Goal: Task Accomplishment & Management: Complete application form

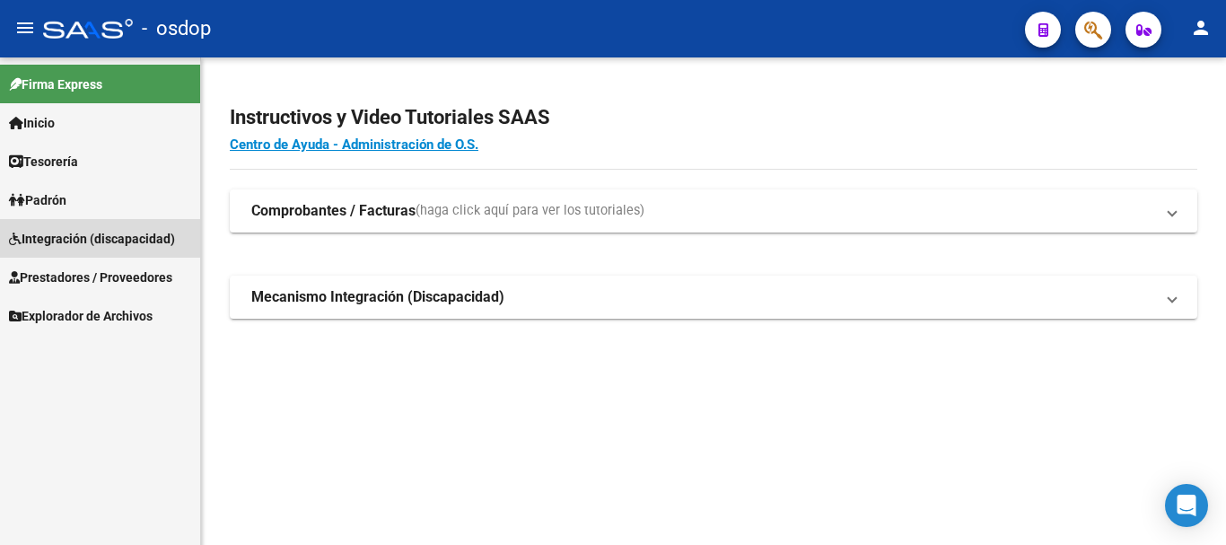
click at [144, 240] on span "Integración (discapacidad)" at bounding box center [92, 239] width 166 height 20
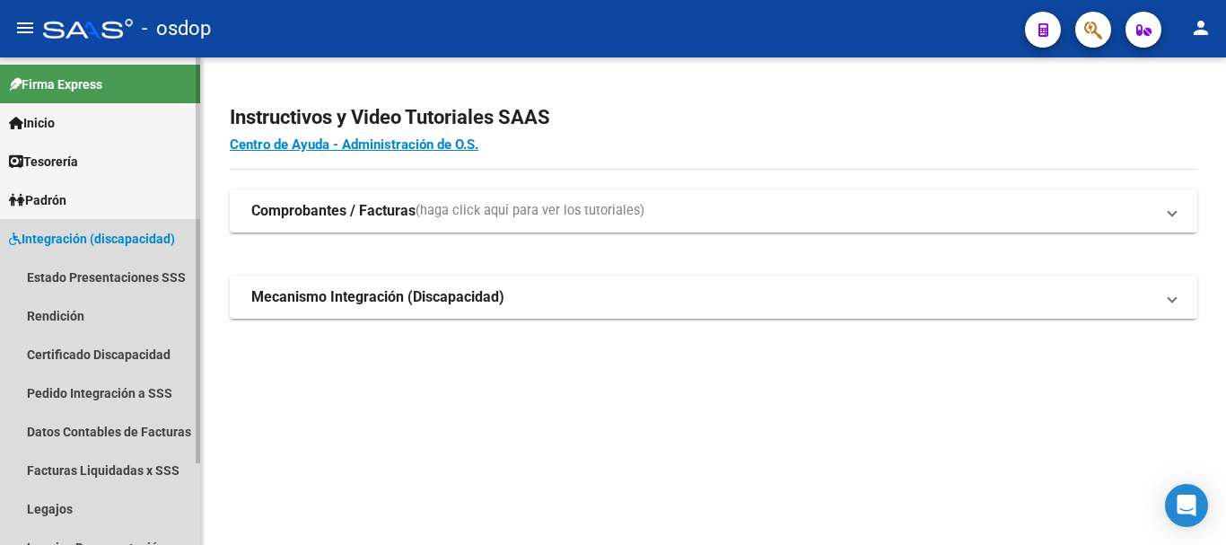
click at [128, 233] on span "Integración (discapacidad)" at bounding box center [92, 239] width 166 height 20
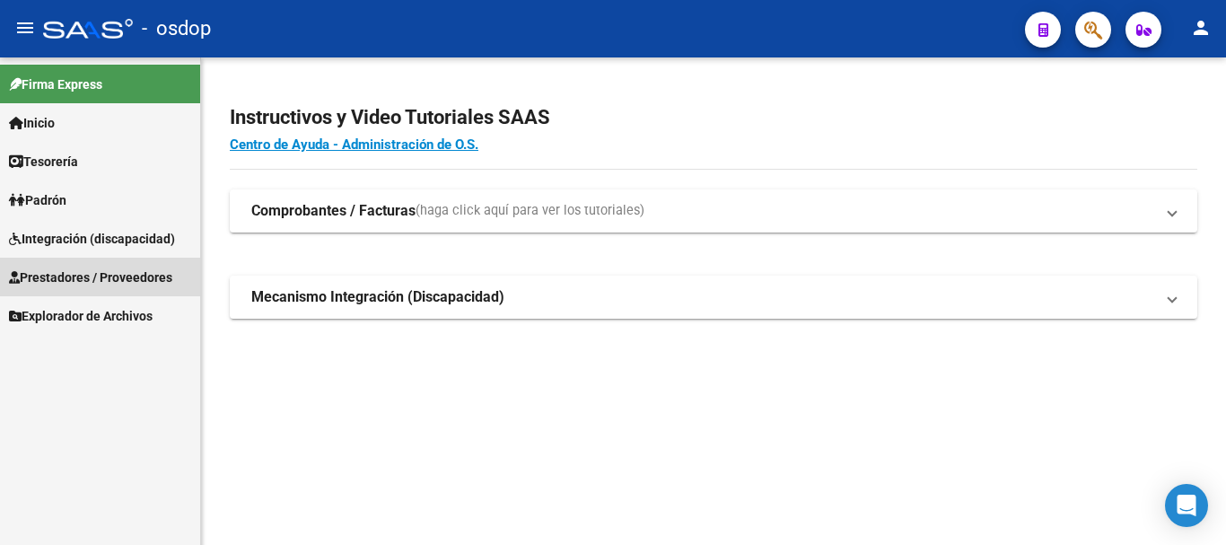
click at [129, 267] on span "Prestadores / Proveedores" at bounding box center [90, 277] width 163 height 20
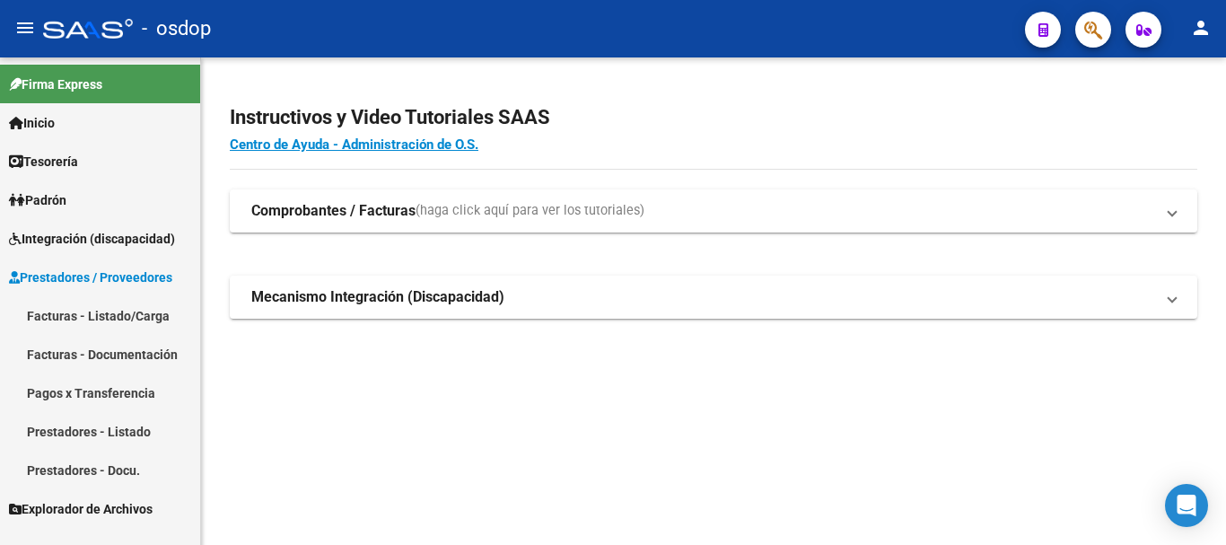
click at [113, 313] on link "Facturas - Listado/Carga" at bounding box center [100, 315] width 200 height 39
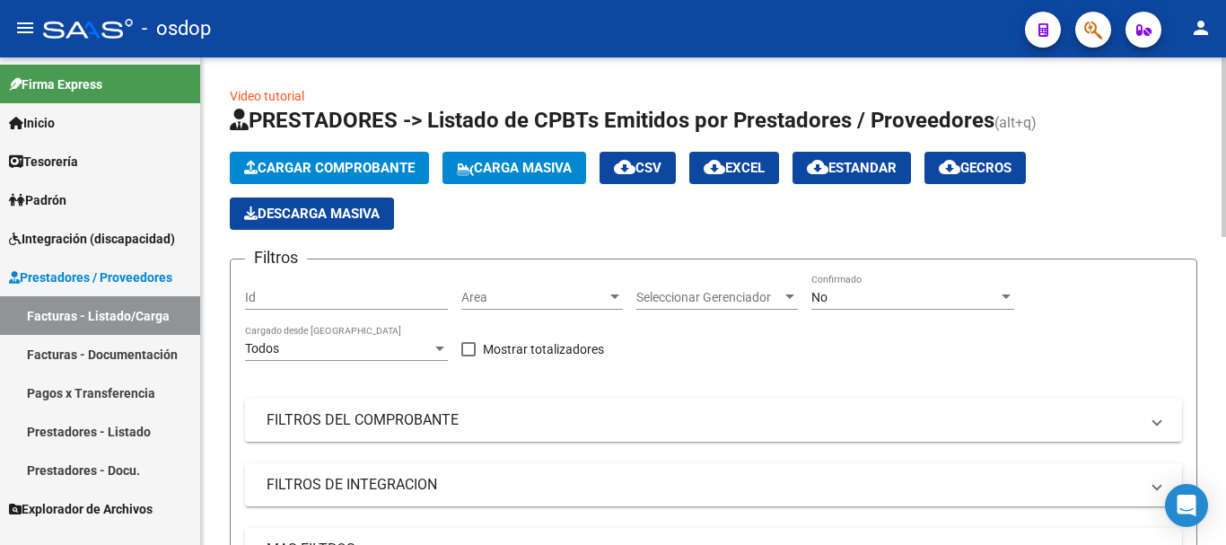
scroll to position [269, 0]
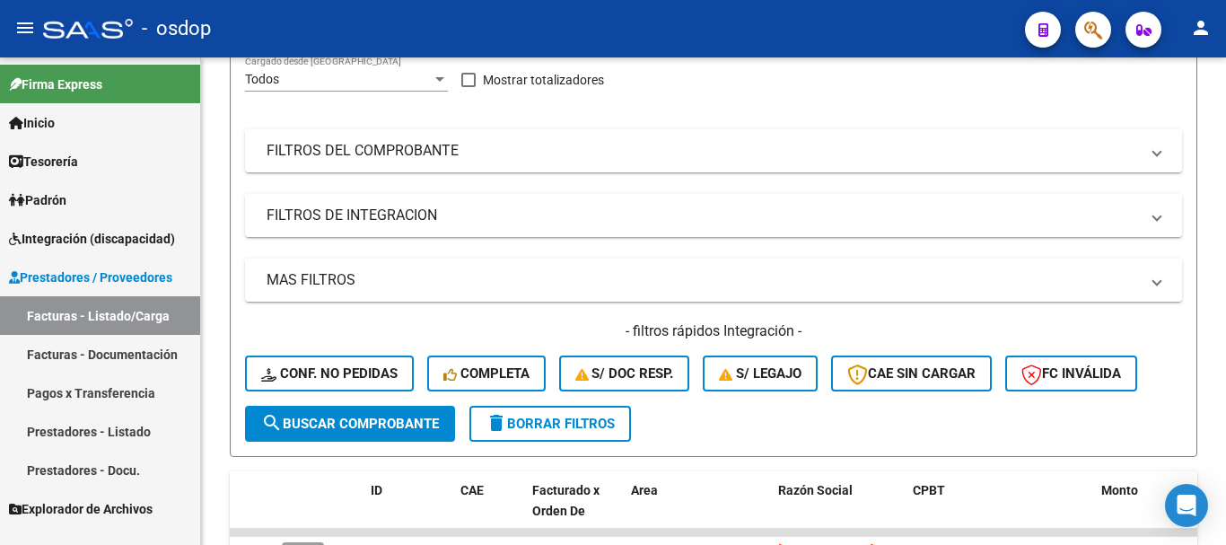
click at [146, 242] on span "Integración (discapacidad)" at bounding box center [92, 239] width 166 height 20
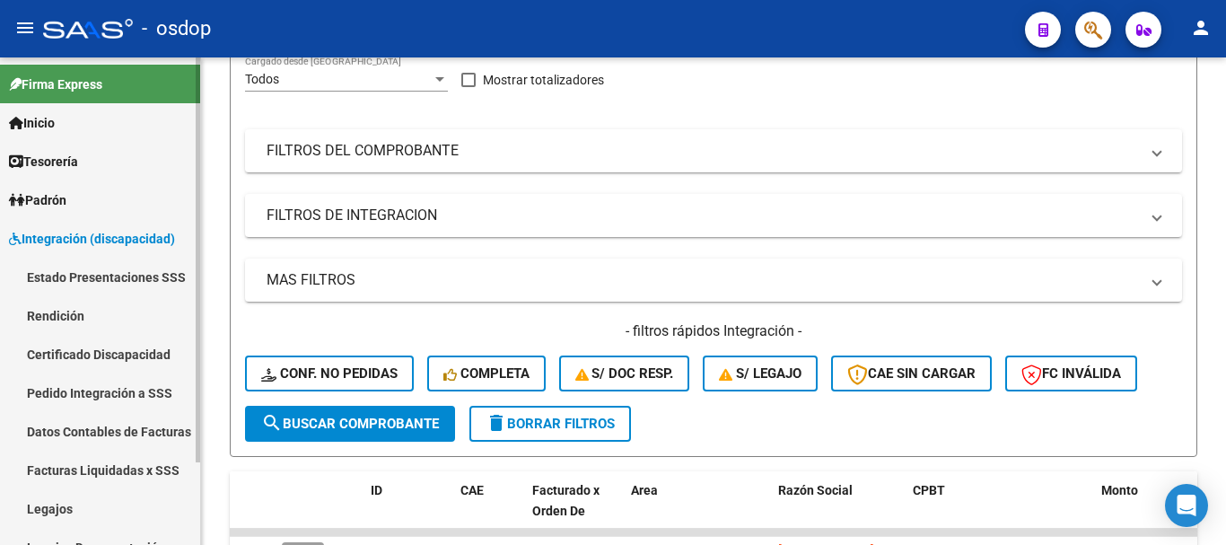
click at [148, 236] on span "Integración (discapacidad)" at bounding box center [92, 239] width 166 height 20
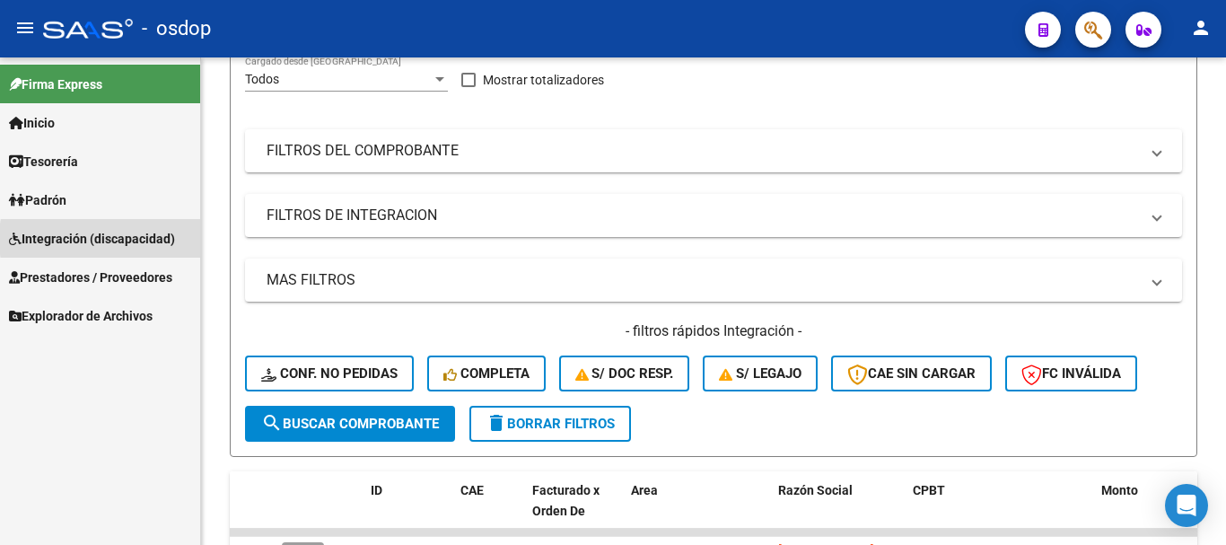
click at [144, 239] on span "Integración (discapacidad)" at bounding box center [92, 239] width 166 height 20
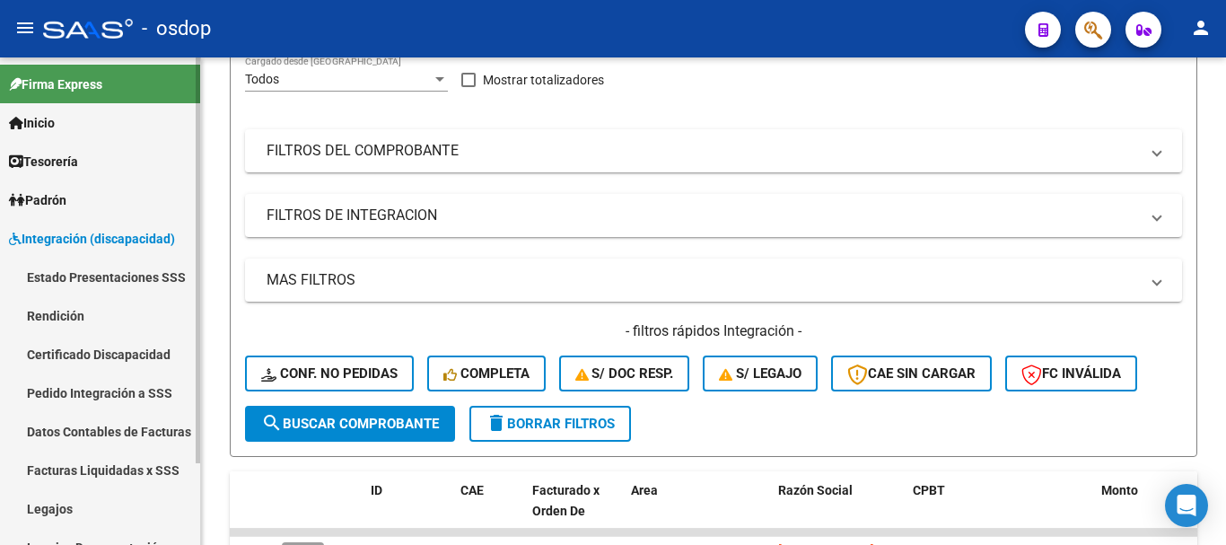
click at [138, 388] on link "Pedido Integración a SSS" at bounding box center [100, 392] width 200 height 39
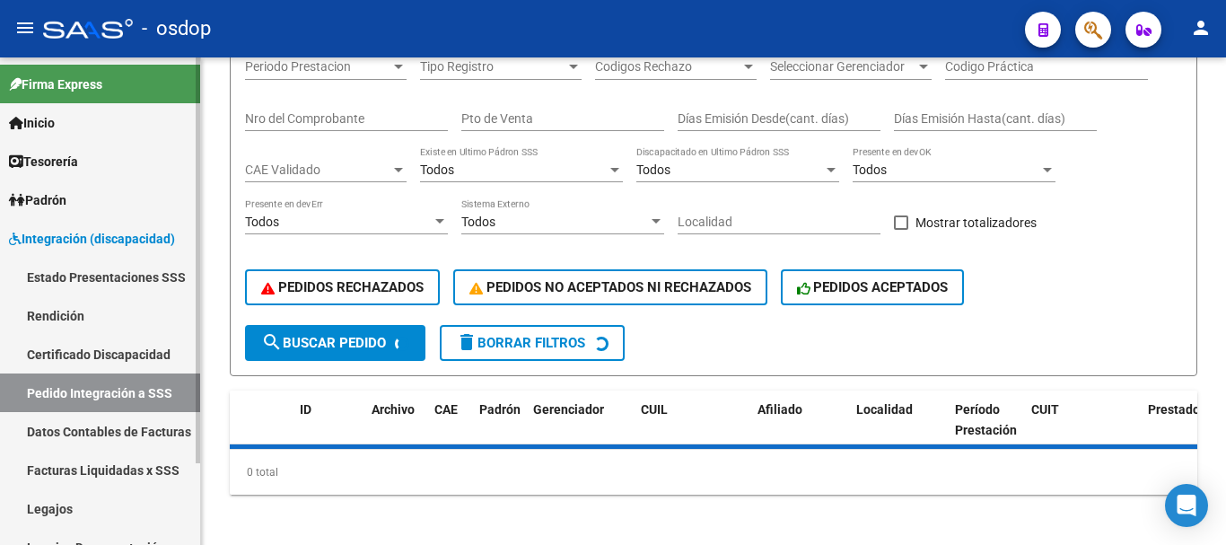
scroll to position [269, 0]
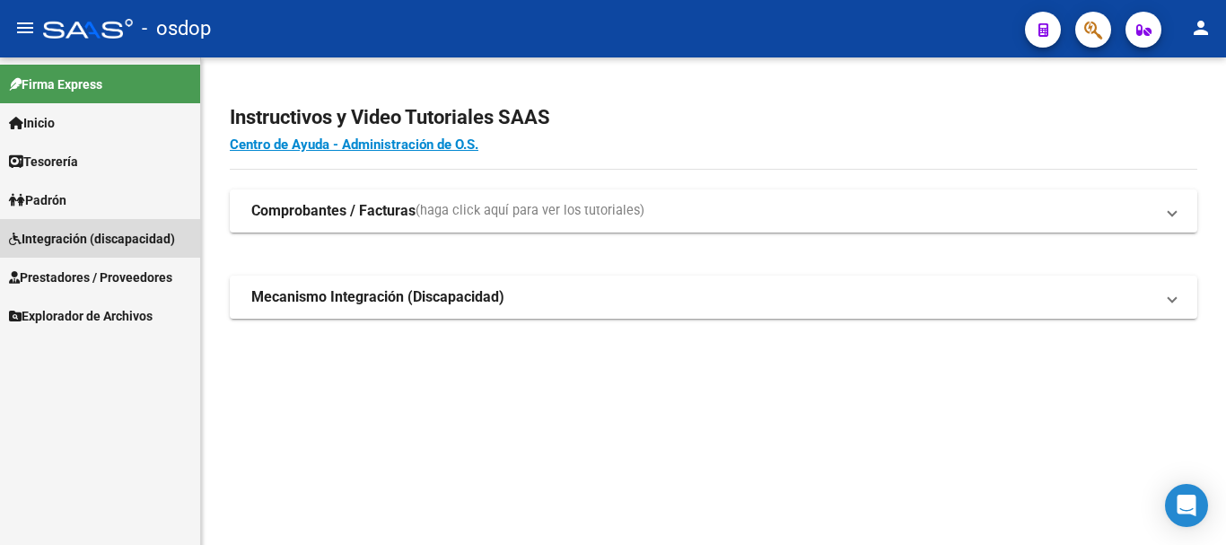
click at [157, 257] on link "Integración (discapacidad)" at bounding box center [100, 238] width 200 height 39
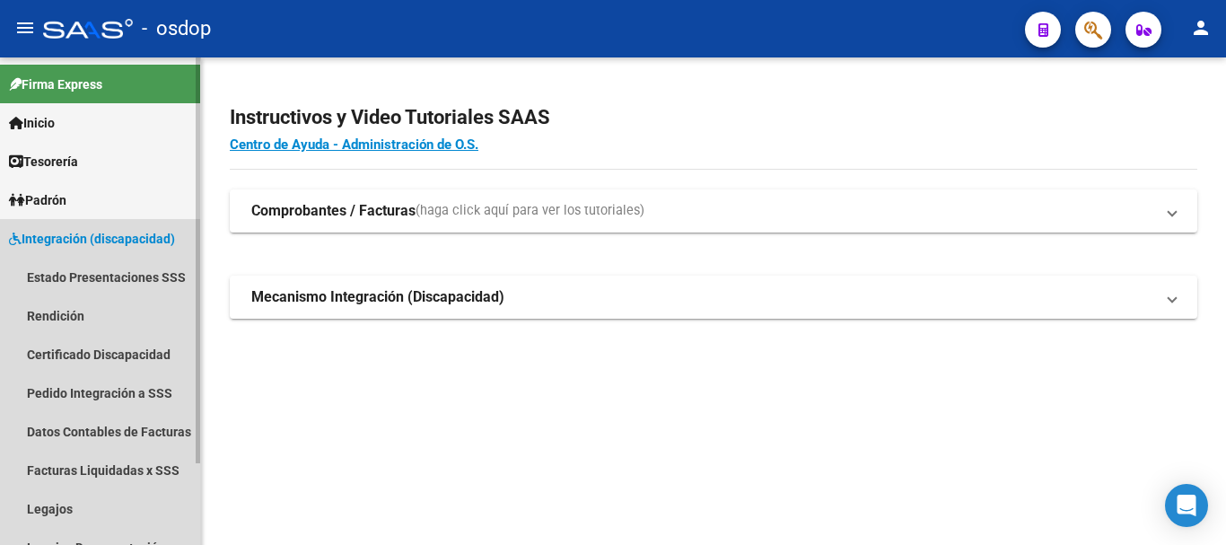
click at [155, 253] on link "Integración (discapacidad)" at bounding box center [100, 238] width 200 height 39
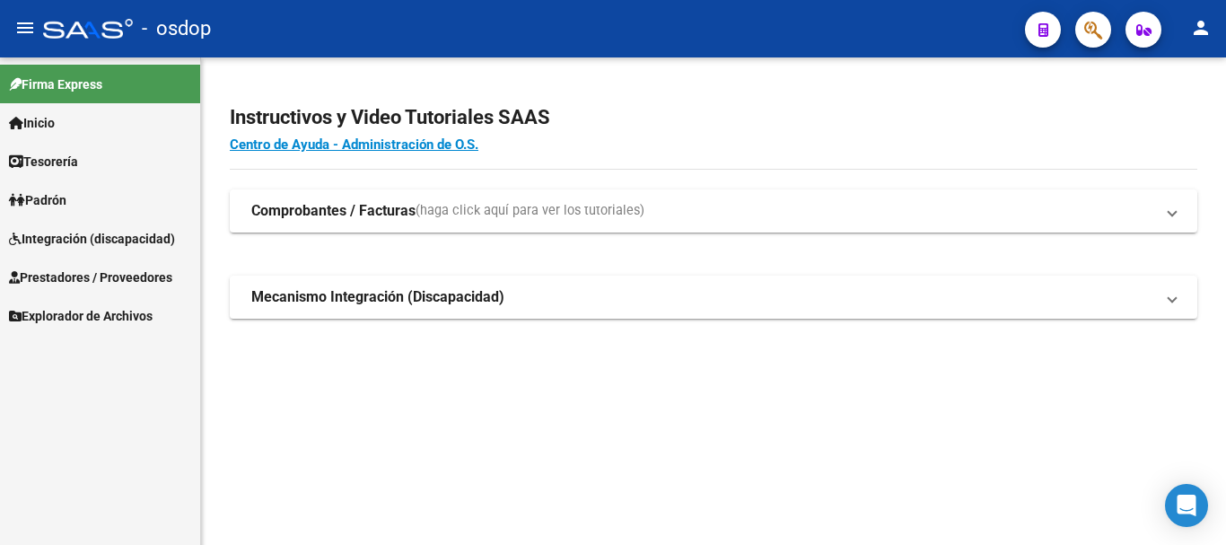
click at [144, 275] on span "Prestadores / Proveedores" at bounding box center [90, 277] width 163 height 20
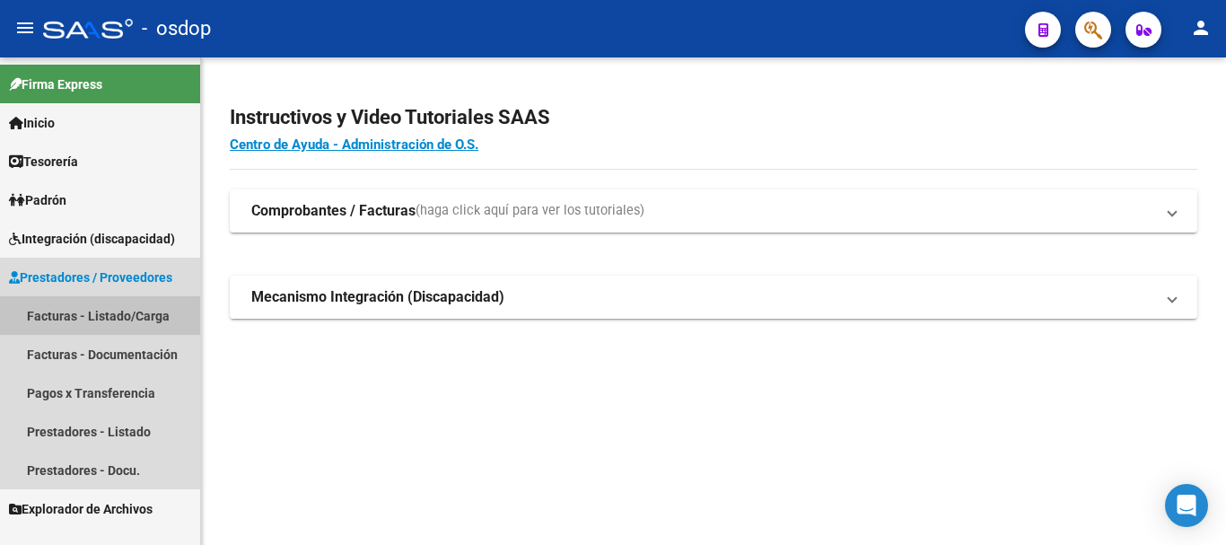
click at [127, 309] on link "Facturas - Listado/Carga" at bounding box center [100, 315] width 200 height 39
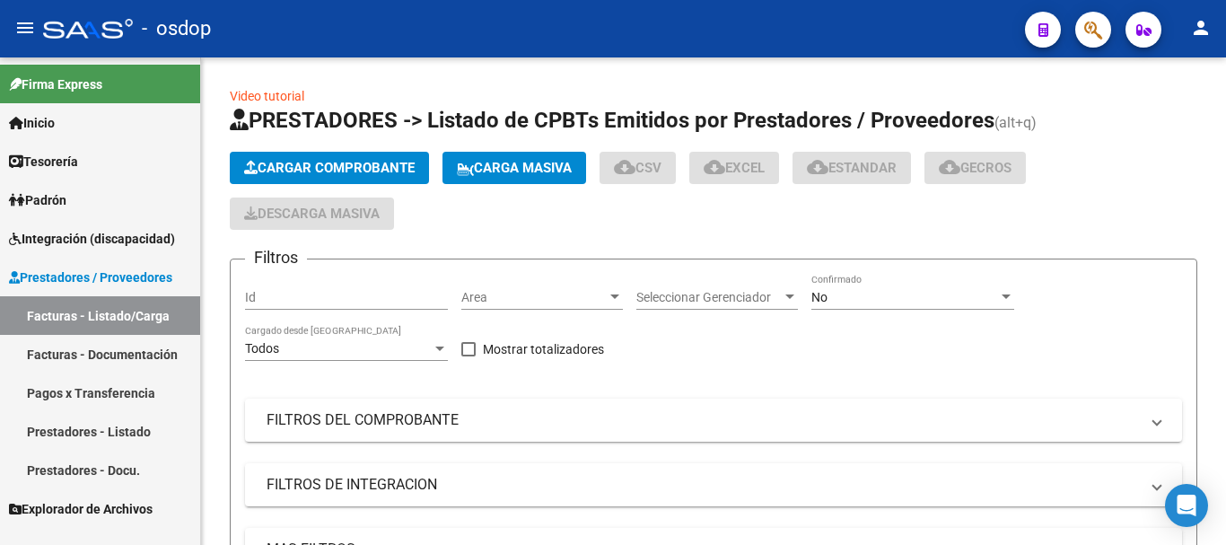
click at [130, 248] on span "Integración (discapacidad)" at bounding box center [92, 239] width 166 height 20
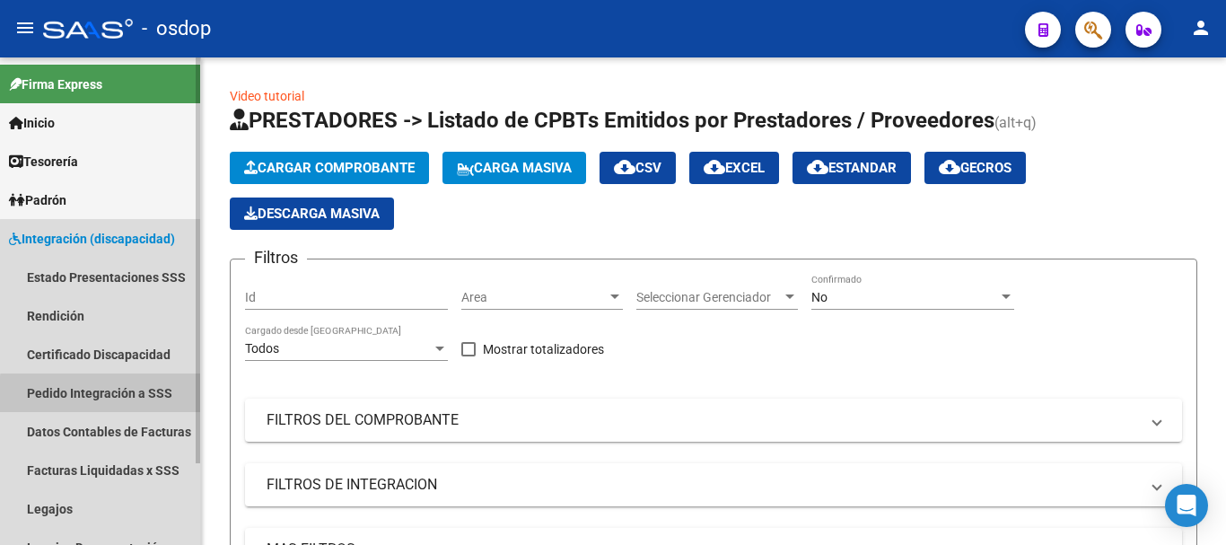
click at [120, 396] on link "Pedido Integración a SSS" at bounding box center [100, 392] width 200 height 39
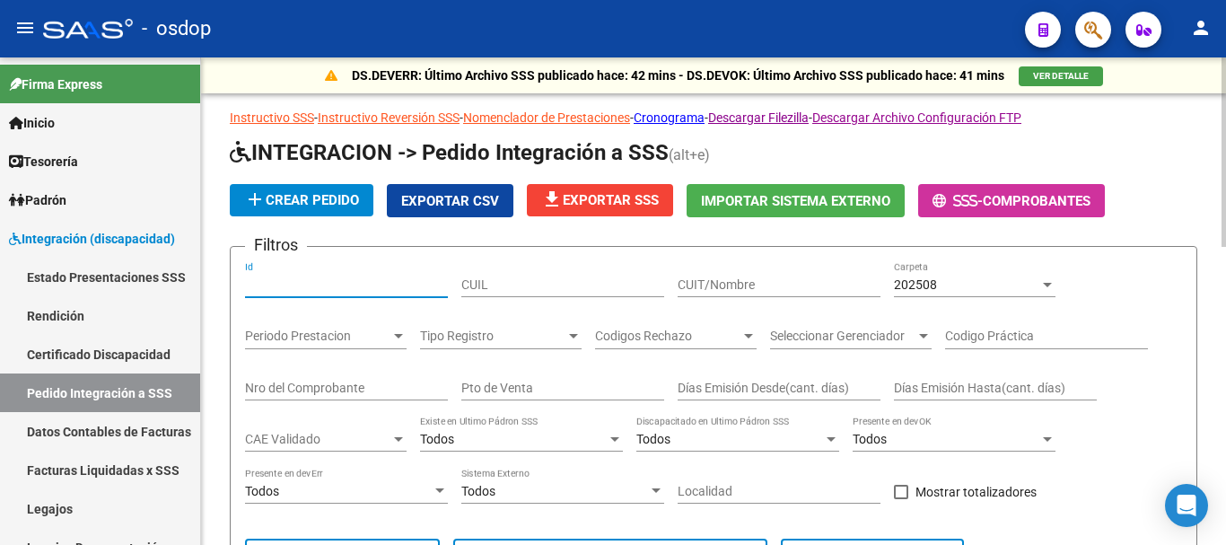
click at [312, 288] on input "Id" at bounding box center [346, 284] width 203 height 15
click at [954, 289] on div "202508" at bounding box center [966, 284] width 145 height 15
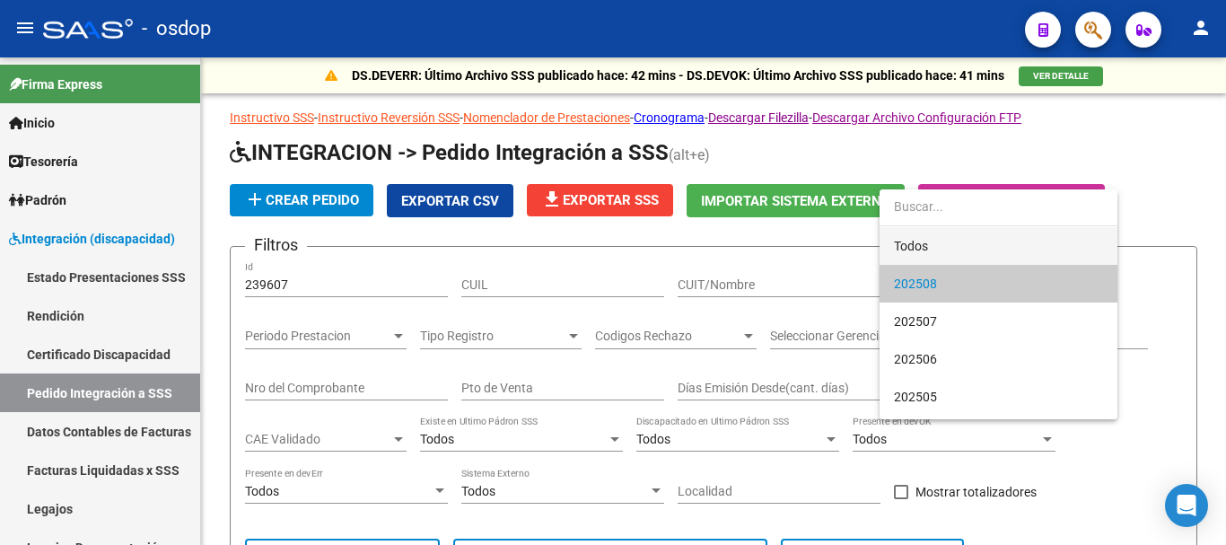
click at [945, 252] on span "Todos" at bounding box center [998, 246] width 209 height 38
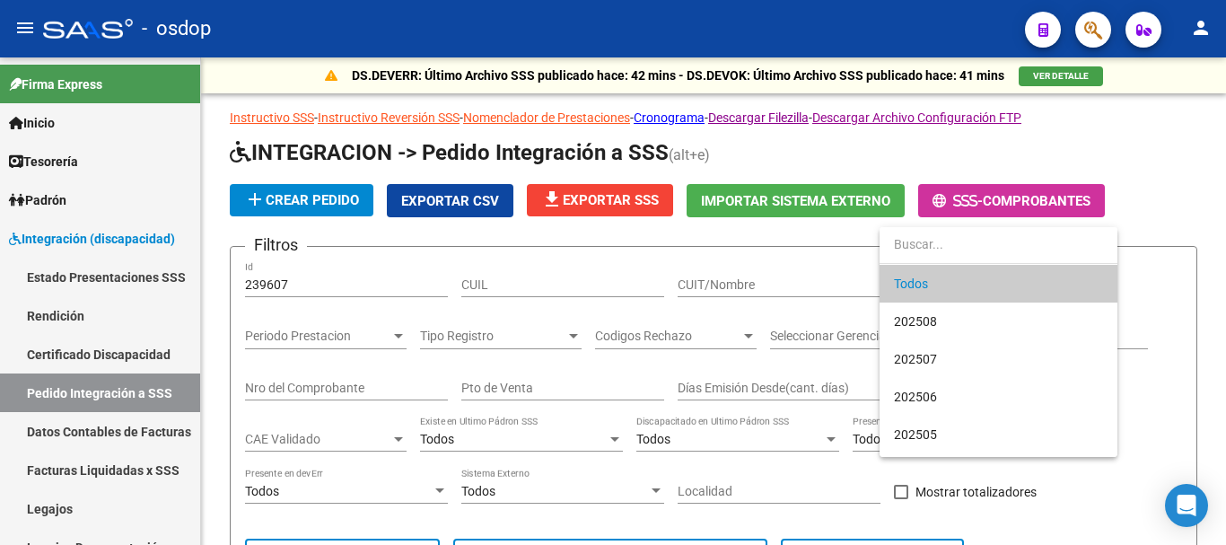
click at [624, 271] on div at bounding box center [613, 272] width 1226 height 545
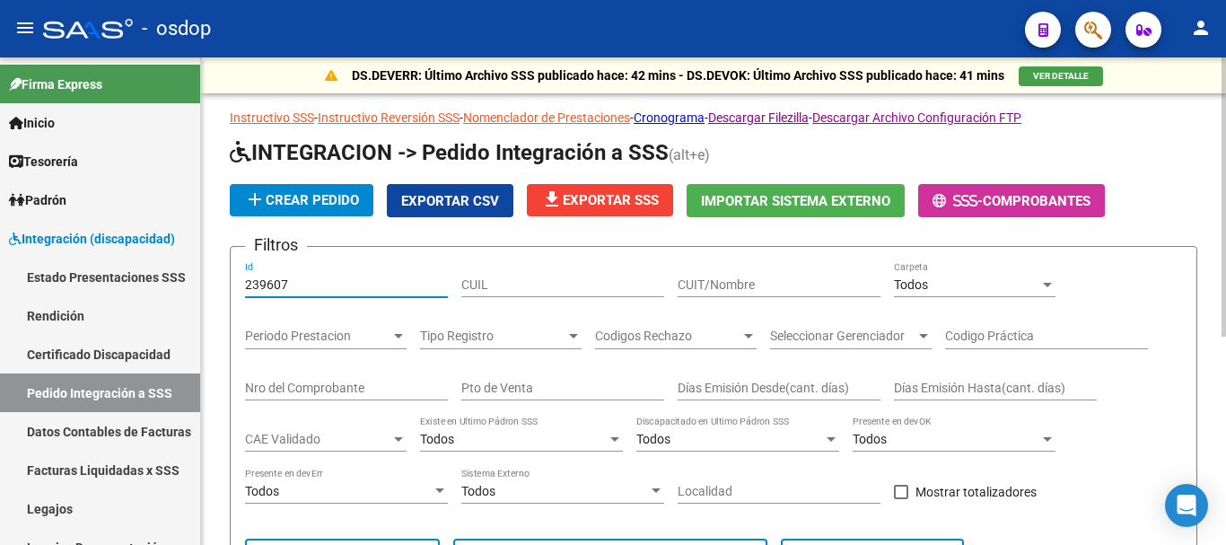
click at [314, 278] on input "239607" at bounding box center [346, 284] width 203 height 15
click at [316, 278] on input "239607" at bounding box center [346, 284] width 203 height 15
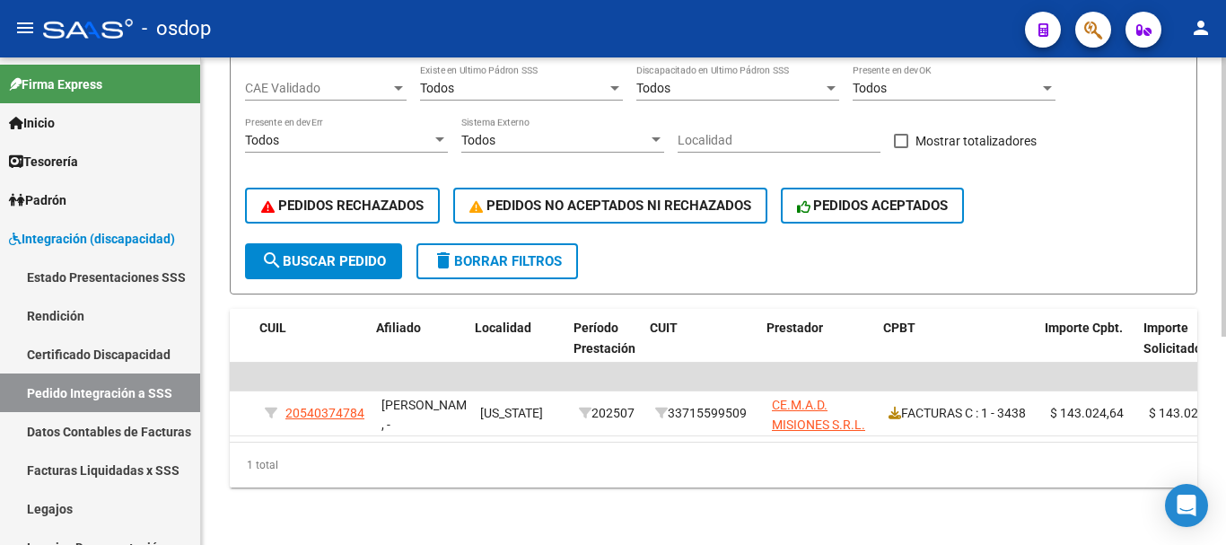
scroll to position [0, 444]
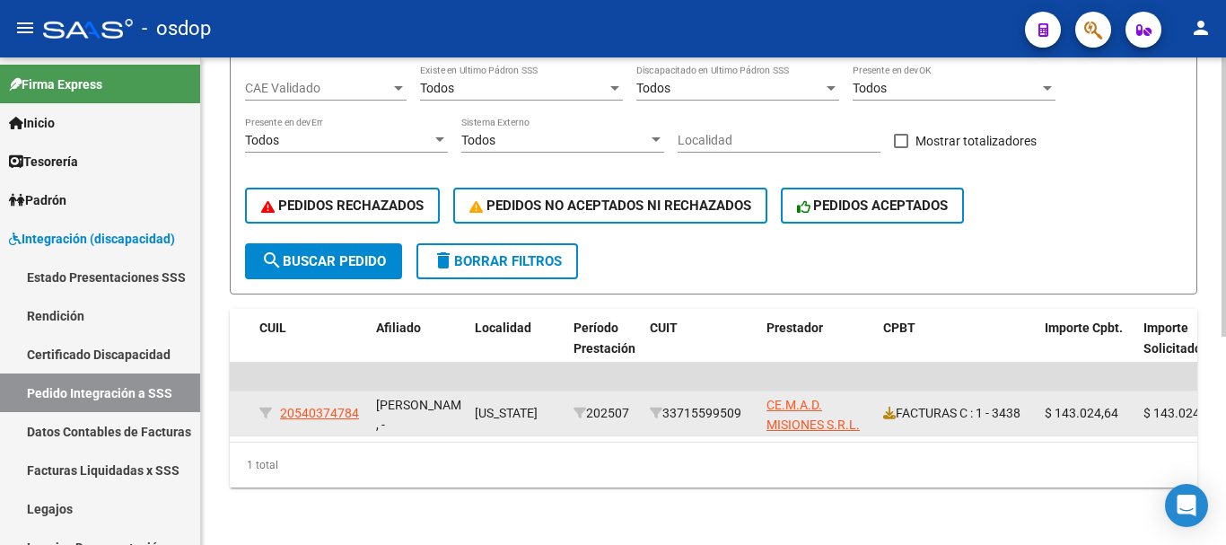
click at [892, 407] on div "FACTURAS C : 1 - 3438" at bounding box center [956, 413] width 147 height 21
click at [891, 406] on icon at bounding box center [889, 412] width 13 height 13
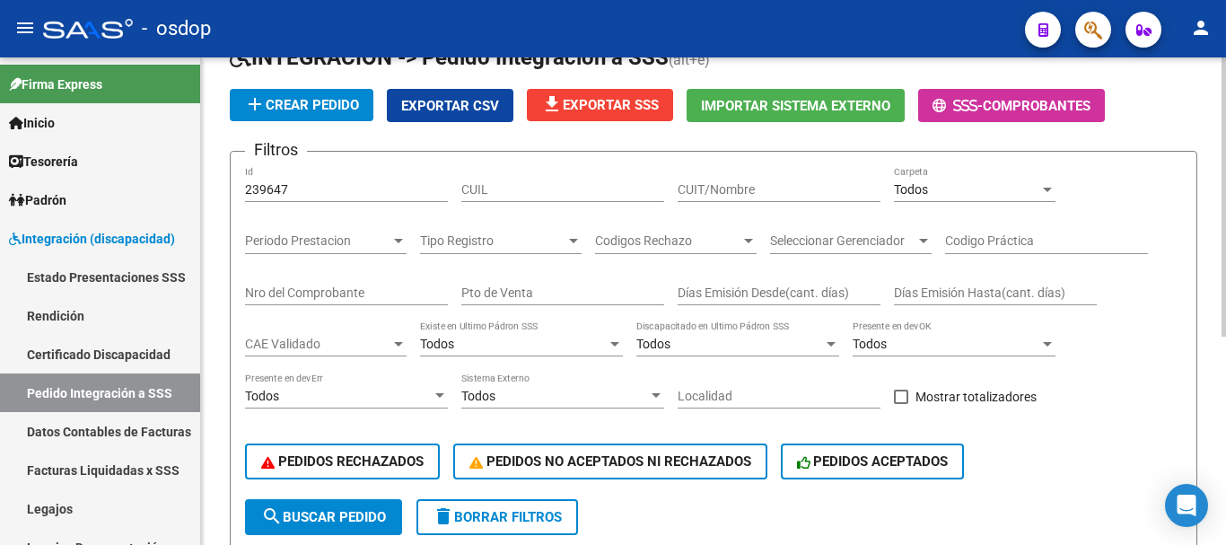
scroll to position [5, 0]
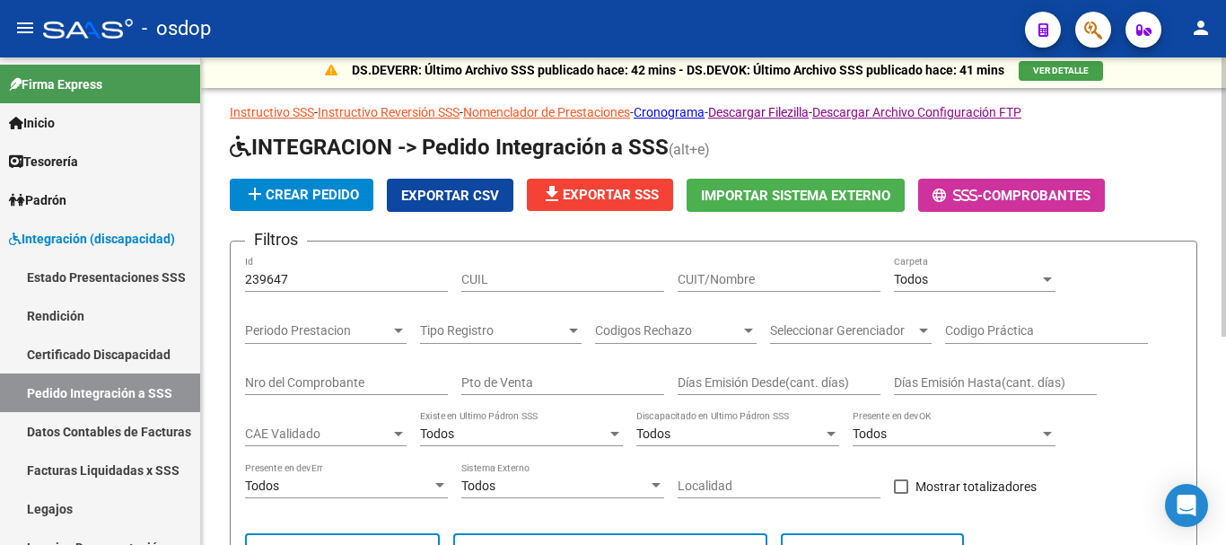
click at [327, 274] on input "239647" at bounding box center [346, 279] width 203 height 15
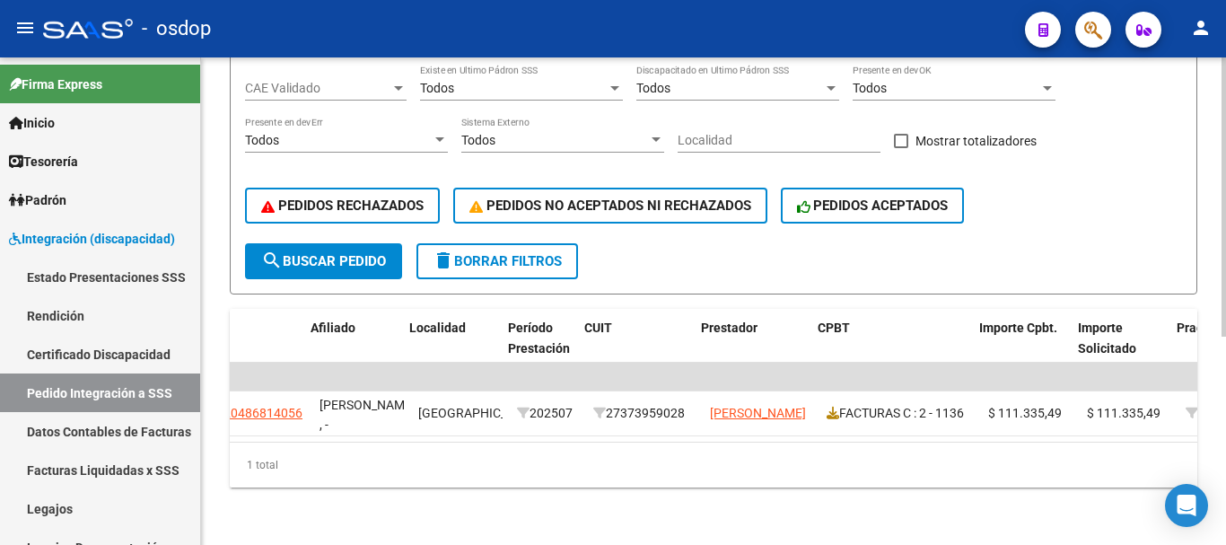
scroll to position [0, 510]
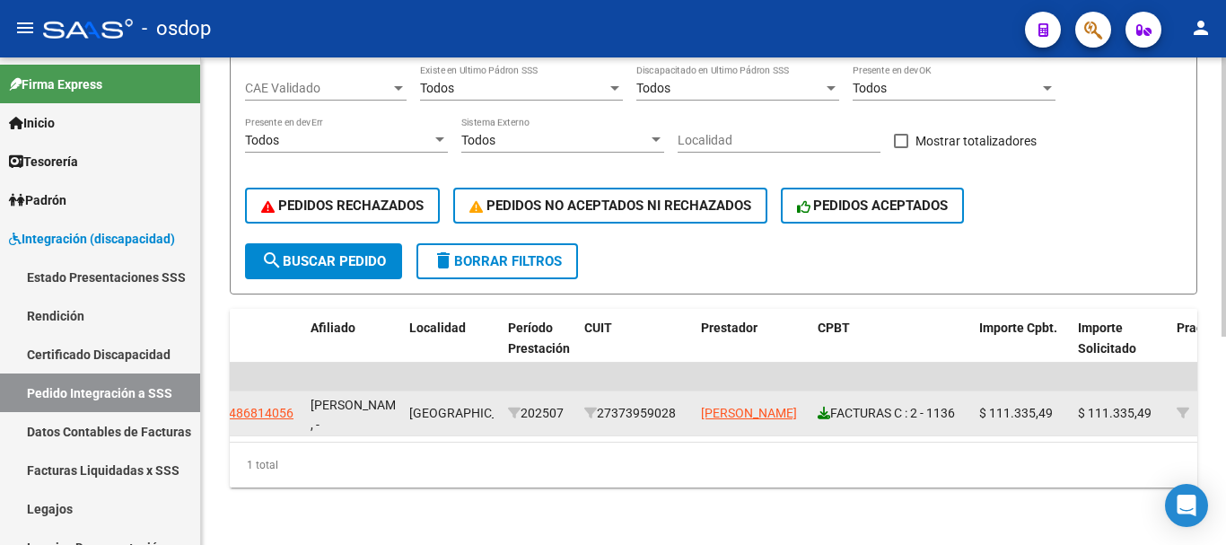
click at [823, 406] on icon at bounding box center [823, 412] width 13 height 13
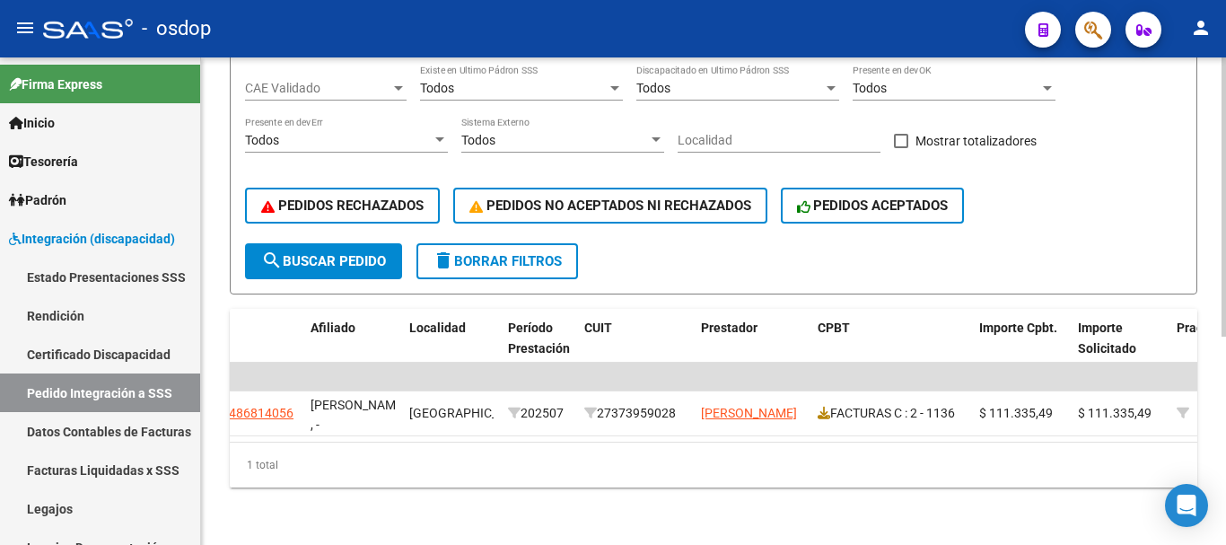
scroll to position [5, 0]
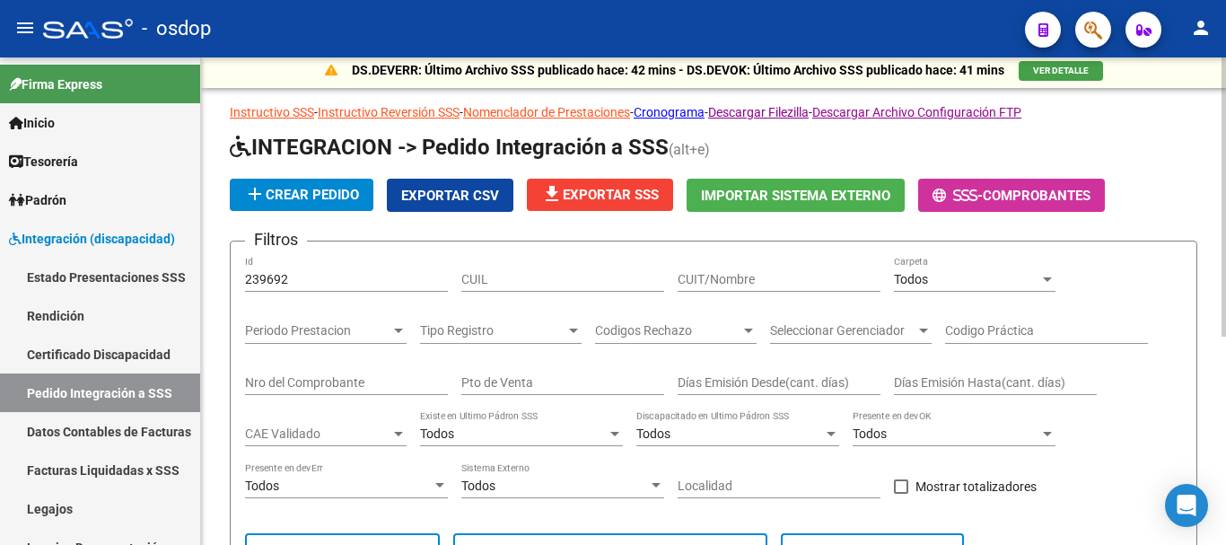
click at [339, 279] on input "239692" at bounding box center [346, 279] width 203 height 15
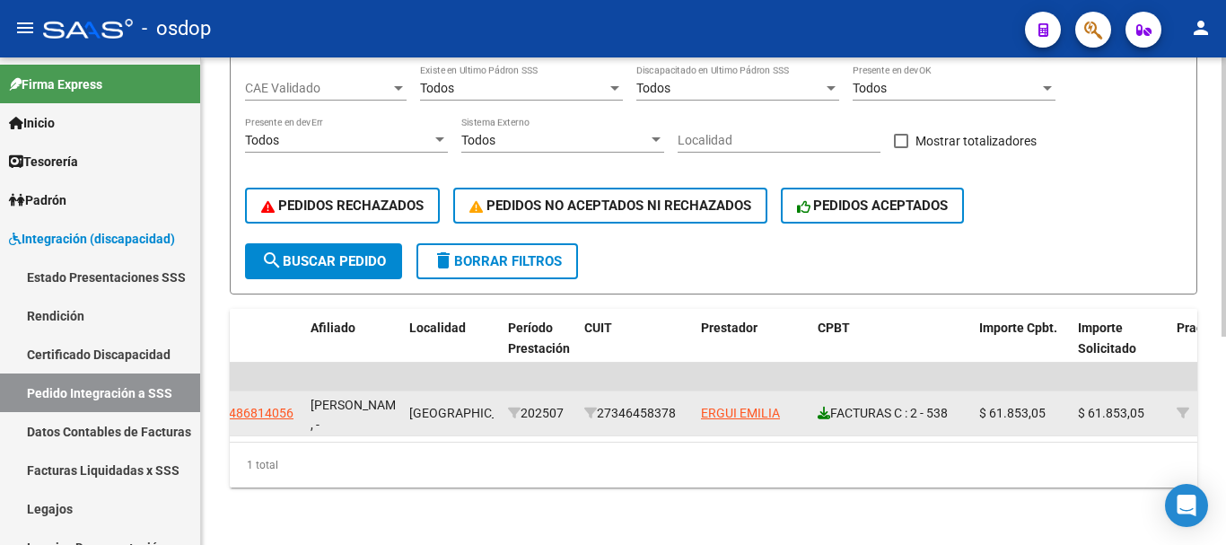
click at [825, 406] on icon at bounding box center [823, 412] width 13 height 13
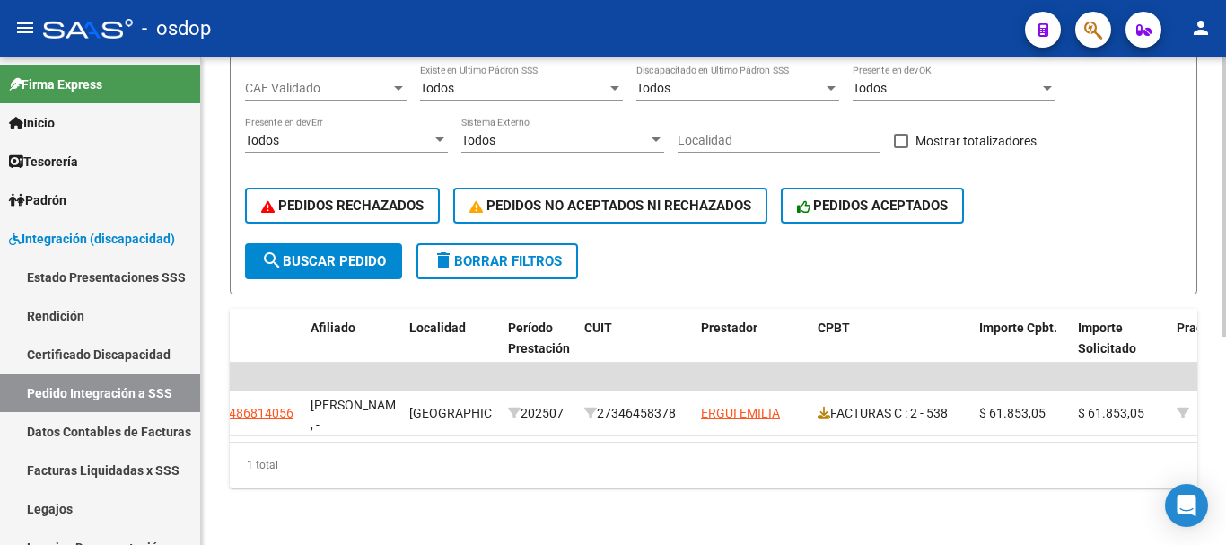
scroll to position [5, 0]
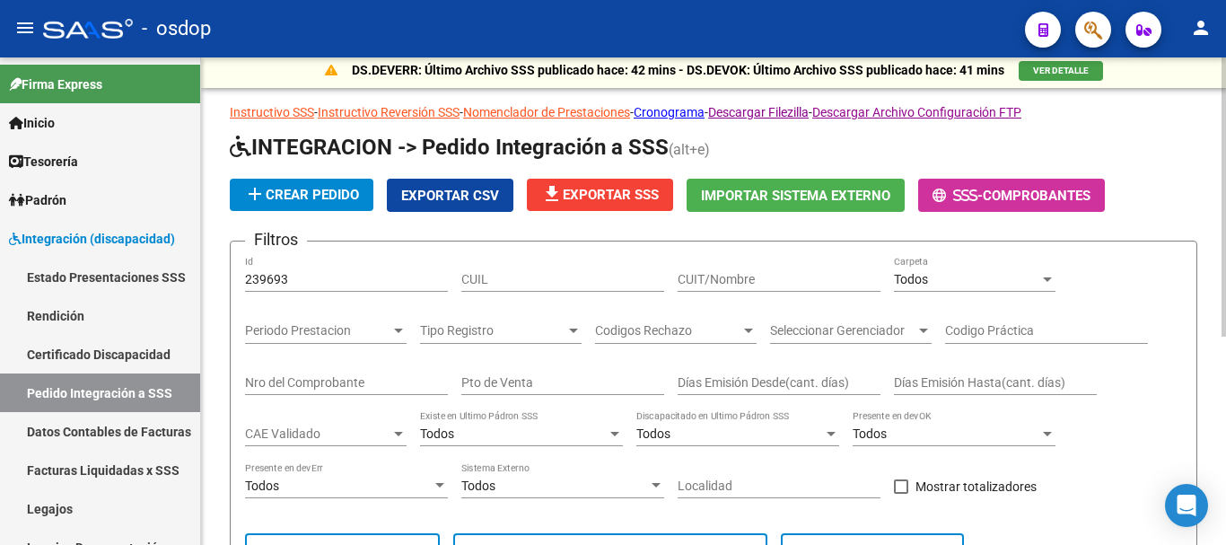
click at [332, 273] on input "239693" at bounding box center [346, 279] width 203 height 15
click at [327, 274] on input "239693" at bounding box center [346, 279] width 203 height 15
click at [327, 273] on input "239693" at bounding box center [346, 279] width 203 height 15
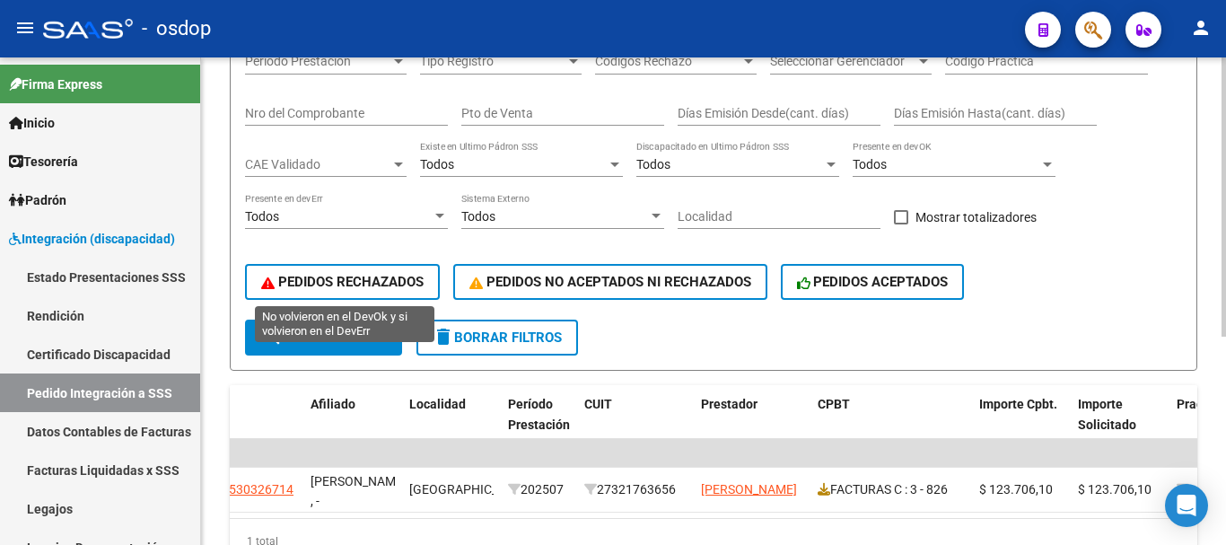
scroll to position [0, 0]
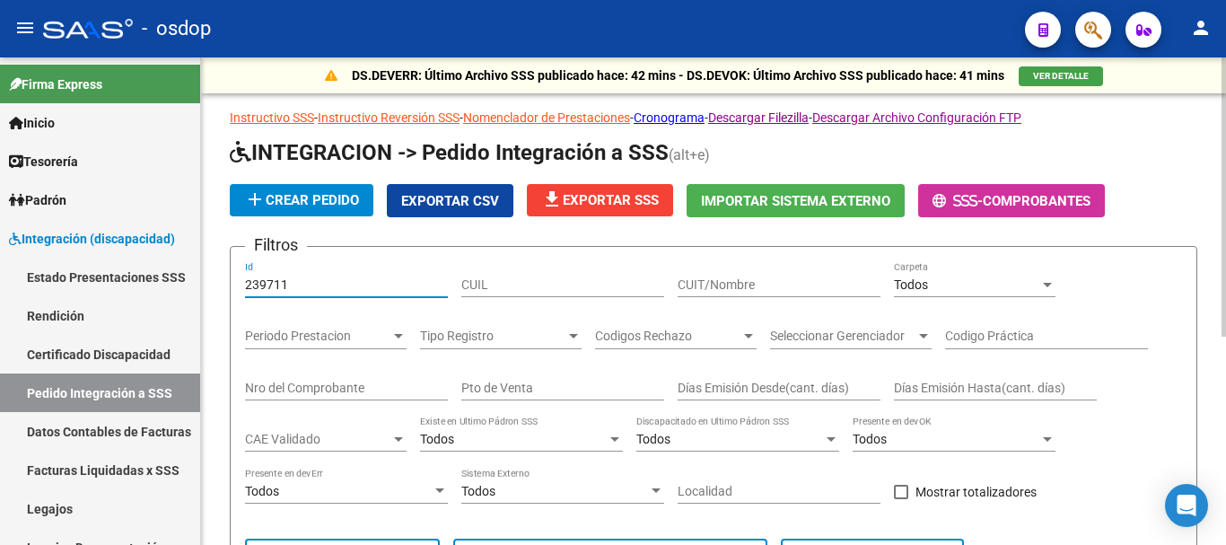
click at [327, 296] on div "239711 Id" at bounding box center [346, 279] width 203 height 36
click at [327, 286] on input "239711" at bounding box center [346, 284] width 203 height 15
click at [346, 292] on div "239712 Id" at bounding box center [346, 279] width 203 height 36
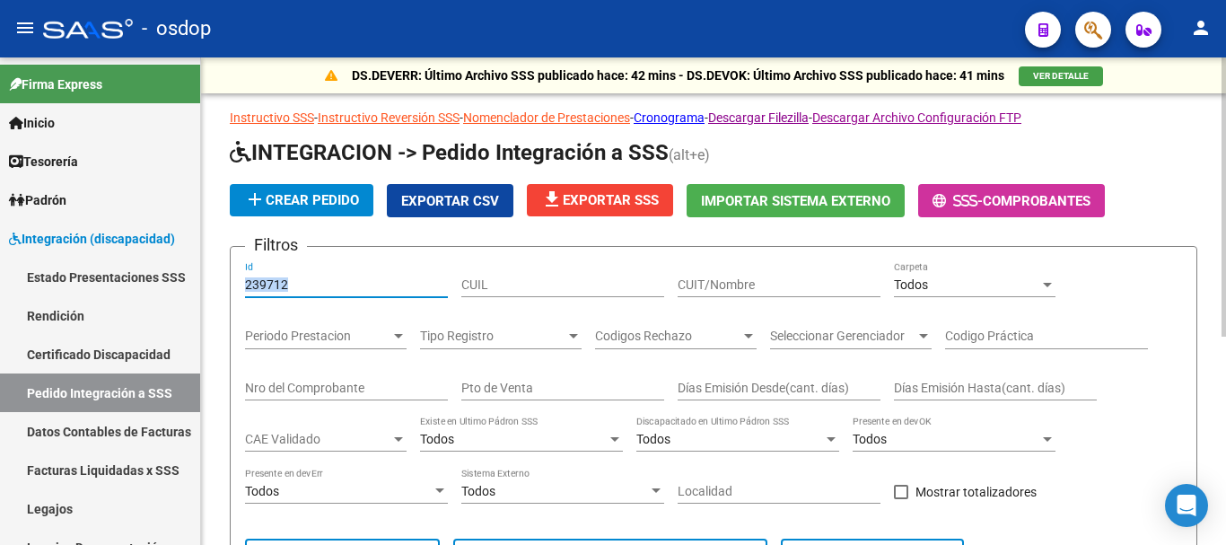
click at [346, 292] on div "239712 Id" at bounding box center [346, 279] width 203 height 36
click at [336, 281] on input "239712" at bounding box center [346, 284] width 203 height 15
click at [353, 289] on input "239713" at bounding box center [346, 284] width 203 height 15
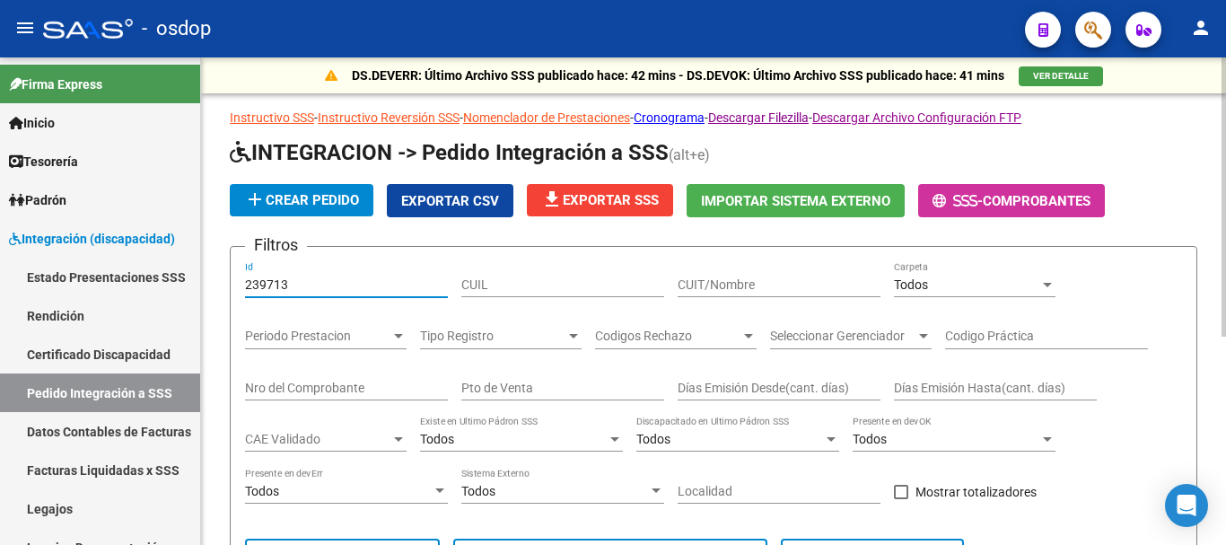
click at [353, 289] on input "239713" at bounding box center [346, 284] width 203 height 15
click at [351, 288] on input "239713" at bounding box center [346, 284] width 203 height 15
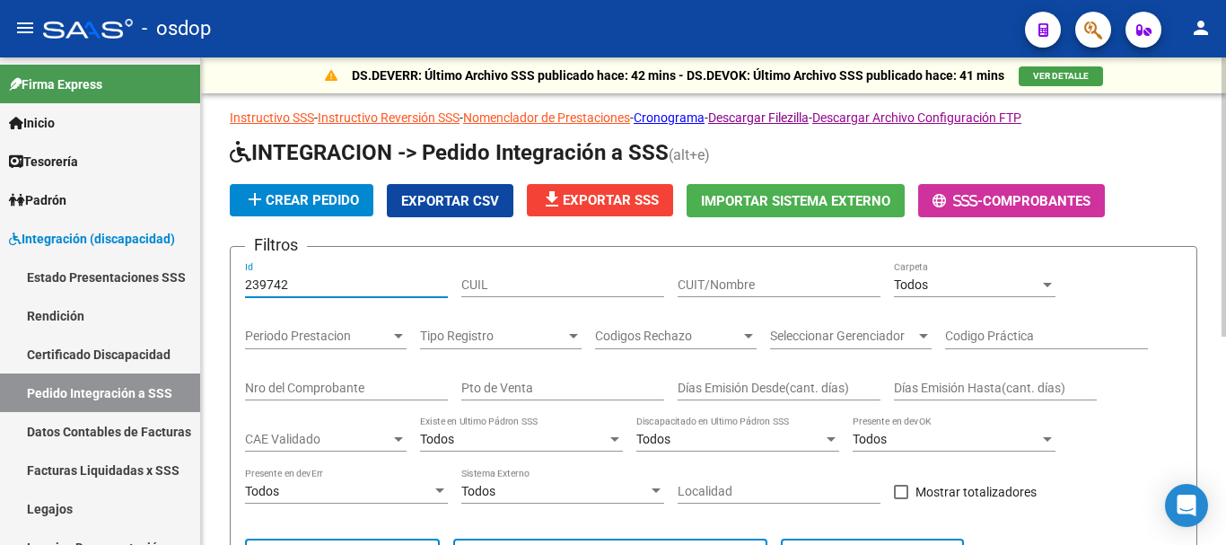
click at [349, 284] on input "239742" at bounding box center [346, 284] width 203 height 15
click at [370, 292] on div "239743 Id" at bounding box center [346, 279] width 203 height 36
click at [370, 288] on input "239743" at bounding box center [346, 284] width 203 height 15
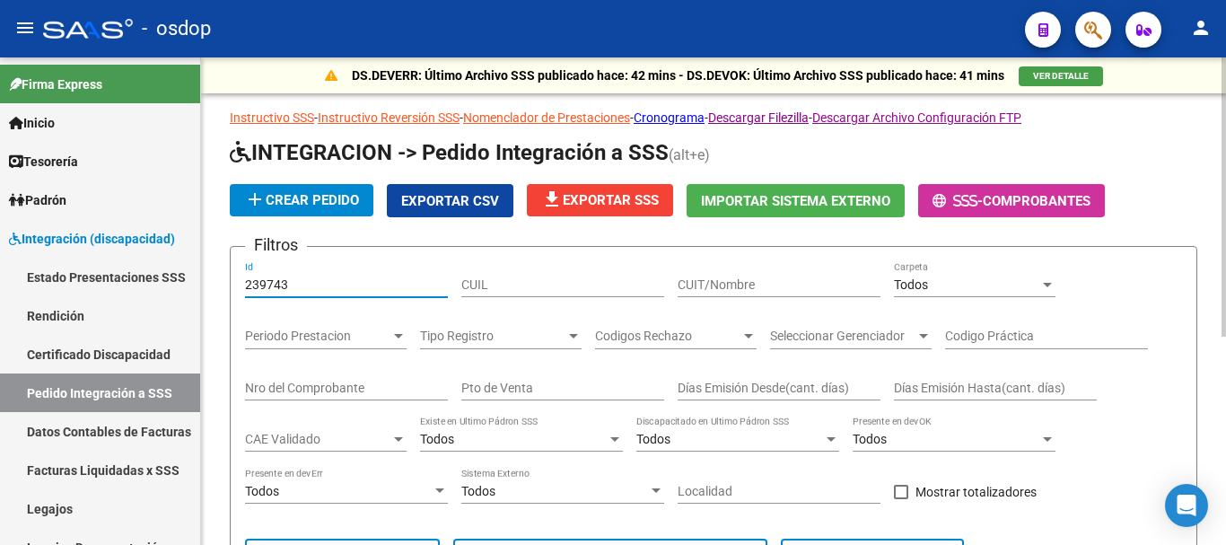
click at [370, 288] on input "239743" at bounding box center [346, 284] width 203 height 15
click at [384, 286] on input "239747" at bounding box center [346, 284] width 203 height 15
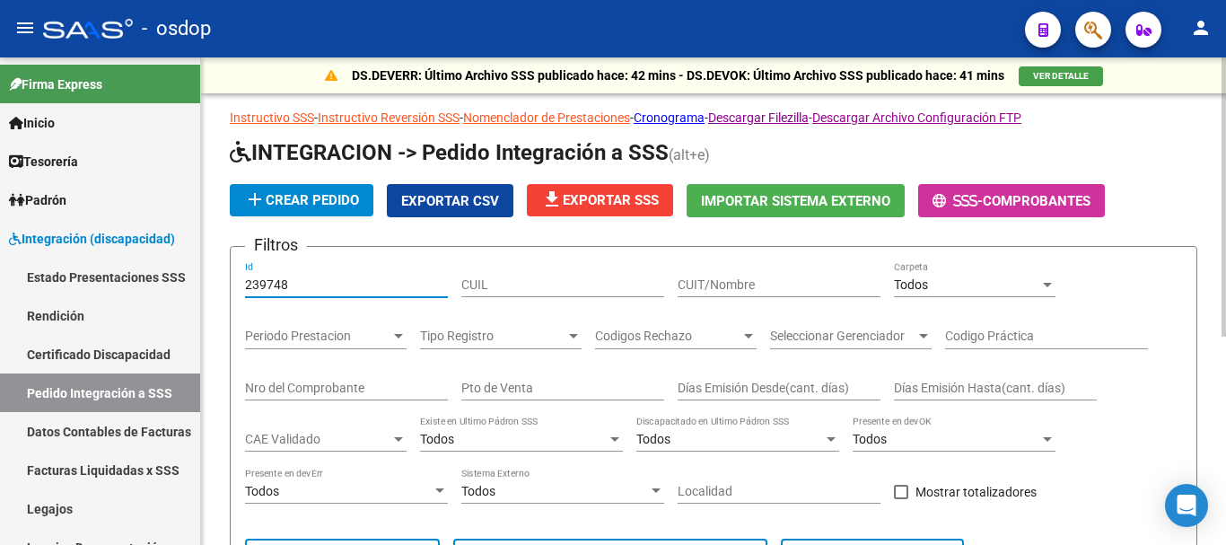
click at [326, 279] on input "239748" at bounding box center [346, 284] width 203 height 15
drag, startPoint x: 326, startPoint y: 279, endPoint x: 335, endPoint y: 275, distance: 9.7
click at [326, 280] on input "239748" at bounding box center [346, 284] width 203 height 15
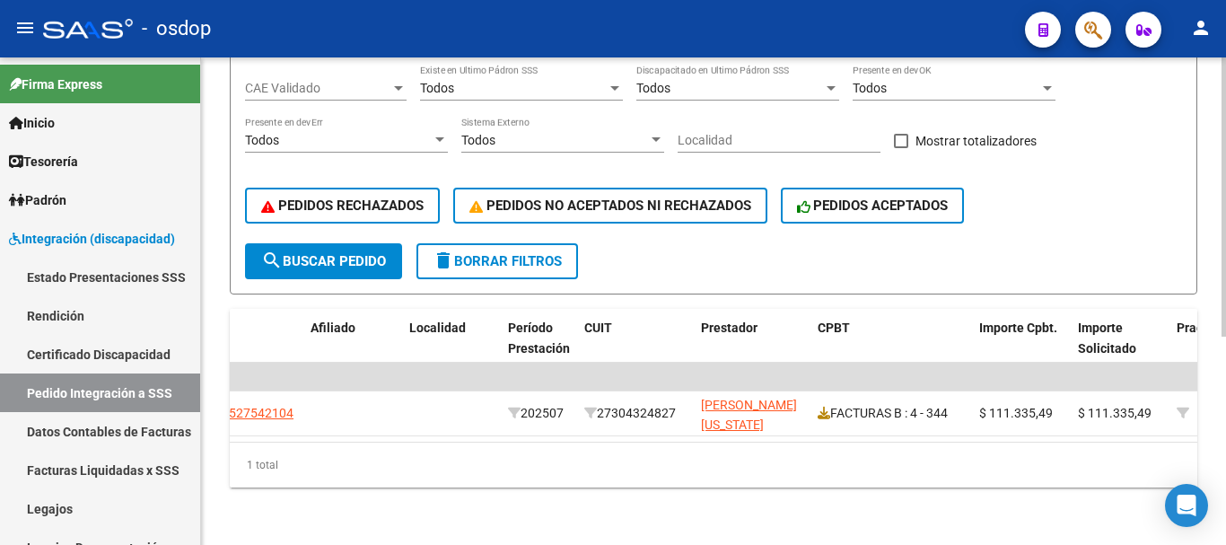
scroll to position [179, 0]
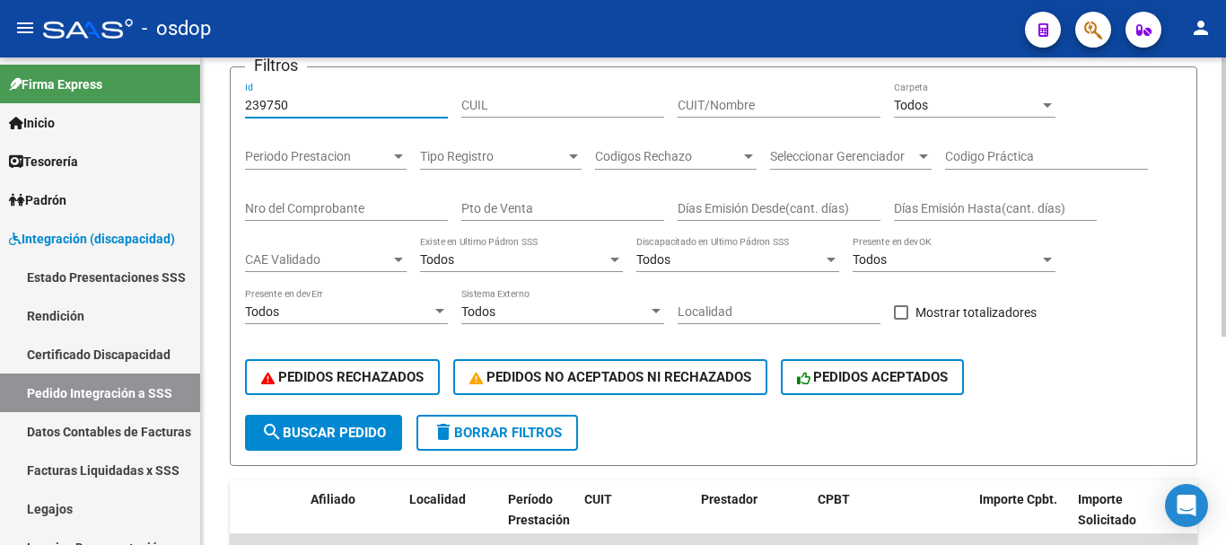
click at [329, 116] on div "239750 Id" at bounding box center [346, 100] width 203 height 36
click at [331, 106] on input "239750" at bounding box center [346, 105] width 203 height 15
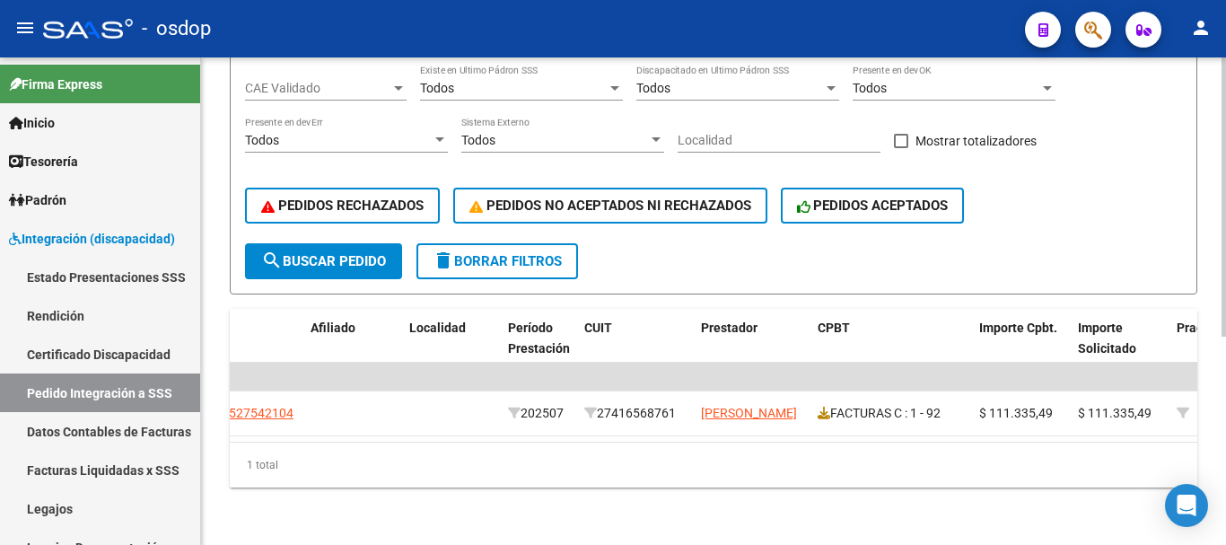
scroll to position [95, 0]
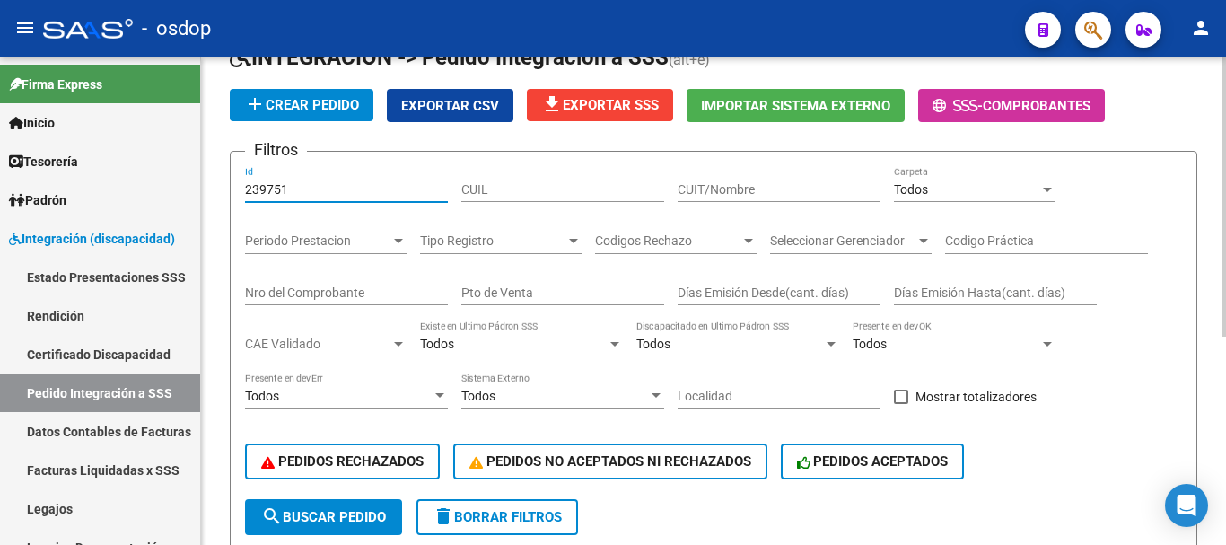
click at [309, 186] on input "239751" at bounding box center [346, 189] width 203 height 15
click at [309, 187] on input "239751" at bounding box center [346, 189] width 203 height 15
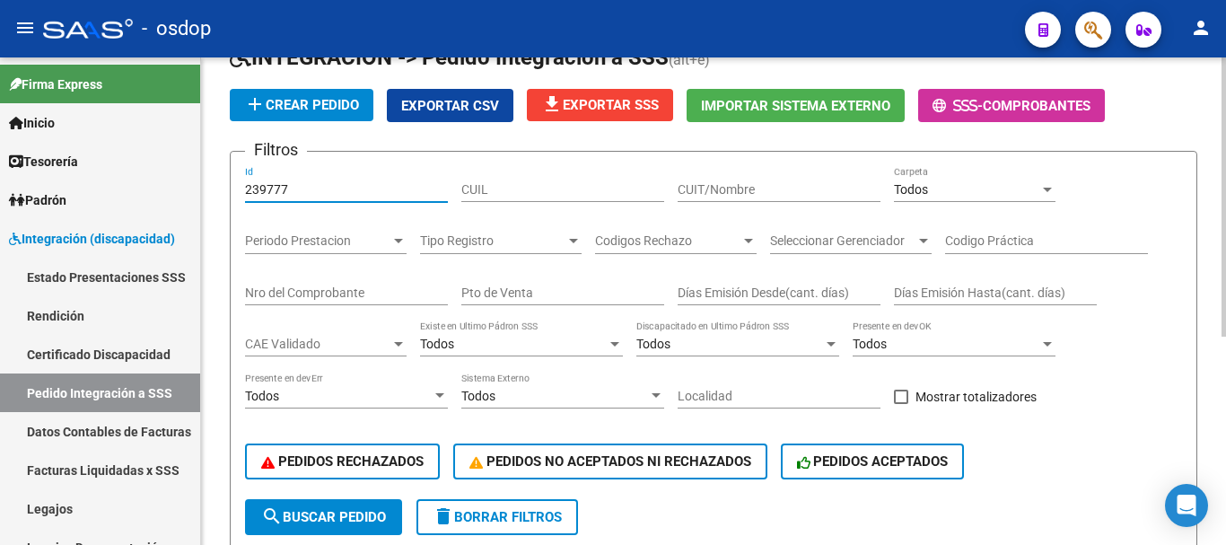
scroll to position [364, 0]
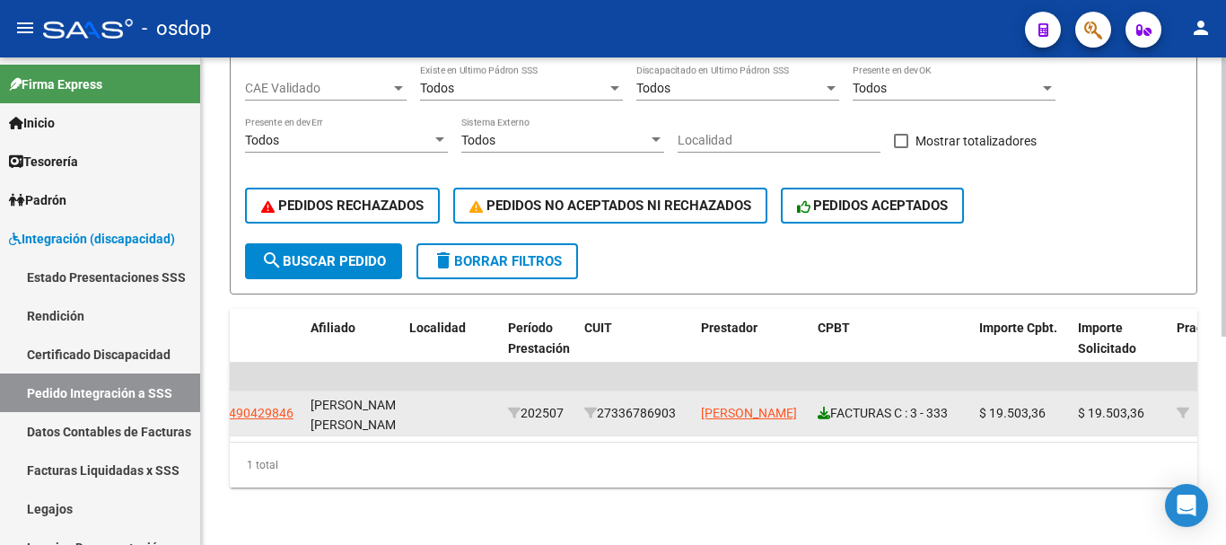
click at [825, 406] on icon at bounding box center [823, 412] width 13 height 13
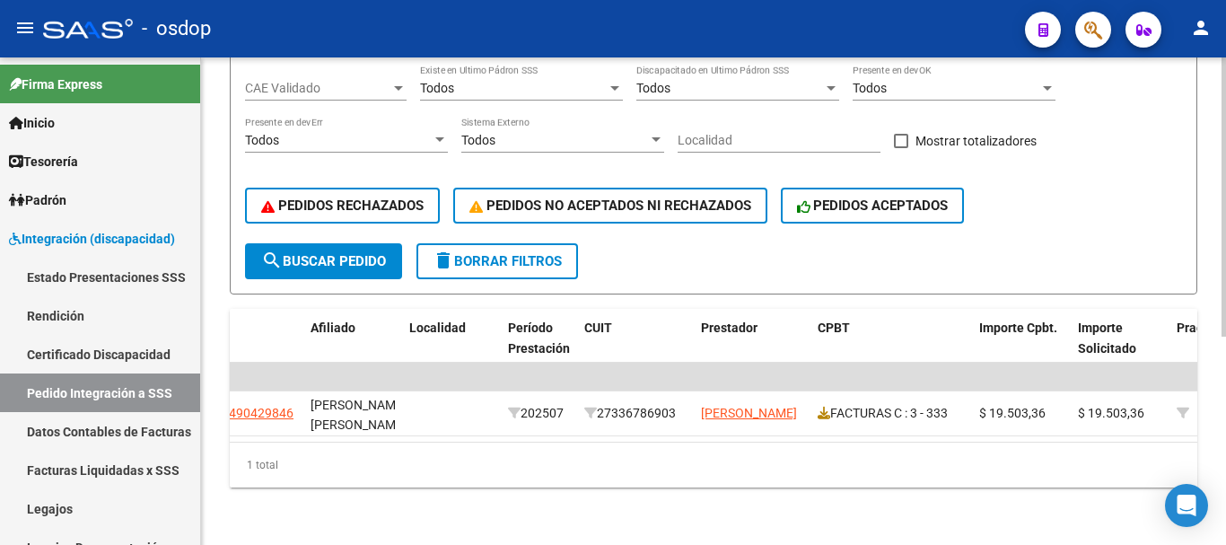
scroll to position [0, 0]
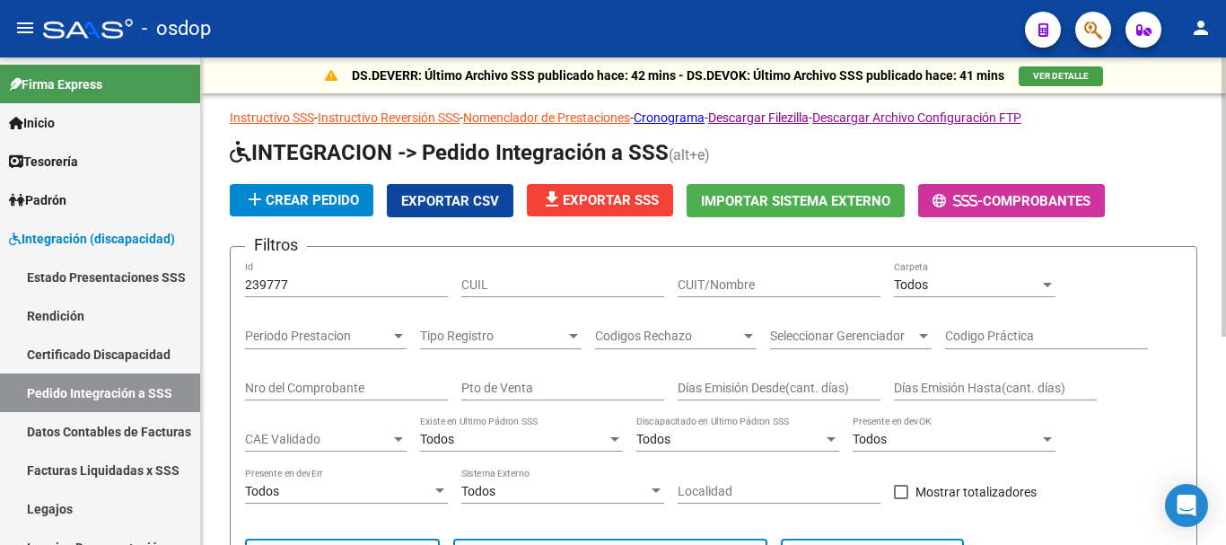
click at [321, 286] on input "239777" at bounding box center [346, 284] width 203 height 15
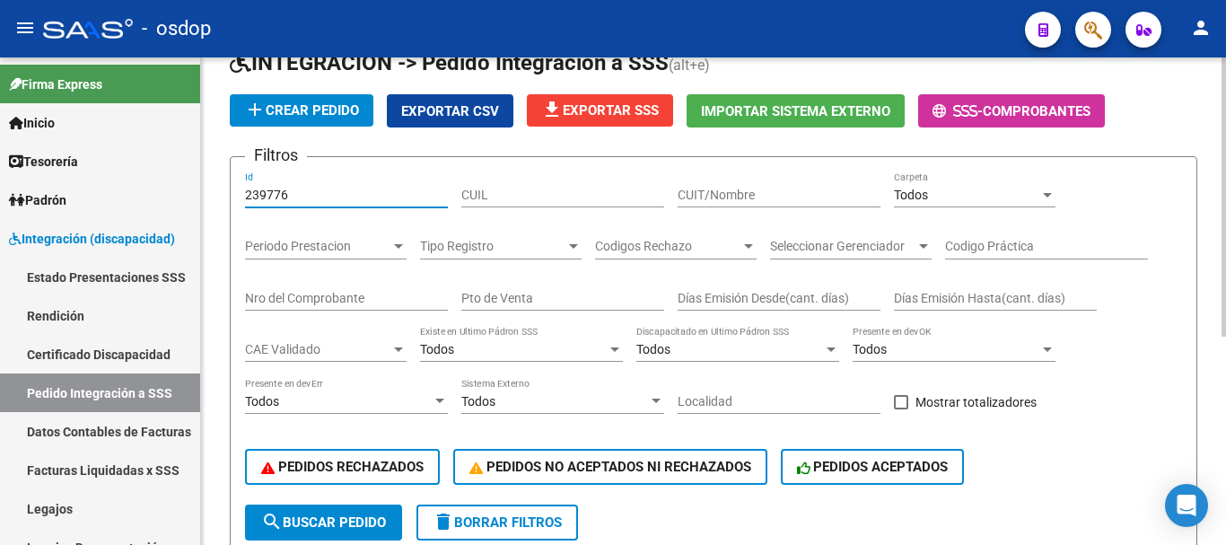
click at [310, 205] on div "239776 Id" at bounding box center [346, 189] width 203 height 36
click at [316, 196] on input "239776" at bounding box center [346, 195] width 203 height 15
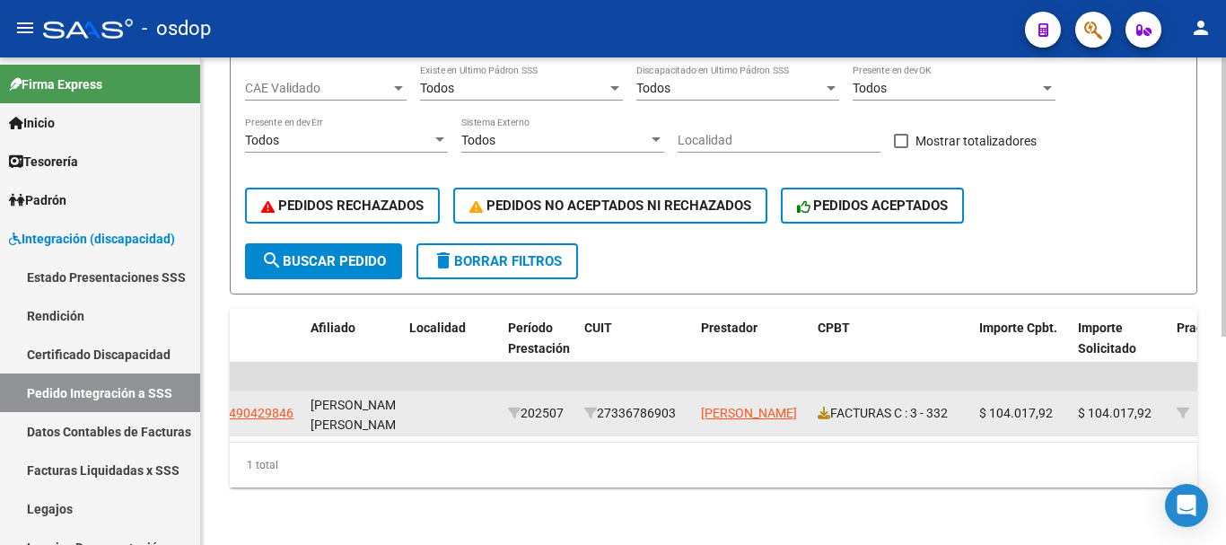
scroll to position [5, 0]
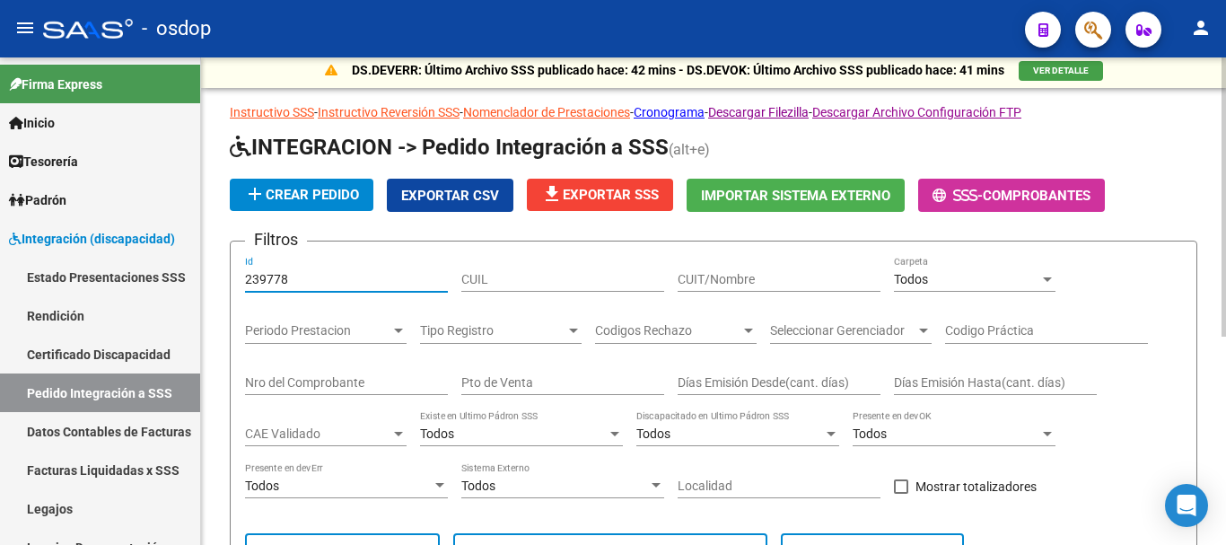
click at [315, 282] on input "239778" at bounding box center [346, 279] width 203 height 15
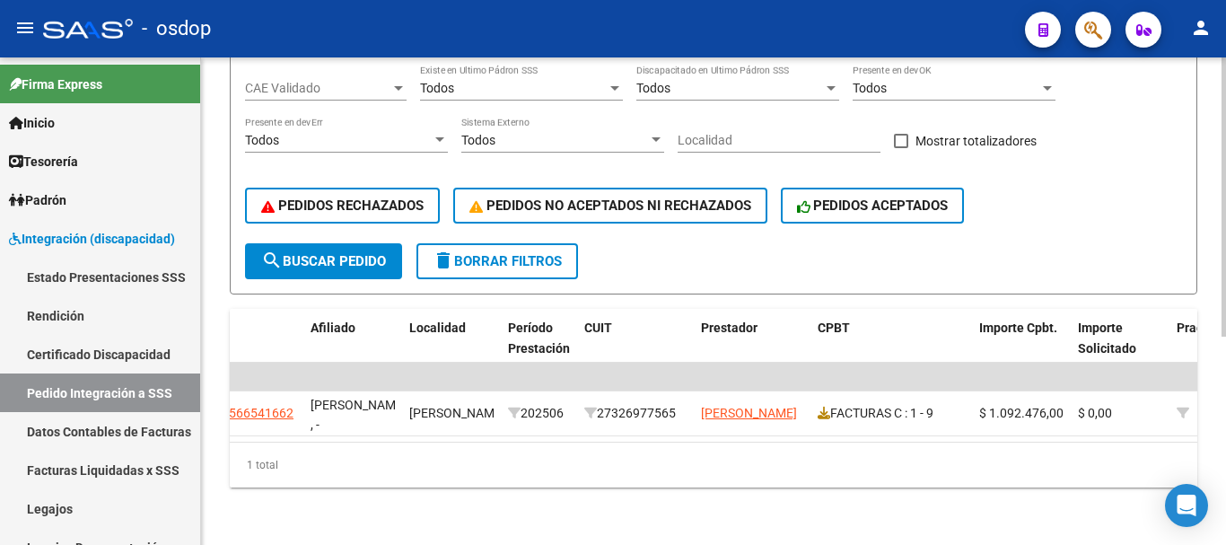
scroll to position [0, 0]
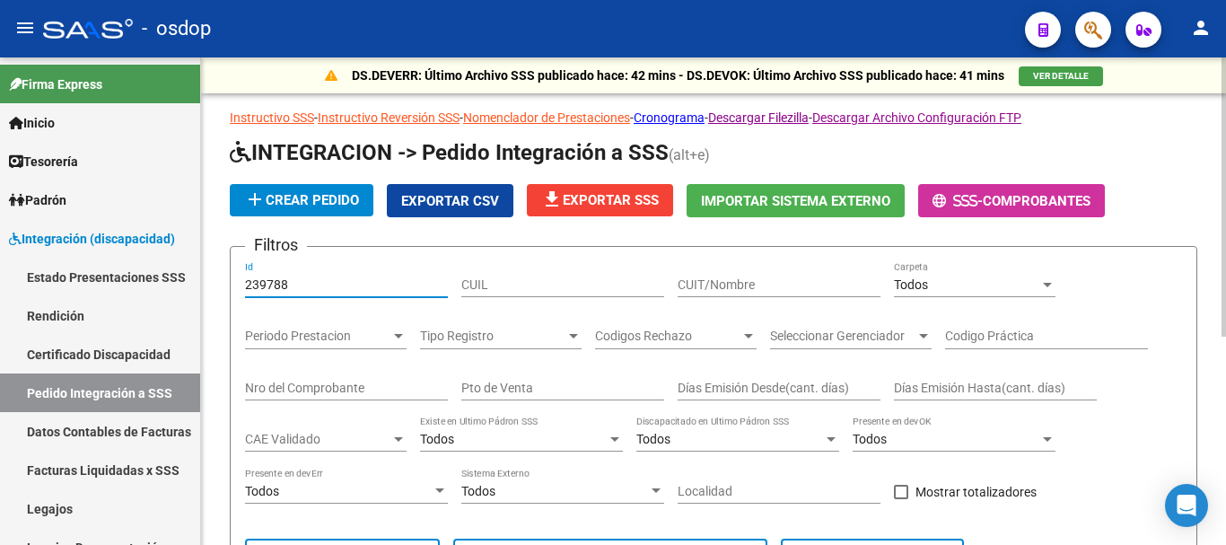
click at [336, 291] on input "239788" at bounding box center [346, 284] width 203 height 15
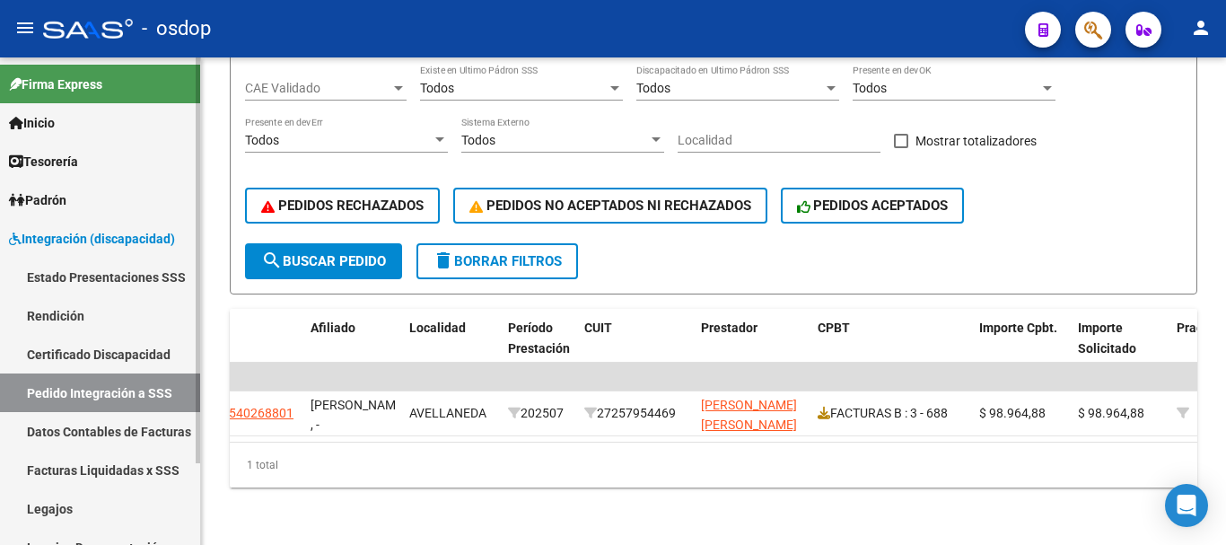
scroll to position [99, 0]
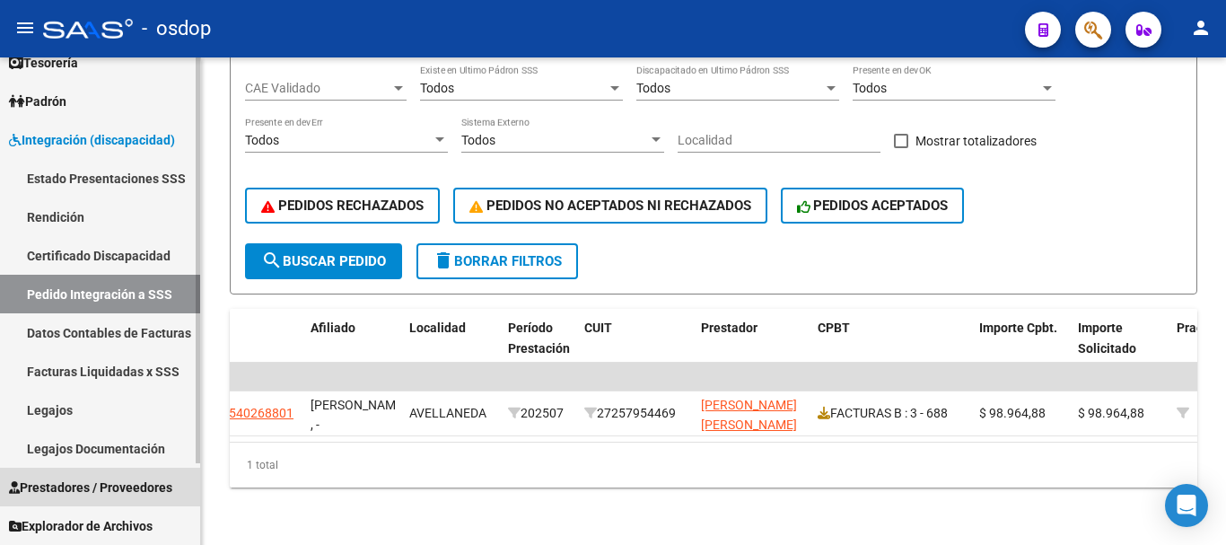
click at [82, 478] on span "Prestadores / Proveedores" at bounding box center [90, 487] width 163 height 20
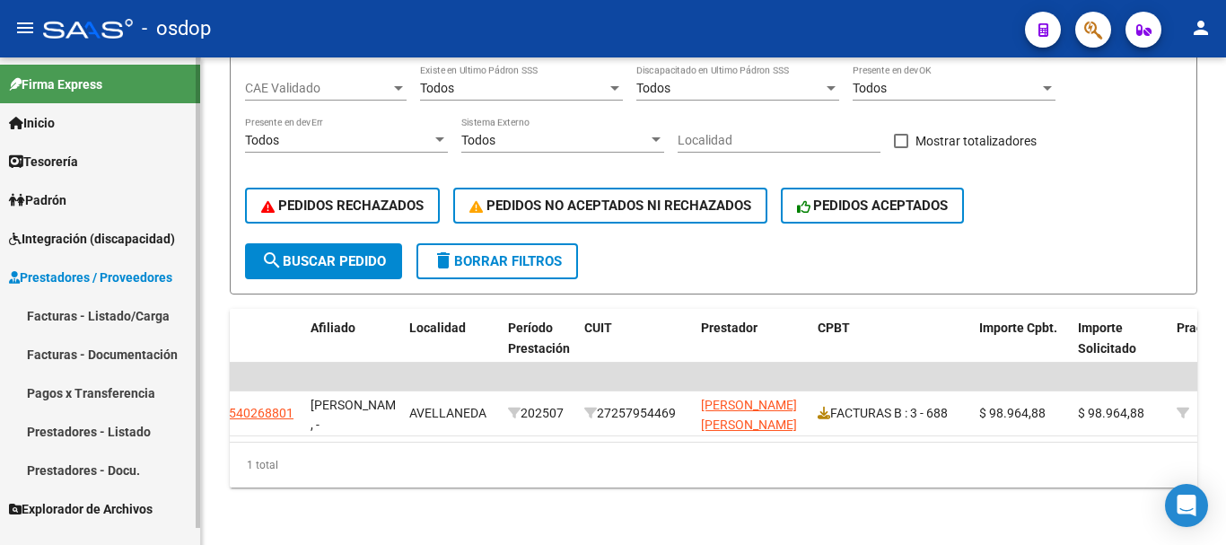
scroll to position [0, 0]
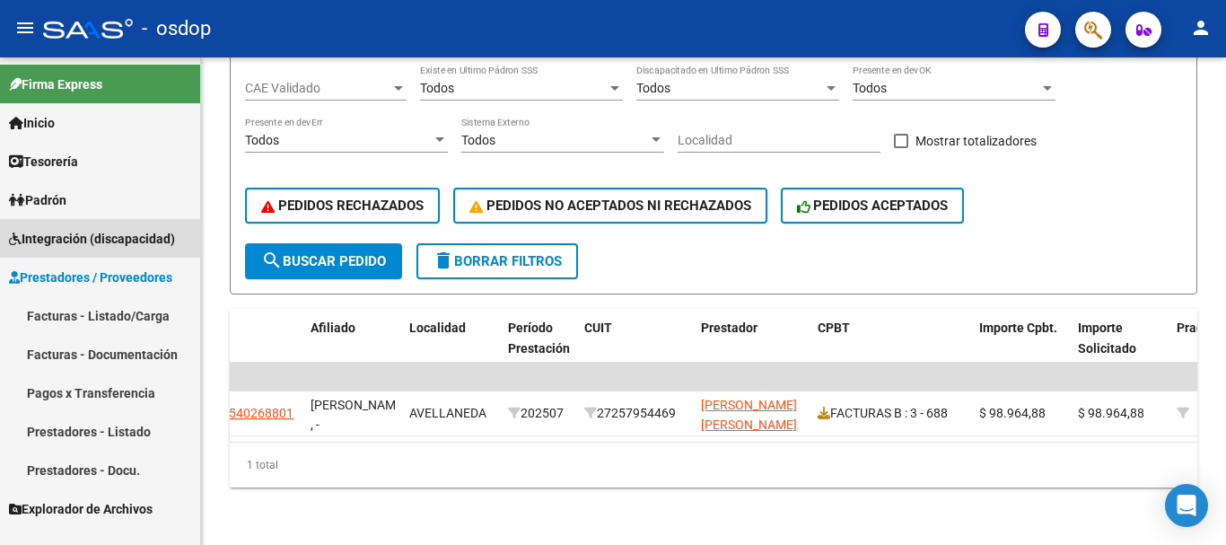
click at [125, 244] on span "Integración (discapacidad)" at bounding box center [92, 239] width 166 height 20
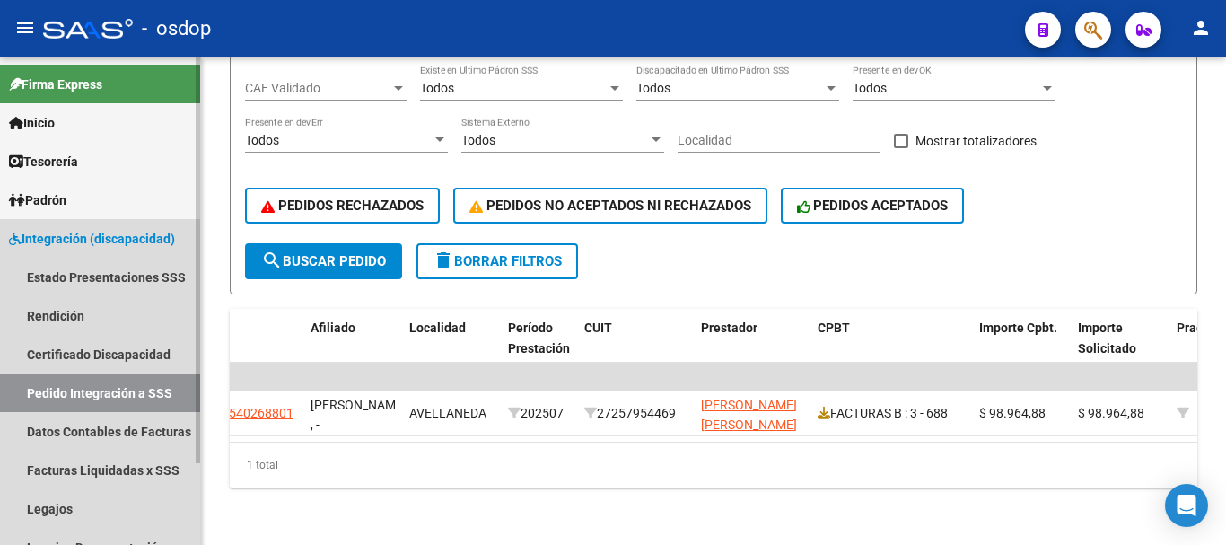
click at [135, 388] on link "Pedido Integración a SSS" at bounding box center [100, 392] width 200 height 39
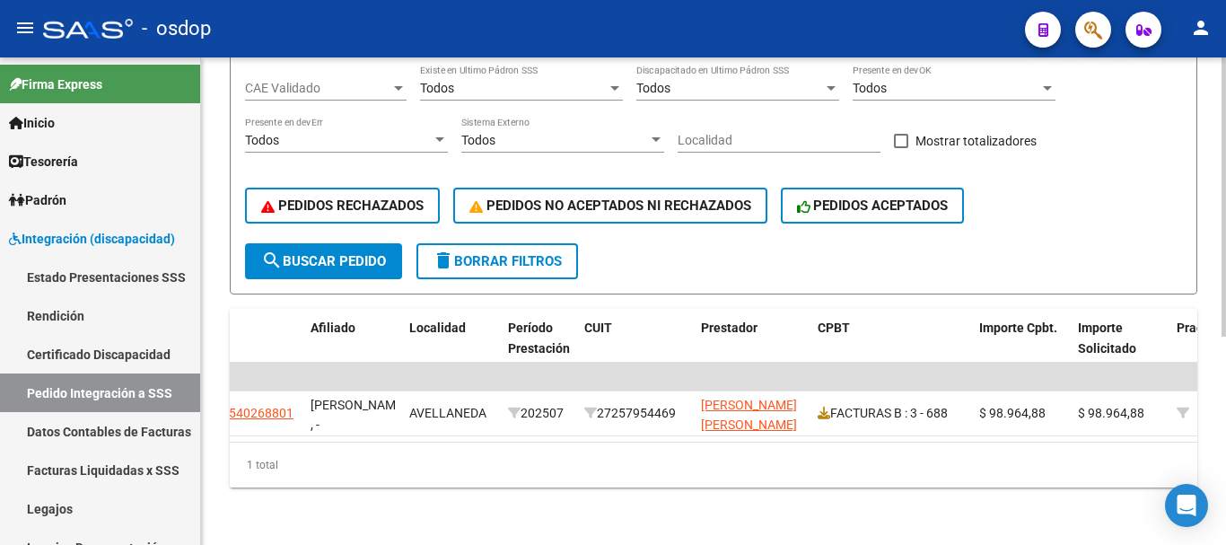
scroll to position [90, 0]
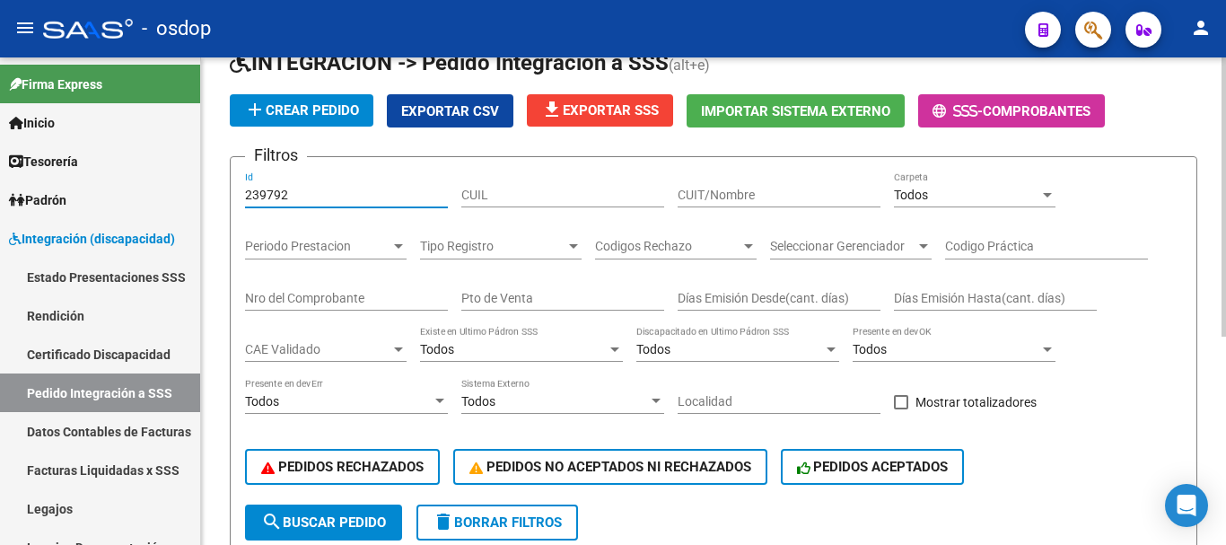
click at [340, 198] on input "239792" at bounding box center [346, 195] width 203 height 15
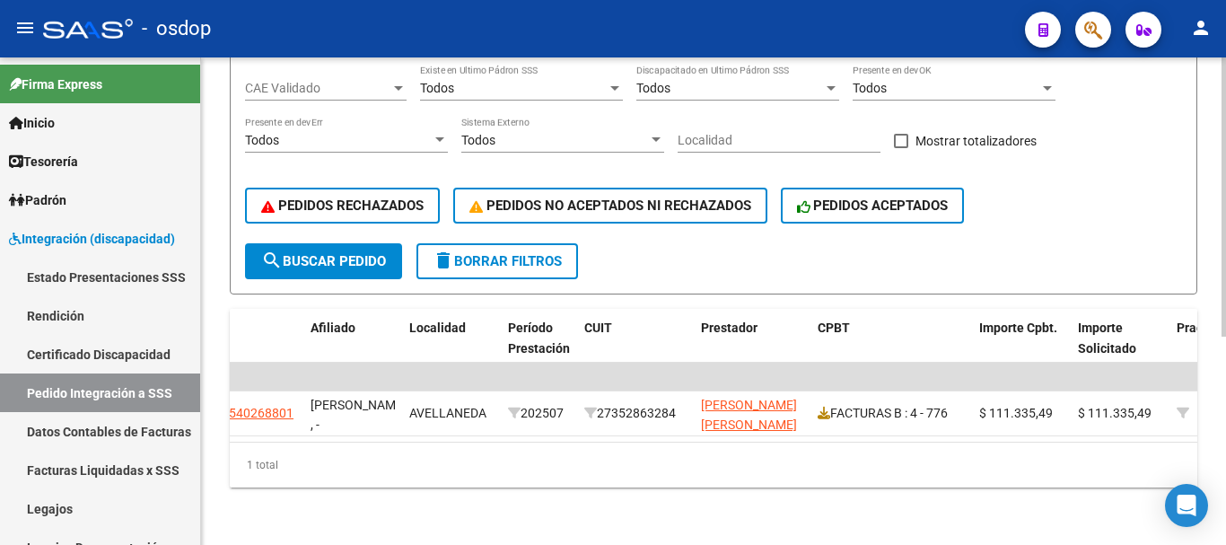
scroll to position [5, 0]
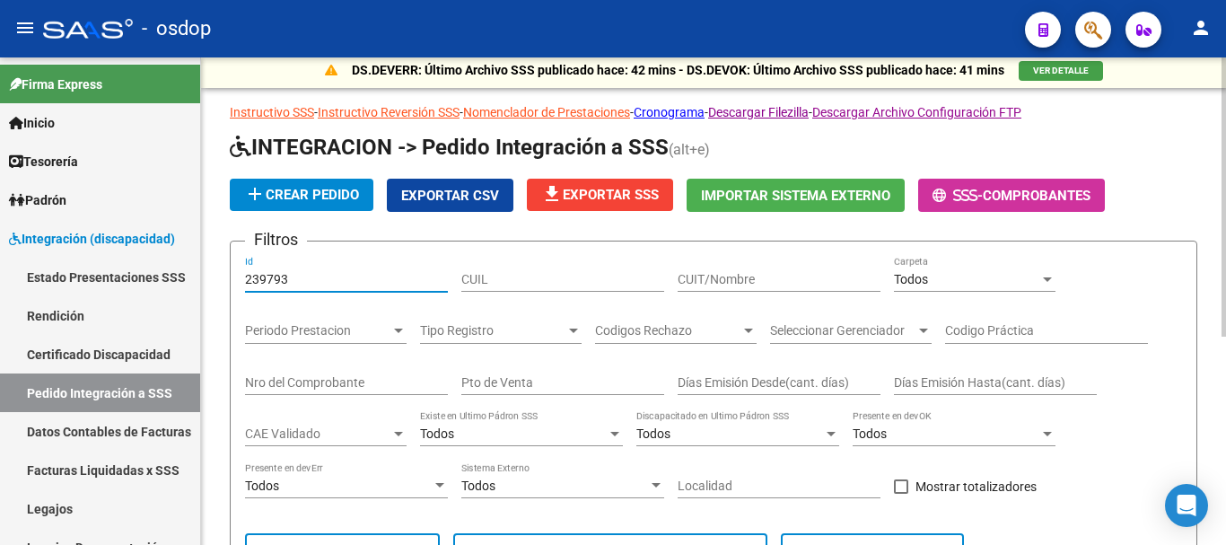
click at [340, 274] on input "239793" at bounding box center [346, 279] width 203 height 15
click at [354, 283] on input "239800" at bounding box center [346, 279] width 203 height 15
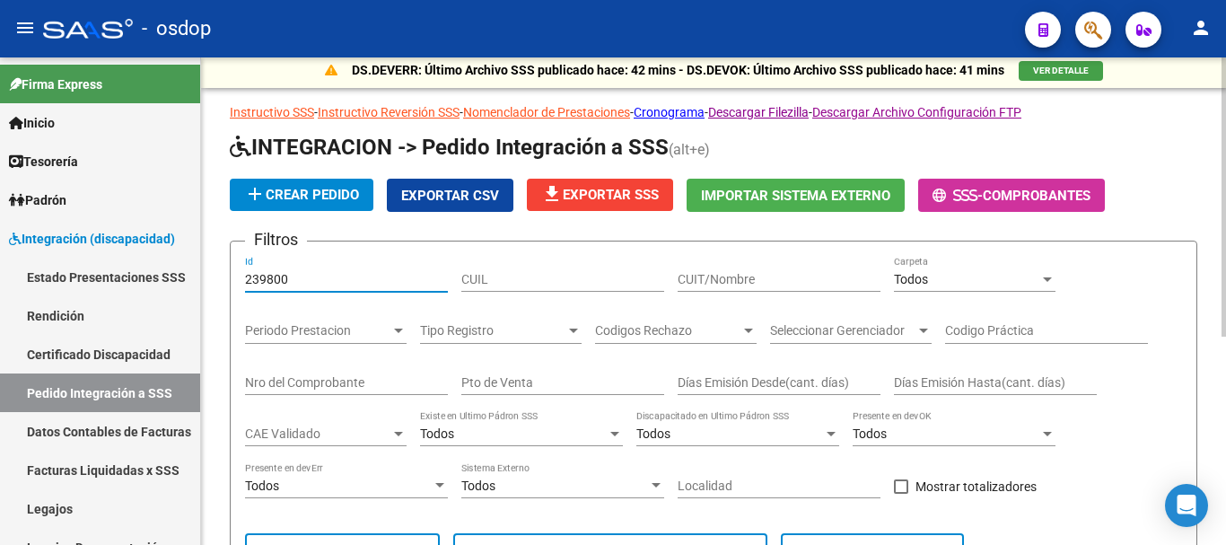
click at [354, 283] on input "239800" at bounding box center [346, 279] width 203 height 15
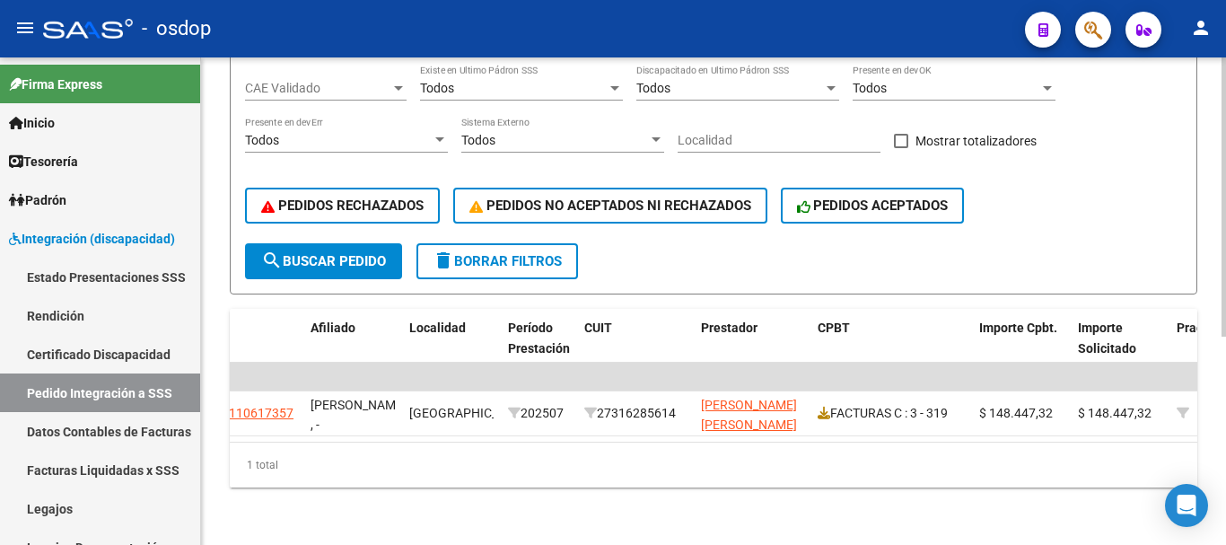
scroll to position [0, 0]
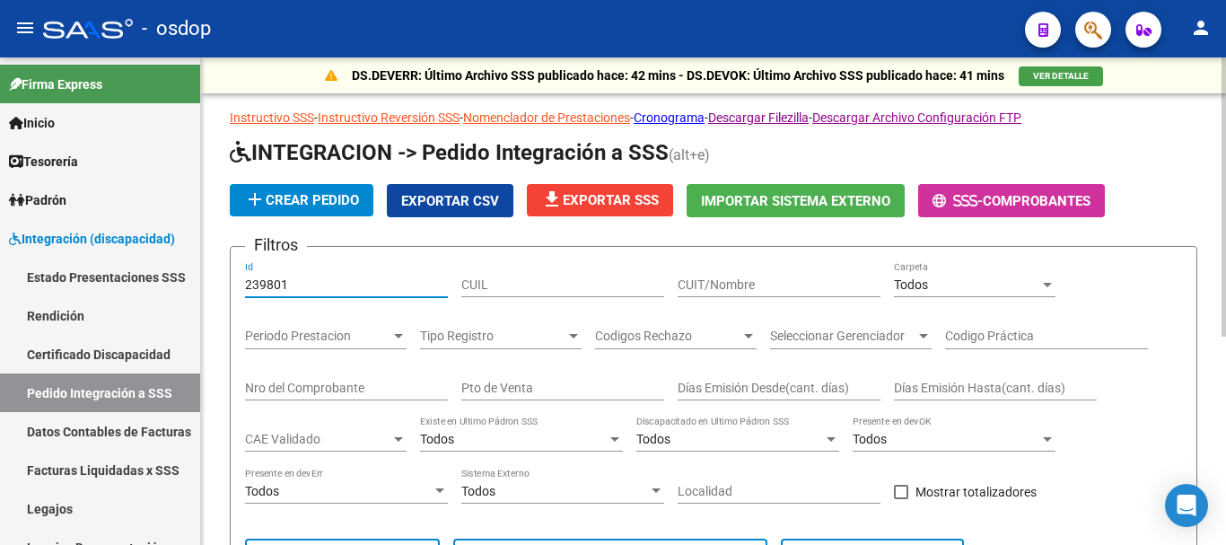
click at [321, 277] on input "239801" at bounding box center [346, 284] width 203 height 15
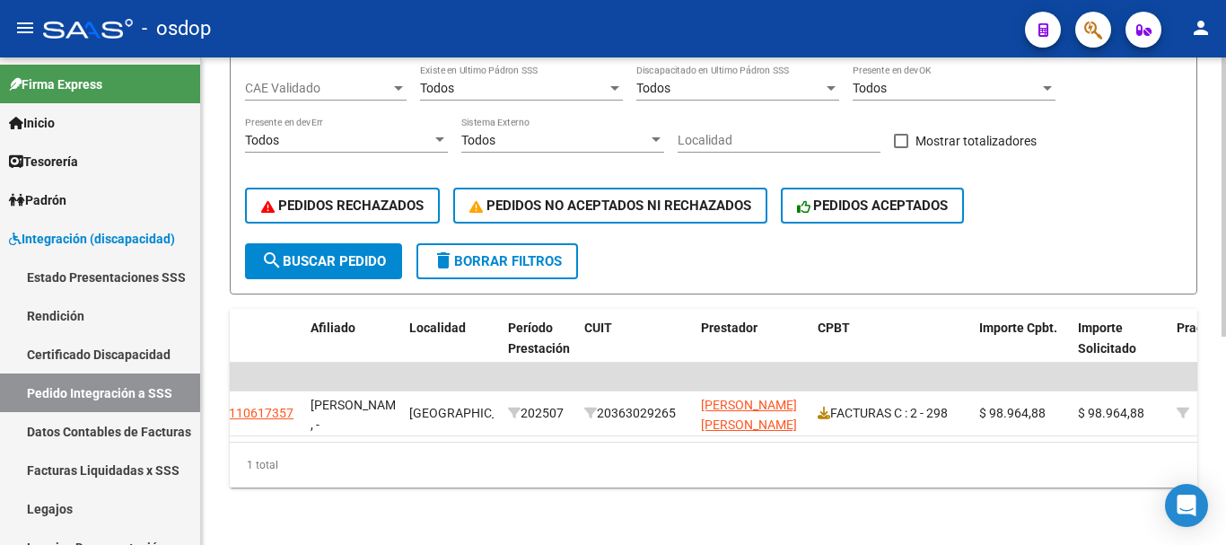
scroll to position [5, 0]
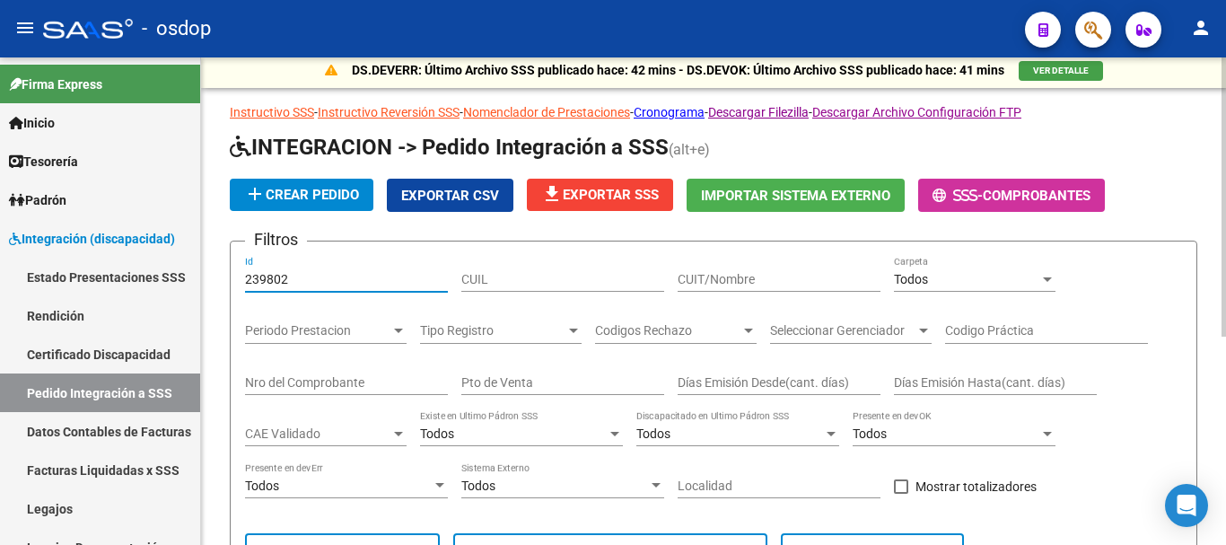
click at [333, 283] on input "239802" at bounding box center [346, 279] width 203 height 15
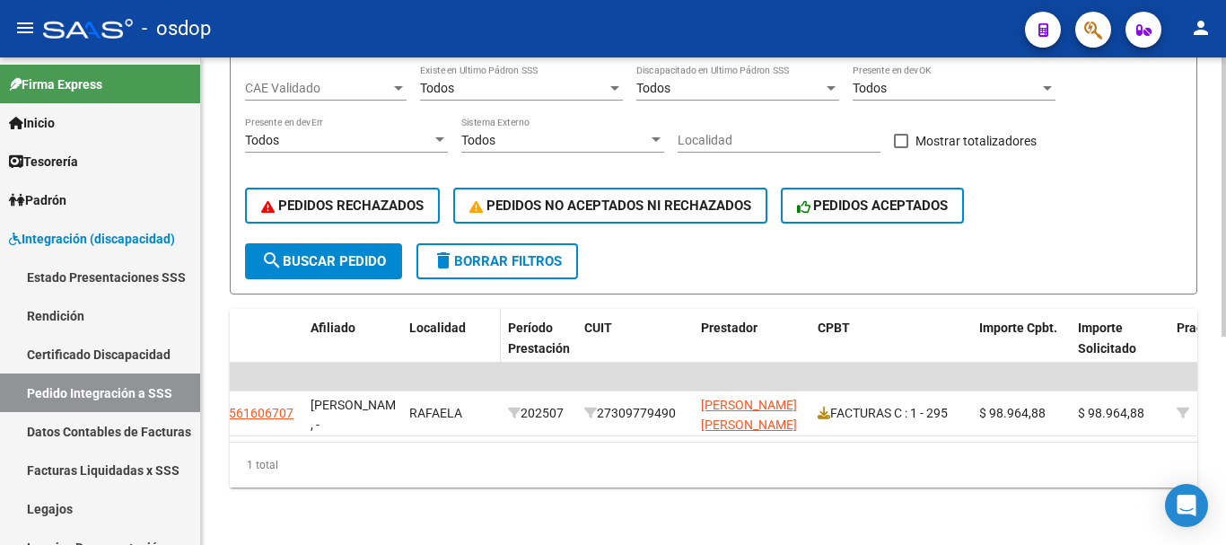
scroll to position [95, 0]
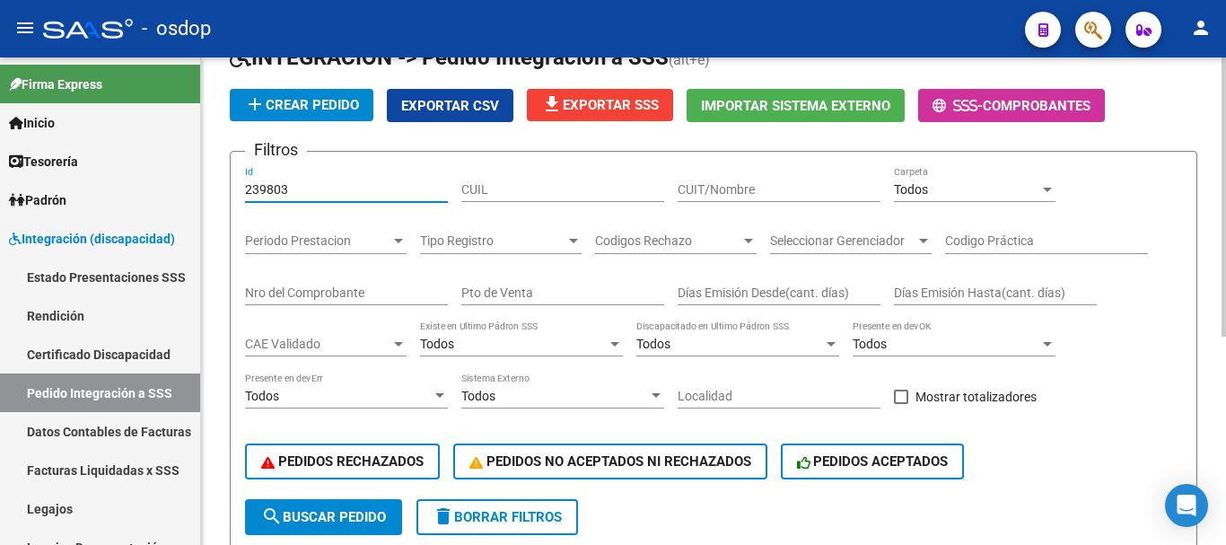
click at [342, 186] on input "239803" at bounding box center [346, 189] width 203 height 15
click at [340, 186] on input "239803" at bounding box center [346, 189] width 203 height 15
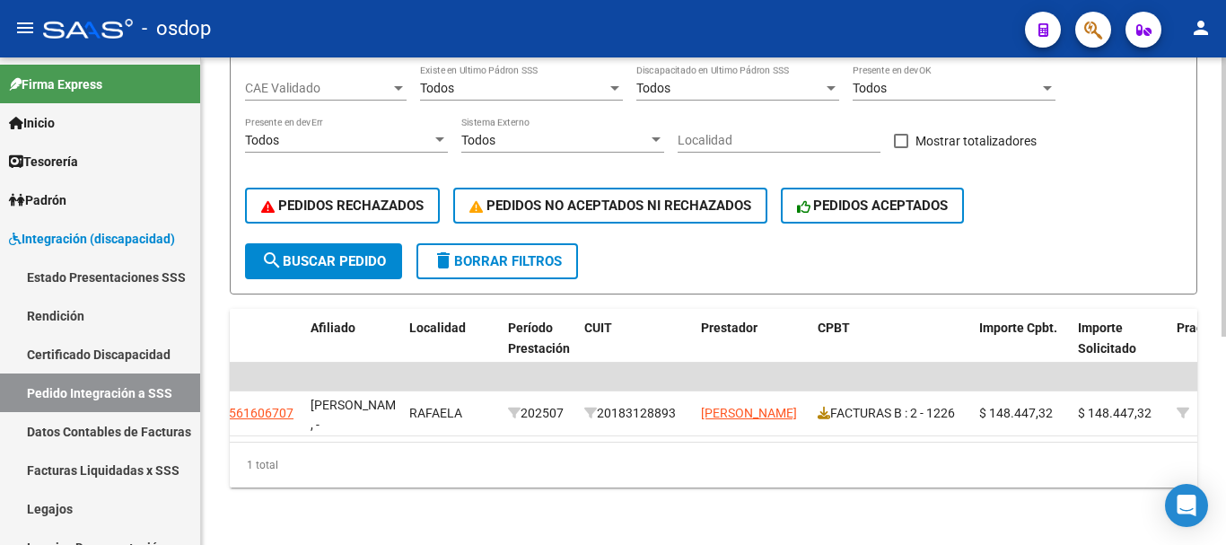
scroll to position [5, 0]
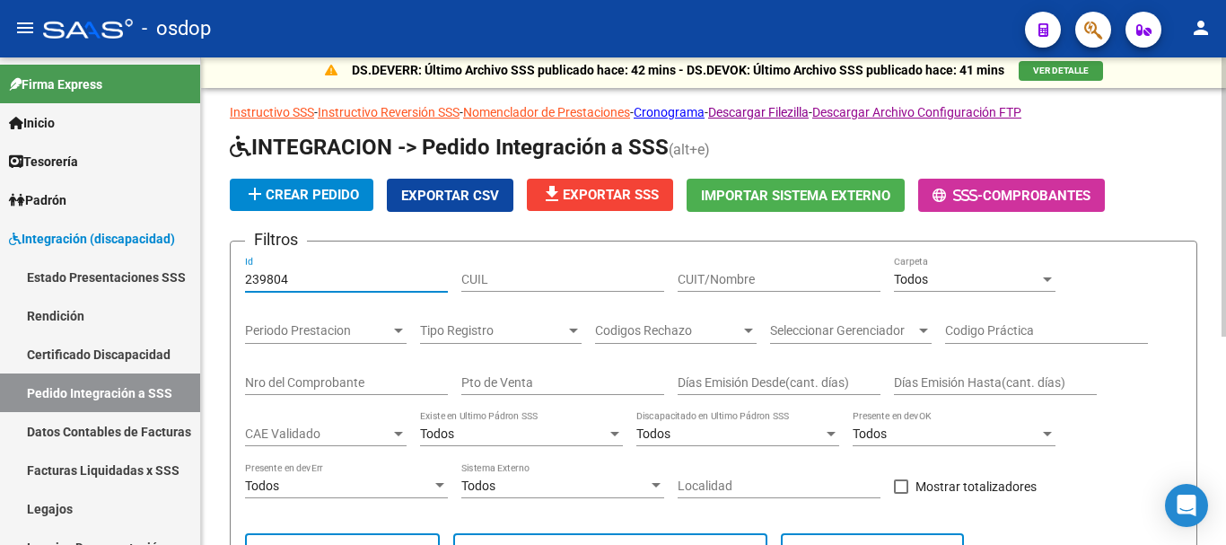
click at [368, 275] on input "239804" at bounding box center [346, 279] width 203 height 15
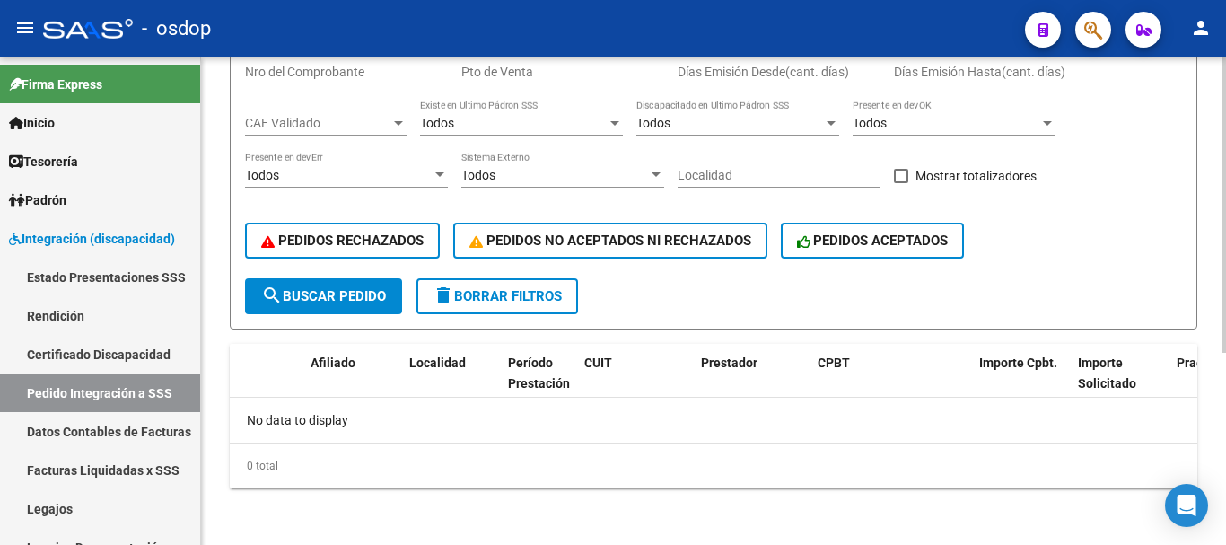
scroll to position [0, 0]
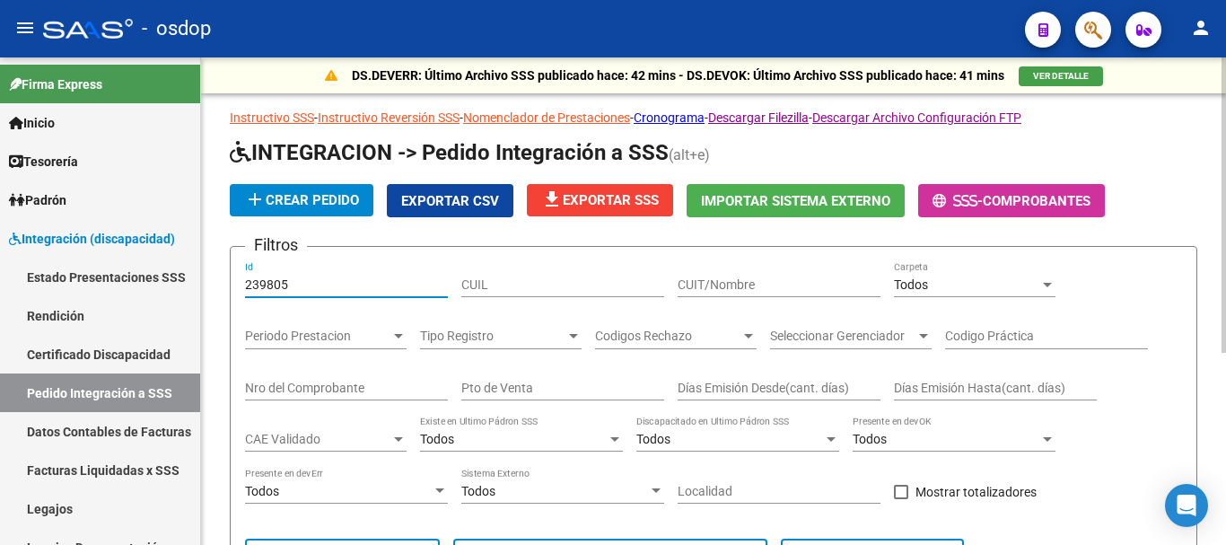
click at [324, 289] on input "239805" at bounding box center [346, 284] width 203 height 15
click at [321, 284] on input "239805" at bounding box center [346, 284] width 203 height 15
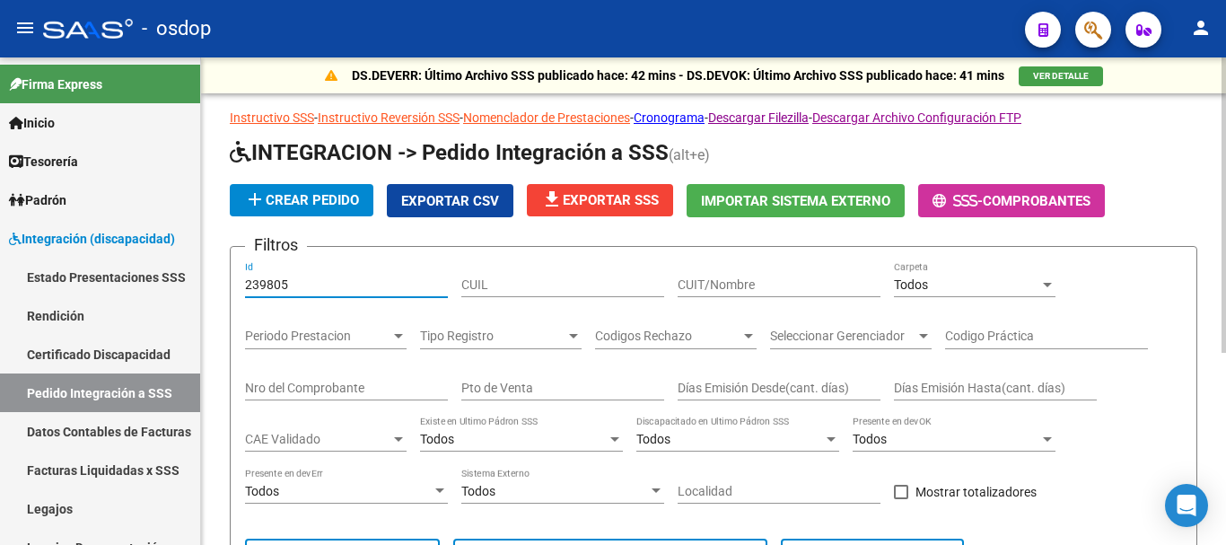
click at [321, 284] on input "239805" at bounding box center [346, 284] width 203 height 15
click at [294, 277] on input "239805" at bounding box center [346, 284] width 203 height 15
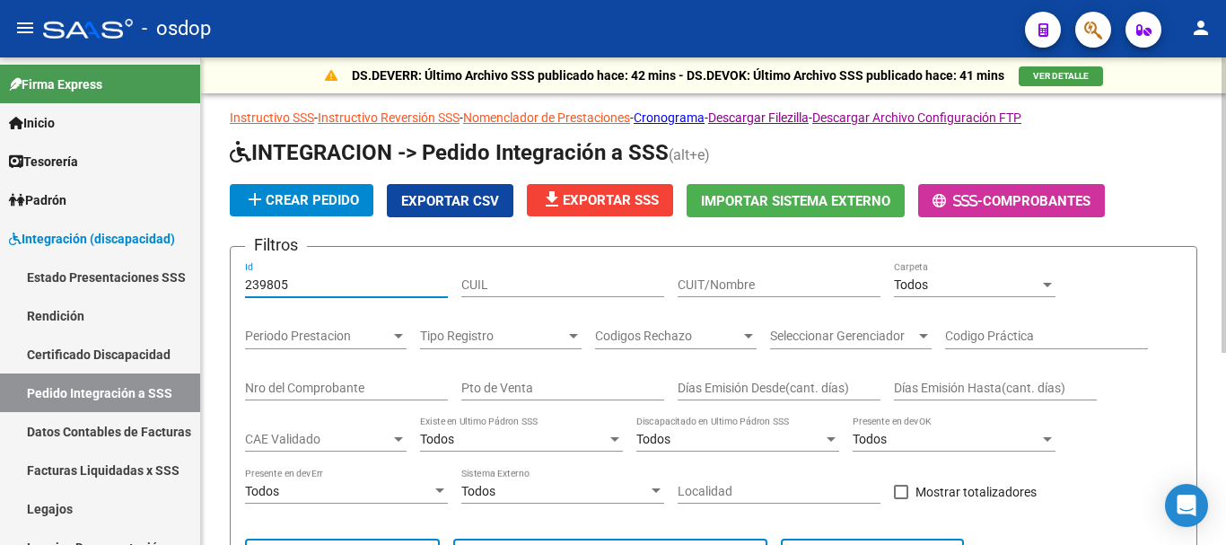
click at [294, 277] on input "239805" at bounding box center [346, 284] width 203 height 15
click at [305, 292] on div "239805 Id" at bounding box center [346, 279] width 203 height 36
click at [310, 287] on input "239805" at bounding box center [346, 284] width 203 height 15
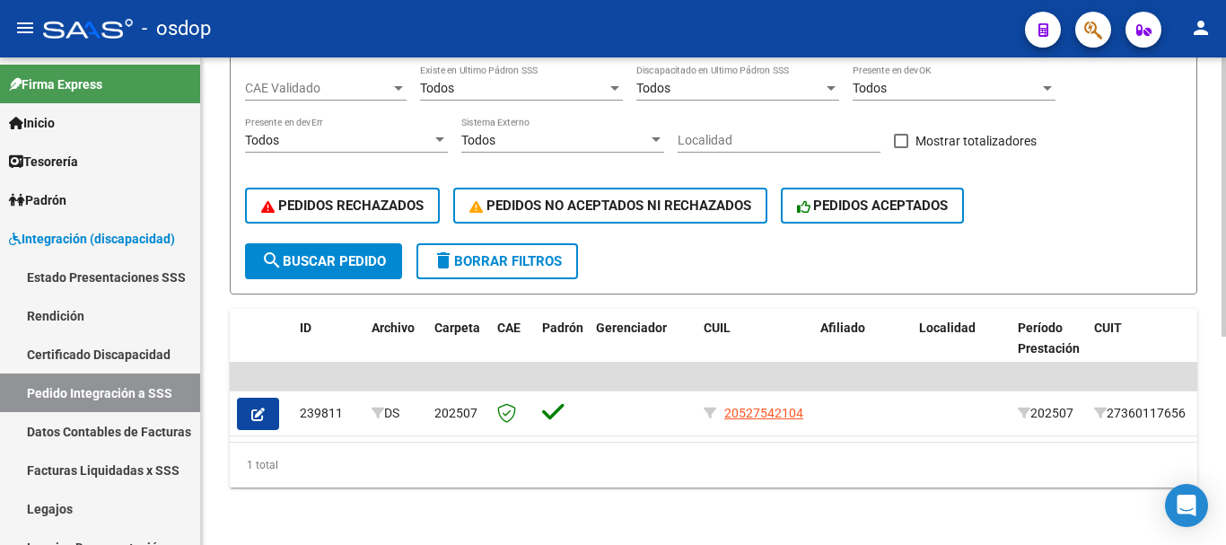
scroll to position [5, 0]
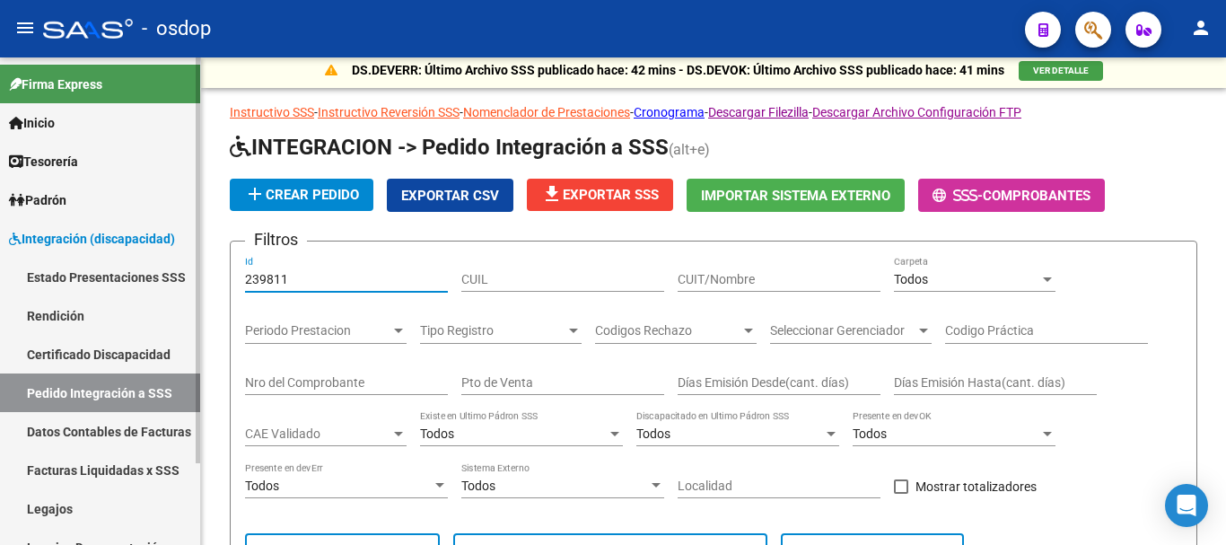
type input "239811"
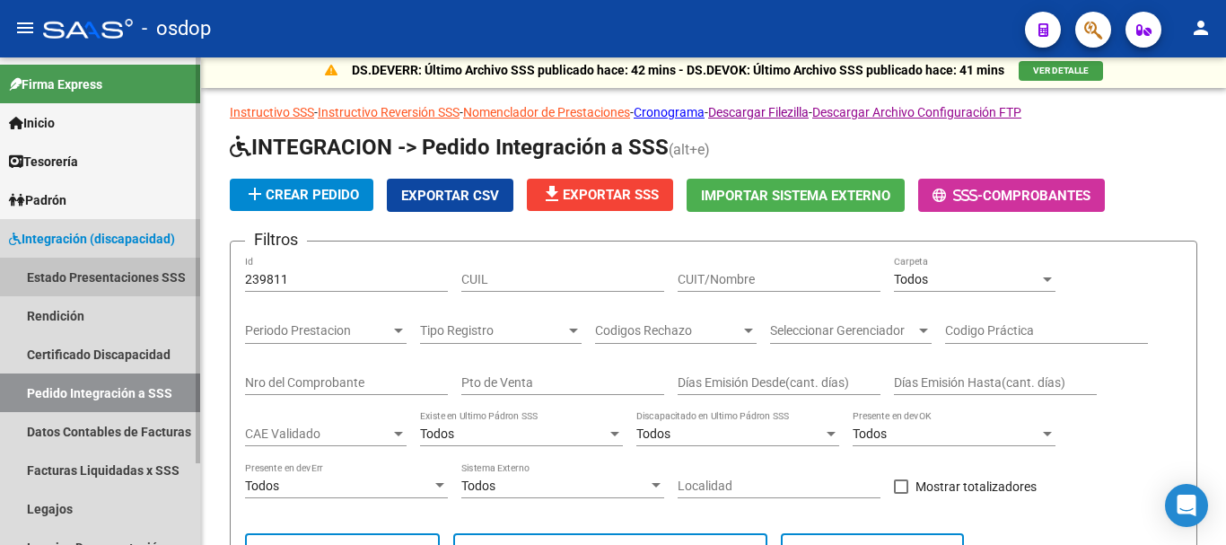
click at [118, 271] on link "Estado Presentaciones SSS" at bounding box center [100, 276] width 200 height 39
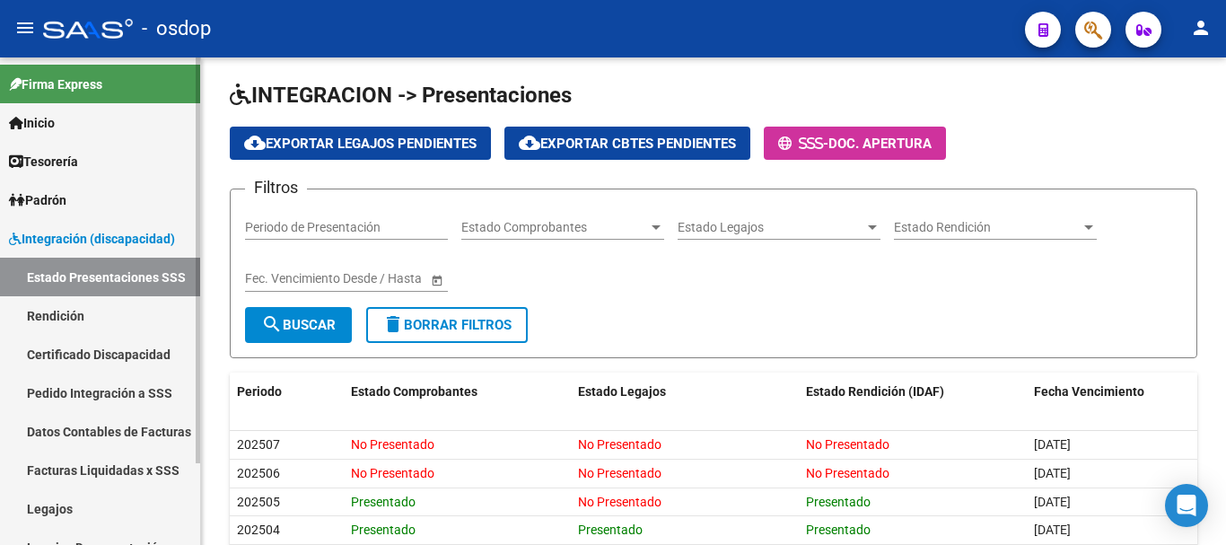
click at [141, 244] on span "Integración (discapacidad)" at bounding box center [92, 239] width 166 height 20
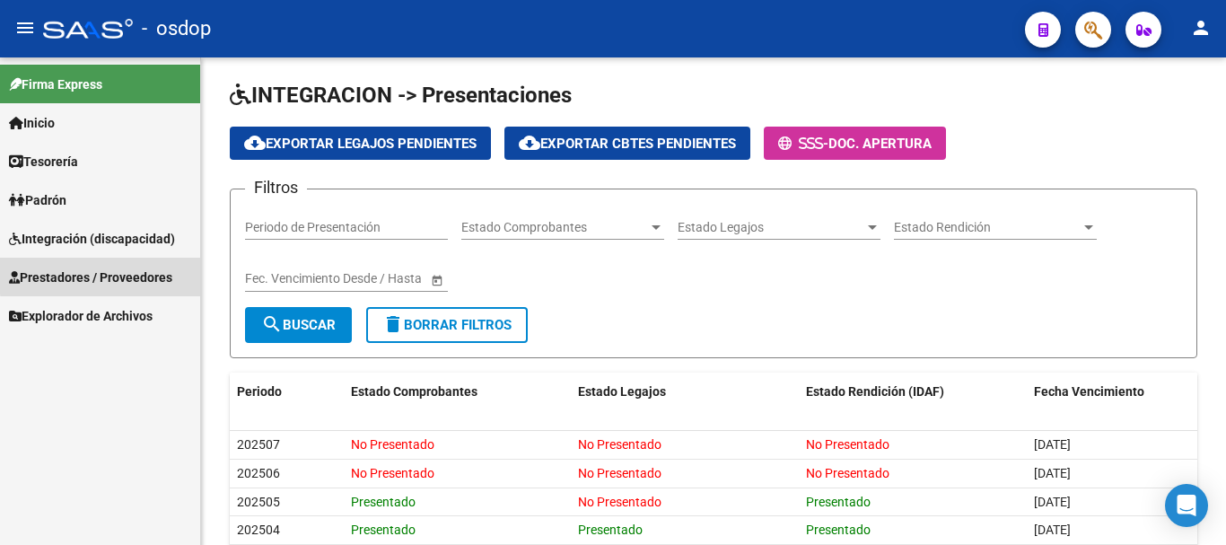
click at [124, 274] on span "Prestadores / Proveedores" at bounding box center [90, 277] width 163 height 20
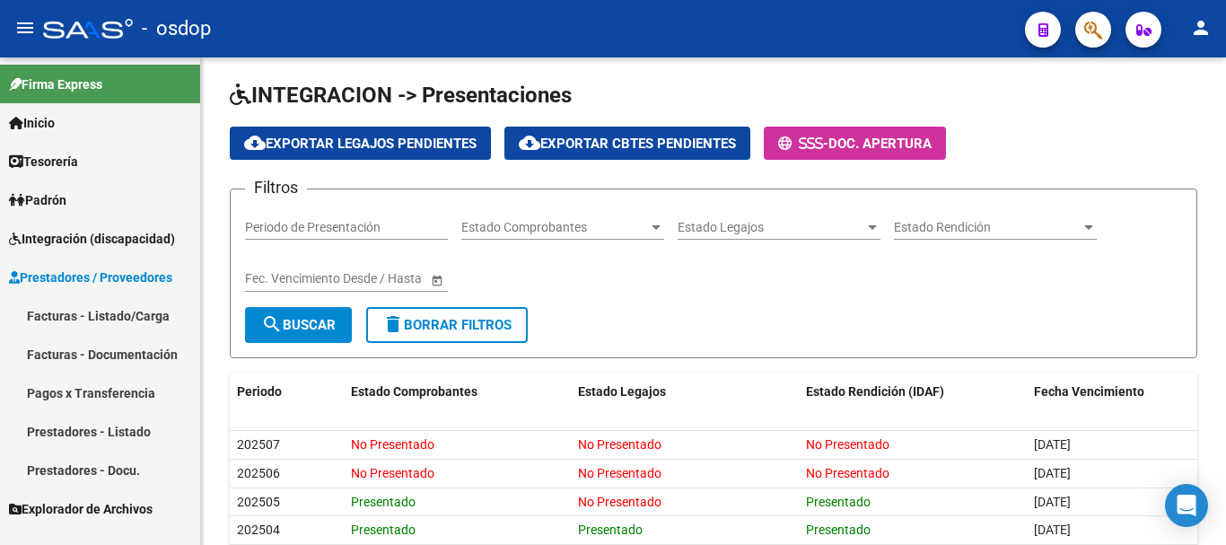
click at [137, 314] on link "Facturas - Listado/Carga" at bounding box center [100, 315] width 200 height 39
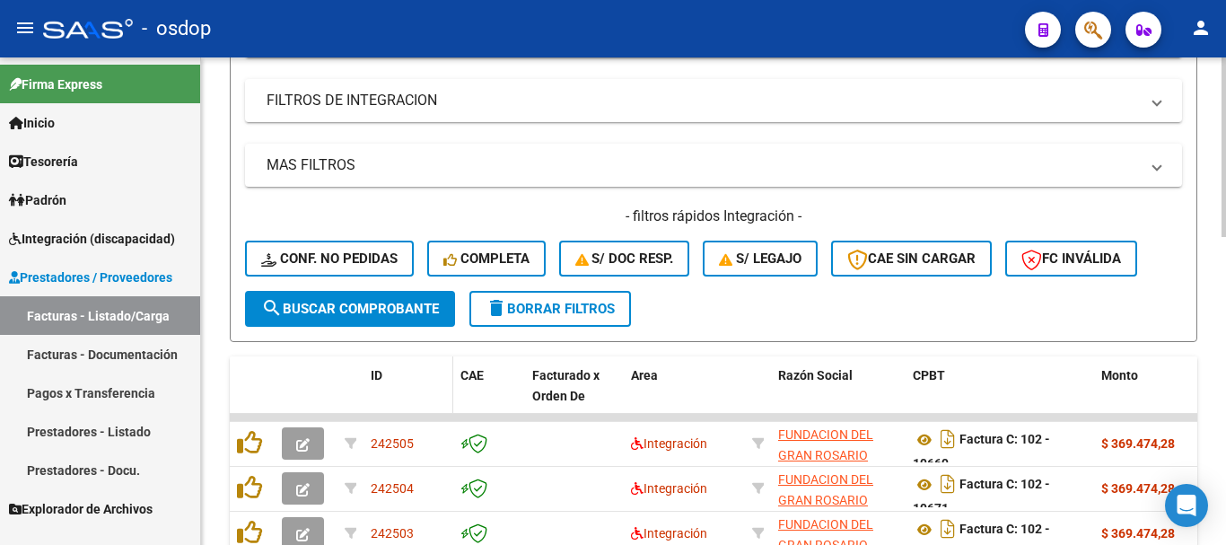
scroll to position [833, 0]
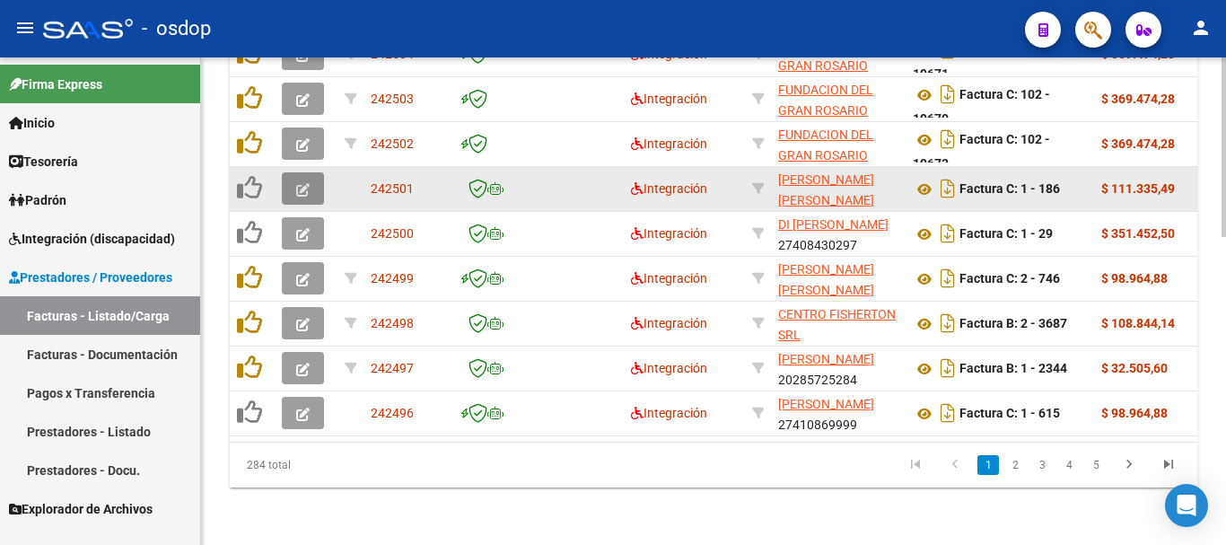
click at [288, 175] on button "button" at bounding box center [303, 188] width 42 height 32
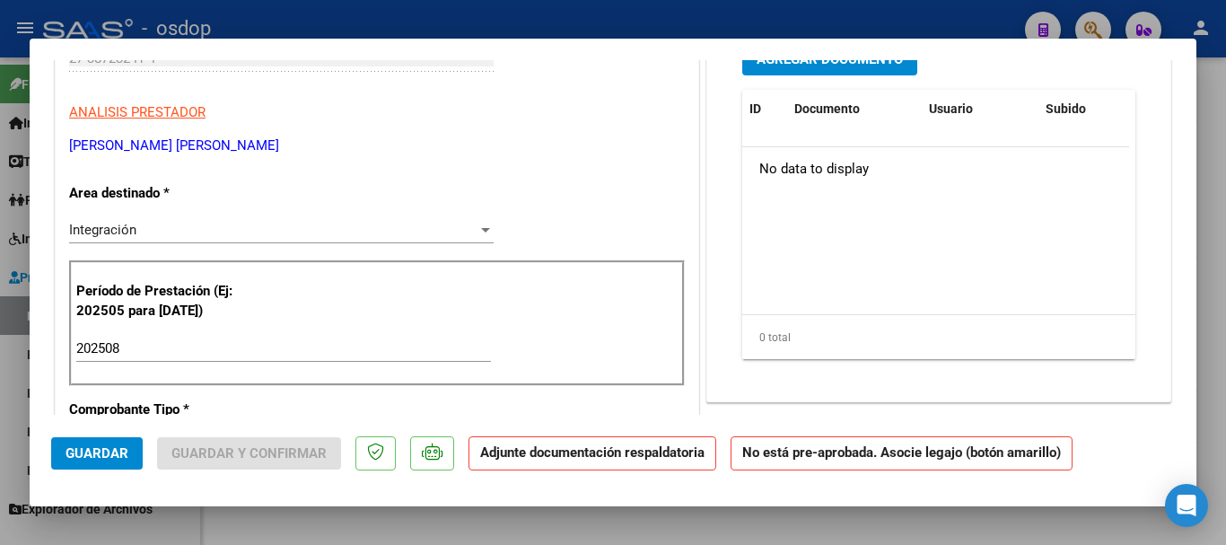
scroll to position [0, 0]
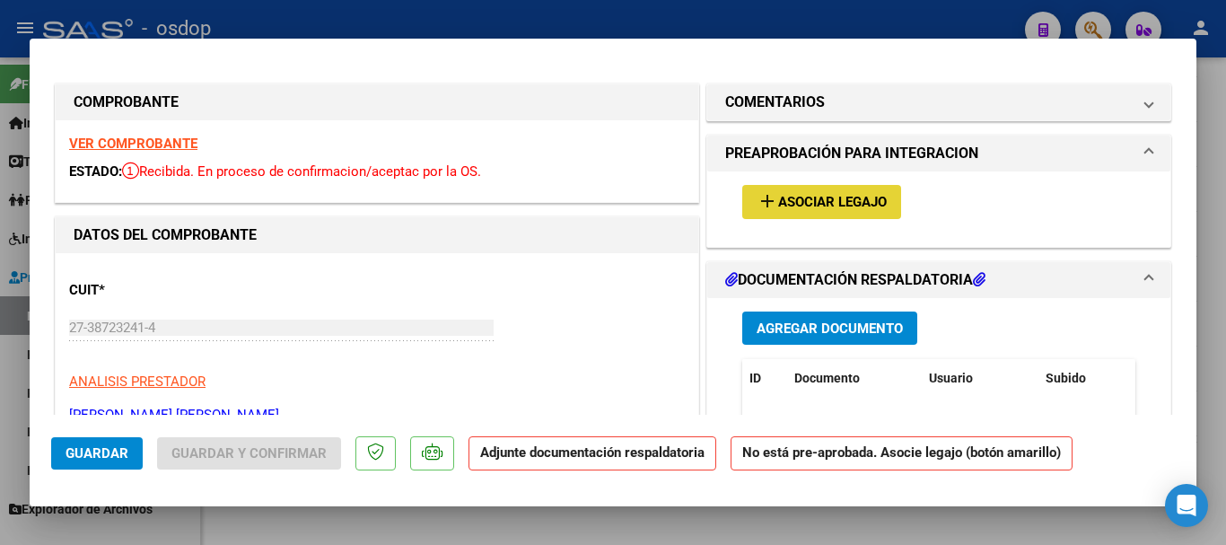
click at [806, 213] on button "add Asociar Legajo" at bounding box center [821, 201] width 159 height 33
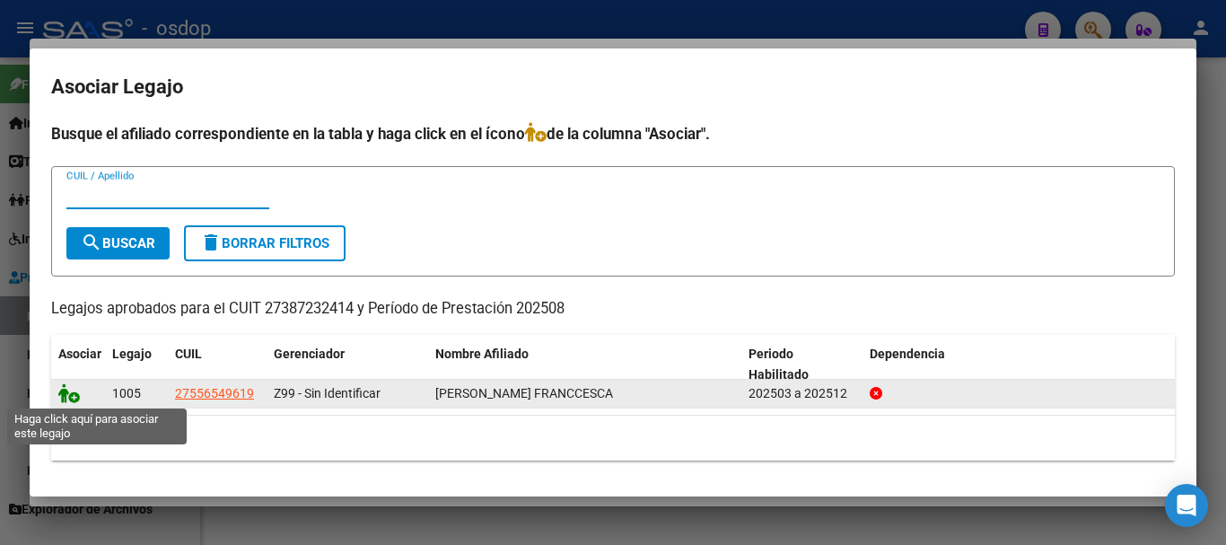
click at [69, 395] on icon at bounding box center [69, 393] width 22 height 20
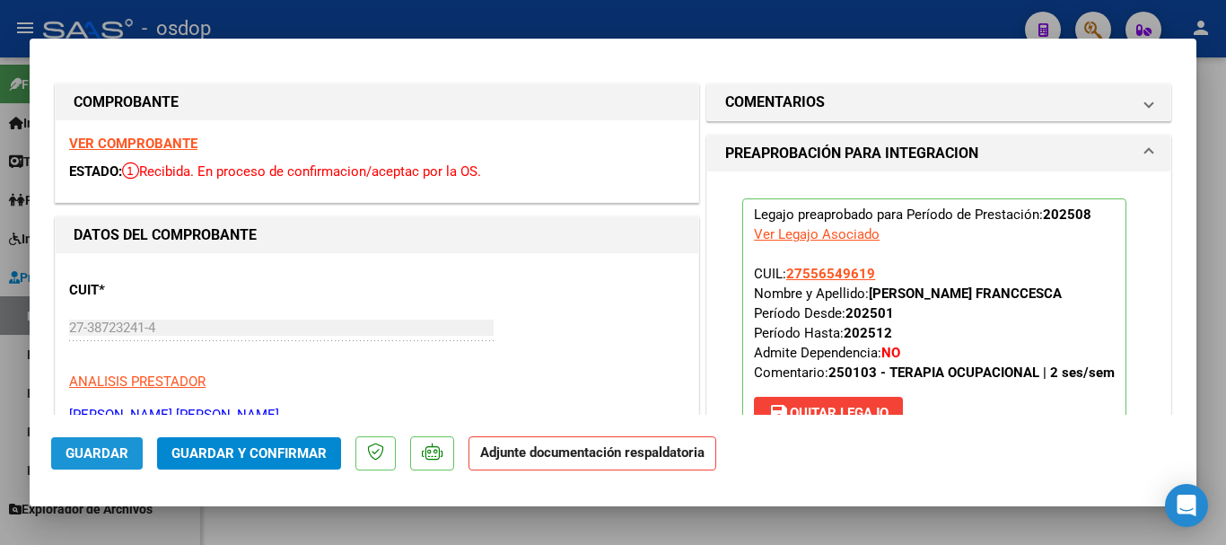
click at [84, 458] on span "Guardar" at bounding box center [96, 453] width 63 height 16
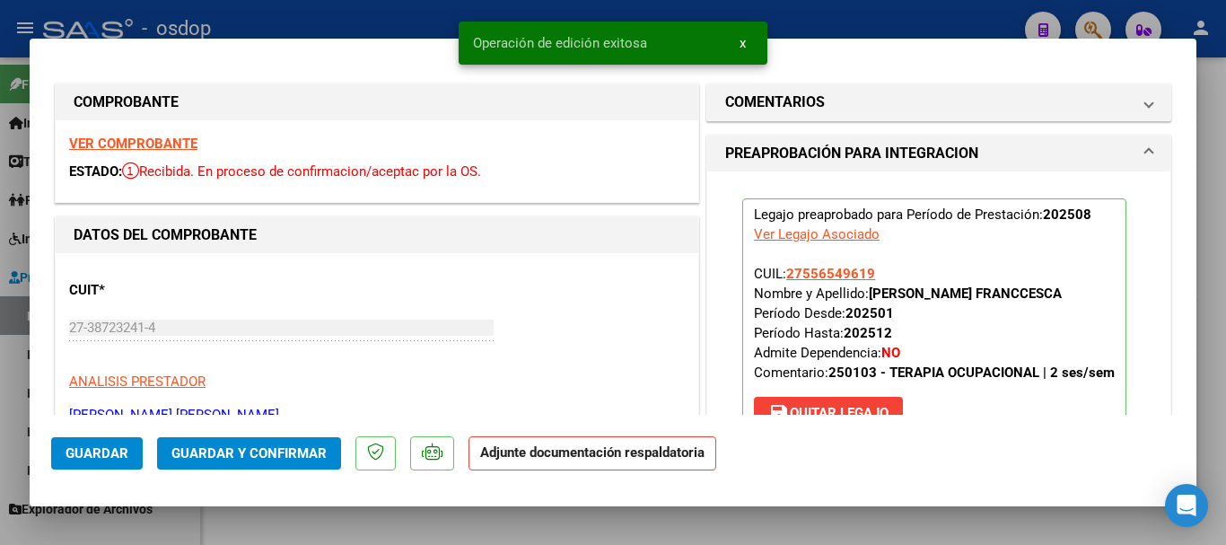
click at [428, 524] on div at bounding box center [613, 272] width 1226 height 545
type input "$ 0,00"
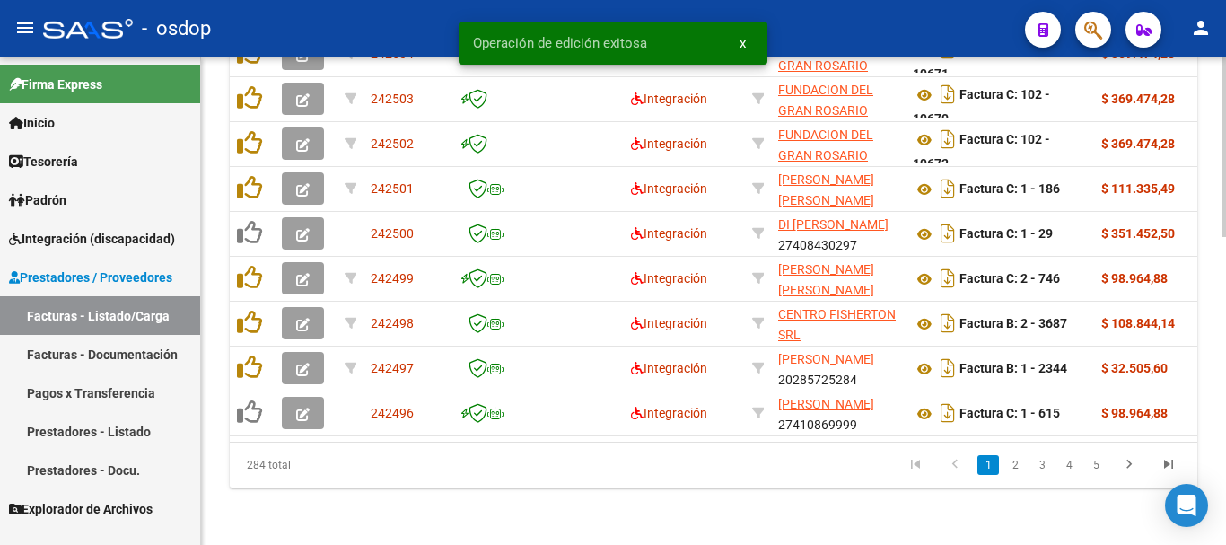
scroll to position [833, 0]
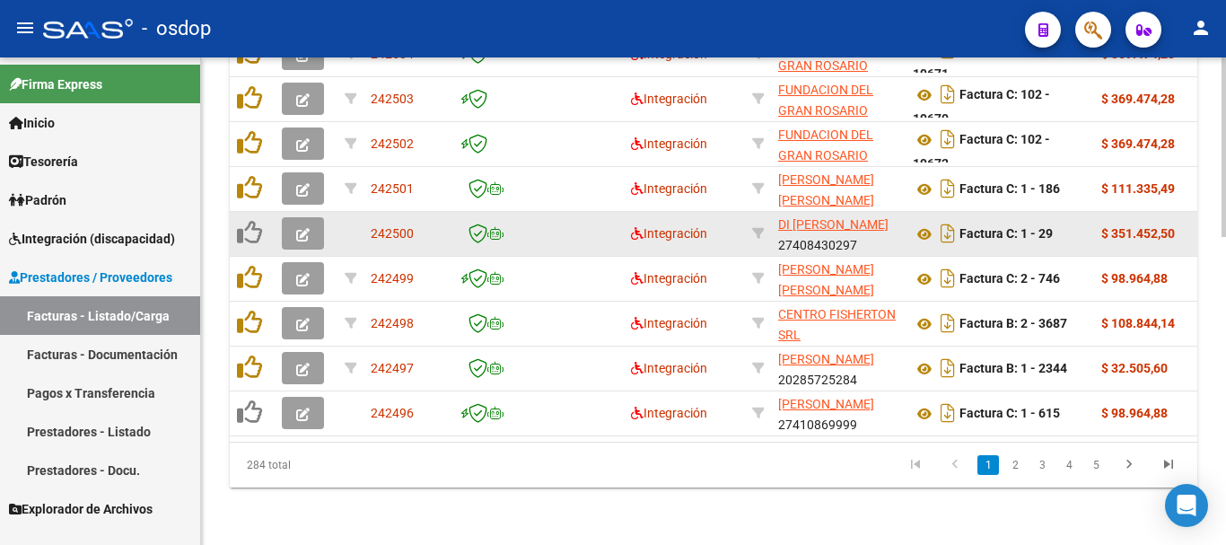
click at [301, 228] on icon "button" at bounding box center [302, 234] width 13 height 13
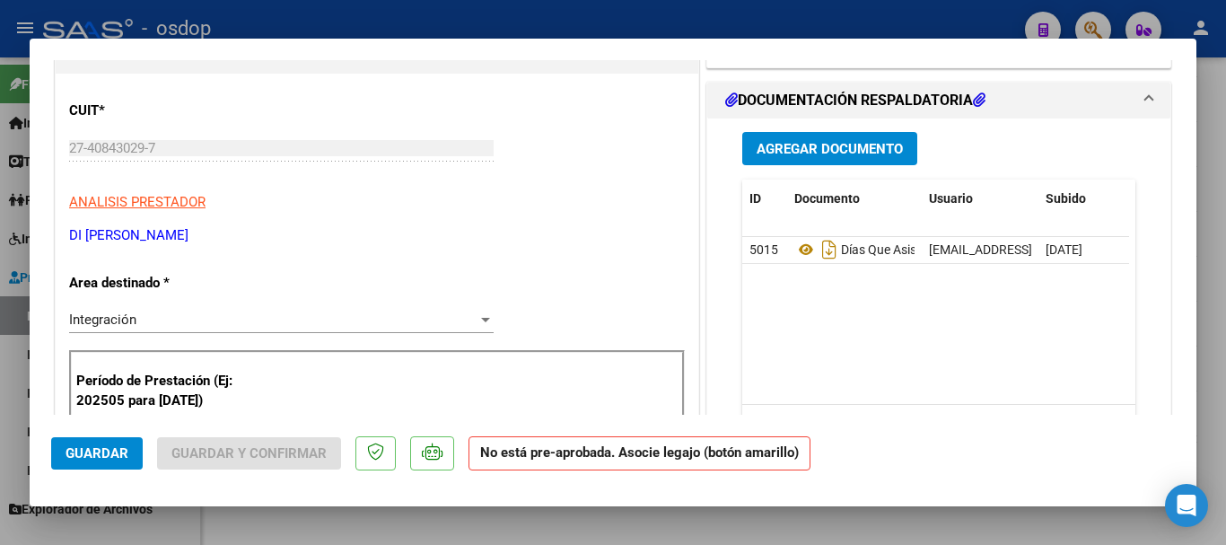
scroll to position [0, 0]
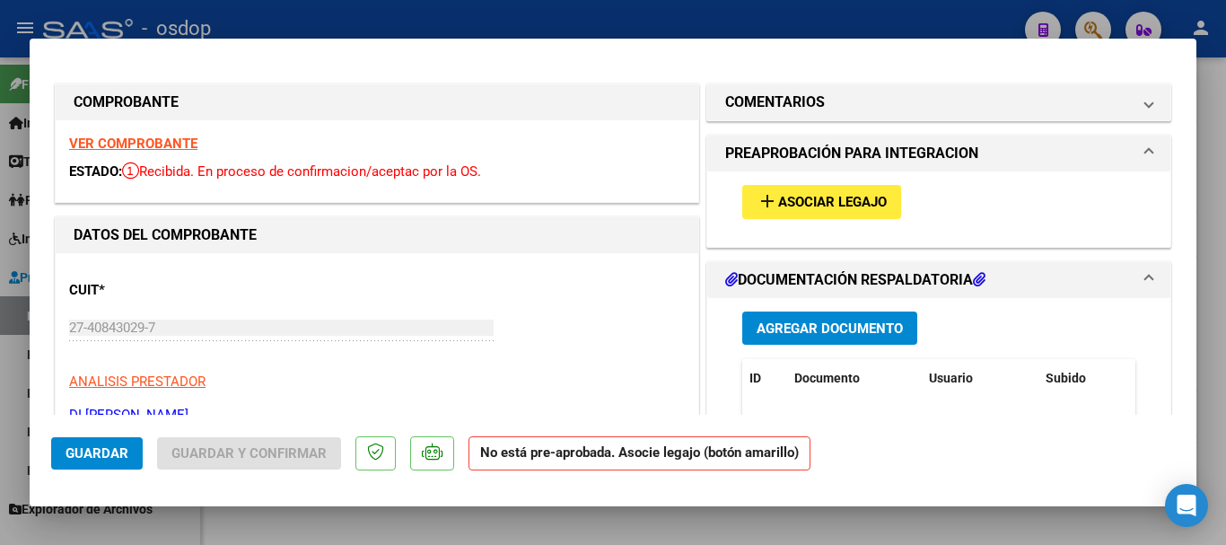
click at [835, 206] on span "Asociar Legajo" at bounding box center [832, 203] width 109 height 16
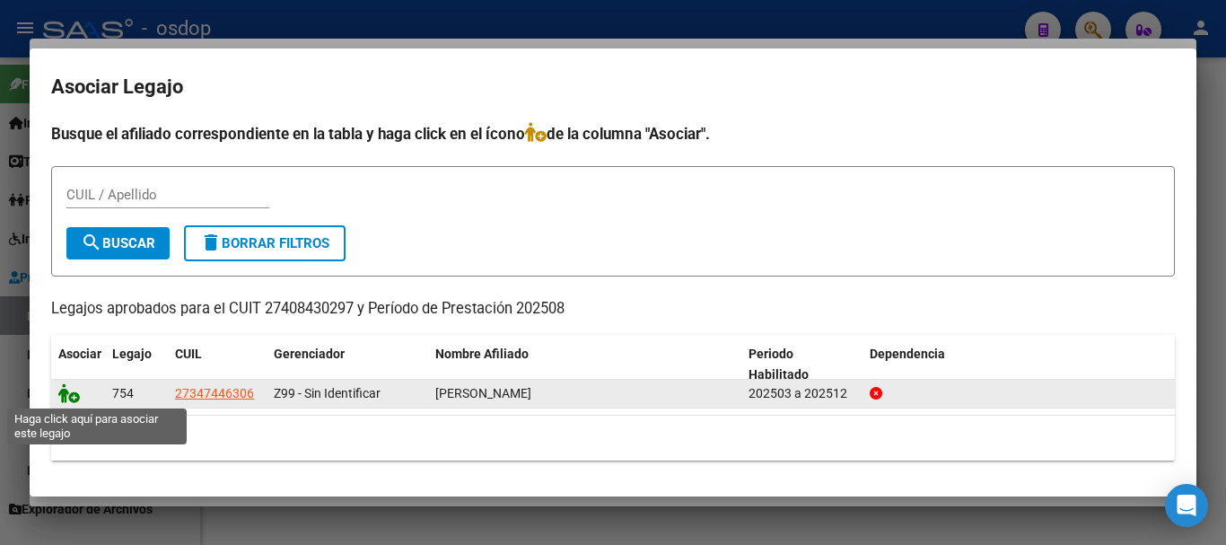
click at [67, 401] on icon at bounding box center [69, 393] width 22 height 20
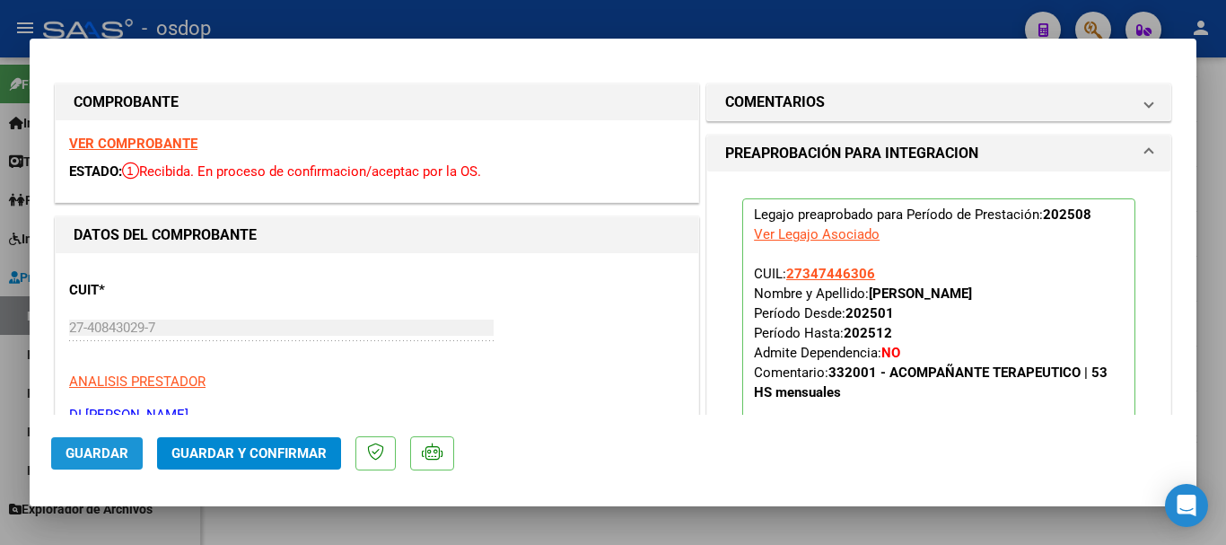
click at [115, 458] on span "Guardar" at bounding box center [96, 453] width 63 height 16
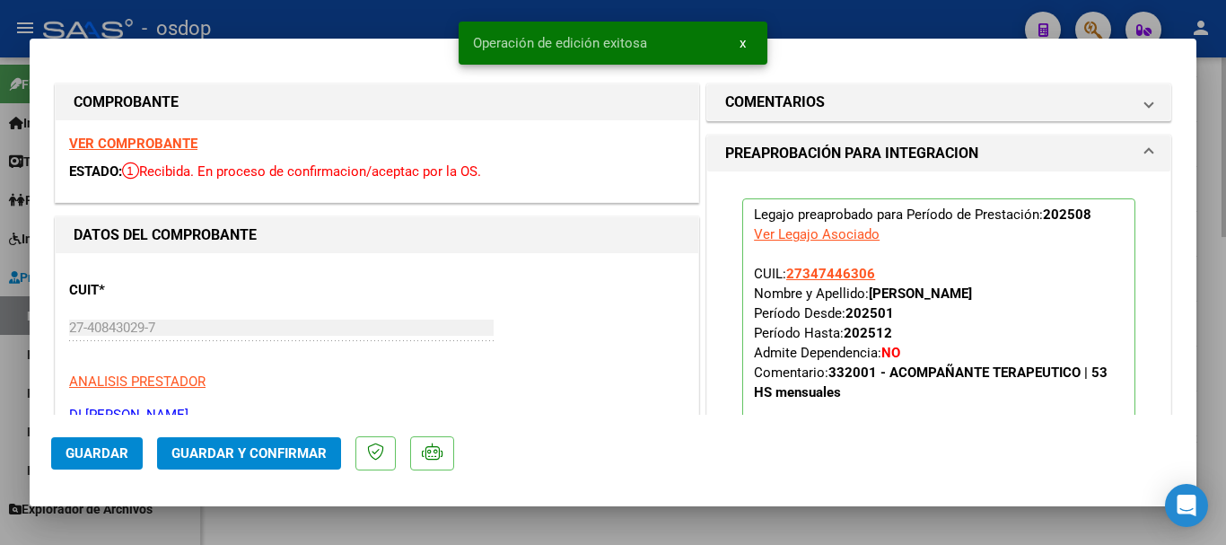
click at [480, 522] on div at bounding box center [613, 272] width 1226 height 545
type input "$ 0,00"
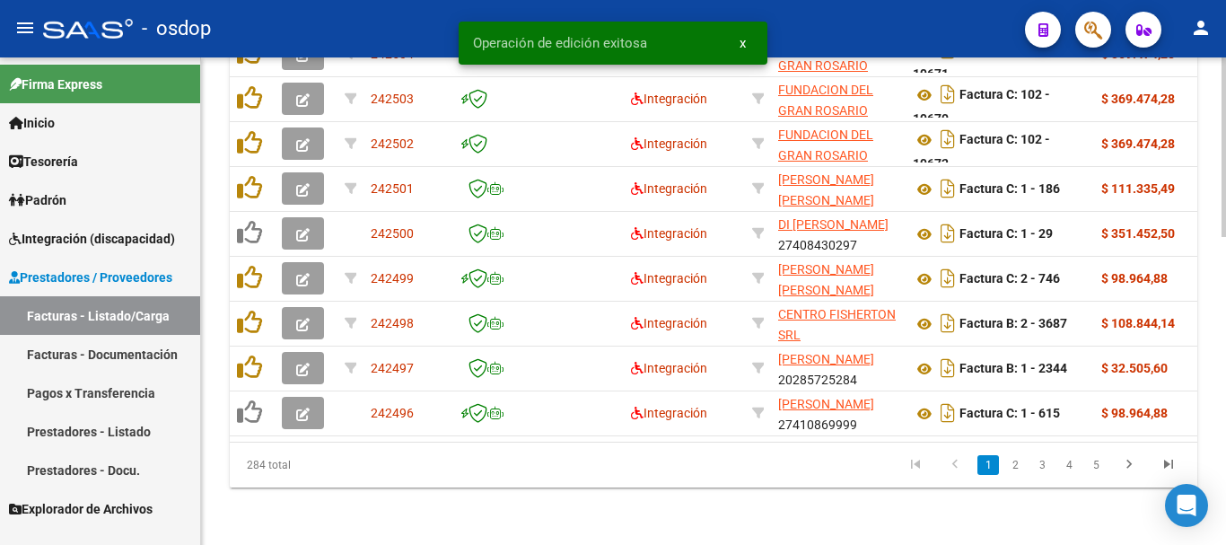
scroll to position [833, 0]
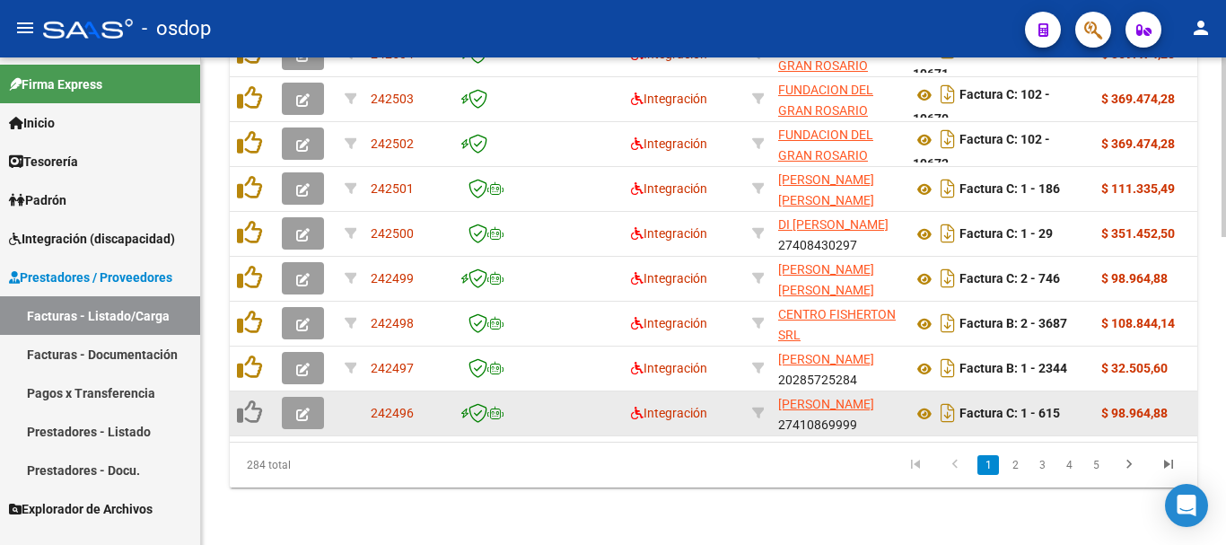
click at [292, 397] on button "button" at bounding box center [303, 413] width 42 height 32
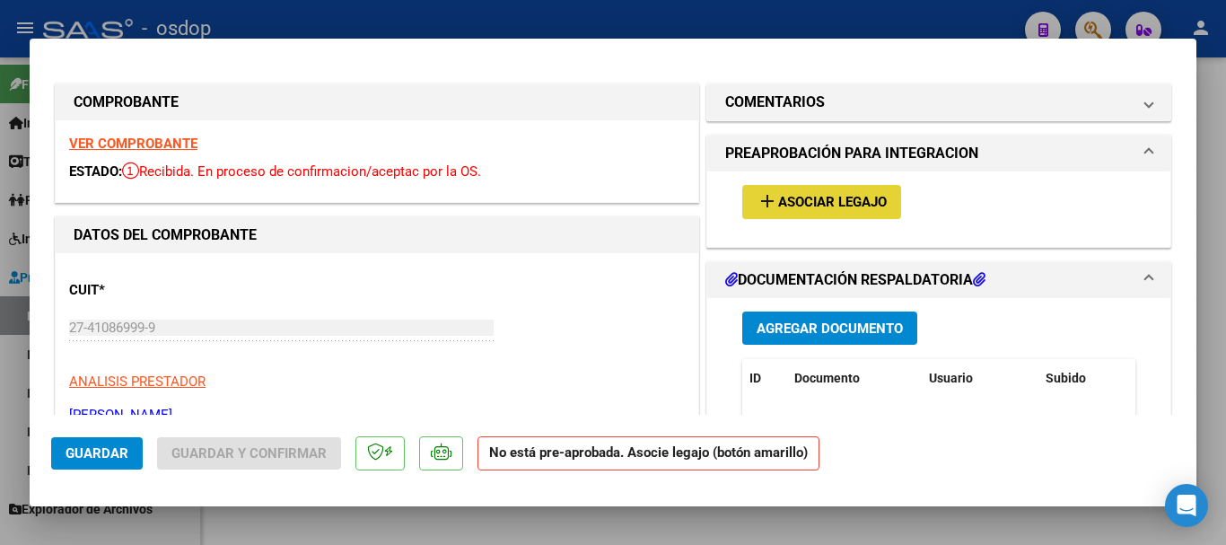
click at [847, 202] on span "Asociar Legajo" at bounding box center [832, 203] width 109 height 16
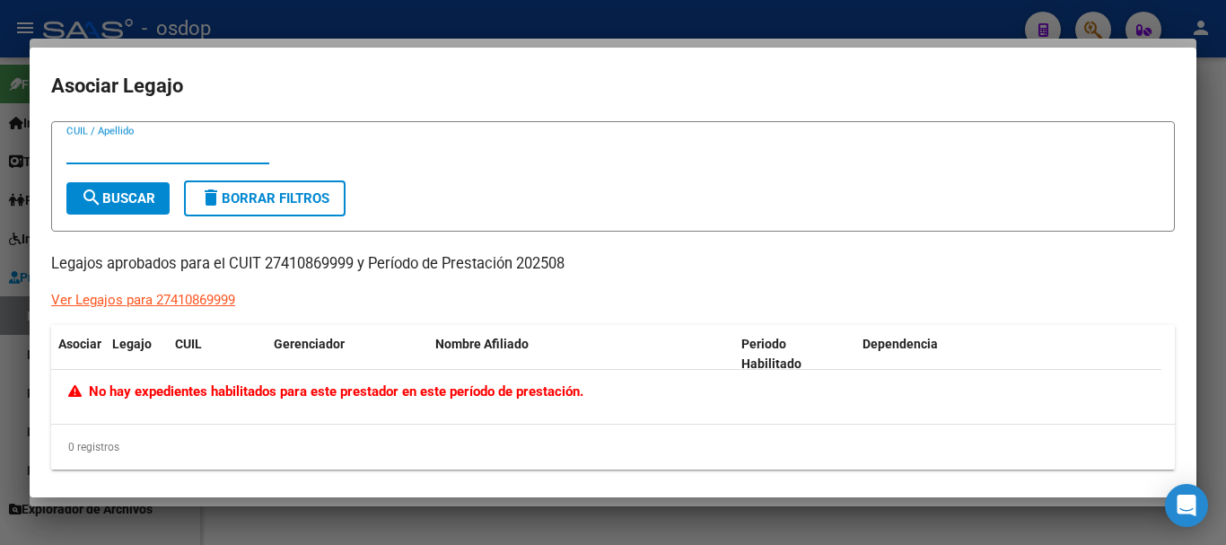
click at [740, 534] on div at bounding box center [613, 272] width 1226 height 545
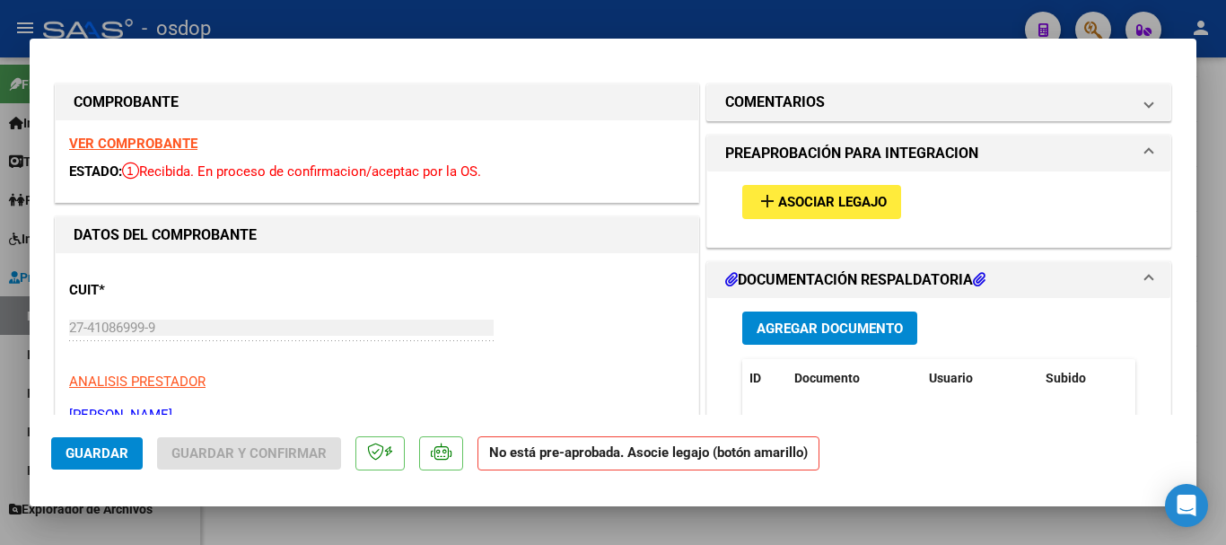
click at [664, 535] on div at bounding box center [613, 272] width 1226 height 545
type input "$ 0,00"
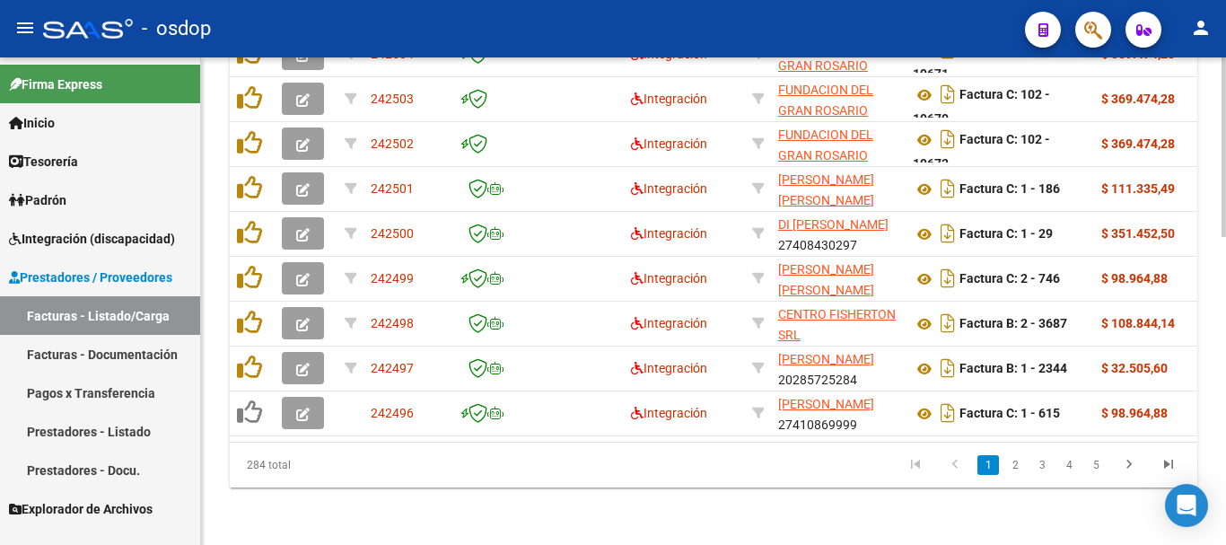
scroll to position [384, 0]
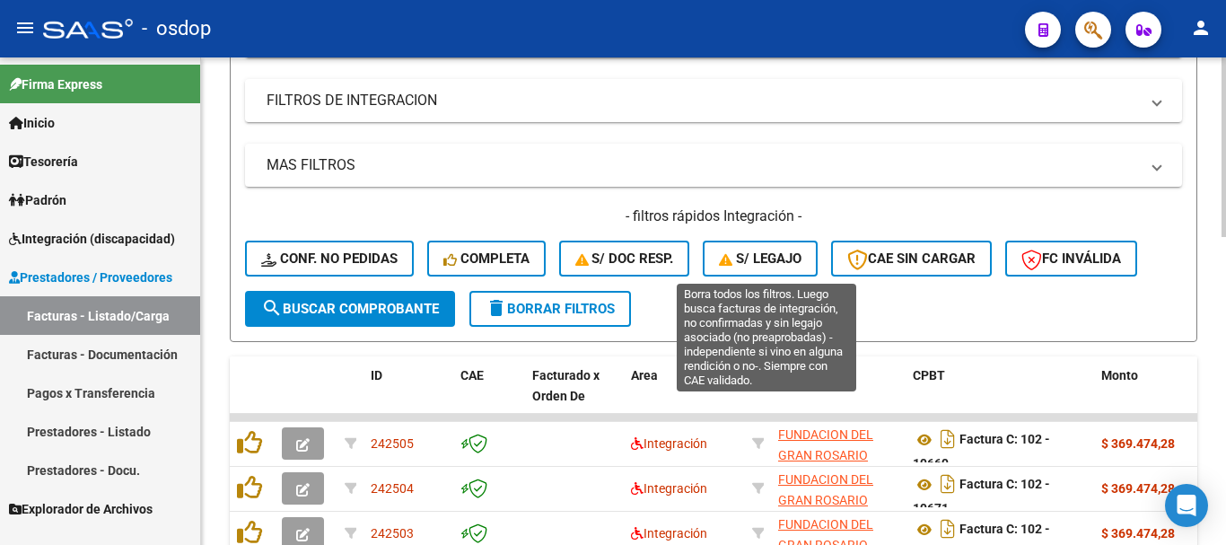
click at [740, 265] on span "S/ legajo" at bounding box center [760, 258] width 83 height 16
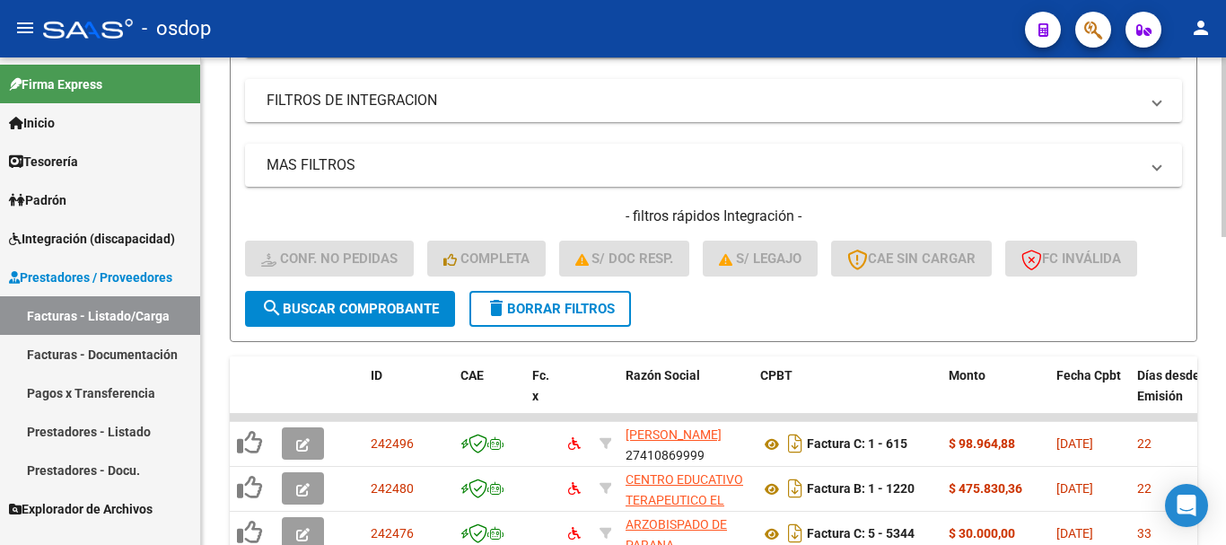
scroll to position [653, 0]
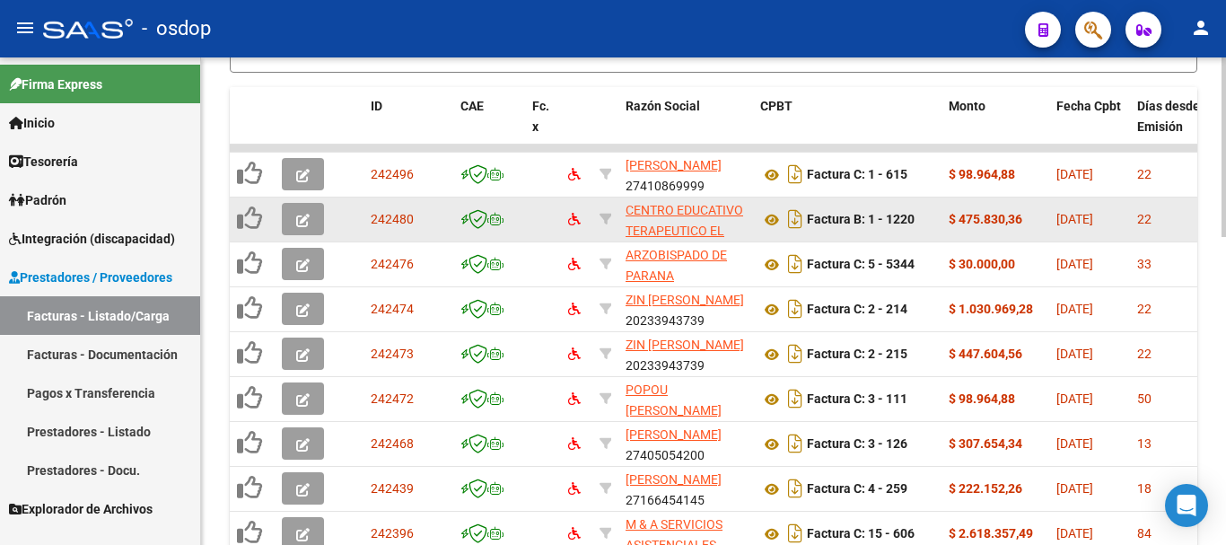
click at [296, 223] on icon "button" at bounding box center [302, 220] width 13 height 13
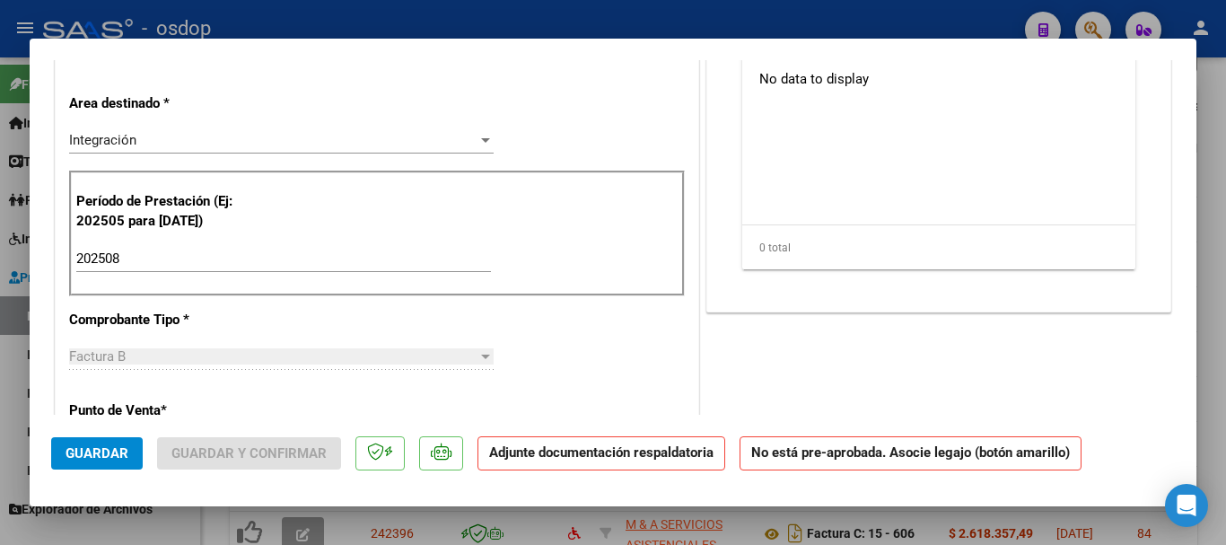
scroll to position [0, 0]
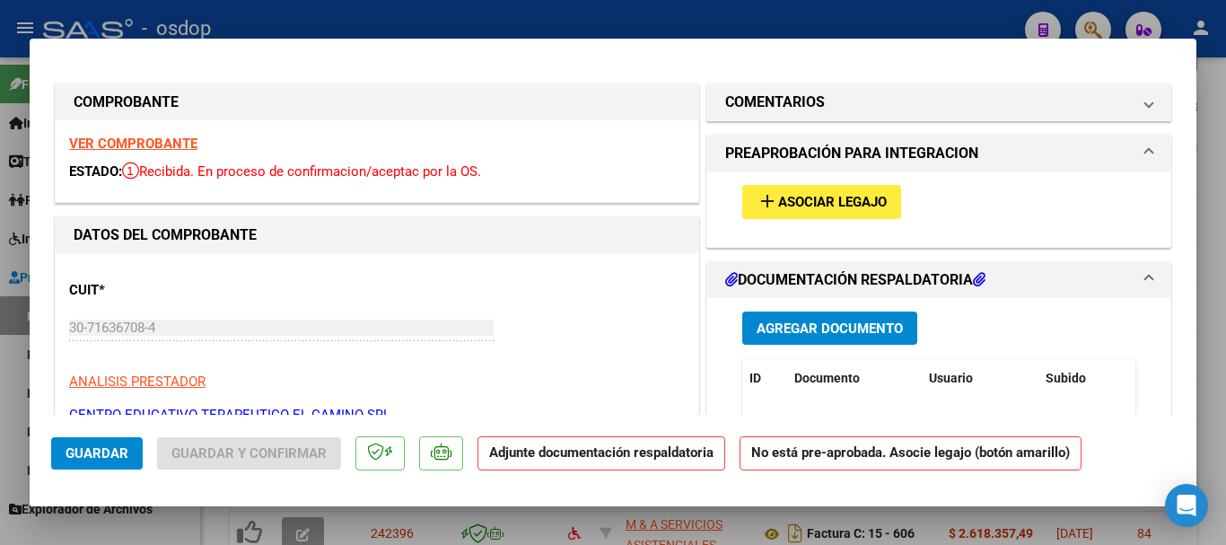
click at [811, 205] on span "Asociar Legajo" at bounding box center [832, 203] width 109 height 16
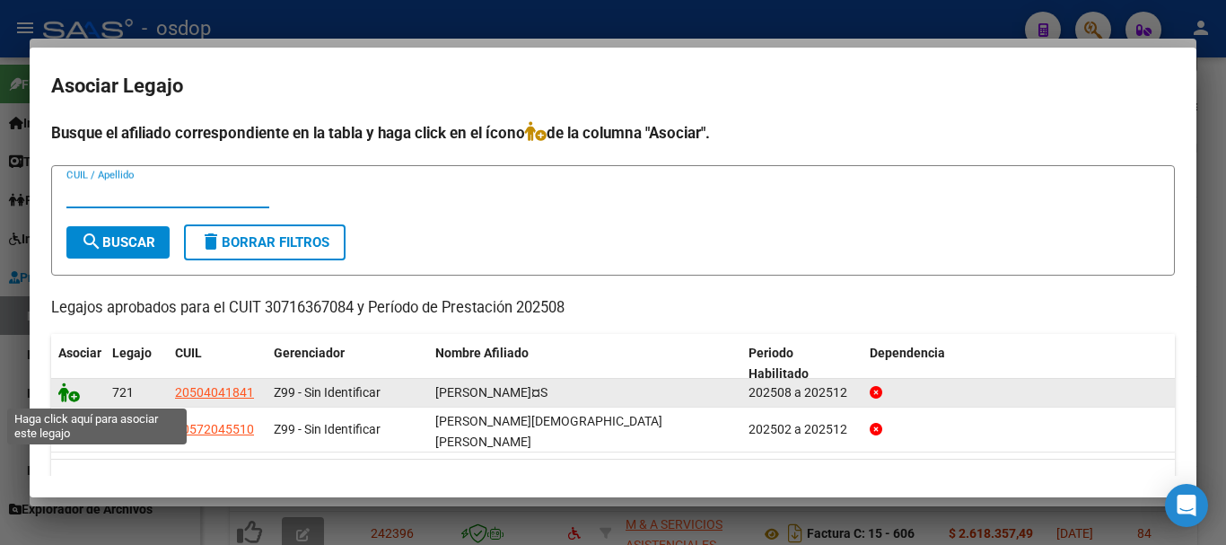
click at [63, 397] on icon at bounding box center [69, 392] width 22 height 20
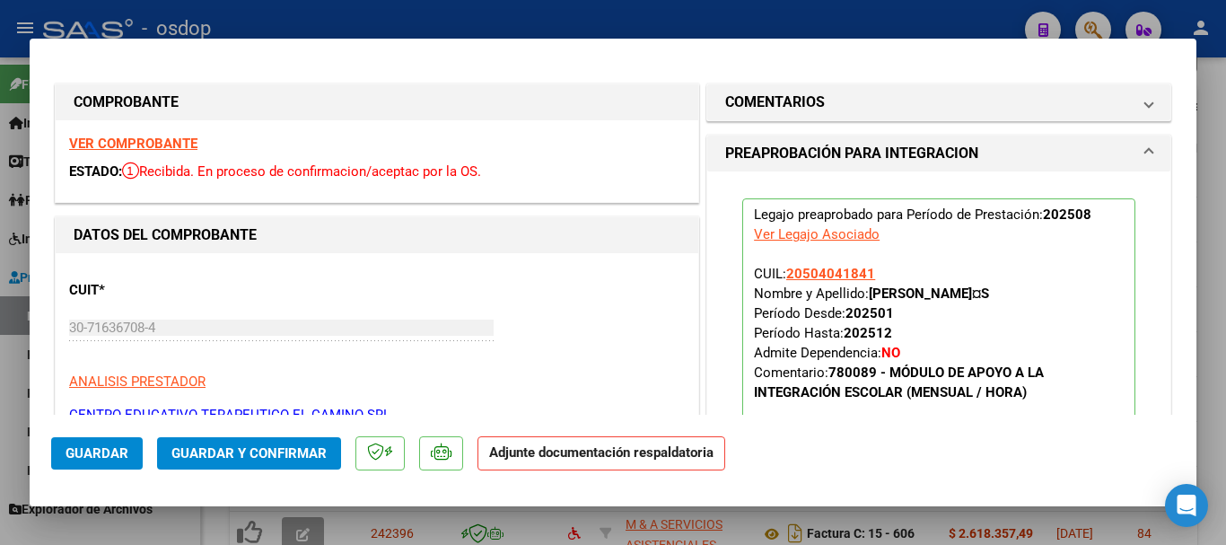
click at [111, 458] on span "Guardar" at bounding box center [96, 453] width 63 height 16
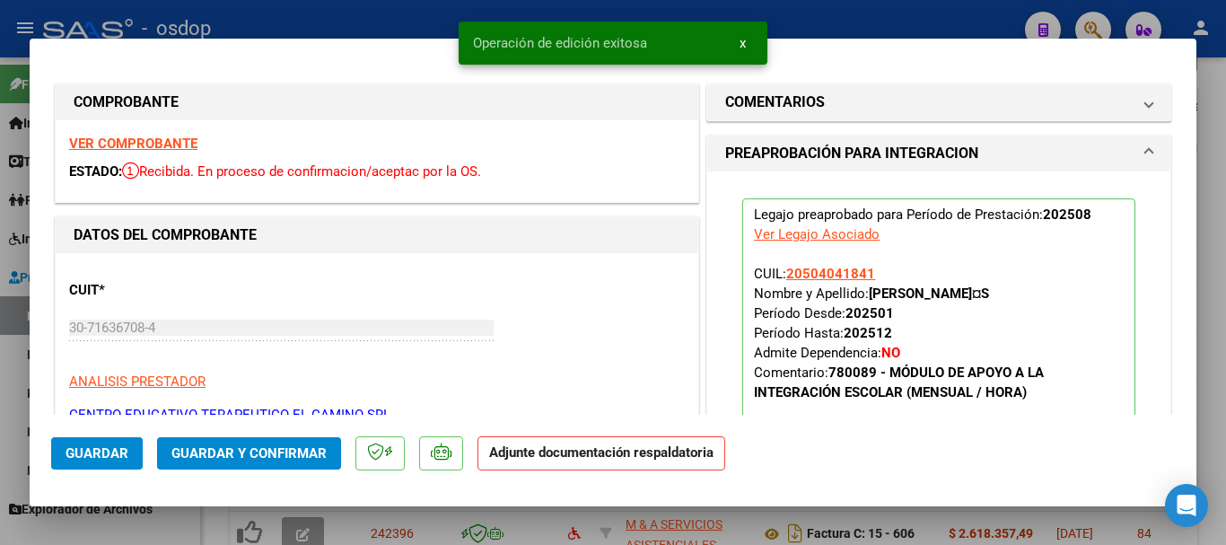
click at [424, 528] on div at bounding box center [613, 272] width 1226 height 545
type input "$ 0,00"
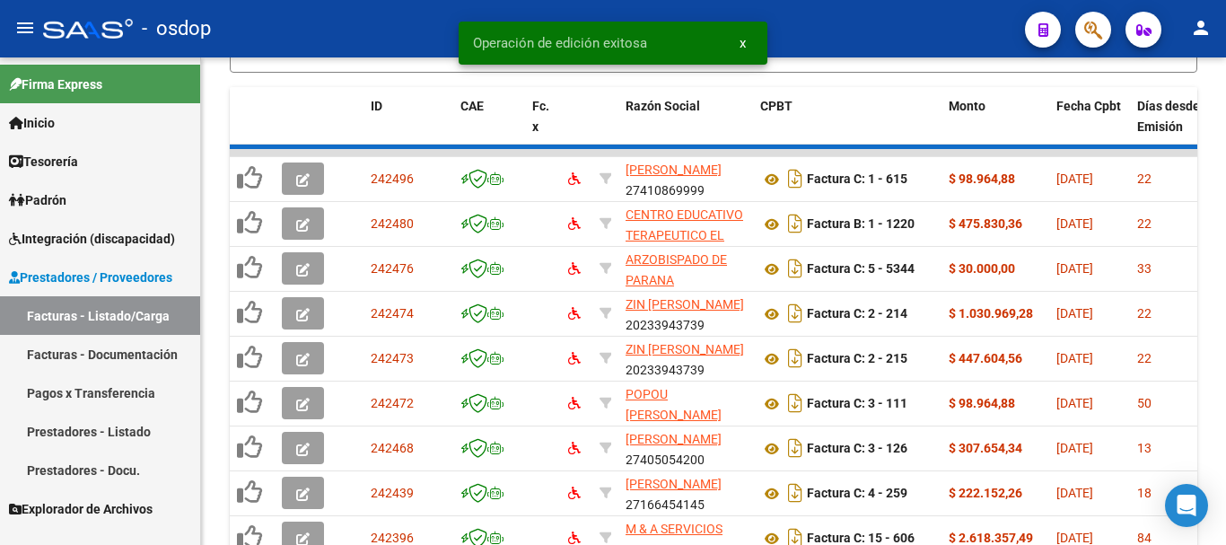
scroll to position [653, 0]
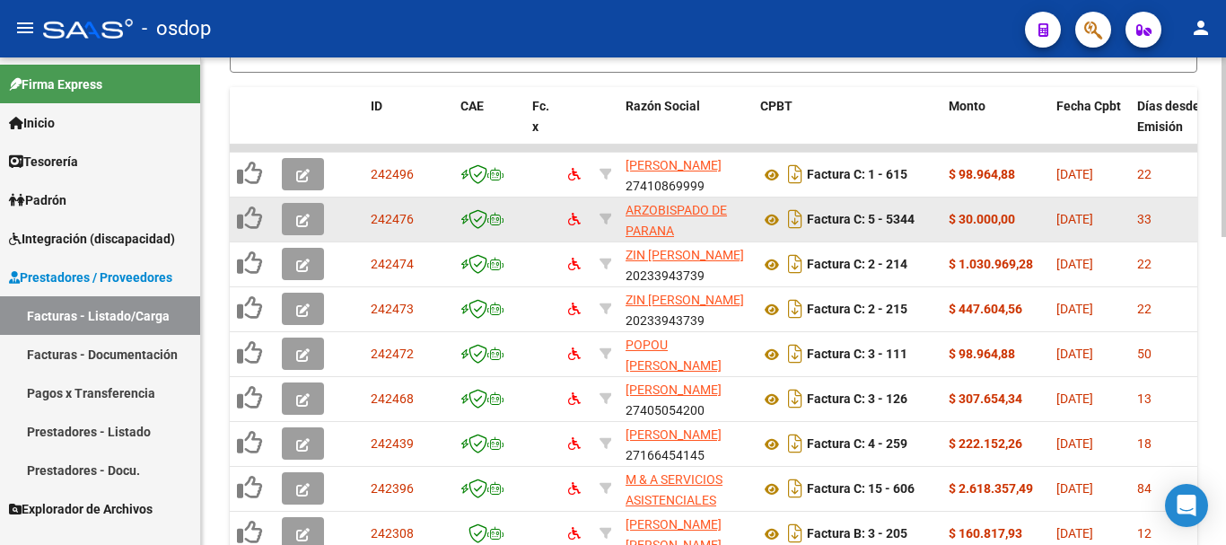
click at [291, 217] on button "button" at bounding box center [303, 219] width 42 height 32
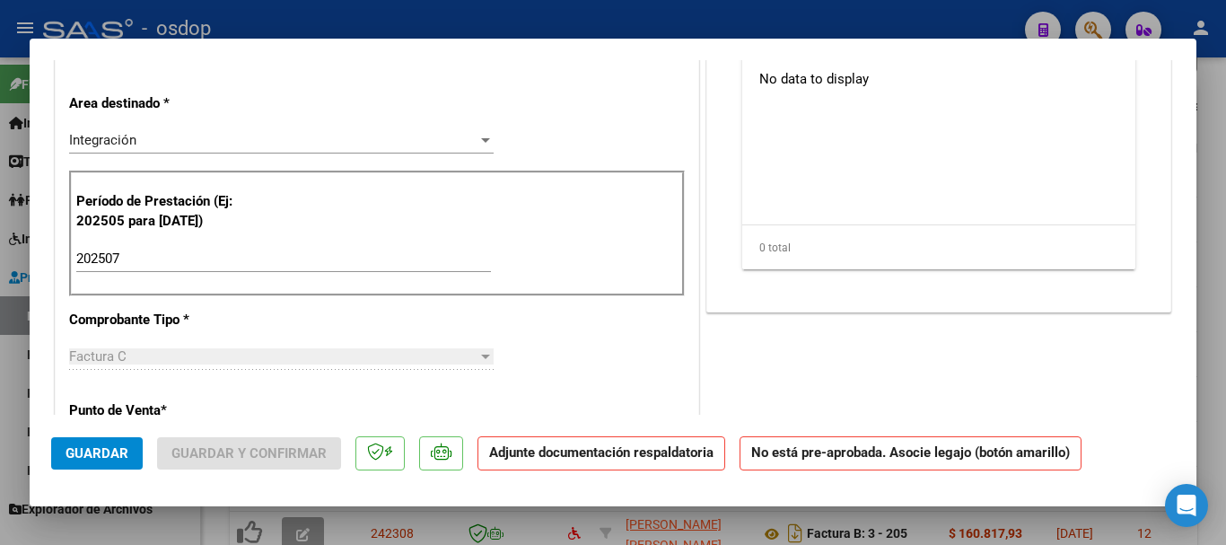
scroll to position [0, 0]
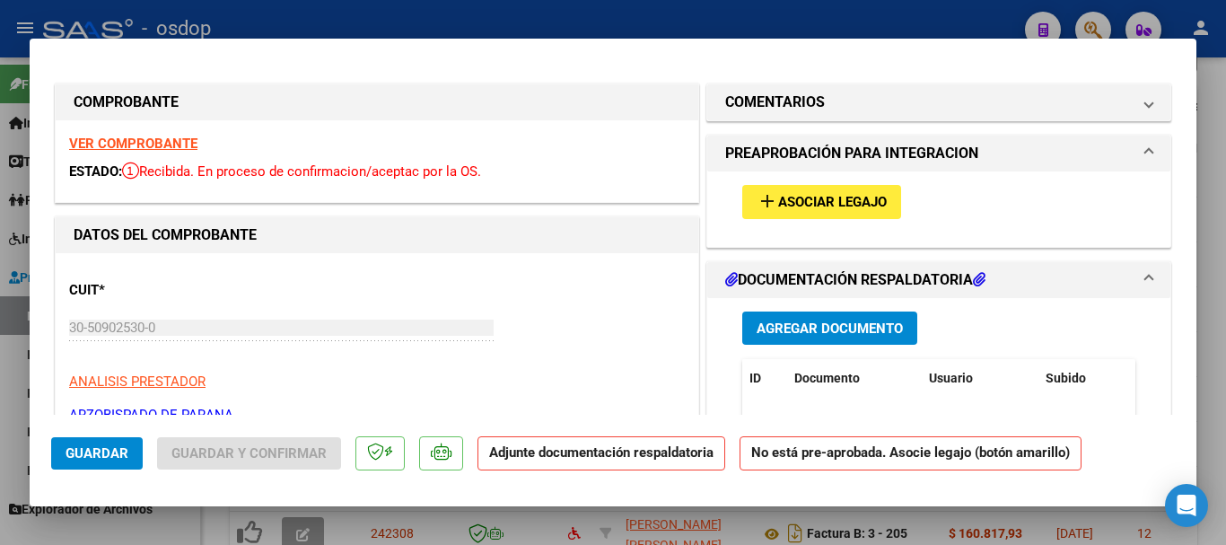
click at [818, 198] on span "Asociar Legajo" at bounding box center [832, 203] width 109 height 16
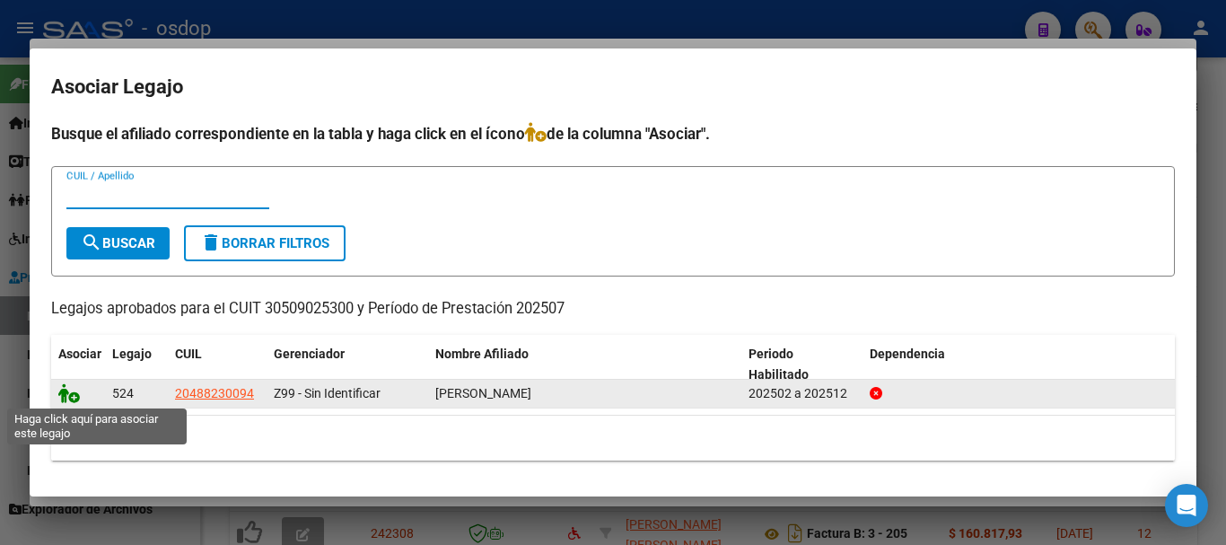
click at [65, 395] on icon at bounding box center [69, 393] width 22 height 20
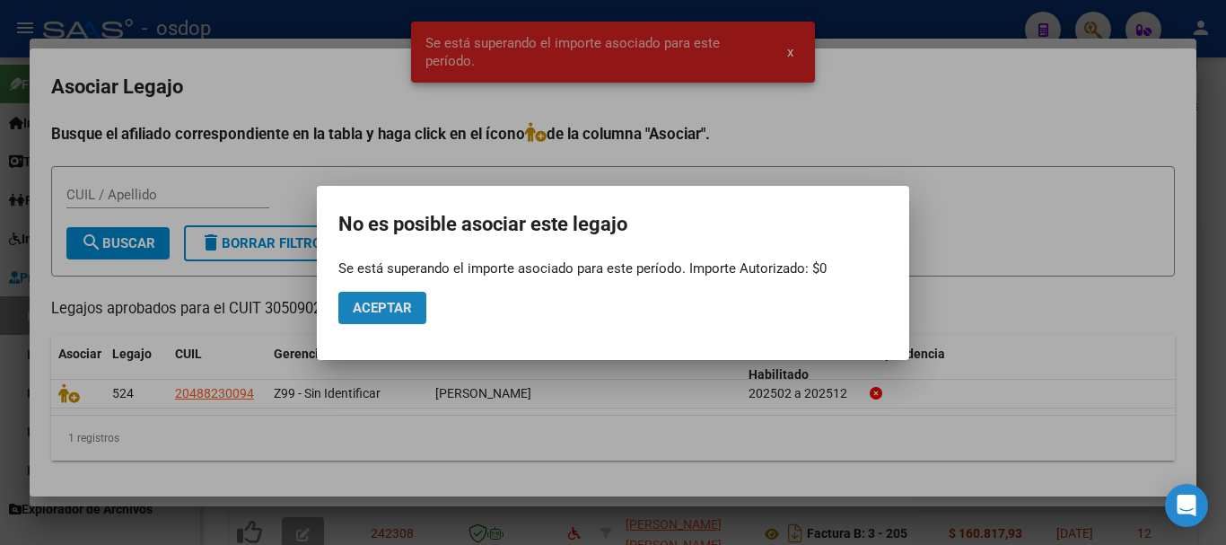
click at [389, 313] on span "Aceptar" at bounding box center [382, 308] width 59 height 16
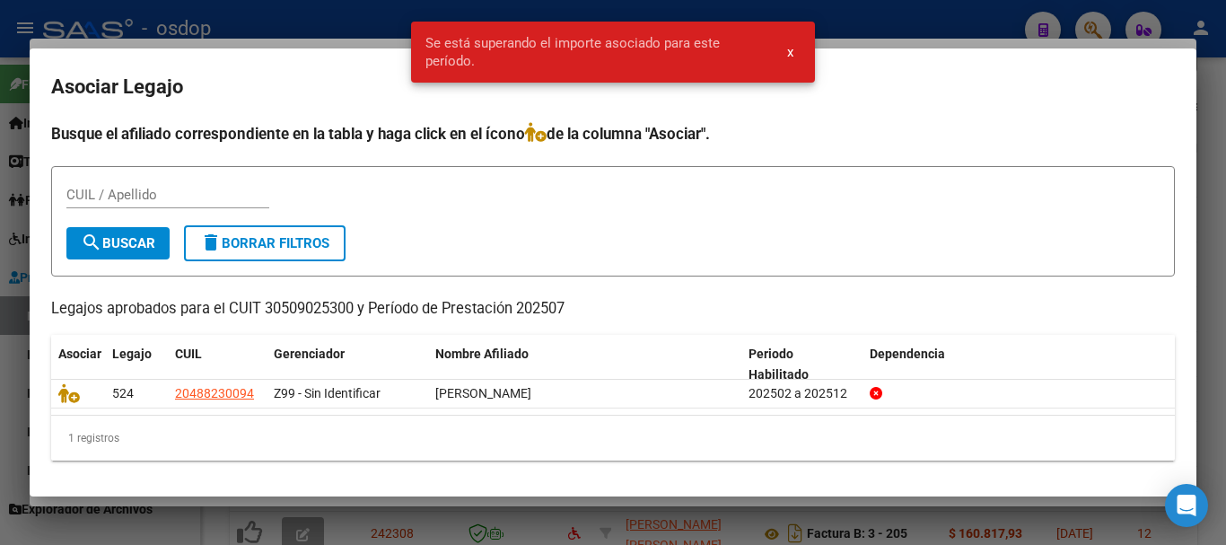
click at [352, 14] on div at bounding box center [613, 272] width 1226 height 545
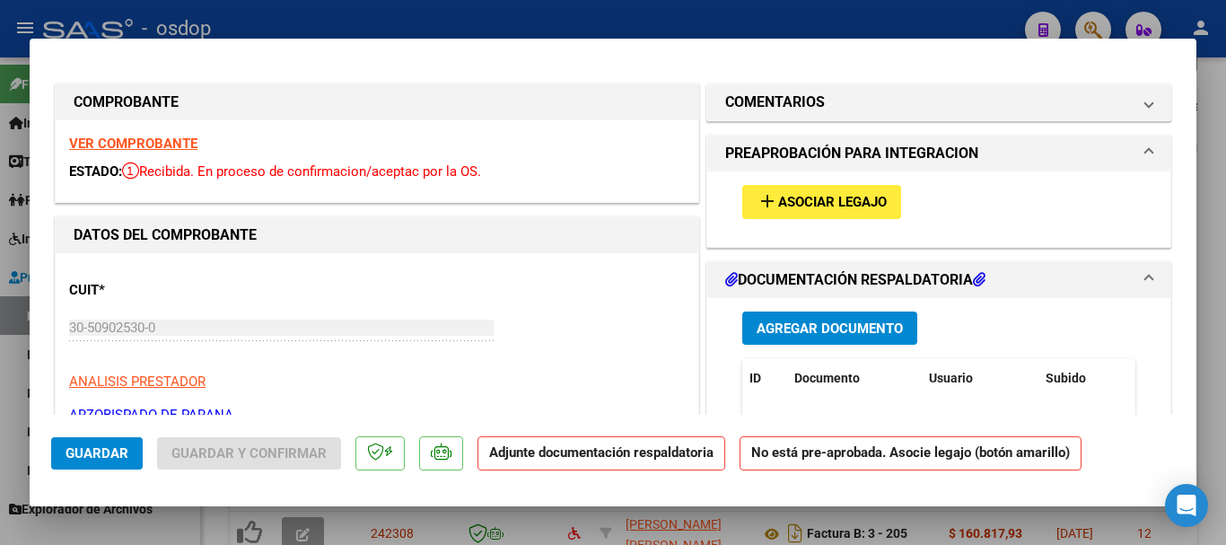
click at [449, 22] on div at bounding box center [613, 272] width 1226 height 545
type input "$ 0,00"
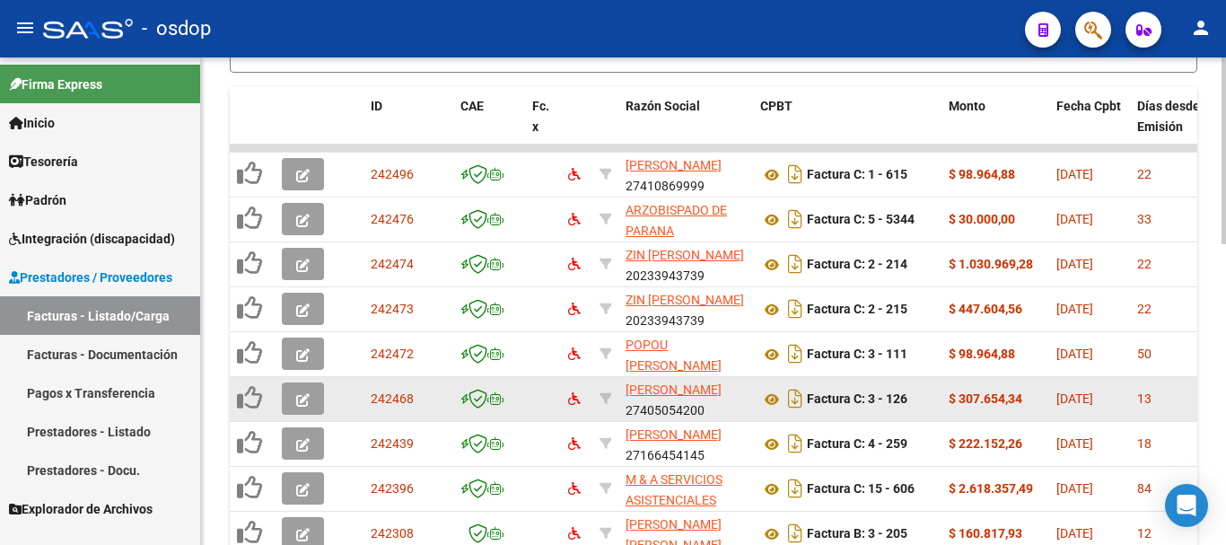
scroll to position [653, 0]
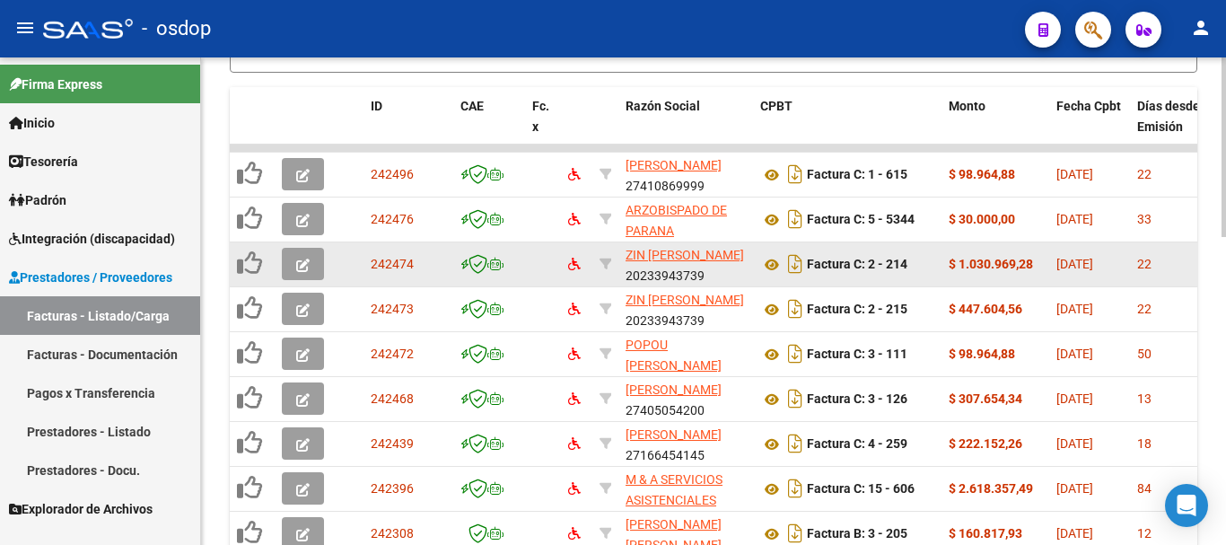
click at [299, 262] on icon "button" at bounding box center [302, 264] width 13 height 13
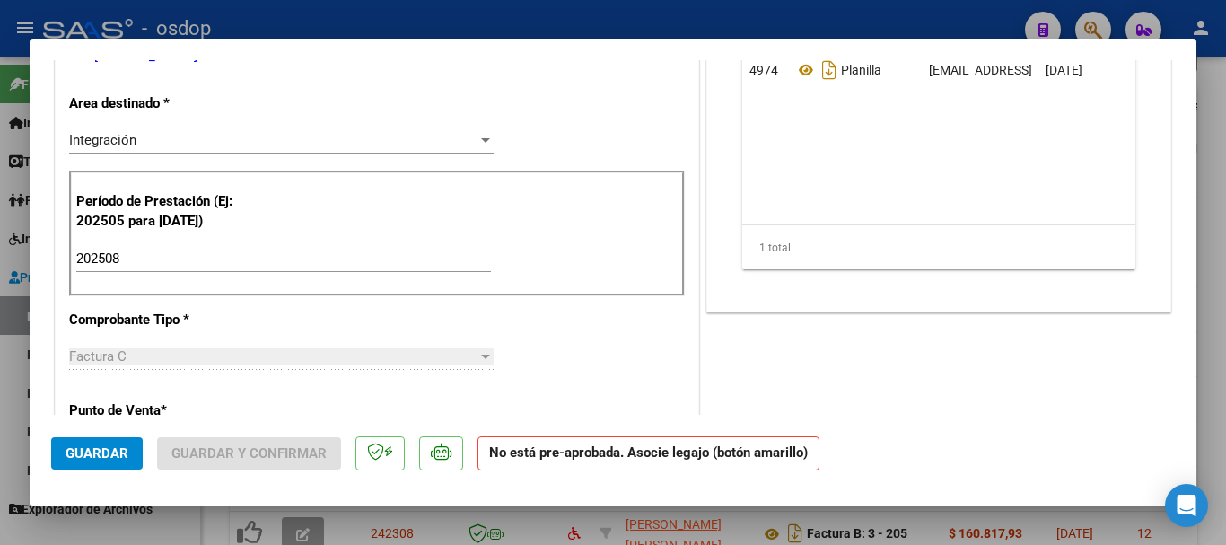
scroll to position [0, 0]
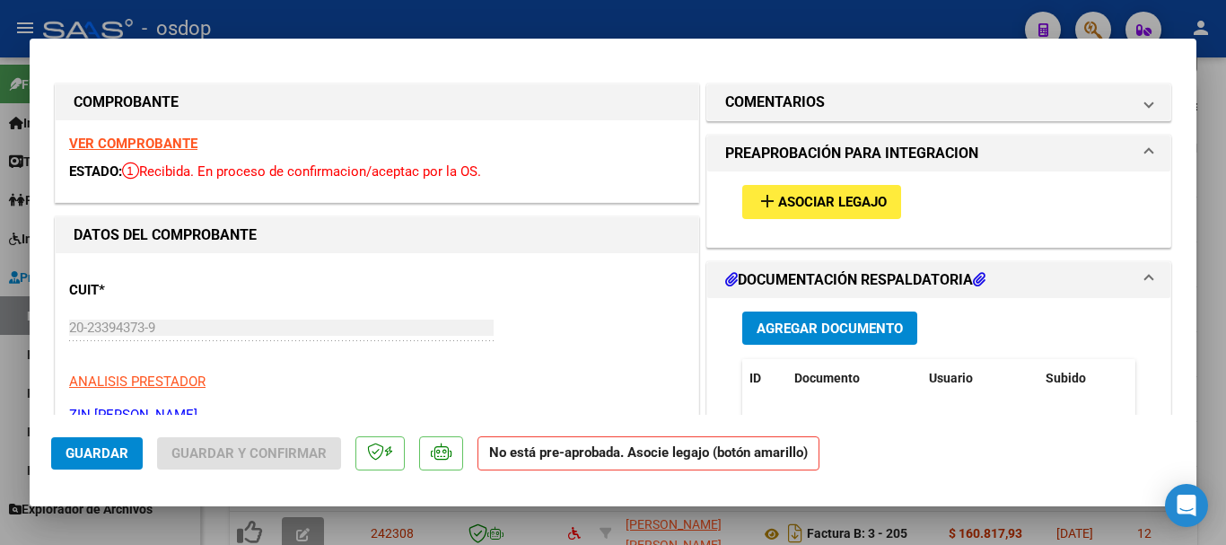
click at [842, 188] on button "add Asociar Legajo" at bounding box center [821, 201] width 159 height 33
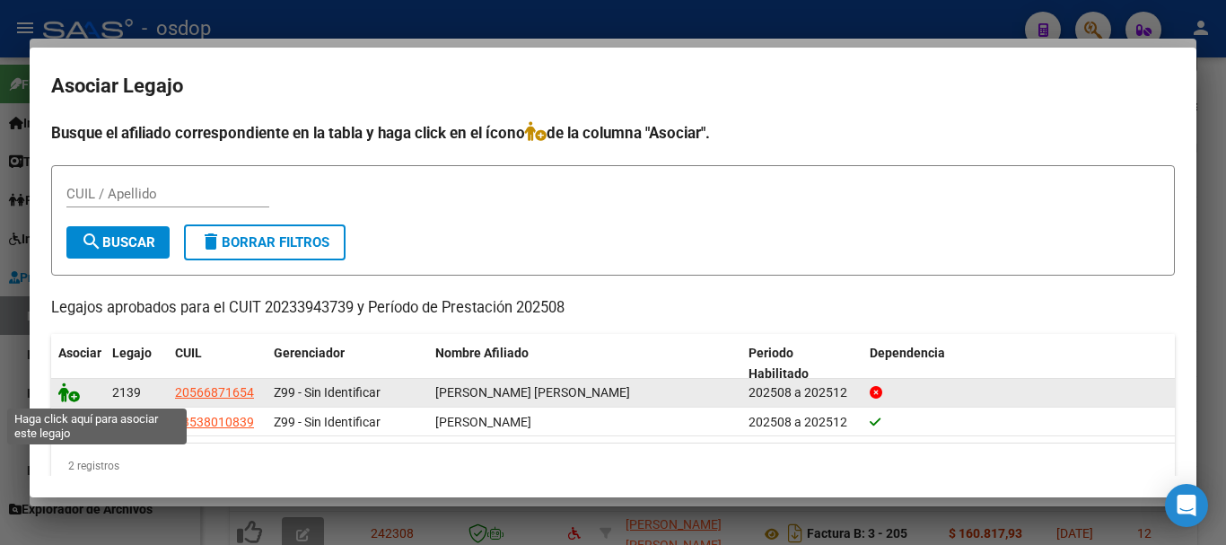
click at [74, 397] on icon at bounding box center [69, 392] width 22 height 20
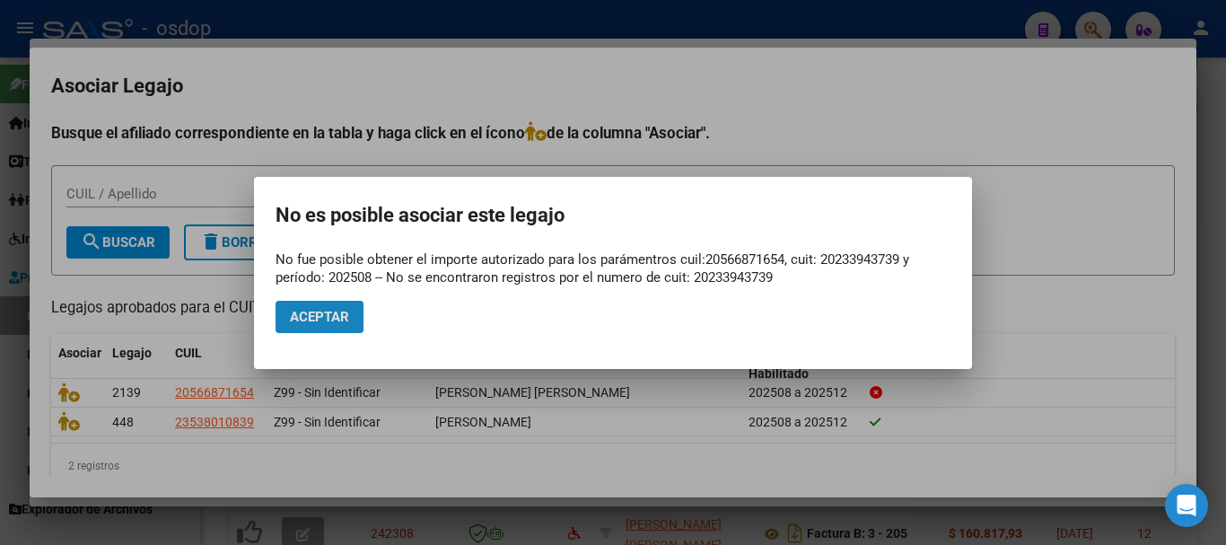
click at [334, 317] on span "Aceptar" at bounding box center [319, 317] width 59 height 16
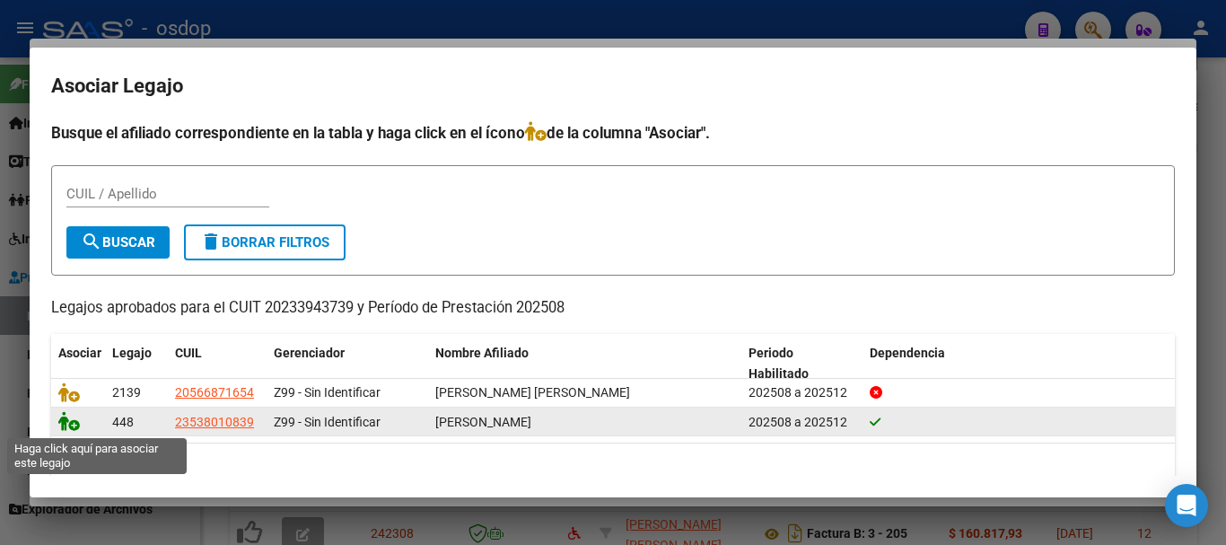
click at [70, 429] on icon at bounding box center [69, 421] width 22 height 20
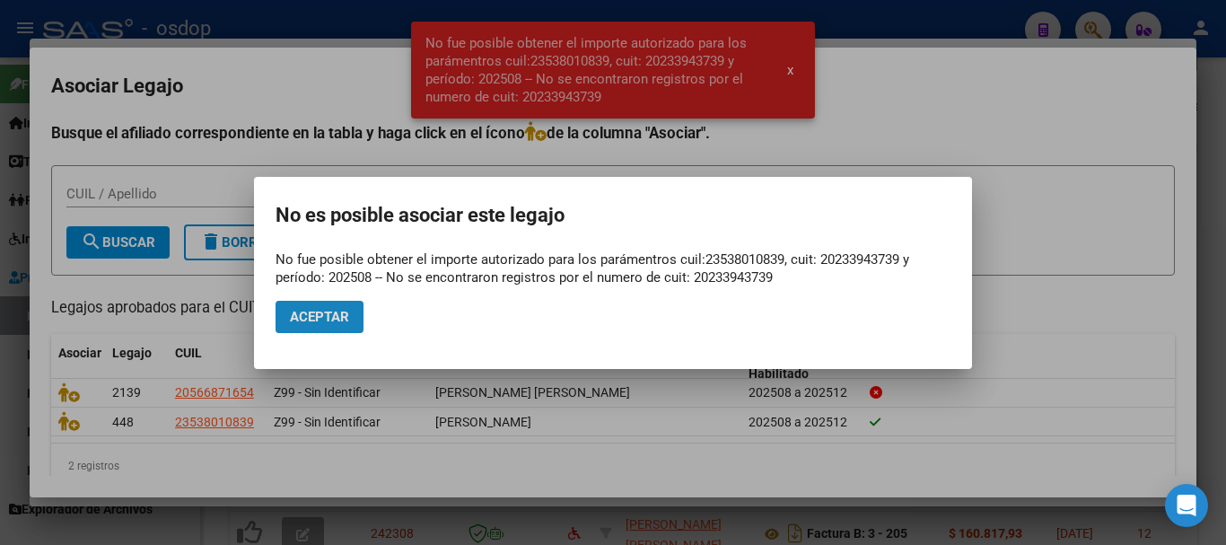
click at [341, 317] on span "Aceptar" at bounding box center [319, 317] width 59 height 16
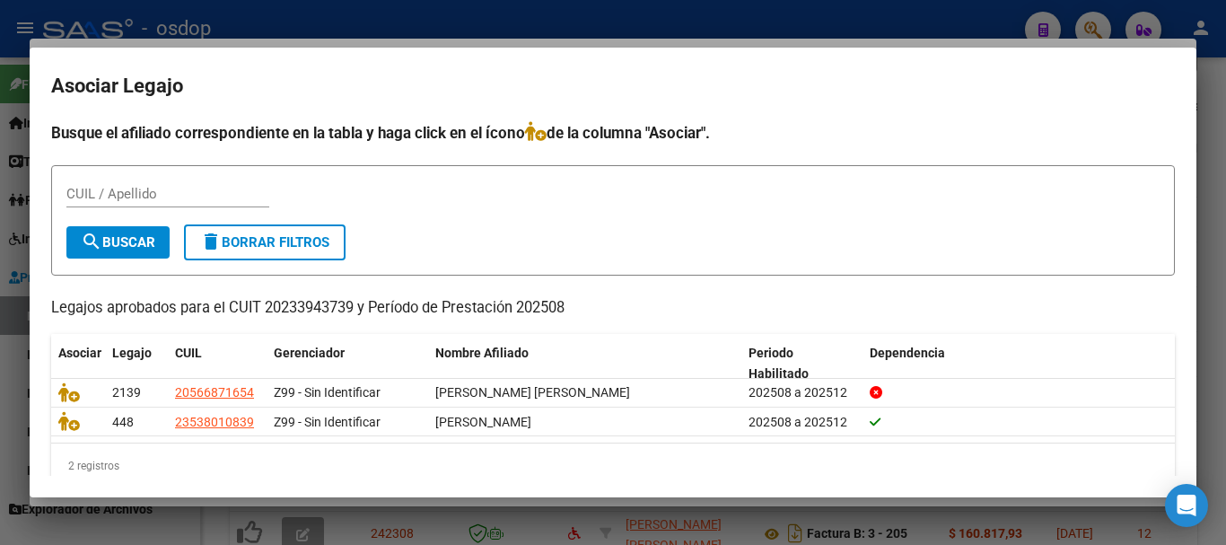
click at [516, 22] on div at bounding box center [613, 272] width 1226 height 545
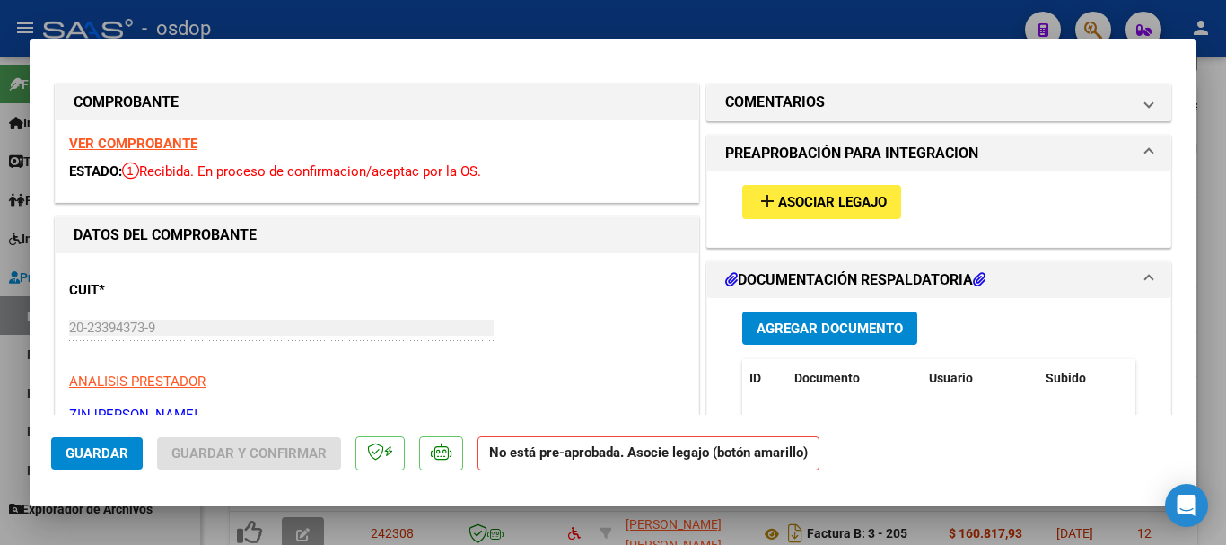
click at [510, 15] on div at bounding box center [613, 272] width 1226 height 545
type input "$ 0,00"
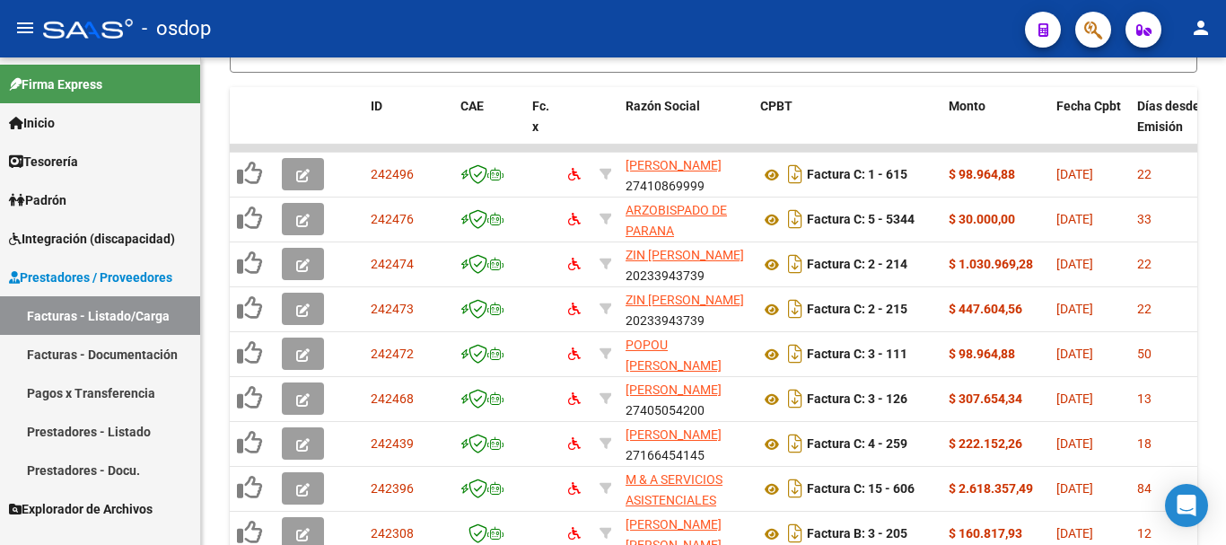
scroll to position [653, 0]
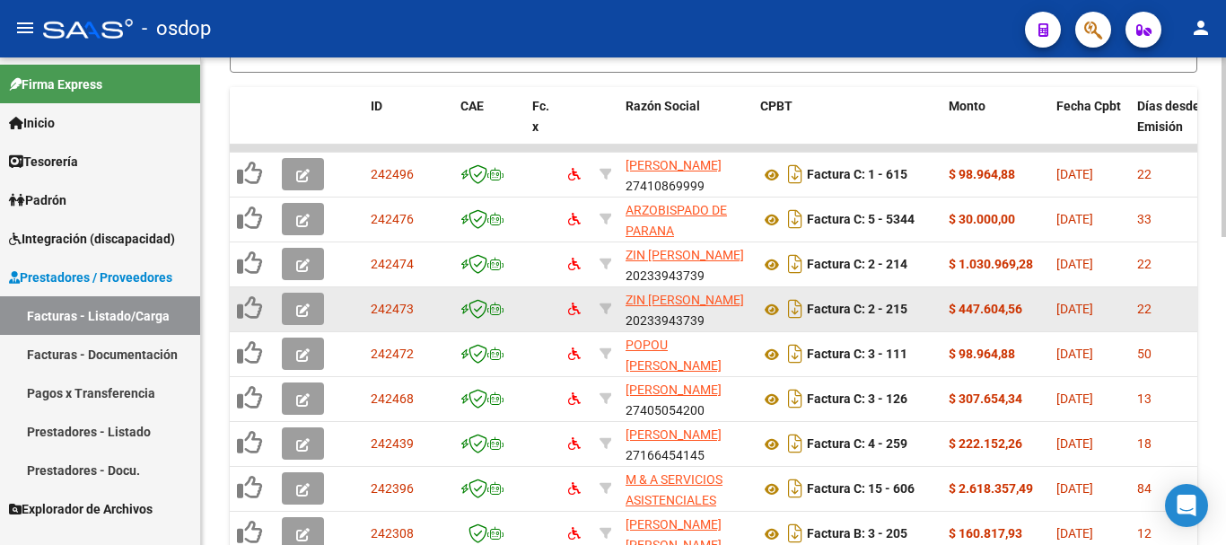
click at [307, 302] on span "button" at bounding box center [302, 309] width 13 height 16
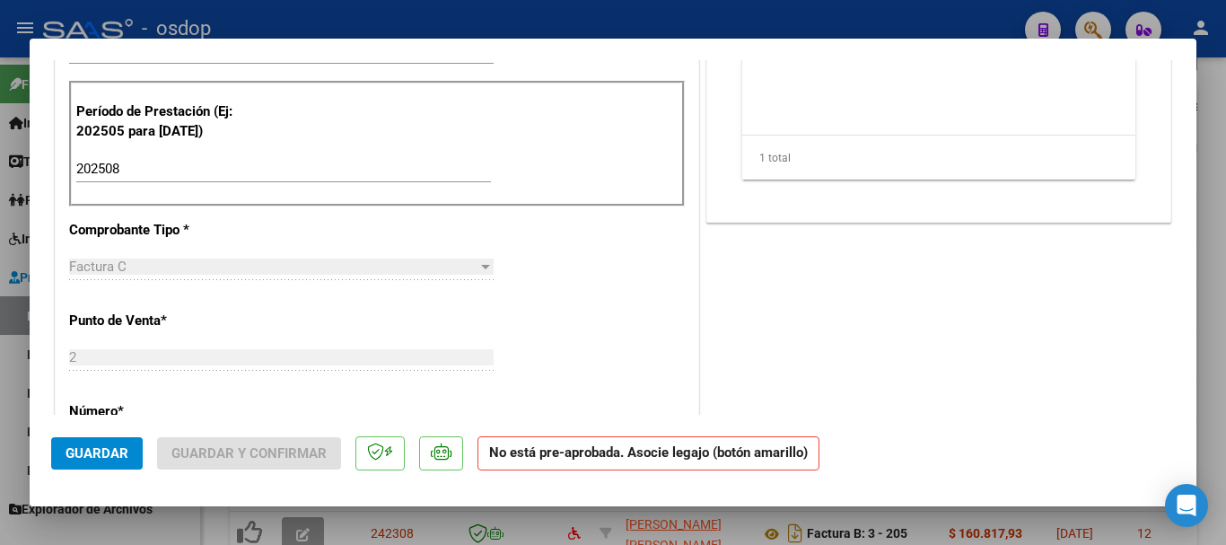
scroll to position [0, 0]
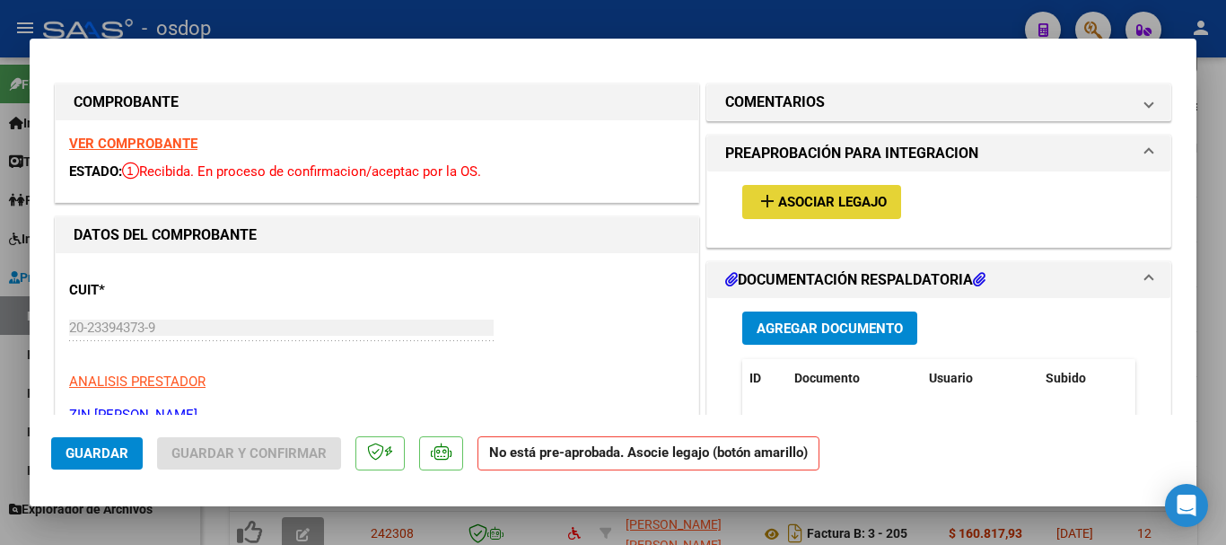
click at [778, 197] on span "Asociar Legajo" at bounding box center [832, 203] width 109 height 16
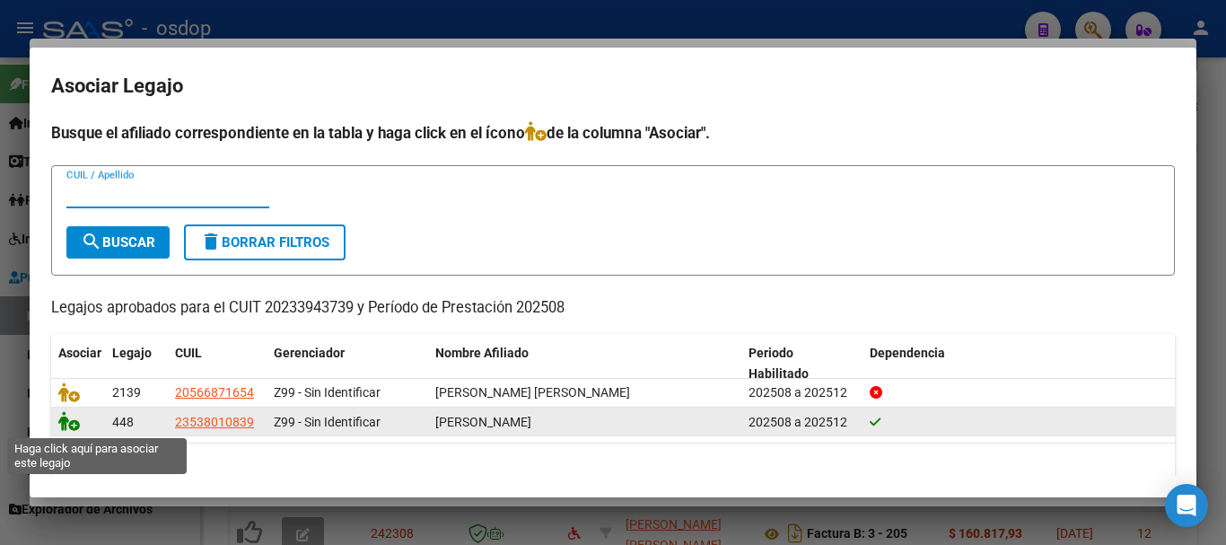
click at [73, 427] on icon at bounding box center [69, 421] width 22 height 20
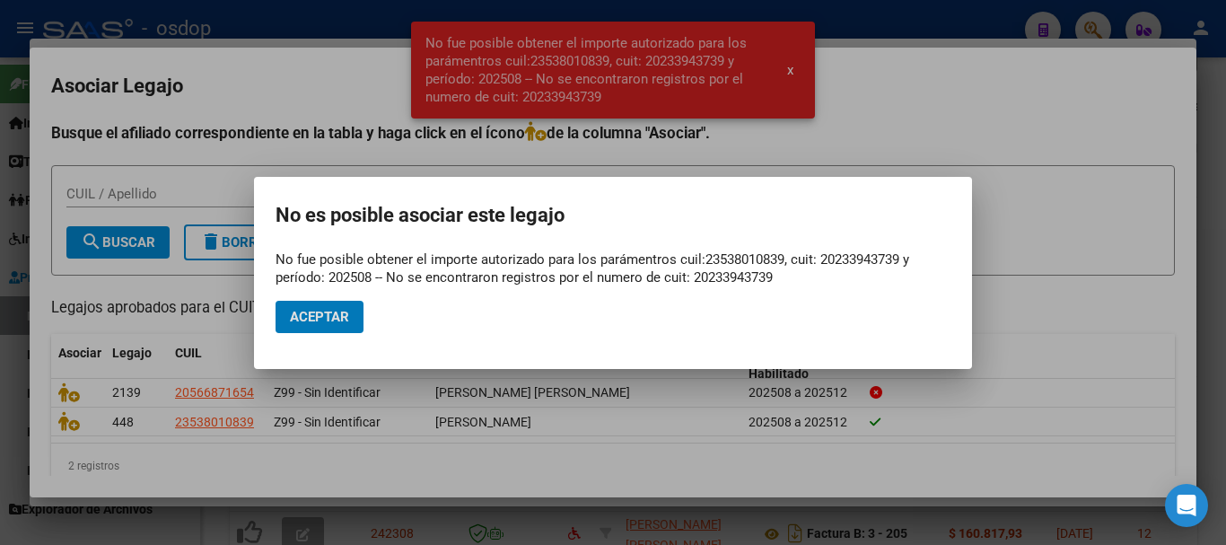
click at [333, 312] on span "Aceptar" at bounding box center [319, 317] width 59 height 16
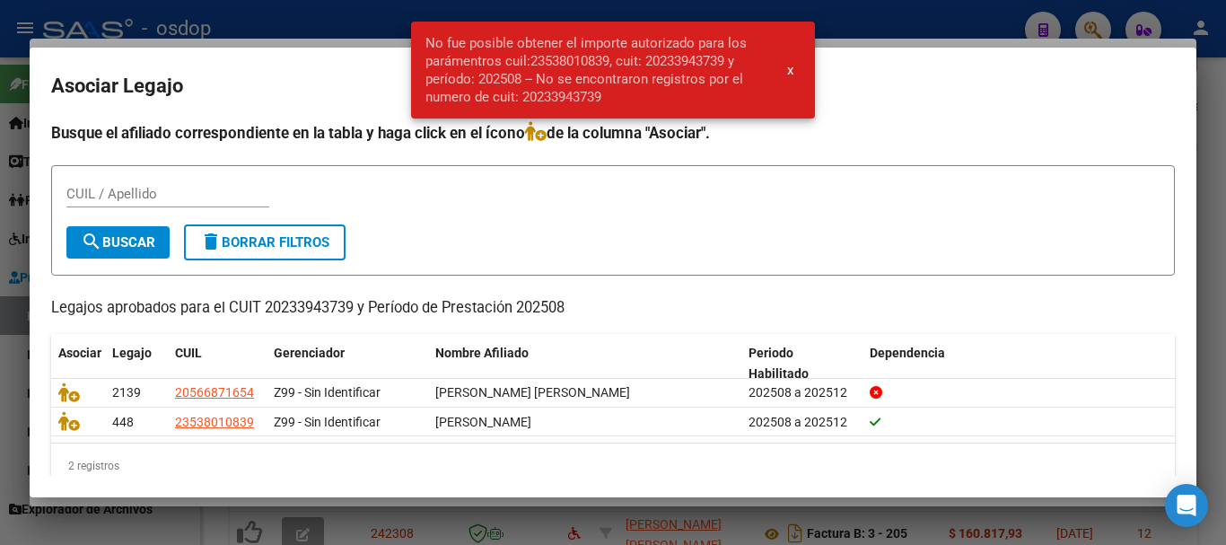
click at [489, 521] on div at bounding box center [613, 272] width 1226 height 545
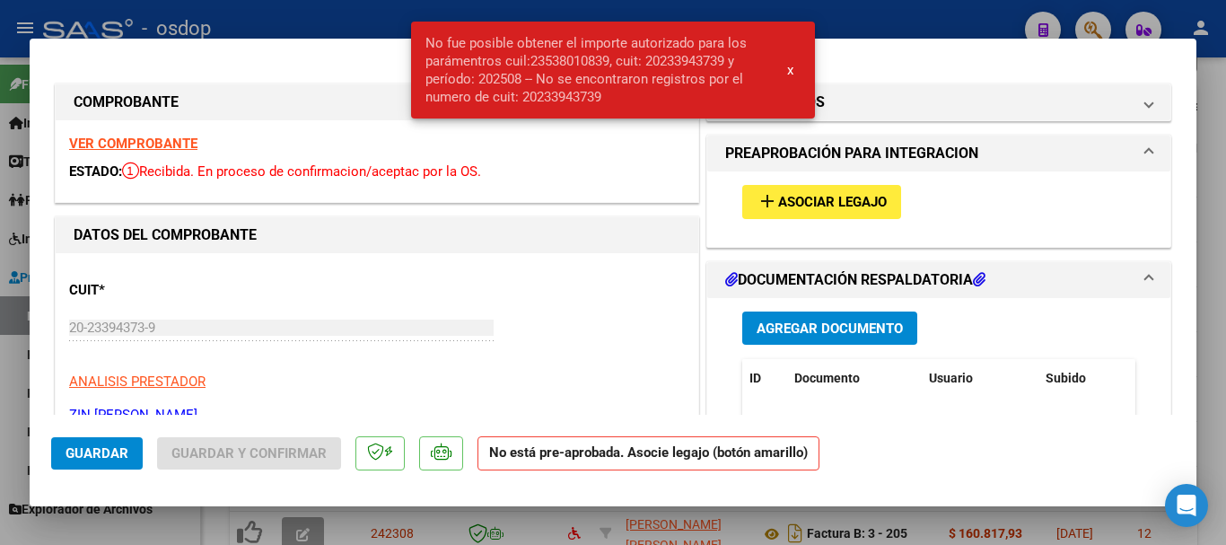
click at [320, 13] on div at bounding box center [613, 272] width 1226 height 545
type input "$ 0,00"
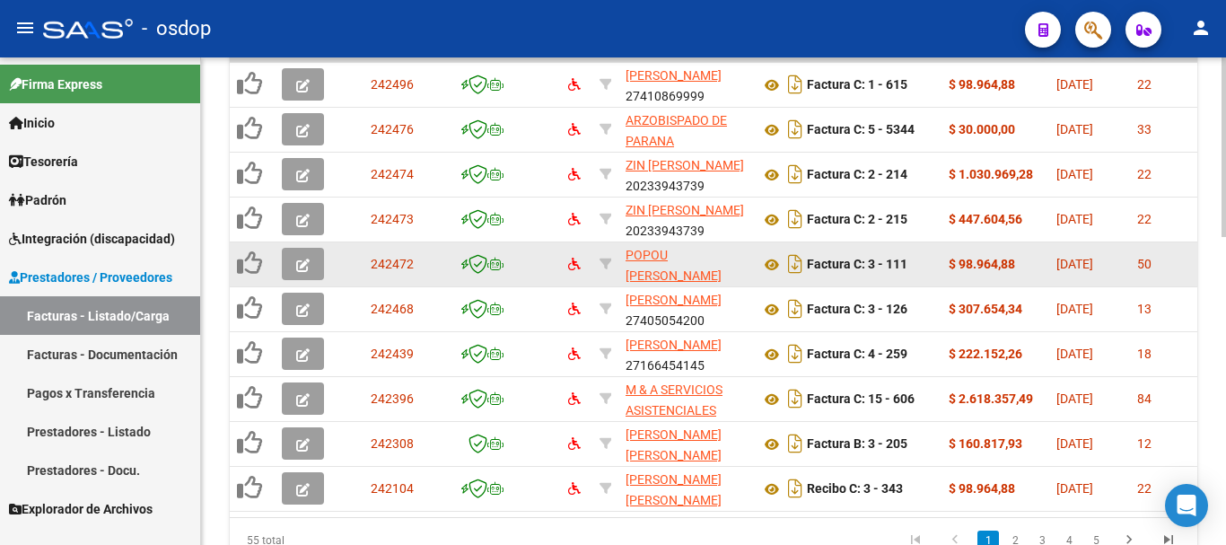
click at [290, 266] on button "button" at bounding box center [303, 264] width 42 height 32
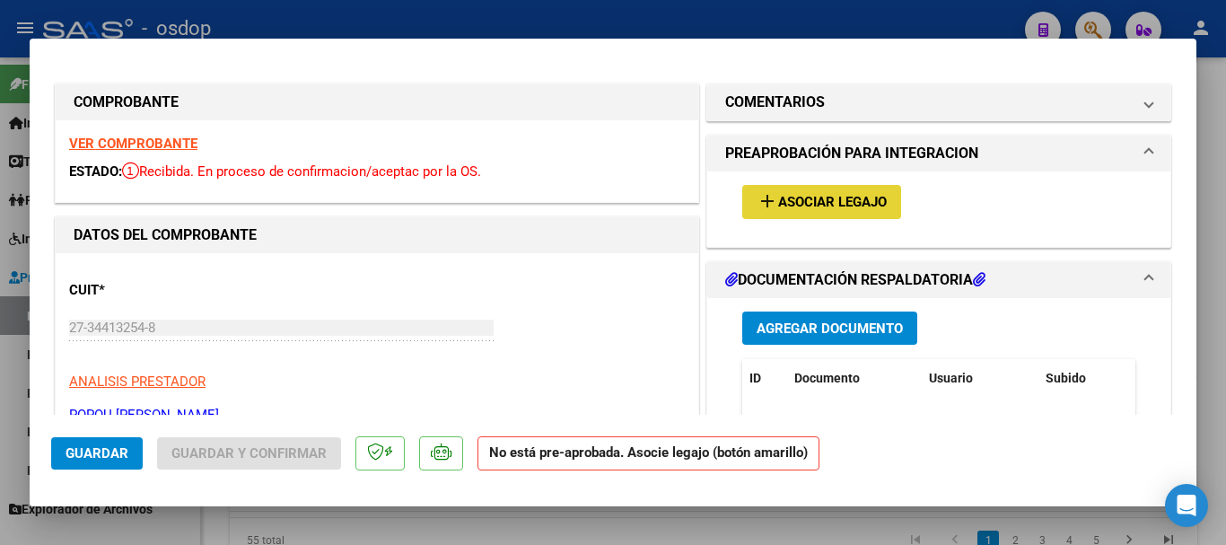
click at [791, 195] on span "Asociar Legajo" at bounding box center [832, 203] width 109 height 16
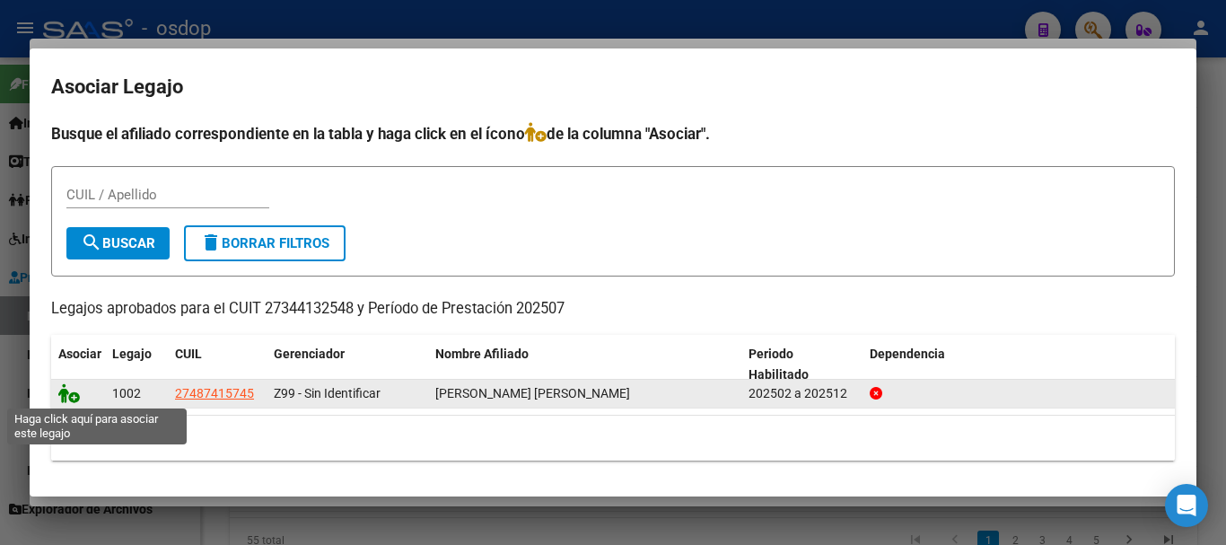
click at [63, 391] on icon at bounding box center [69, 393] width 22 height 20
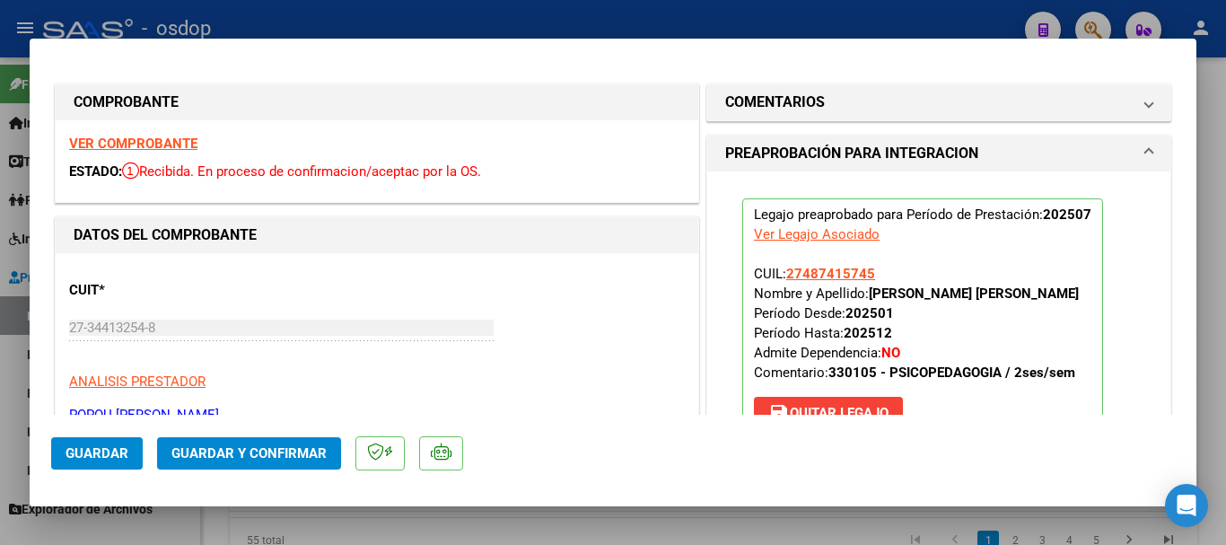
click at [86, 453] on span "Guardar" at bounding box center [96, 453] width 63 height 16
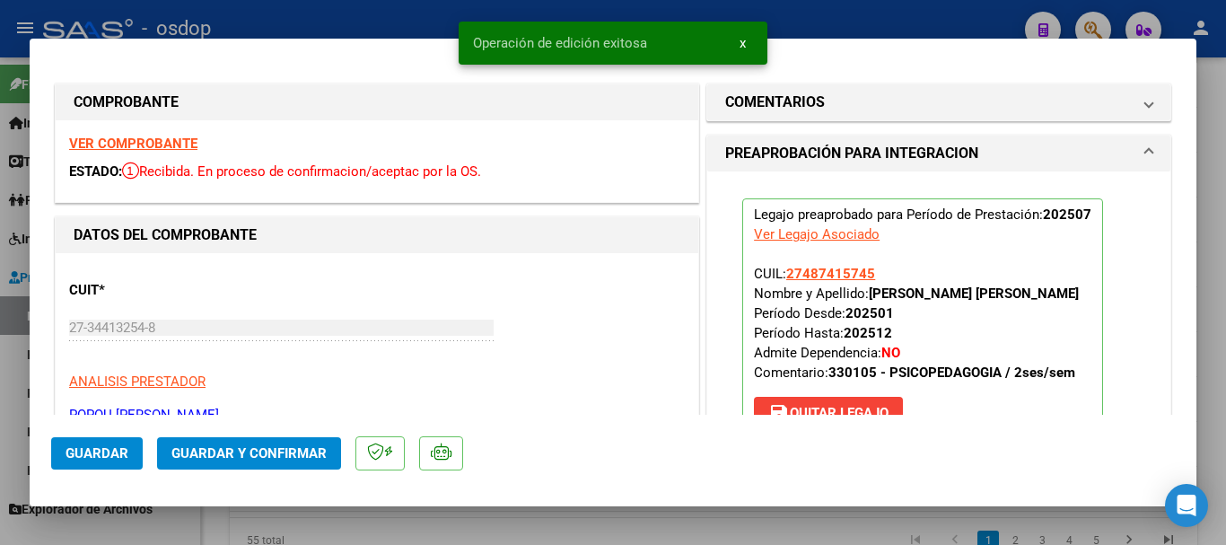
click at [581, 516] on div at bounding box center [613, 272] width 1226 height 545
type input "$ 0,00"
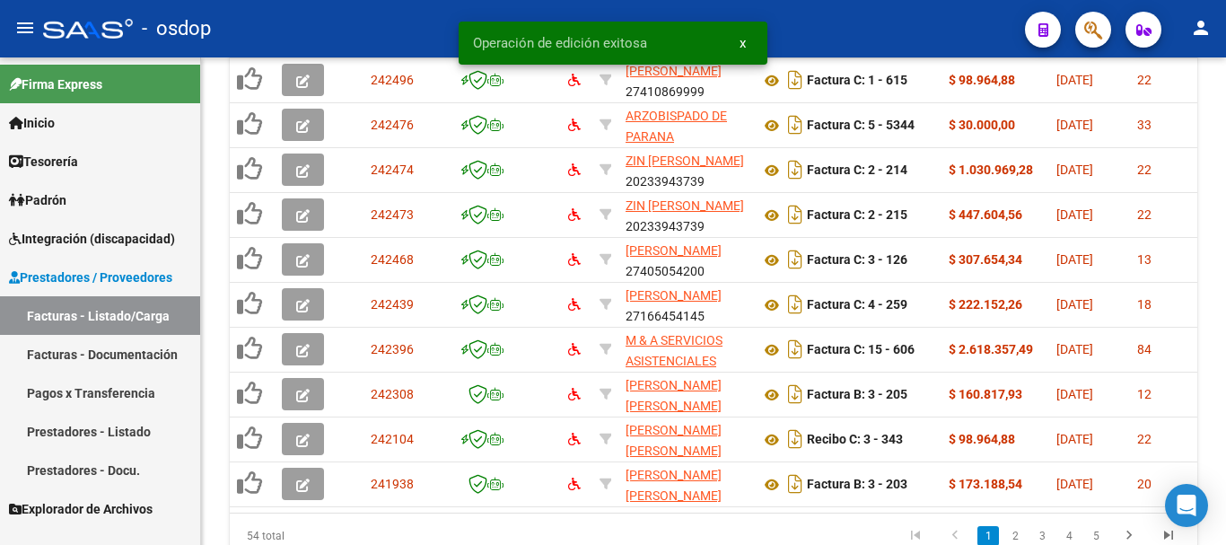
scroll to position [743, 0]
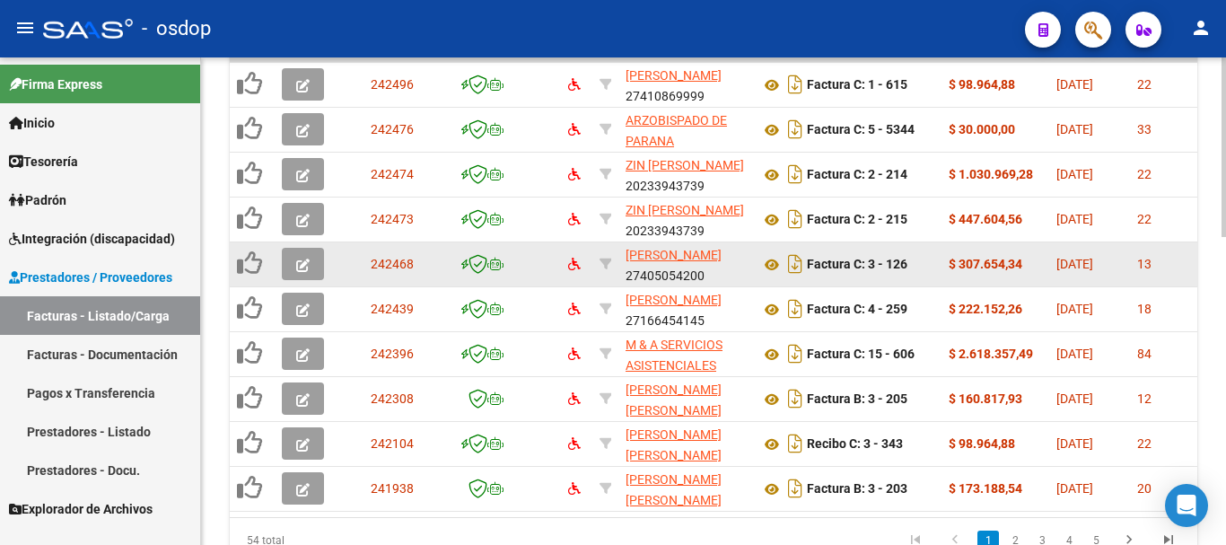
click at [300, 268] on icon "button" at bounding box center [302, 264] width 13 height 13
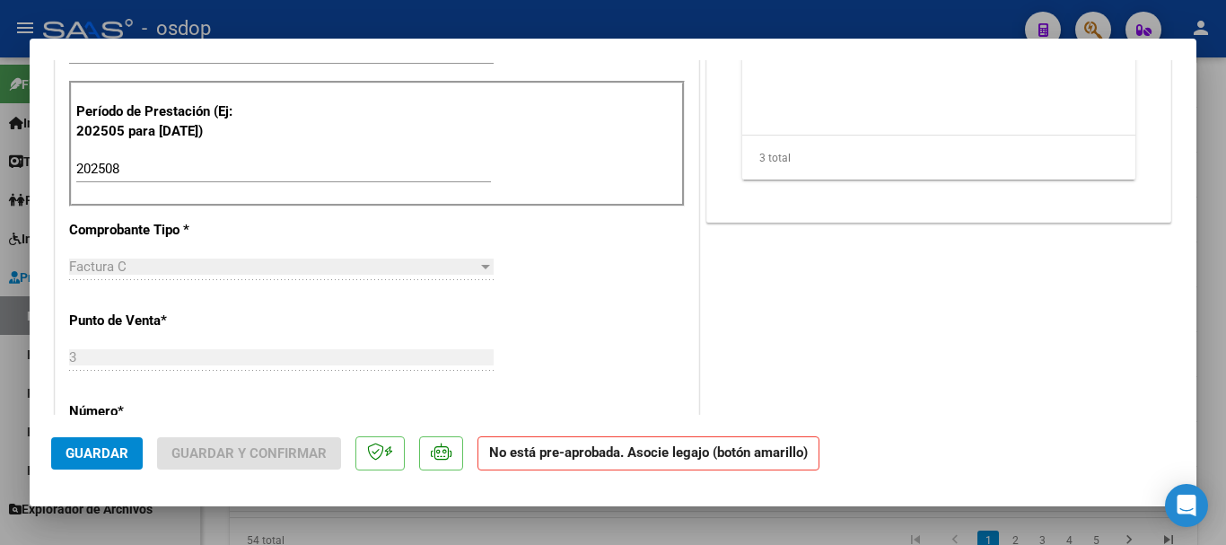
scroll to position [0, 0]
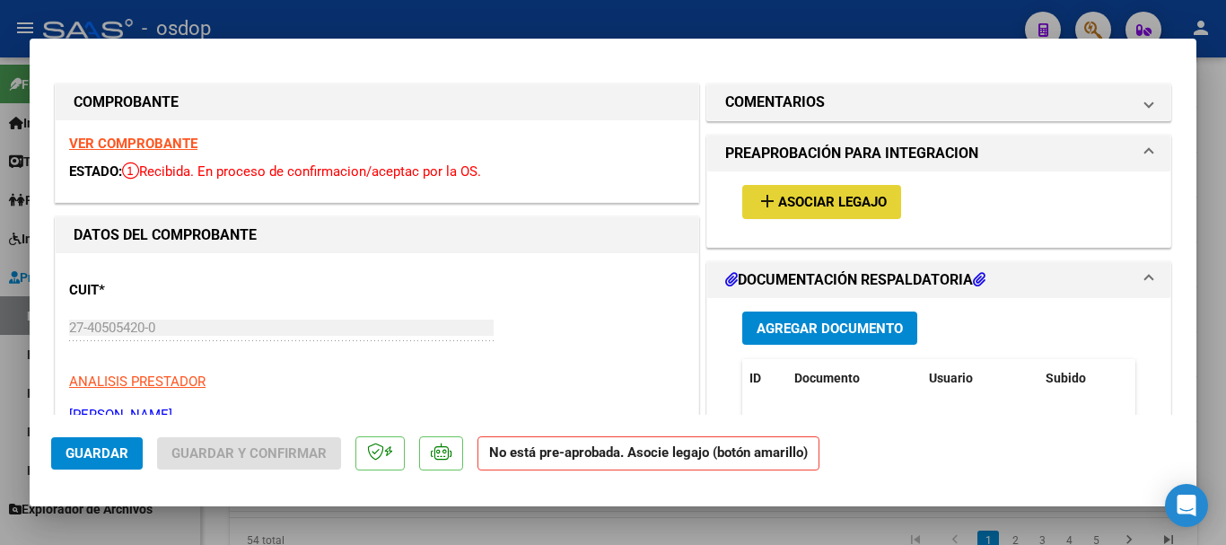
click at [839, 202] on span "Asociar Legajo" at bounding box center [832, 203] width 109 height 16
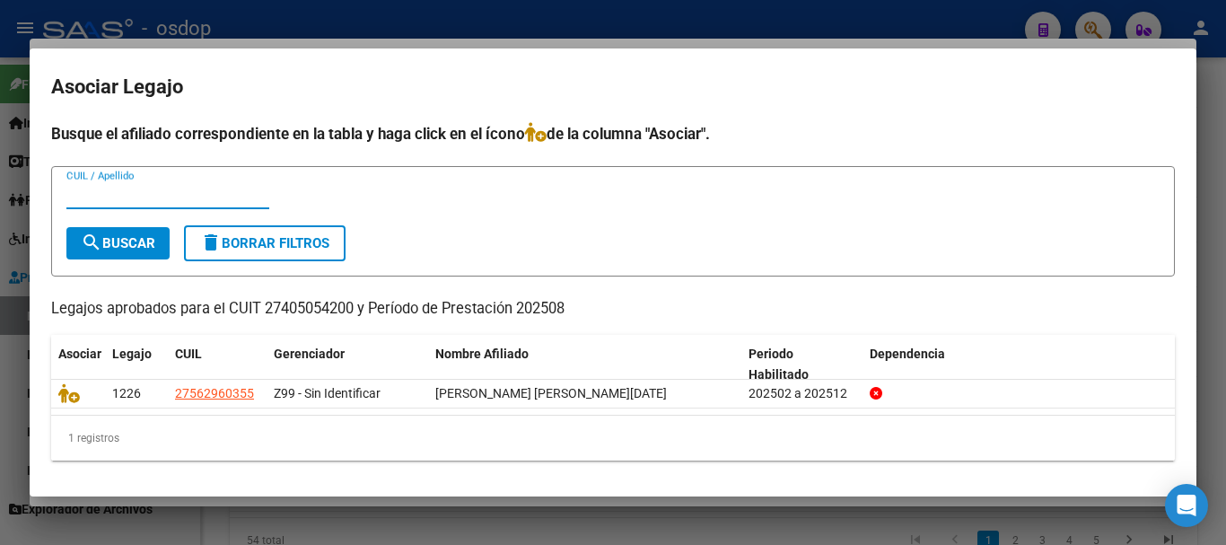
click at [628, 511] on div at bounding box center [613, 272] width 1226 height 545
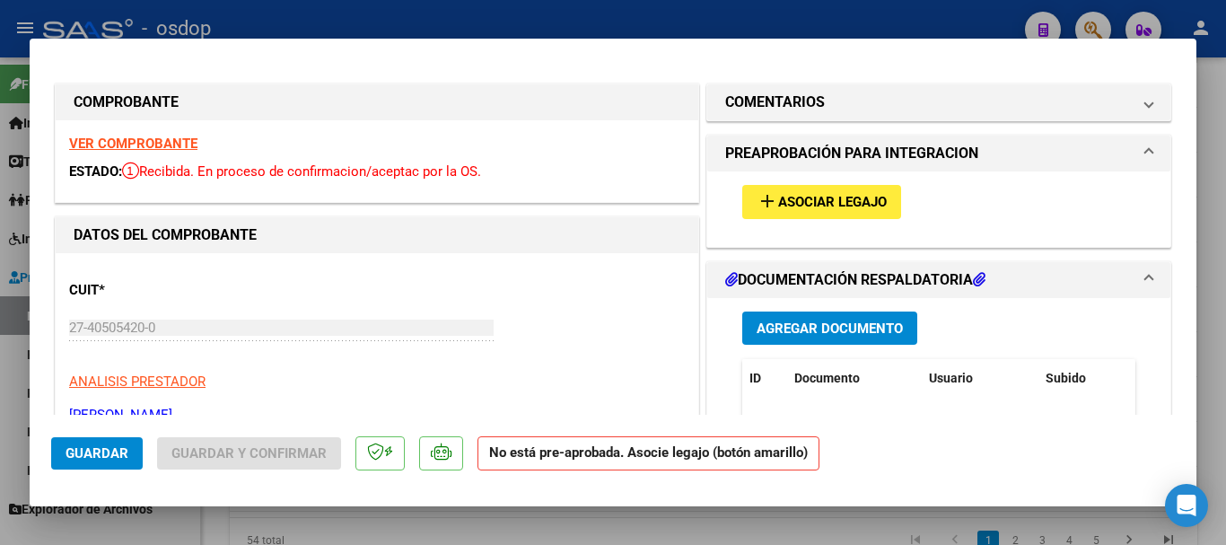
click at [801, 184] on div "add Asociar Legajo" at bounding box center [939, 201] width 420 height 60
click at [804, 193] on span "add Asociar Legajo" at bounding box center [821, 201] width 130 height 16
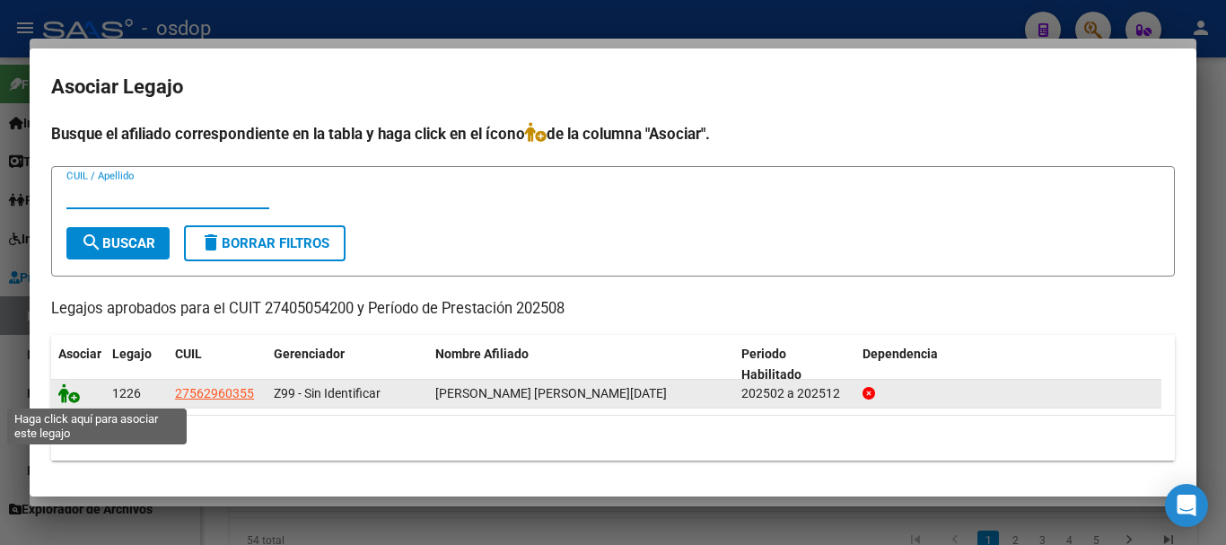
click at [67, 396] on icon at bounding box center [69, 393] width 22 height 20
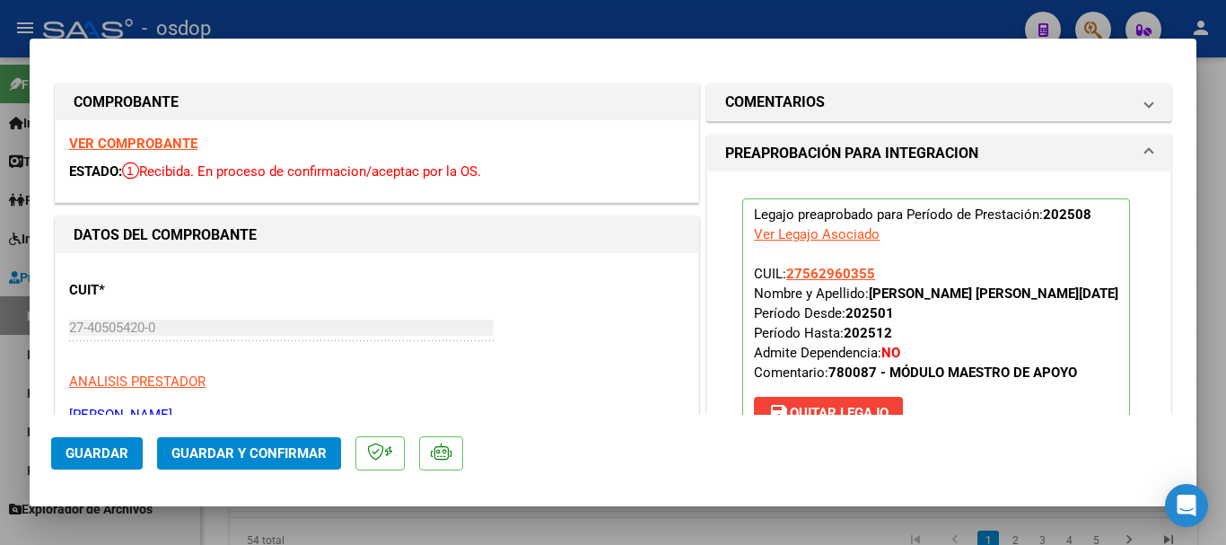
click at [69, 458] on span "Guardar" at bounding box center [96, 453] width 63 height 16
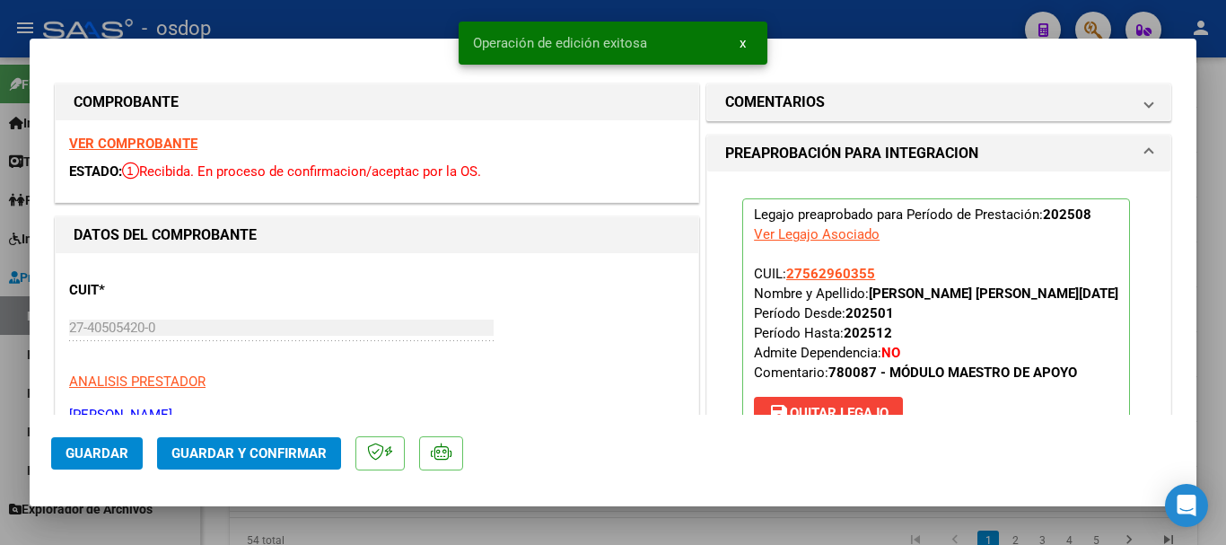
click at [602, 515] on div at bounding box center [613, 272] width 1226 height 545
type input "$ 0,00"
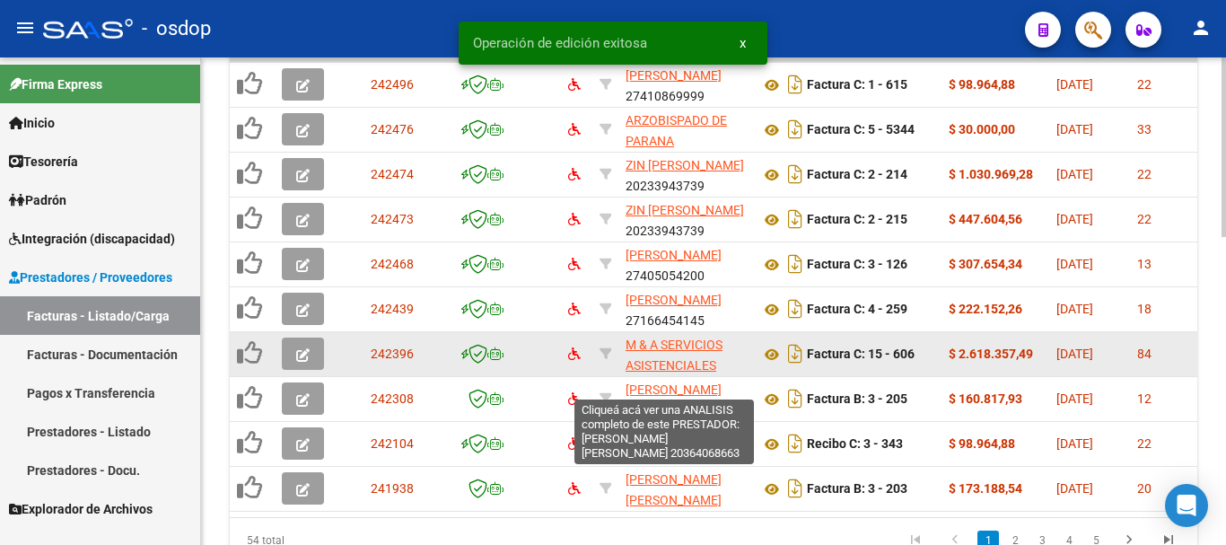
scroll to position [743, 0]
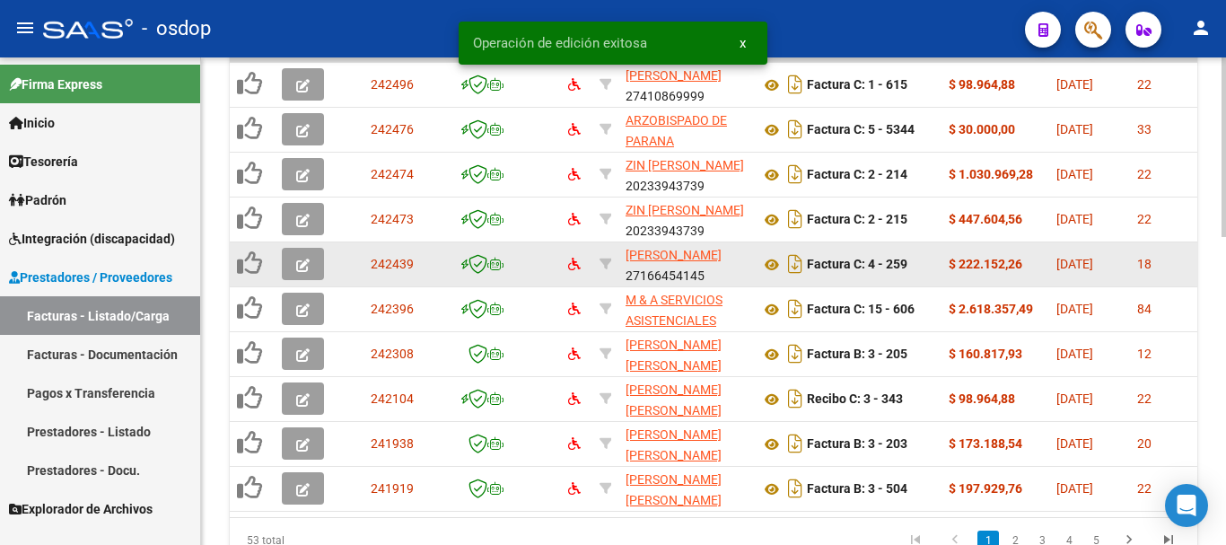
click at [299, 266] on icon "button" at bounding box center [302, 264] width 13 height 13
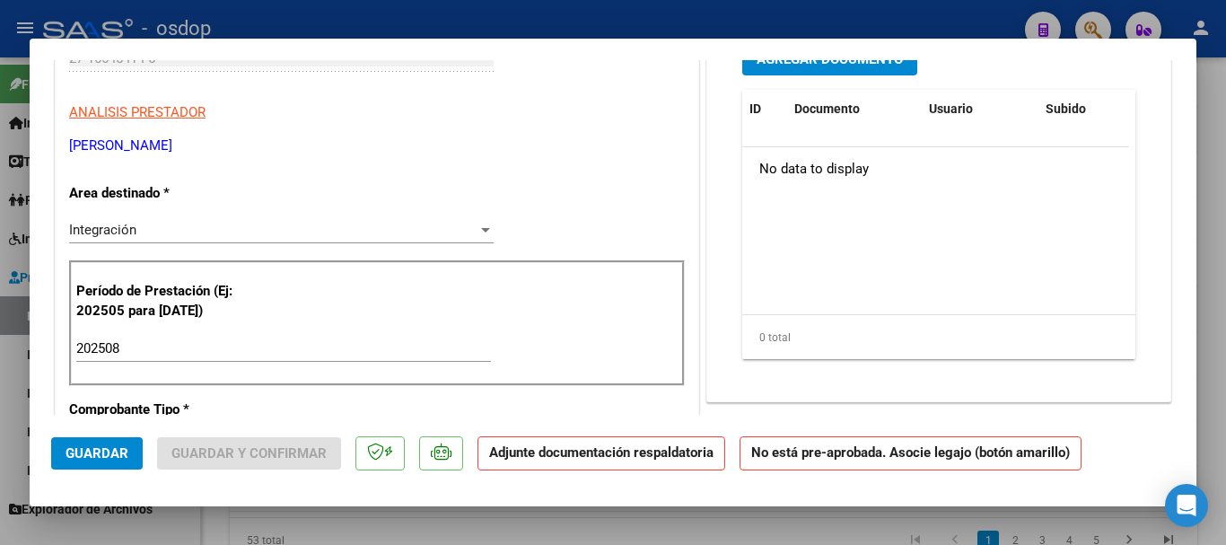
scroll to position [0, 0]
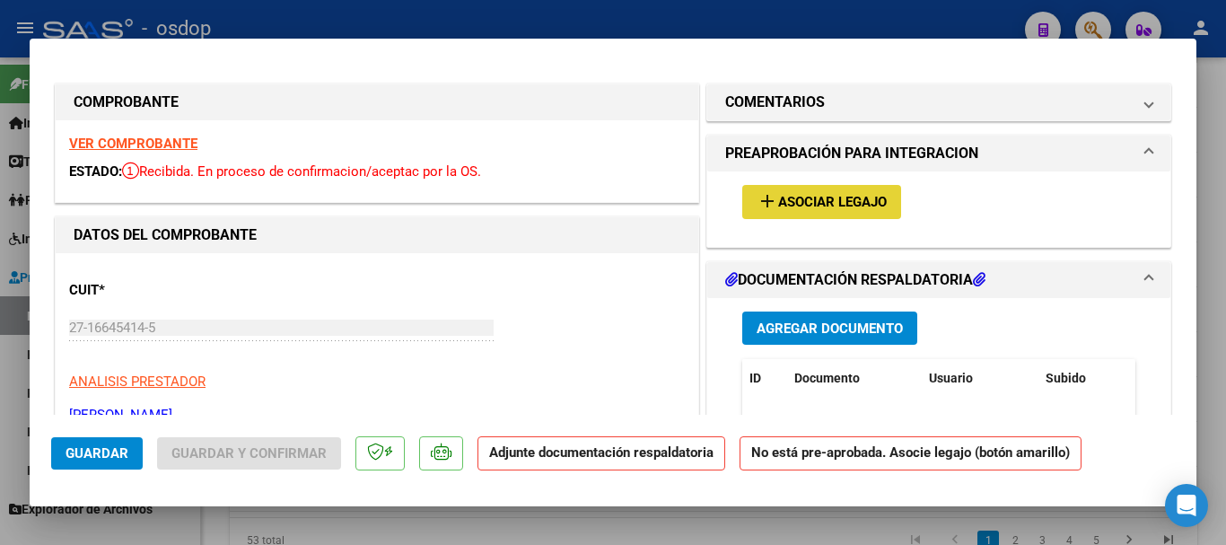
click at [867, 205] on span "Asociar Legajo" at bounding box center [832, 203] width 109 height 16
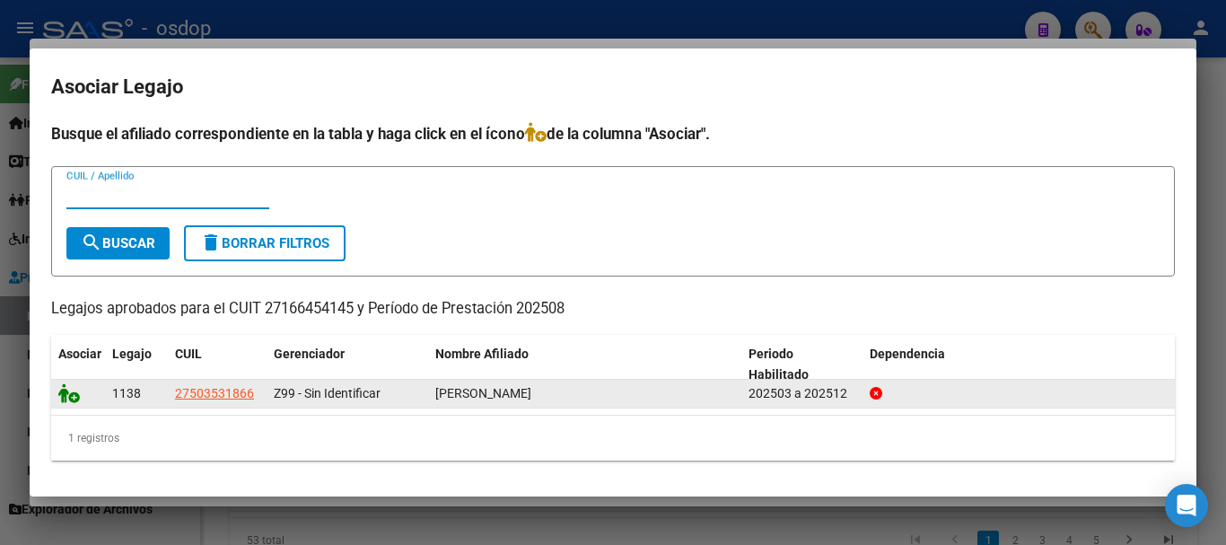
click at [64, 399] on icon at bounding box center [69, 393] width 22 height 20
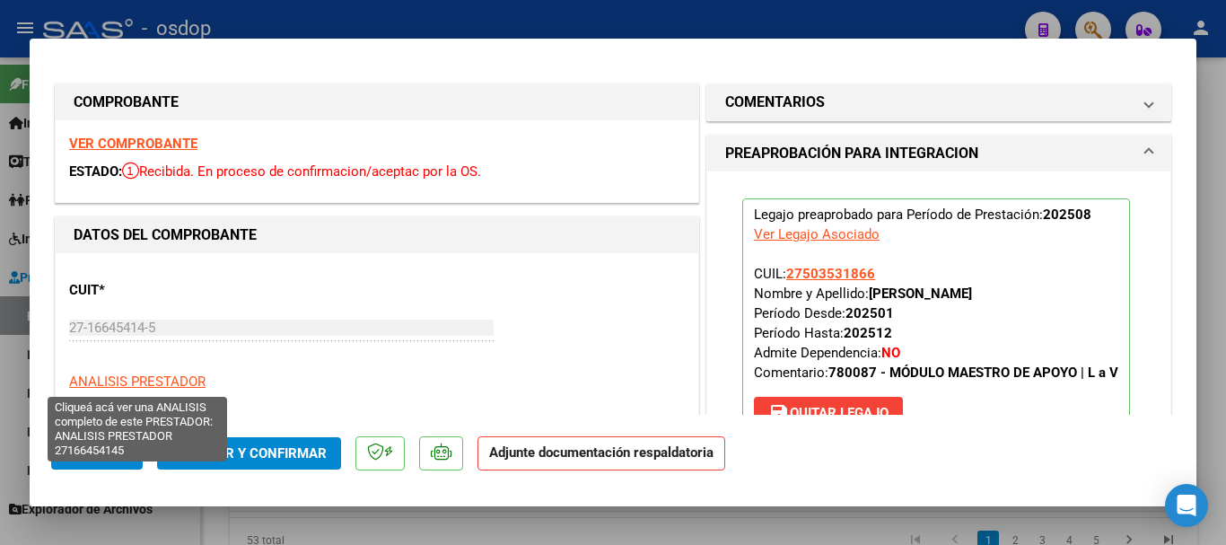
scroll to position [538, 0]
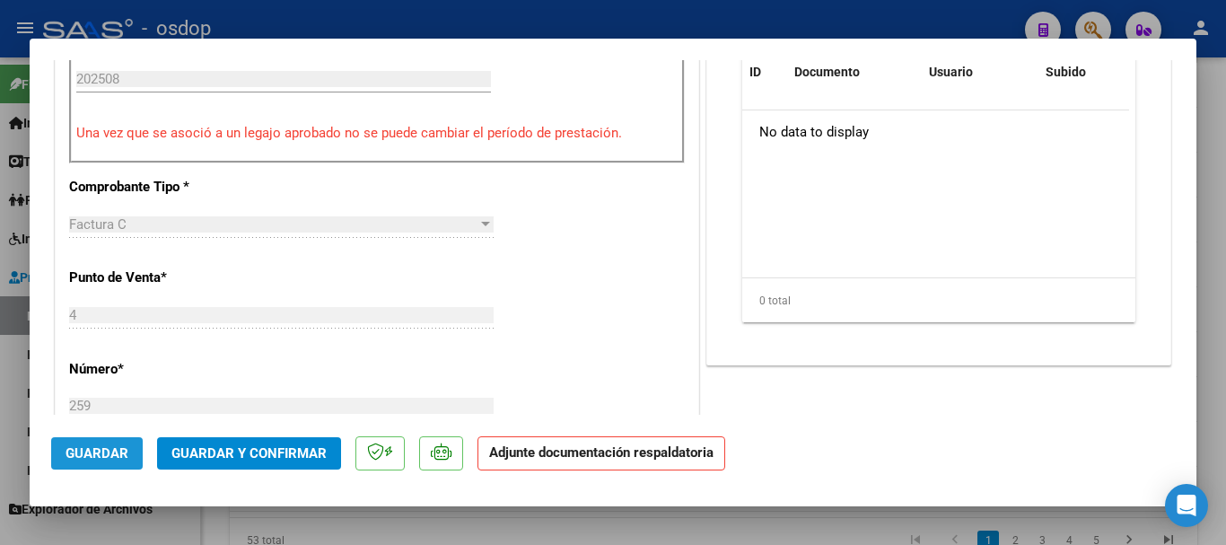
click at [92, 453] on span "Guardar" at bounding box center [96, 453] width 63 height 16
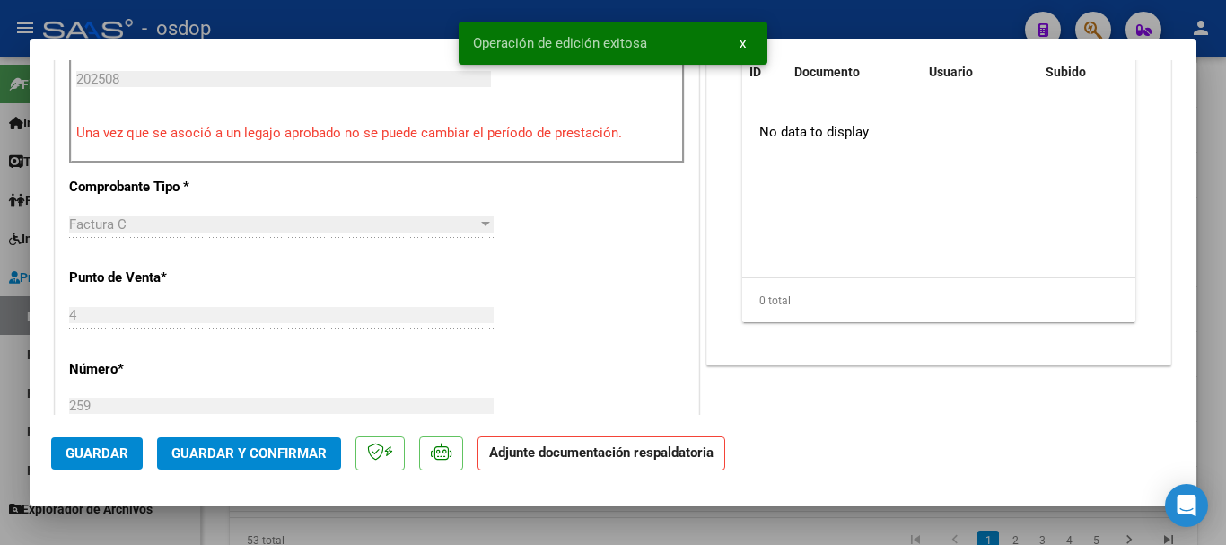
click at [345, 516] on div at bounding box center [613, 272] width 1226 height 545
type input "$ 0,00"
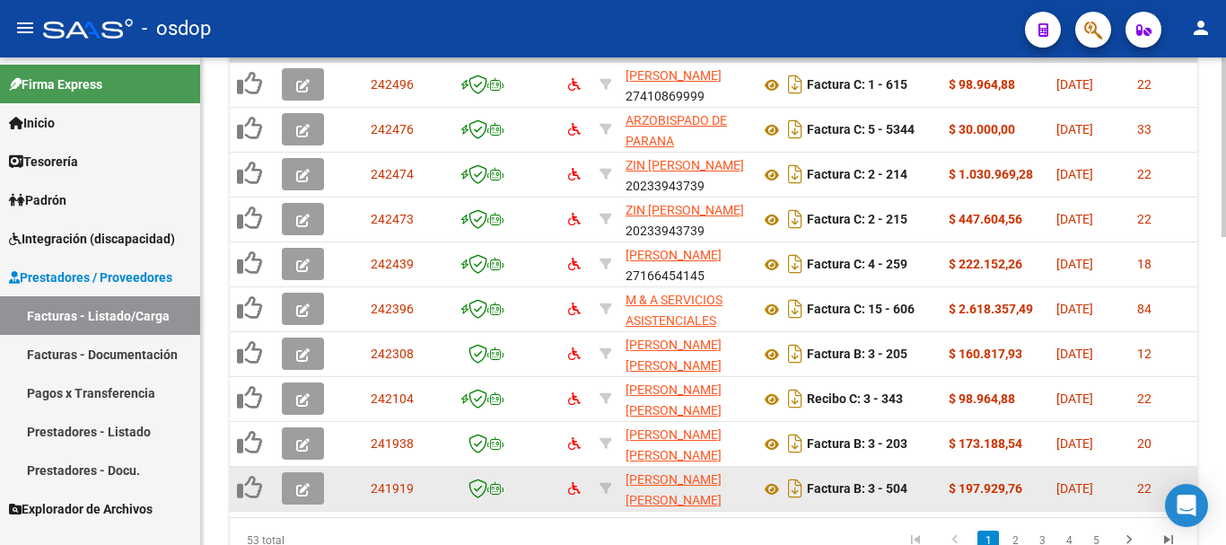
scroll to position [743, 0]
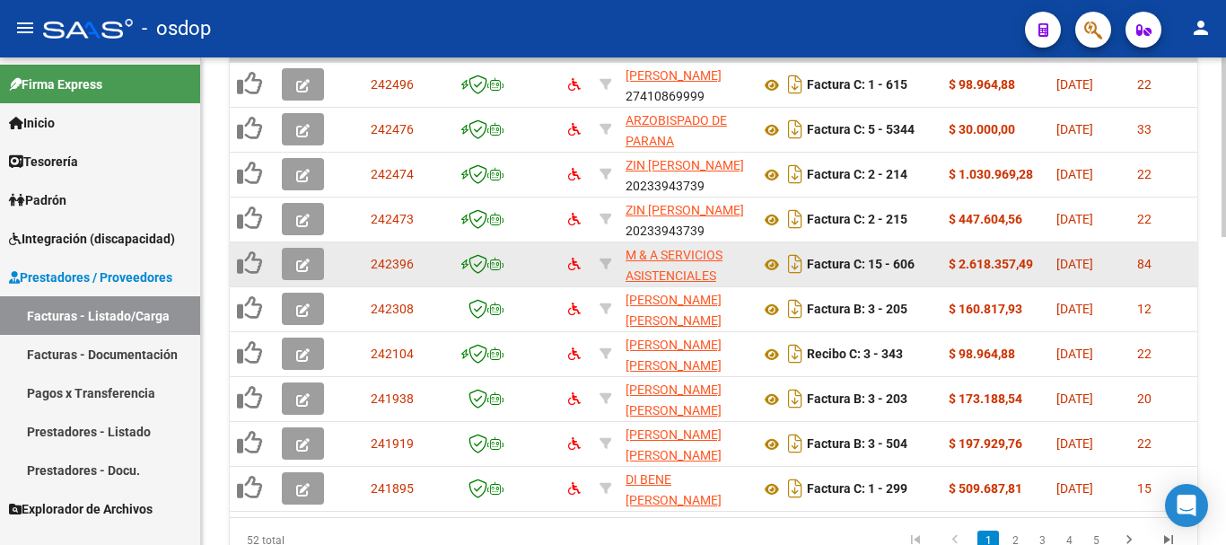
click at [302, 273] on button "button" at bounding box center [303, 264] width 42 height 32
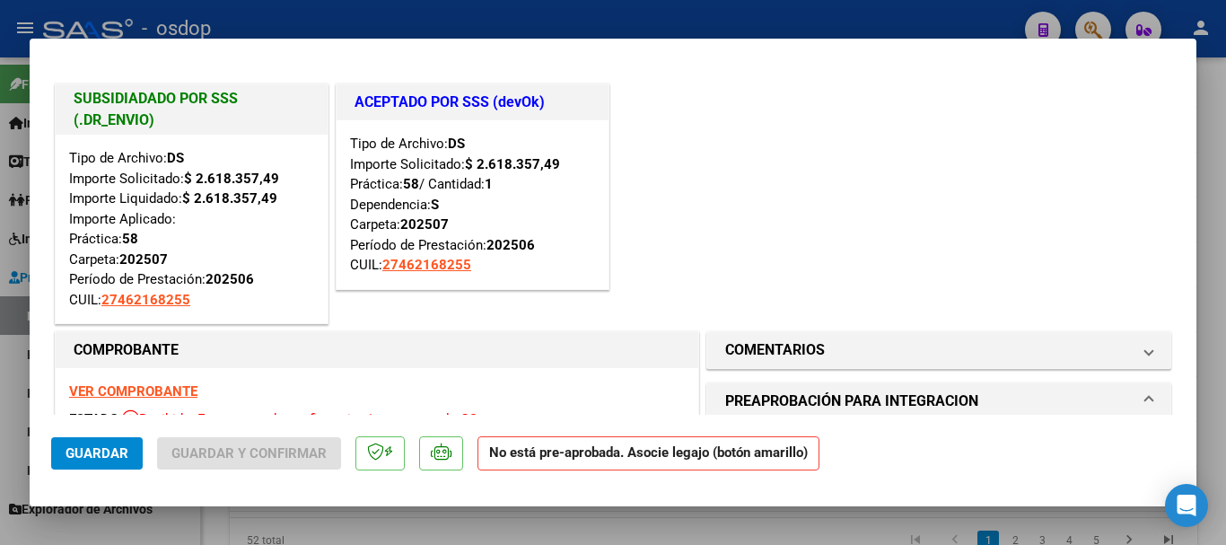
click at [477, 11] on div at bounding box center [613, 272] width 1226 height 545
type input "$ 0,00"
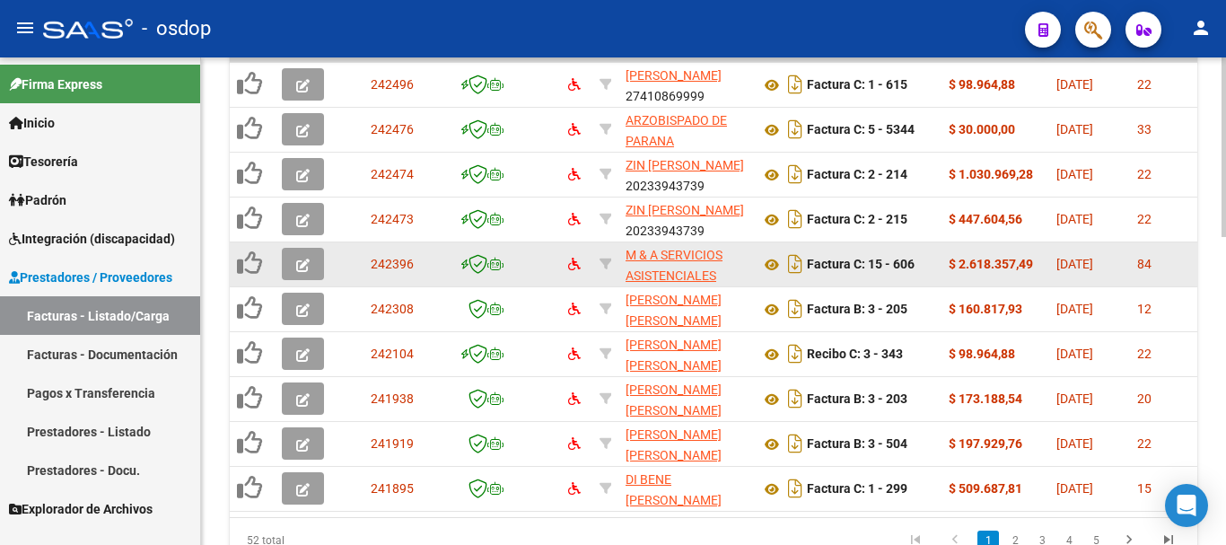
click at [303, 267] on icon "button" at bounding box center [302, 264] width 13 height 13
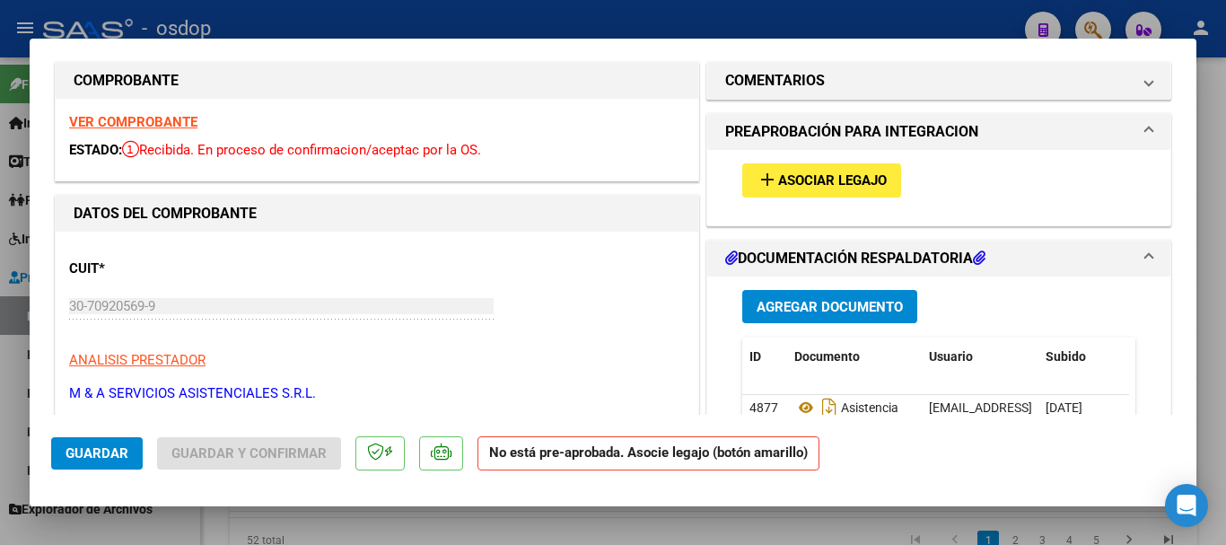
scroll to position [0, 0]
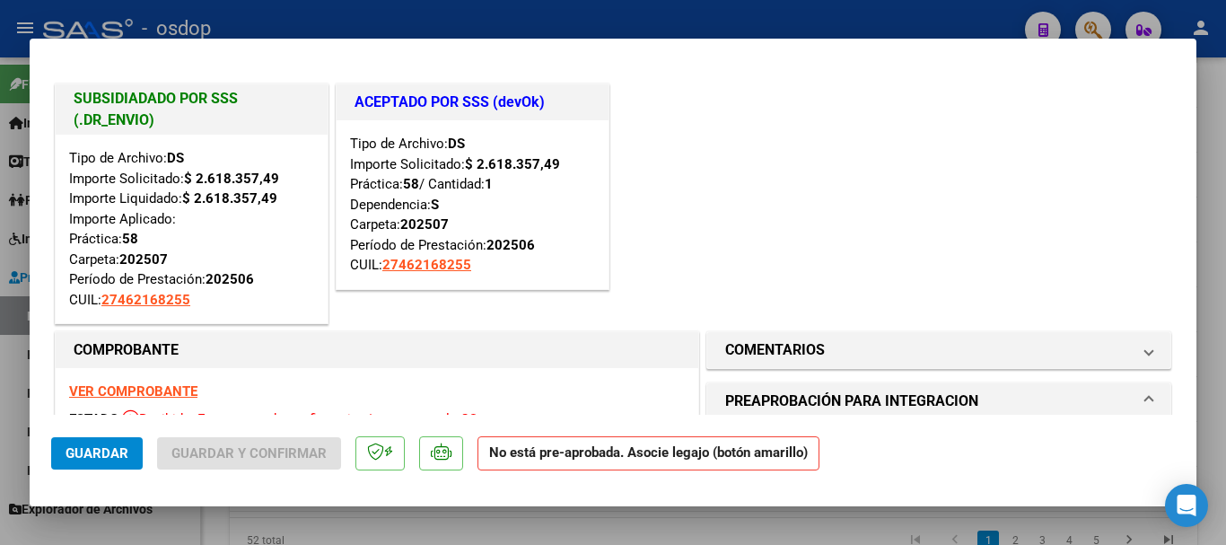
click at [650, 25] on div at bounding box center [613, 272] width 1226 height 545
type input "$ 0,00"
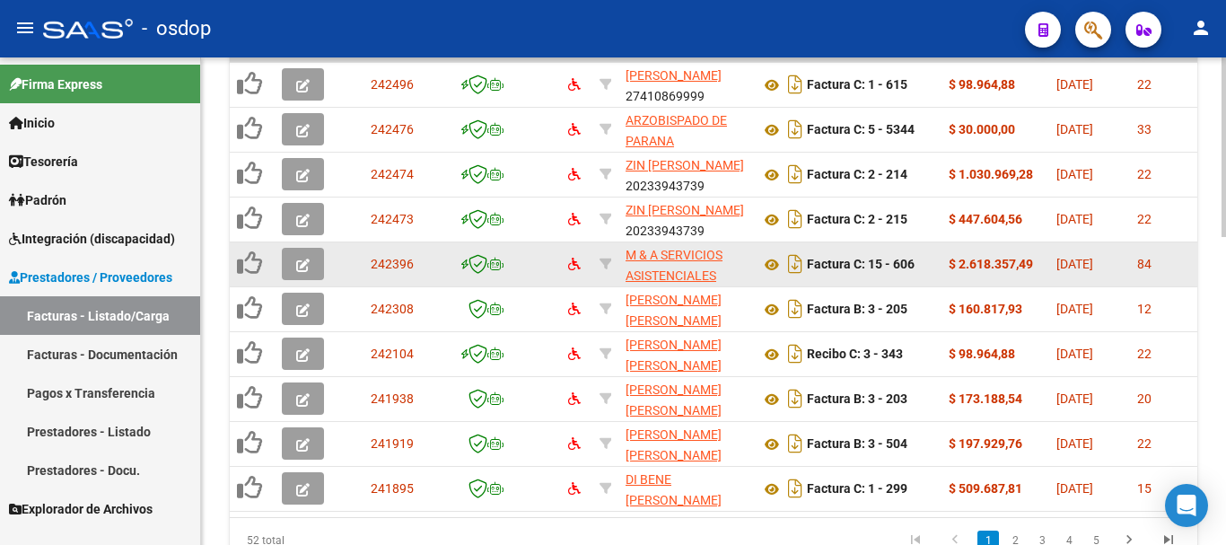
click at [296, 266] on icon "button" at bounding box center [302, 264] width 13 height 13
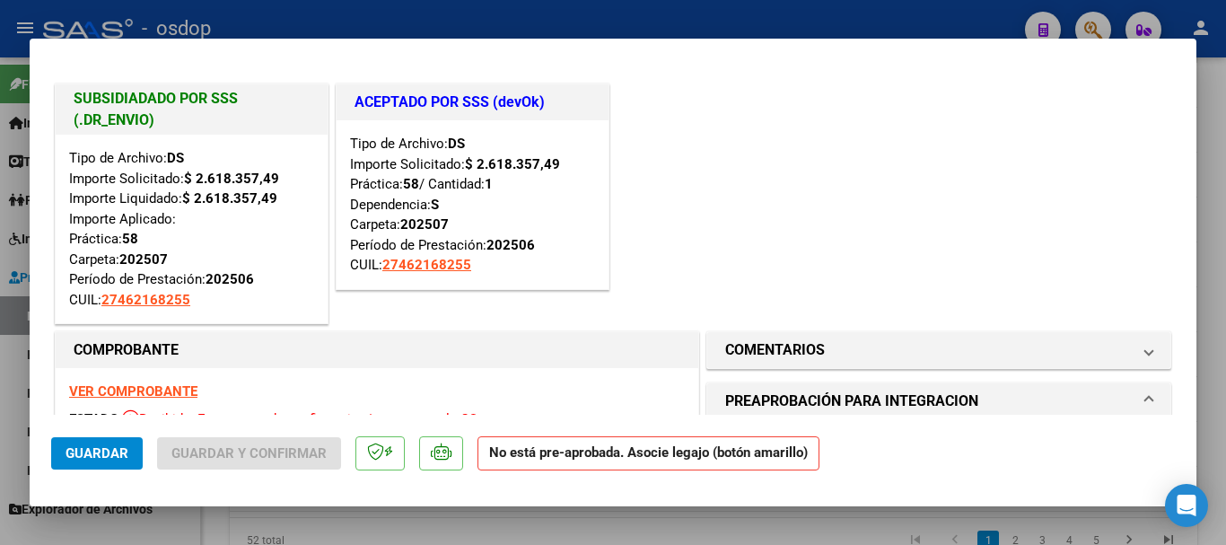
scroll to position [269, 0]
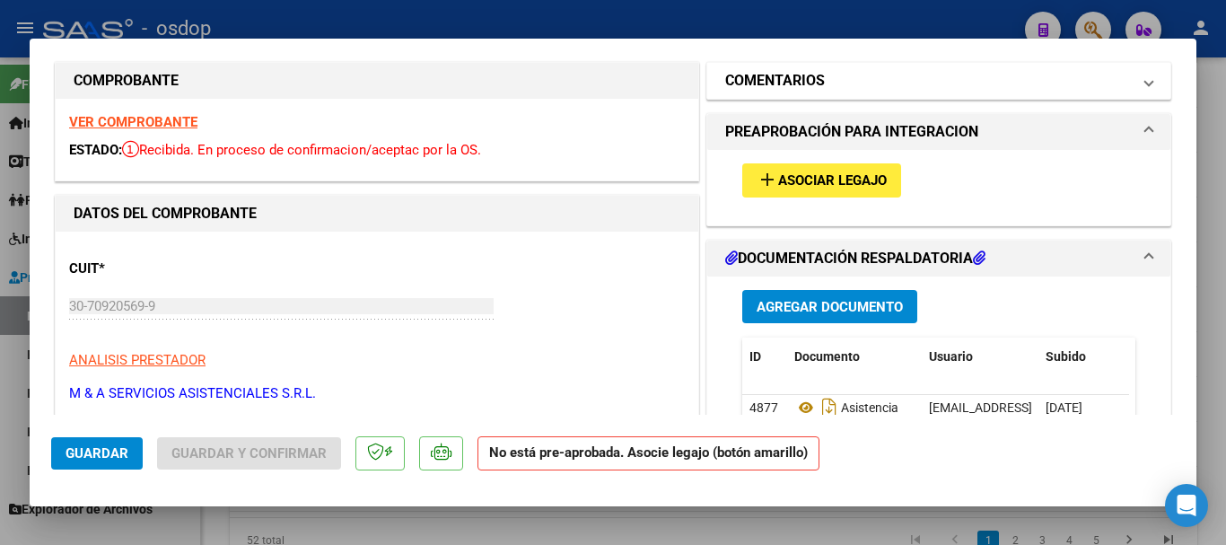
click at [837, 74] on mat-panel-title "COMENTARIOS" at bounding box center [928, 81] width 406 height 22
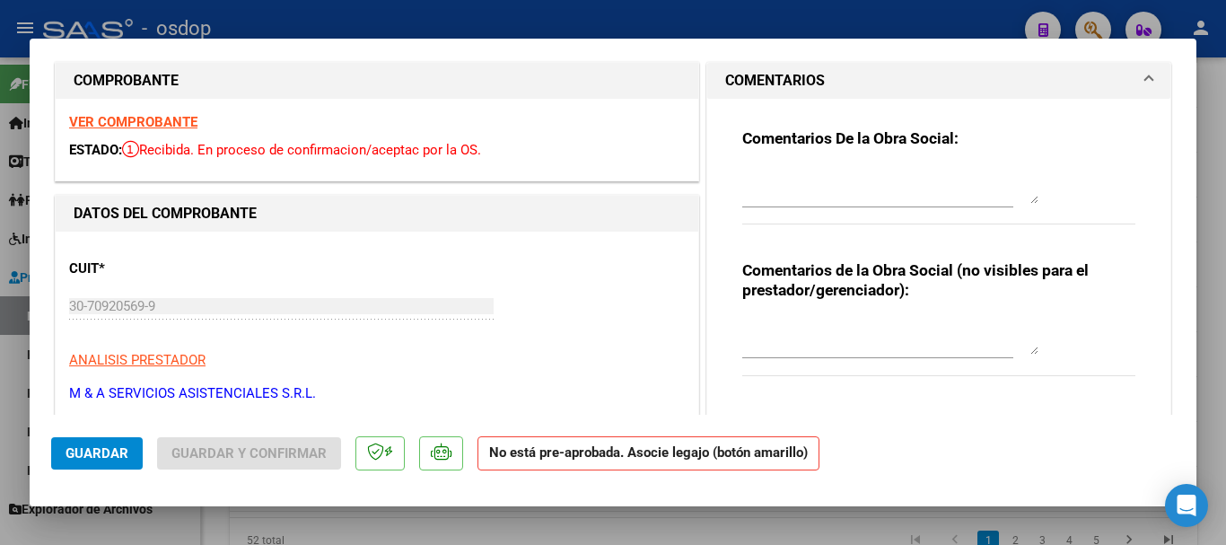
click at [798, 336] on textarea at bounding box center [890, 336] width 296 height 36
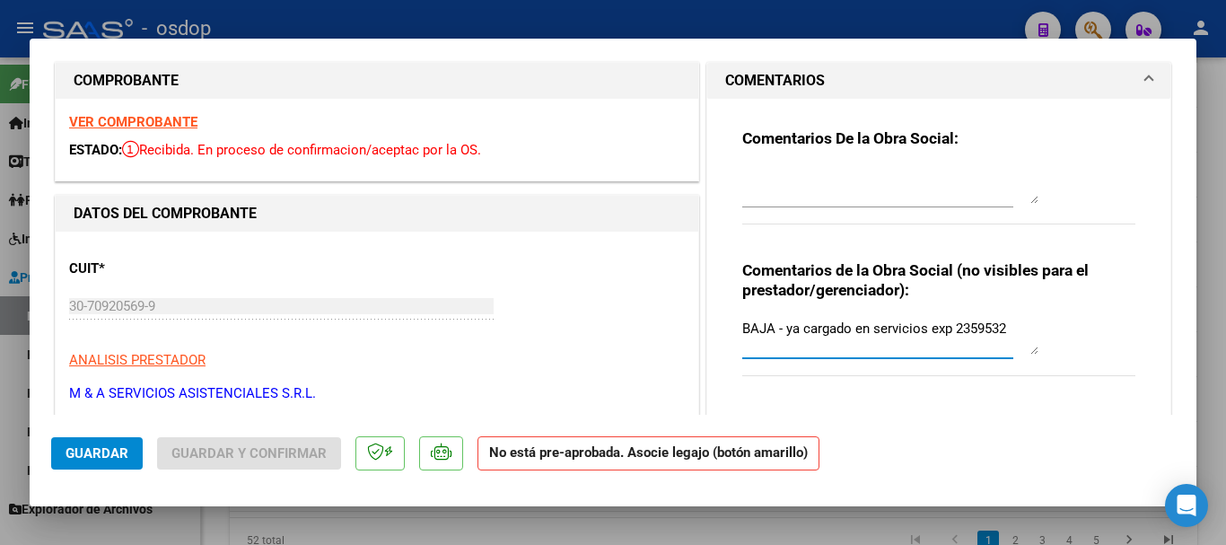
scroll to position [538, 0]
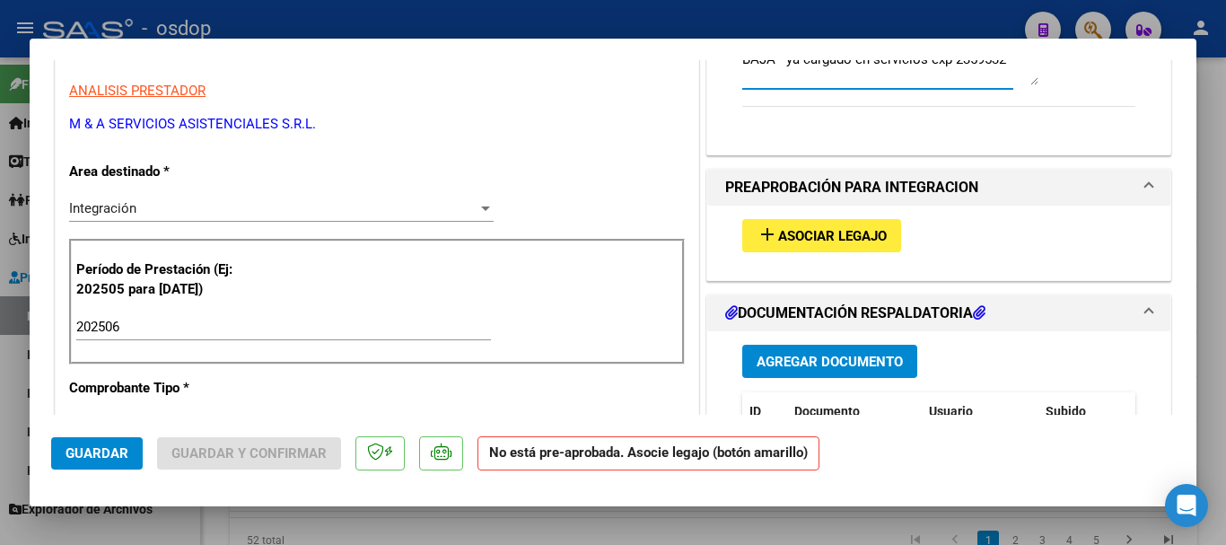
type textarea "BAJA - ya cargado en servicios exp 2359532"
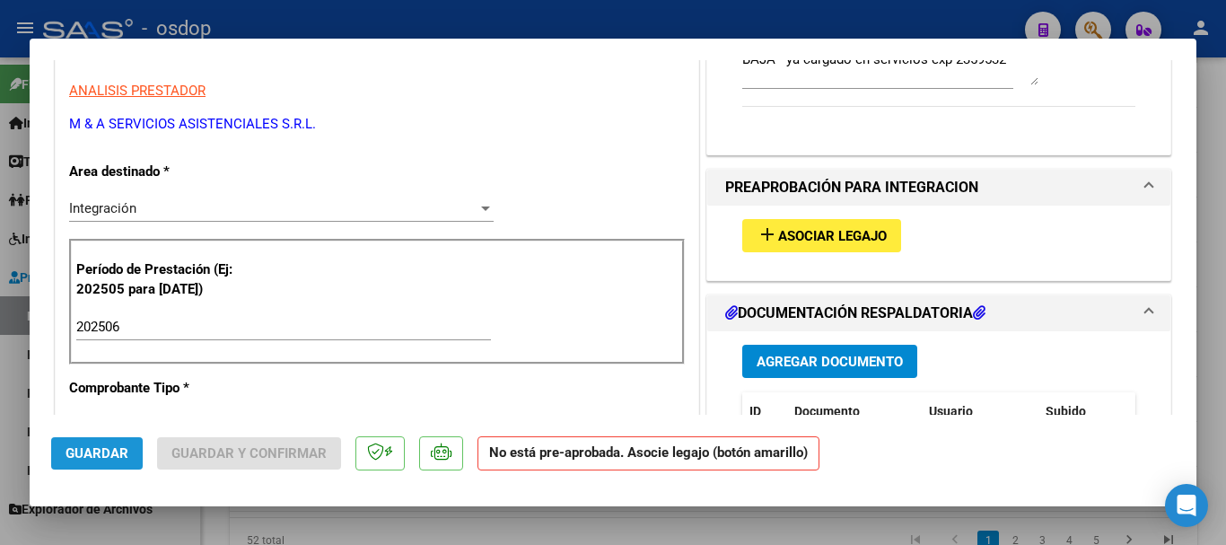
click at [116, 454] on span "Guardar" at bounding box center [96, 453] width 63 height 16
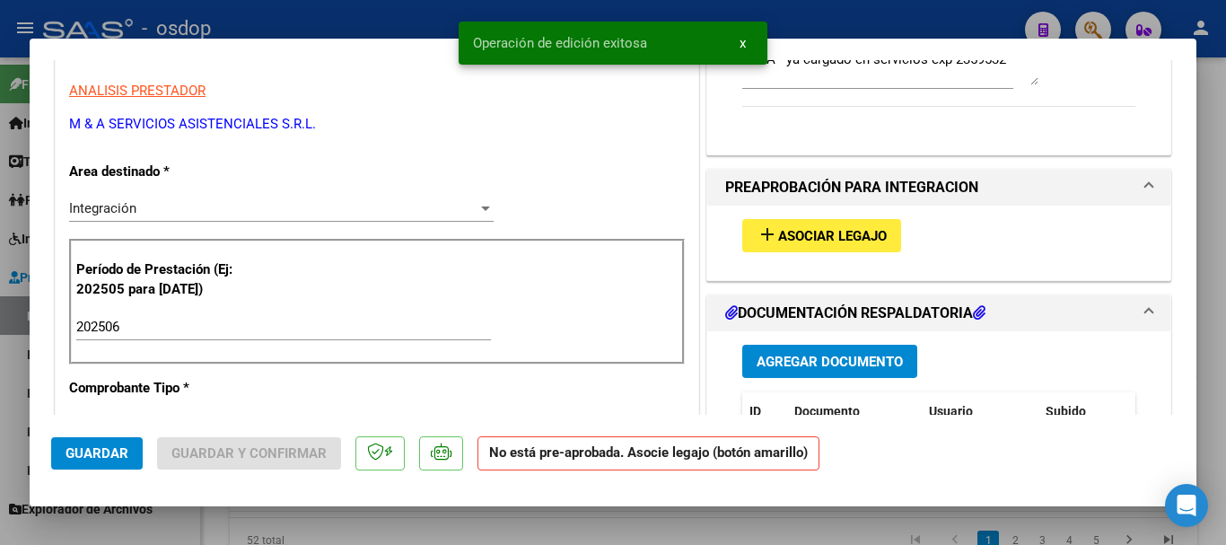
click at [394, 516] on div at bounding box center [613, 272] width 1226 height 545
type input "$ 0,00"
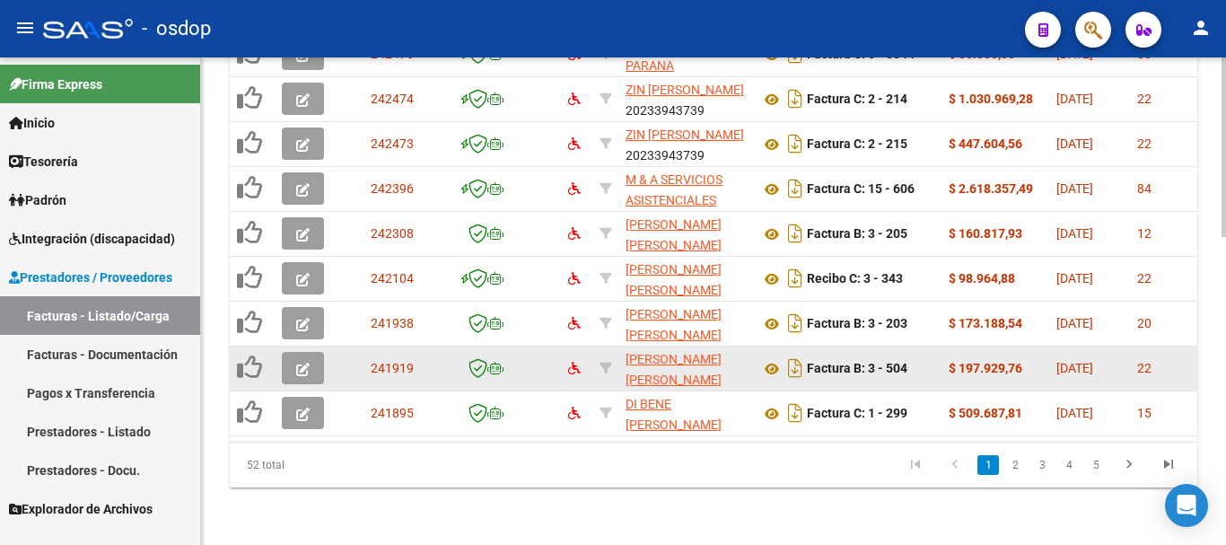
scroll to position [563, 0]
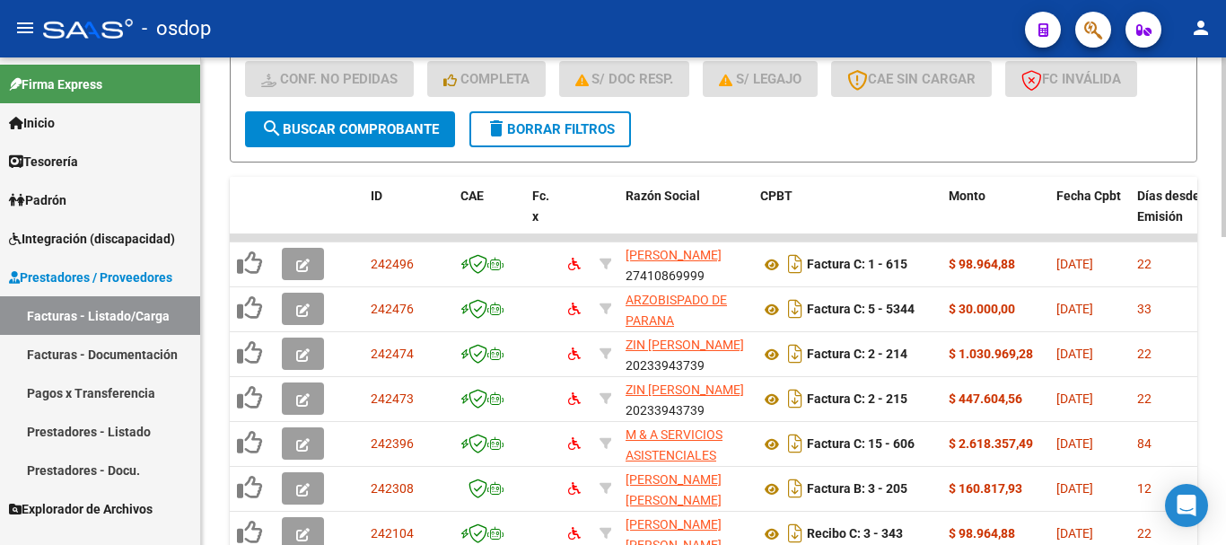
click at [583, 131] on span "delete Borrar Filtros" at bounding box center [549, 129] width 129 height 16
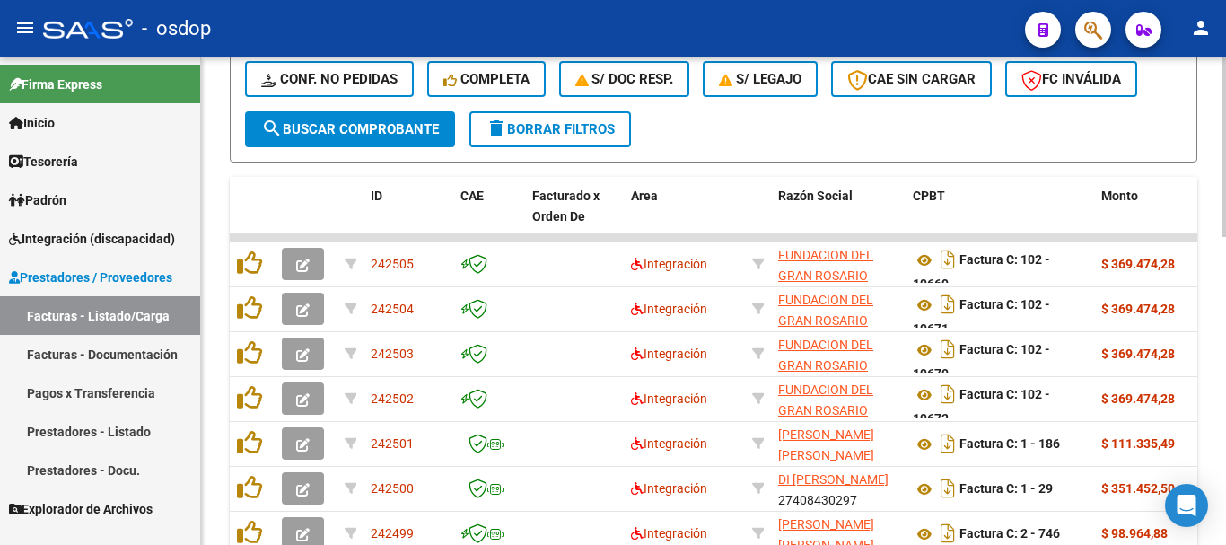
scroll to position [294, 0]
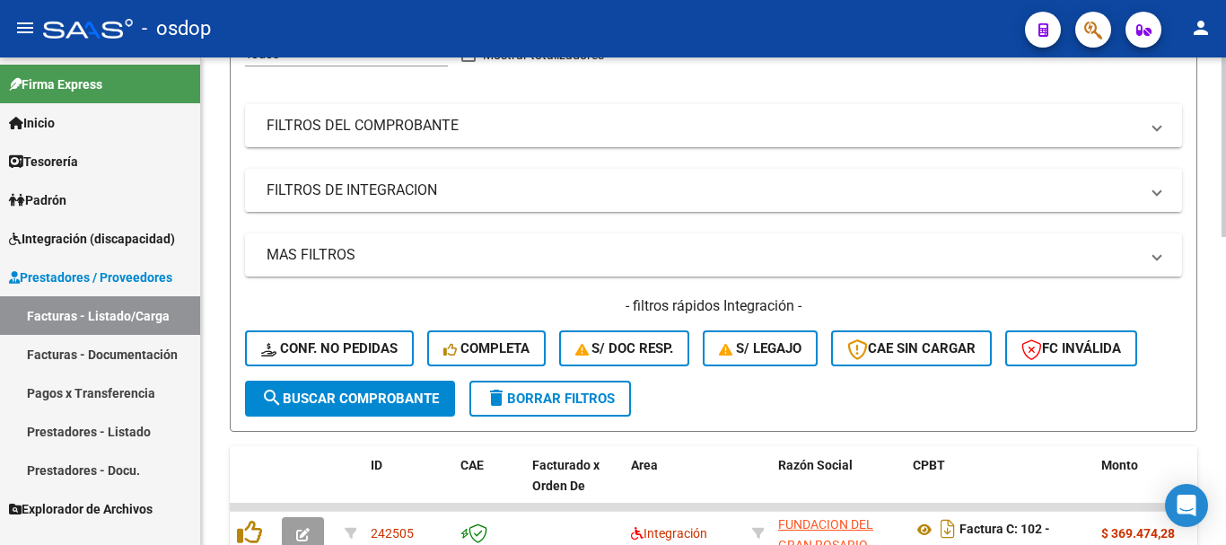
click at [406, 211] on div "Filtros Id Area Area Seleccionar Gerenciador Seleccionar Gerenciador No Confirm…" at bounding box center [713, 179] width 937 height 401
click at [412, 198] on mat-panel-title "FILTROS DE INTEGRACION" at bounding box center [702, 190] width 872 height 20
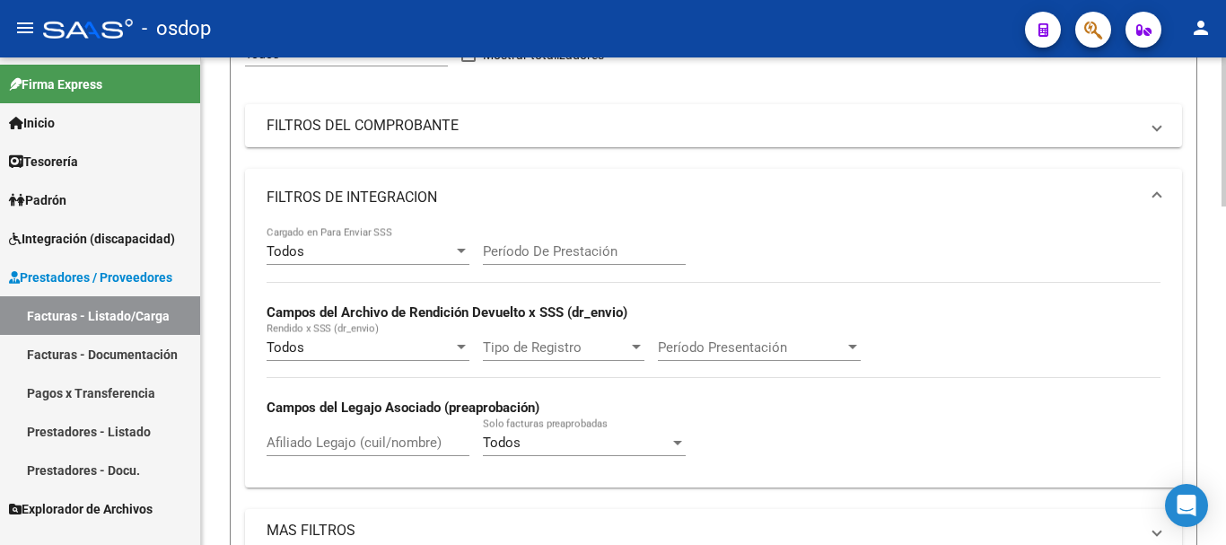
click at [357, 421] on div "Afiliado Legajo (cuil/nombre)" at bounding box center [367, 436] width 203 height 39
paste input "20416557722"
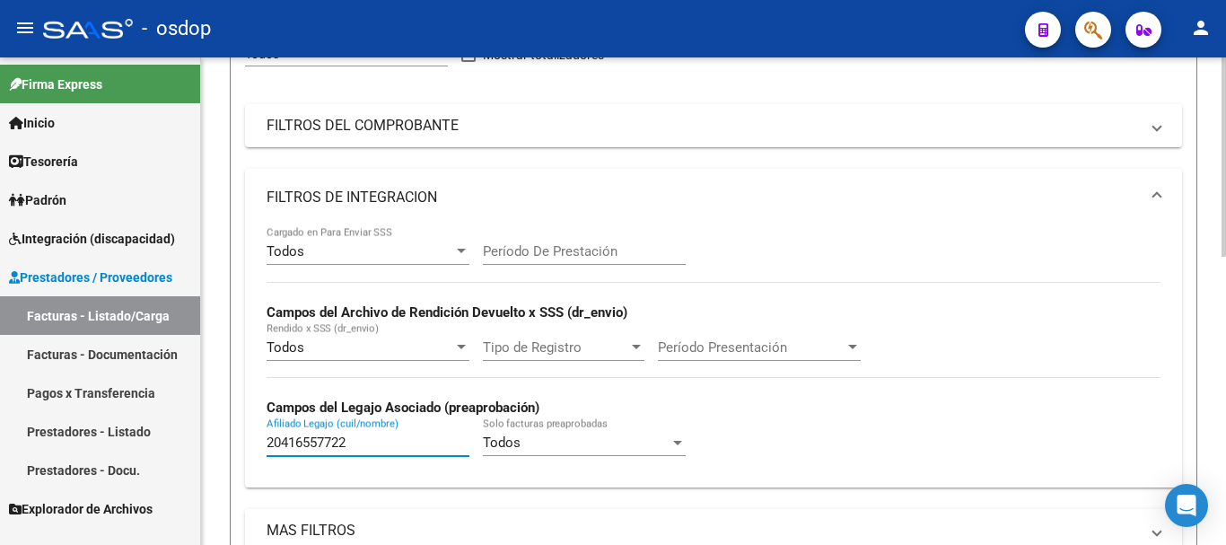
scroll to position [704, 0]
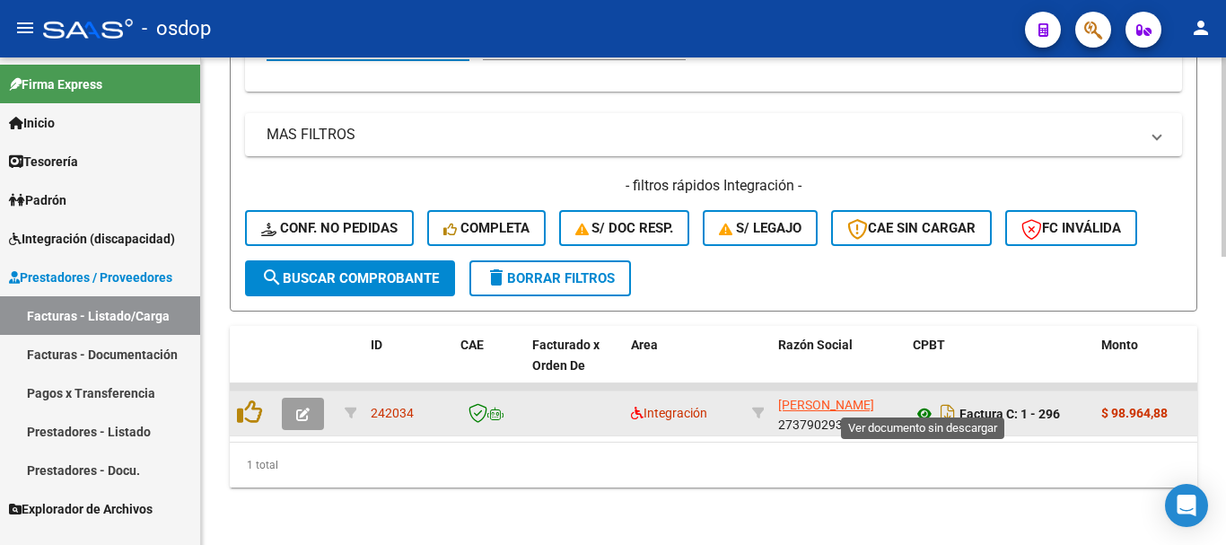
type input "20416557722"
click at [926, 403] on icon at bounding box center [923, 414] width 23 height 22
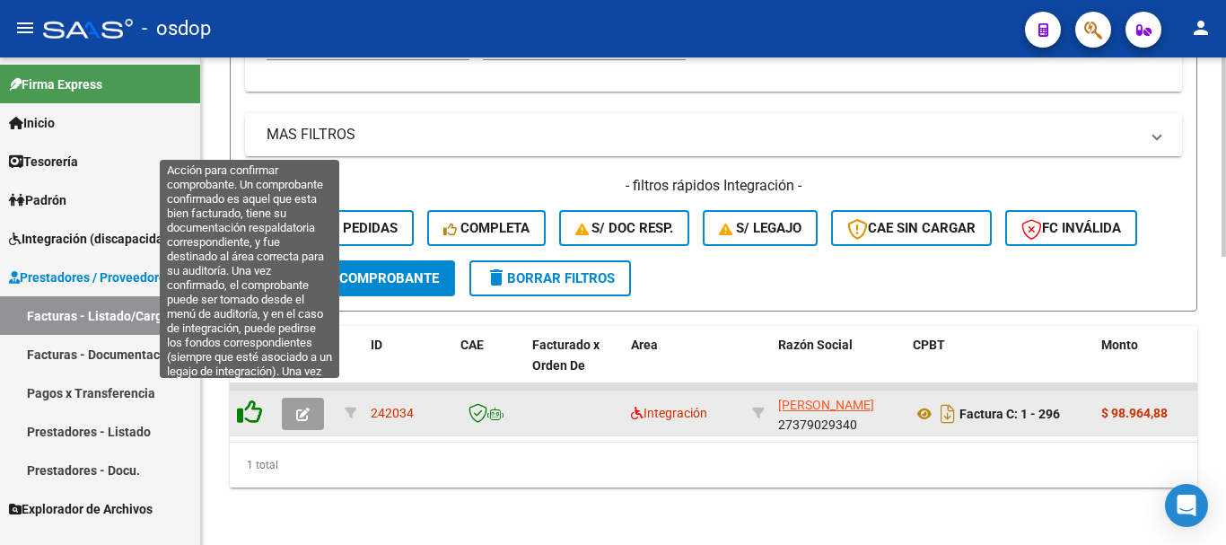
click at [248, 400] on icon at bounding box center [249, 411] width 25 height 25
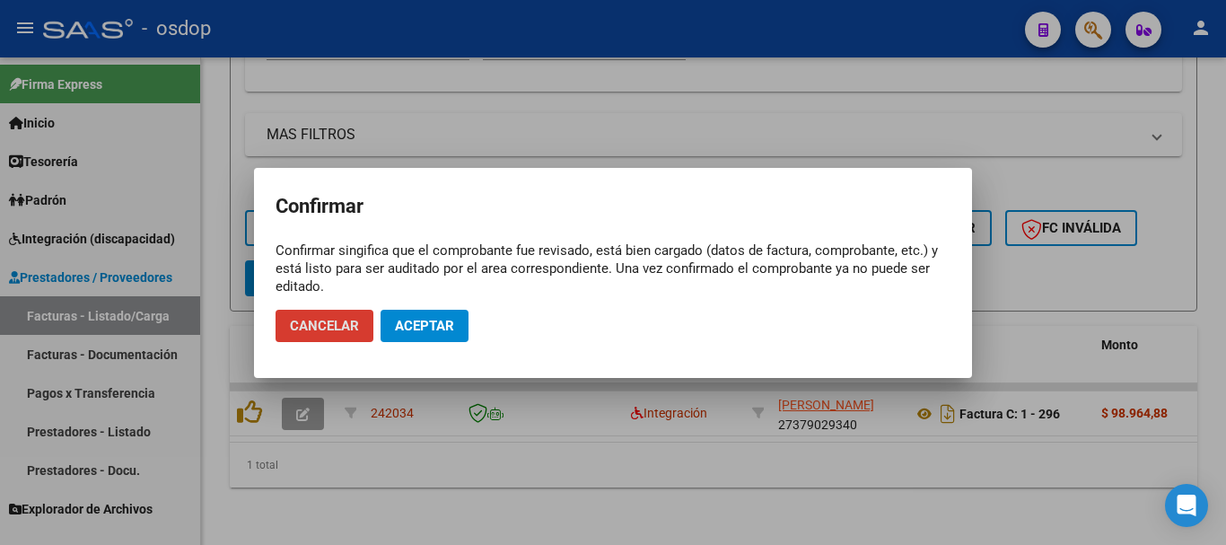
click at [412, 329] on span "Aceptar" at bounding box center [424, 326] width 59 height 16
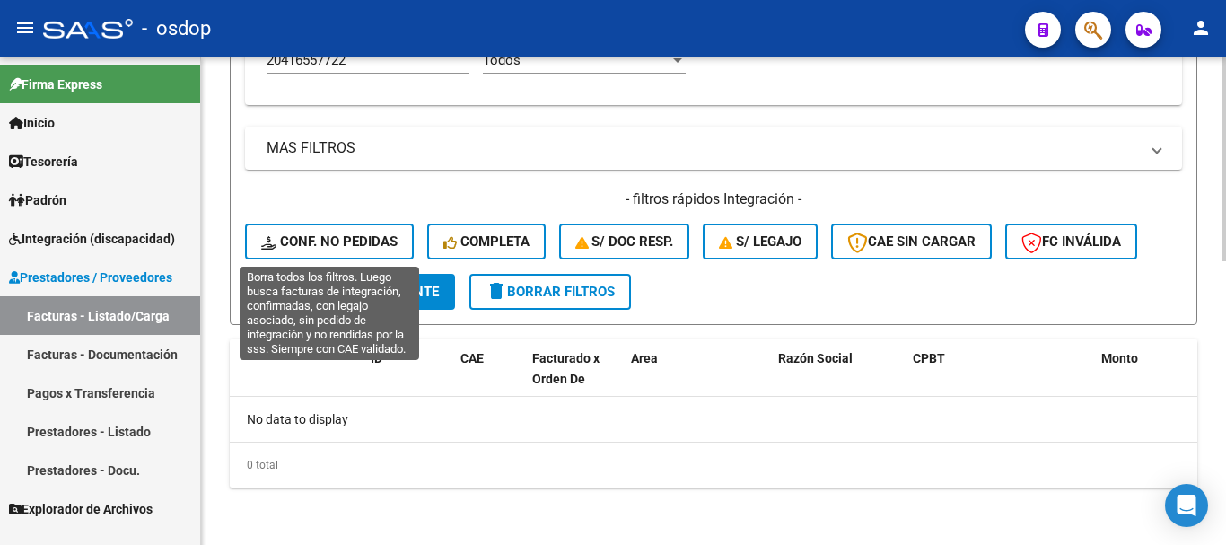
click at [369, 233] on span "Conf. no pedidas" at bounding box center [329, 241] width 136 height 16
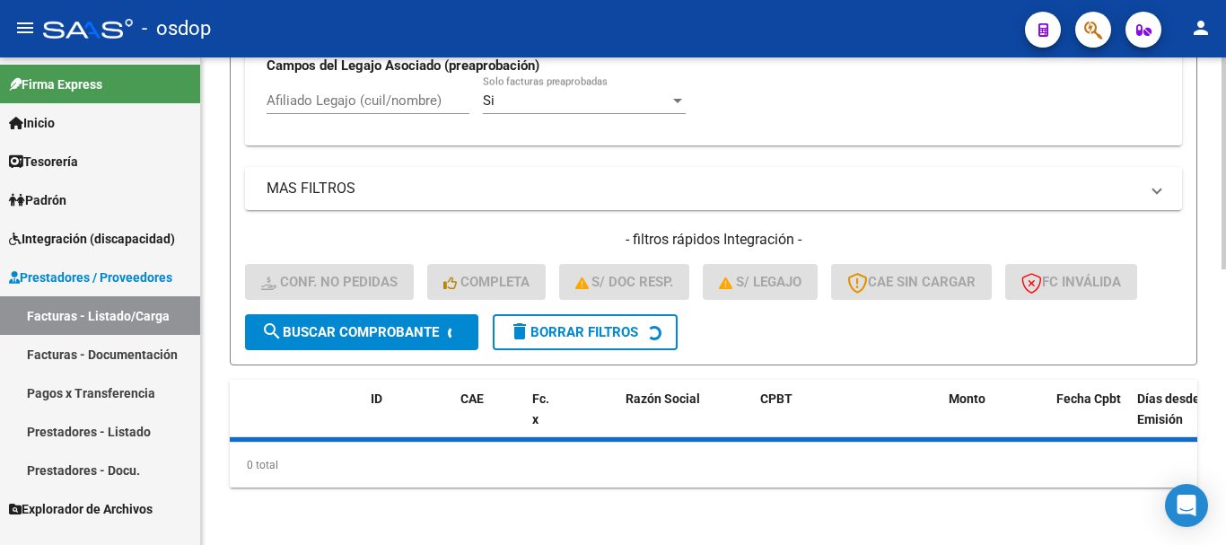
scroll to position [636, 0]
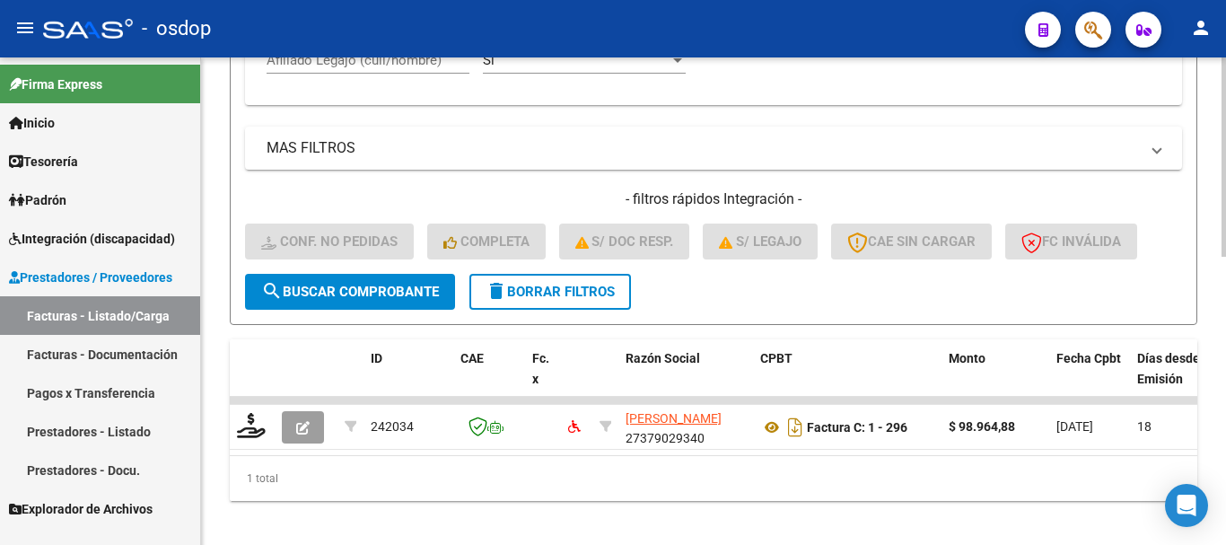
click at [371, 62] on input "Afiliado Legajo (cuil/nombre)" at bounding box center [367, 60] width 203 height 16
paste input "20416557722"
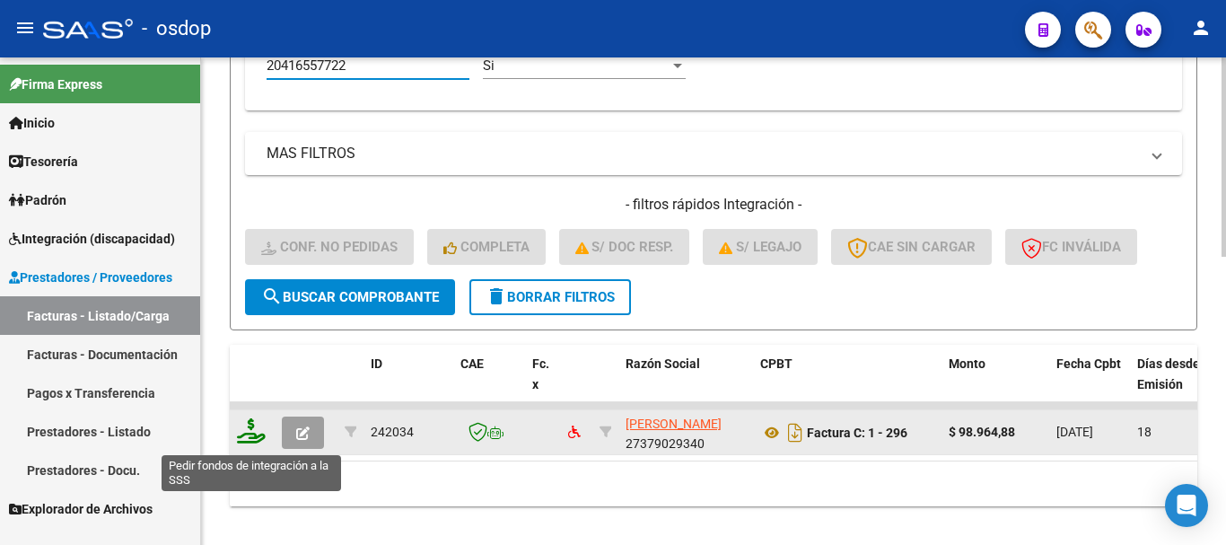
type input "20416557722"
click at [254, 435] on icon at bounding box center [251, 430] width 29 height 25
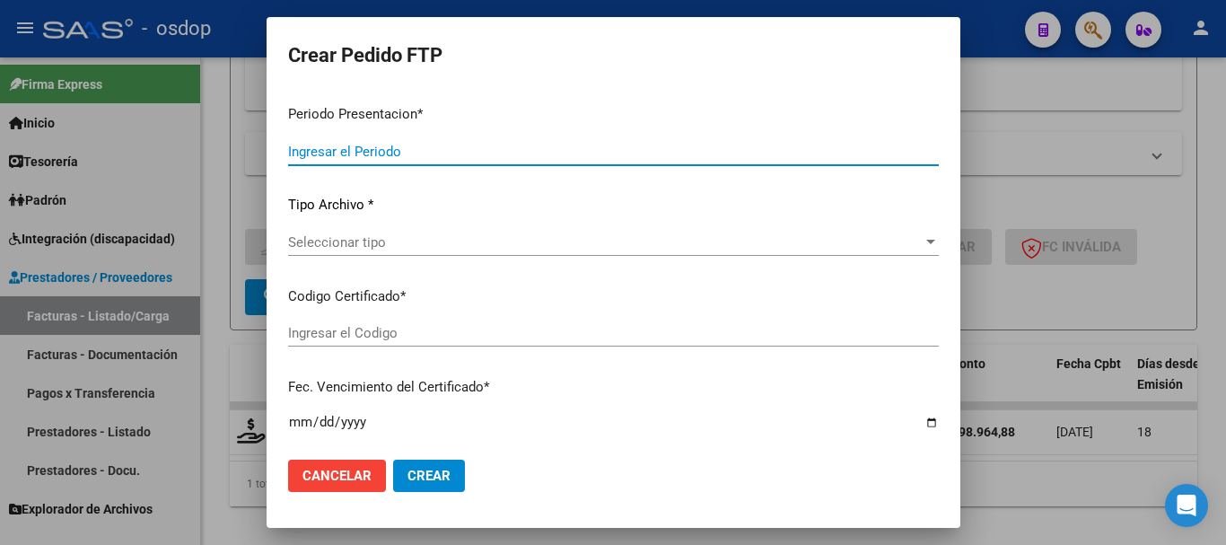
type input "202508"
type input "$ 98.964,88"
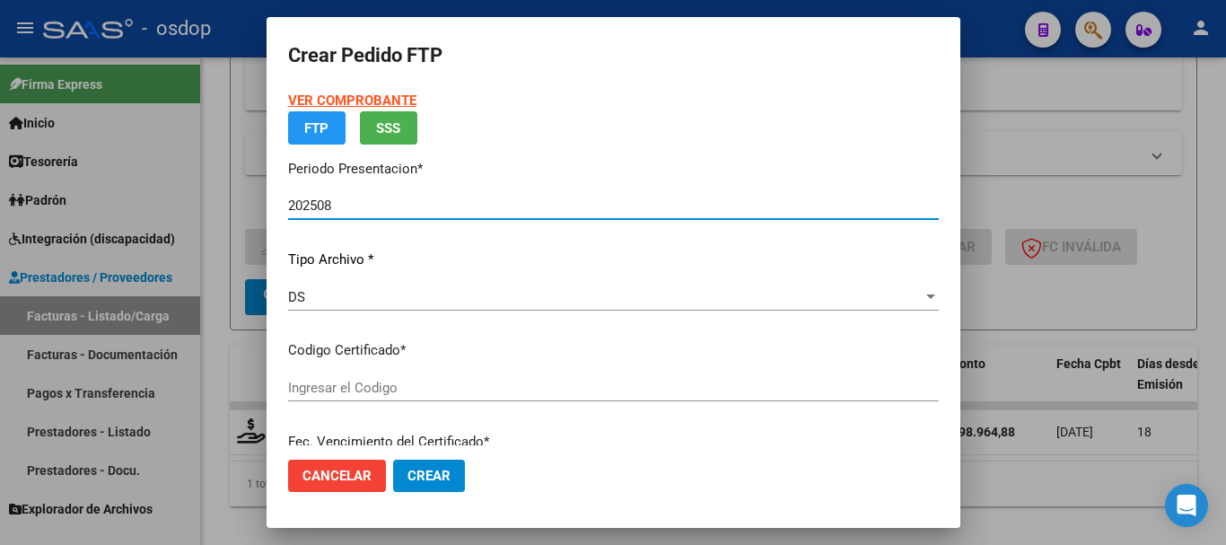
type input "1711729804"
type input "2032-12-20"
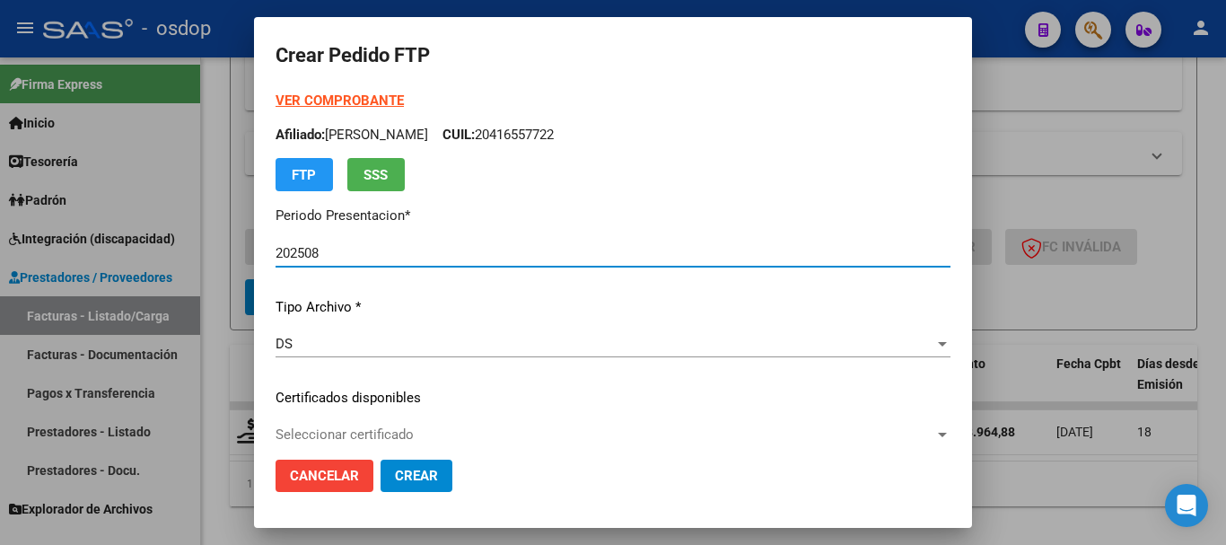
scroll to position [179, 0]
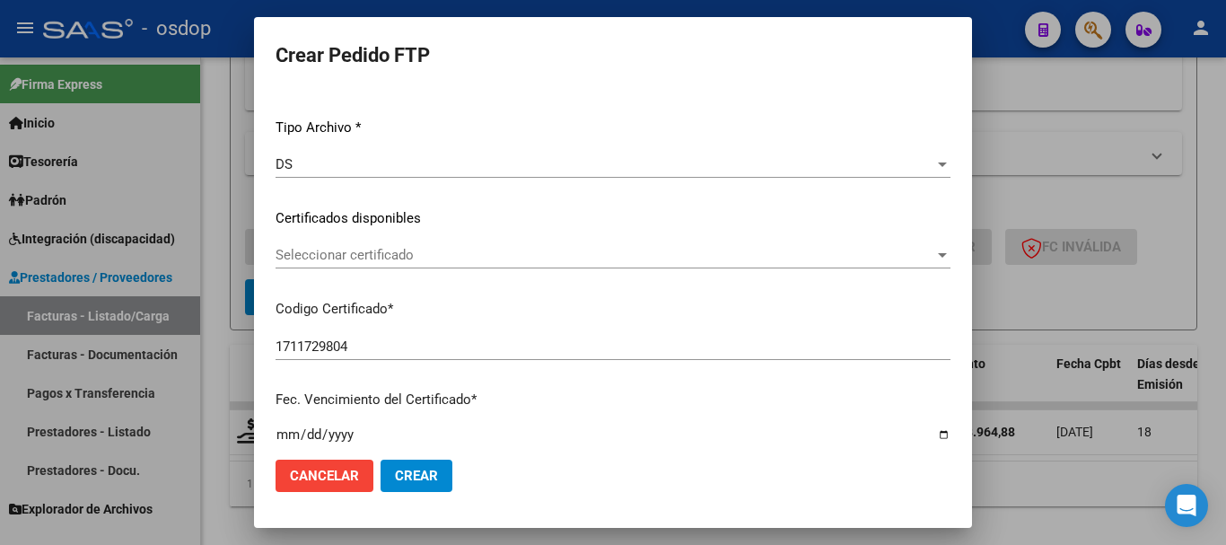
click at [457, 257] on span "Seleccionar certificado" at bounding box center [604, 255] width 659 height 16
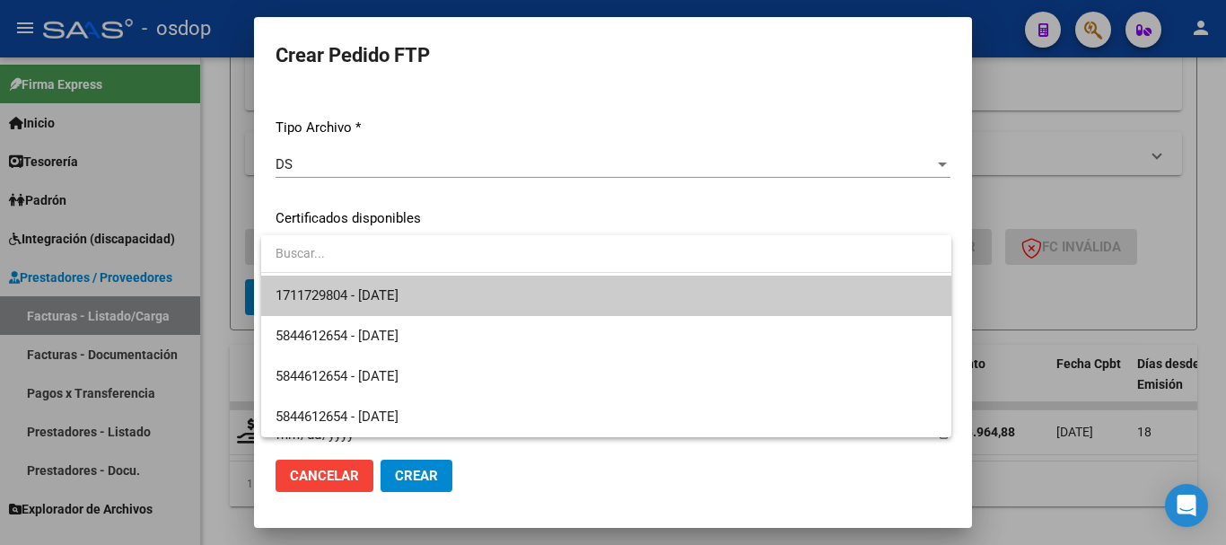
click at [456, 294] on span "1711729804 - 2032-12-20" at bounding box center [605, 295] width 661 height 40
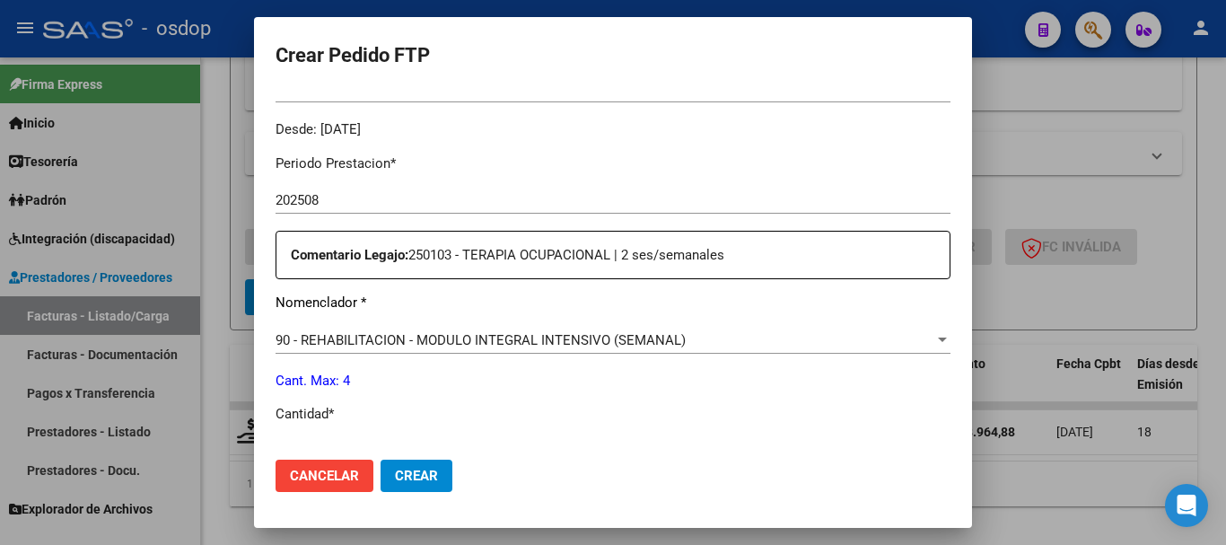
scroll to position [718, 0]
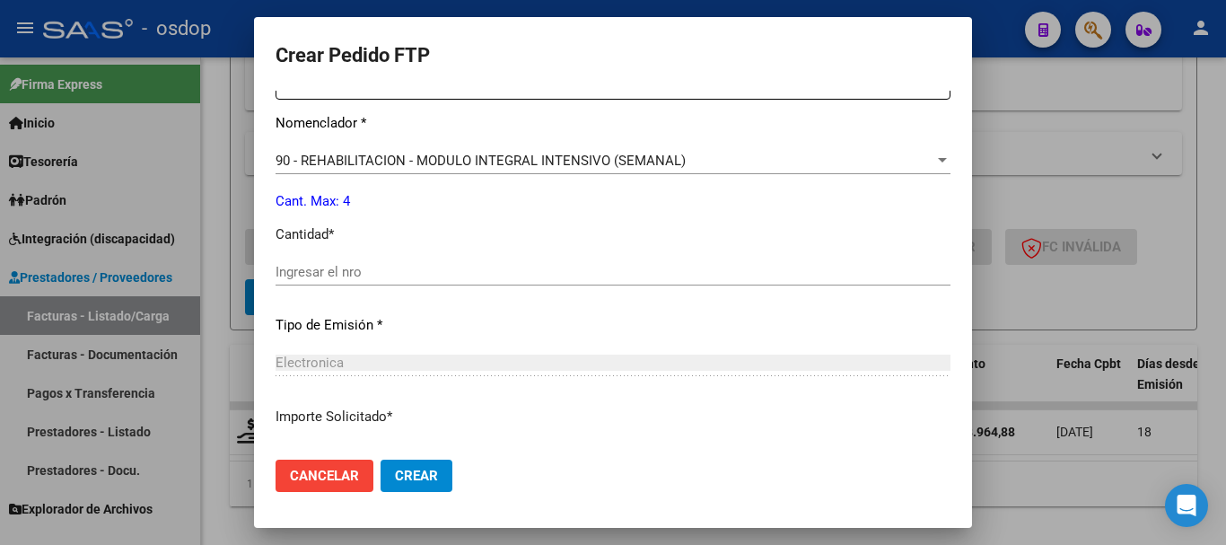
click at [476, 272] on input "Ingresar el nro" at bounding box center [612, 272] width 675 height 16
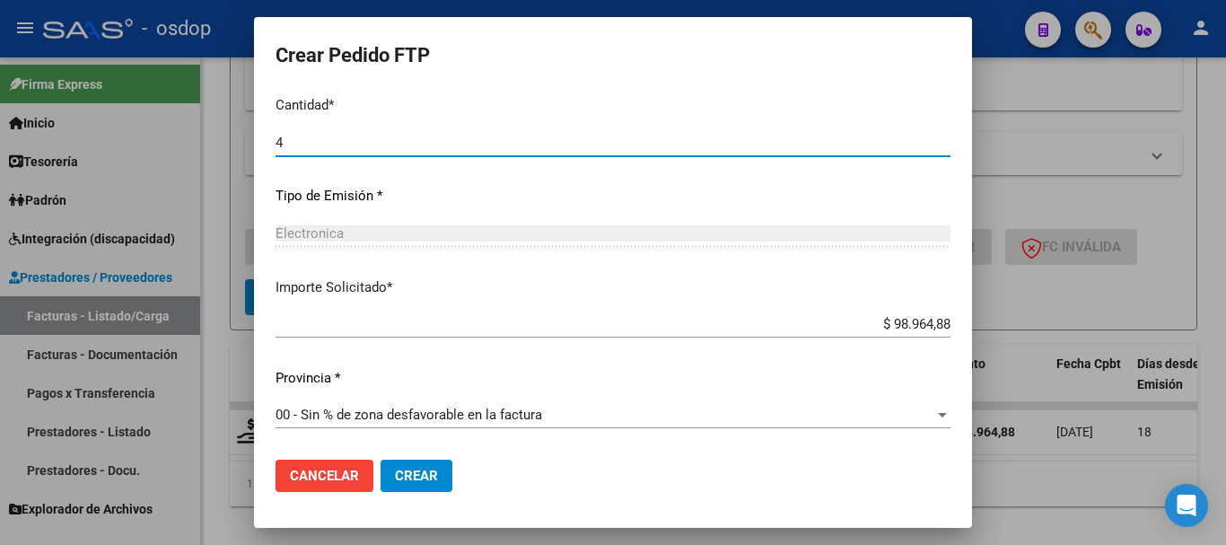
scroll to position [667, 0]
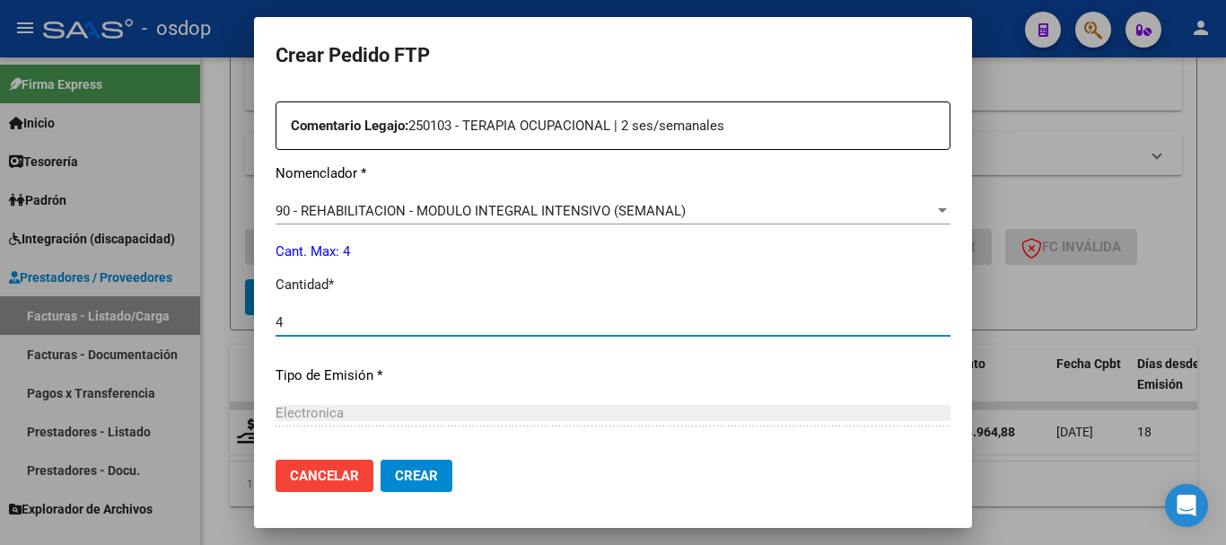
type input "4"
click at [563, 224] on div "90 - REHABILITACION - MODULO INTEGRAL INTENSIVO (SEMANAL) Seleccionar nomenclad…" at bounding box center [612, 219] width 675 height 44
click at [606, 210] on span "90 - REHABILITACION - MODULO INTEGRAL INTENSIVO (SEMANAL)" at bounding box center [480, 211] width 410 height 16
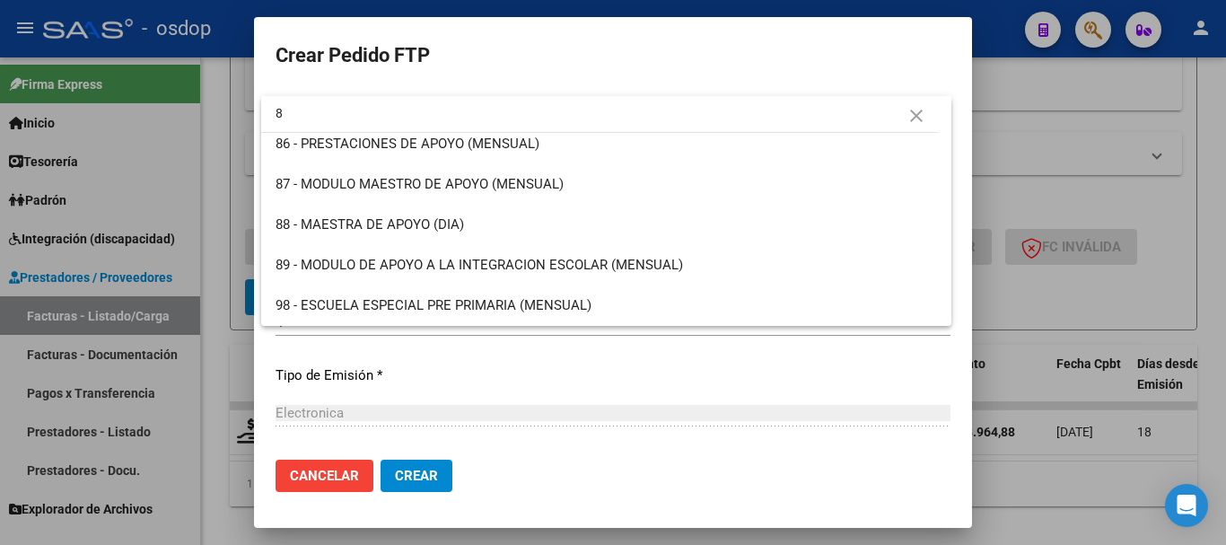
scroll to position [0, 0]
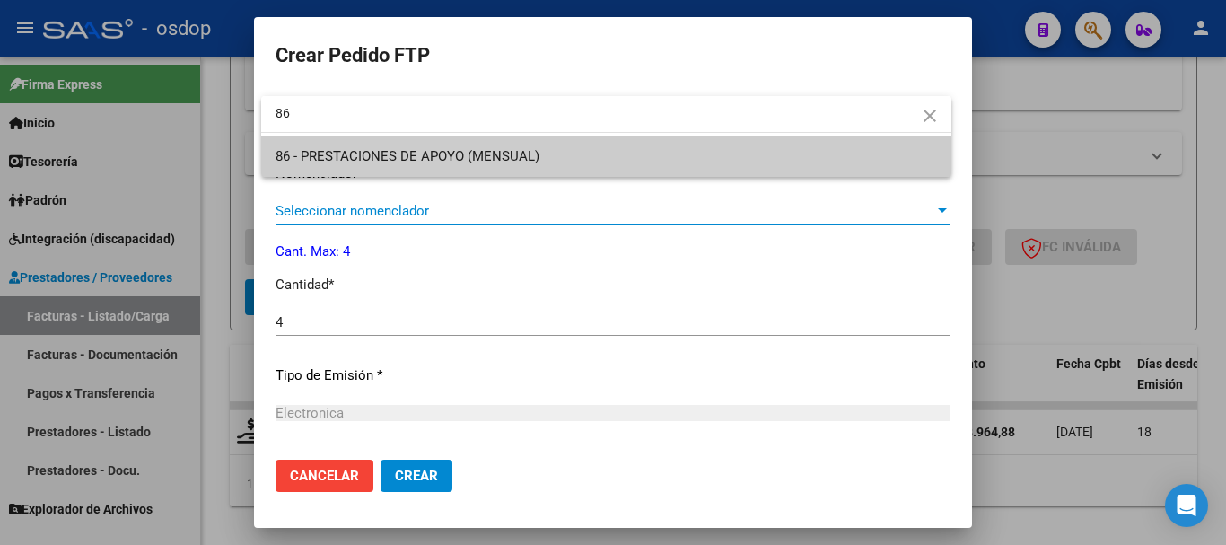
type input "86"
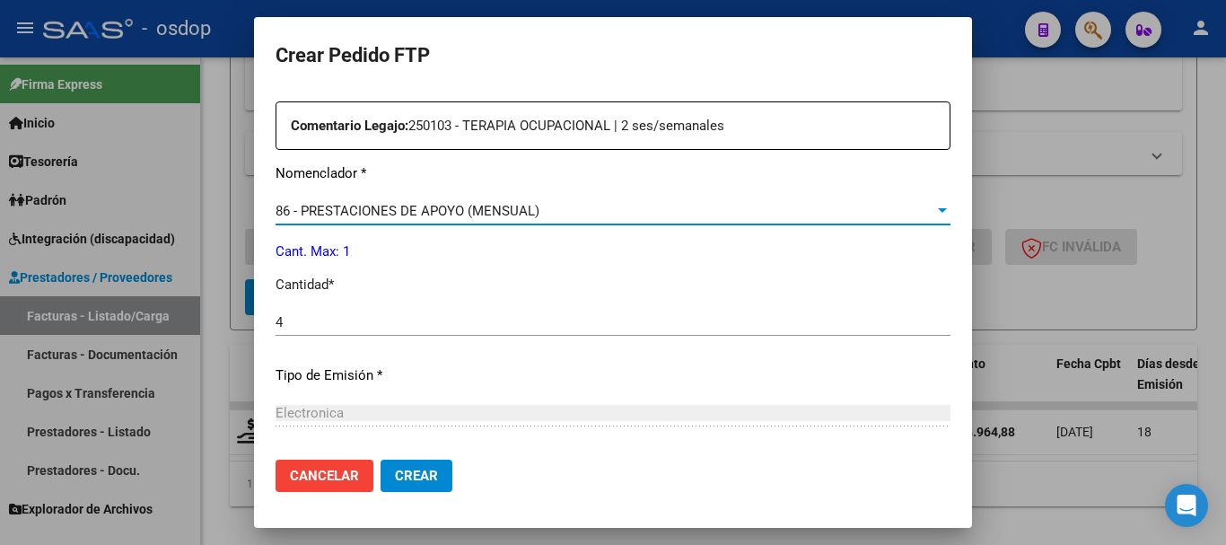
click at [452, 333] on div "4 Ingresar el nro" at bounding box center [612, 322] width 675 height 27
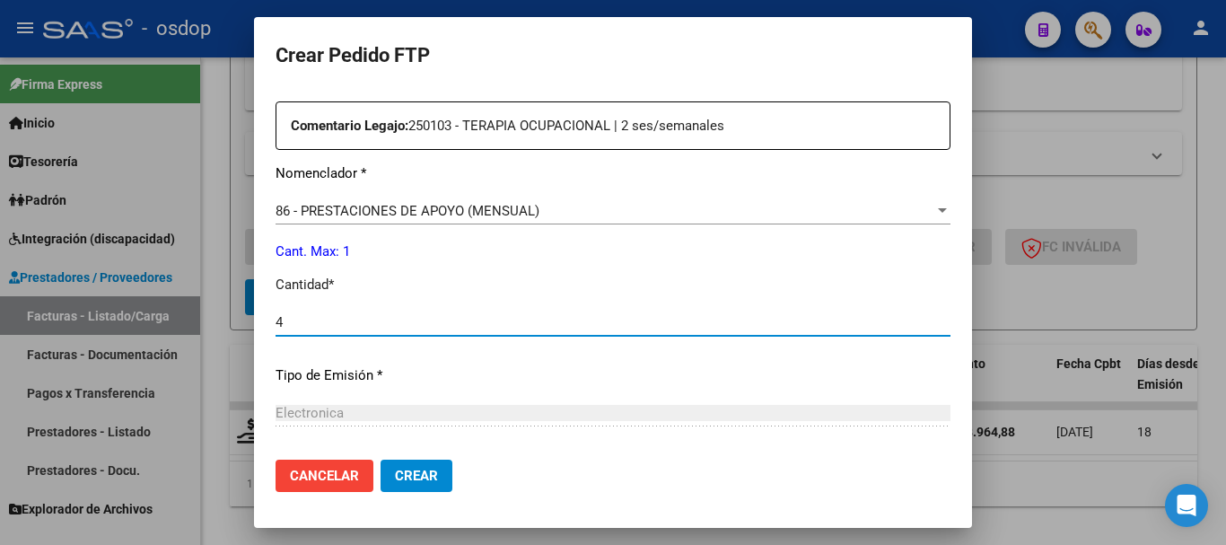
drag, startPoint x: 460, startPoint y: 318, endPoint x: 247, endPoint y: 318, distance: 213.5
click at [247, 318] on div "Crear Pedido FTP VER COMPROBANTE ARCA Padrón Afiliado: PINOLINI AXEL NAHUEL CUI…" at bounding box center [613, 272] width 1226 height 545
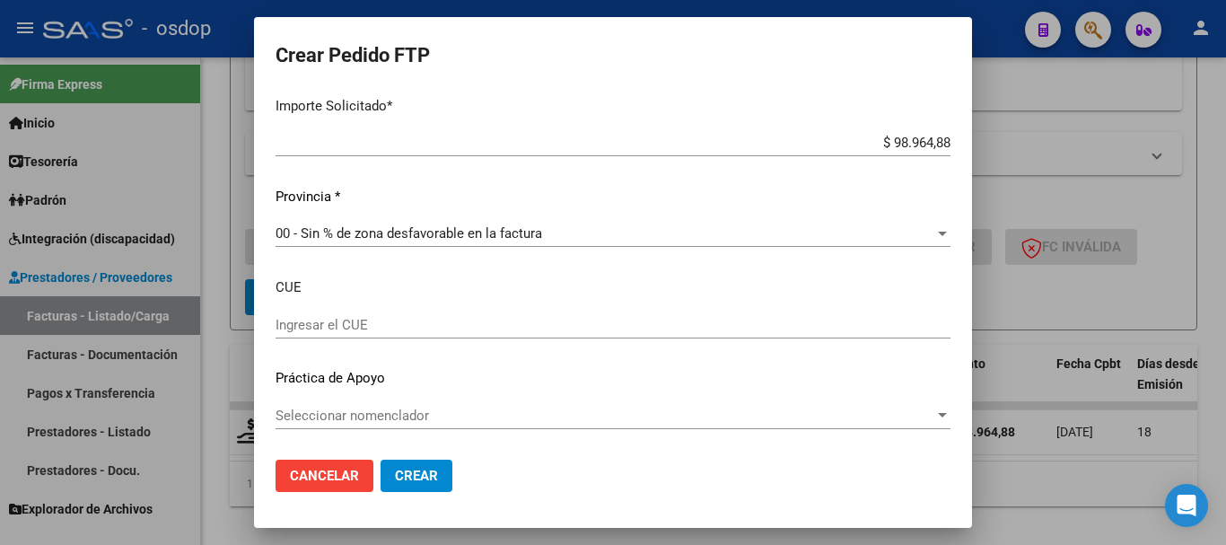
type input "1"
click at [425, 468] on span "Crear" at bounding box center [416, 475] width 43 height 16
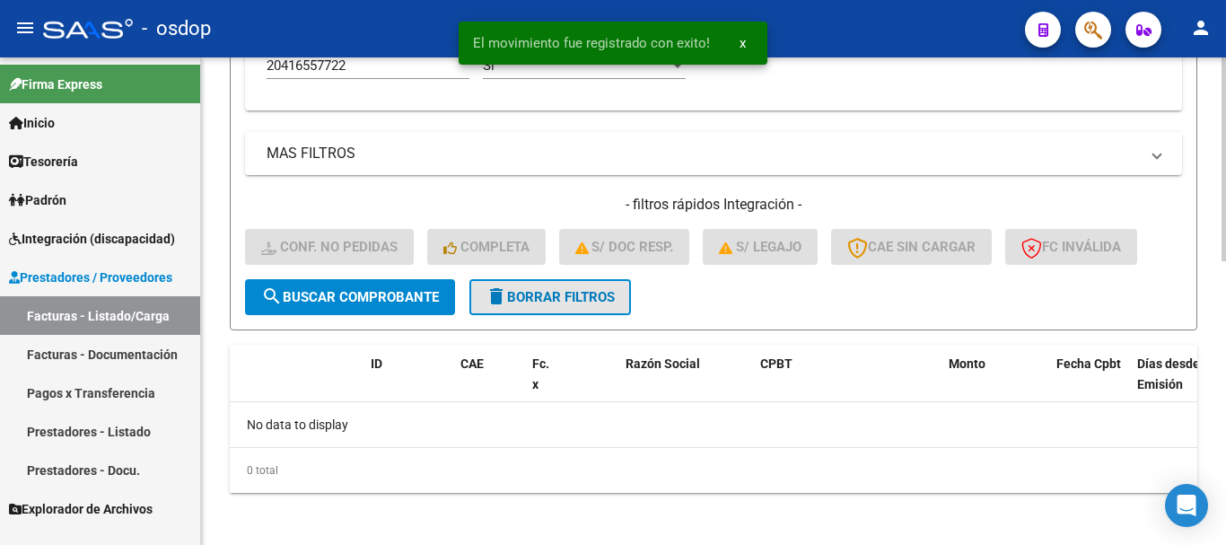
click at [602, 293] on span "delete Borrar Filtros" at bounding box center [549, 297] width 129 height 16
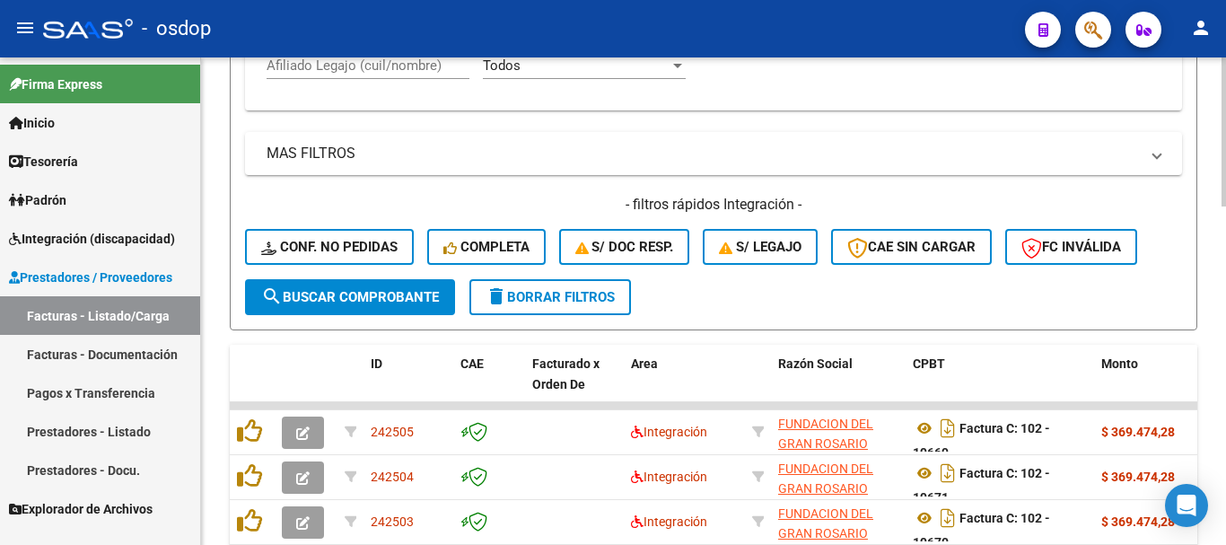
scroll to position [402, 0]
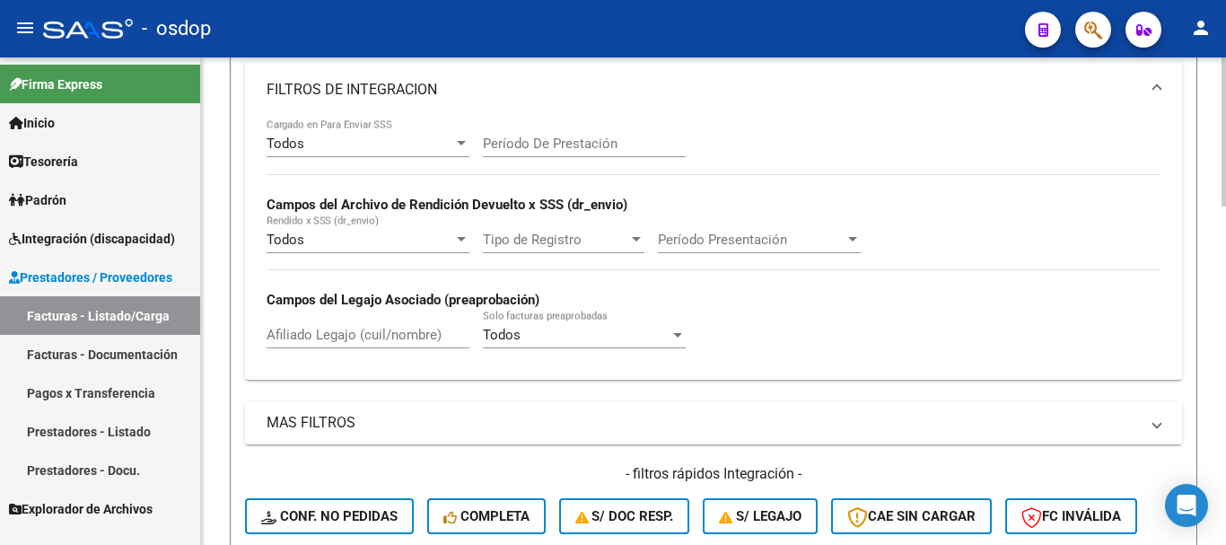
click at [376, 330] on input "Afiliado Legajo (cuil/nombre)" at bounding box center [367, 335] width 203 height 16
paste input "27411611995"
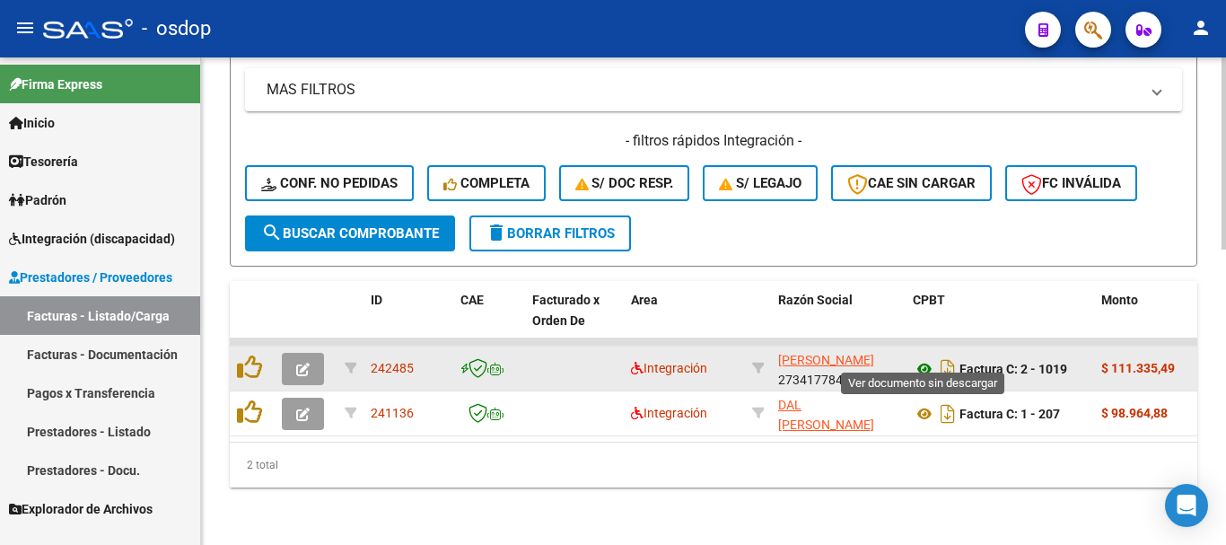
type input "27411611995"
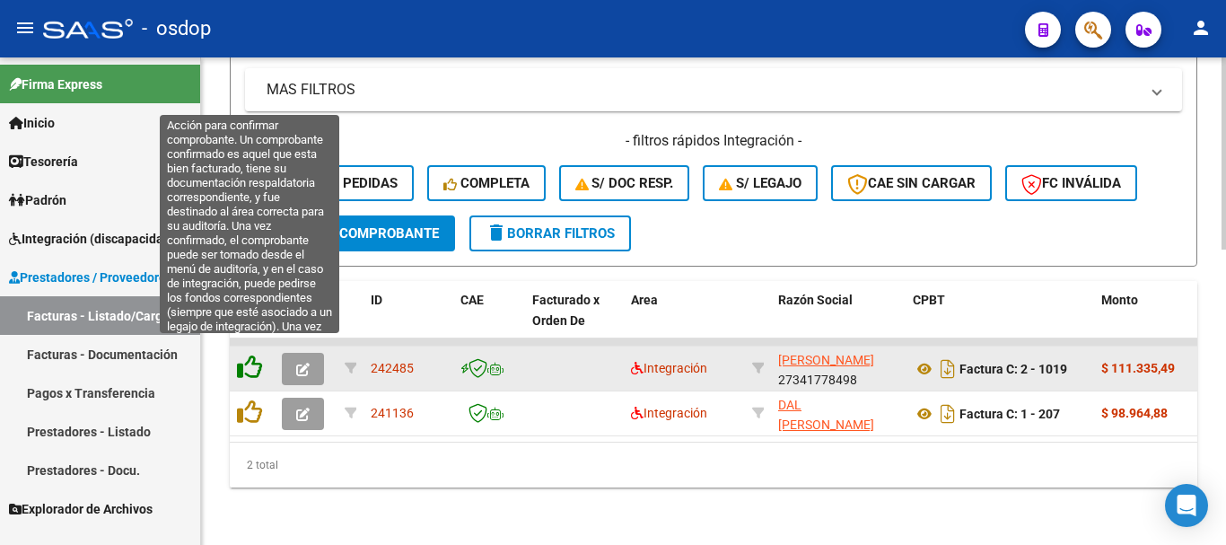
click at [249, 354] on icon at bounding box center [249, 366] width 25 height 25
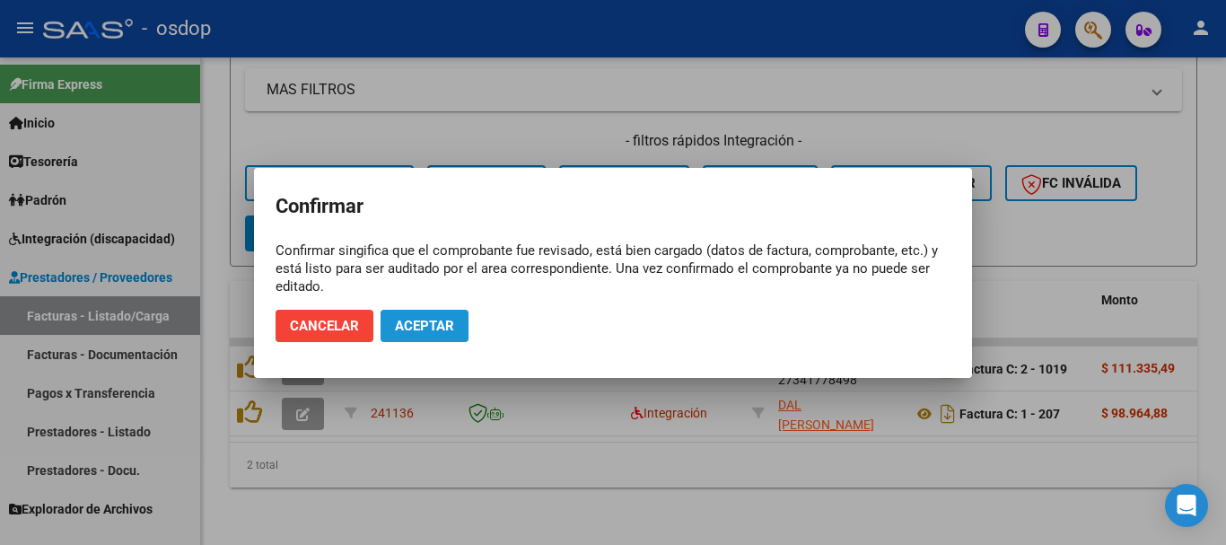
click at [414, 328] on span "Aceptar" at bounding box center [424, 326] width 59 height 16
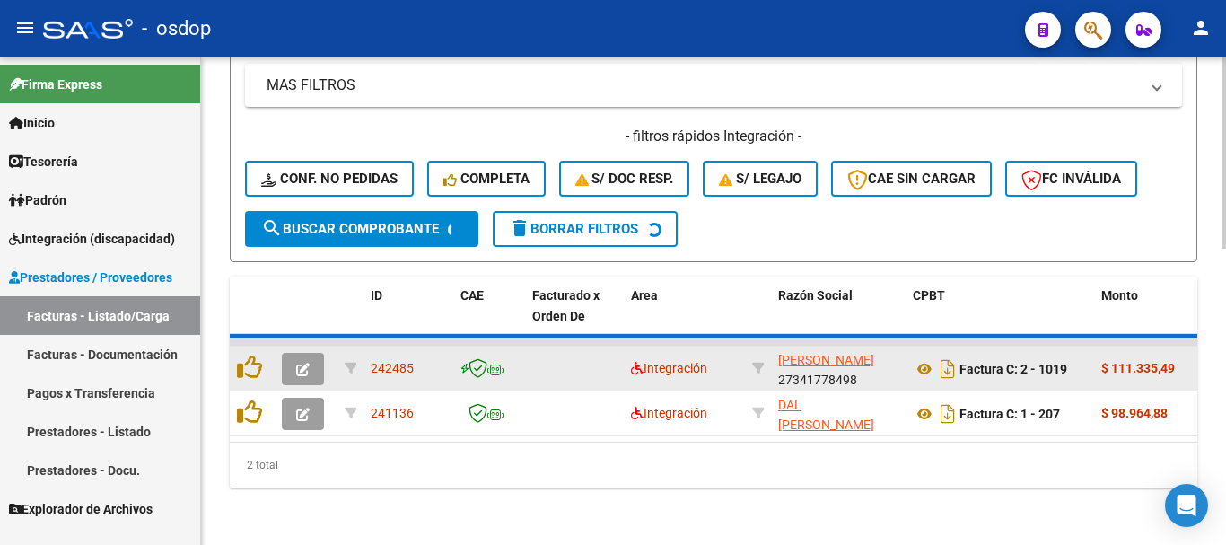
scroll to position [704, 0]
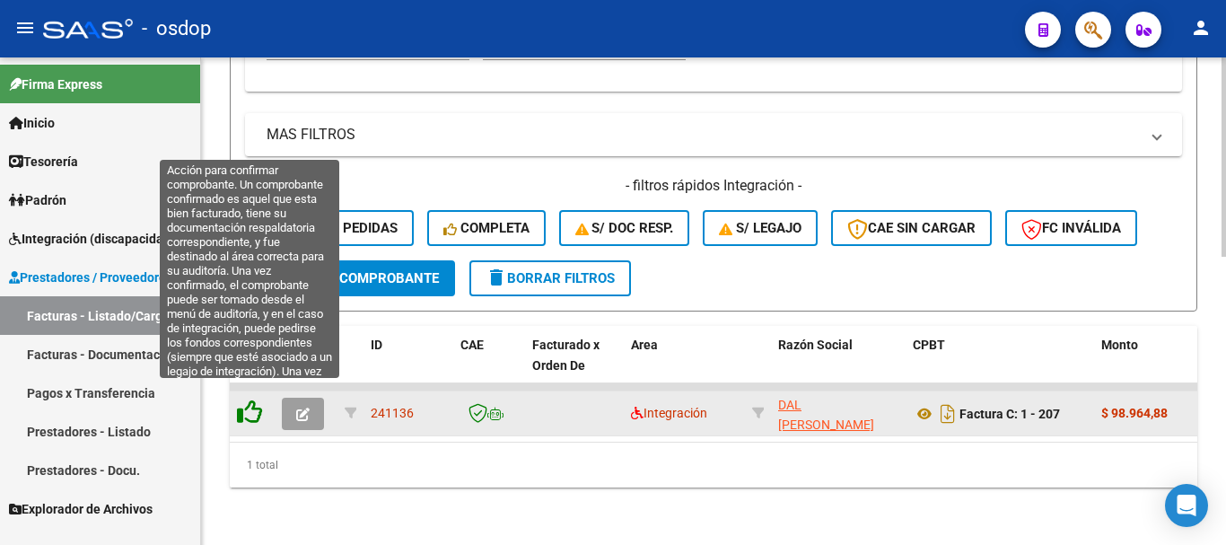
click at [253, 399] on icon at bounding box center [249, 411] width 25 height 25
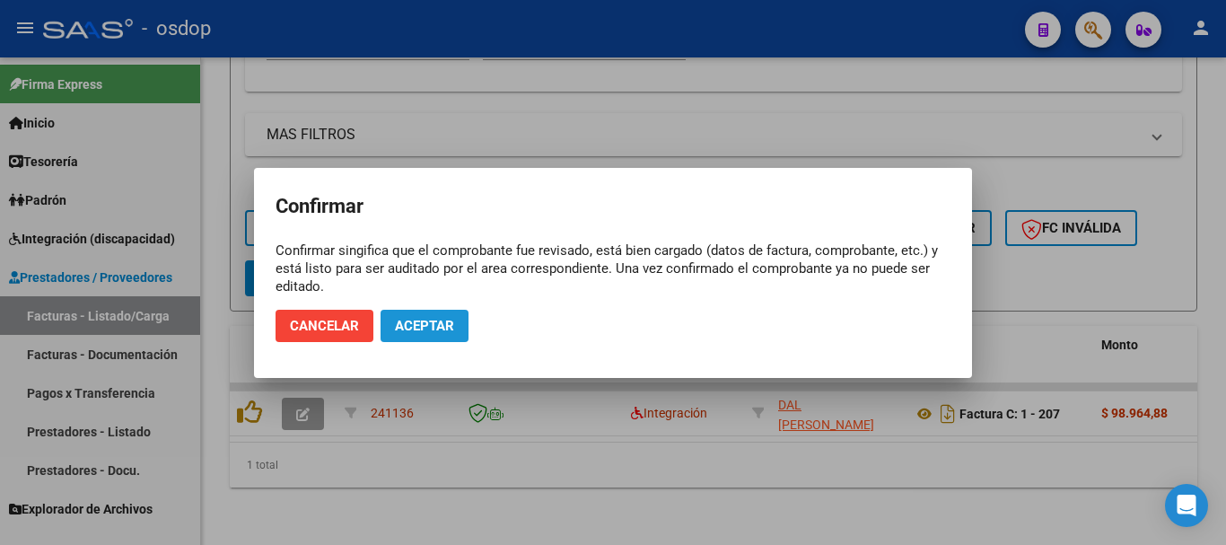
click at [437, 327] on span "Aceptar" at bounding box center [424, 326] width 59 height 16
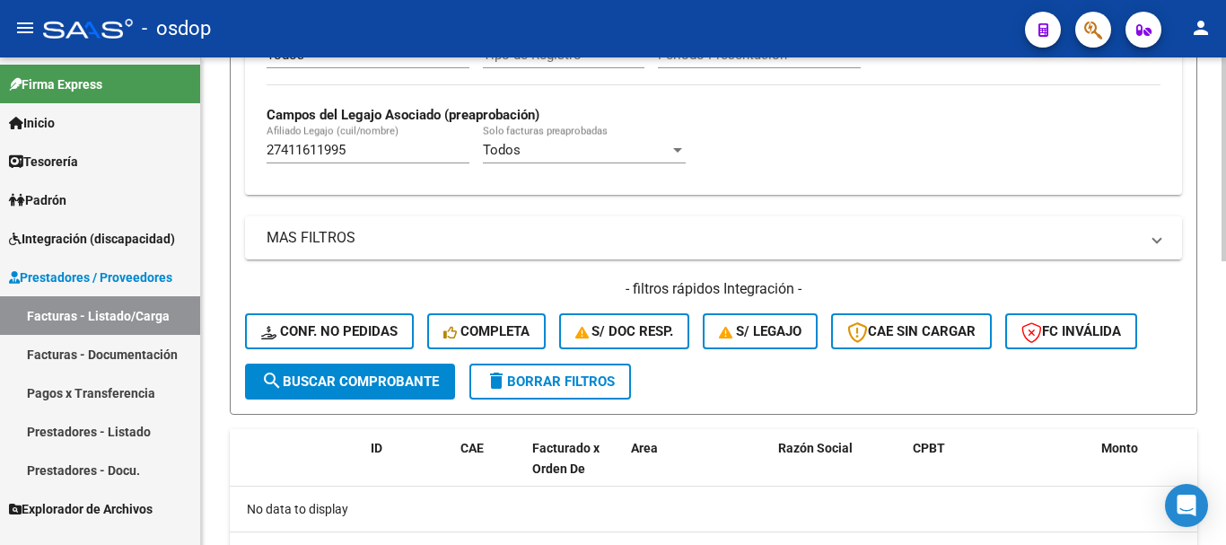
scroll to position [497, 0]
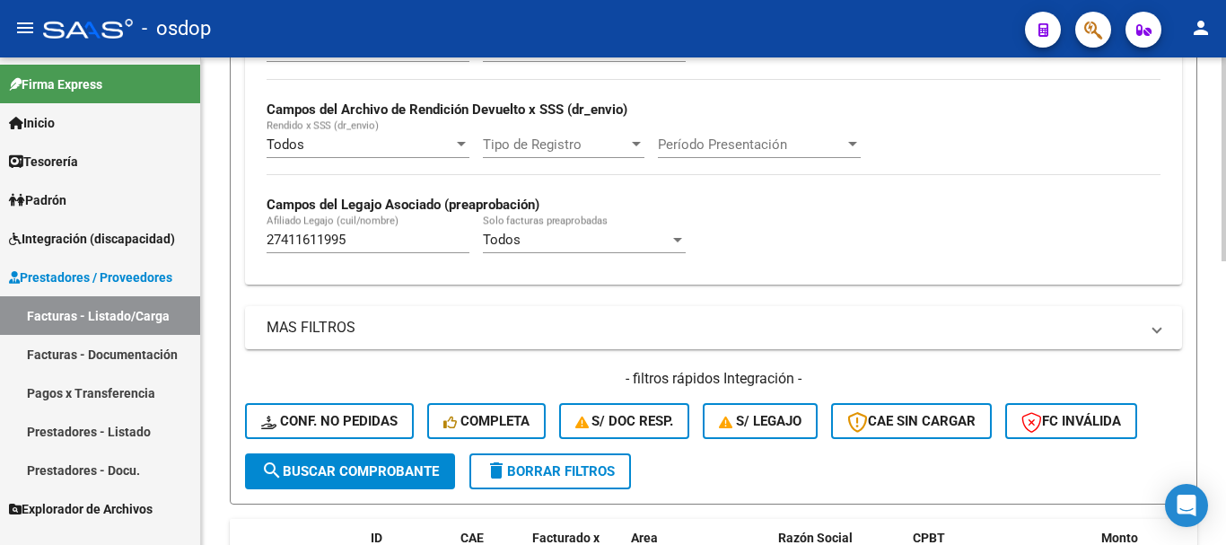
click at [397, 242] on input "27411611995" at bounding box center [367, 239] width 203 height 16
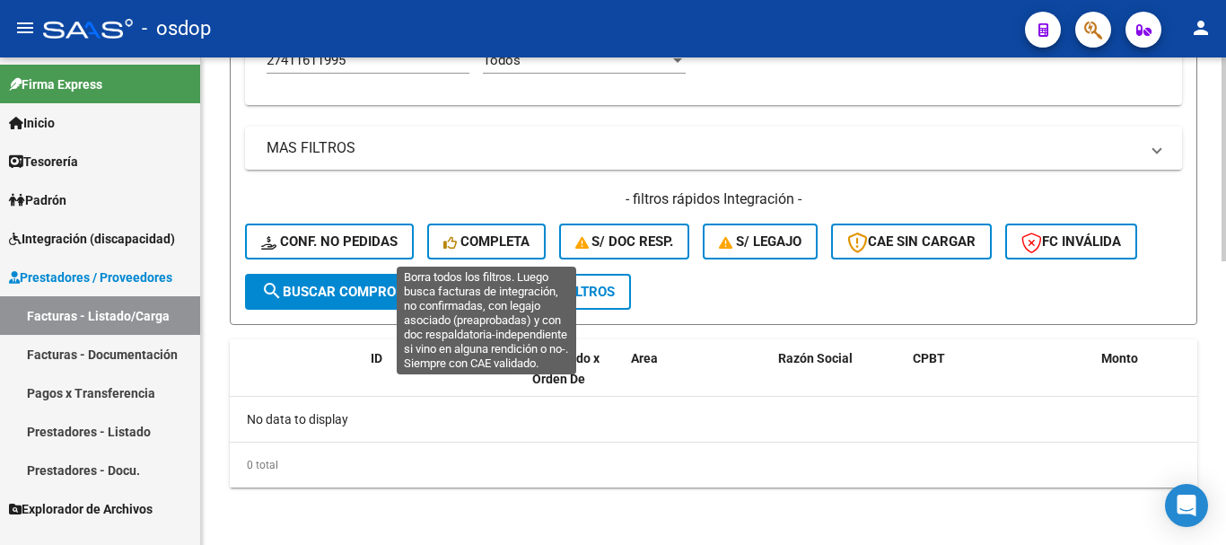
click at [405, 242] on button "Conf. no pedidas" at bounding box center [329, 241] width 169 height 36
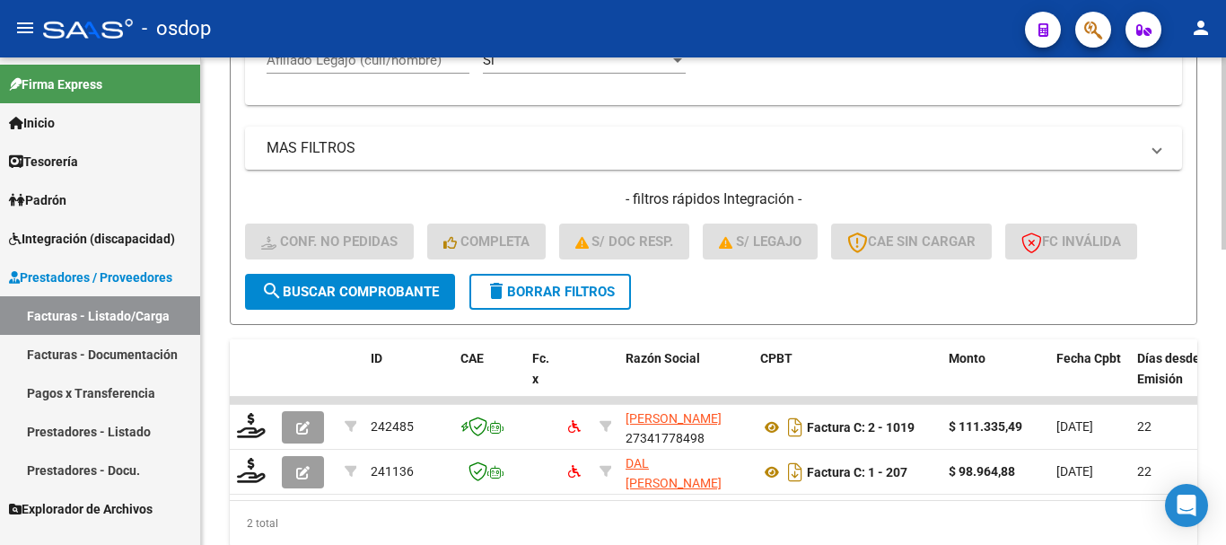
click at [380, 67] on input "Afiliado Legajo (cuil/nombre)" at bounding box center [367, 60] width 203 height 16
paste input "27411611995"
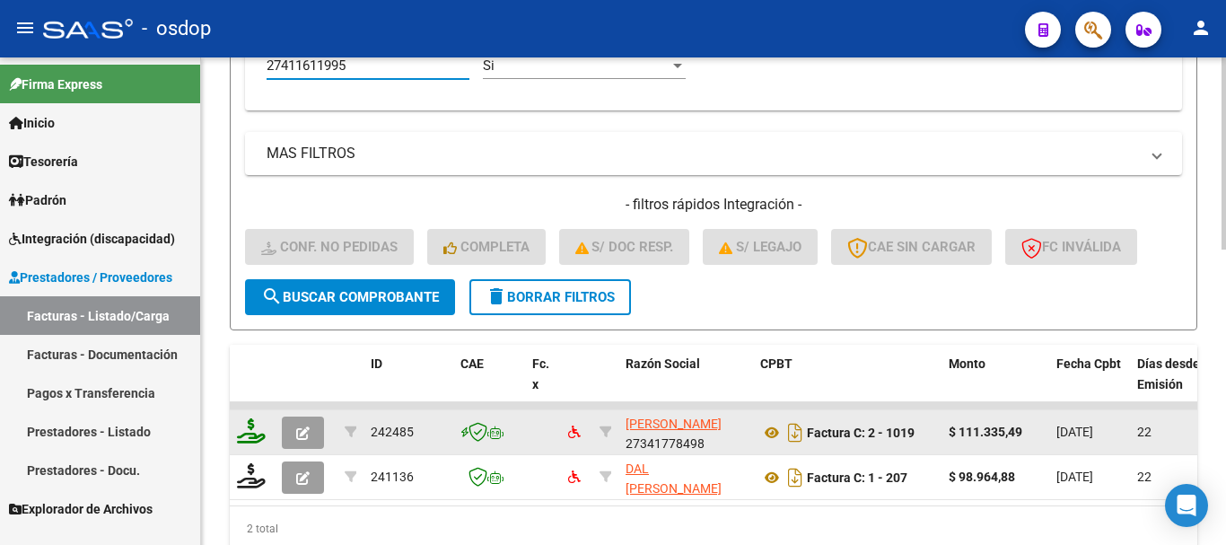
type input "27411611995"
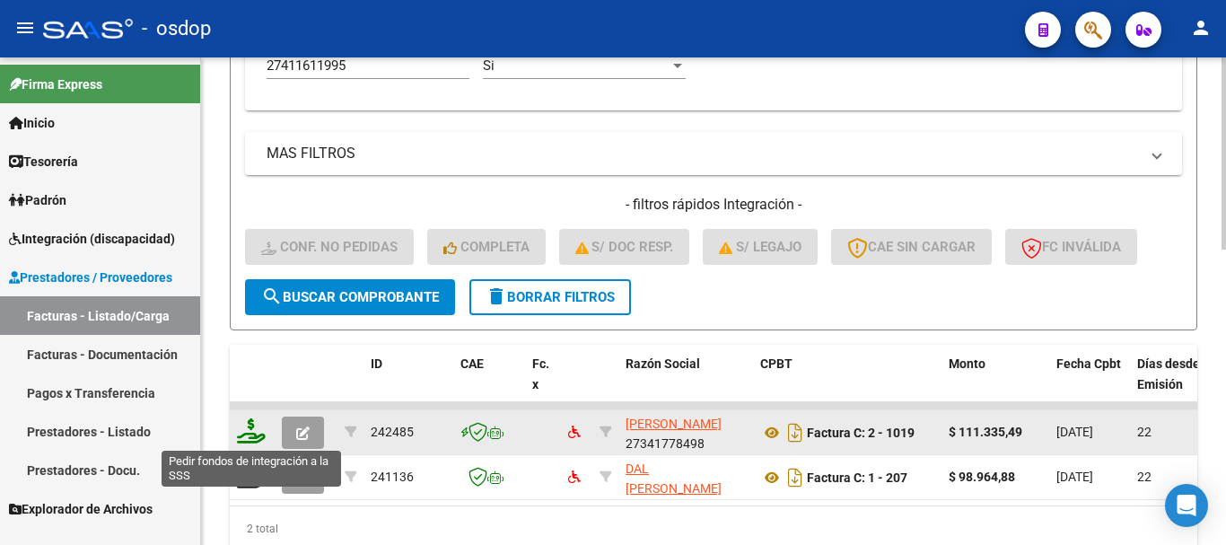
click at [240, 432] on icon at bounding box center [251, 430] width 29 height 25
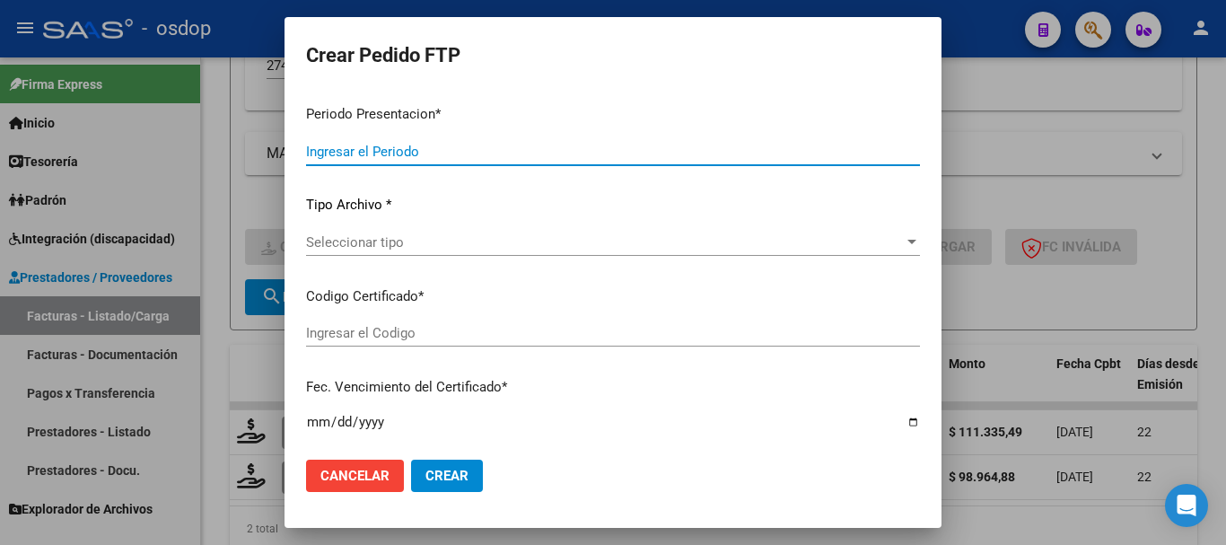
type input "202508"
type input "$ 111.335,49"
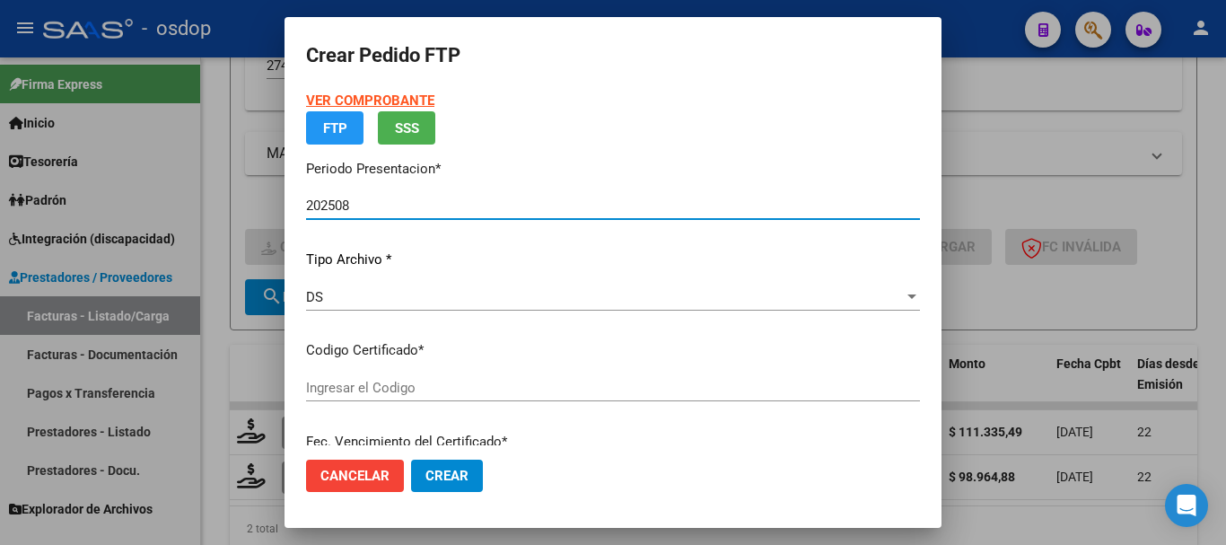
type input "1757237344"
type input "2029-09-02"
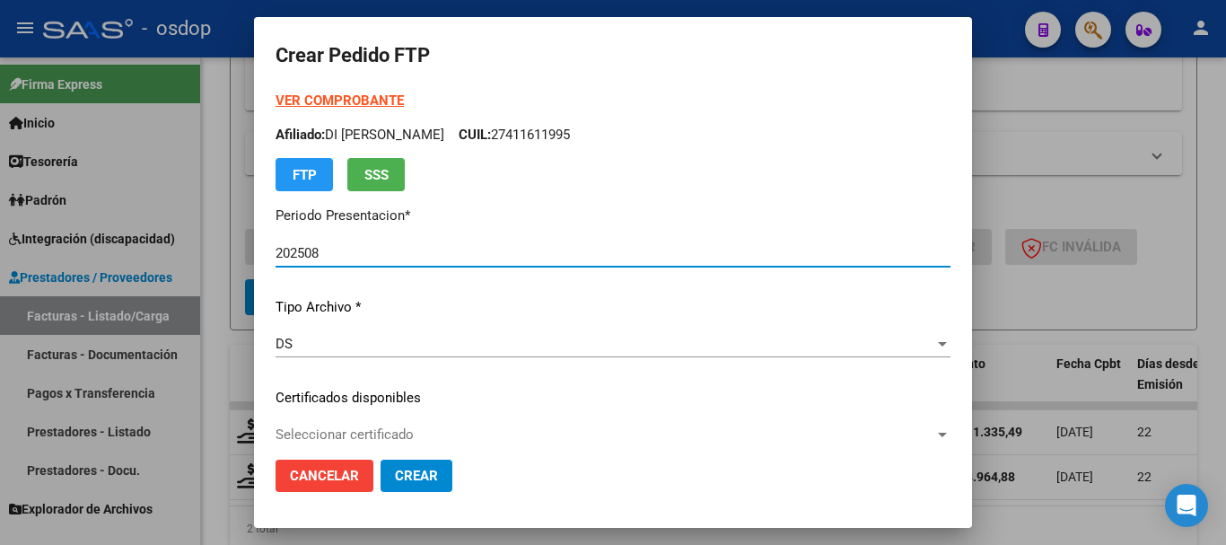
scroll to position [90, 0]
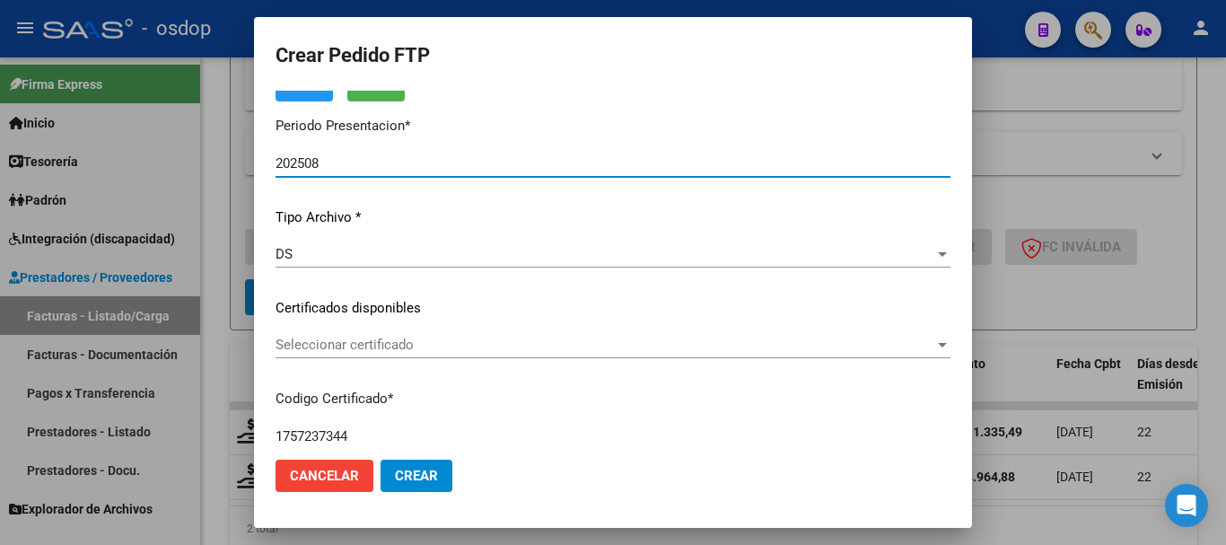
click at [374, 356] on div "Seleccionar certificado Seleccionar certificado" at bounding box center [612, 344] width 675 height 27
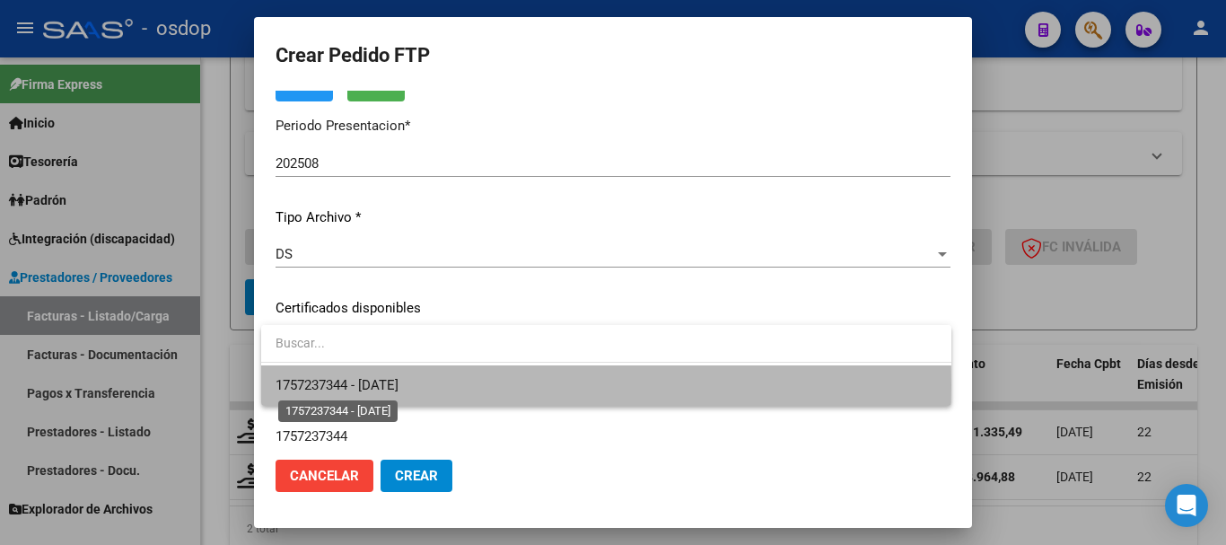
click at [398, 385] on span "1757237344 - 2029-09-02" at bounding box center [336, 385] width 123 height 16
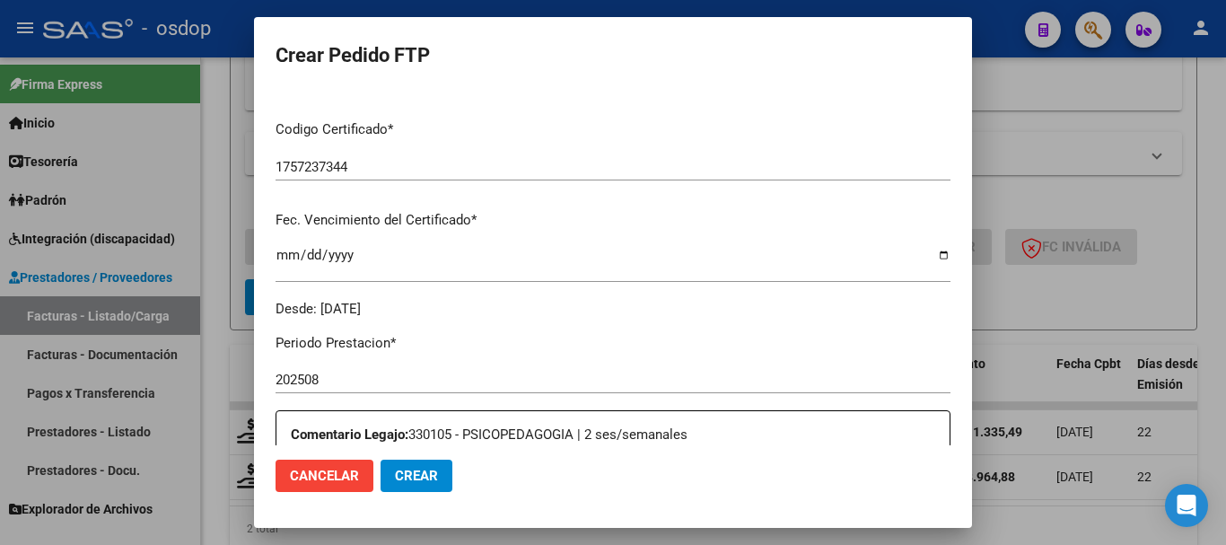
scroll to position [538, 0]
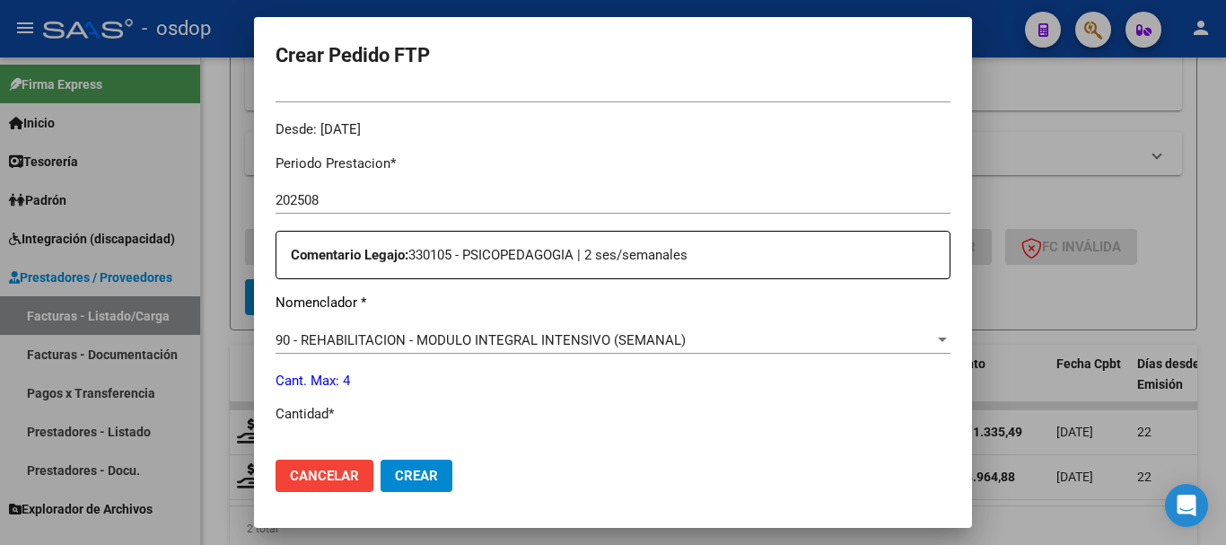
click at [509, 336] on span "90 - REHABILITACION - MODULO INTEGRAL INTENSIVO (SEMANAL)" at bounding box center [480, 340] width 410 height 16
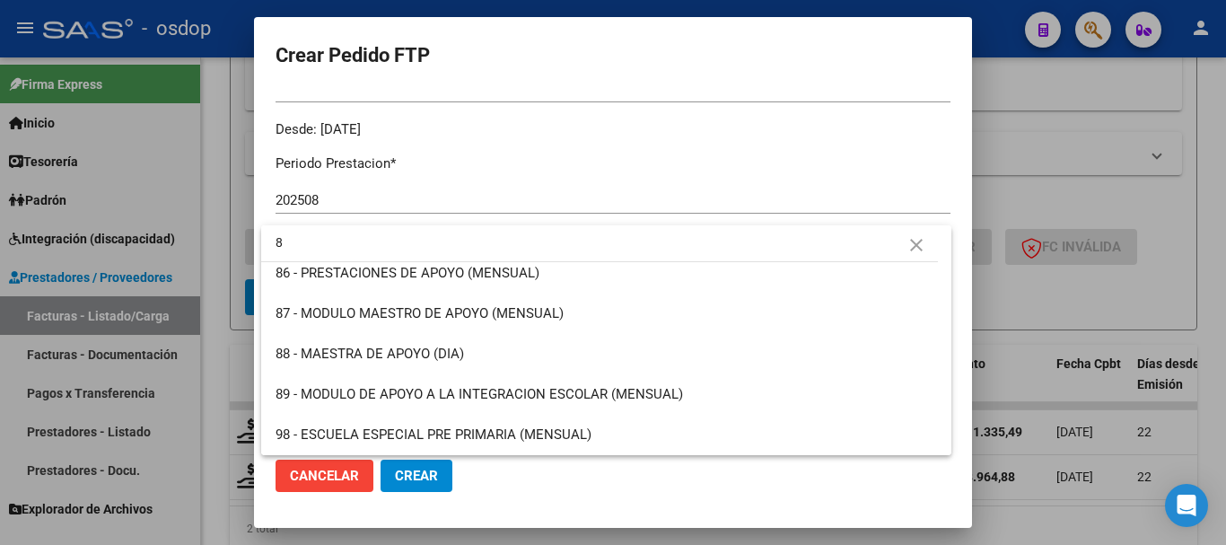
scroll to position [0, 0]
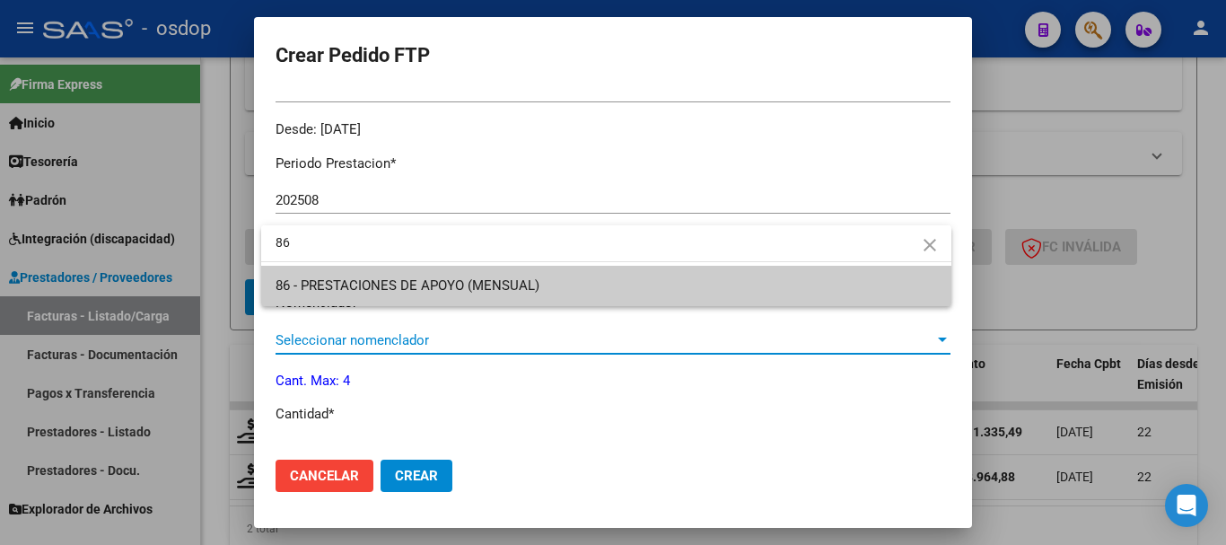
type input "86"
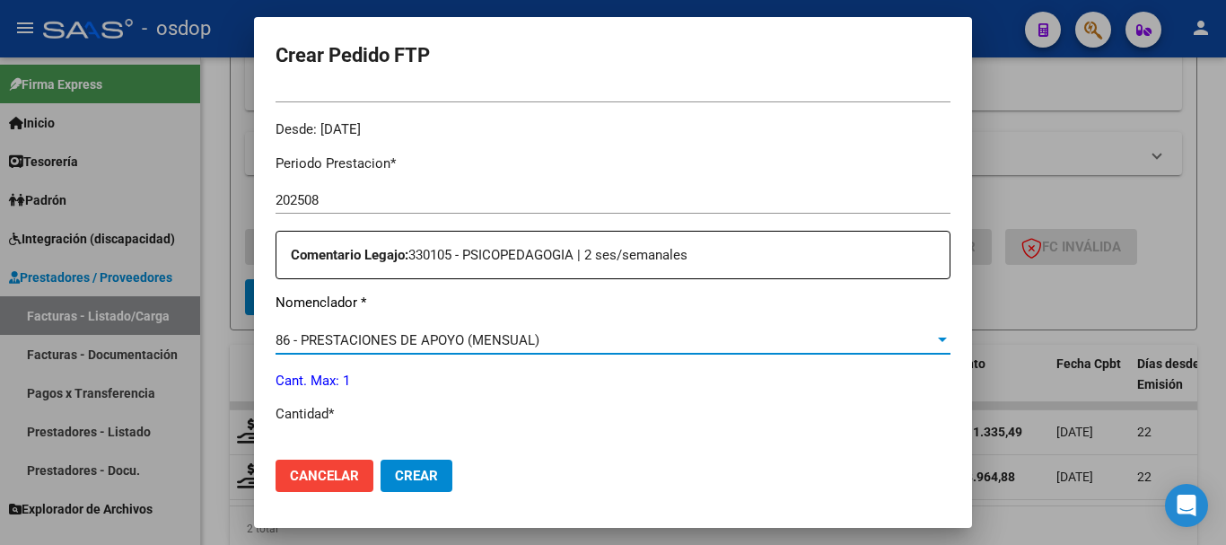
scroll to position [718, 0]
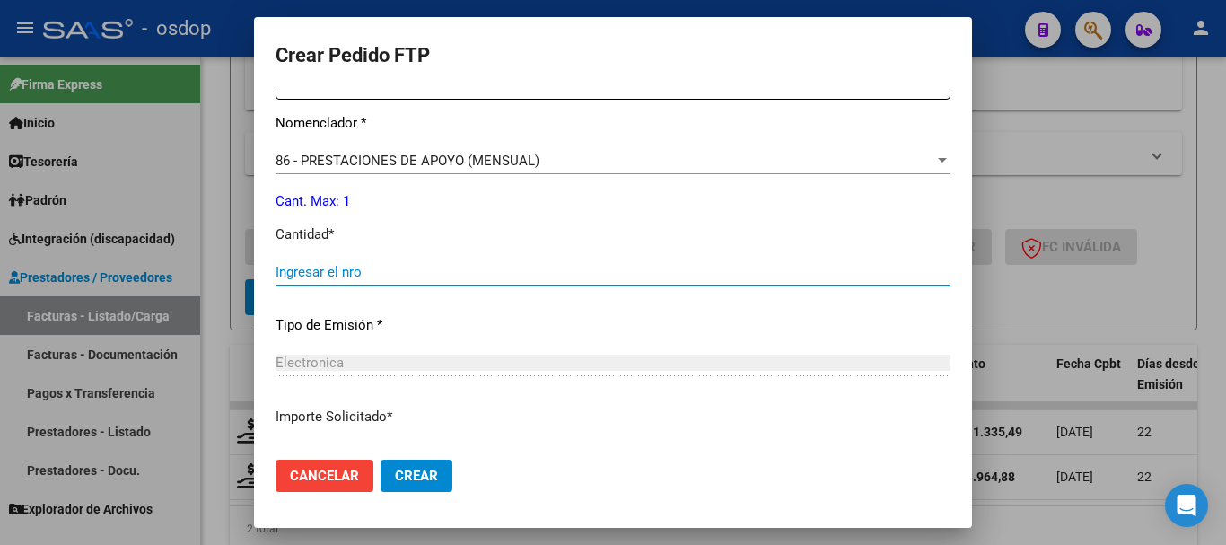
click at [374, 270] on input "Ingresar el nro" at bounding box center [612, 272] width 675 height 16
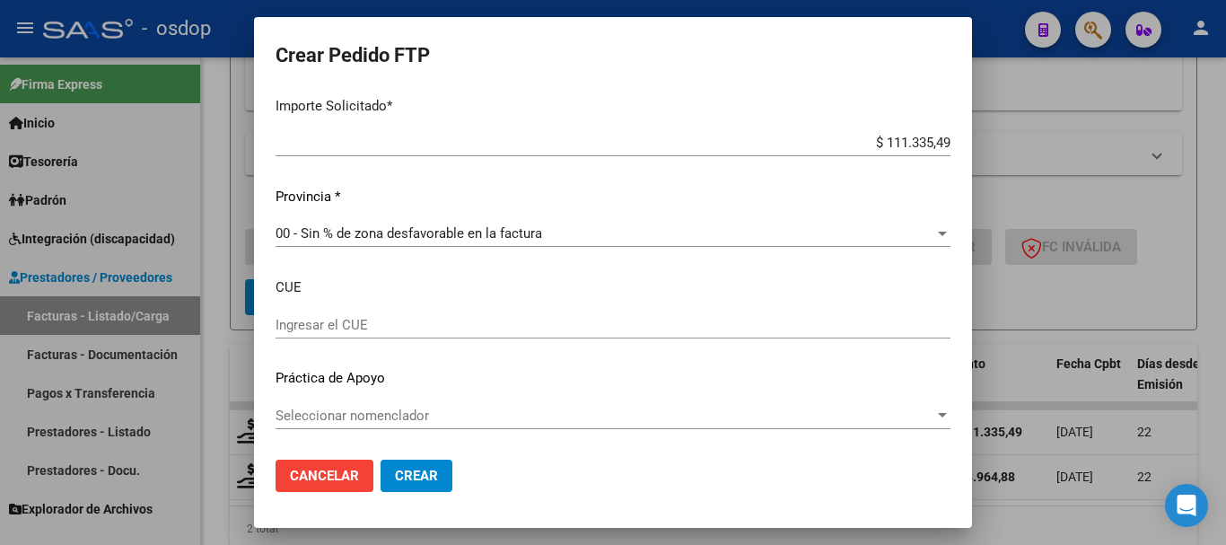
type input "1"
click at [426, 465] on button "Crear" at bounding box center [416, 475] width 72 height 32
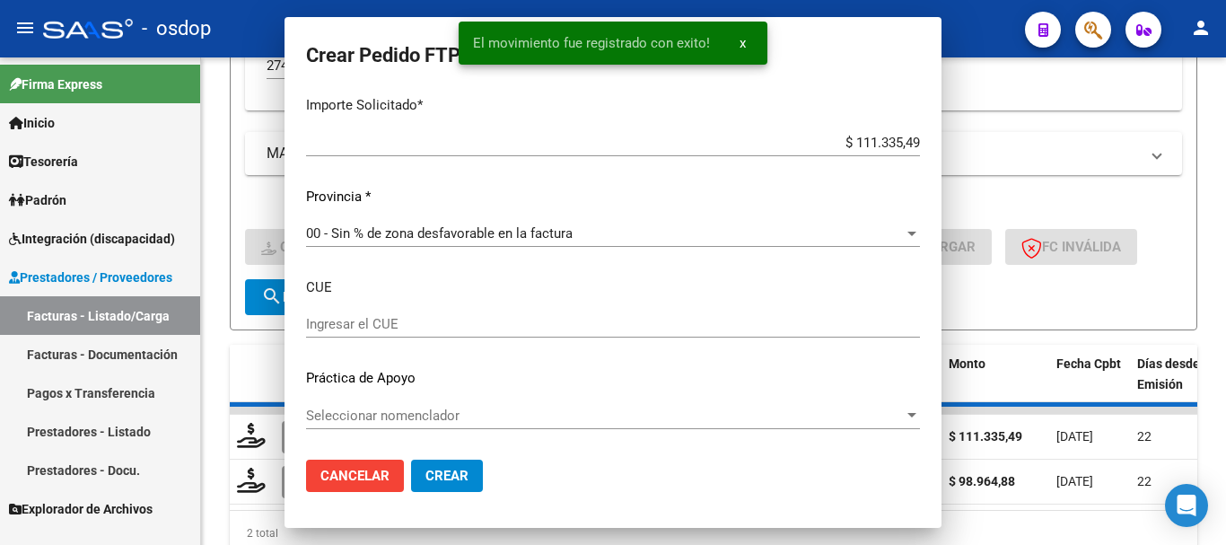
scroll to position [0, 0]
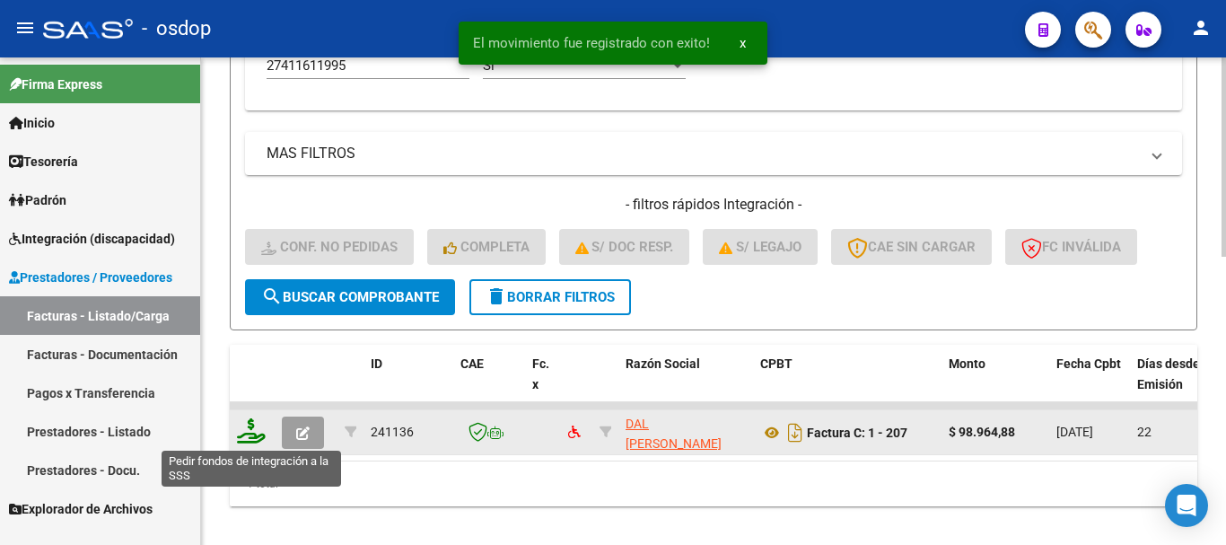
click at [258, 438] on icon at bounding box center [251, 430] width 29 height 25
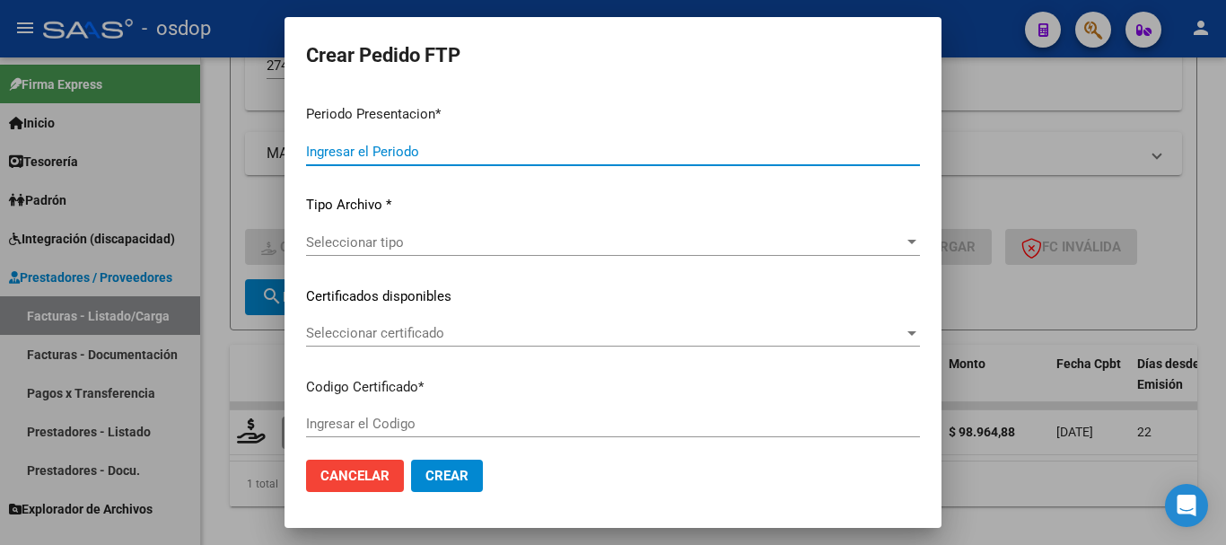
type input "202508"
type input "$ 98.964,88"
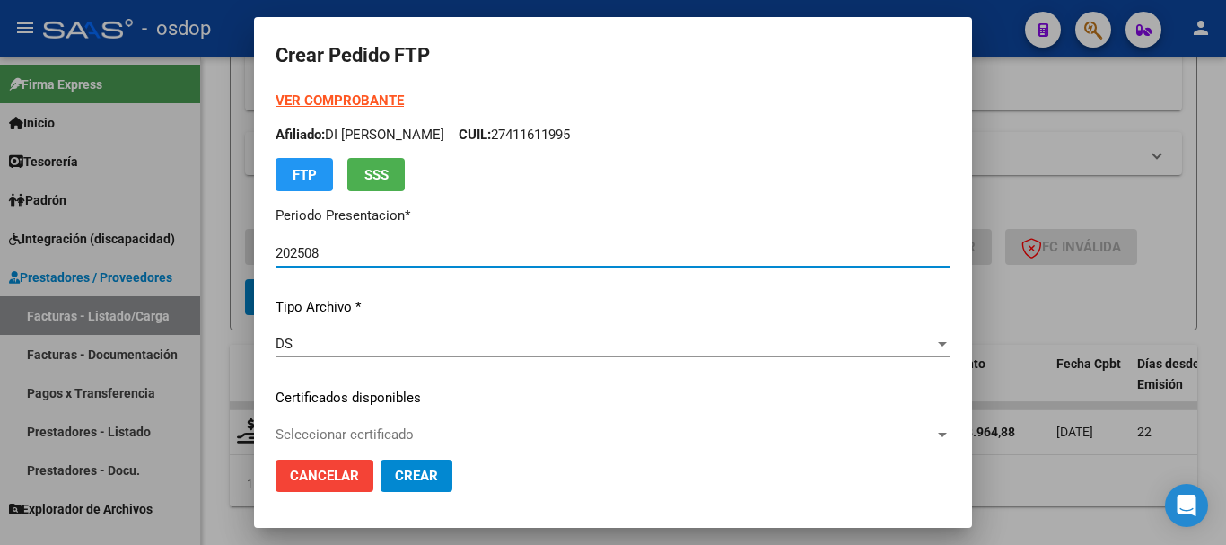
type input "1757237344"
type input "2029-09-02"
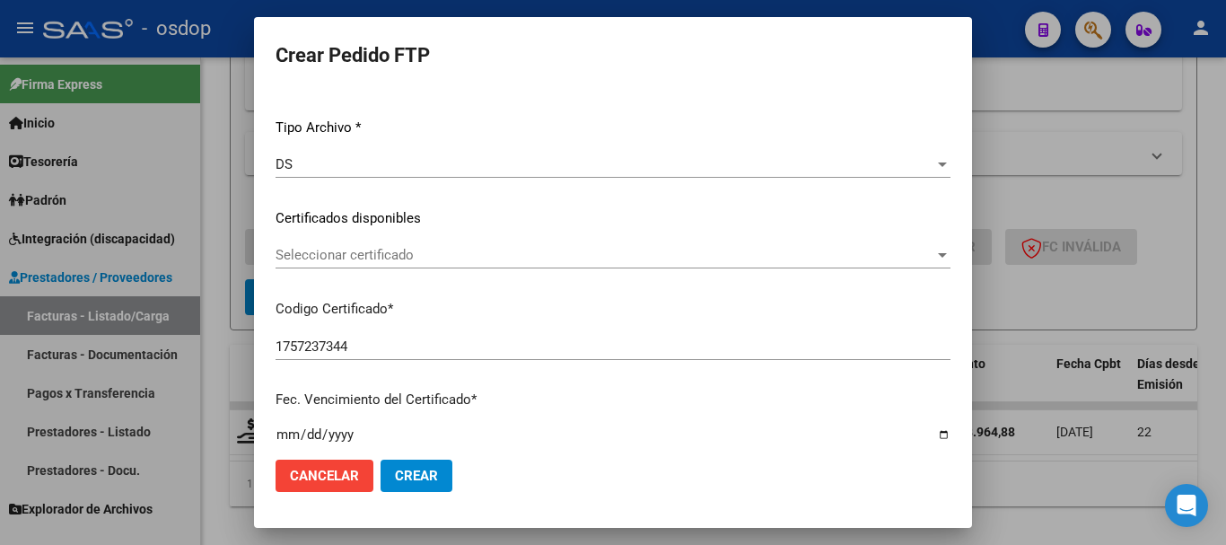
click at [410, 263] on div "Seleccionar certificado Seleccionar certificado" at bounding box center [612, 254] width 675 height 27
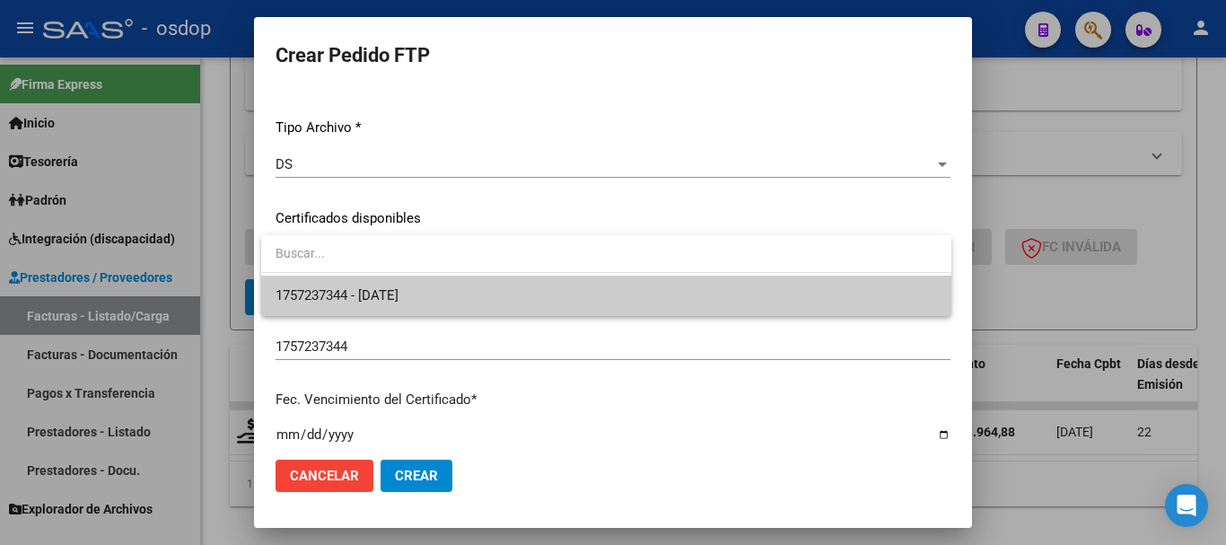
type input "8"
click at [419, 285] on span "1757237344 - 2029-09-02" at bounding box center [605, 295] width 661 height 40
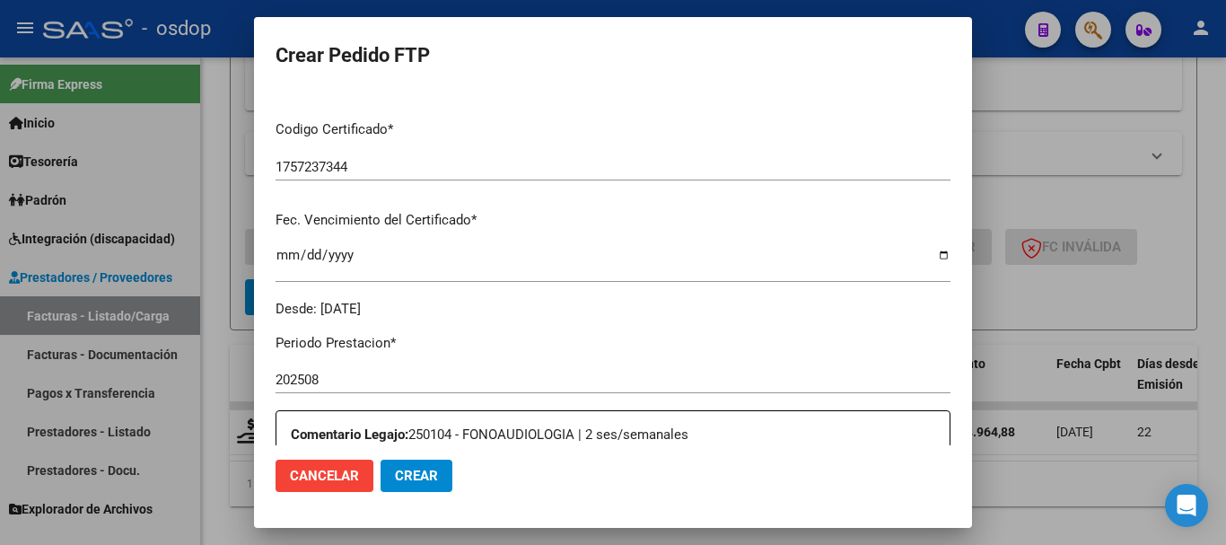
scroll to position [538, 0]
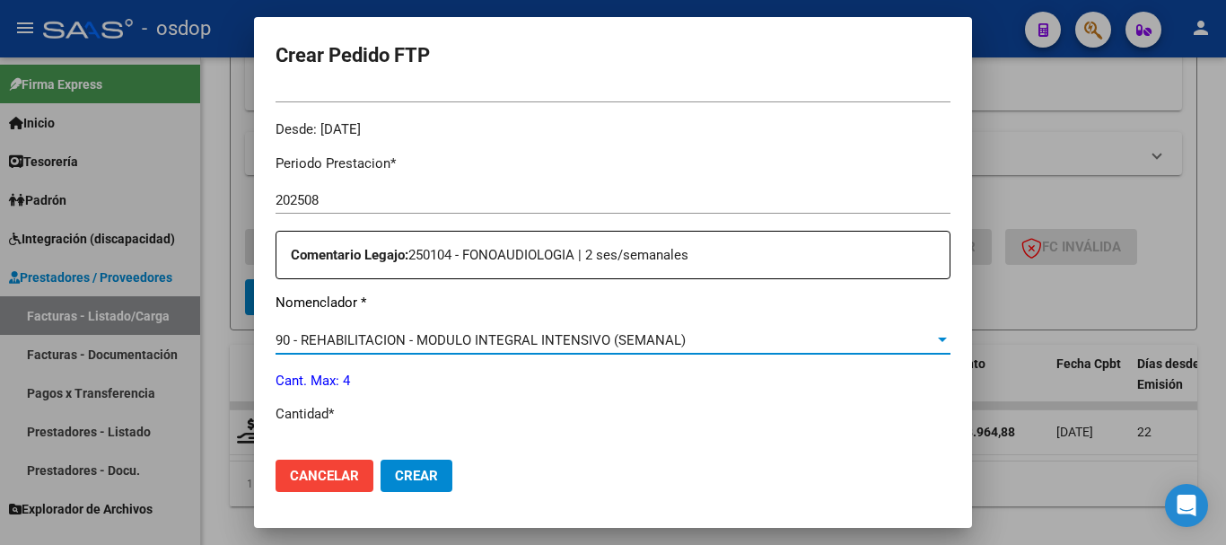
click at [456, 340] on span "90 - REHABILITACION - MODULO INTEGRAL INTENSIVO (SEMANAL)" at bounding box center [480, 340] width 410 height 16
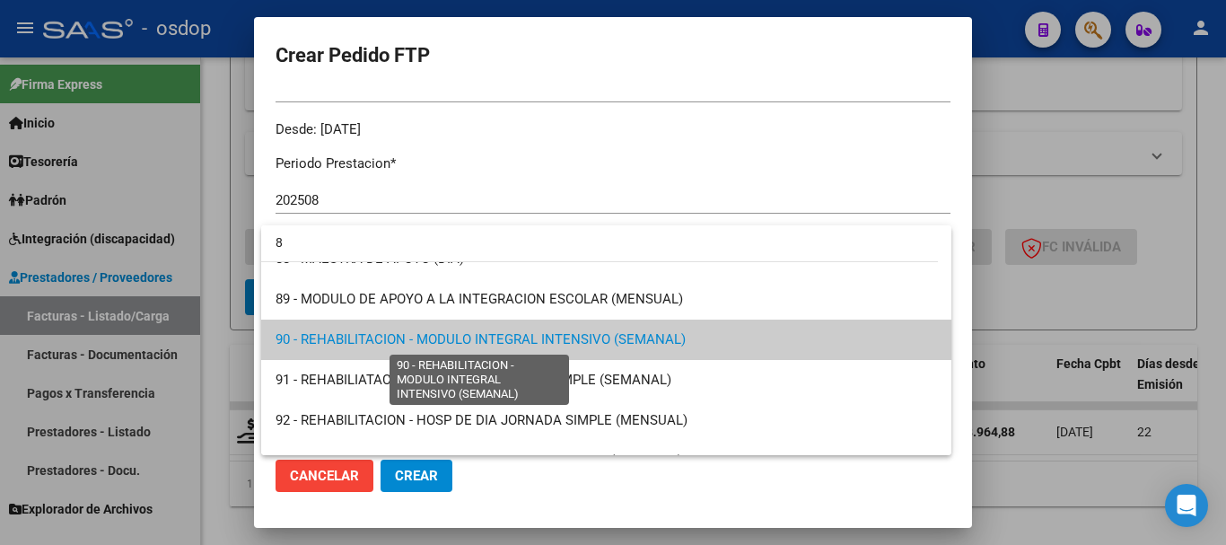
scroll to position [0, 0]
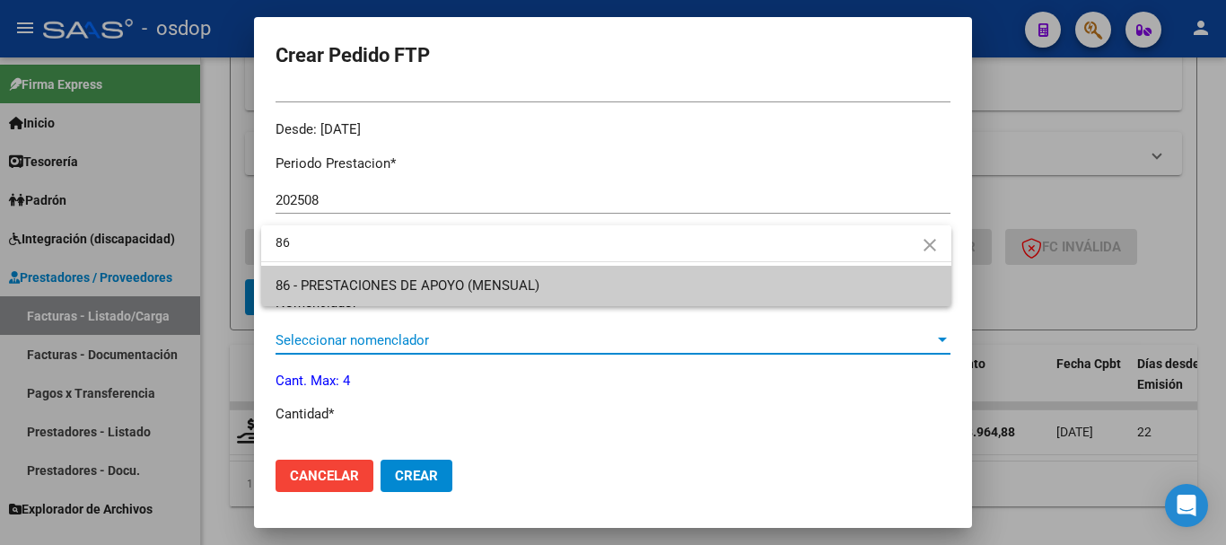
type input "86"
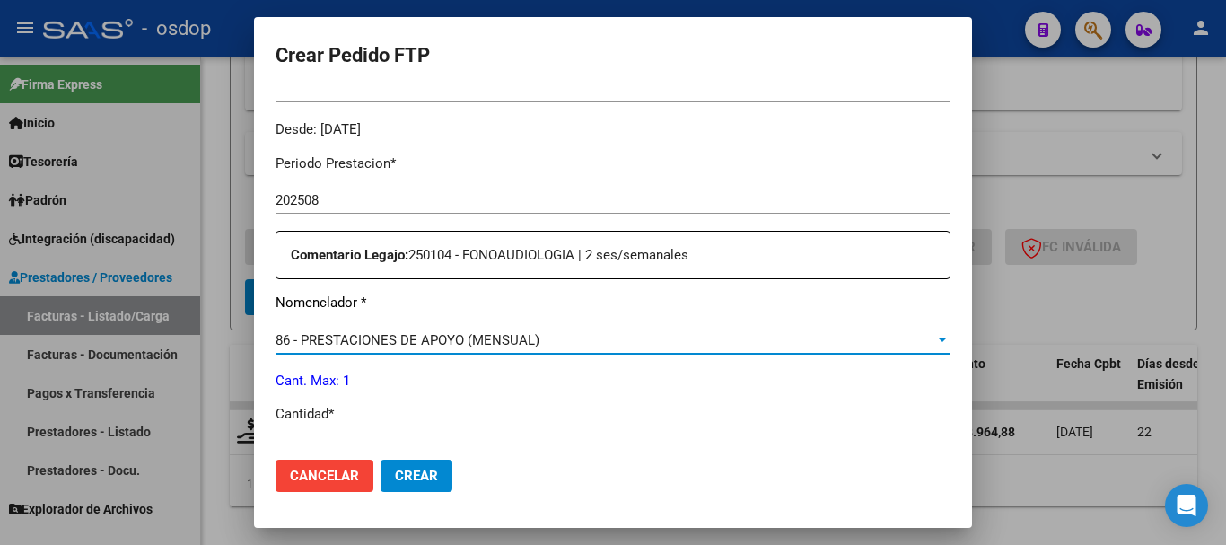
scroll to position [718, 0]
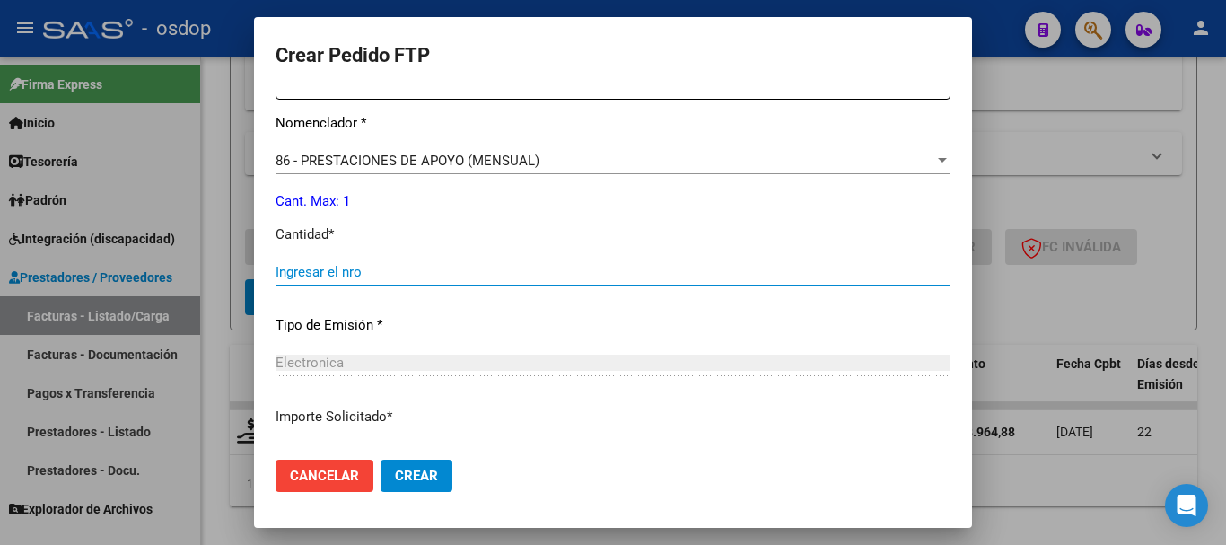
click at [374, 277] on input "Ingresar el nro" at bounding box center [612, 272] width 675 height 16
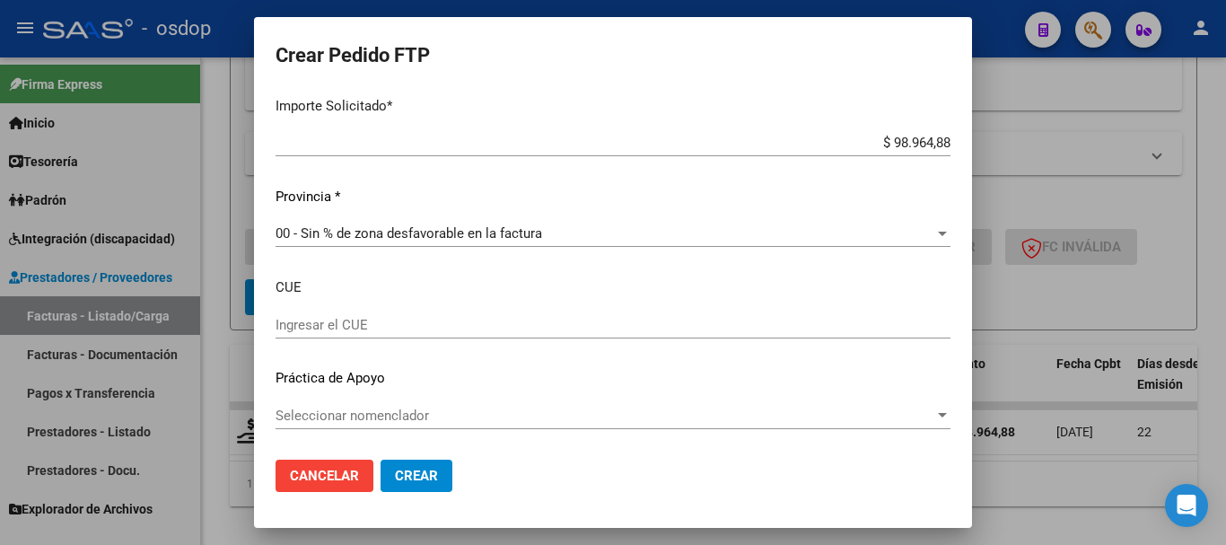
type input "1"
click at [429, 458] on mat-dialog-actions "Cancelar Crear" at bounding box center [612, 475] width 675 height 61
click at [429, 464] on button "Crear" at bounding box center [416, 475] width 72 height 32
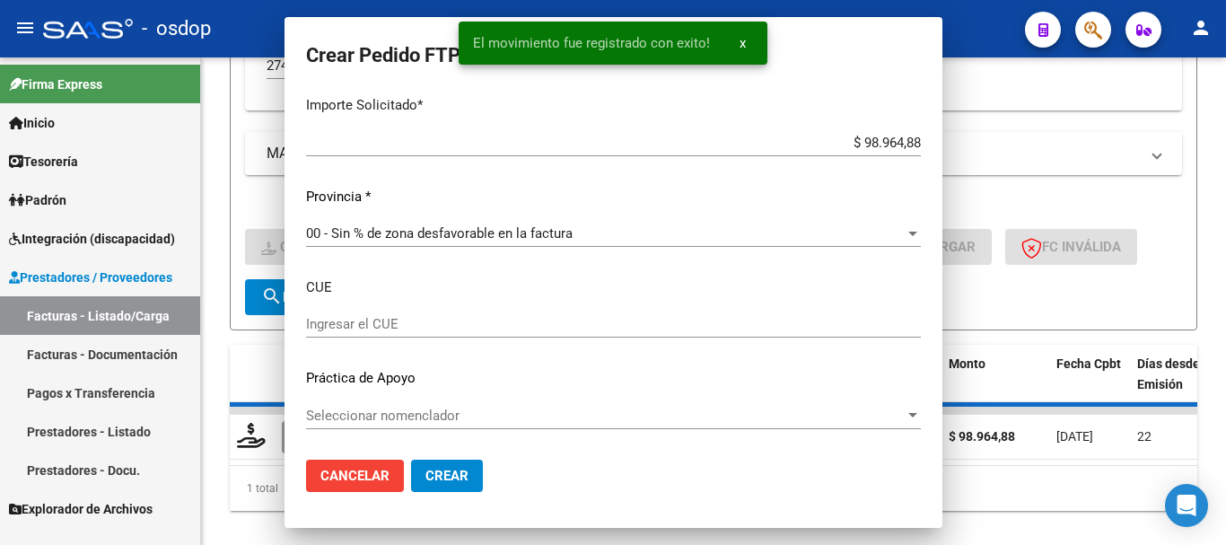
scroll to position [0, 0]
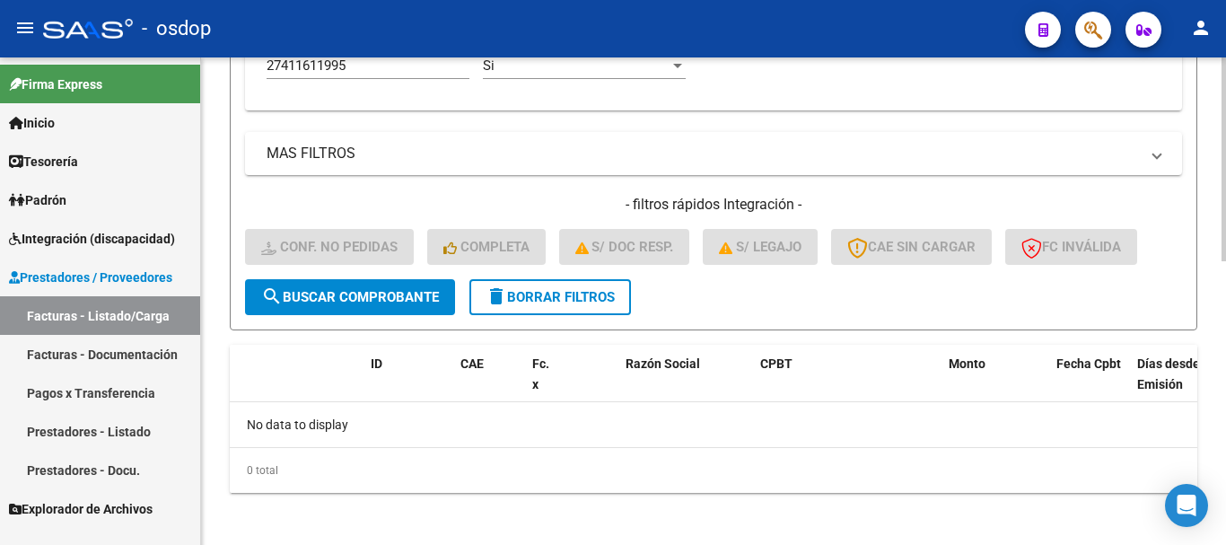
click at [609, 304] on span "delete Borrar Filtros" at bounding box center [549, 297] width 129 height 16
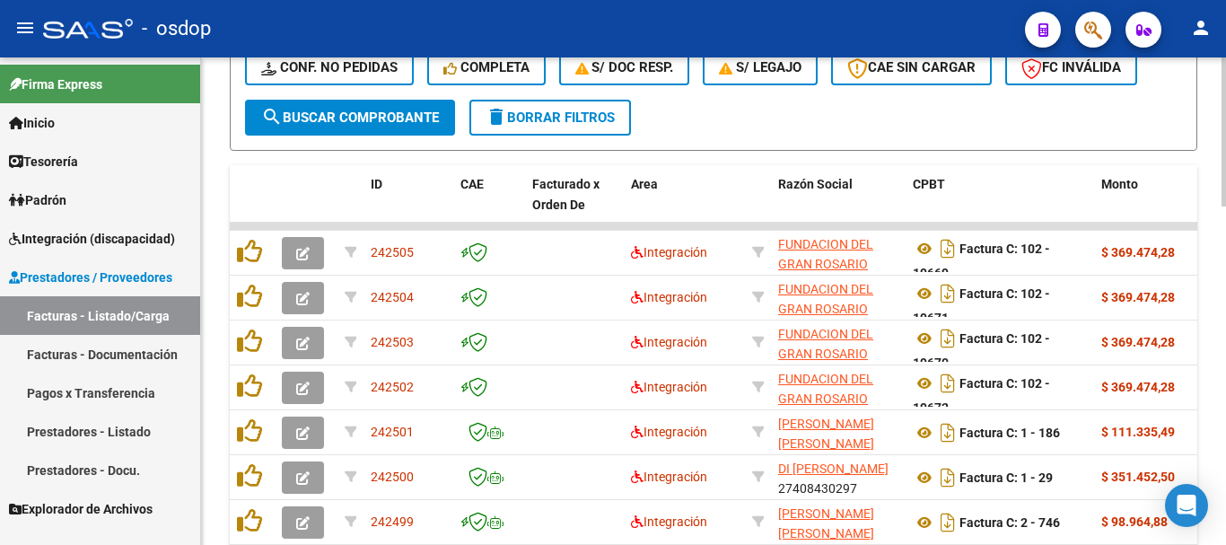
scroll to position [581, 0]
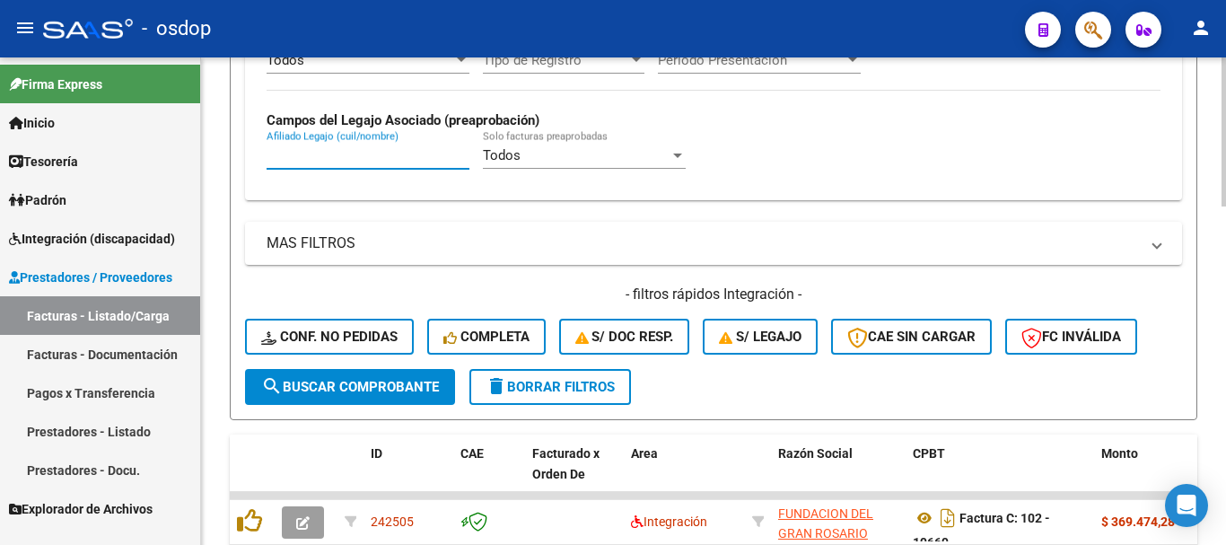
click at [381, 158] on input "Afiliado Legajo (cuil/nombre)" at bounding box center [367, 155] width 203 height 16
paste input "20377010559"
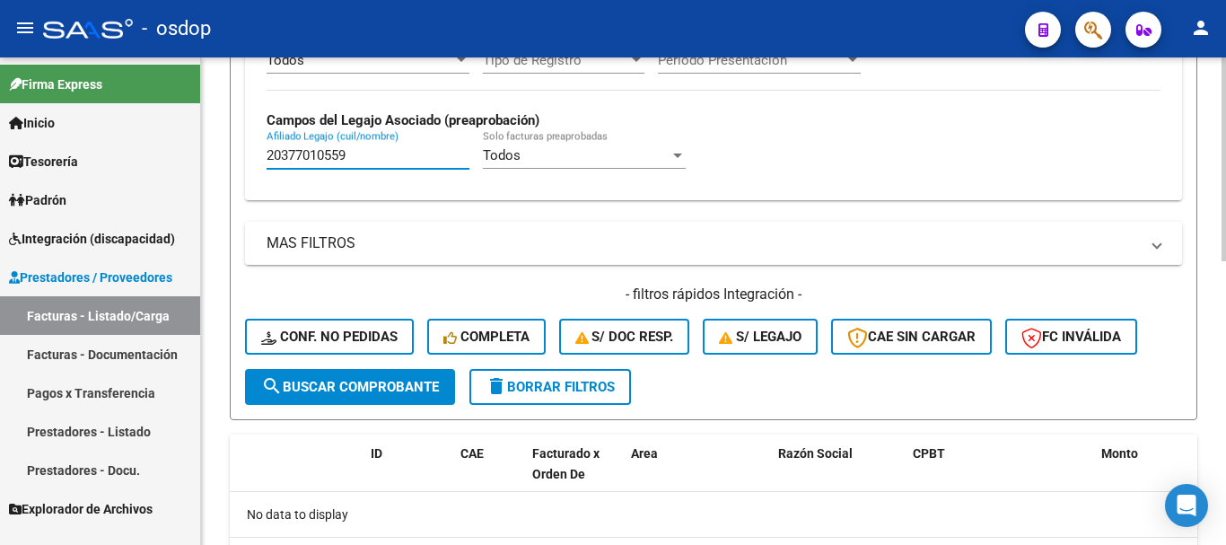
scroll to position [671, 0]
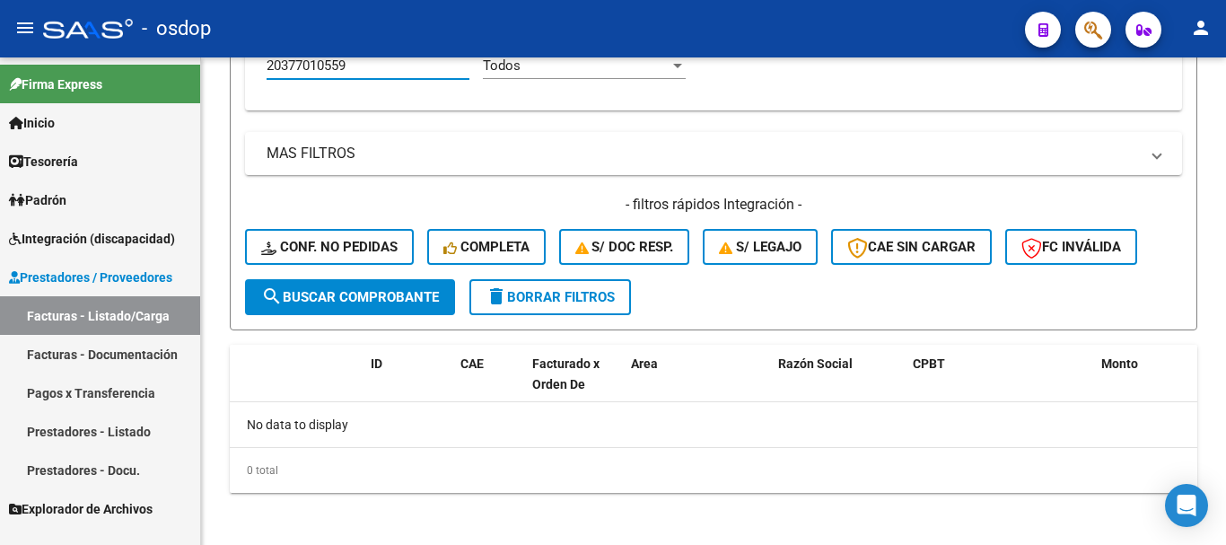
type input "20377010559"
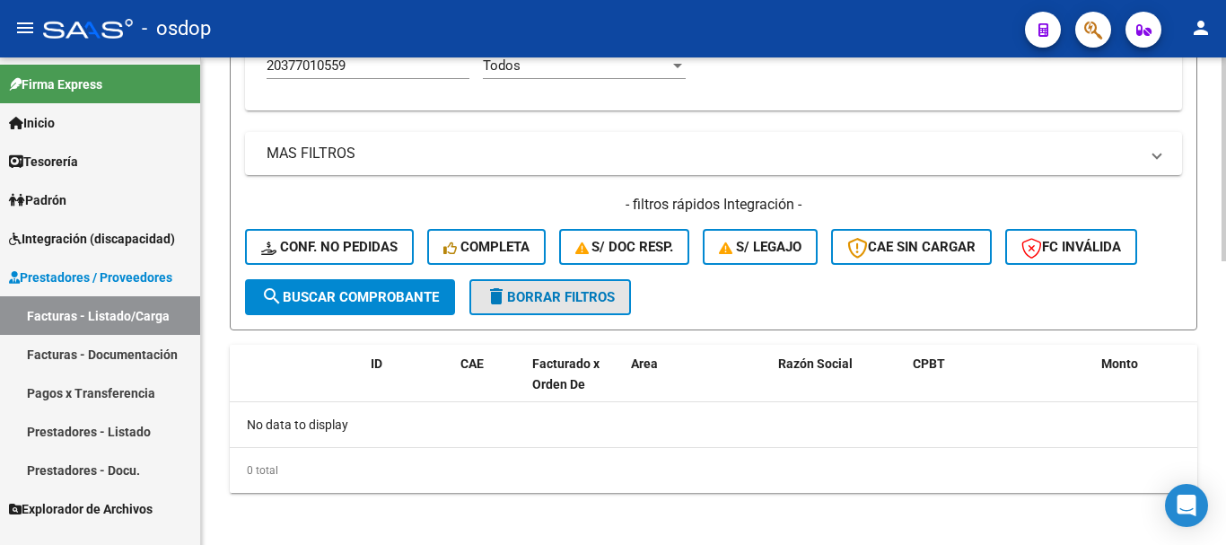
click at [558, 290] on span "delete Borrar Filtros" at bounding box center [549, 297] width 129 height 16
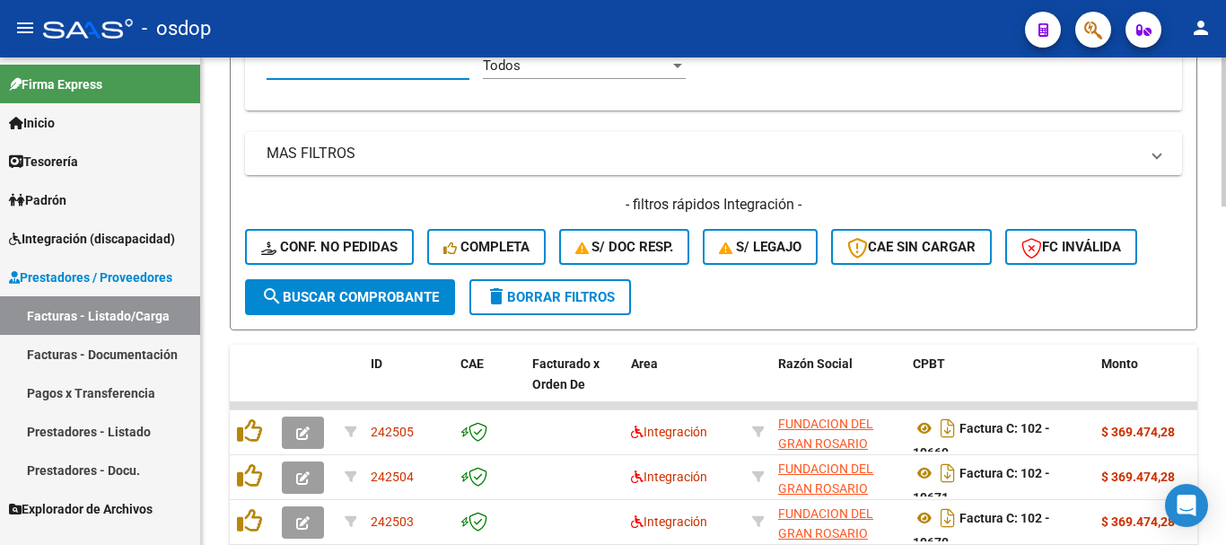
click at [369, 72] on input "Afiliado Legajo (cuil/nombre)" at bounding box center [367, 65] width 203 height 16
paste input "20377010559"
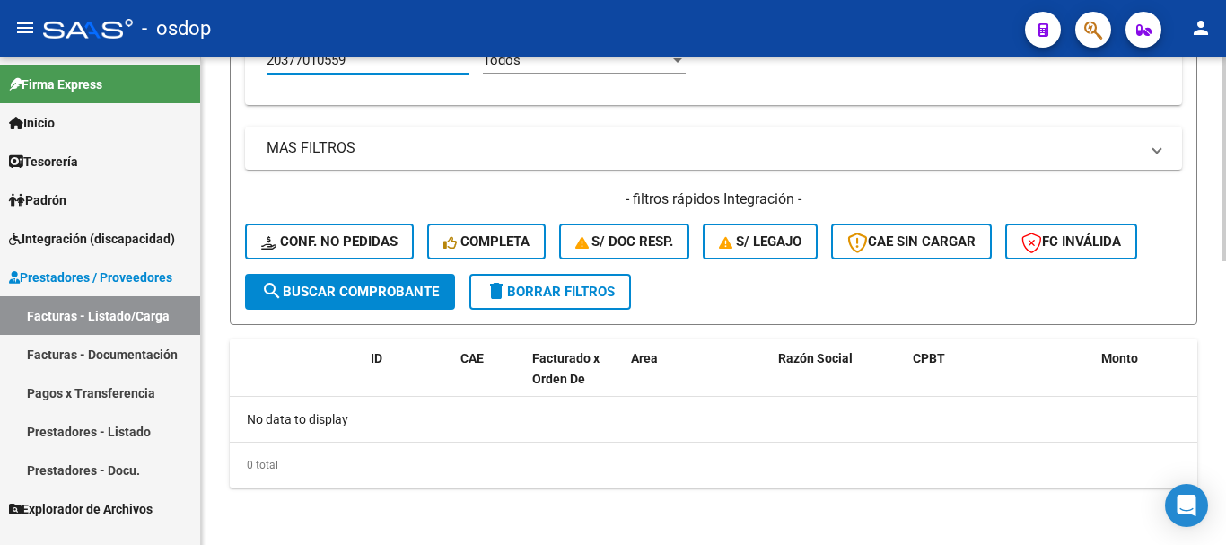
type input "20377010559"
click at [575, 282] on button "delete Borrar Filtros" at bounding box center [549, 292] width 161 height 36
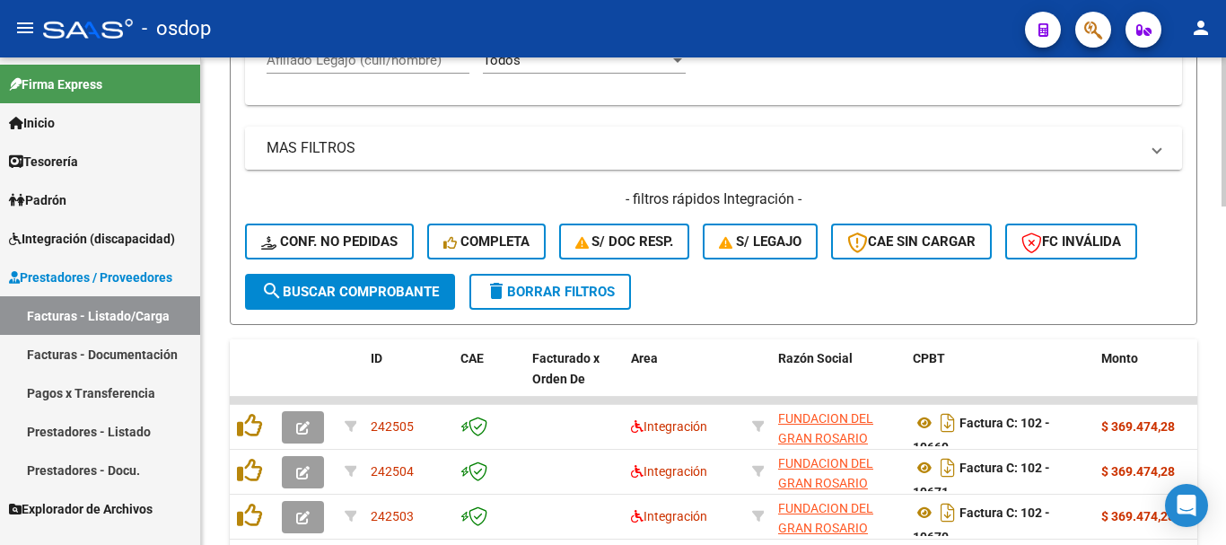
scroll to position [587, 0]
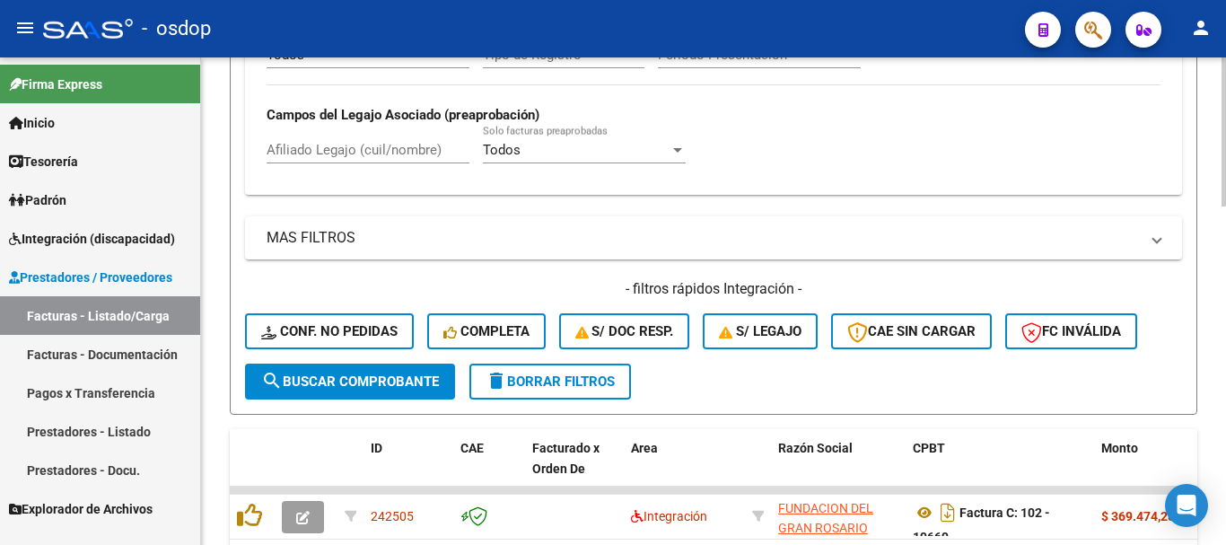
click at [388, 139] on div "Afiliado Legajo (cuil/nombre)" at bounding box center [367, 144] width 203 height 39
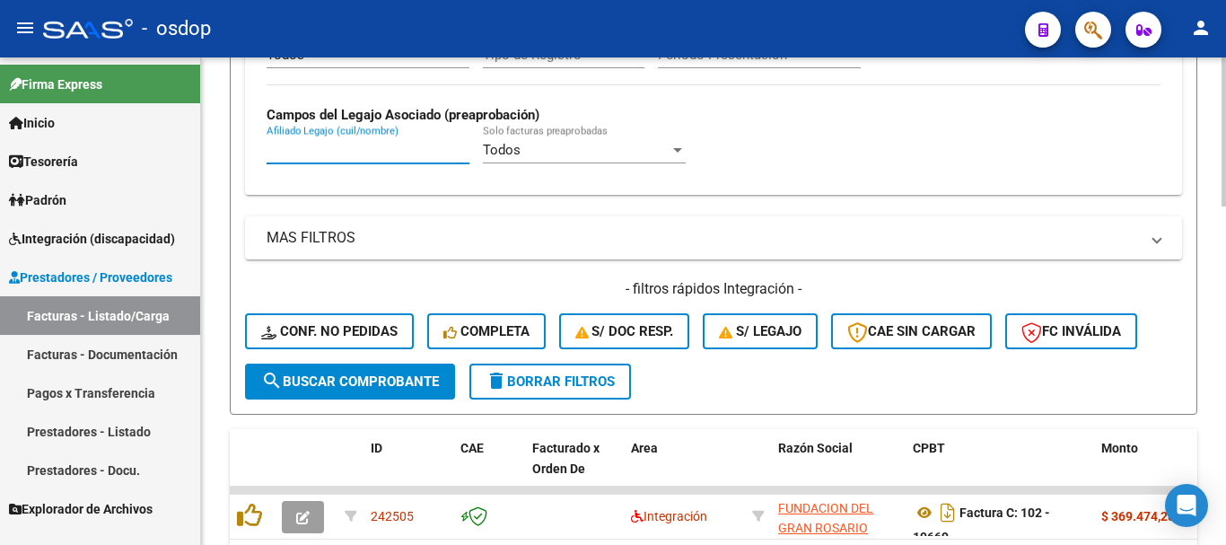
click at [397, 158] on input "Afiliado Legajo (cuil/nombre)" at bounding box center [367, 150] width 203 height 16
paste input "27347446306"
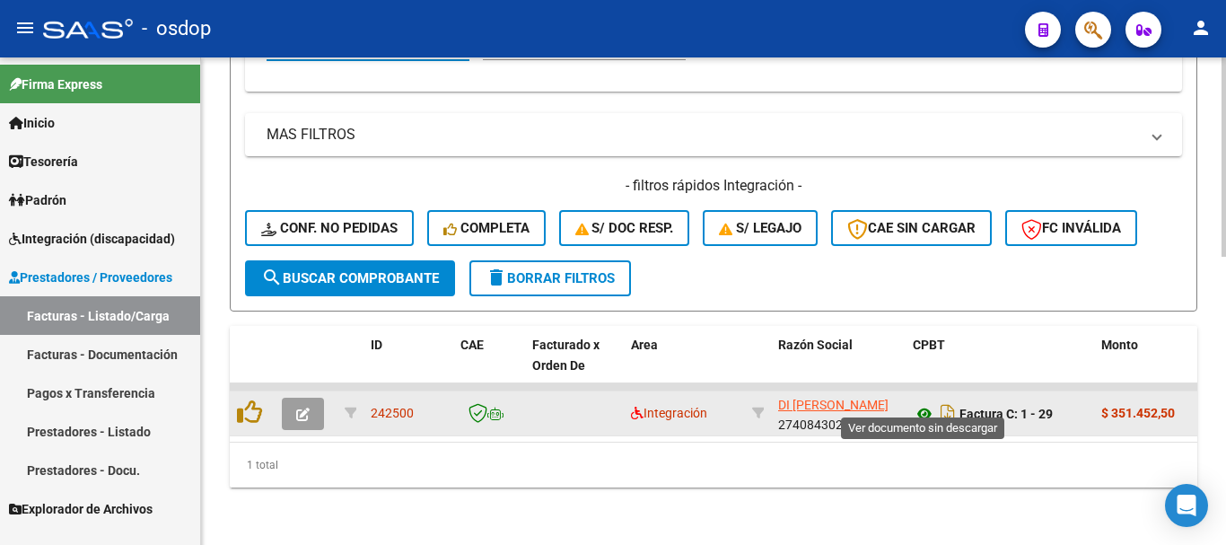
type input "27347446306"
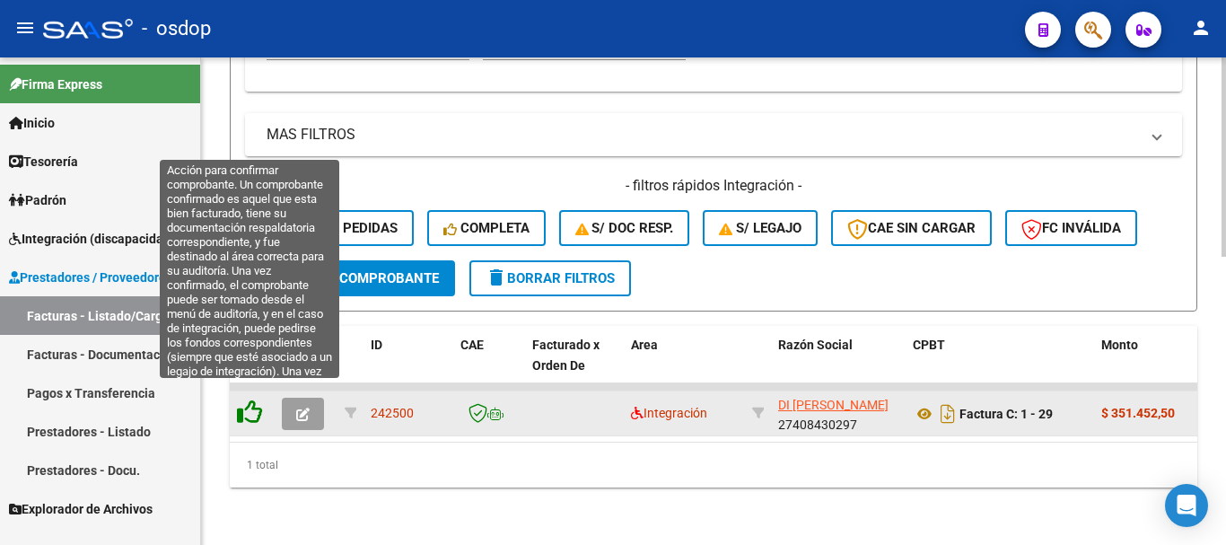
click at [245, 400] on icon at bounding box center [249, 411] width 25 height 25
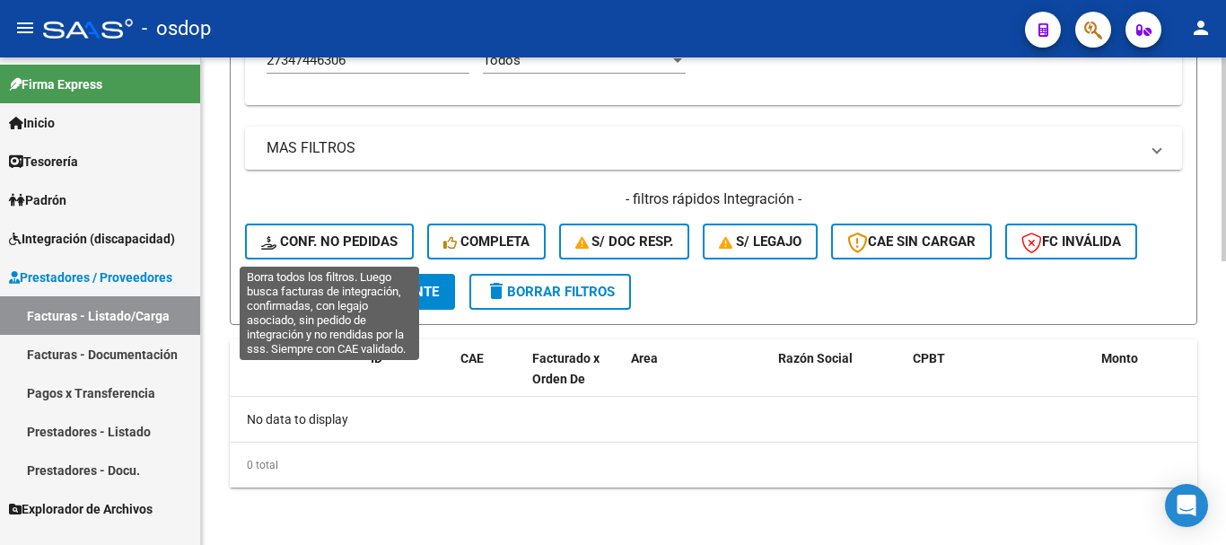
click at [335, 248] on span "Conf. no pedidas" at bounding box center [329, 241] width 136 height 16
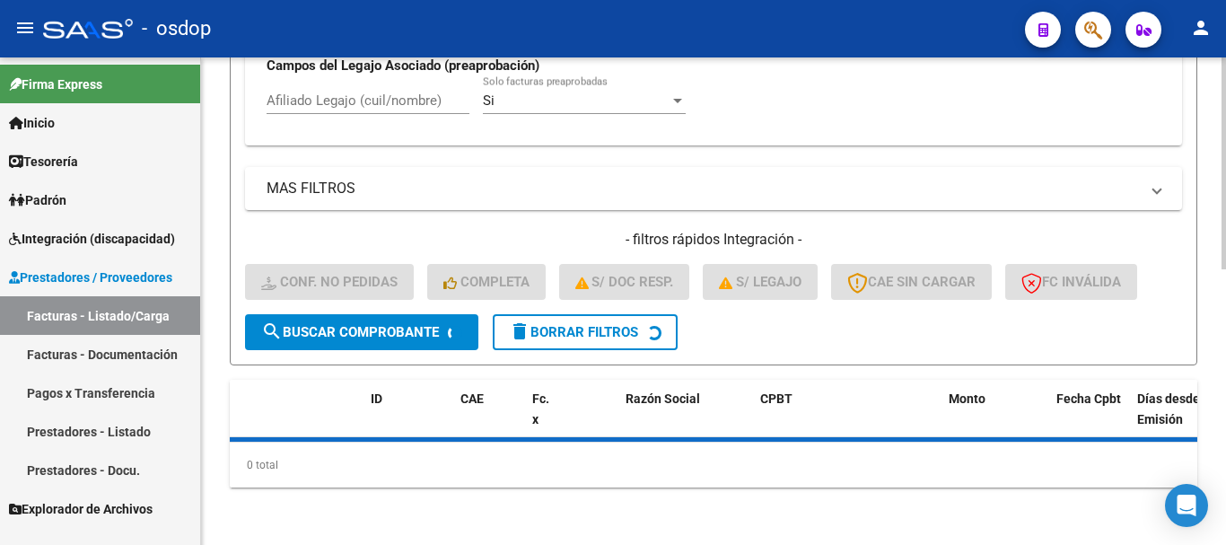
scroll to position [636, 0]
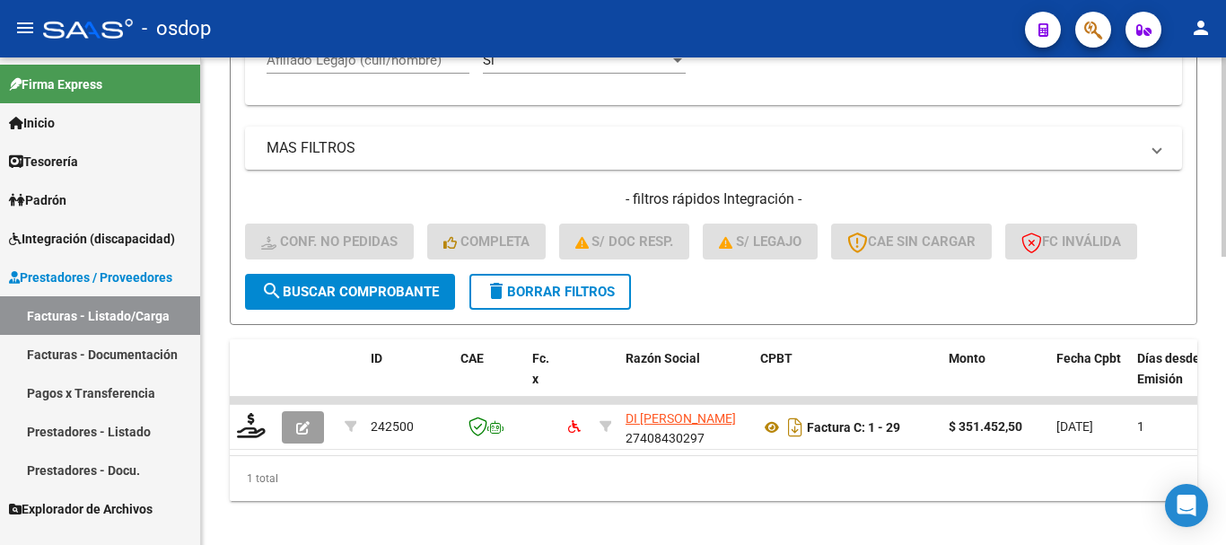
click at [386, 70] on div "Afiliado Legajo (cuil/nombre)" at bounding box center [367, 54] width 203 height 39
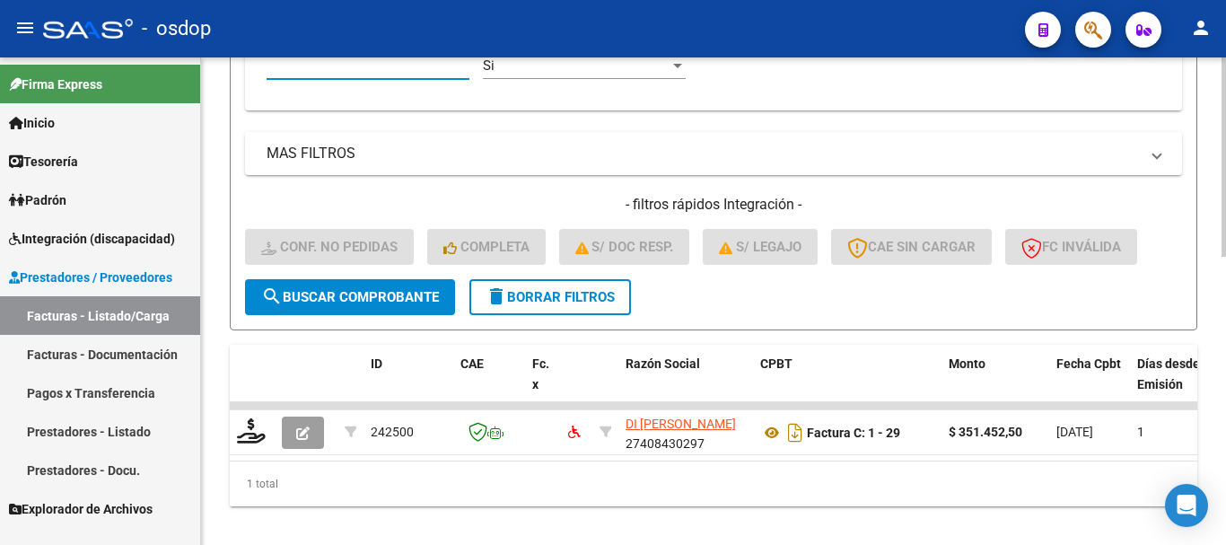
click at [388, 68] on input "Afiliado Legajo (cuil/nombre)" at bounding box center [367, 65] width 203 height 16
paste input "27347446306"
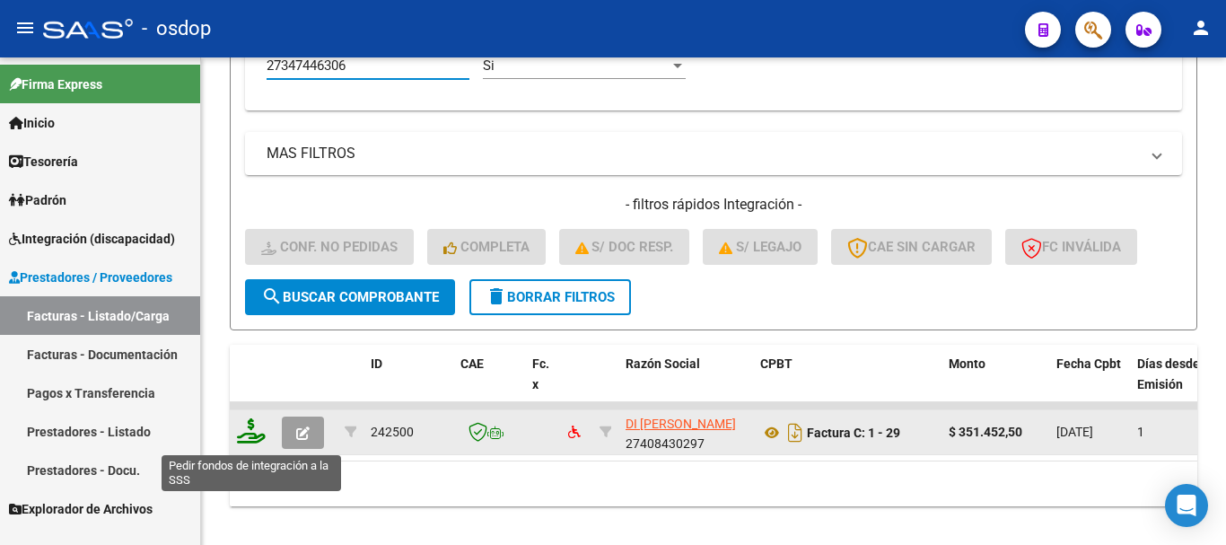
type input "27347446306"
click at [255, 434] on icon at bounding box center [251, 430] width 29 height 25
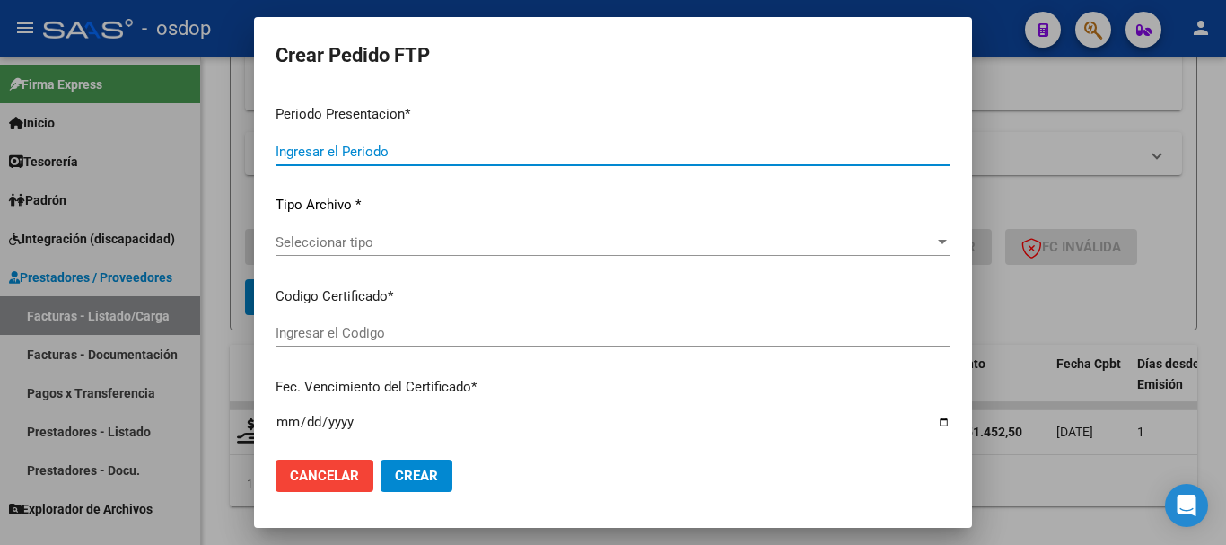
type input "202508"
type input "$ 351.452,50"
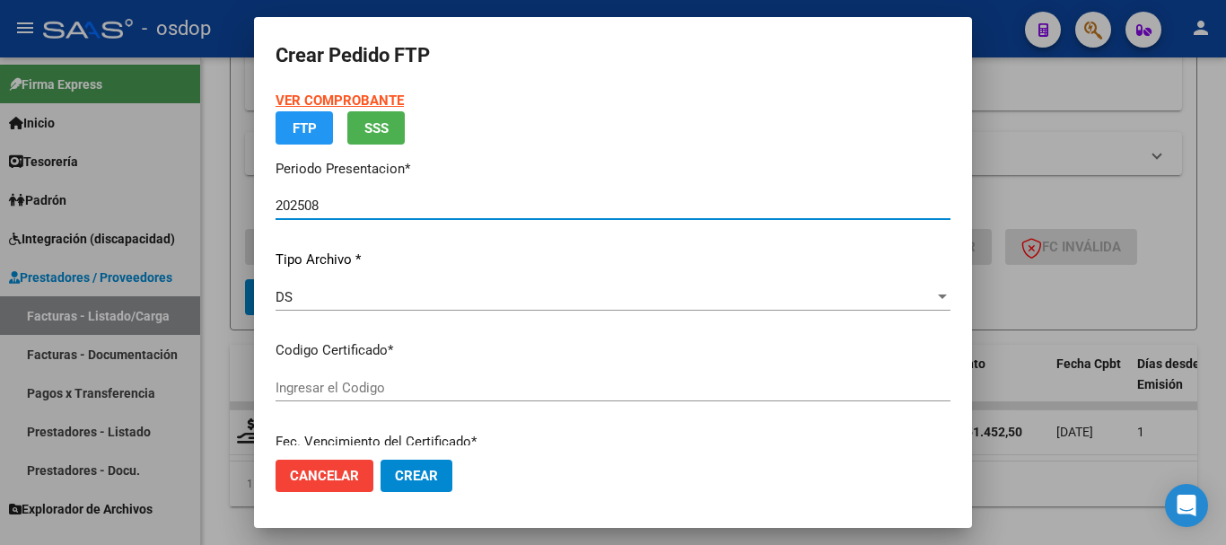
type input "6788646473"
type input "2034-08-27"
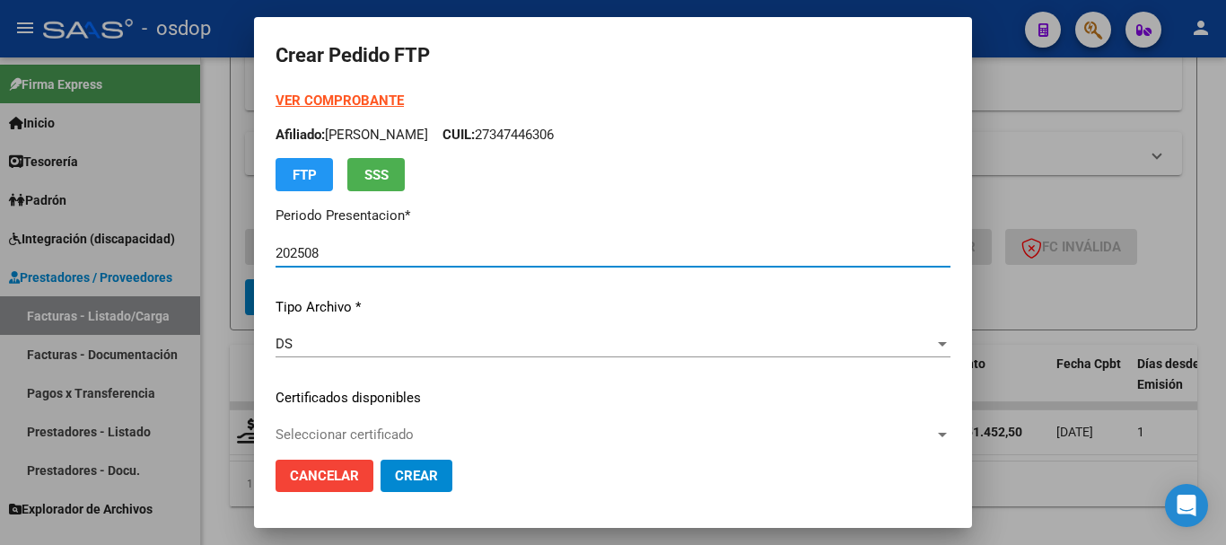
scroll to position [179, 0]
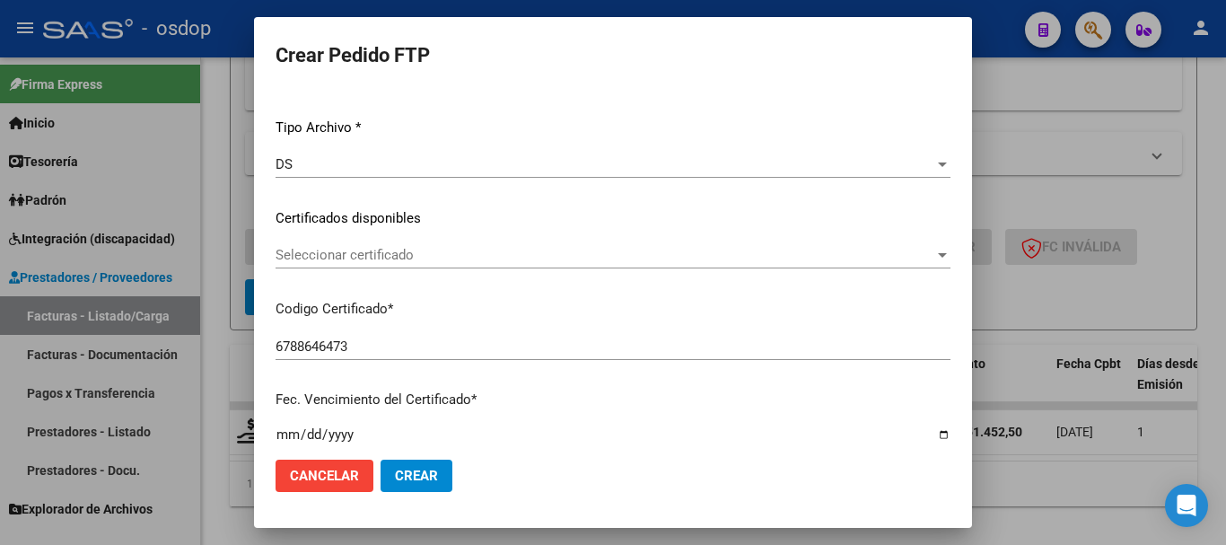
click at [440, 252] on span "Seleccionar certificado" at bounding box center [604, 255] width 659 height 16
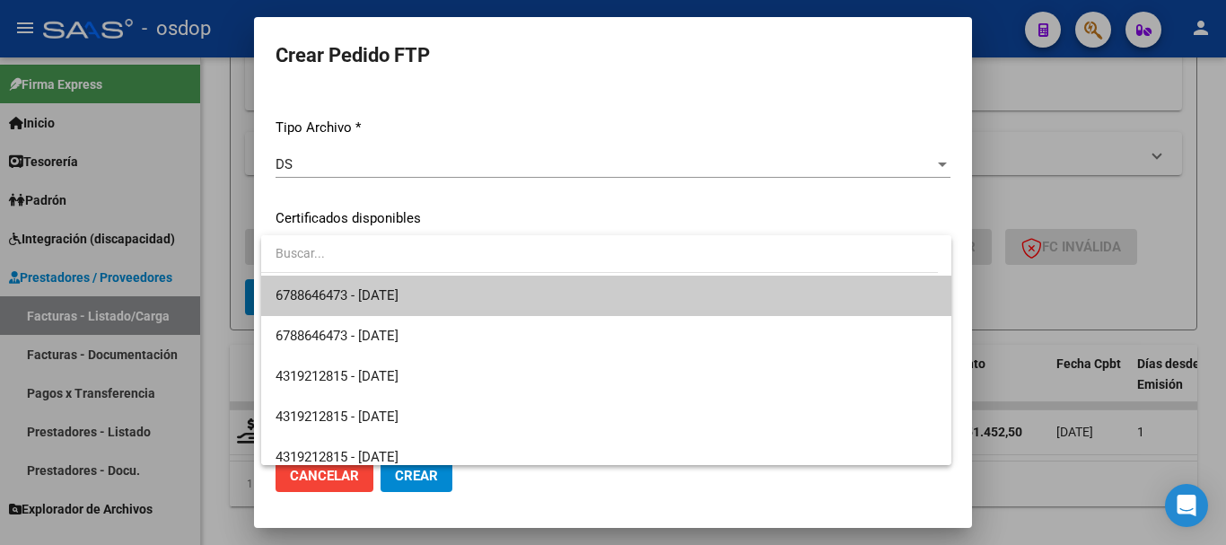
click at [462, 294] on span "6788646473 - 2034-08-27" at bounding box center [605, 295] width 661 height 40
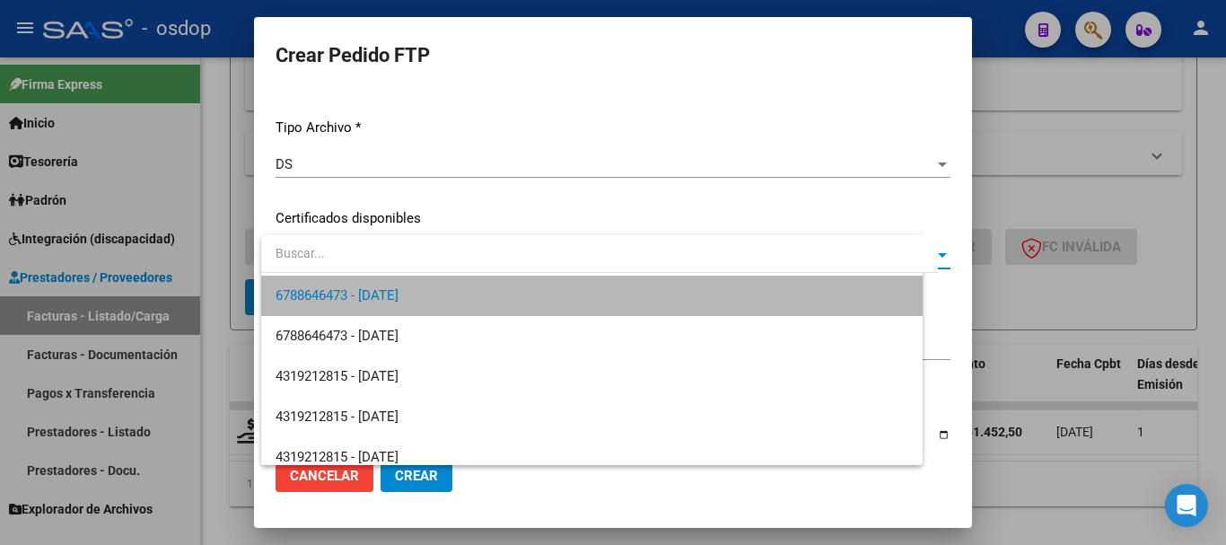
scroll to position [718, 0]
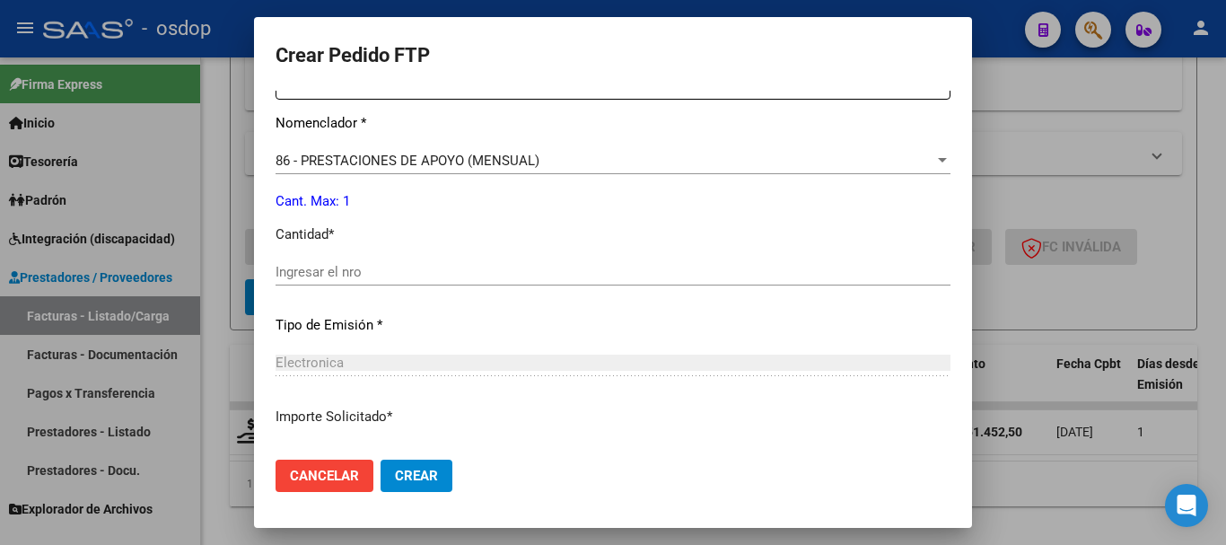
click at [445, 281] on div "Ingresar el nro" at bounding box center [612, 271] width 675 height 27
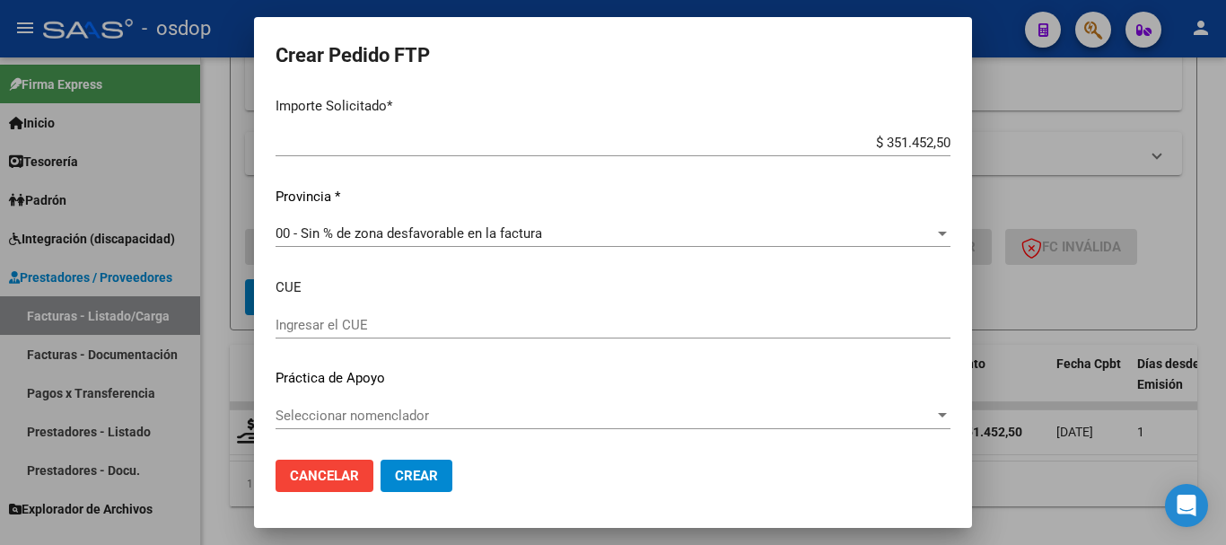
type input "1"
click at [429, 475] on span "Crear" at bounding box center [416, 475] width 43 height 16
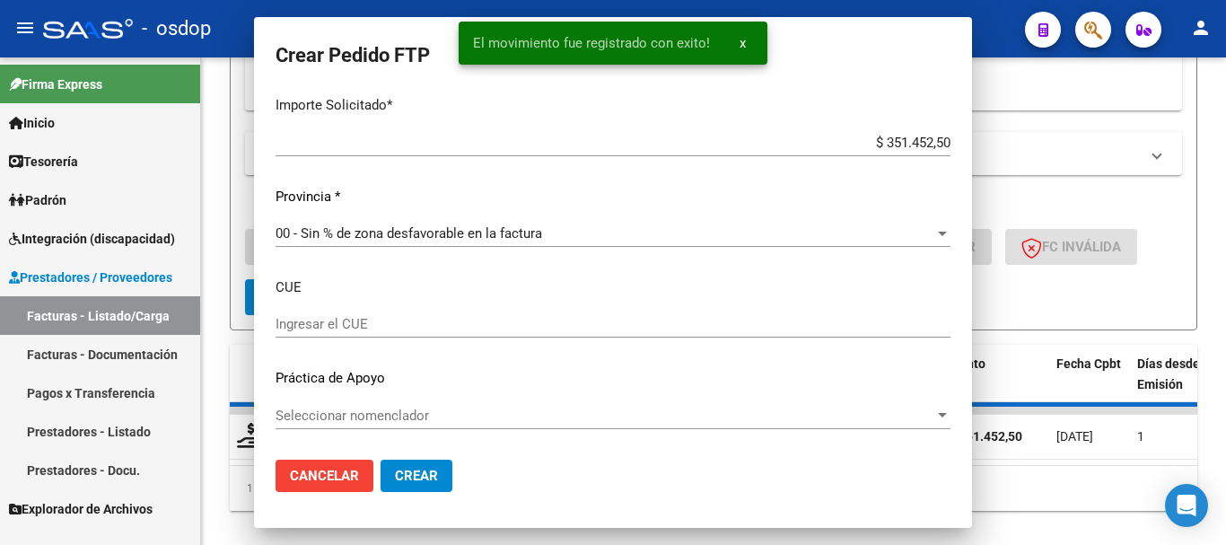
scroll to position [927, 0]
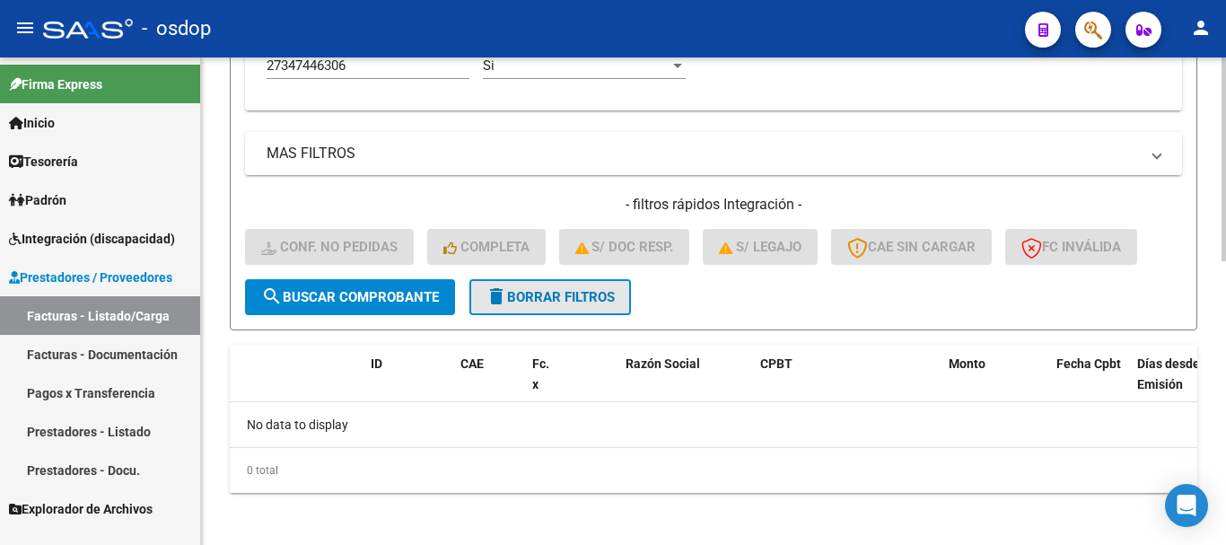
click at [579, 303] on span "delete Borrar Filtros" at bounding box center [549, 297] width 129 height 16
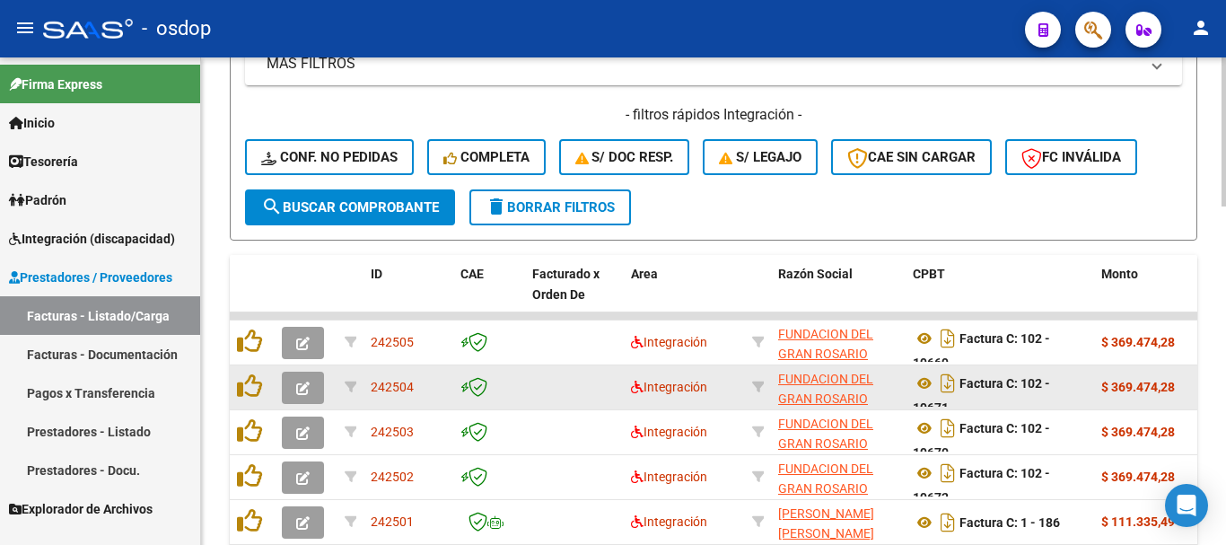
scroll to position [23, 0]
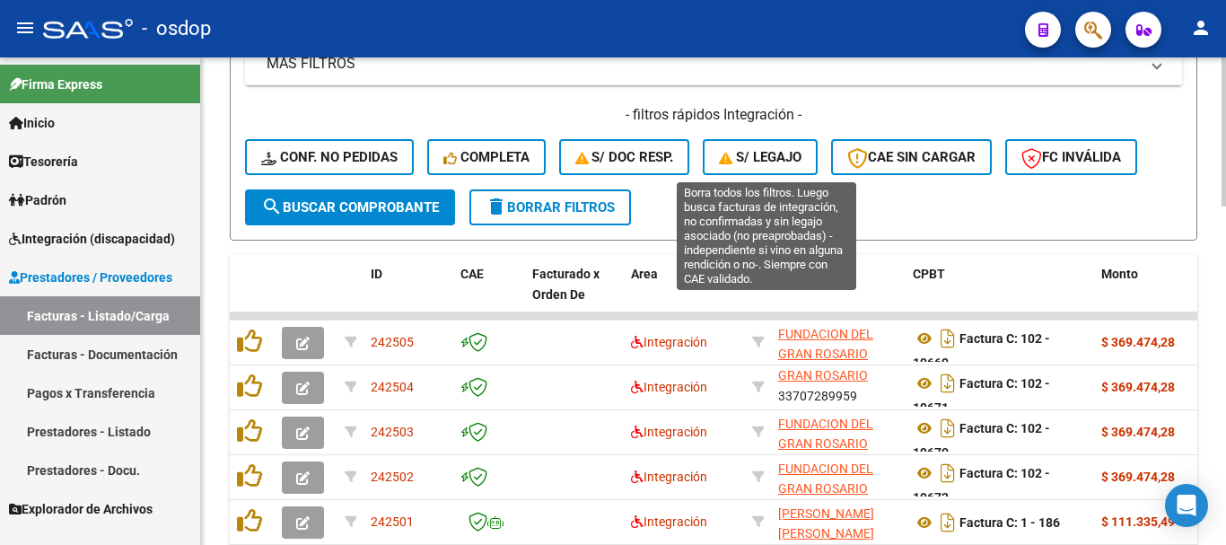
click at [729, 155] on icon "button" at bounding box center [727, 158] width 17 height 13
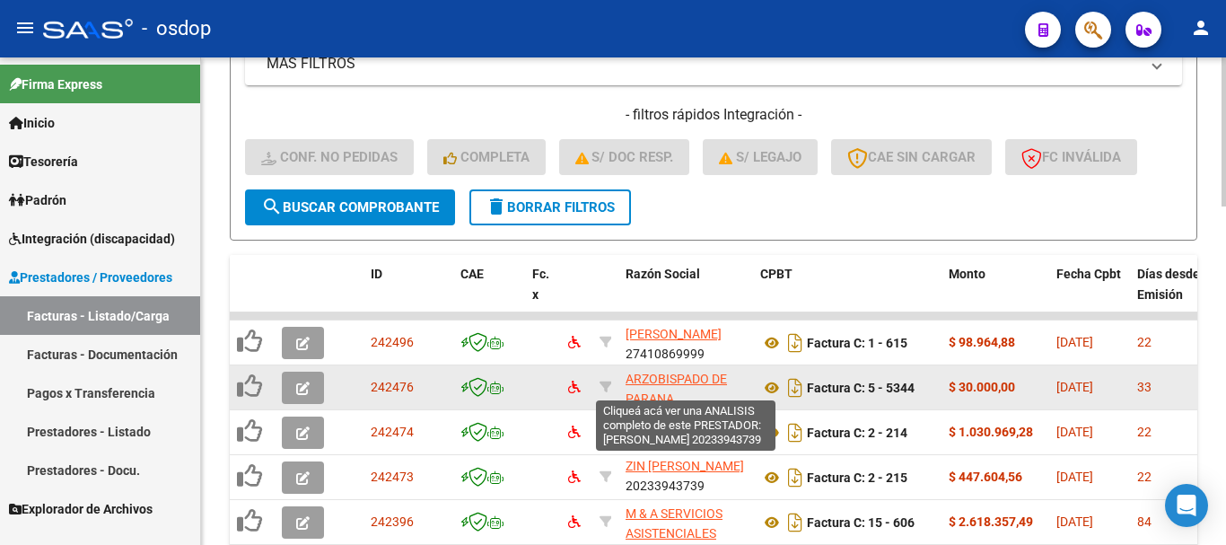
scroll to position [3, 0]
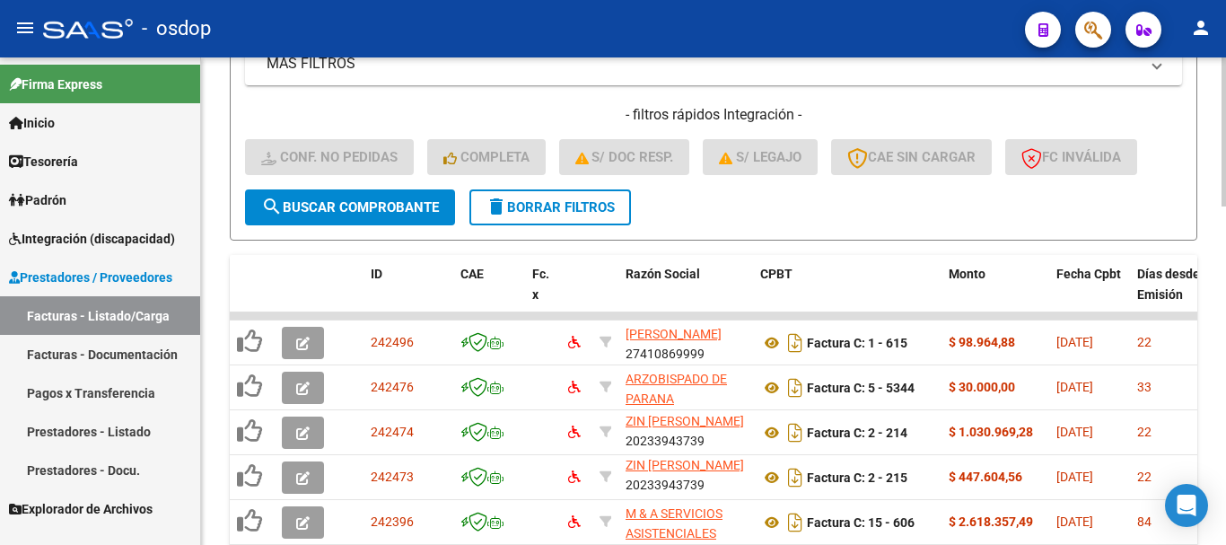
click at [610, 219] on button "delete Borrar Filtros" at bounding box center [549, 207] width 161 height 36
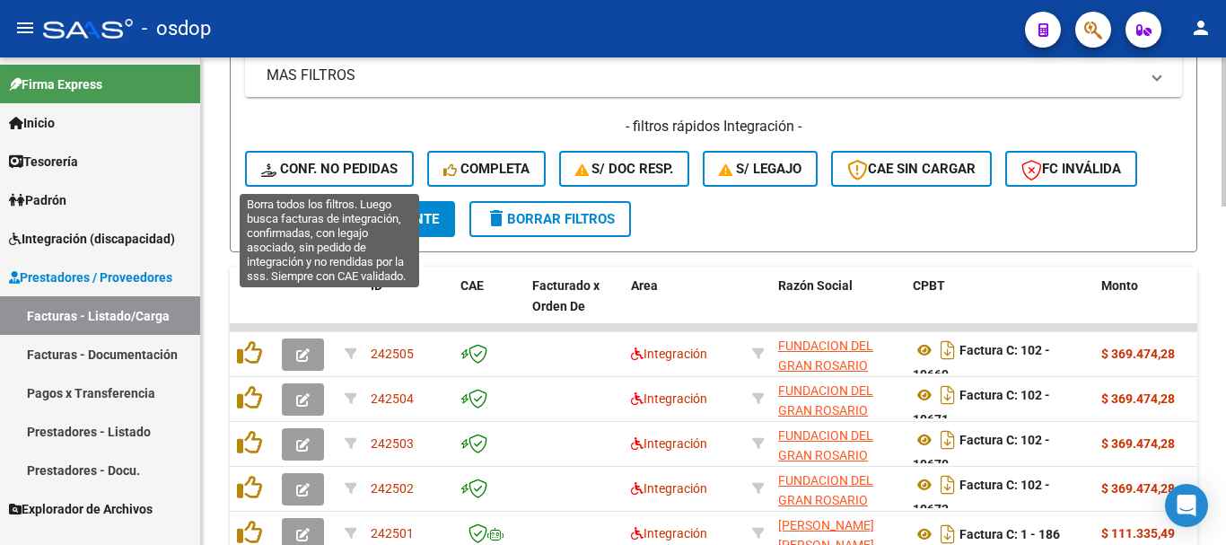
scroll to position [480, 0]
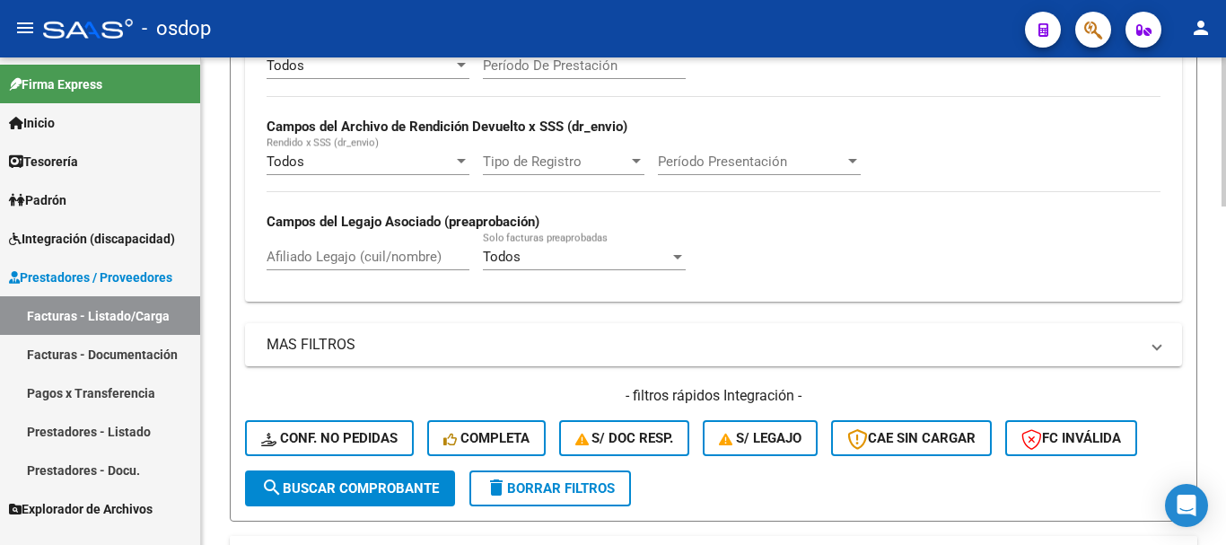
click at [351, 252] on input "Afiliado Legajo (cuil/nombre)" at bounding box center [367, 257] width 203 height 16
paste input "27166526944"
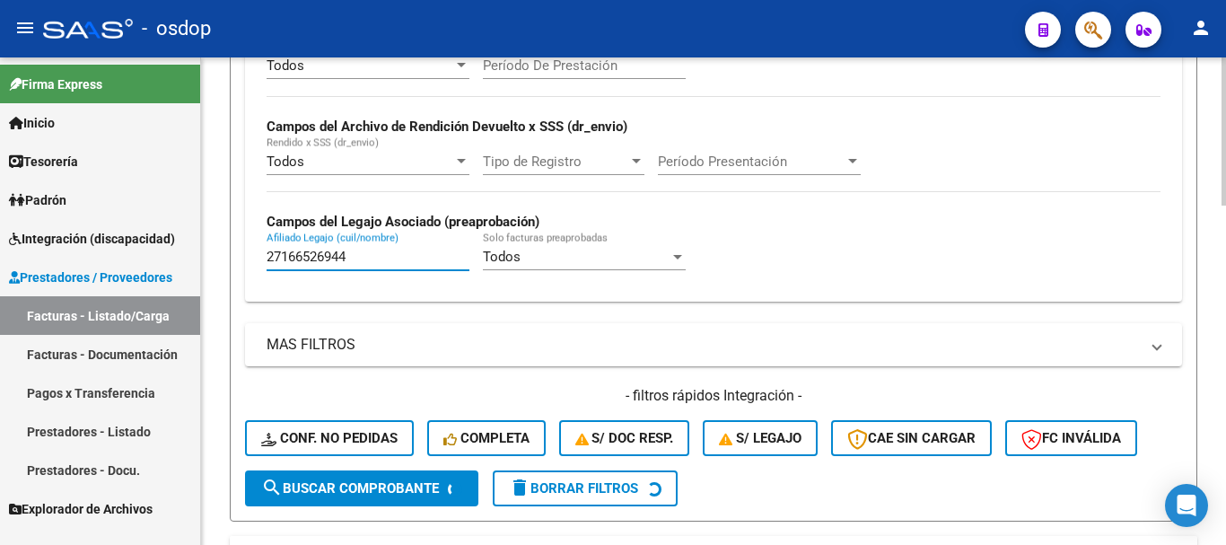
scroll to position [704, 0]
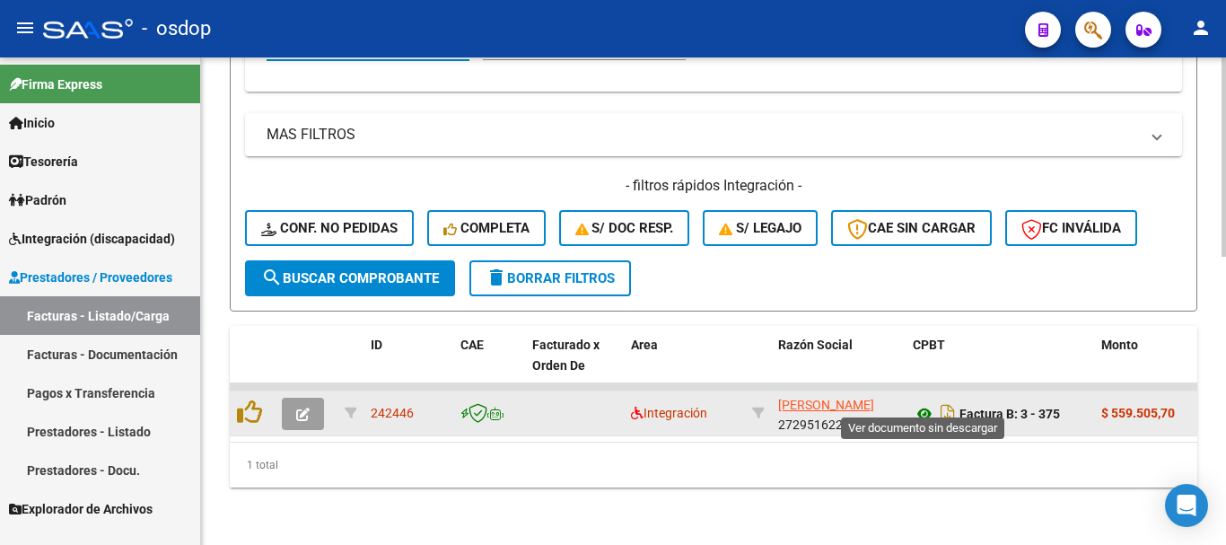
type input "27166526944"
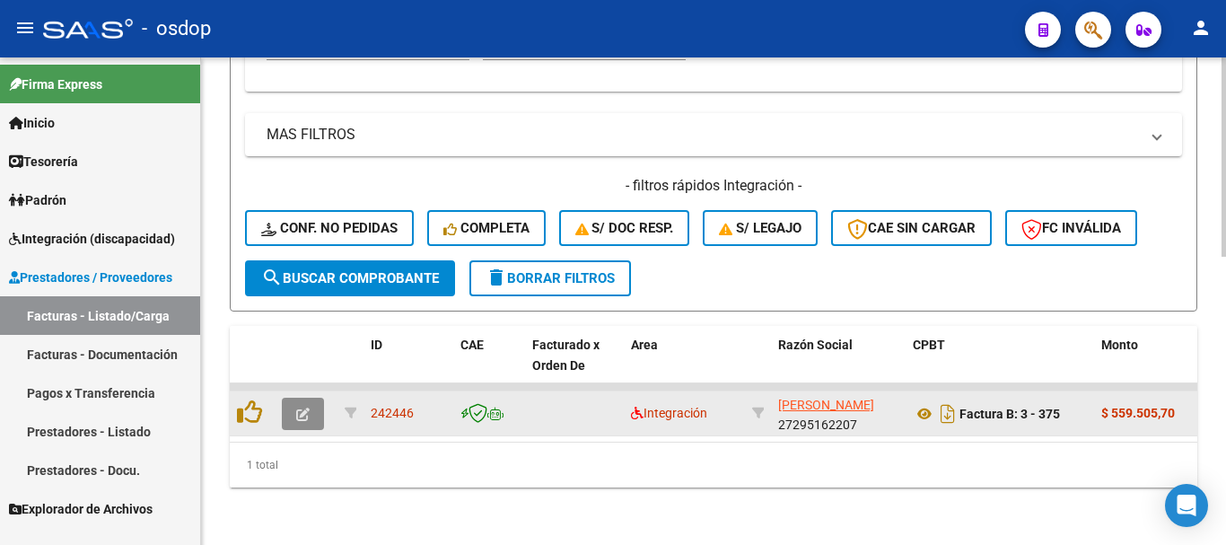
click at [312, 397] on button "button" at bounding box center [303, 413] width 42 height 32
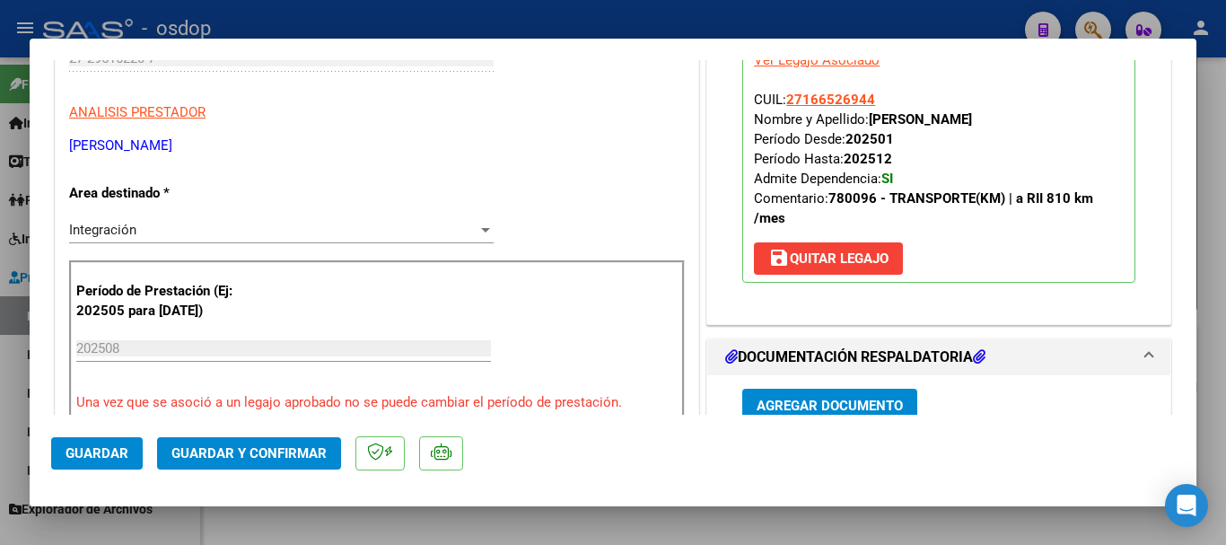
scroll to position [0, 0]
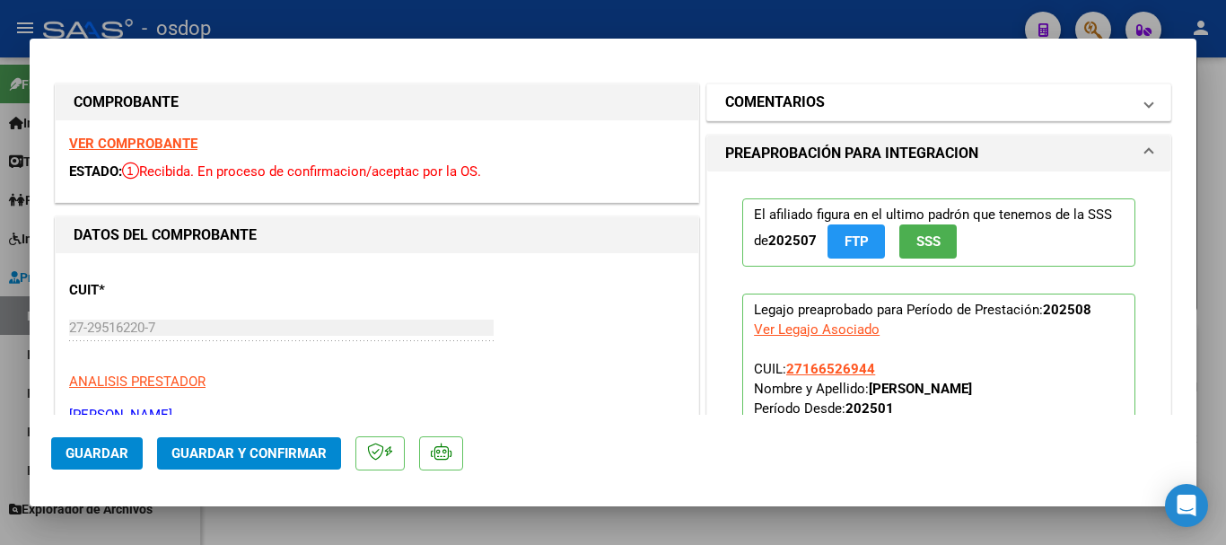
click at [812, 104] on h1 "COMENTARIOS" at bounding box center [775, 103] width 100 height 22
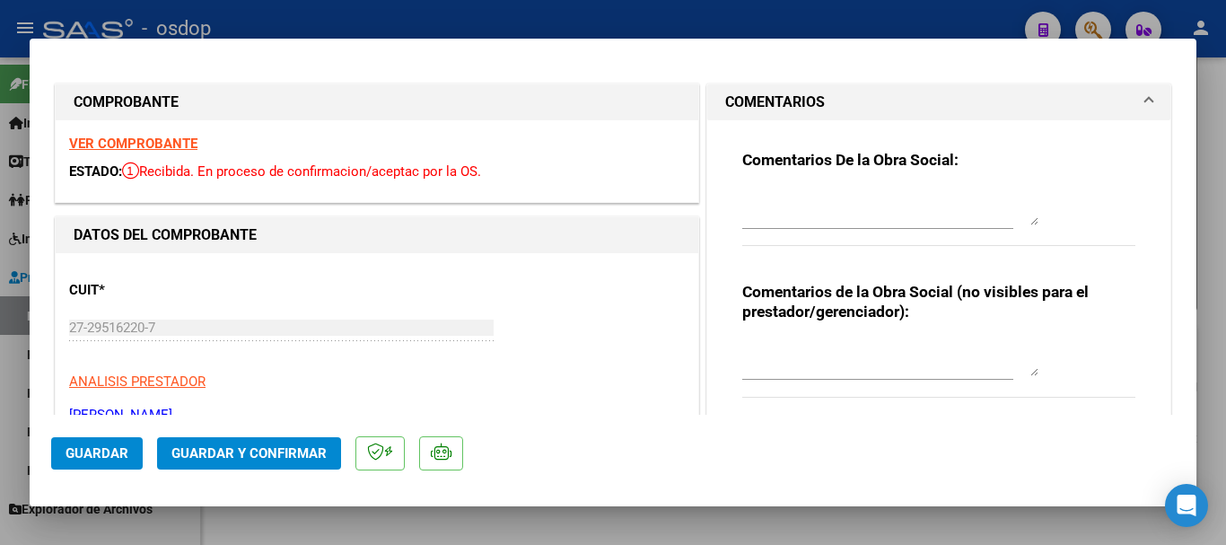
click at [775, 378] on div at bounding box center [890, 357] width 296 height 43
click at [870, 357] on textarea "Transporte a rehab," at bounding box center [890, 358] width 296 height 36
click at [1037, 351] on div "Comentarios de la Obra Social (no visibles para el prestador/gerenciador): Tran…" at bounding box center [938, 349] width 393 height 135
click at [1025, 352] on textarea "Transporte a rehab, 765km mensuales con dep, v" at bounding box center [890, 358] width 296 height 36
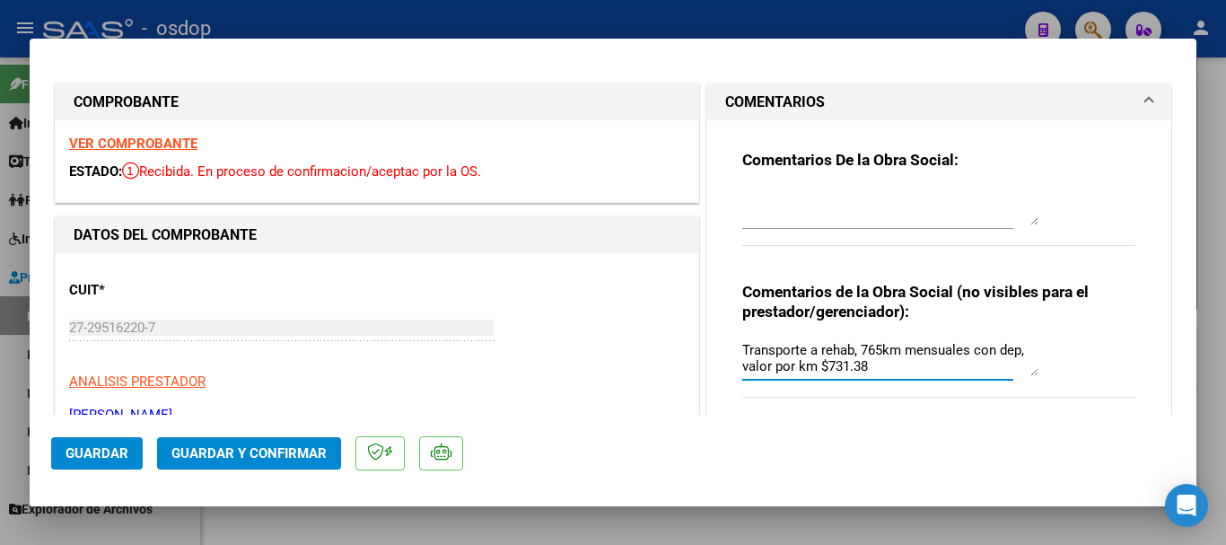
type textarea "Transporte a rehab, 765km mensuales con dep, valor por km $731.38"
click at [281, 458] on span "Guardar y Confirmar" at bounding box center [248, 453] width 155 height 16
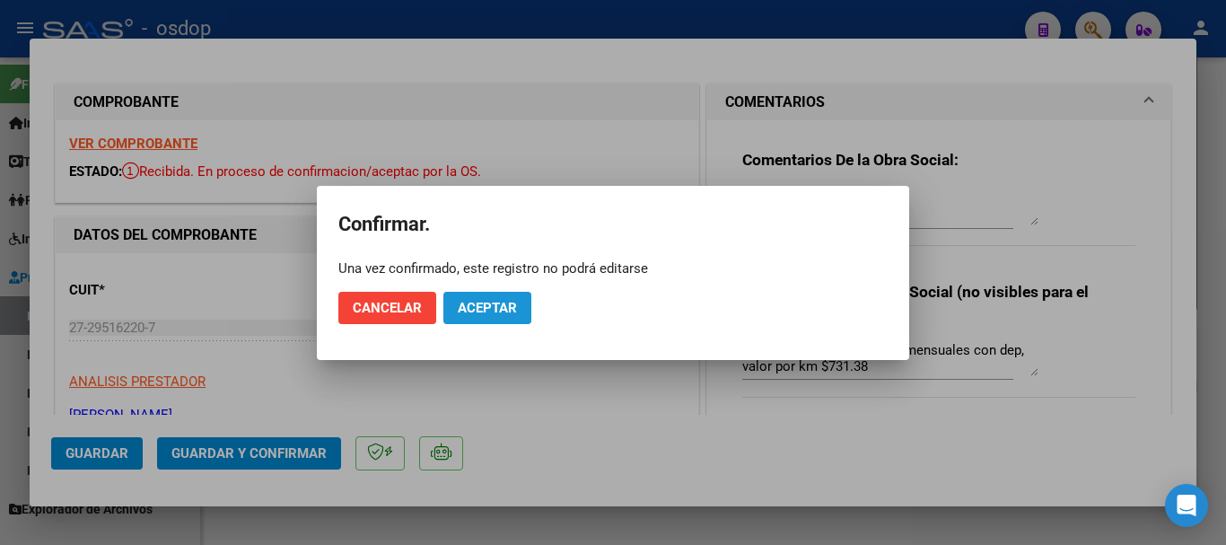
click at [501, 310] on span "Aceptar" at bounding box center [487, 308] width 59 height 16
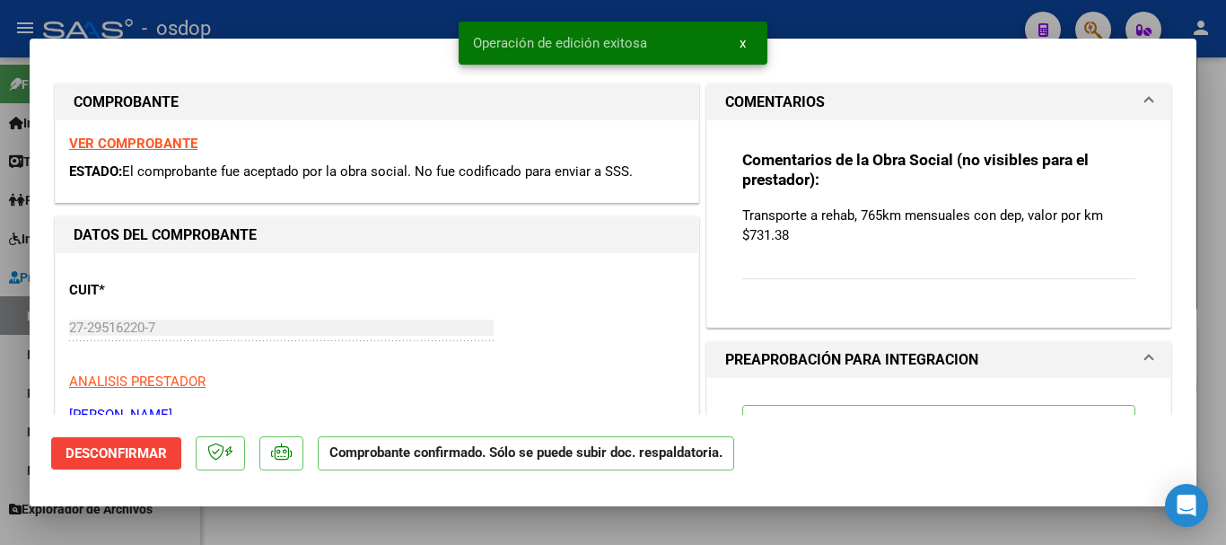
click at [558, 511] on div at bounding box center [613, 272] width 1226 height 545
type input "$ 0,00"
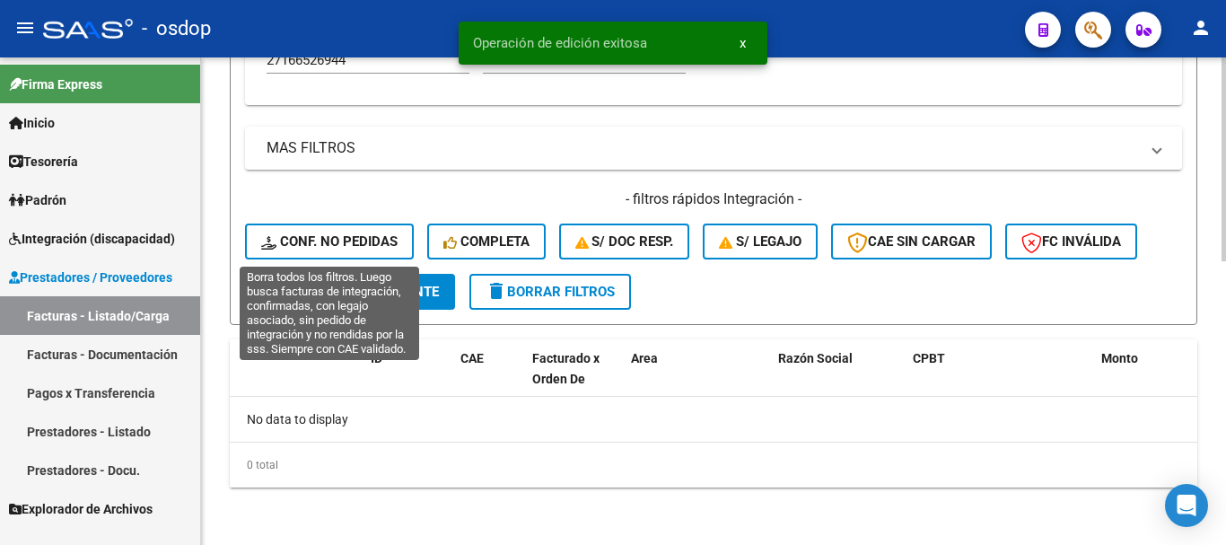
click at [349, 233] on button "Conf. no pedidas" at bounding box center [329, 241] width 169 height 36
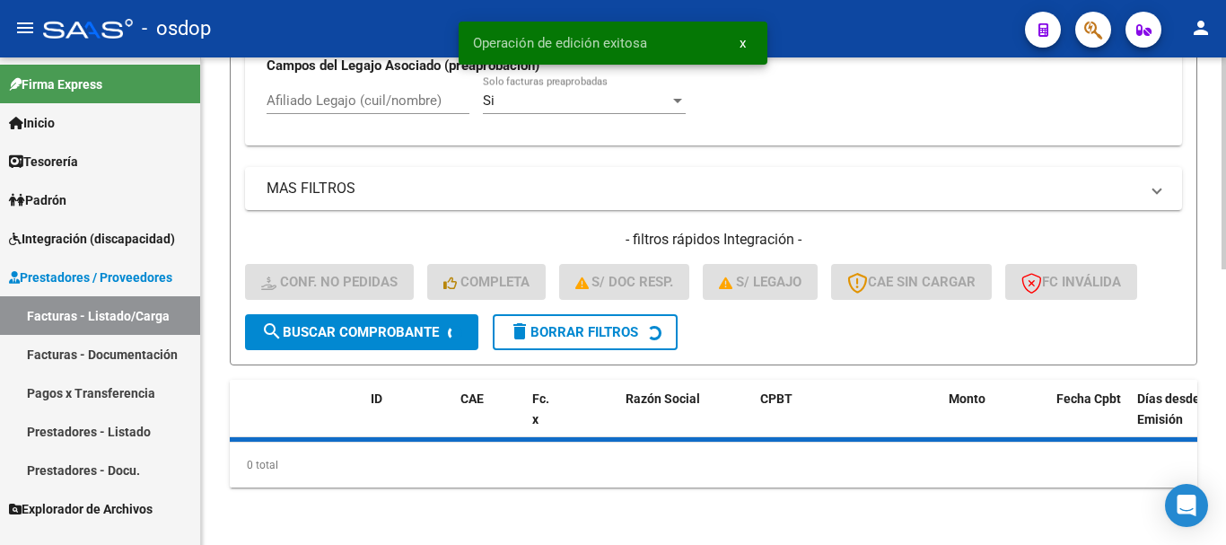
scroll to position [676, 0]
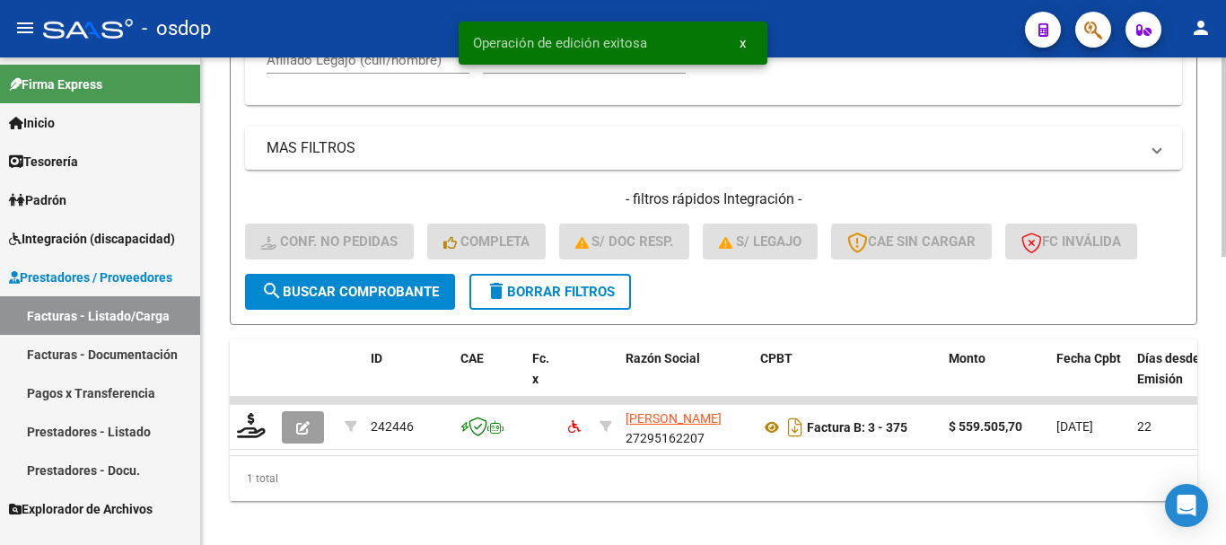
click at [366, 67] on input "Afiliado Legajo (cuil/nombre)" at bounding box center [367, 60] width 203 height 16
paste input "27166526944"
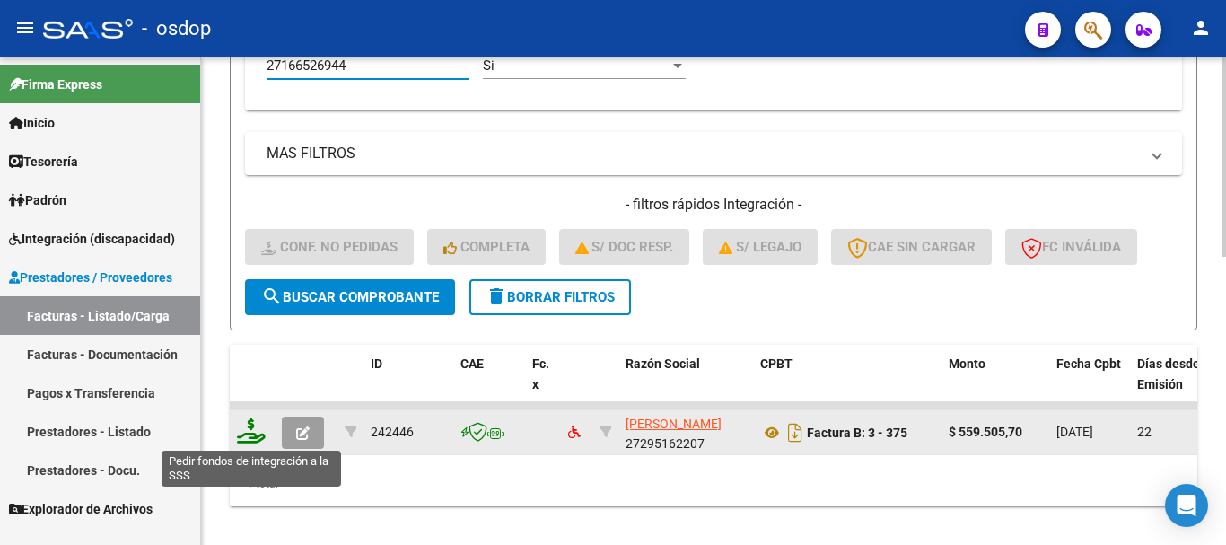
type input "27166526944"
click at [259, 432] on icon at bounding box center [251, 430] width 29 height 25
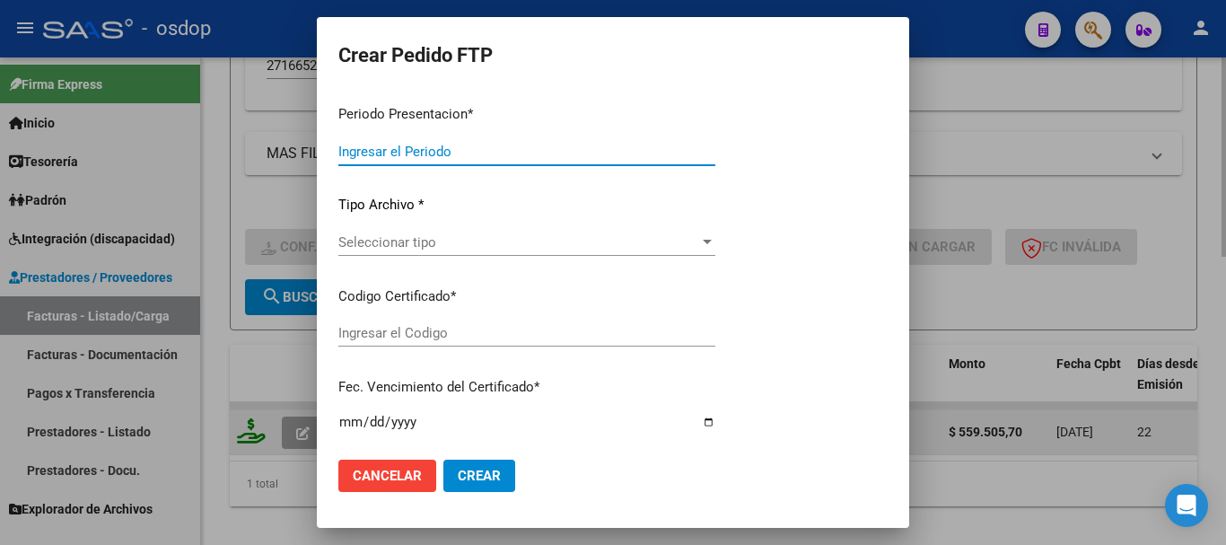
type input "202508"
type input "$ 559.505,70"
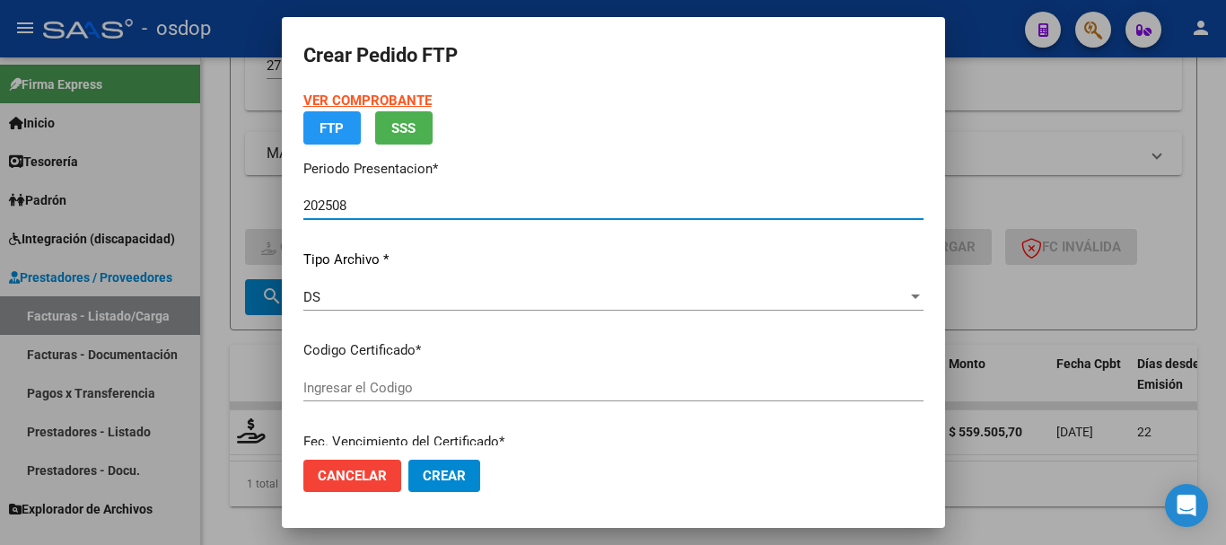
type input "9302246756"
type input "2033-04-10"
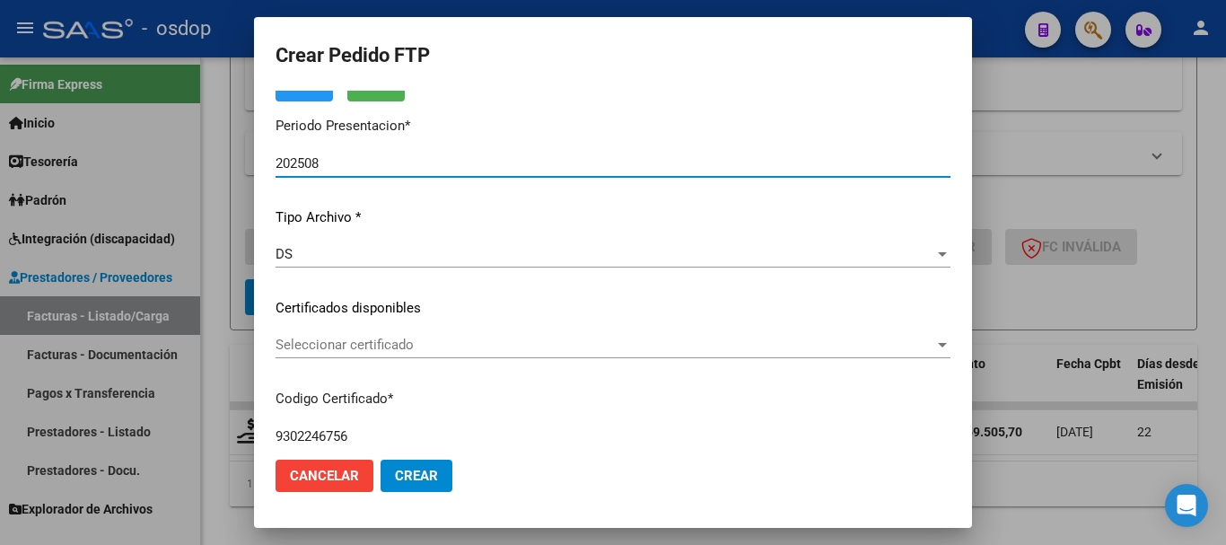
click at [399, 343] on span "Seleccionar certificado" at bounding box center [604, 344] width 659 height 16
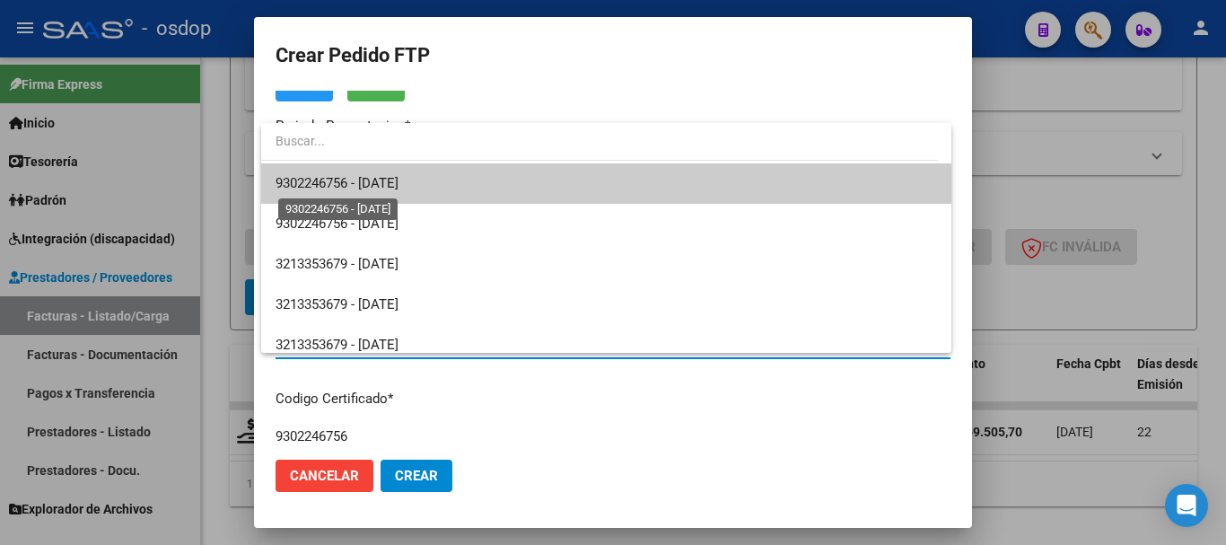
click at [398, 182] on span "9302246756 - 2033-04-10" at bounding box center [336, 183] width 123 height 16
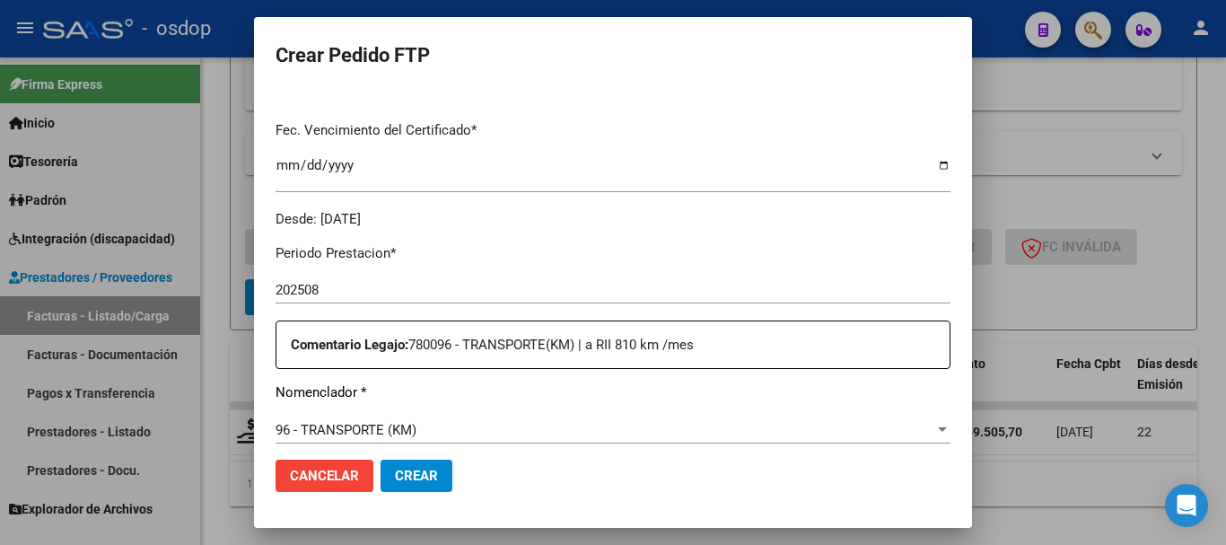
scroll to position [628, 0]
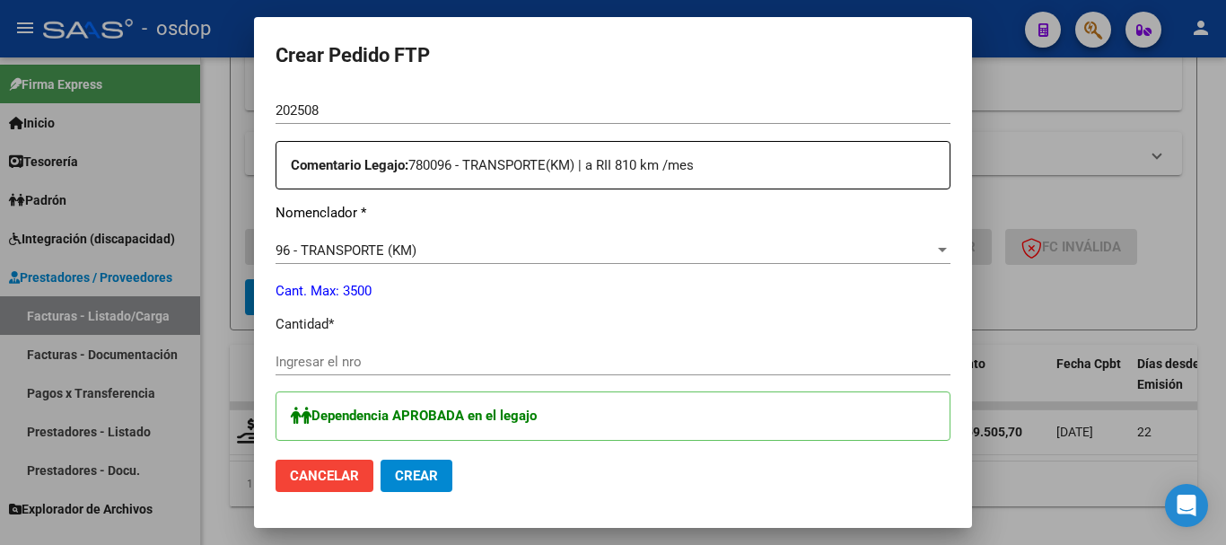
click at [407, 367] on input "Ingresar el nro" at bounding box center [612, 361] width 675 height 16
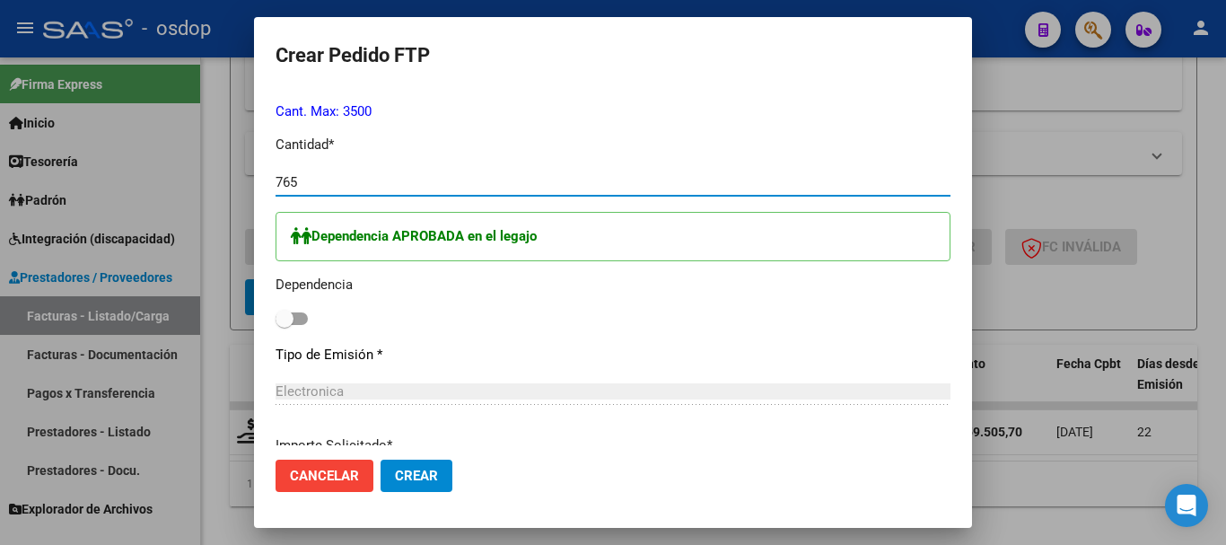
type input "765"
click at [288, 316] on span at bounding box center [284, 319] width 18 height 18
click at [284, 325] on input "checkbox" at bounding box center [284, 325] width 1 height 1
checkbox input "true"
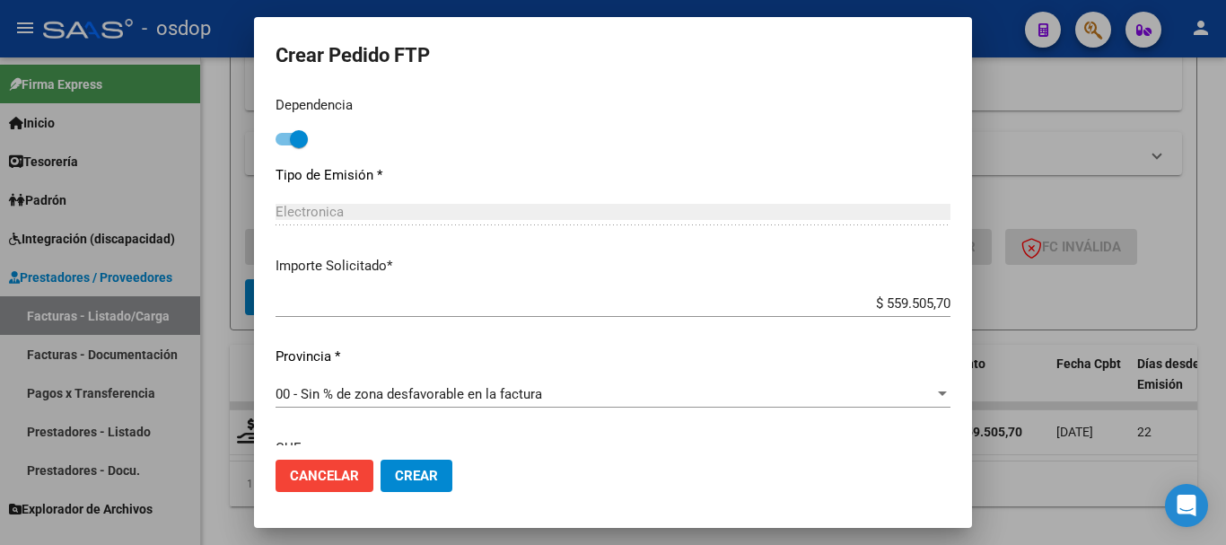
scroll to position [1147, 0]
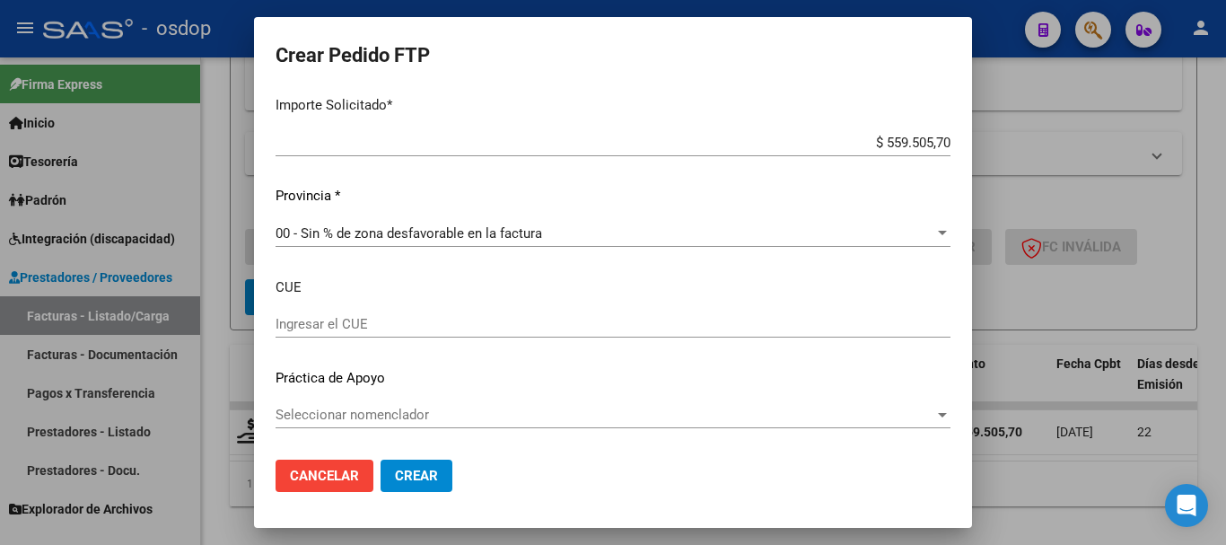
click at [420, 470] on span "Crear" at bounding box center [416, 475] width 43 height 16
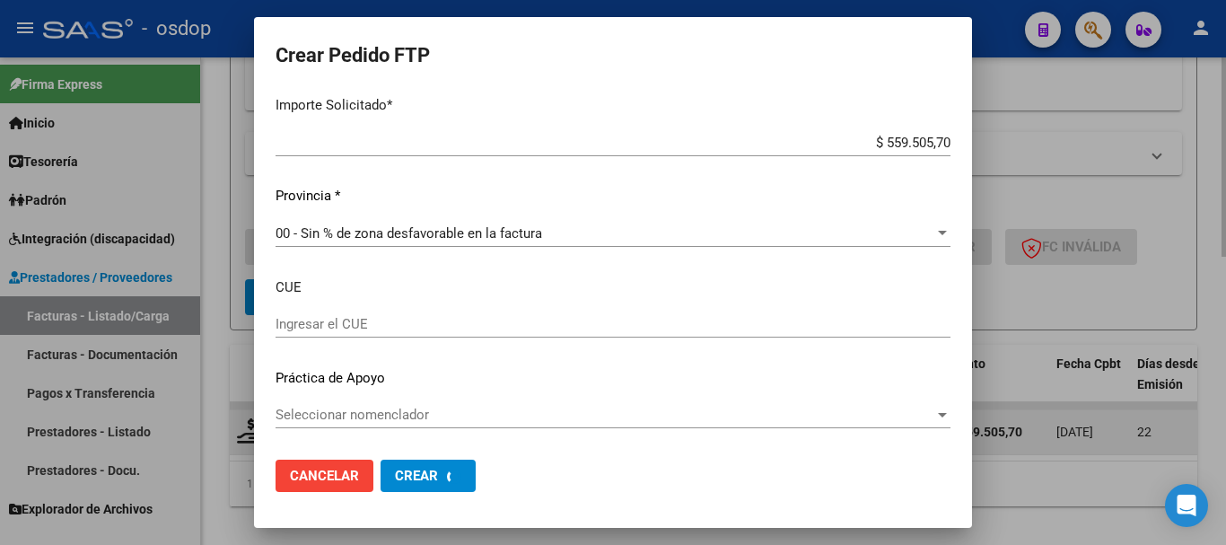
scroll to position [0, 0]
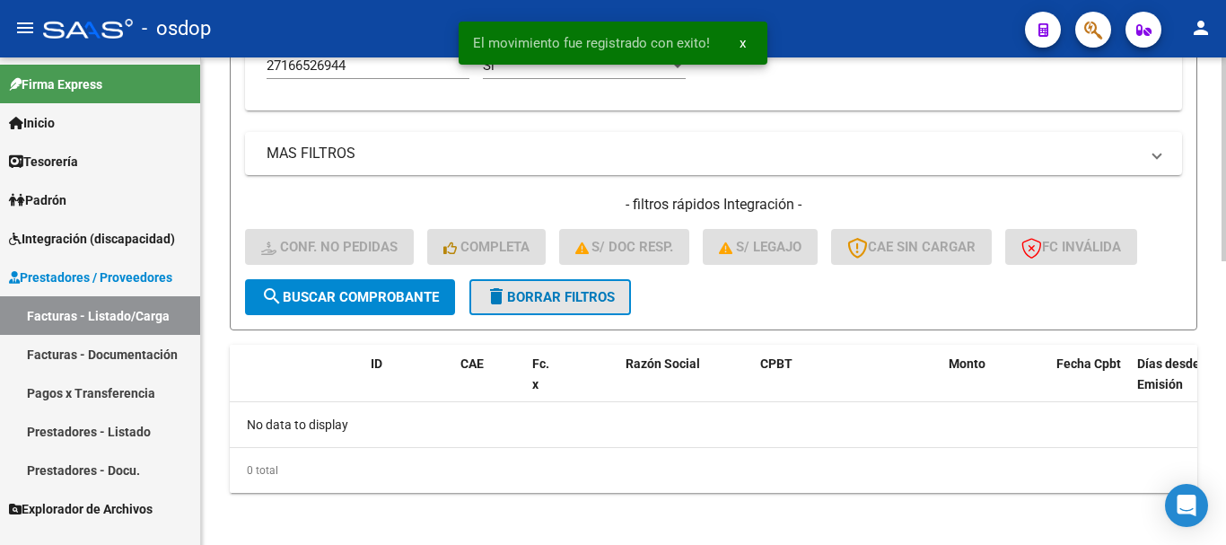
click at [565, 301] on span "delete Borrar Filtros" at bounding box center [549, 297] width 129 height 16
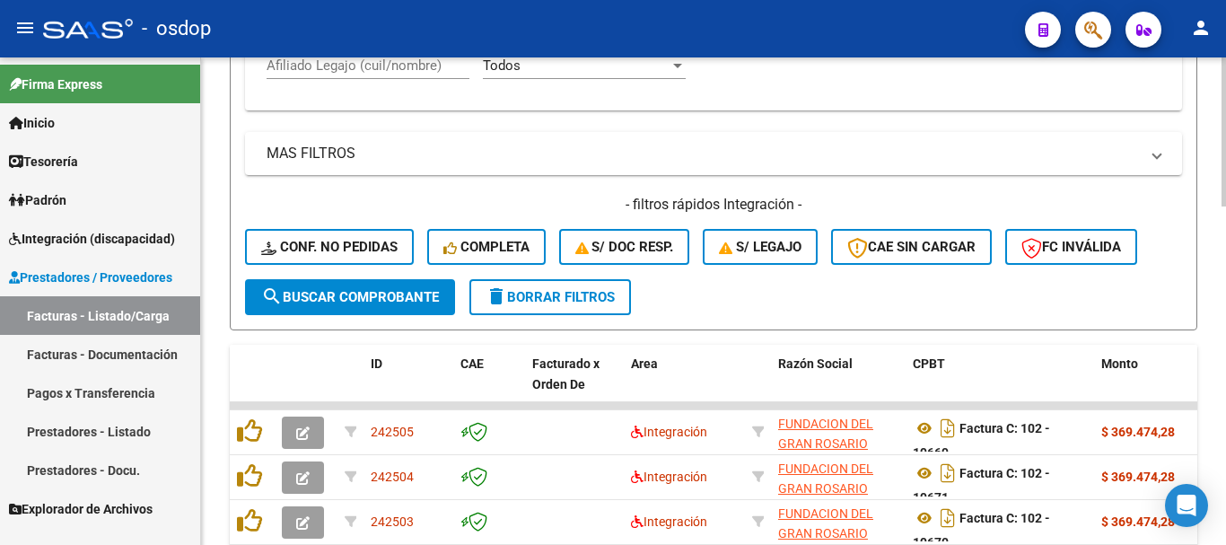
scroll to position [581, 0]
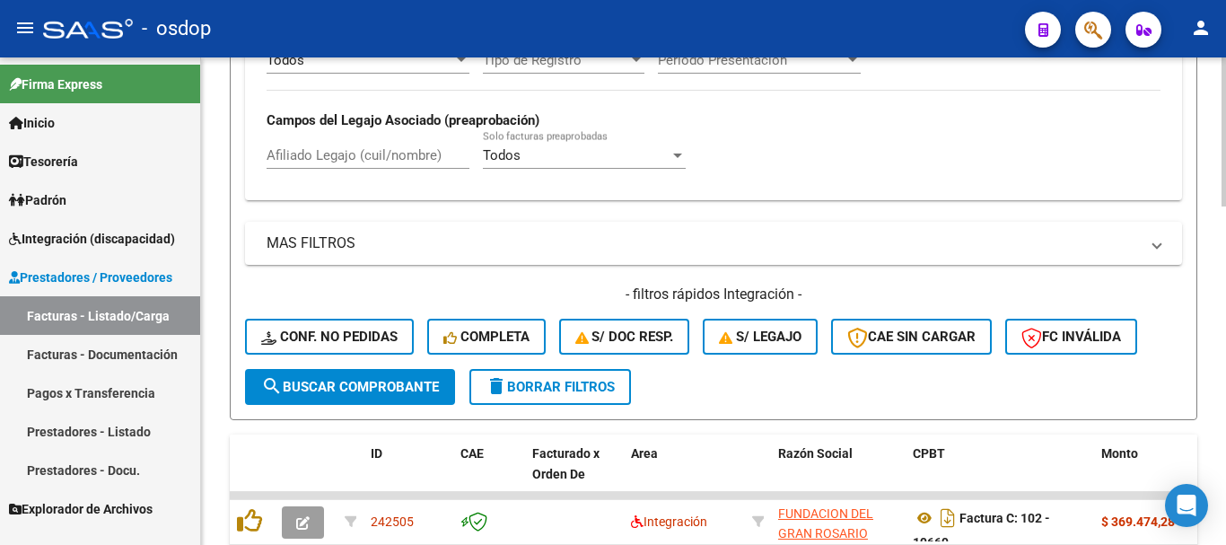
click at [383, 155] on input "Afiliado Legajo (cuil/nombre)" at bounding box center [367, 155] width 203 height 16
paste input "20399482462"
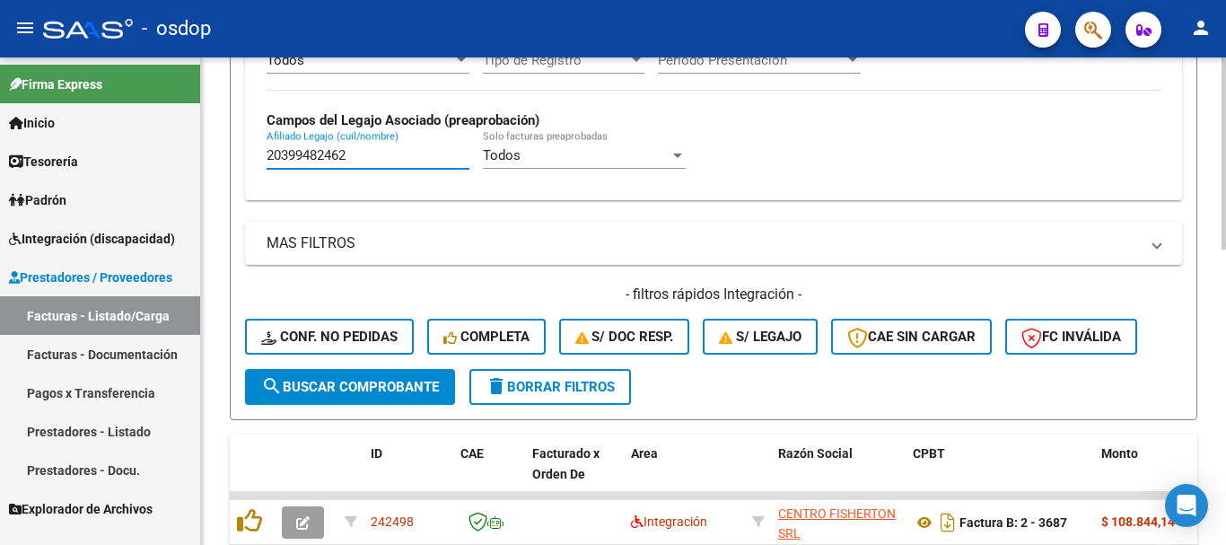
scroll to position [749, 0]
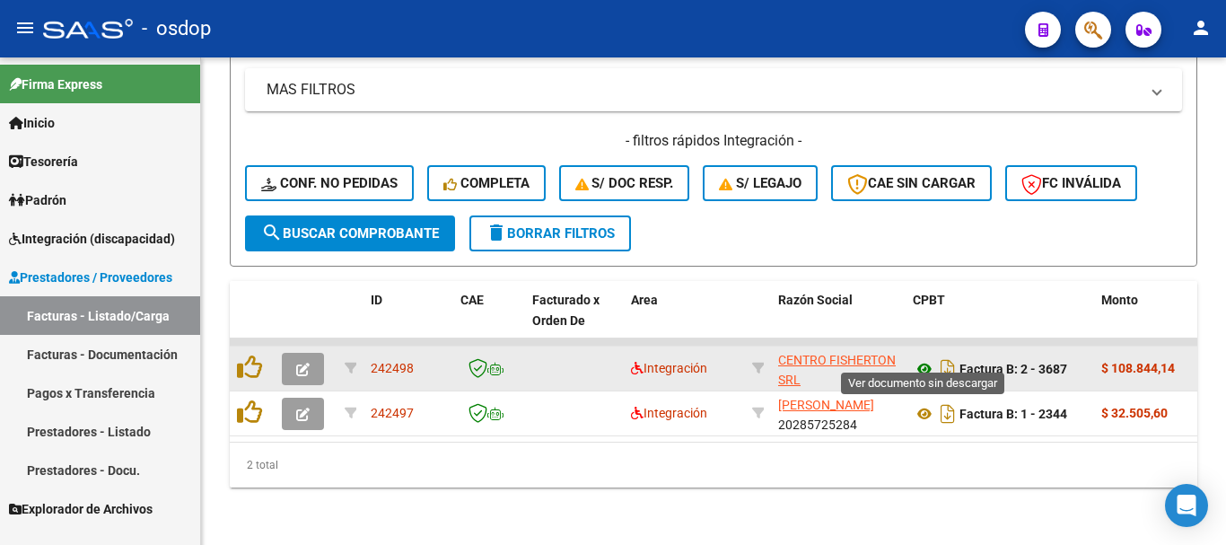
type input "20399482462"
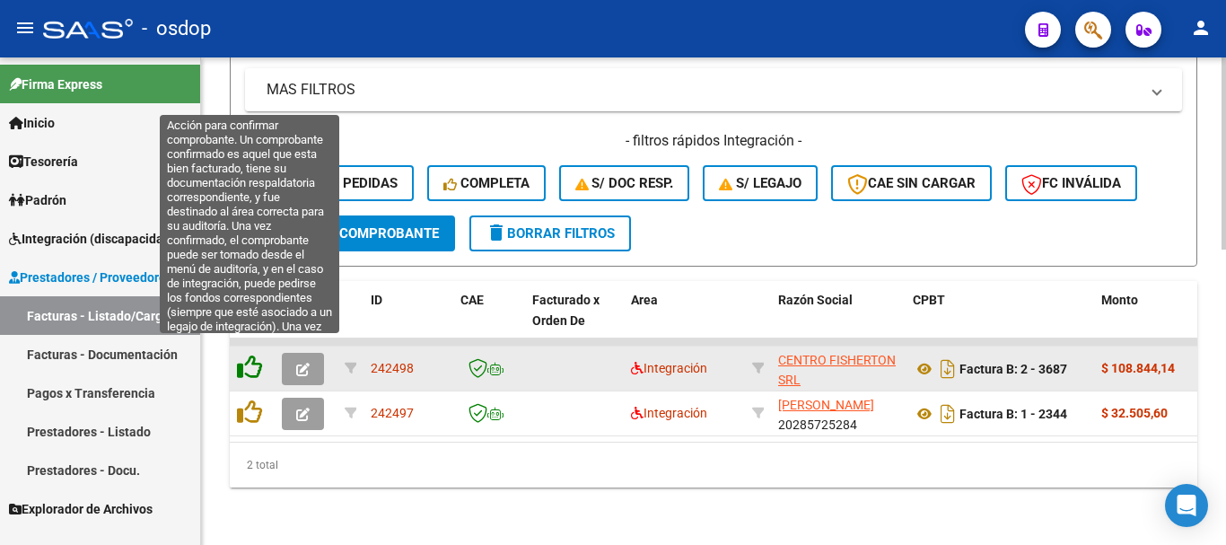
click at [250, 354] on icon at bounding box center [249, 366] width 25 height 25
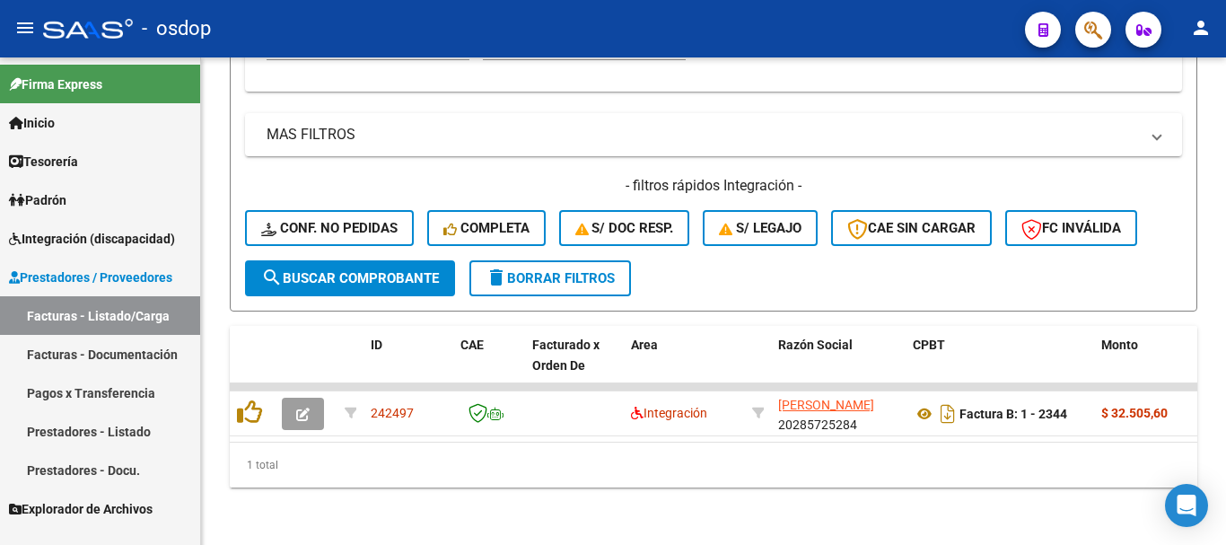
scroll to position [704, 0]
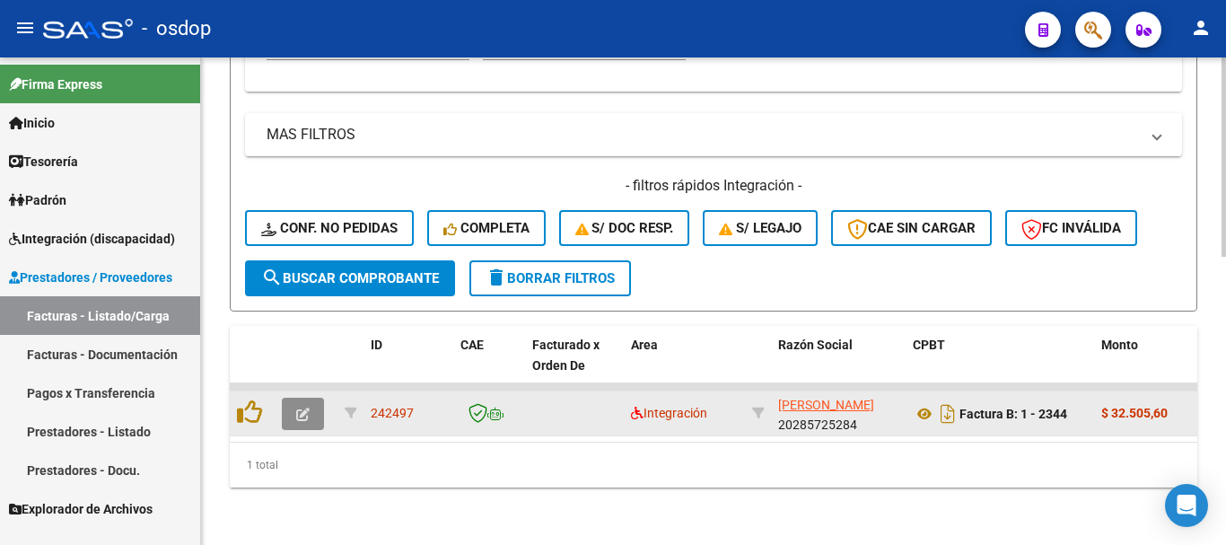
click at [298, 407] on icon "button" at bounding box center [302, 413] width 13 height 13
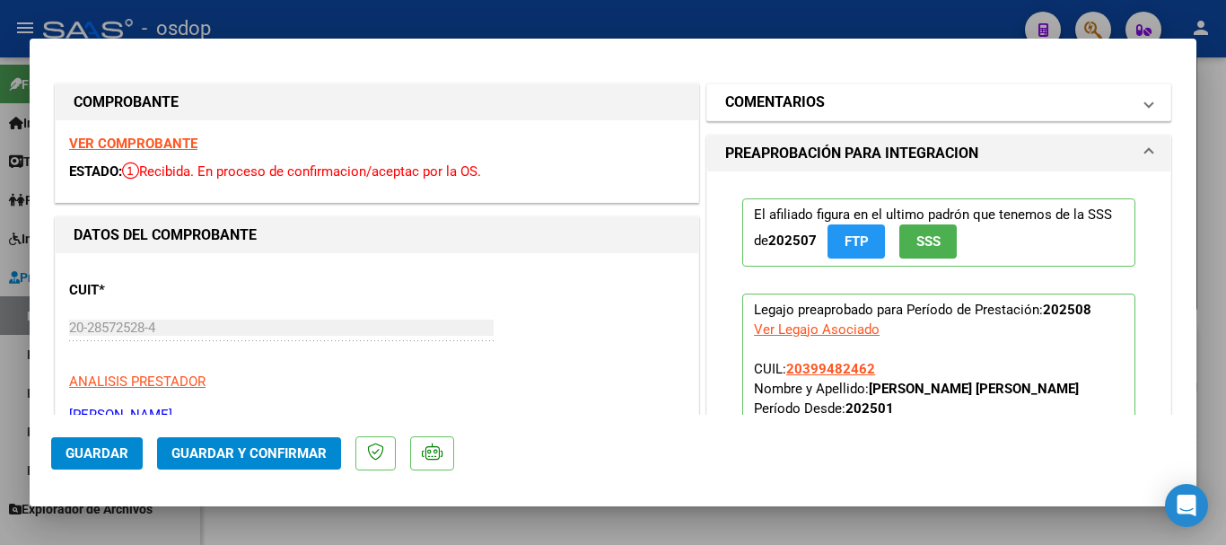
click at [814, 104] on h1 "COMENTARIOS" at bounding box center [775, 103] width 100 height 22
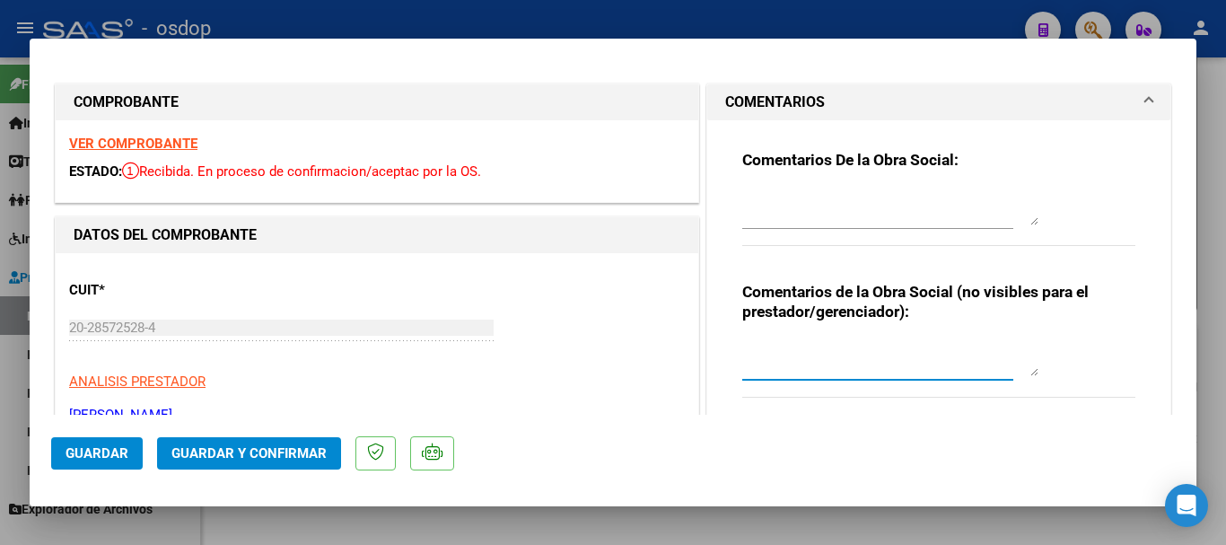
click at [799, 356] on textarea at bounding box center [890, 358] width 296 height 36
click at [966, 353] on textarea "Transporte a rehab, 60km mensuales" at bounding box center [890, 358] width 296 height 36
type textarea "Transporte a rehab, 60km mensuales sin dep, valor por km $541.76"
click at [251, 461] on button "Guardar y Confirmar" at bounding box center [249, 453] width 184 height 32
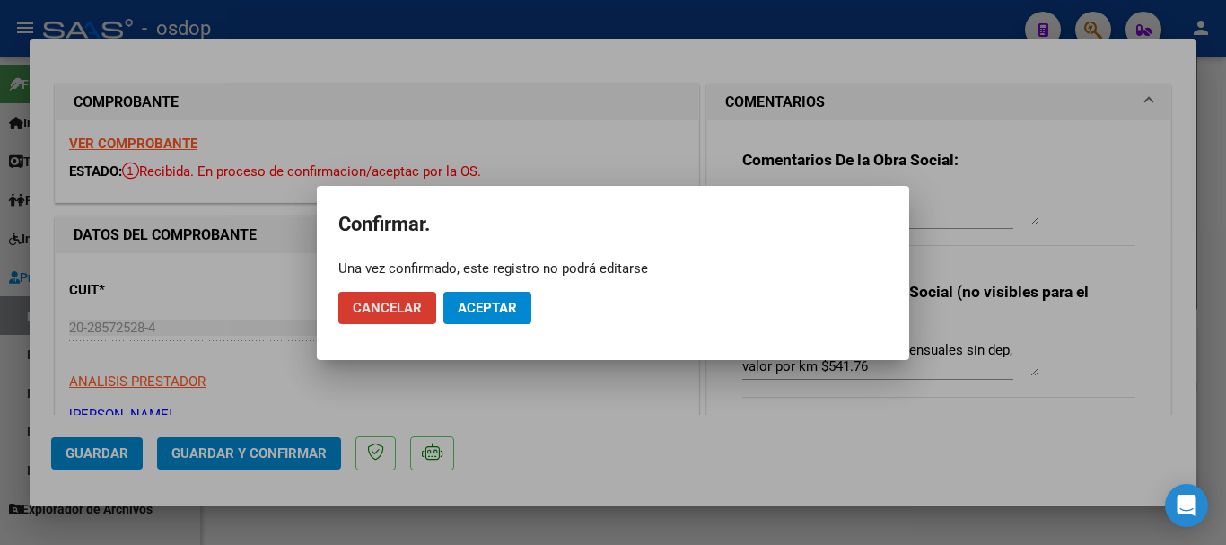
click at [502, 308] on span "Aceptar" at bounding box center [487, 308] width 59 height 16
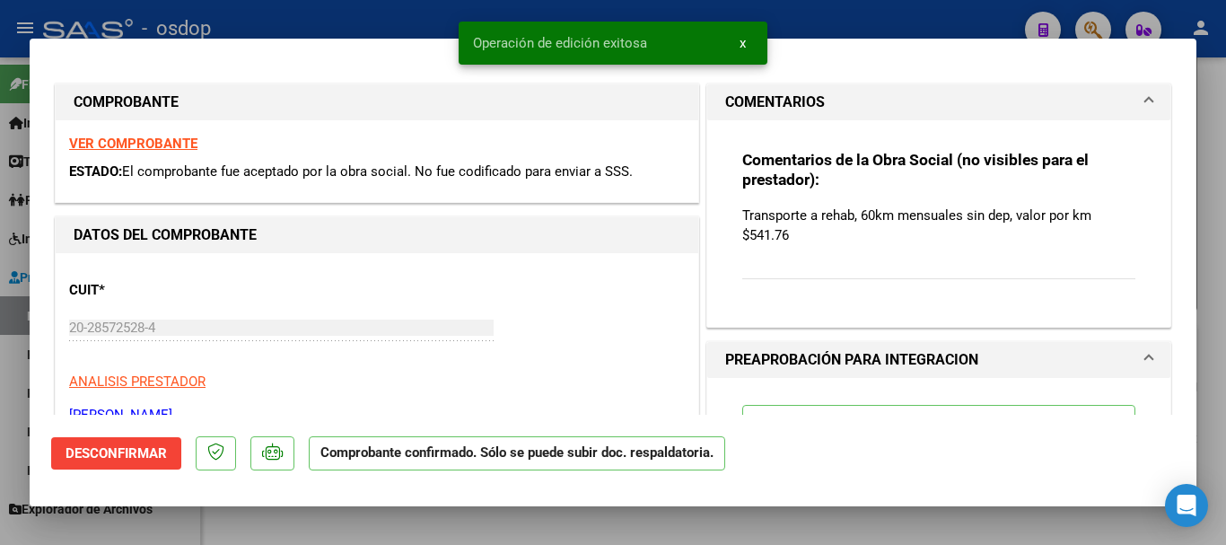
click at [449, 15] on div "Operación de edición exitosa x" at bounding box center [613, 43] width 352 height 86
click at [419, 1] on div at bounding box center [613, 272] width 1226 height 545
type input "$ 0,00"
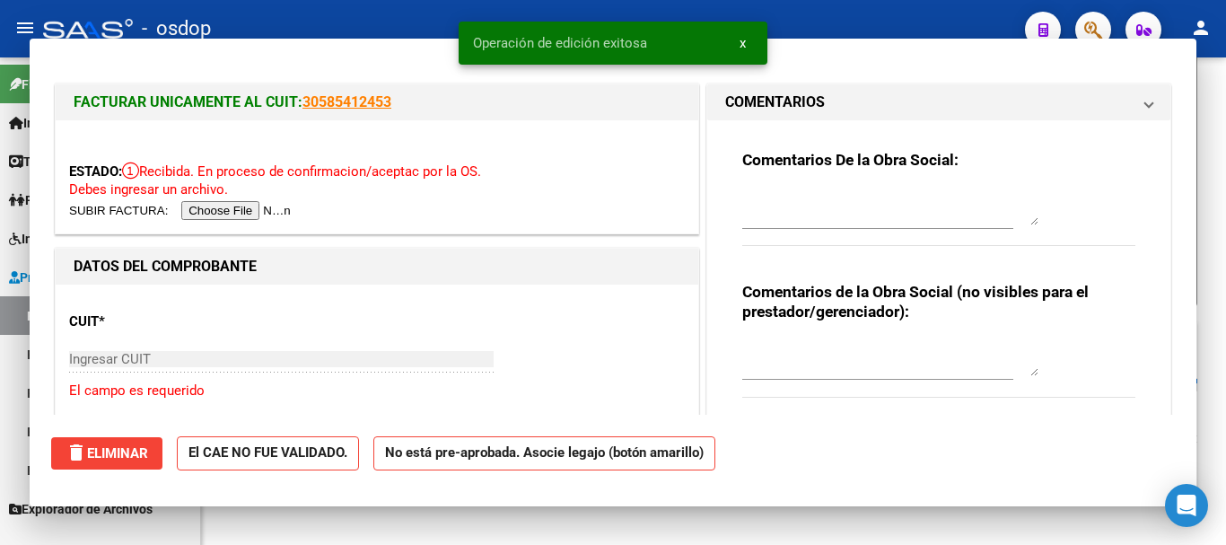
click at [421, 20] on div "- osdop" at bounding box center [526, 28] width 967 height 39
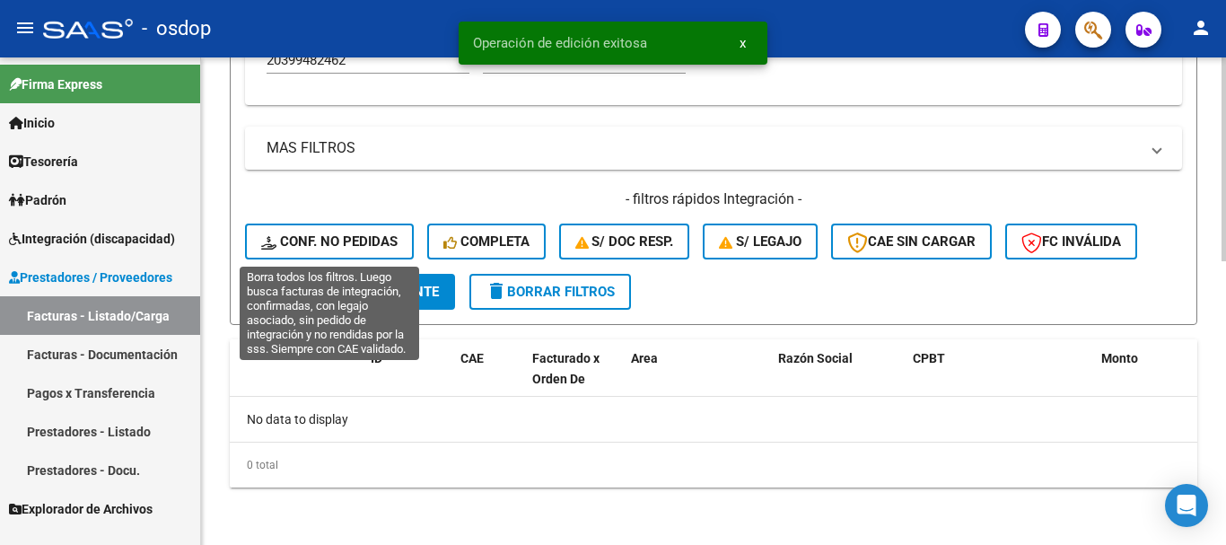
click at [349, 250] on button "Conf. no pedidas" at bounding box center [329, 241] width 169 height 36
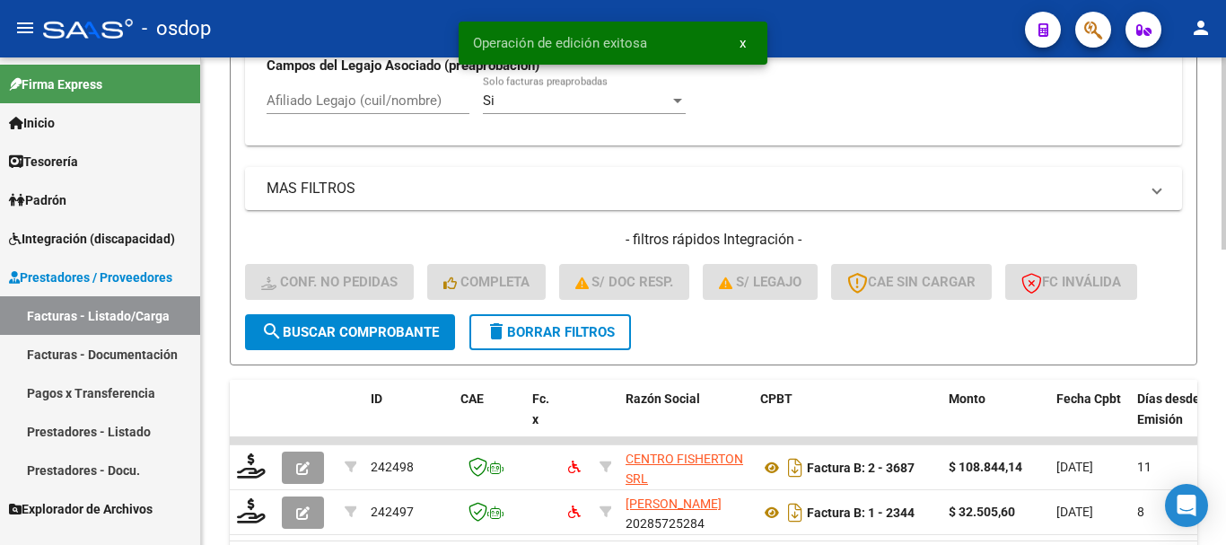
scroll to position [676, 0]
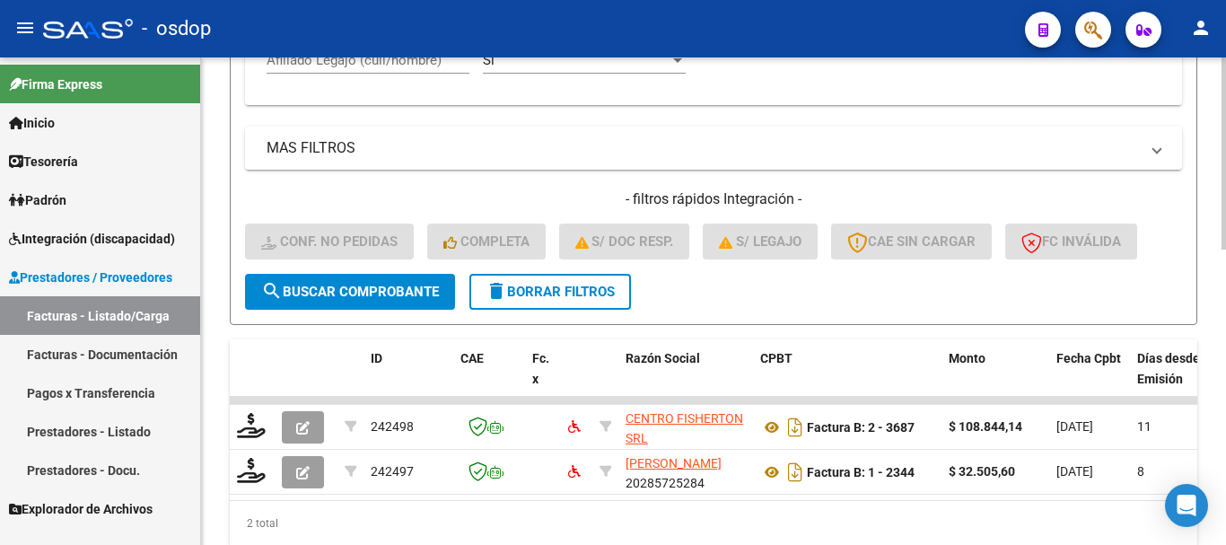
click at [374, 59] on input "Afiliado Legajo (cuil/nombre)" at bounding box center [367, 60] width 203 height 16
paste input "20399482462"
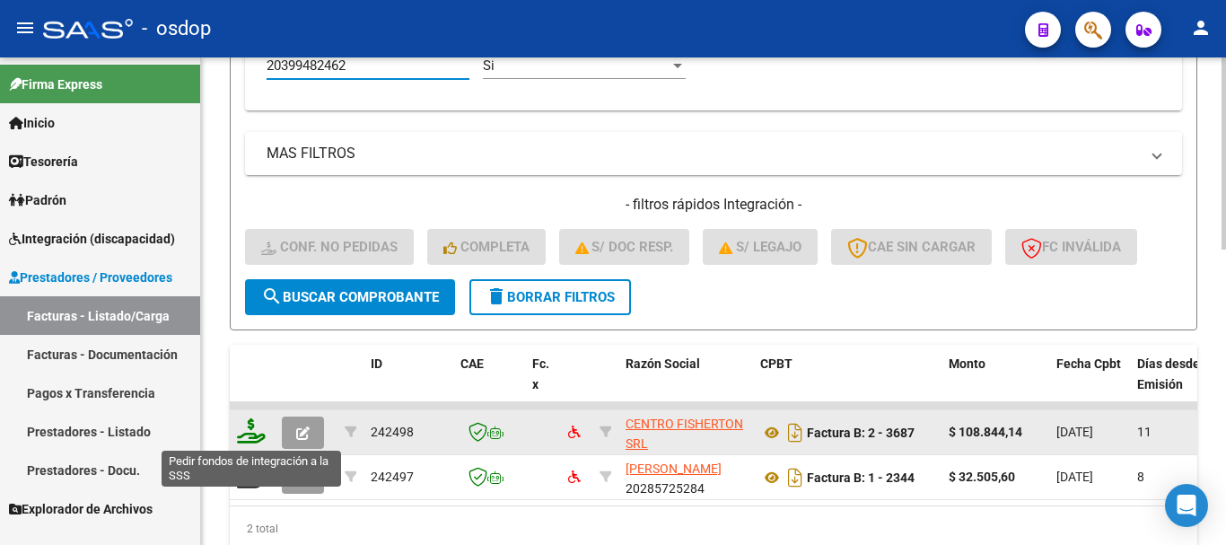
type input "20399482462"
click at [259, 429] on icon at bounding box center [251, 430] width 29 height 25
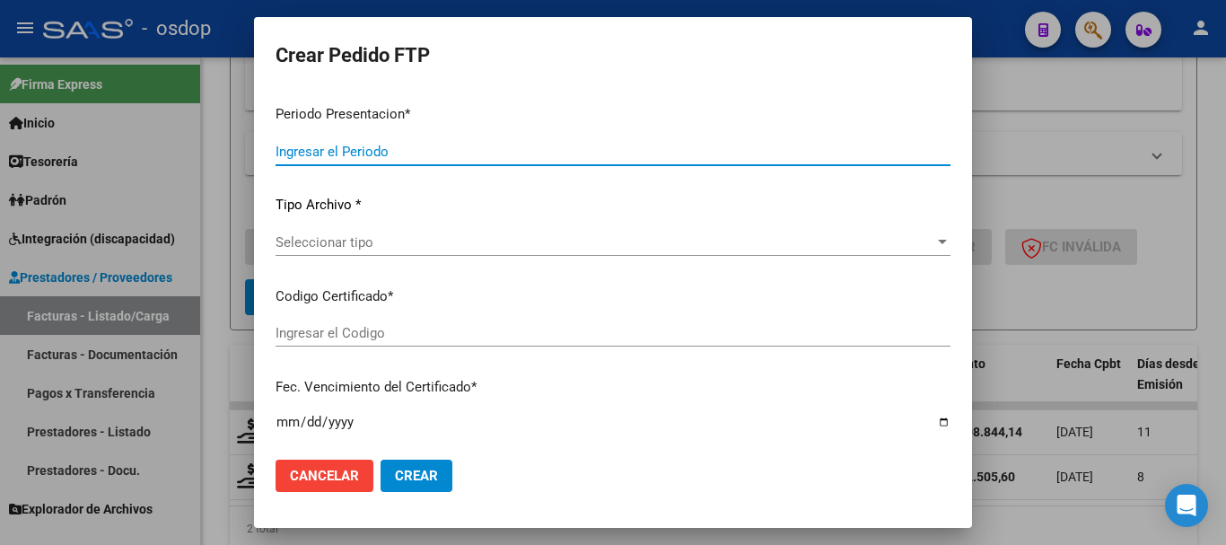
type input "202508"
type input "$ 108.844,14"
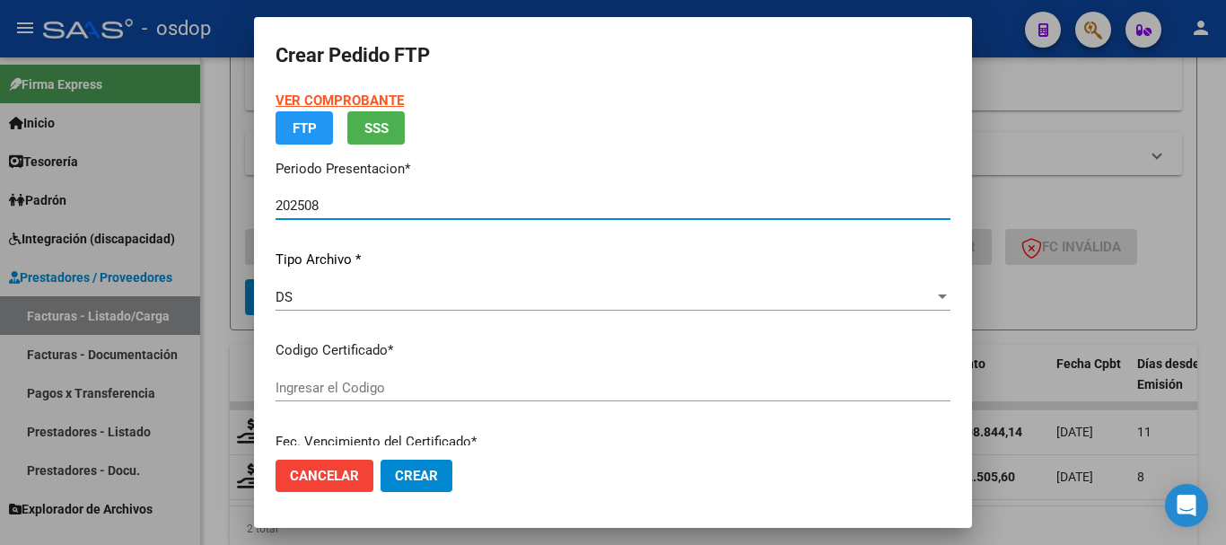
type input "6064721307"
type input "2026-11-16"
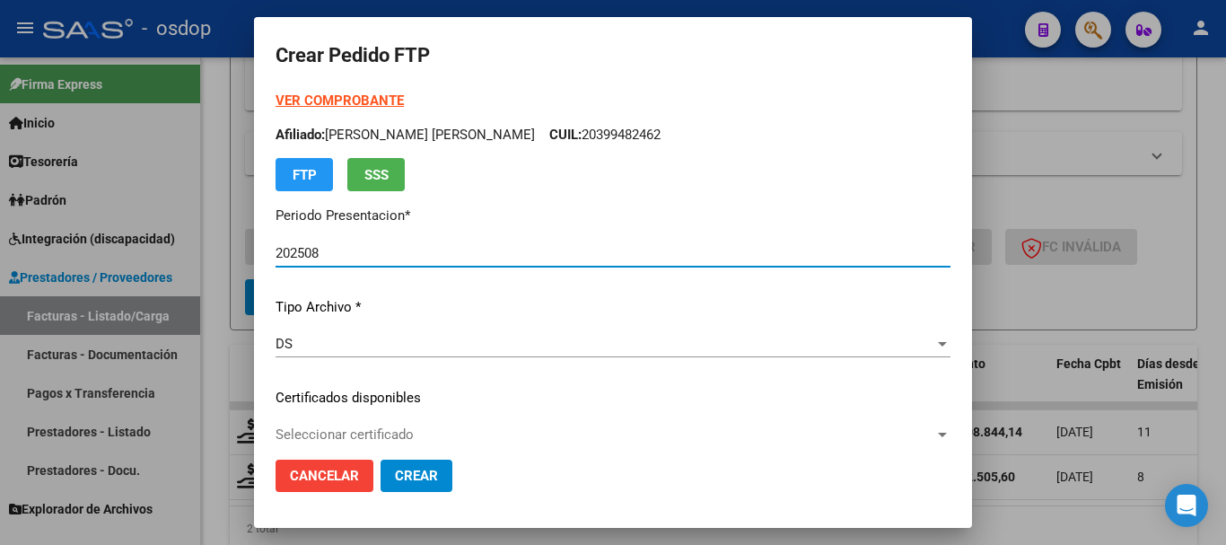
scroll to position [90, 0]
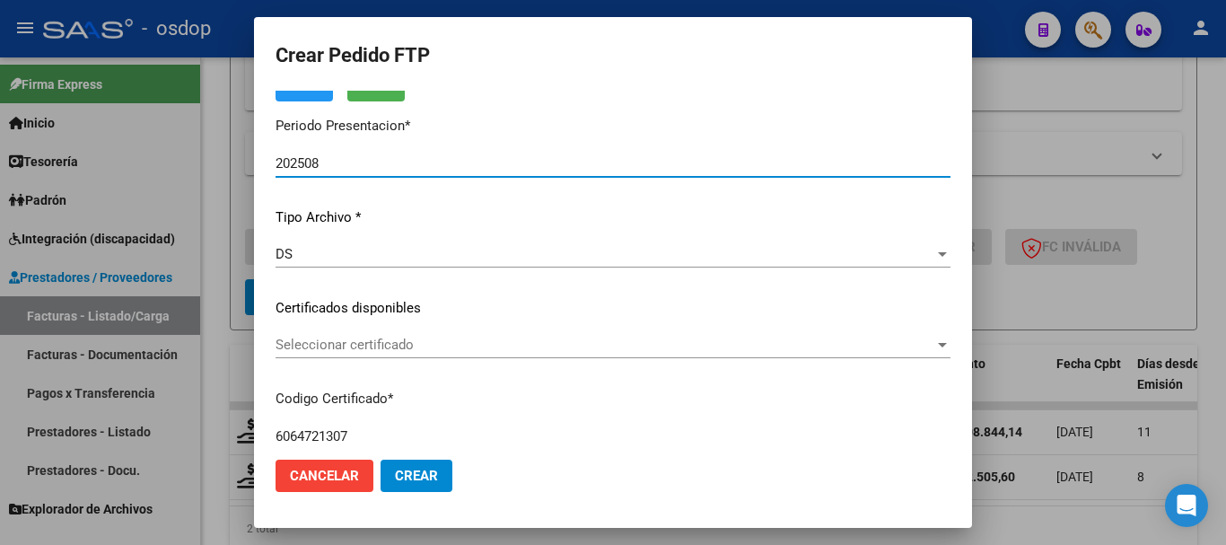
click at [349, 340] on span "Seleccionar certificado" at bounding box center [604, 344] width 659 height 16
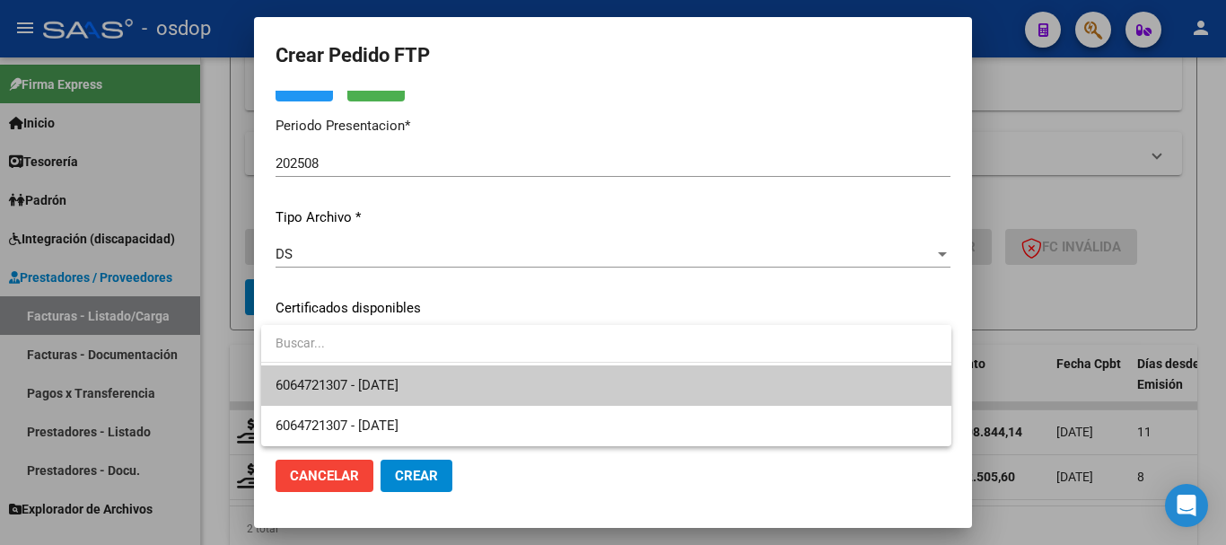
click at [370, 379] on span "6064721307 - 2026-11-16" at bounding box center [336, 385] width 123 height 16
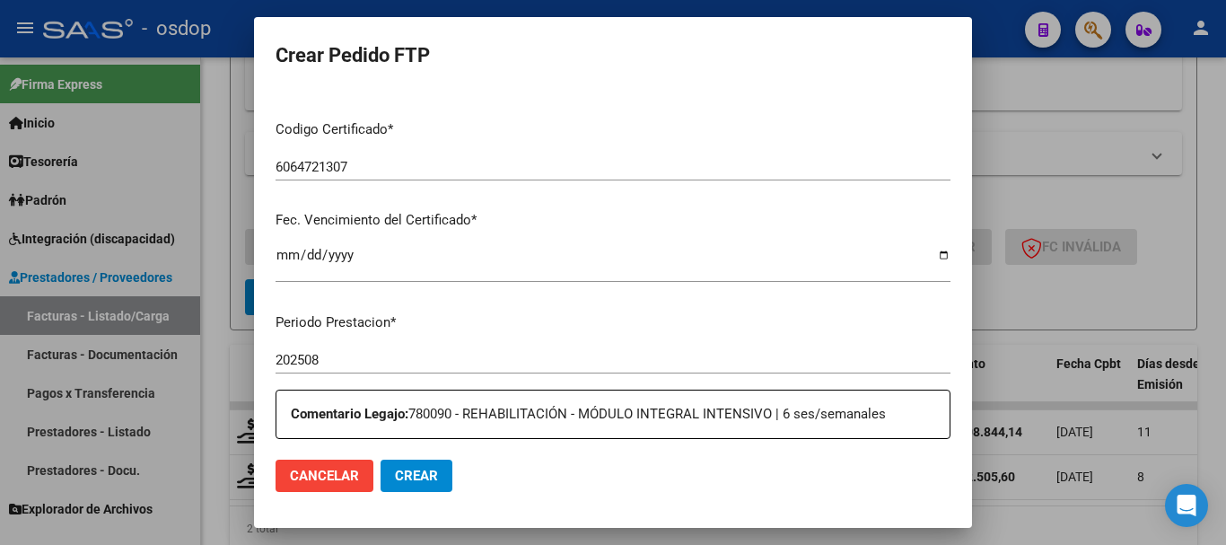
scroll to position [538, 0]
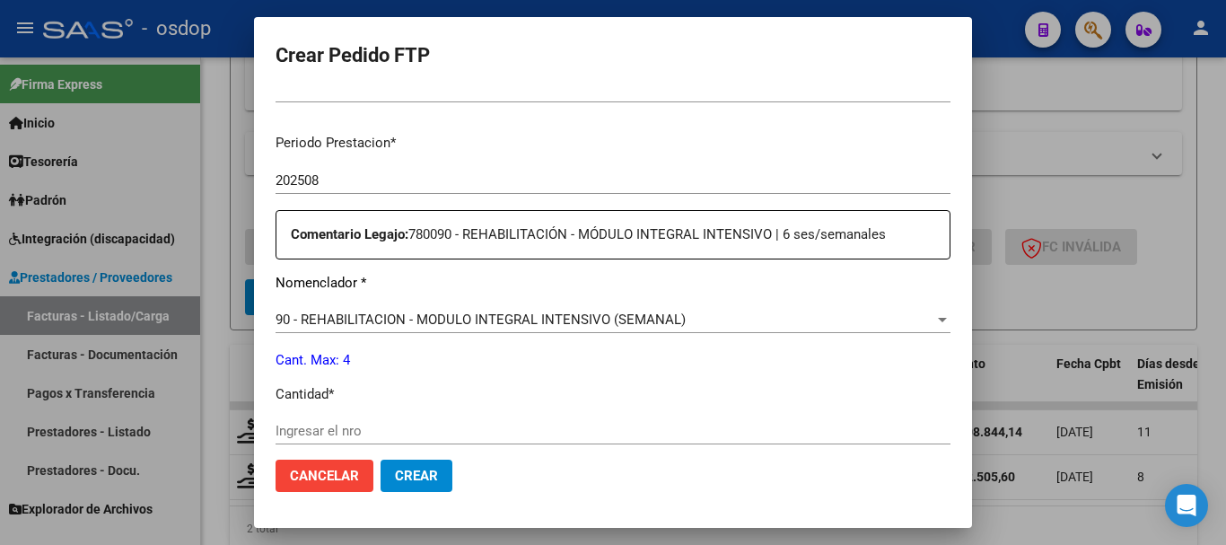
click at [459, 432] on input "Ingresar el nro" at bounding box center [612, 431] width 675 height 16
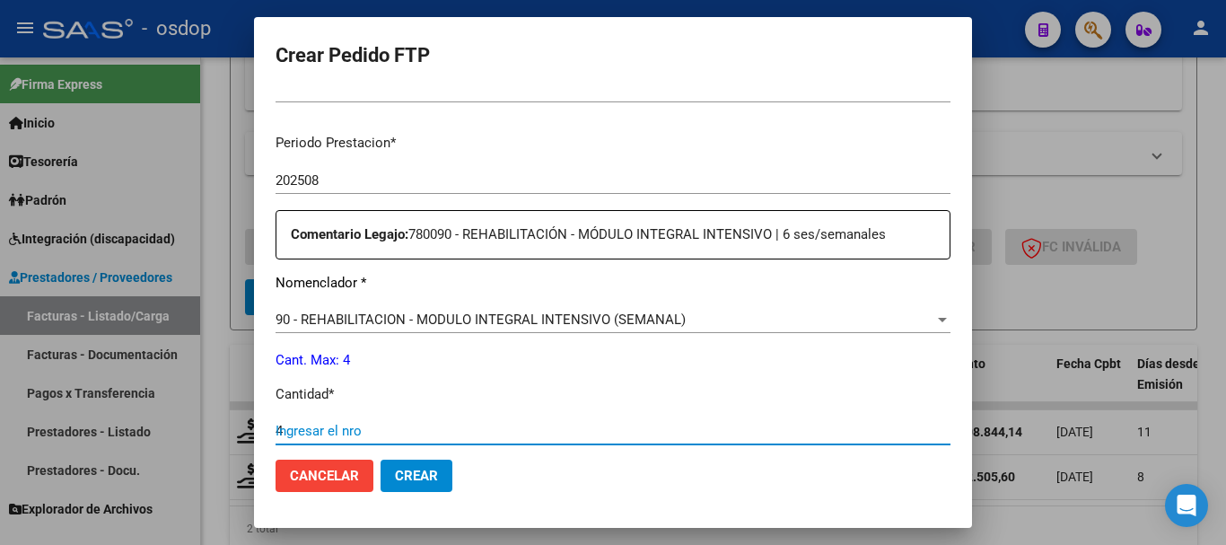
type input "4"
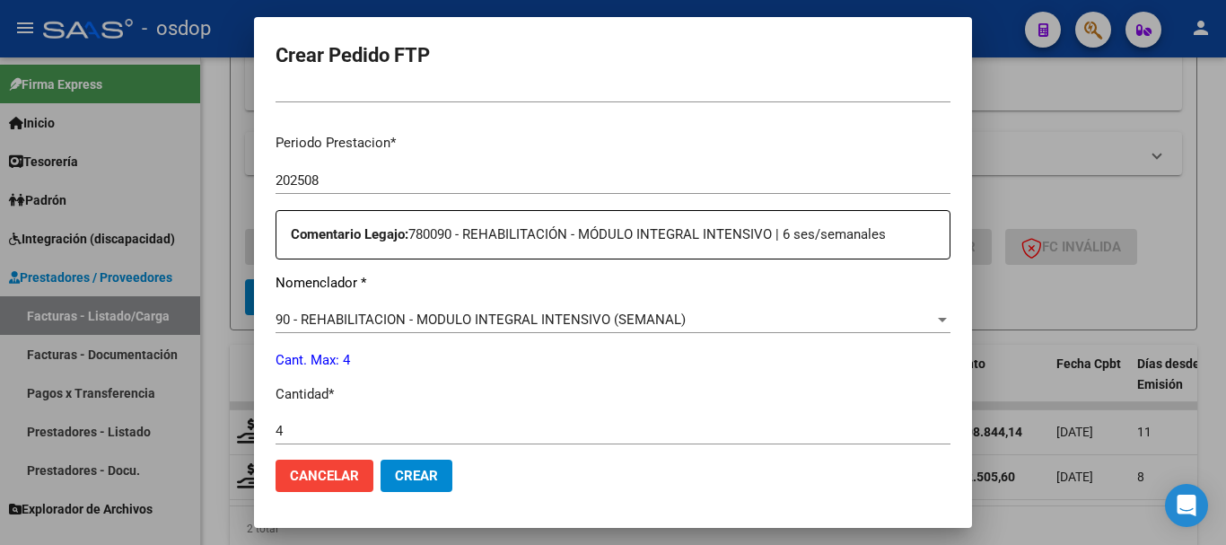
scroll to position [826, 0]
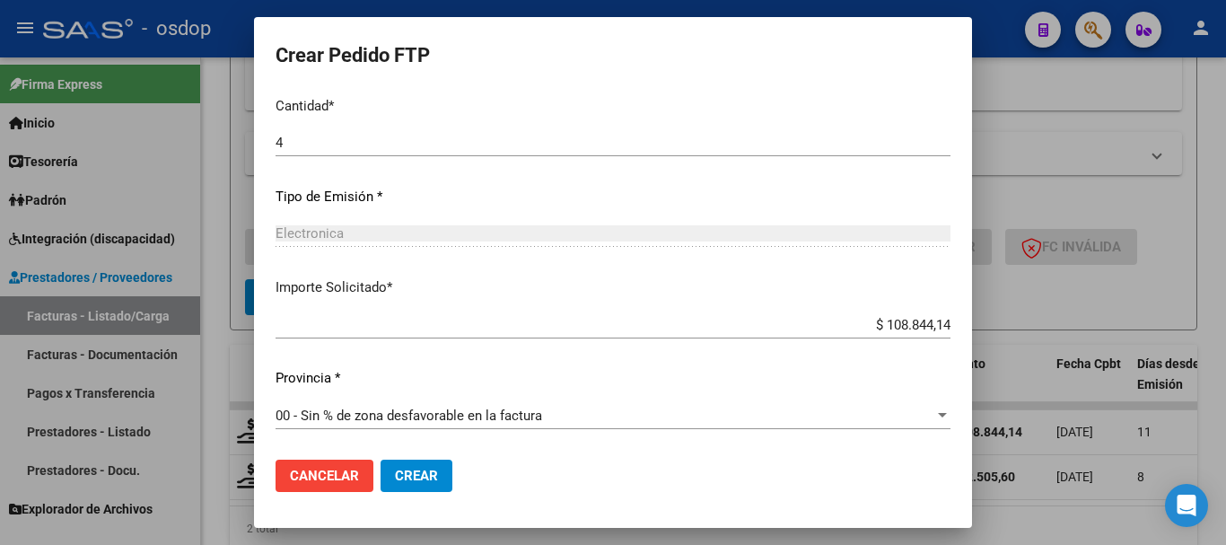
click at [430, 472] on span "Crear" at bounding box center [416, 475] width 43 height 16
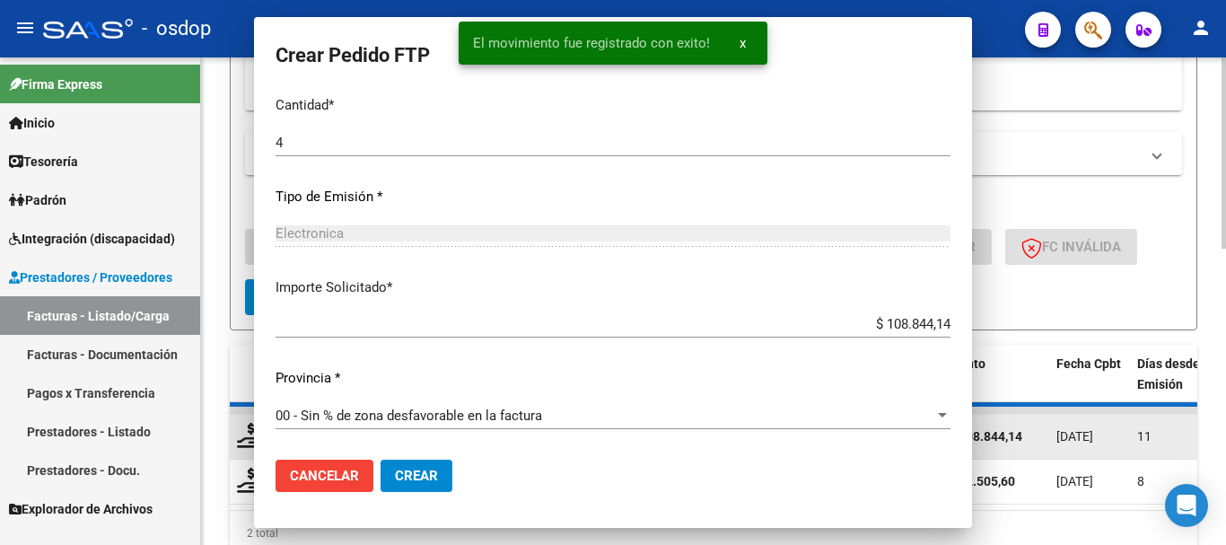
scroll to position [0, 0]
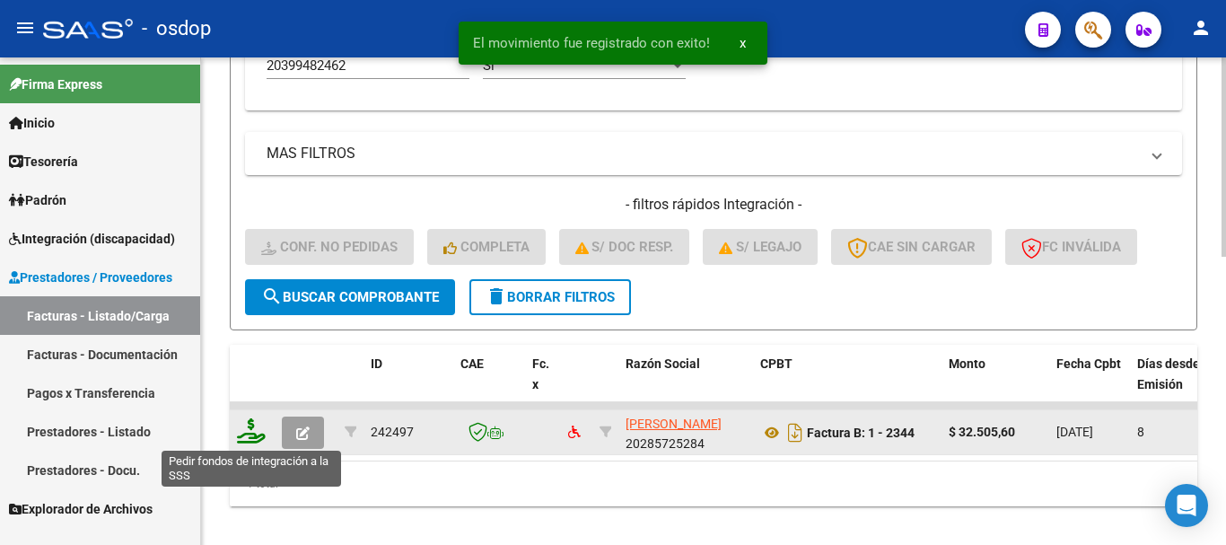
click at [250, 435] on icon at bounding box center [251, 430] width 29 height 25
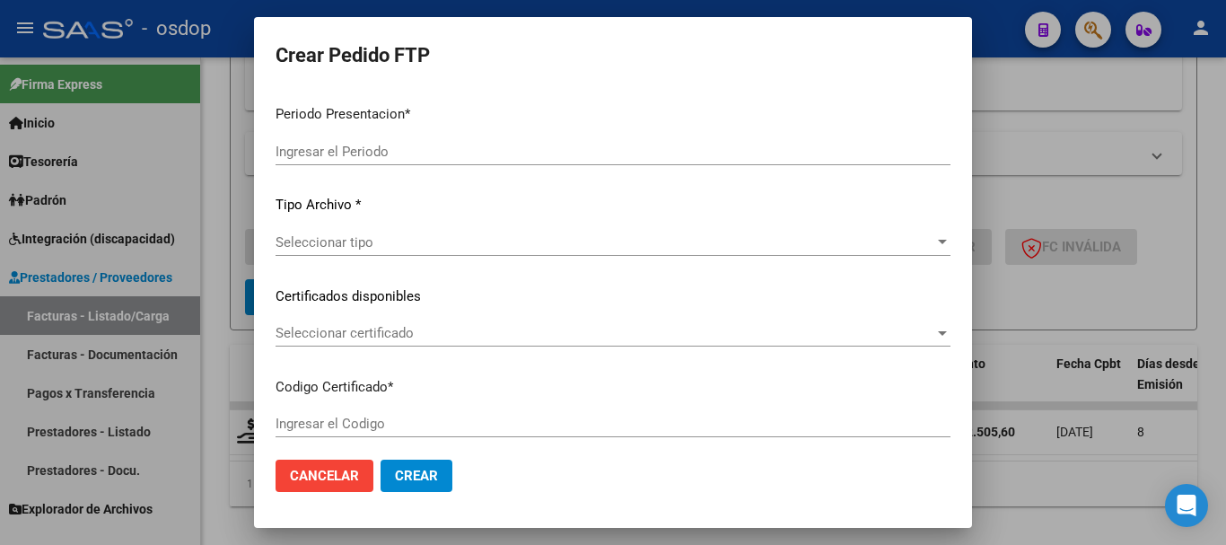
type input "202508"
type input "$ 32.505,60"
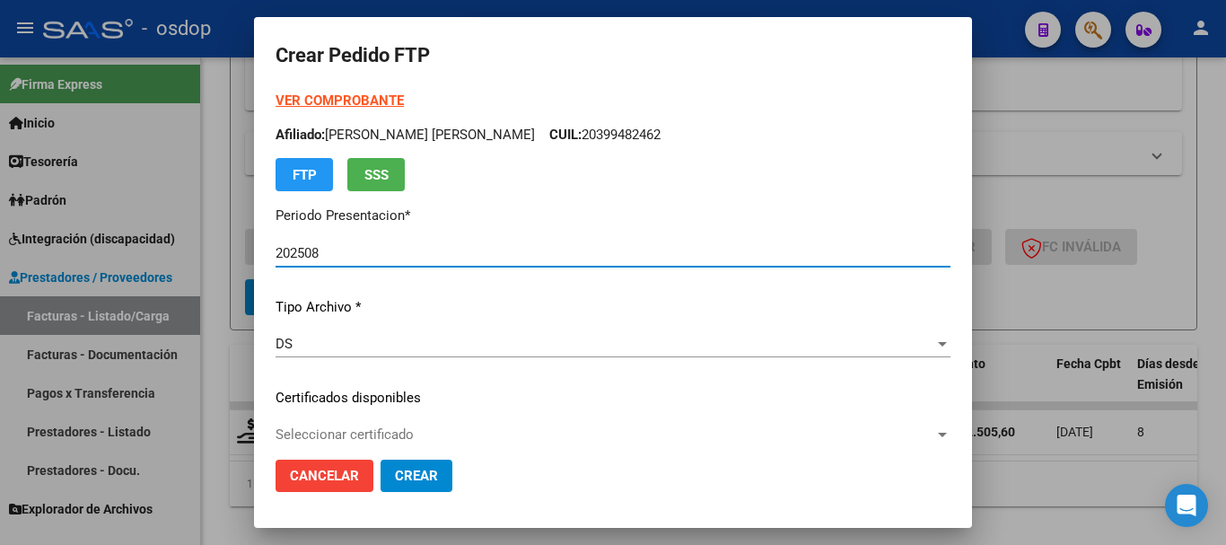
type input "6064721307"
type input "2026-11-16"
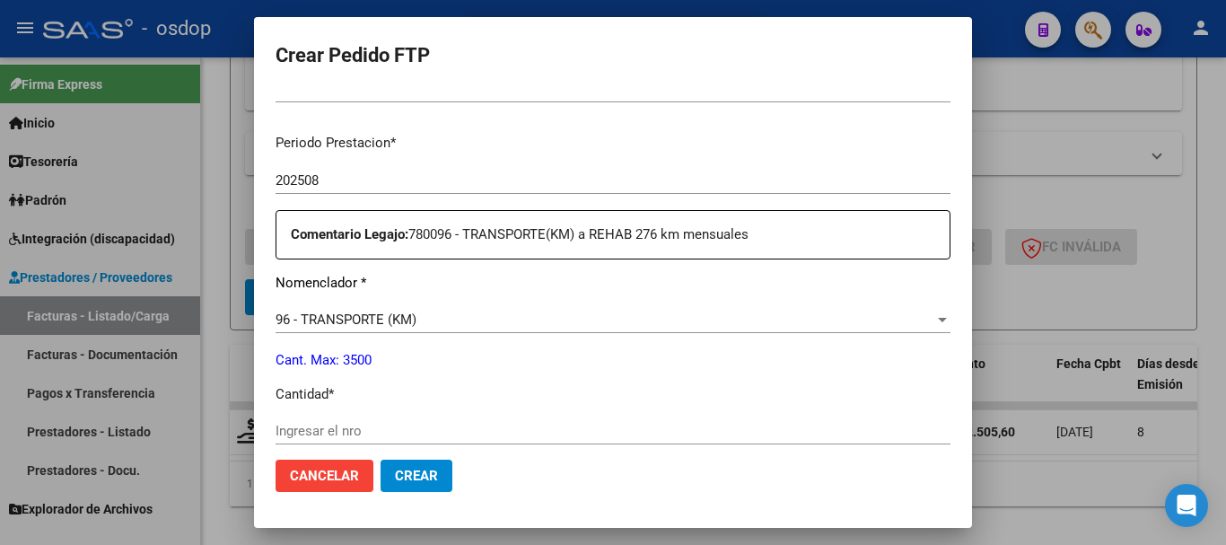
scroll to position [179, 0]
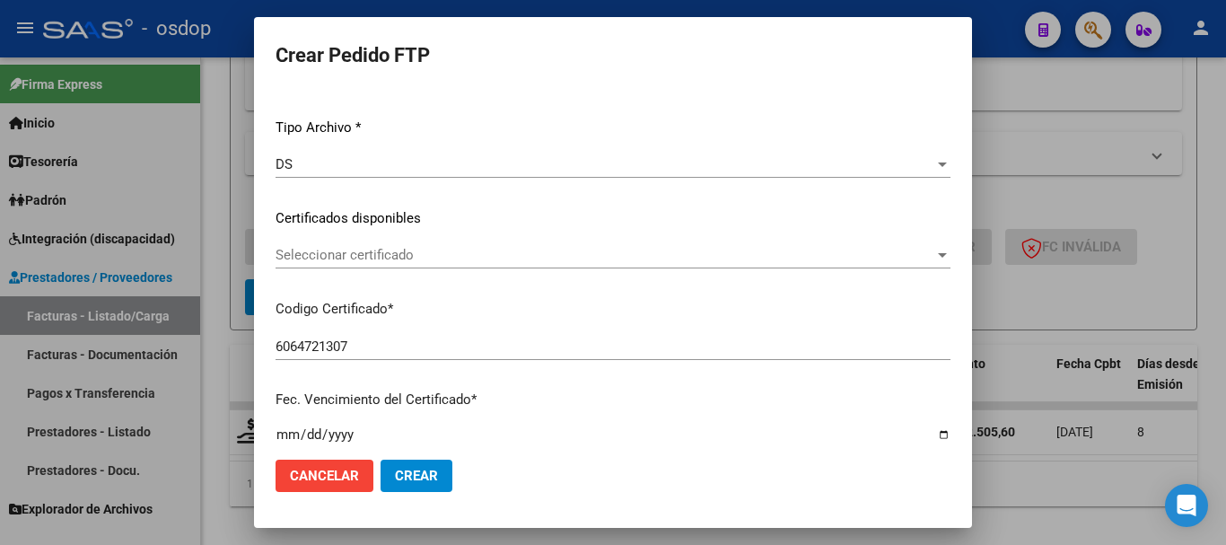
click at [416, 240] on div "VER COMPROBANTE ARCA Padrón Afiliado: SERRANO ARIEL NICOLAS CUIL: 20399482462 F…" at bounding box center [612, 194] width 675 height 567
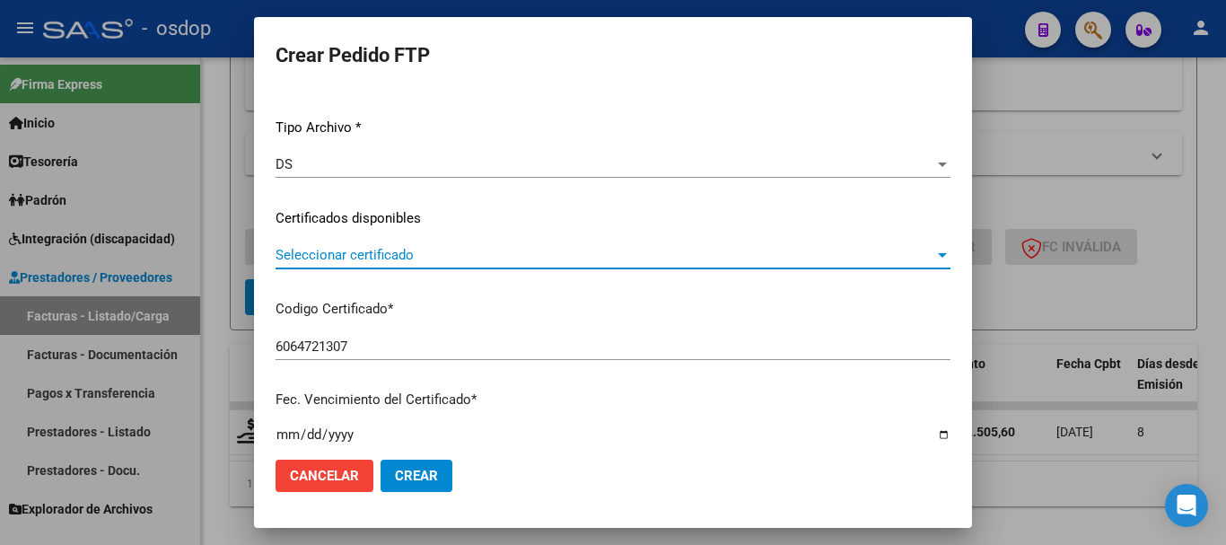
click at [432, 259] on span "Seleccionar certificado" at bounding box center [604, 255] width 659 height 16
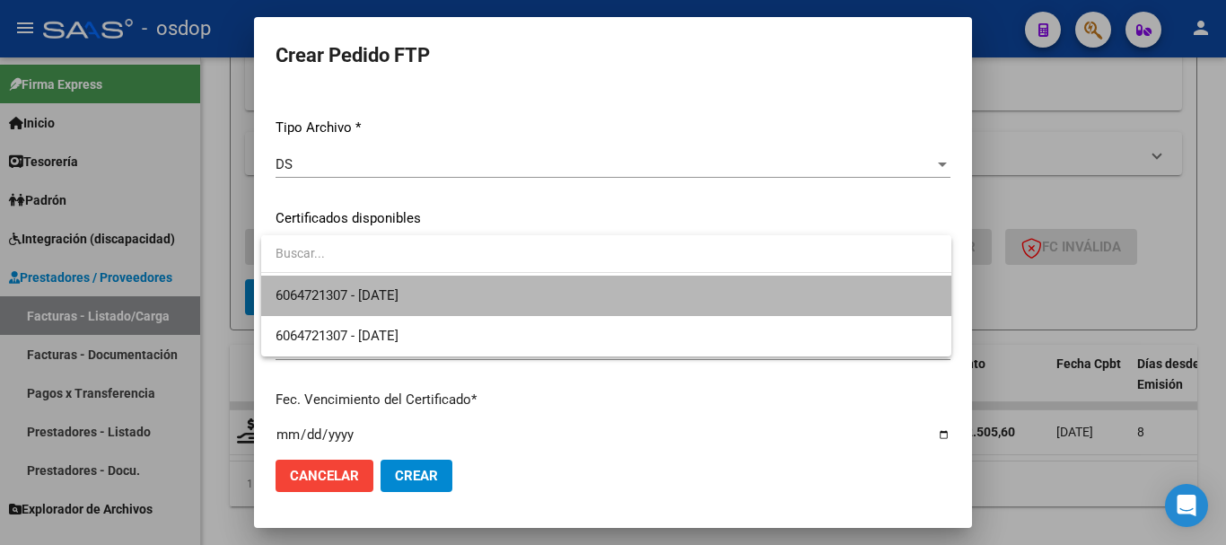
click at [461, 287] on span "6064721307 - 2026-11-16" at bounding box center [605, 295] width 661 height 40
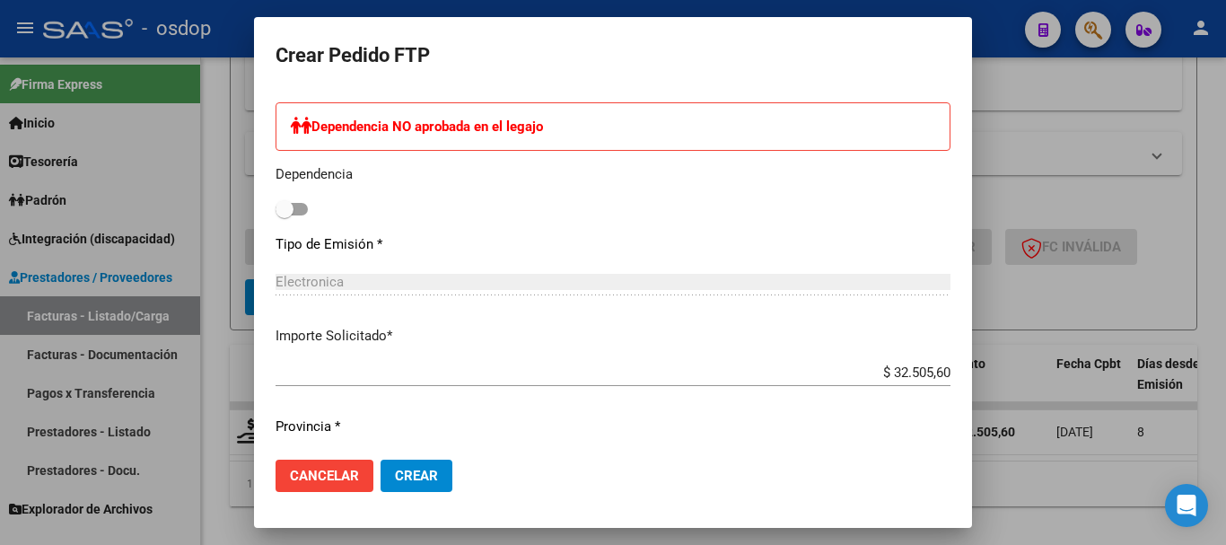
scroll to position [628, 0]
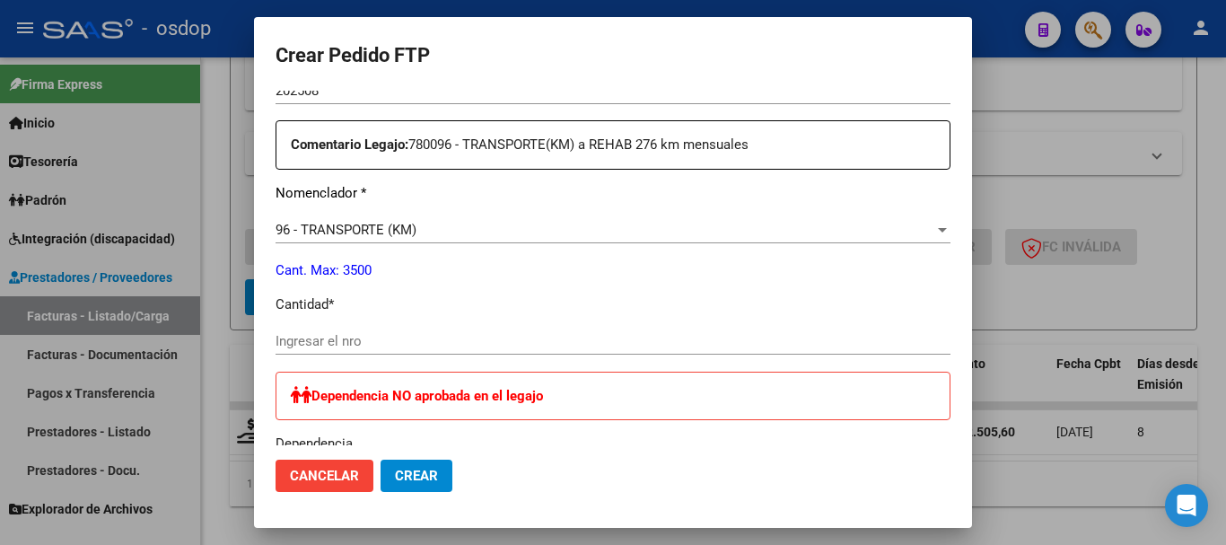
click at [426, 340] on input "Ingresar el nro" at bounding box center [612, 341] width 675 height 16
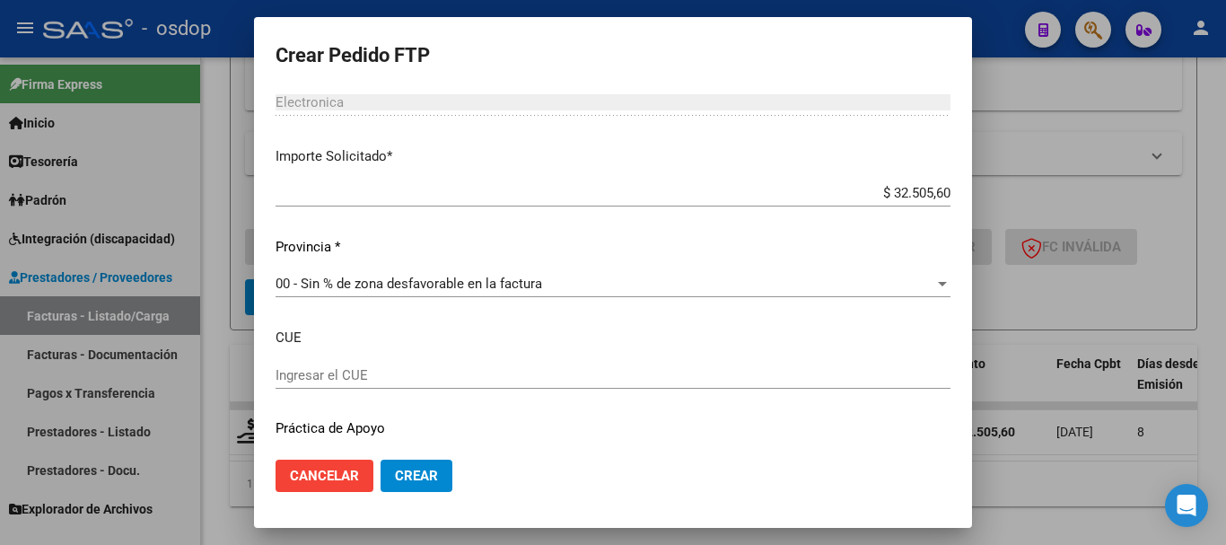
scroll to position [1127, 0]
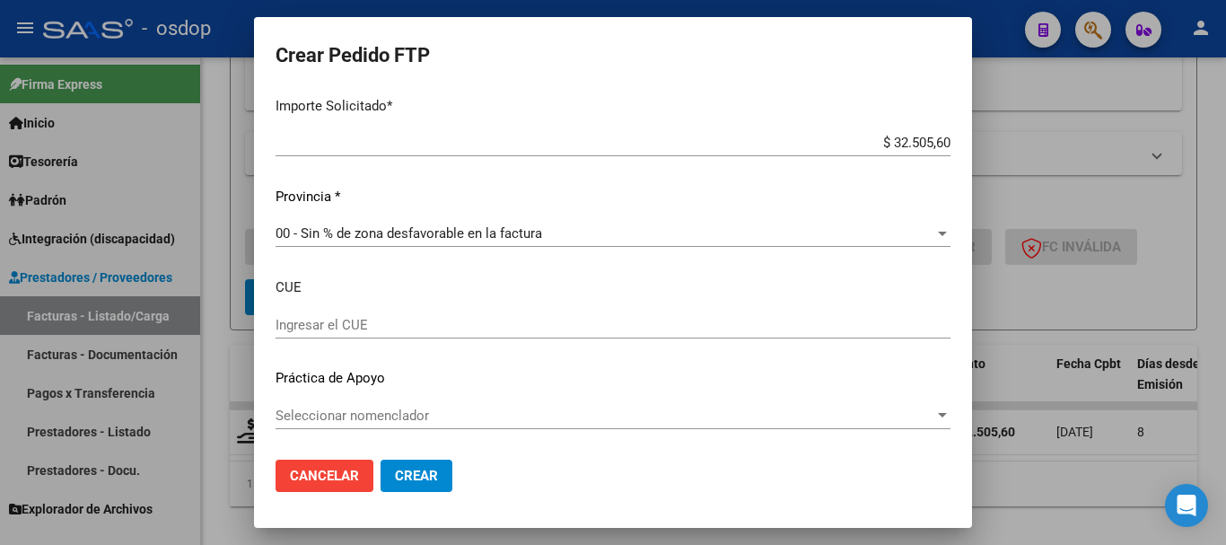
type input "60"
click at [414, 460] on button "Crear" at bounding box center [416, 475] width 72 height 32
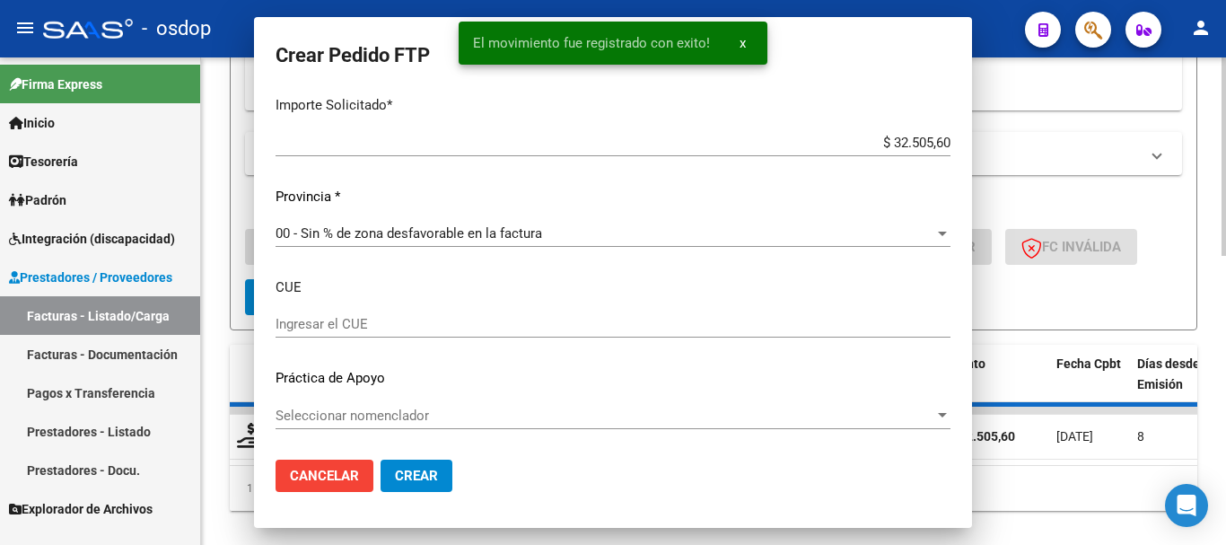
scroll to position [0, 0]
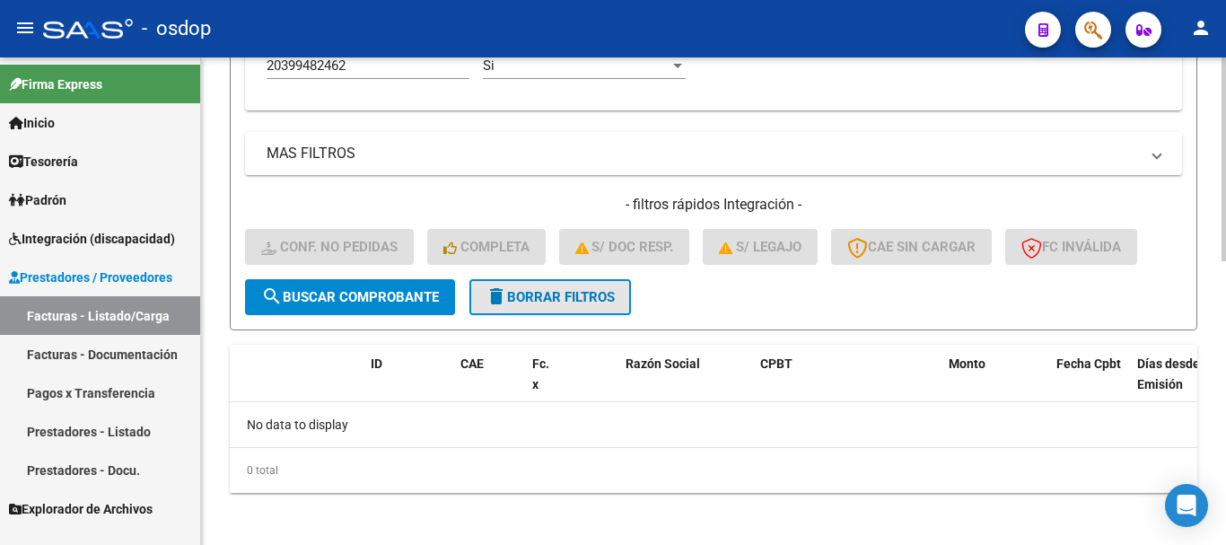
click at [554, 300] on span "delete Borrar Filtros" at bounding box center [549, 297] width 129 height 16
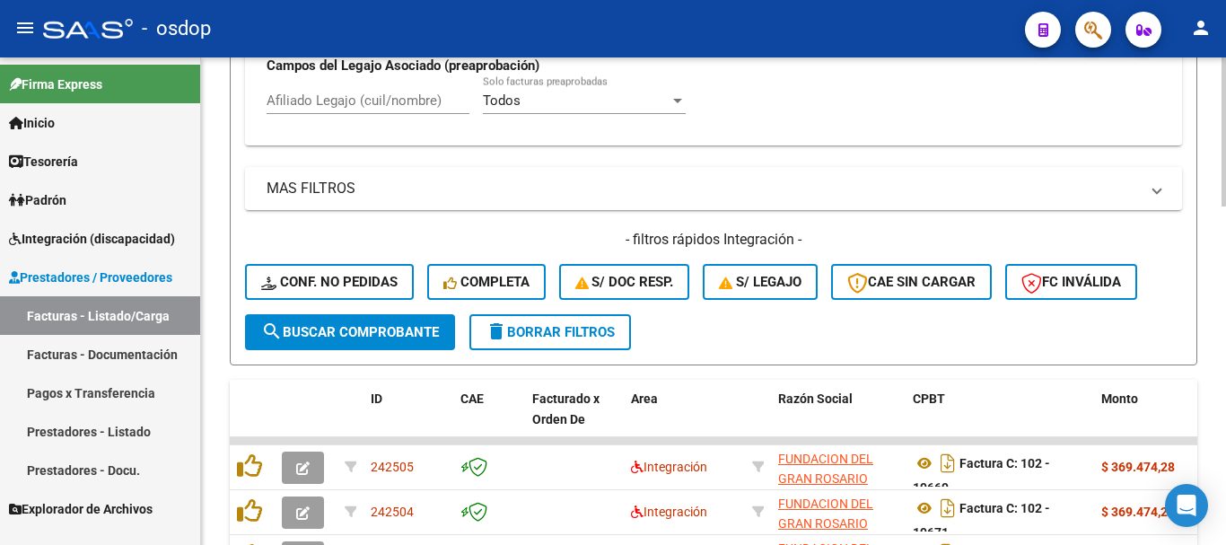
scroll to position [671, 0]
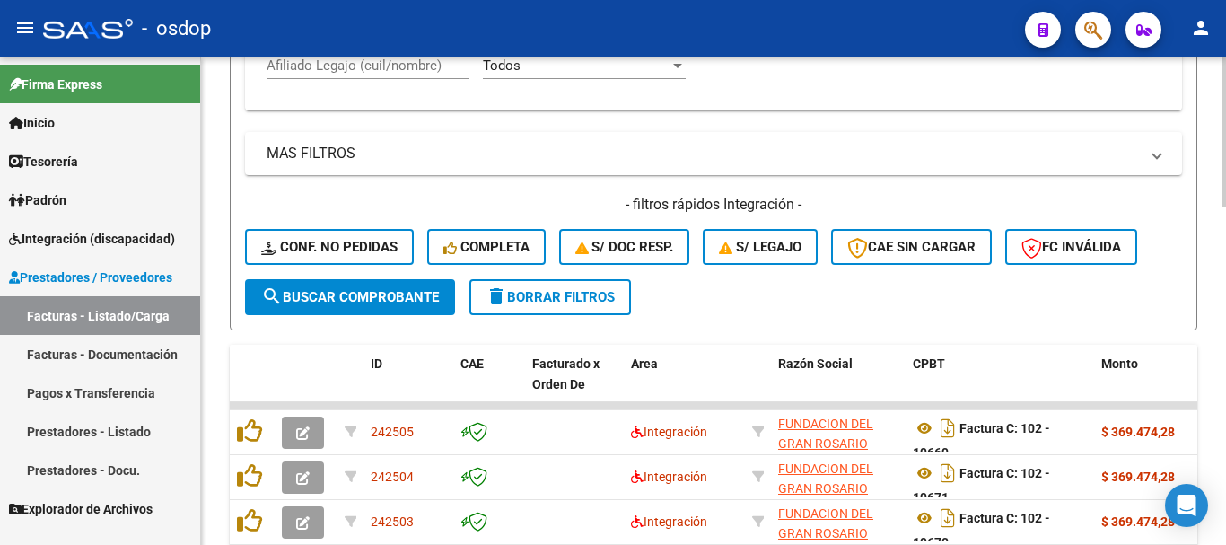
click at [380, 72] on input "Afiliado Legajo (cuil/nombre)" at bounding box center [367, 65] width 203 height 16
paste input "20515494058"
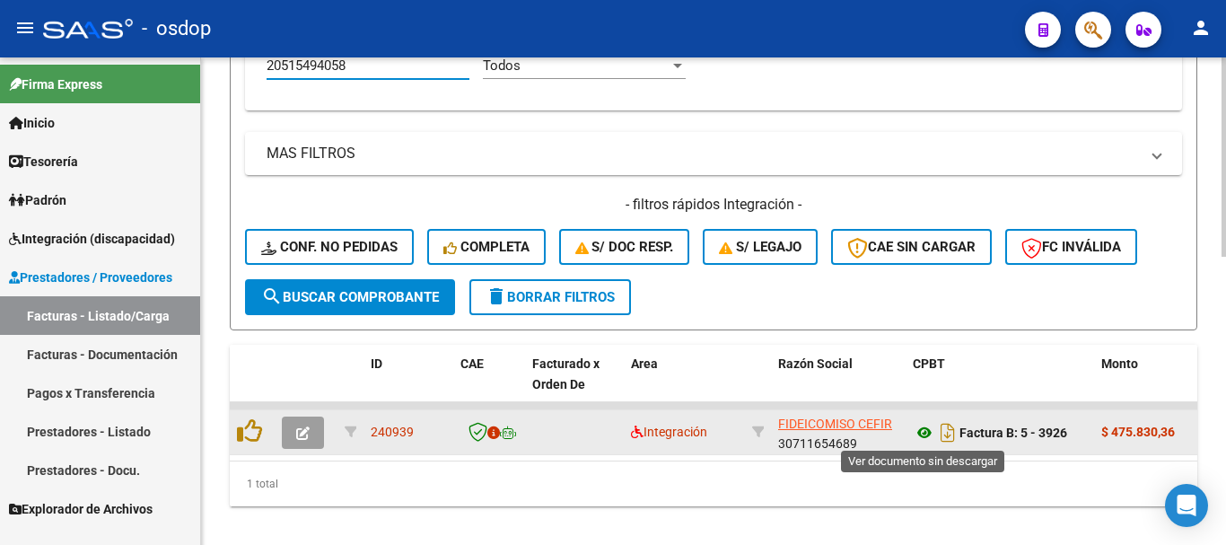
type input "20515494058"
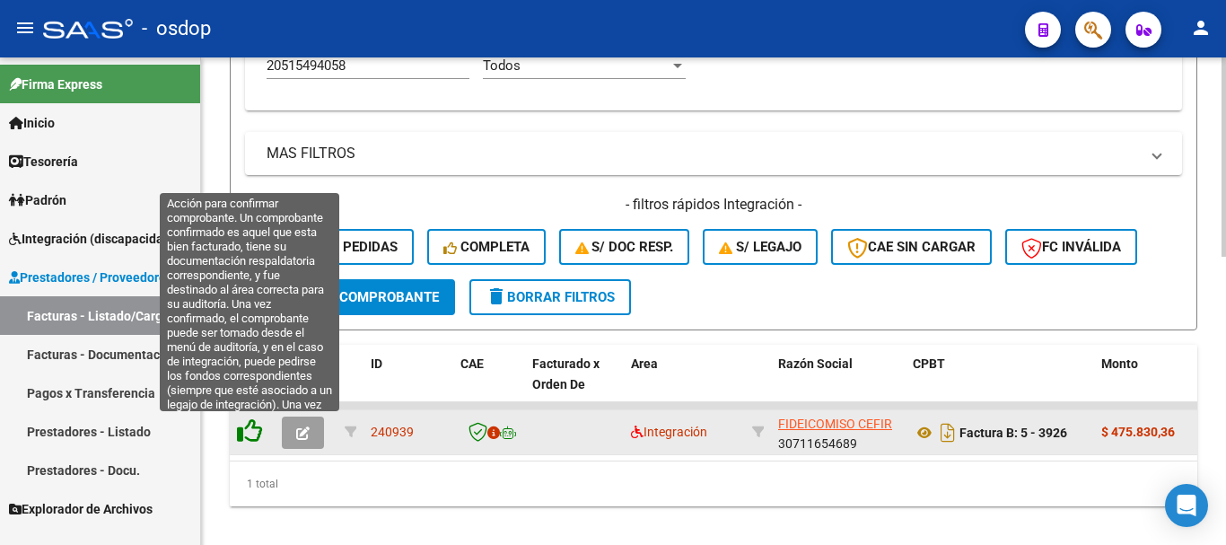
click at [254, 429] on icon at bounding box center [249, 430] width 25 height 25
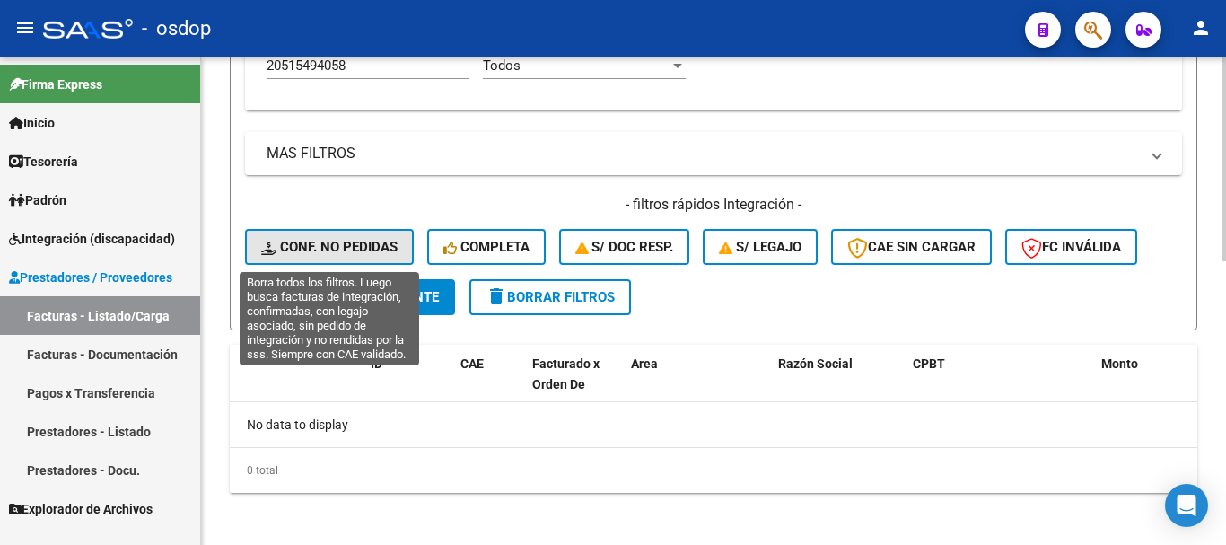
click at [378, 253] on span "Conf. no pedidas" at bounding box center [329, 247] width 136 height 16
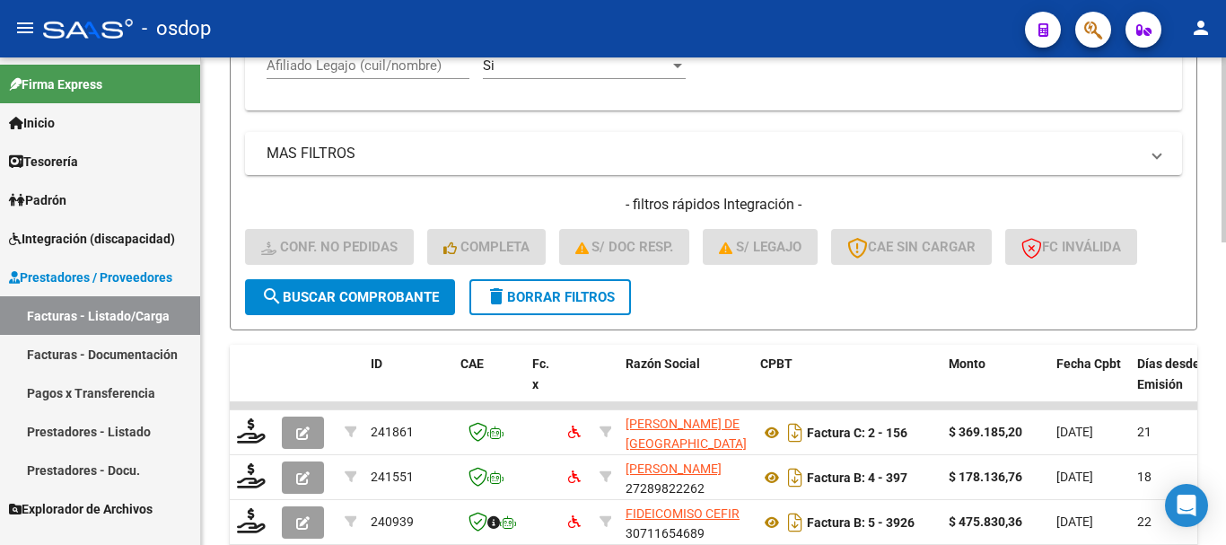
click at [380, 79] on div "Afiliado Legajo (cuil/nombre)" at bounding box center [367, 68] width 203 height 56
click at [386, 65] on input "Afiliado Legajo (cuil/nombre)" at bounding box center [367, 65] width 203 height 16
paste input "20515494058"
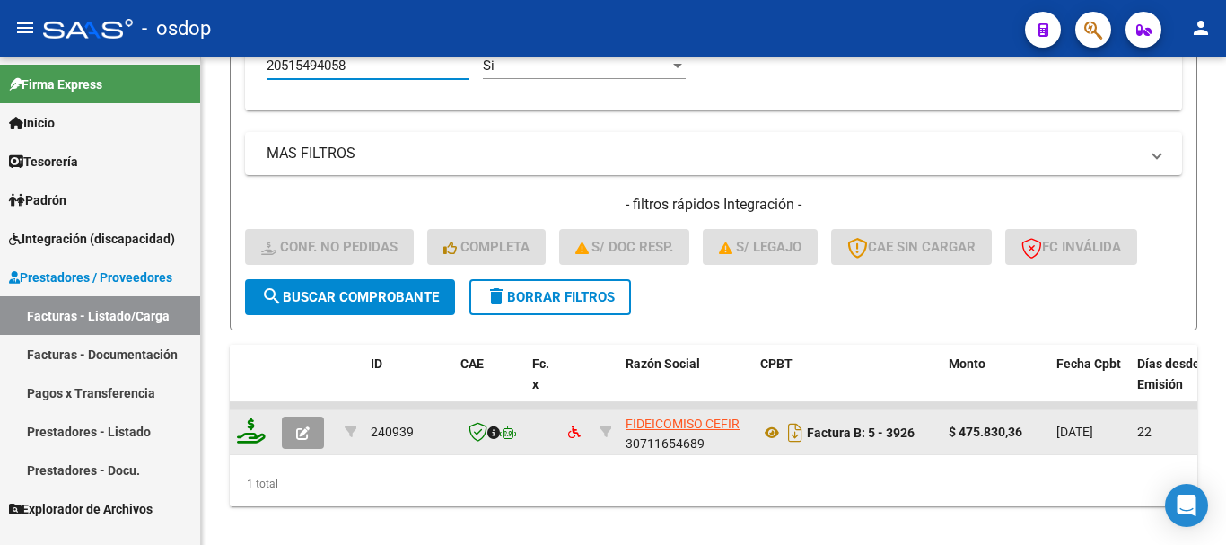
type input "20515494058"
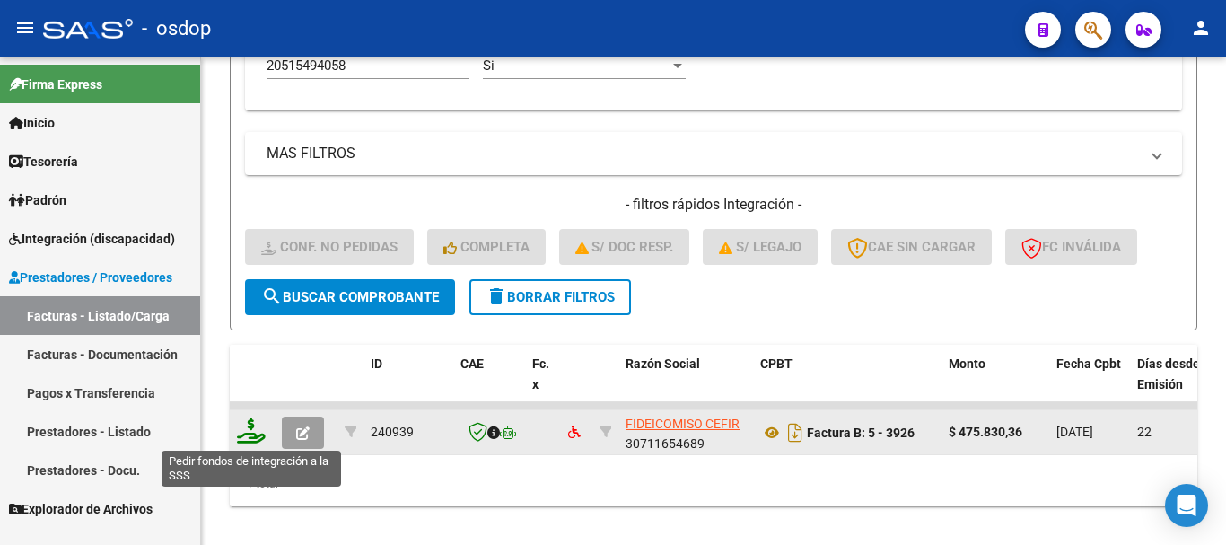
click at [246, 429] on icon at bounding box center [251, 430] width 29 height 25
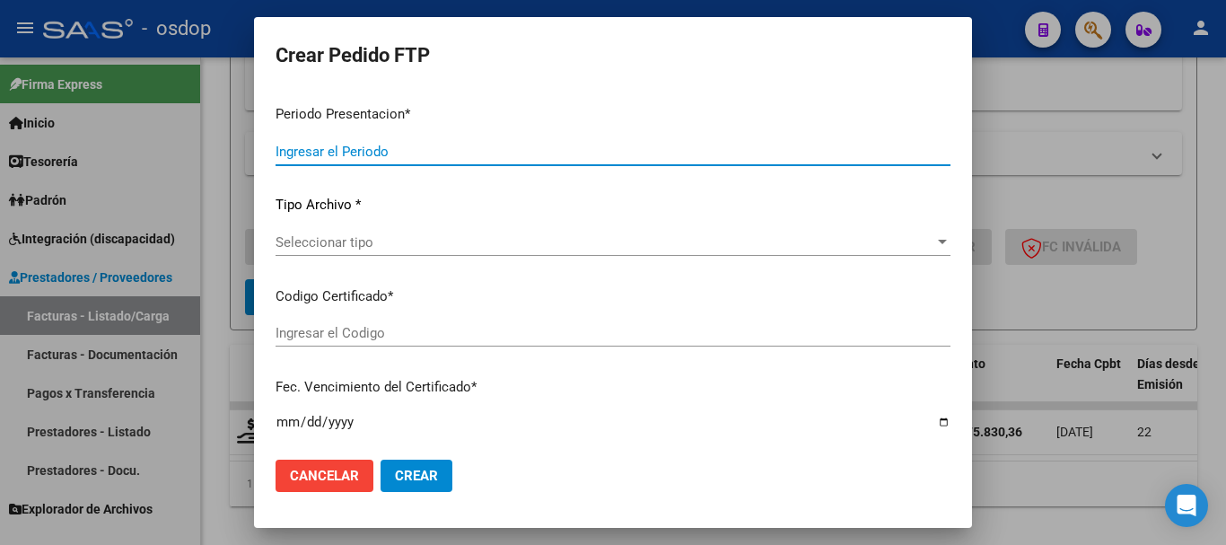
type input "202508"
type input "$ 475.830,36"
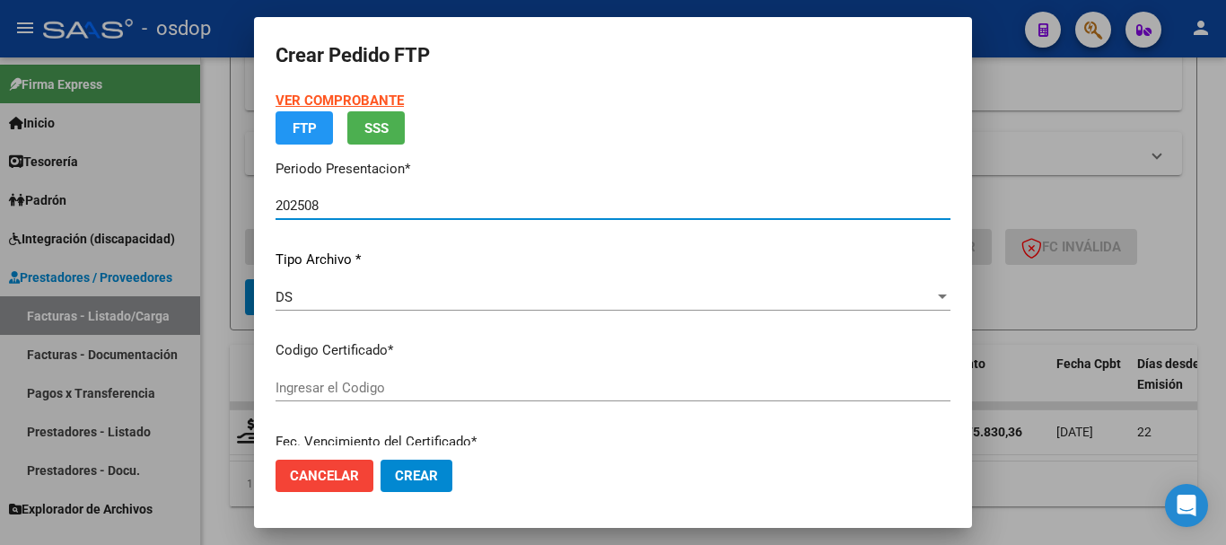
type input "6001787651"
type input "2027-09-28"
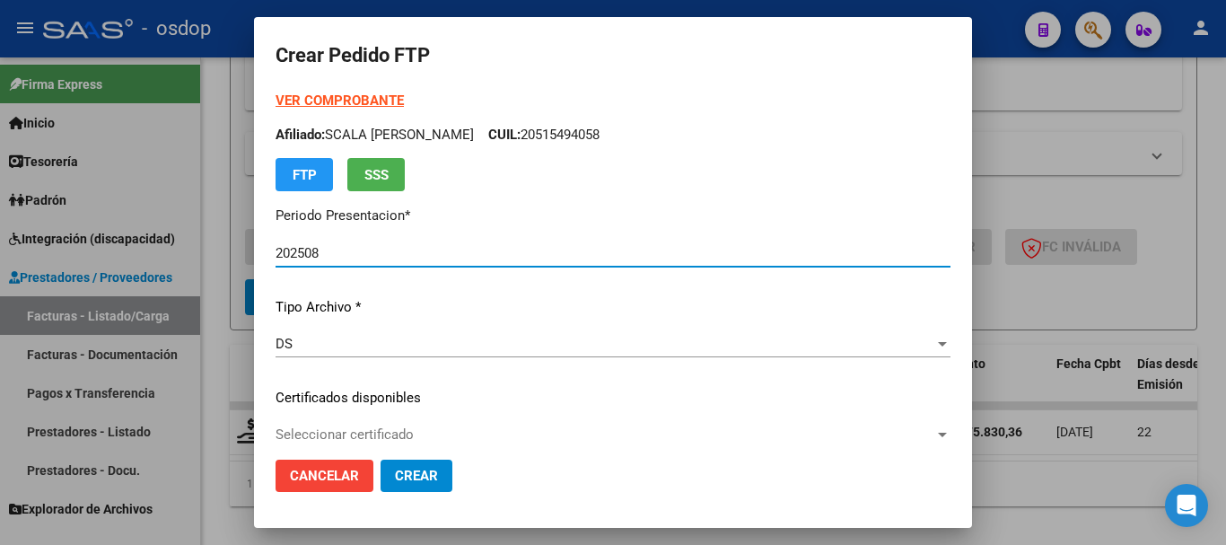
click at [366, 391] on p "Certificados disponibles" at bounding box center [612, 398] width 675 height 21
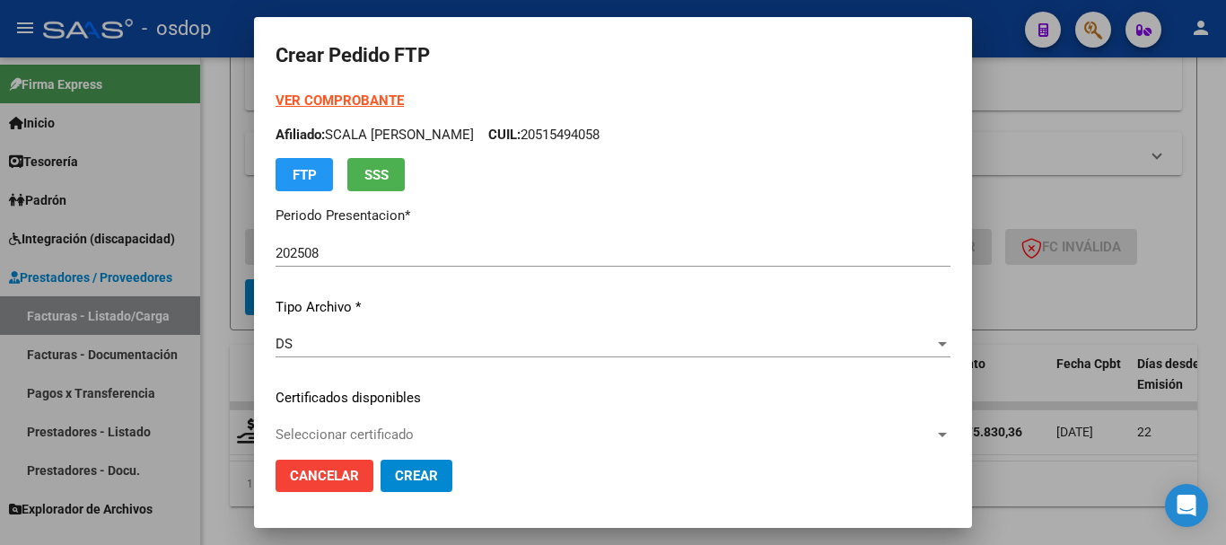
scroll to position [90, 0]
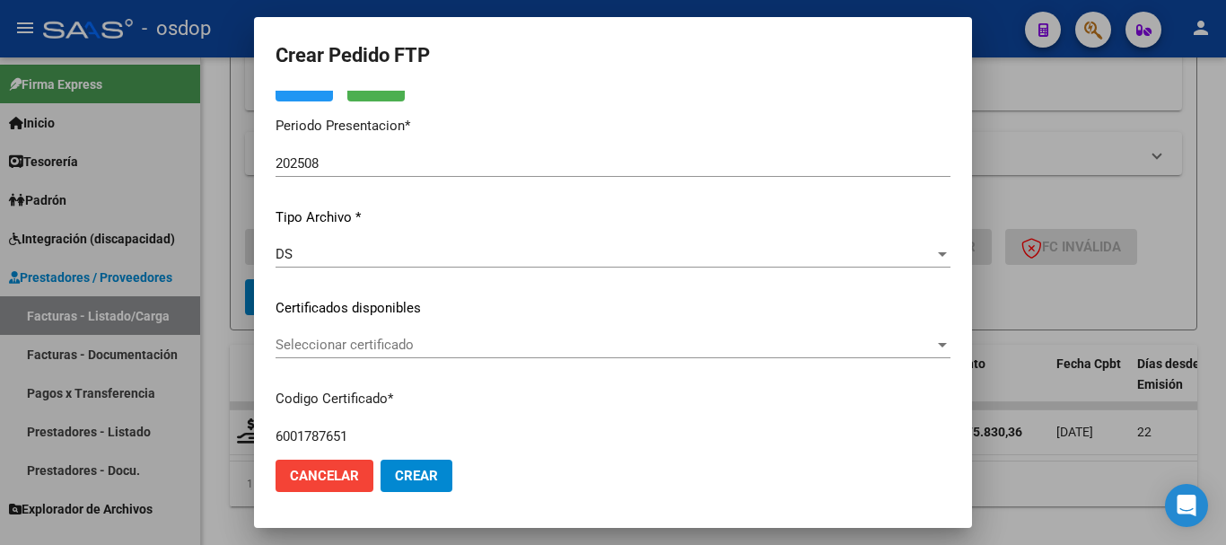
click at [372, 353] on div "Seleccionar certificado Seleccionar certificado" at bounding box center [612, 344] width 675 height 27
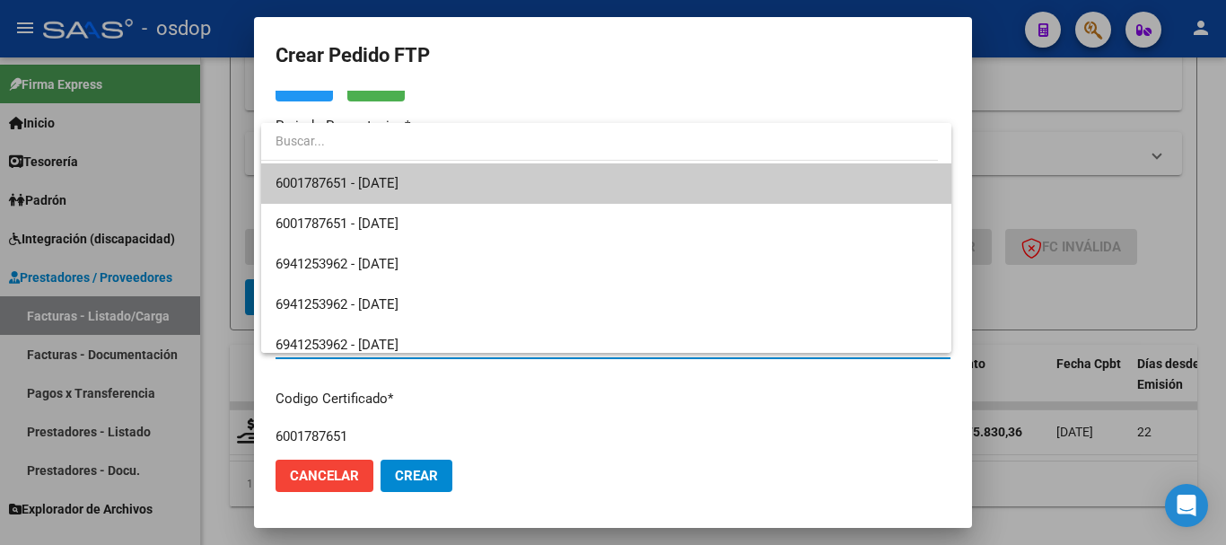
click at [442, 183] on span "6001787651 - 2027-09-28" at bounding box center [605, 183] width 661 height 40
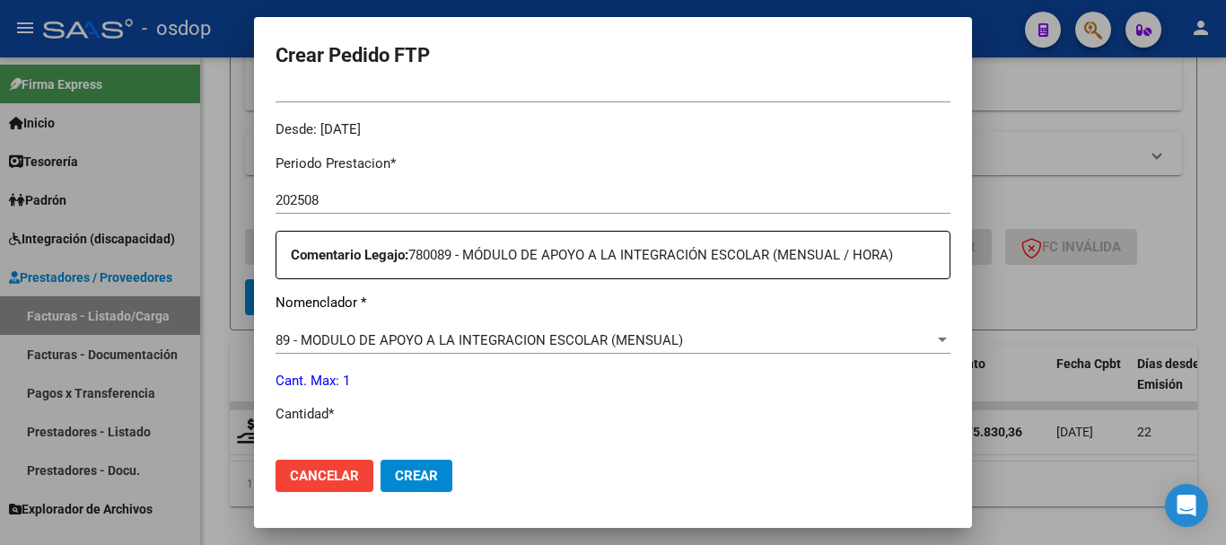
scroll to position [628, 0]
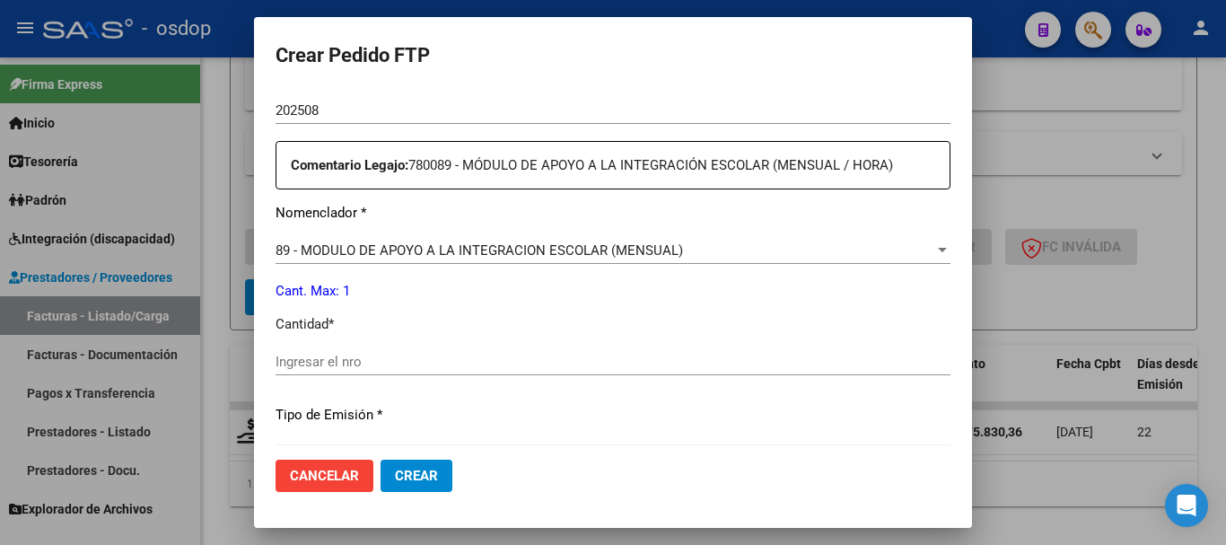
click at [371, 369] on input "Ingresar el nro" at bounding box center [612, 361] width 675 height 16
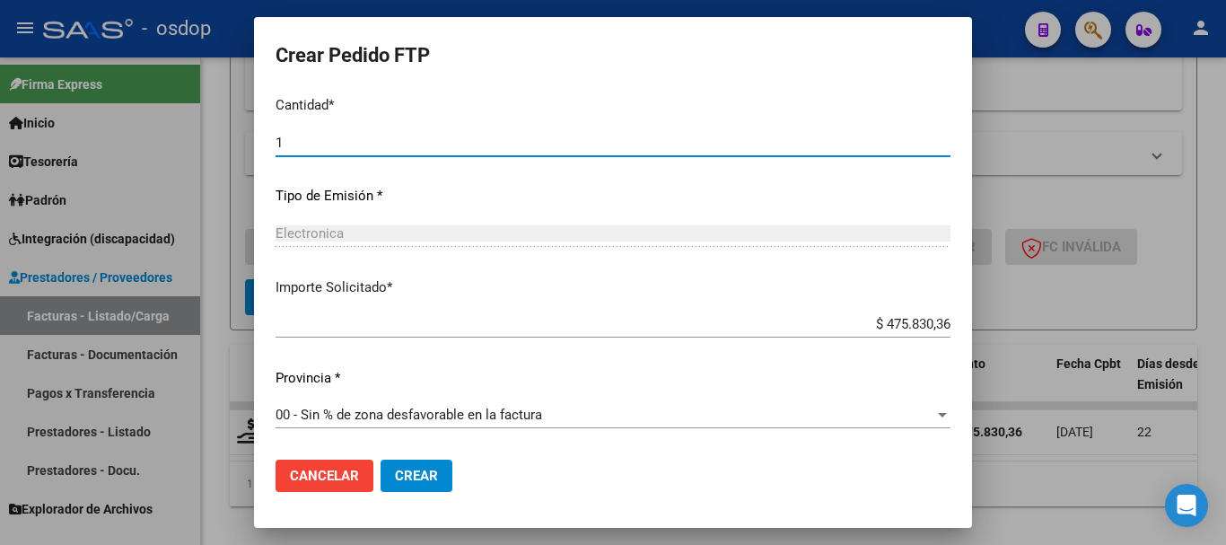
type input "1"
click at [440, 473] on button "Crear" at bounding box center [416, 475] width 72 height 32
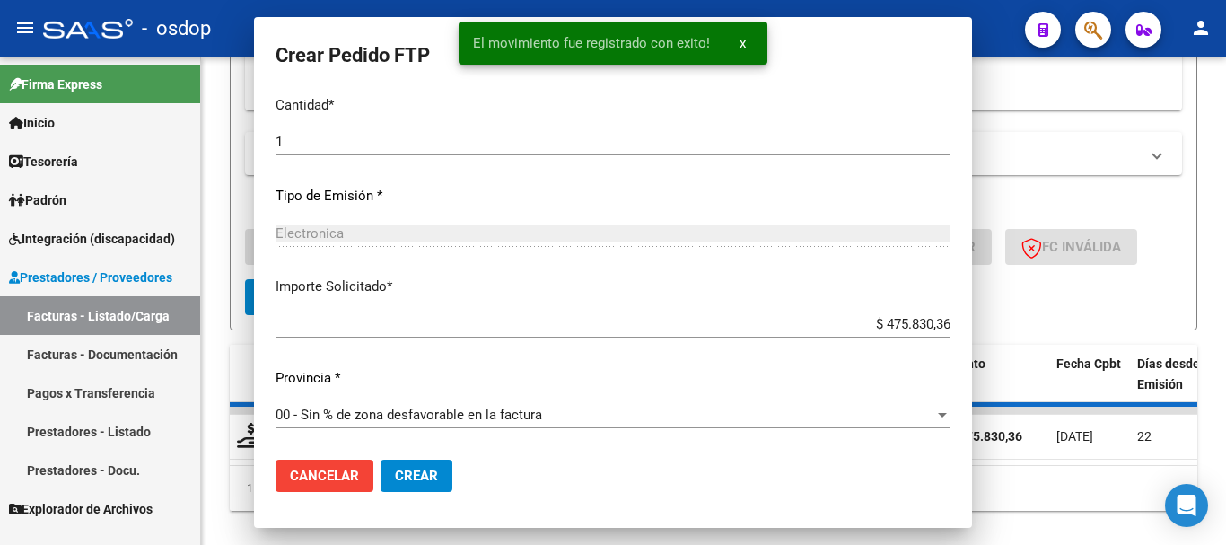
scroll to position [0, 0]
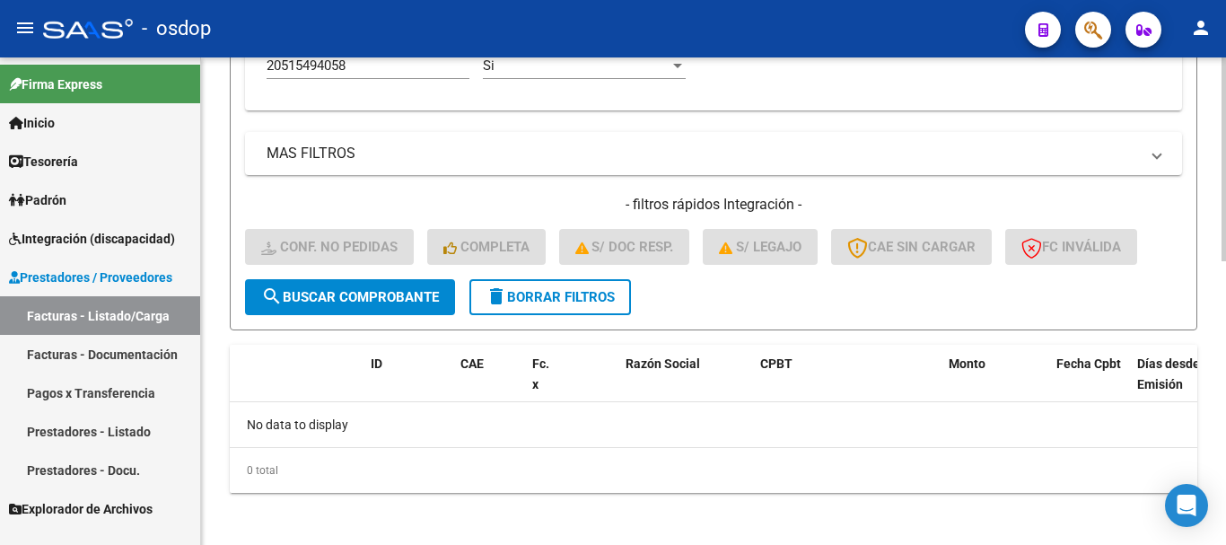
click at [603, 303] on span "delete Borrar Filtros" at bounding box center [549, 297] width 129 height 16
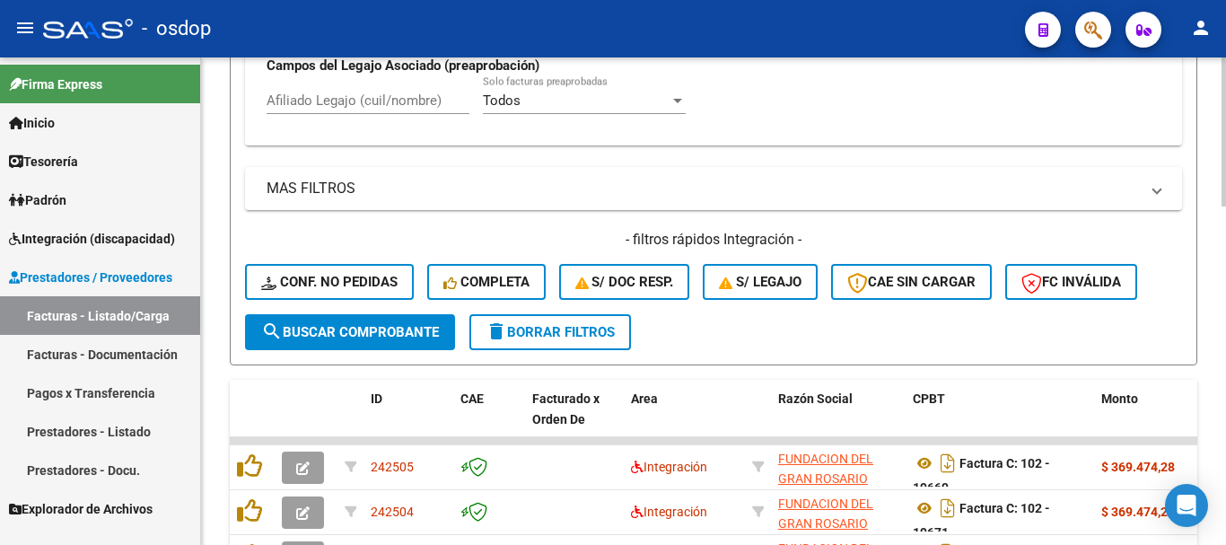
scroll to position [671, 0]
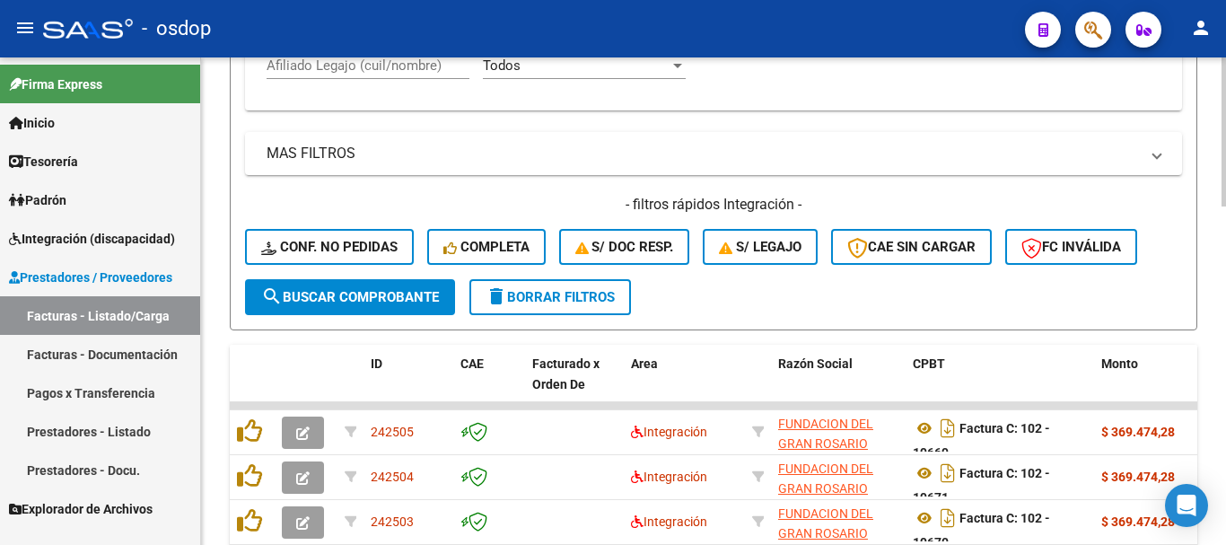
click at [414, 65] on input "Afiliado Legajo (cuil/nombre)" at bounding box center [367, 65] width 203 height 16
paste input "20495065767"
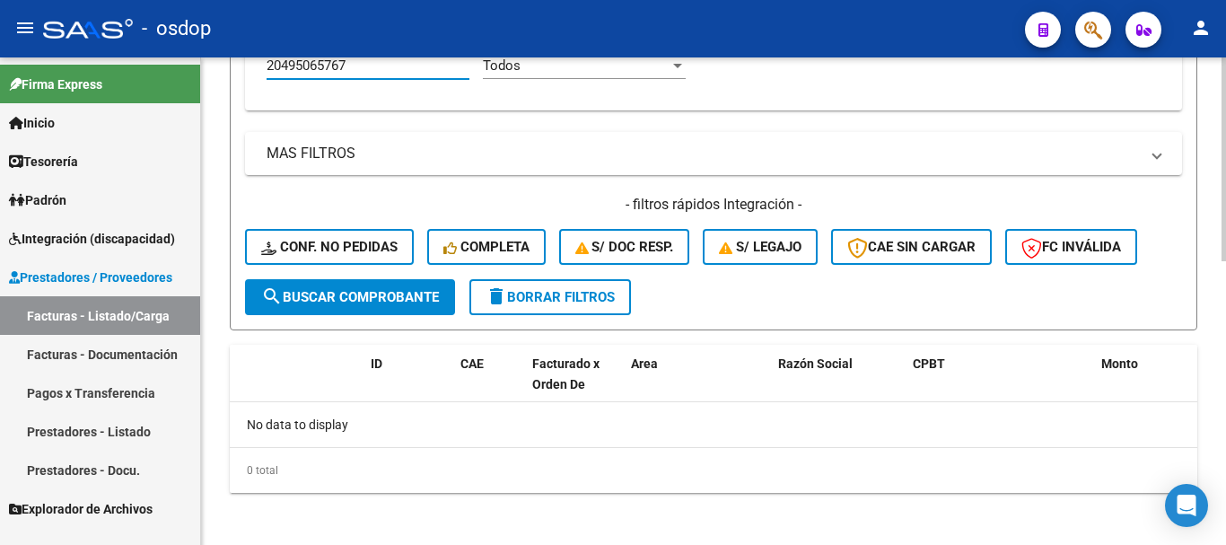
type input "20495065767"
click at [586, 293] on span "delete Borrar Filtros" at bounding box center [549, 297] width 129 height 16
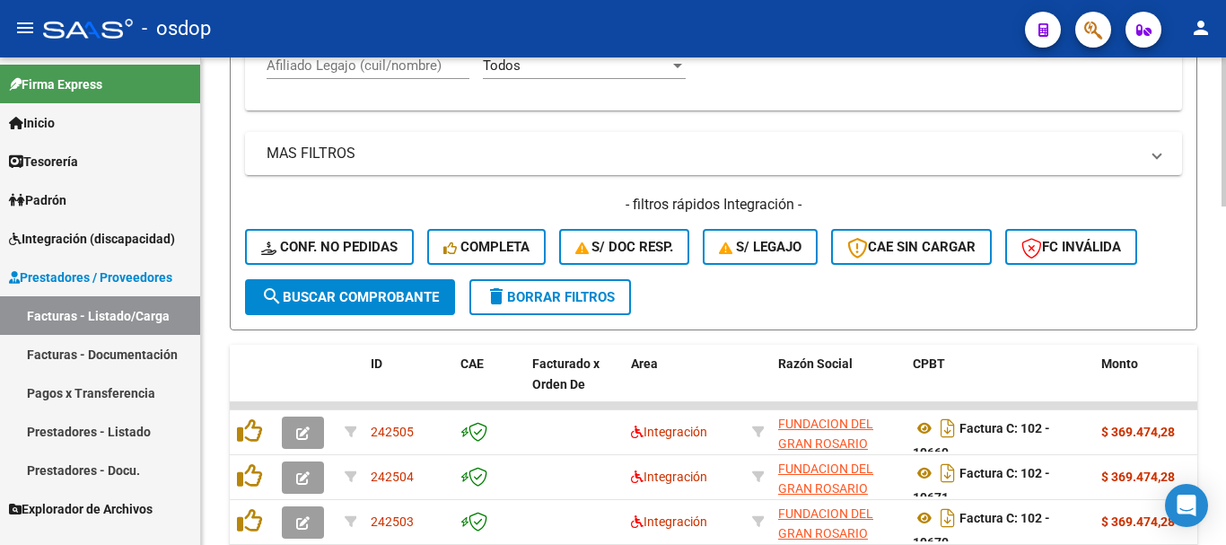
click at [359, 74] on div "Afiliado Legajo (cuil/nombre)" at bounding box center [367, 59] width 203 height 39
paste input "20545012376"
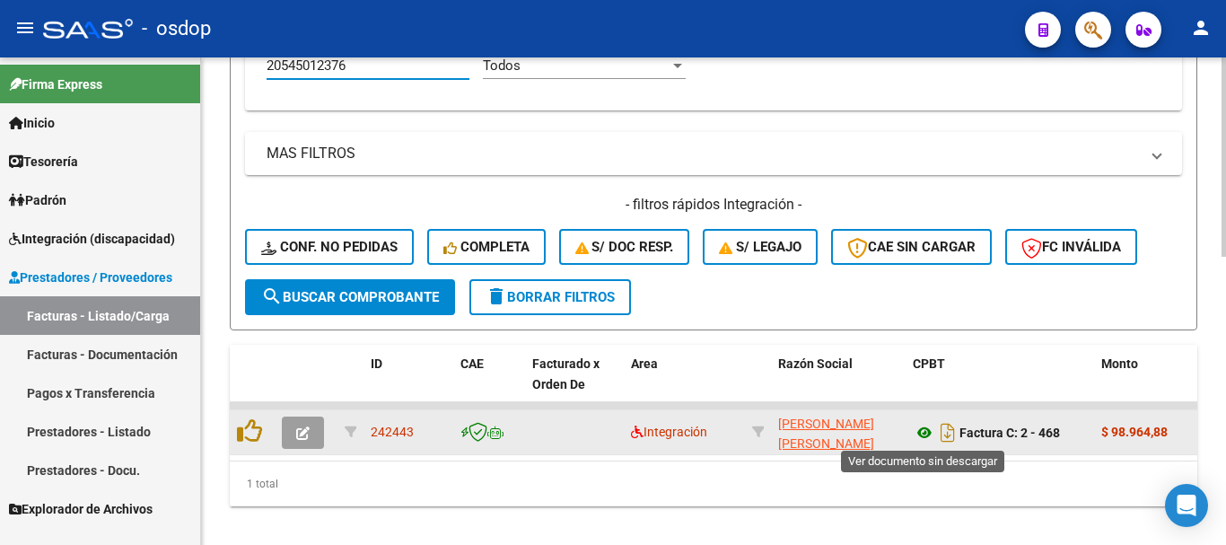
type input "20545012376"
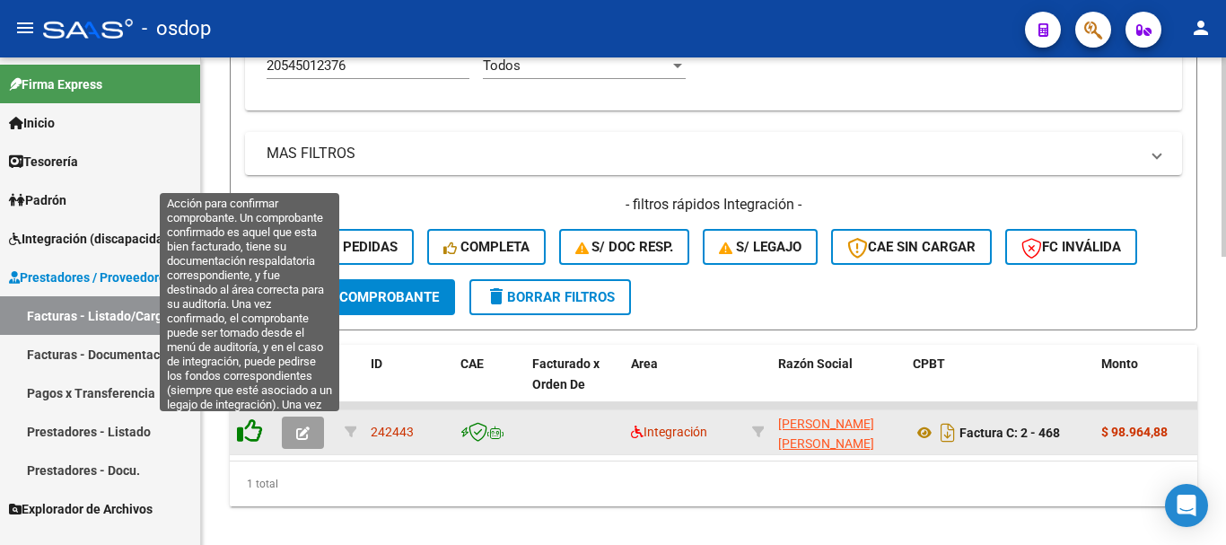
click at [257, 440] on icon at bounding box center [249, 430] width 25 height 25
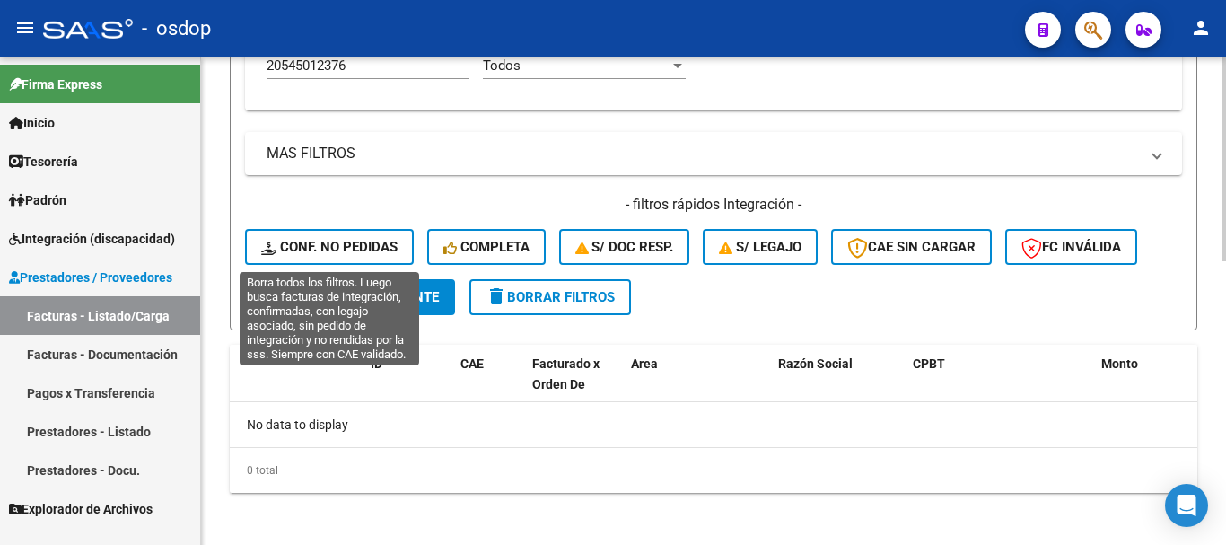
click at [365, 249] on span "Conf. no pedidas" at bounding box center [329, 247] width 136 height 16
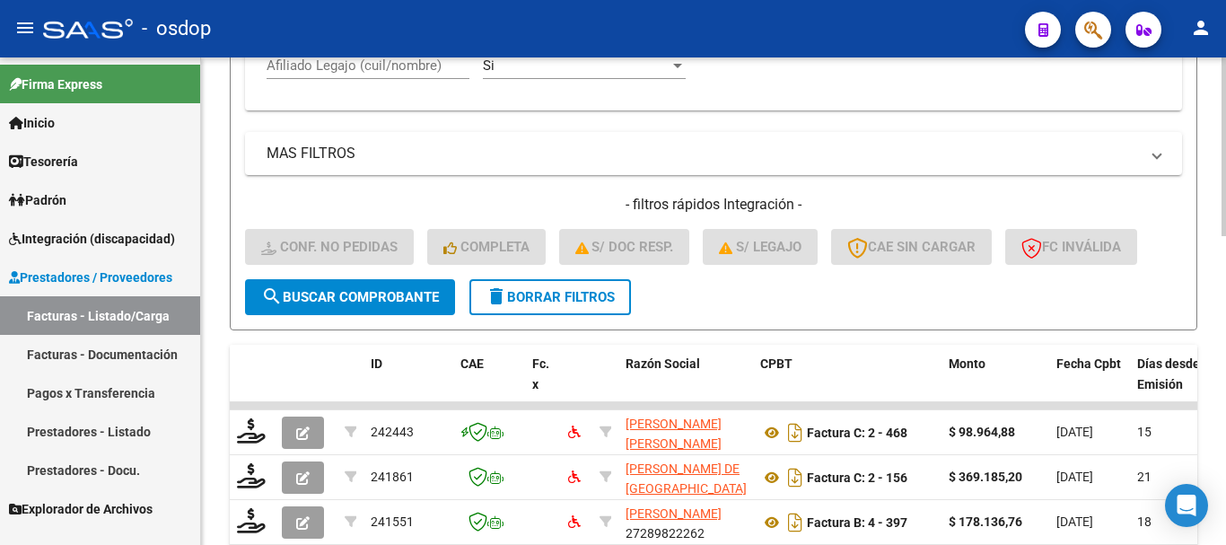
click at [364, 65] on input "Afiliado Legajo (cuil/nombre)" at bounding box center [367, 65] width 203 height 16
paste input "20545012376"
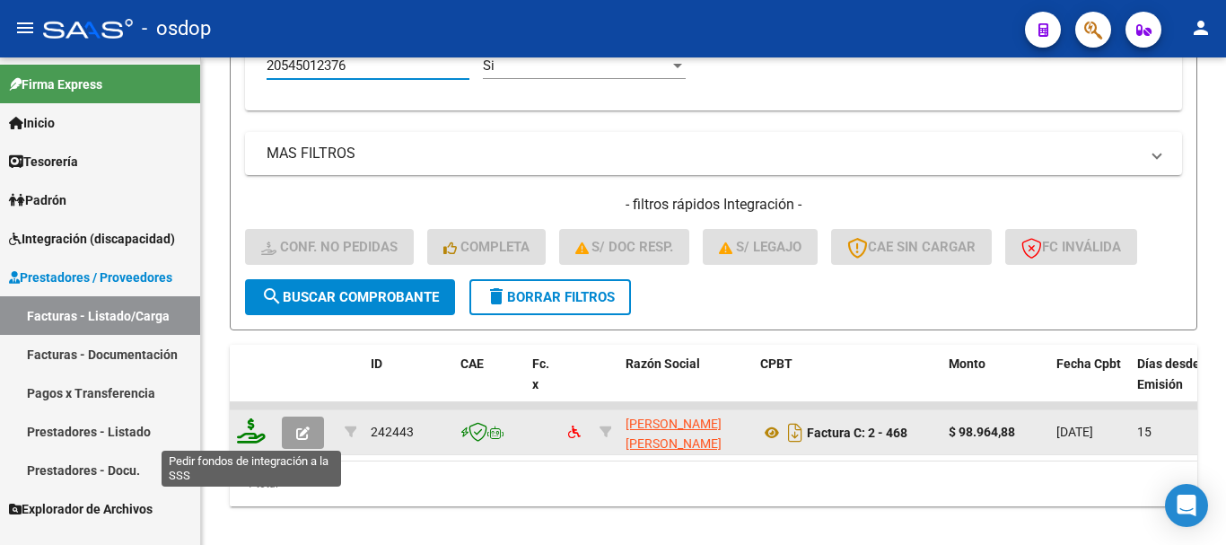
type input "20545012376"
click at [252, 431] on icon at bounding box center [251, 430] width 29 height 25
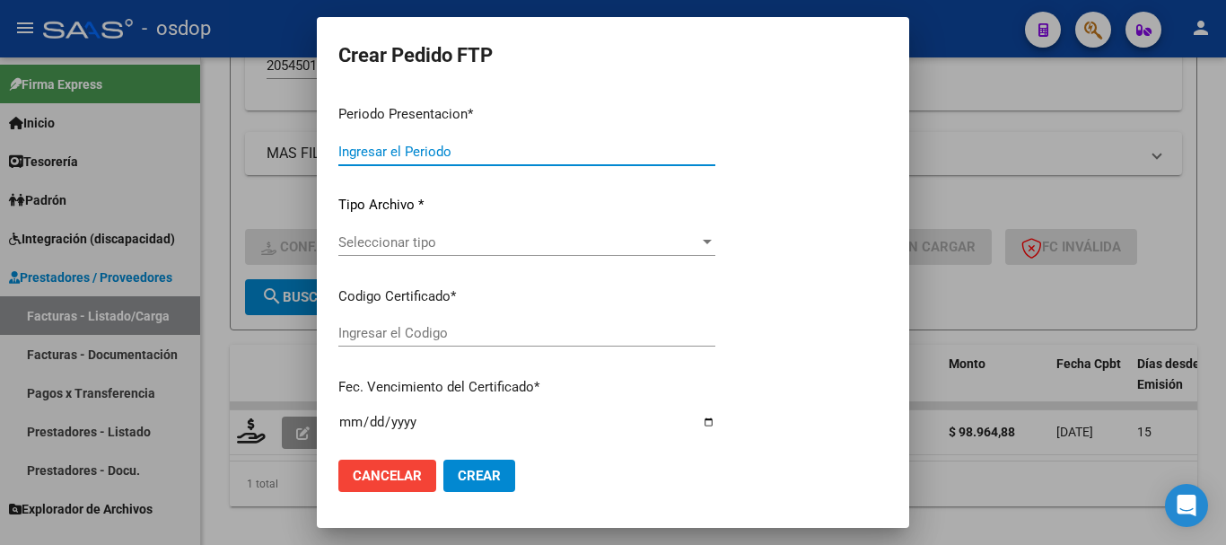
type input "202508"
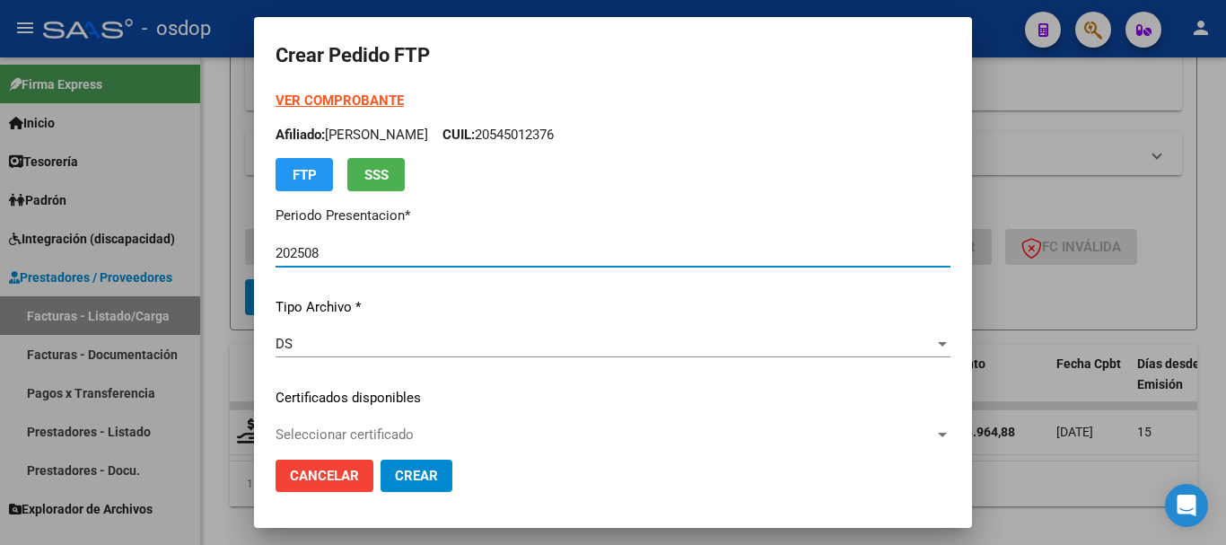
scroll to position [90, 0]
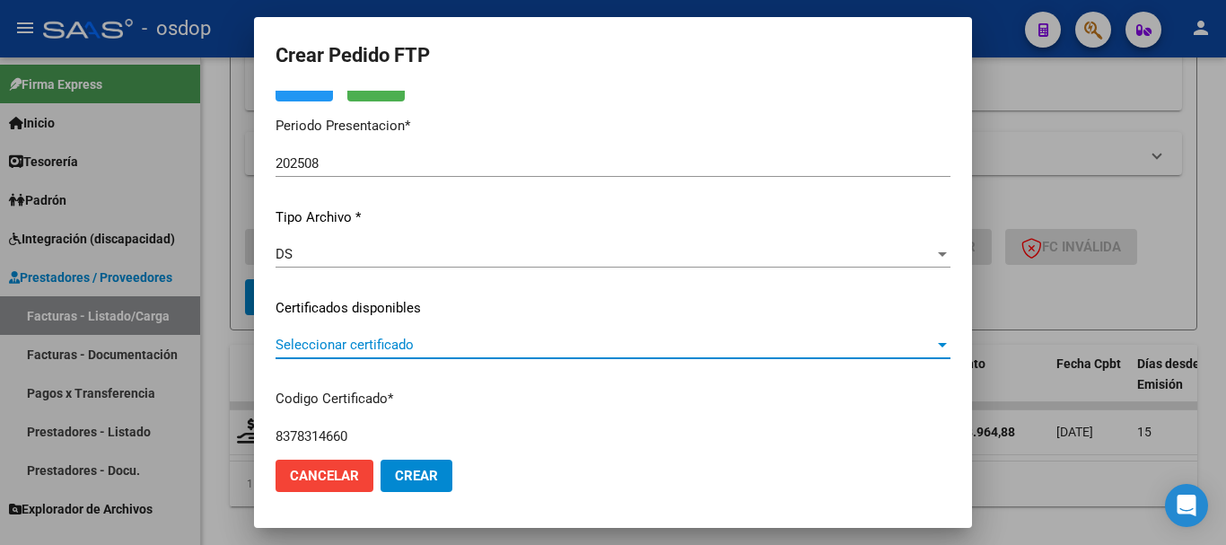
click at [403, 347] on span "Seleccionar certificado" at bounding box center [604, 344] width 659 height 16
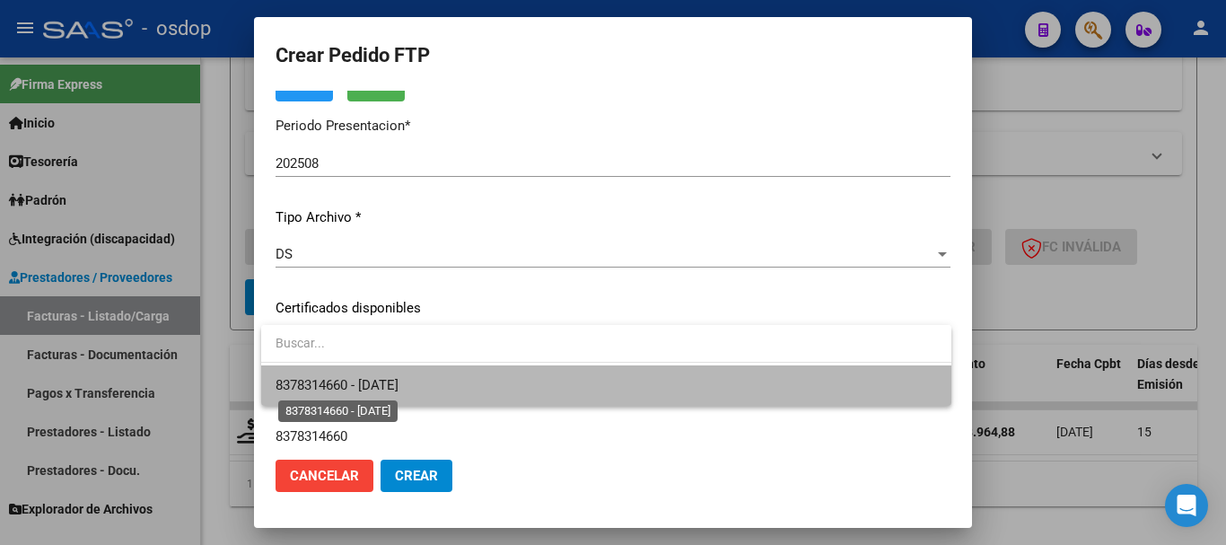
click at [398, 389] on span "8378314660 - 2028-04-29" at bounding box center [336, 385] width 123 height 16
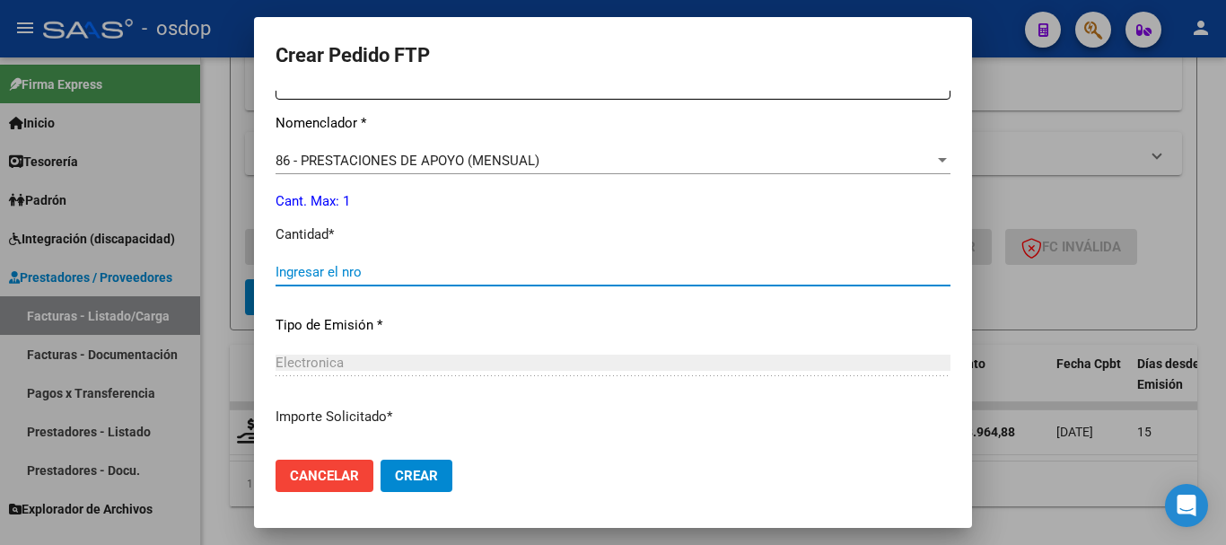
click at [388, 275] on input "Ingresar el nro" at bounding box center [612, 272] width 675 height 16
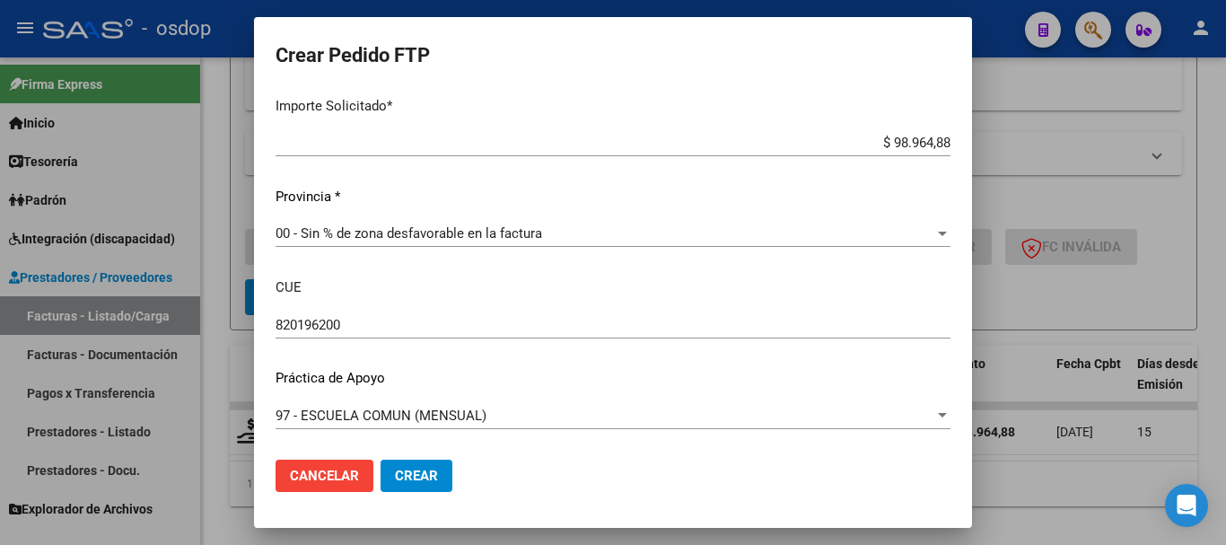
click at [434, 474] on span "Crear" at bounding box center [416, 475] width 43 height 16
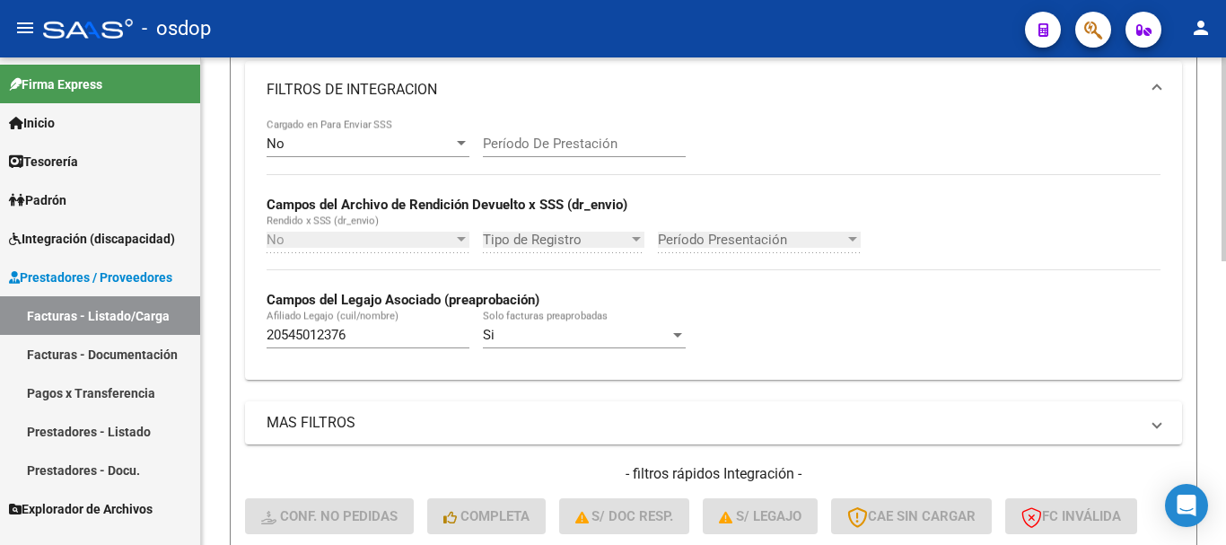
scroll to position [671, 0]
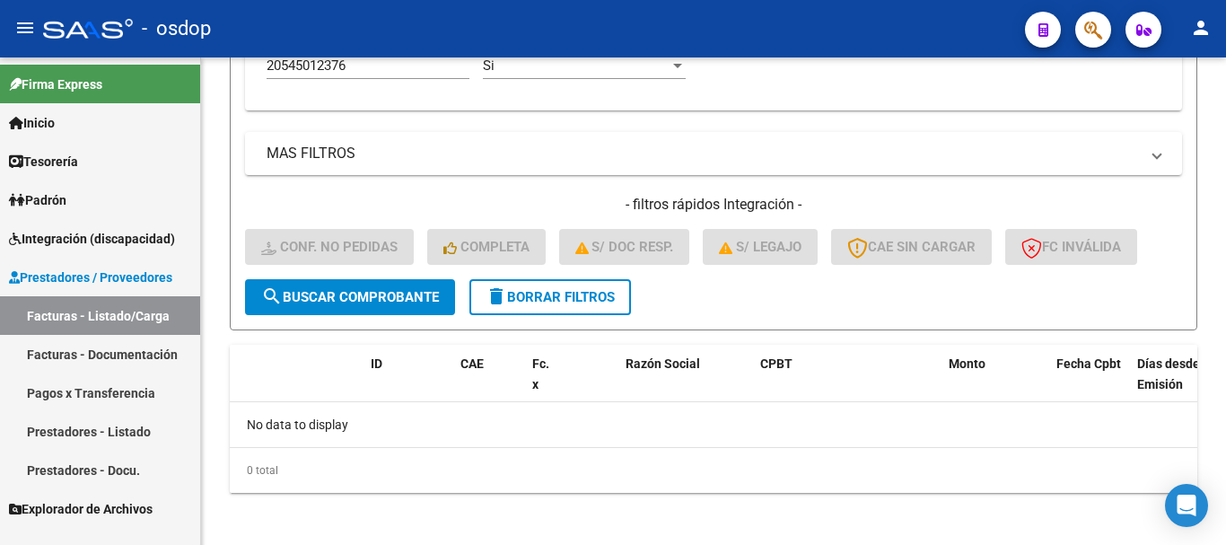
click at [135, 231] on span "Integración (discapacidad)" at bounding box center [92, 239] width 166 height 20
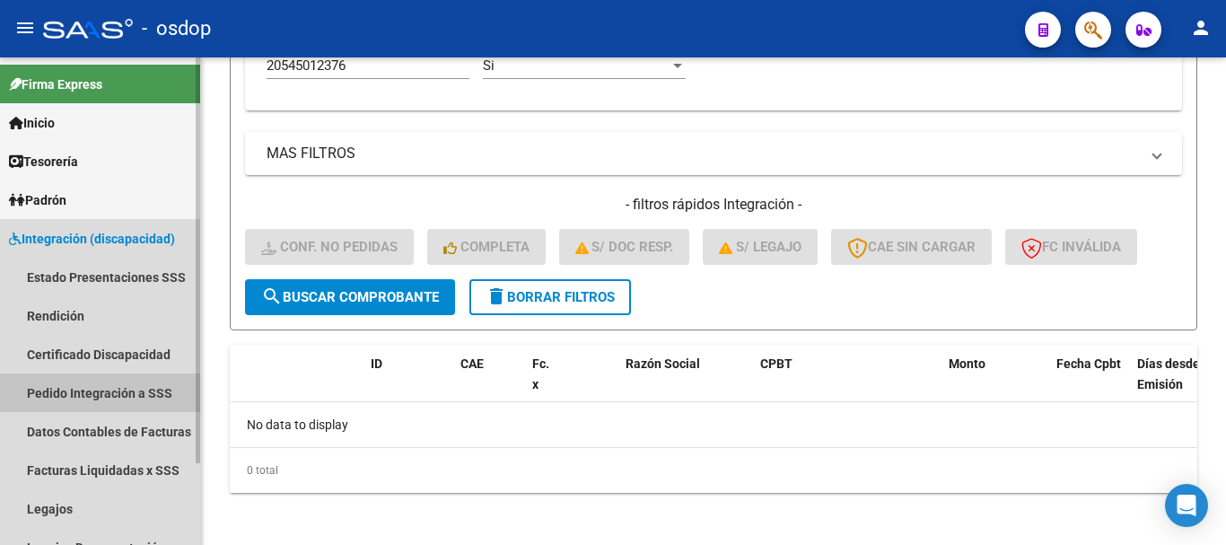
click at [121, 395] on link "Pedido Integración a SSS" at bounding box center [100, 392] width 200 height 39
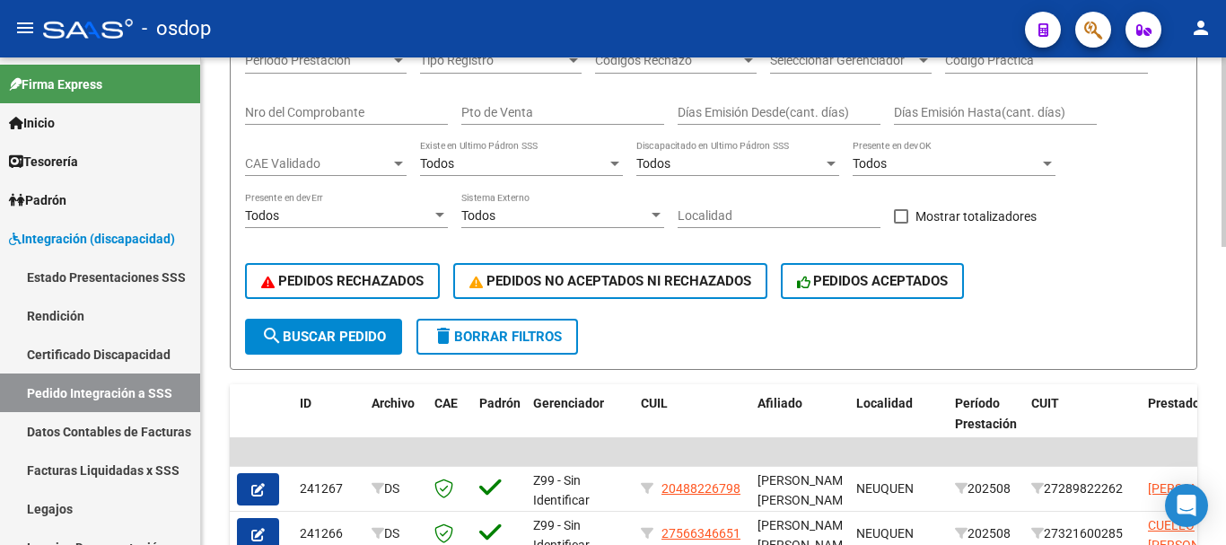
scroll to position [6, 0]
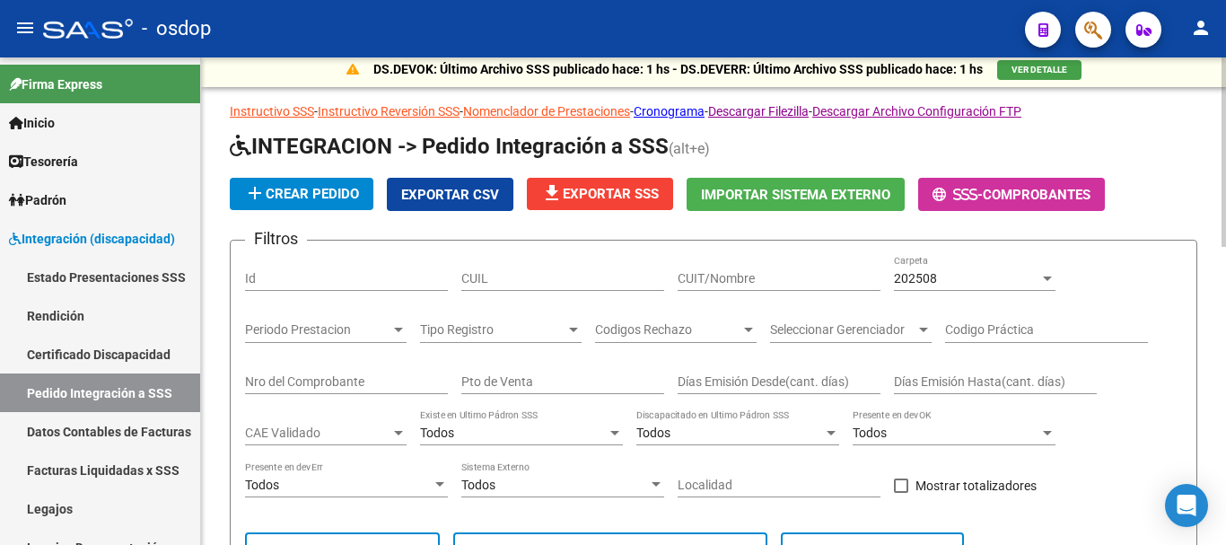
click at [558, 275] on input "CUIL" at bounding box center [562, 278] width 203 height 15
paste input "20545012376"
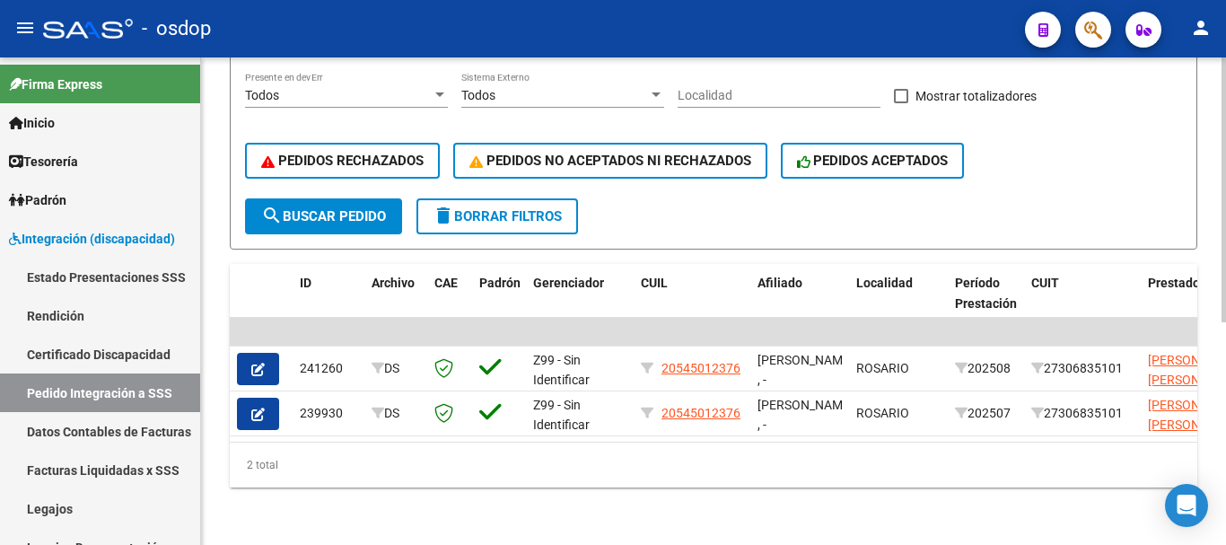
scroll to position [0, 0]
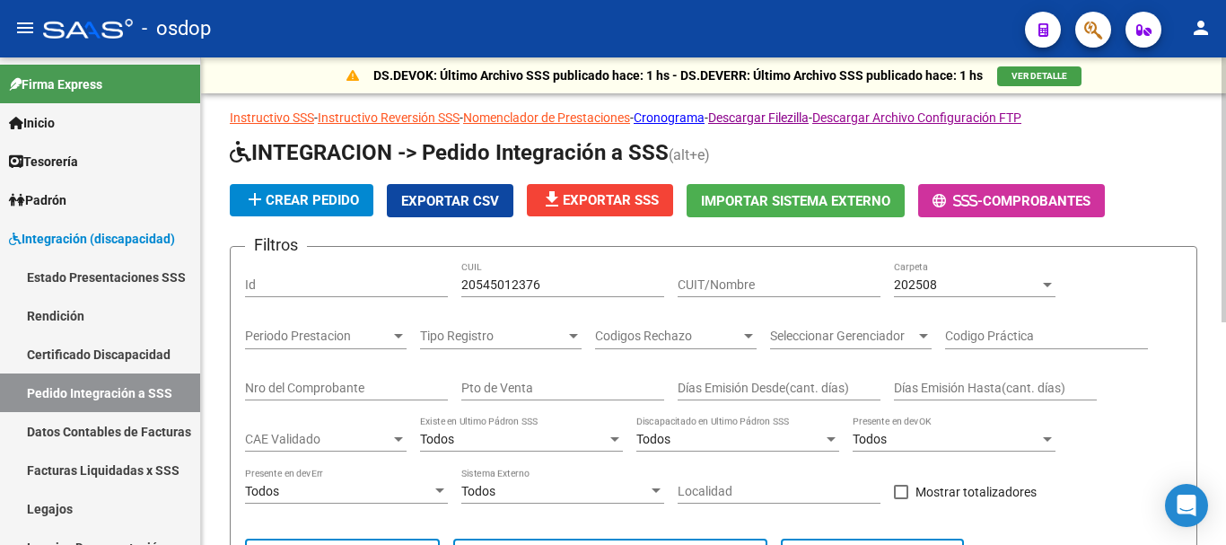
click at [499, 277] on input "20545012376" at bounding box center [562, 284] width 203 height 15
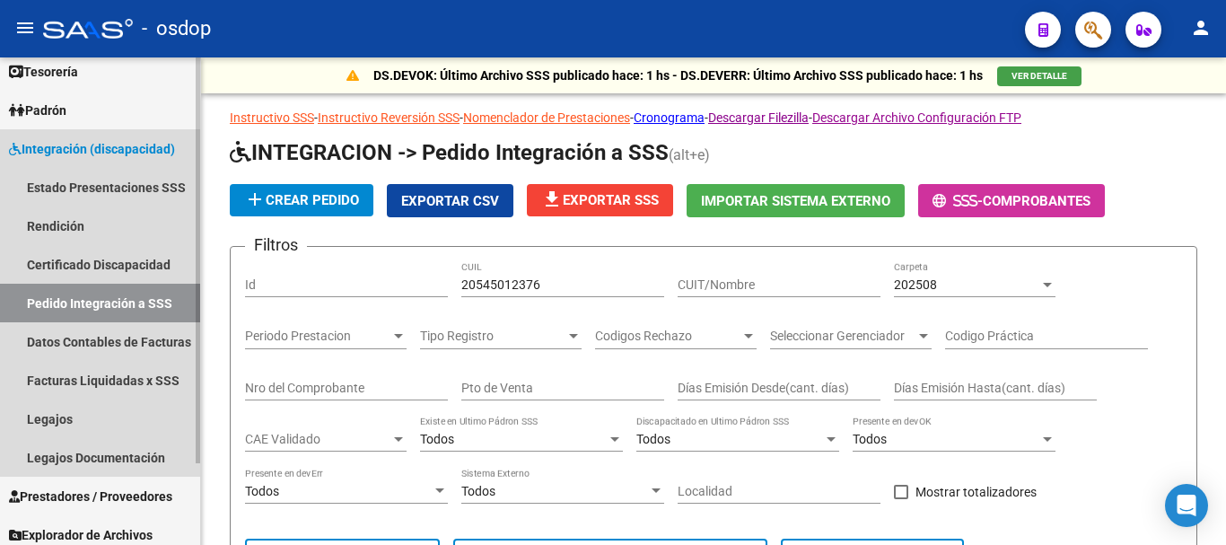
click at [92, 144] on span "Integración (discapacidad)" at bounding box center [92, 149] width 166 height 20
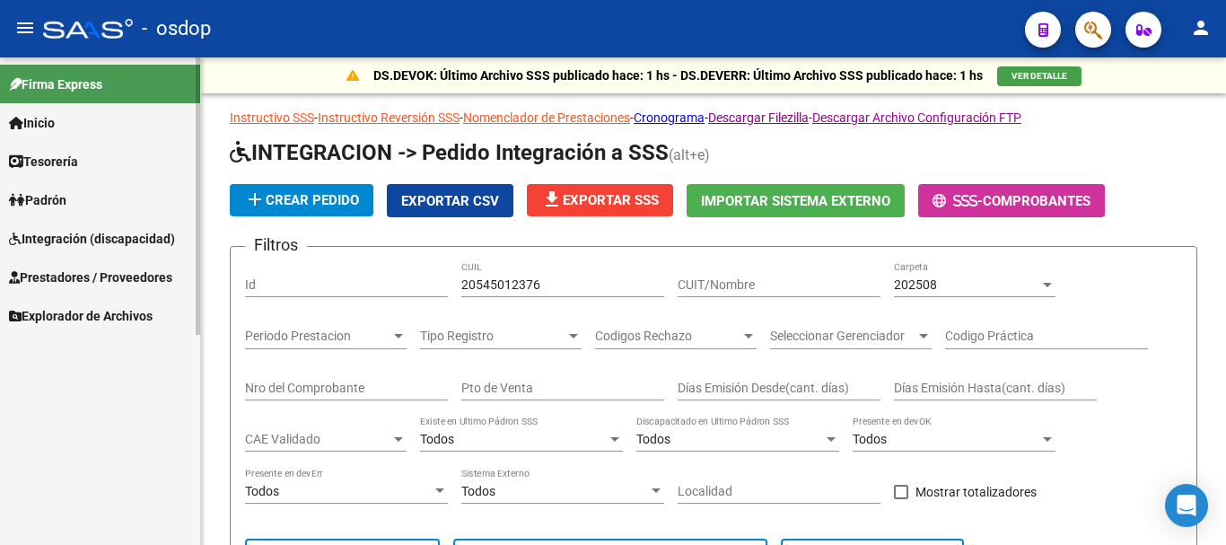
scroll to position [0, 0]
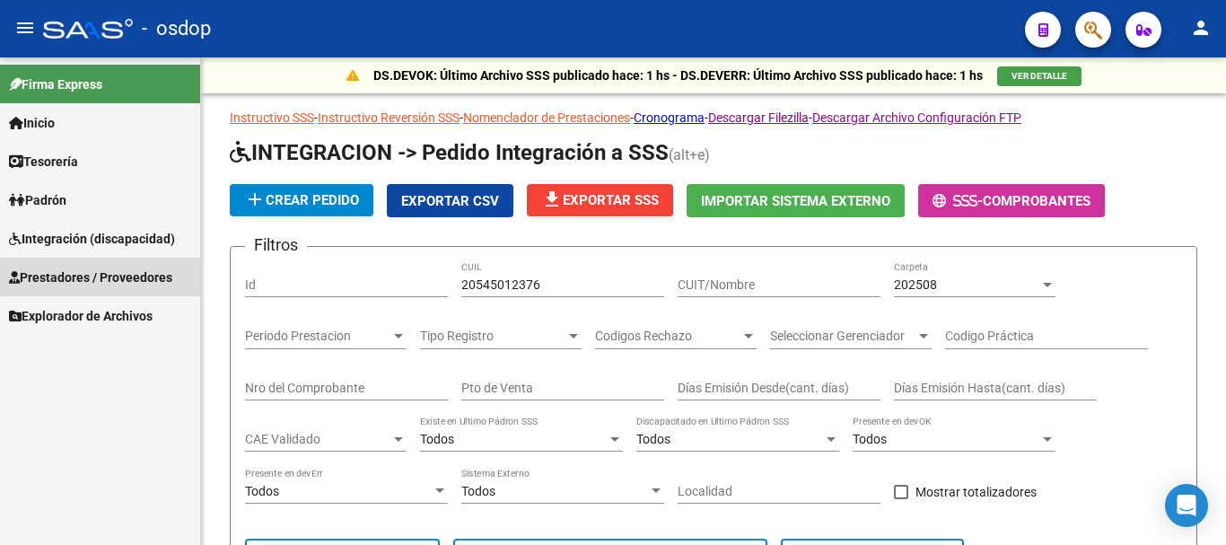
click at [130, 274] on span "Prestadores / Proveedores" at bounding box center [90, 277] width 163 height 20
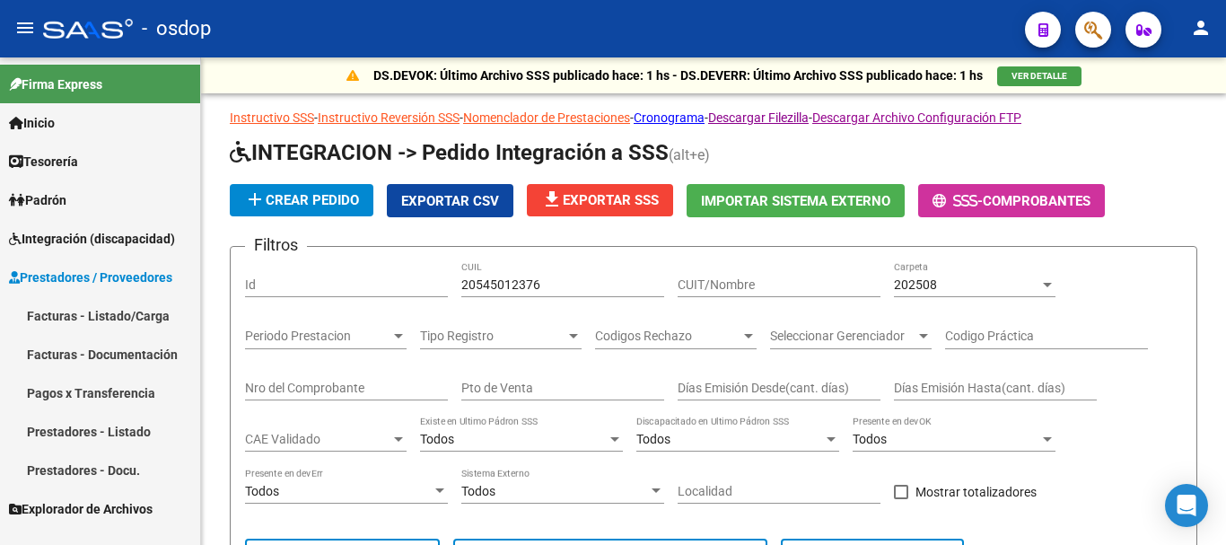
click at [116, 429] on link "Prestadores - Listado" at bounding box center [100, 431] width 200 height 39
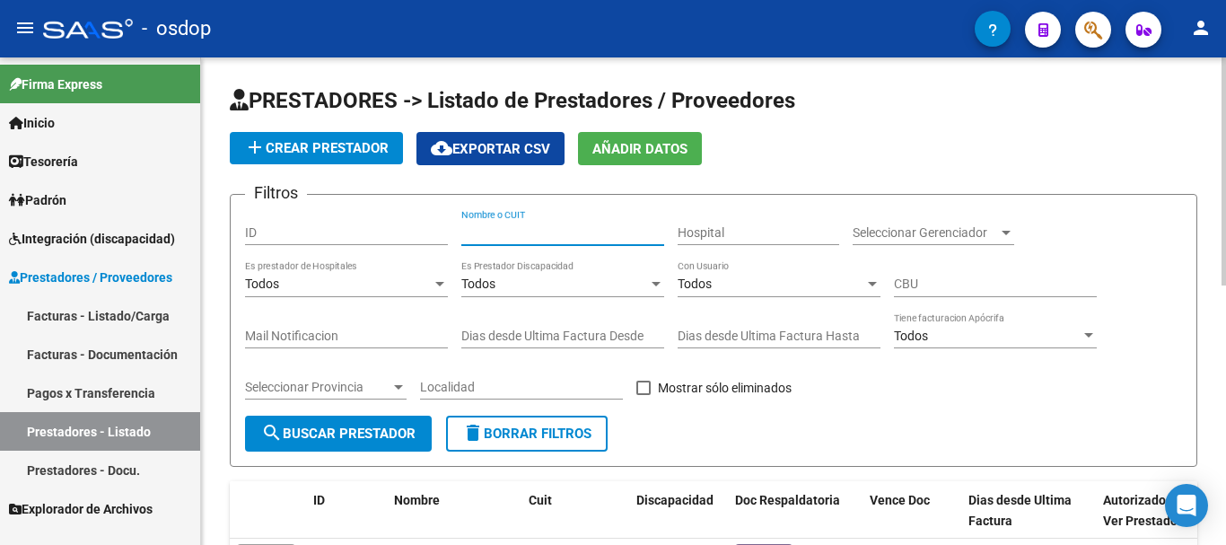
click at [523, 225] on input "Nombre o CUIT" at bounding box center [562, 232] width 203 height 15
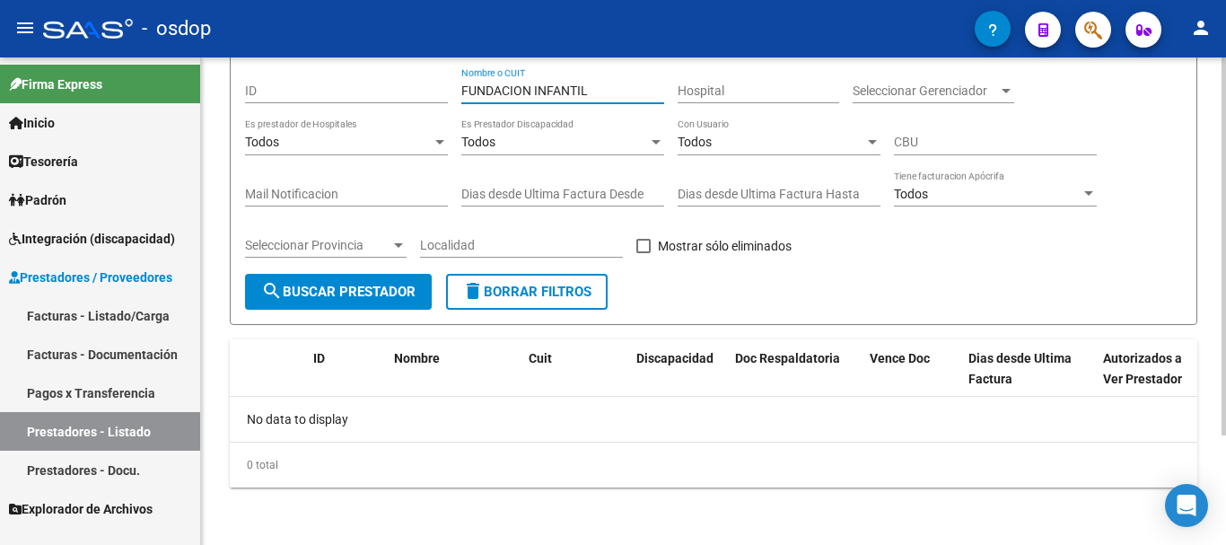
scroll to position [52, 0]
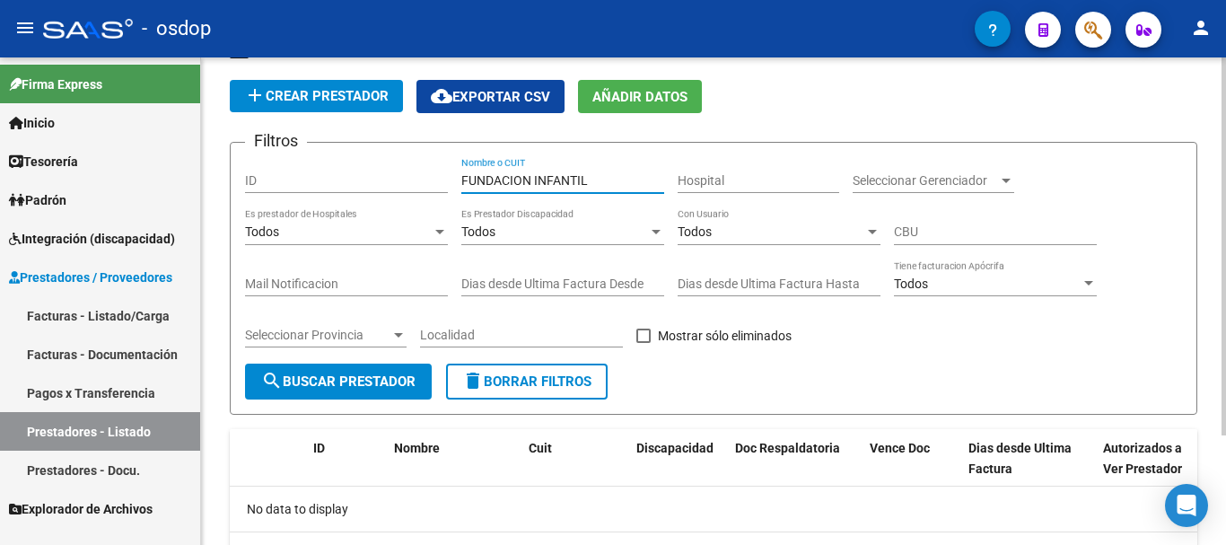
click at [598, 180] on input "FUNDACION INFANTIL" at bounding box center [562, 180] width 203 height 15
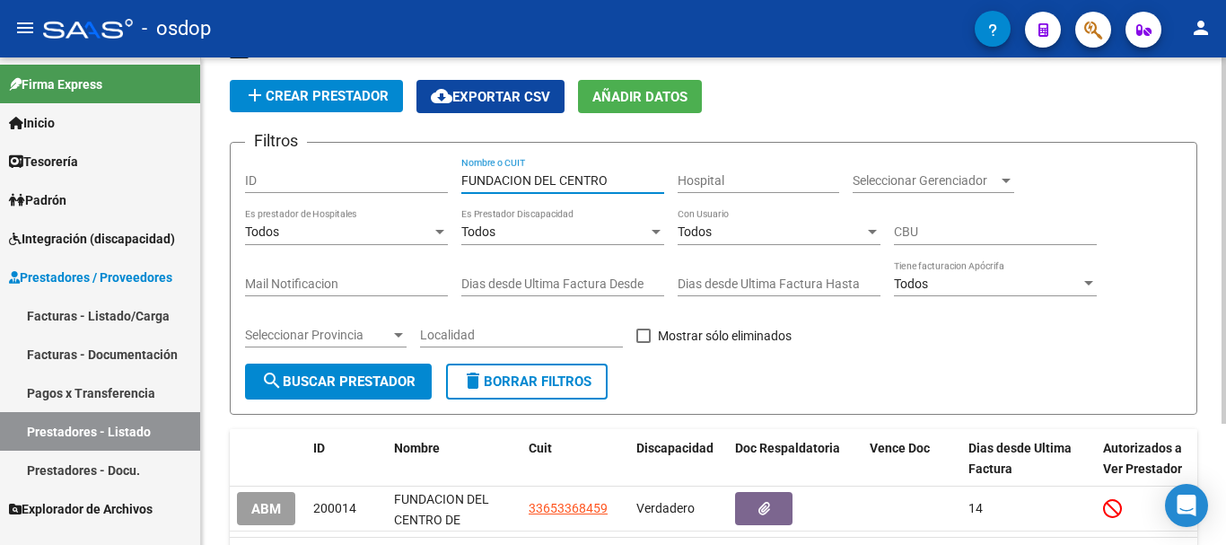
scroll to position [161, 0]
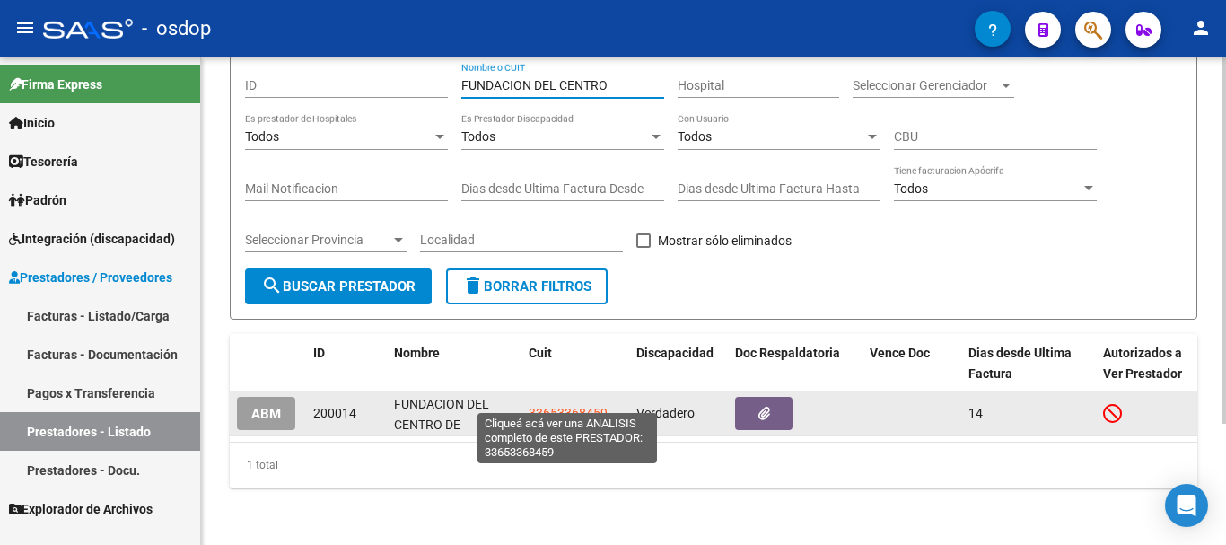
click at [563, 406] on span "33653368459" at bounding box center [567, 413] width 79 height 14
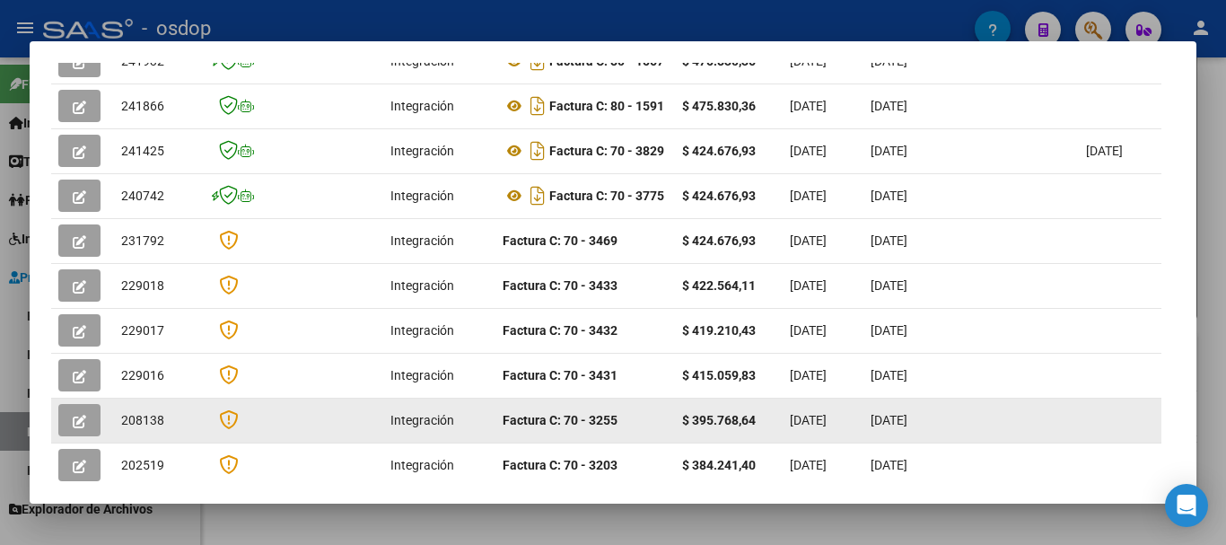
scroll to position [336, 0]
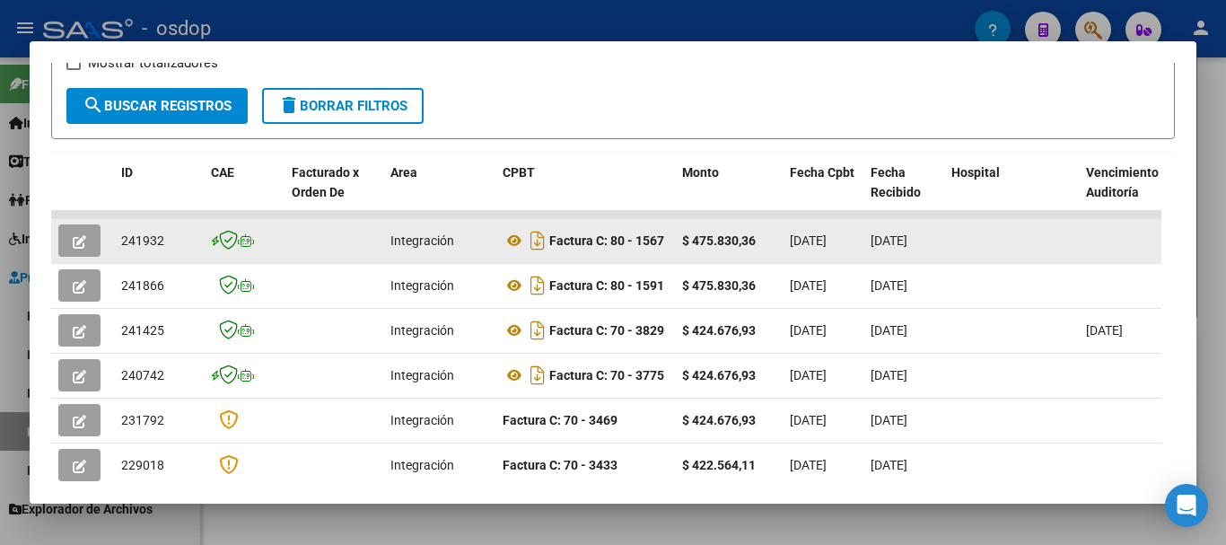
click at [83, 249] on icon "button" at bounding box center [79, 241] width 13 height 13
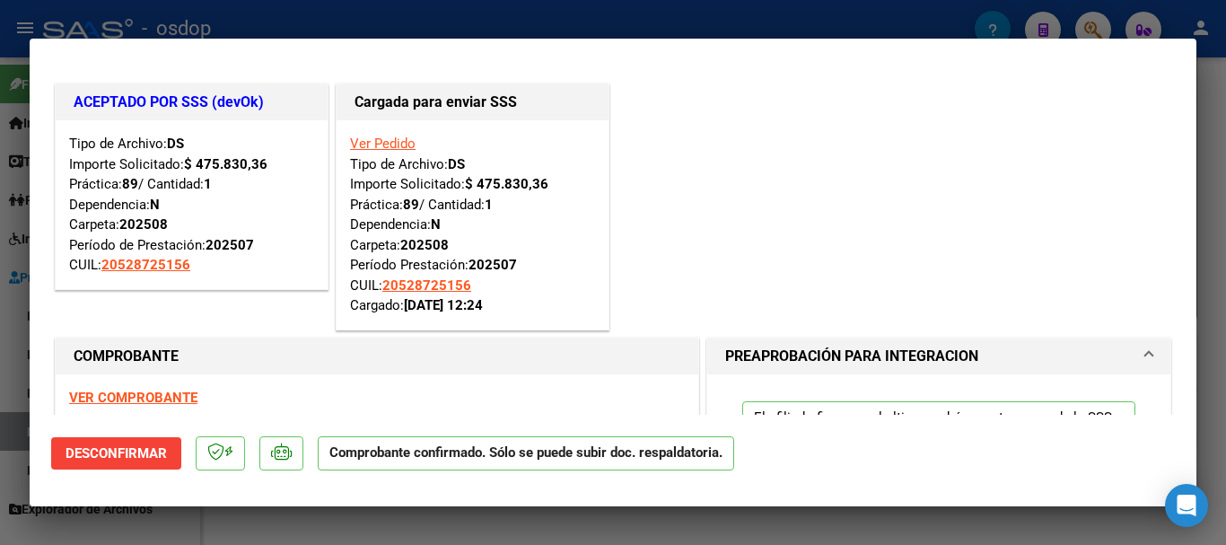
click at [392, 16] on div at bounding box center [613, 272] width 1226 height 545
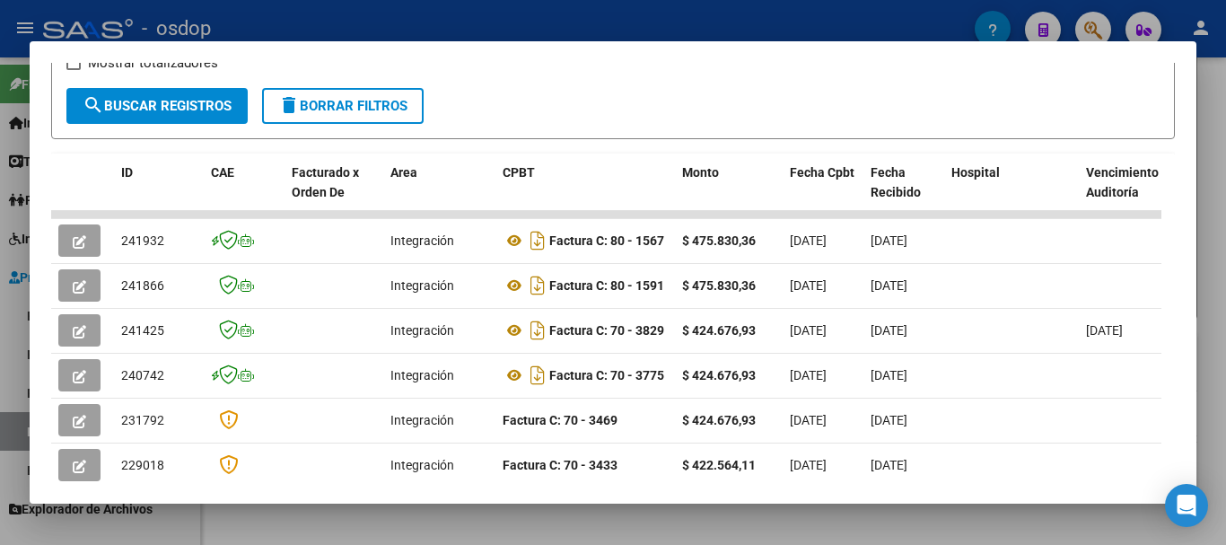
click at [542, 13] on div at bounding box center [613, 272] width 1226 height 545
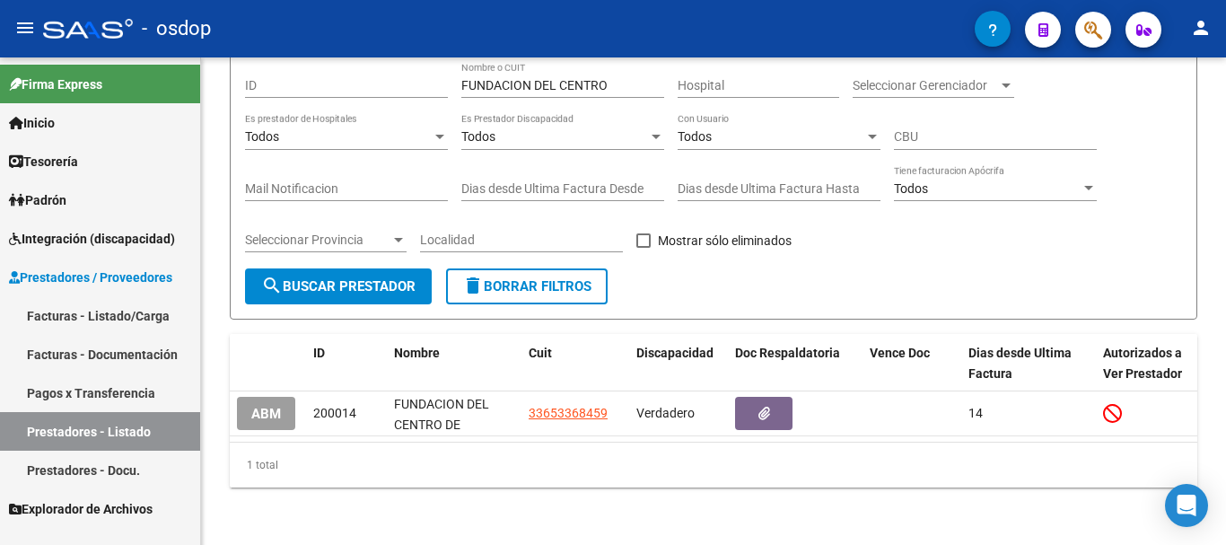
click at [125, 308] on link "Facturas - Listado/Carga" at bounding box center [100, 315] width 200 height 39
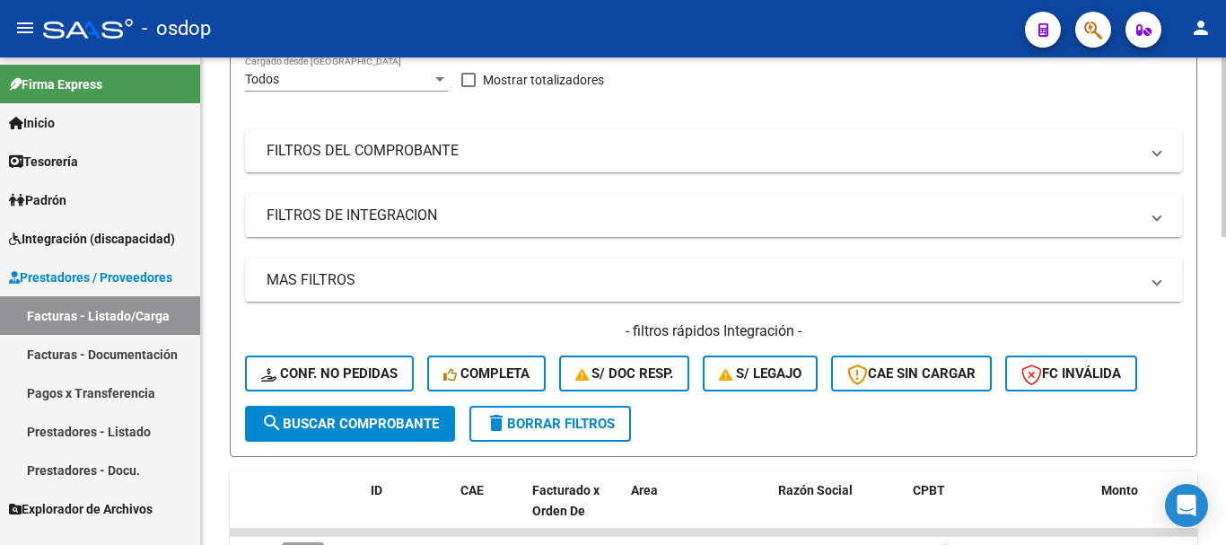
scroll to position [359, 0]
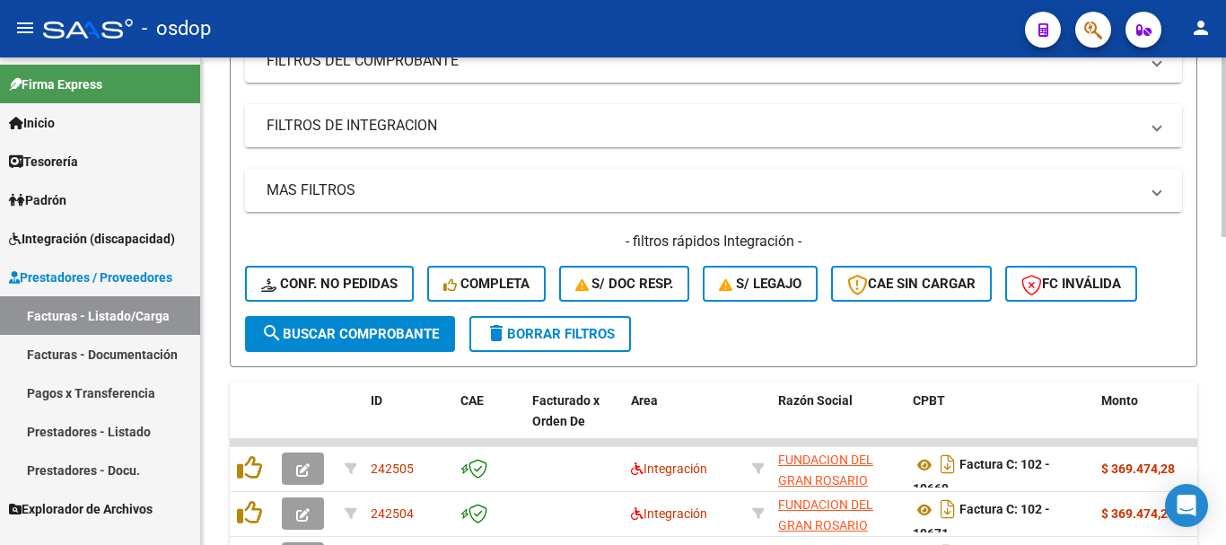
click at [456, 121] on mat-panel-title "FILTROS DE INTEGRACION" at bounding box center [702, 126] width 872 height 20
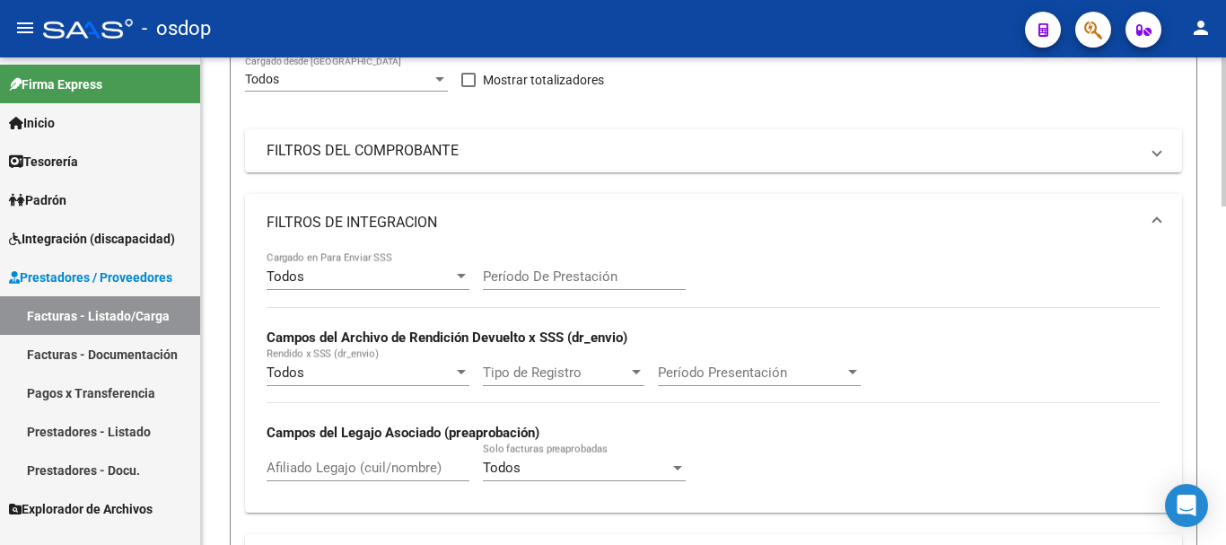
scroll to position [538, 0]
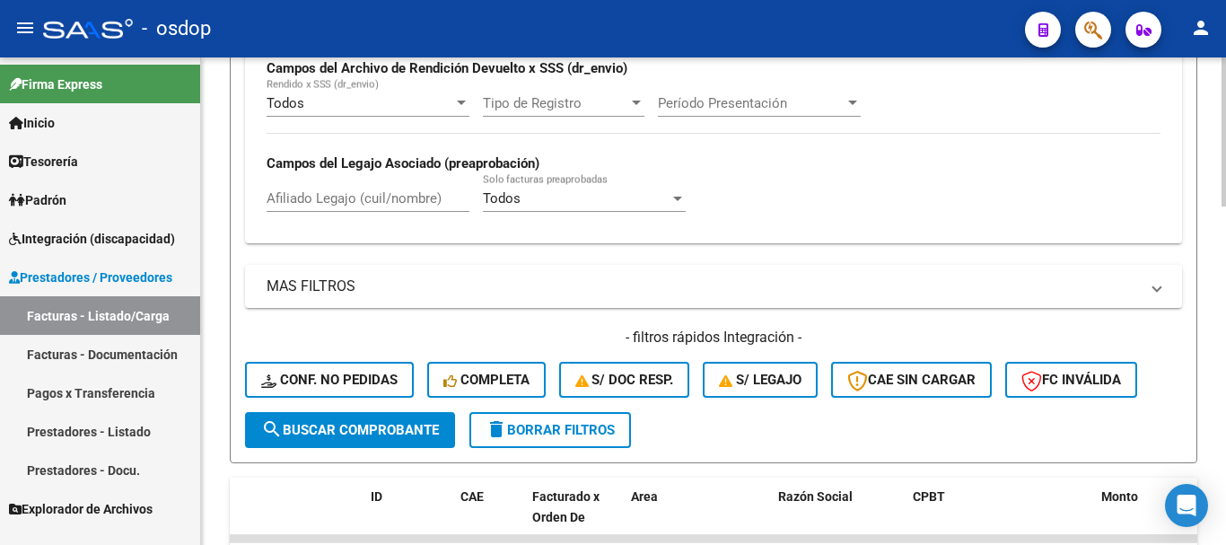
click at [408, 195] on input "Afiliado Legajo (cuil/nombre)" at bounding box center [367, 198] width 203 height 16
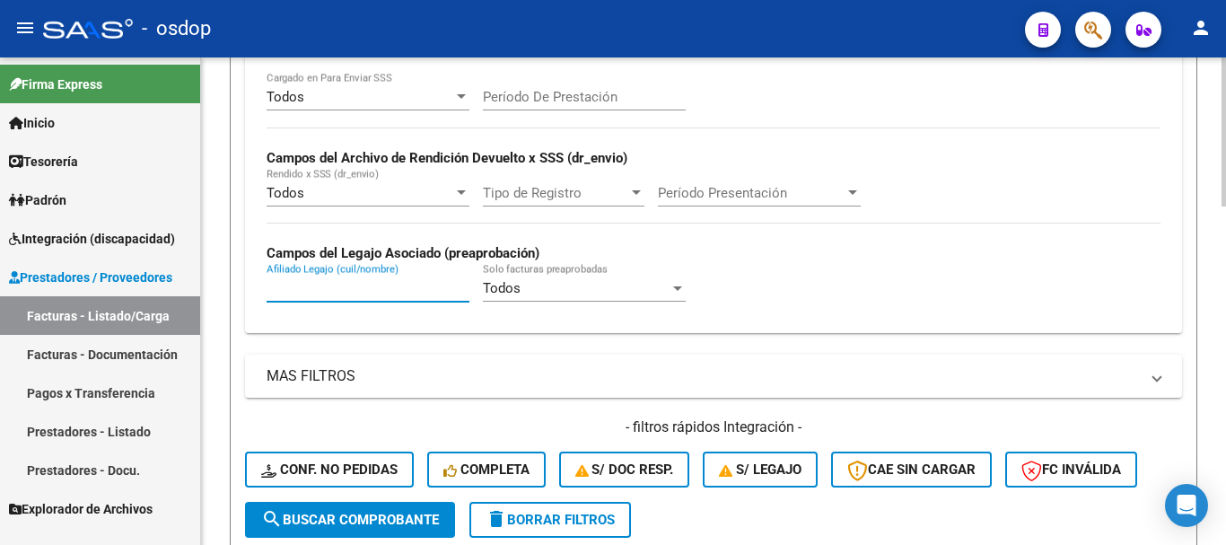
paste input "27396592318"
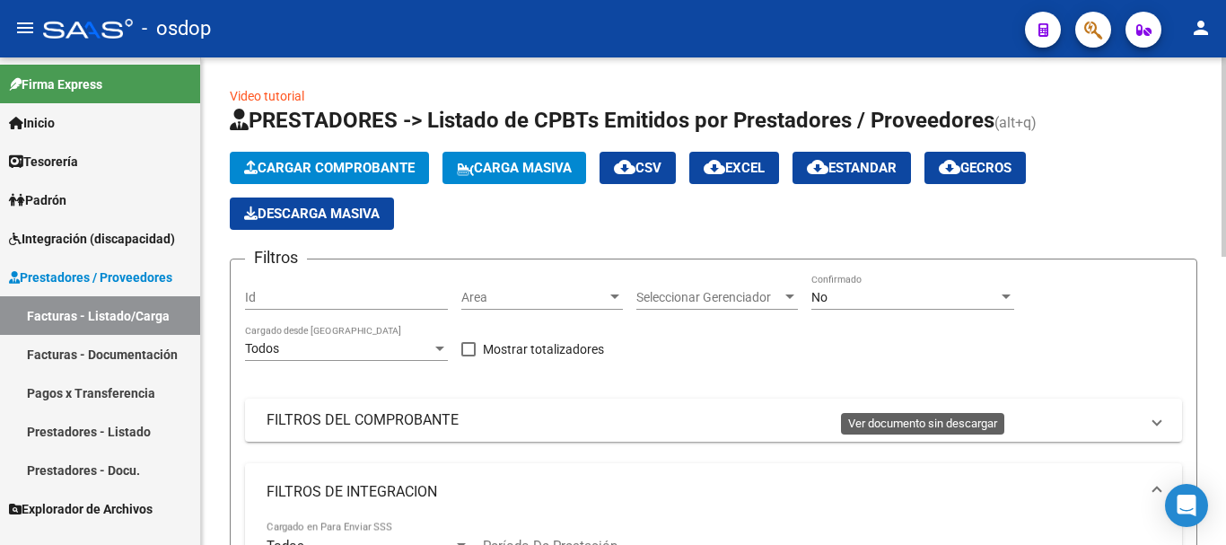
type input "27396592318"
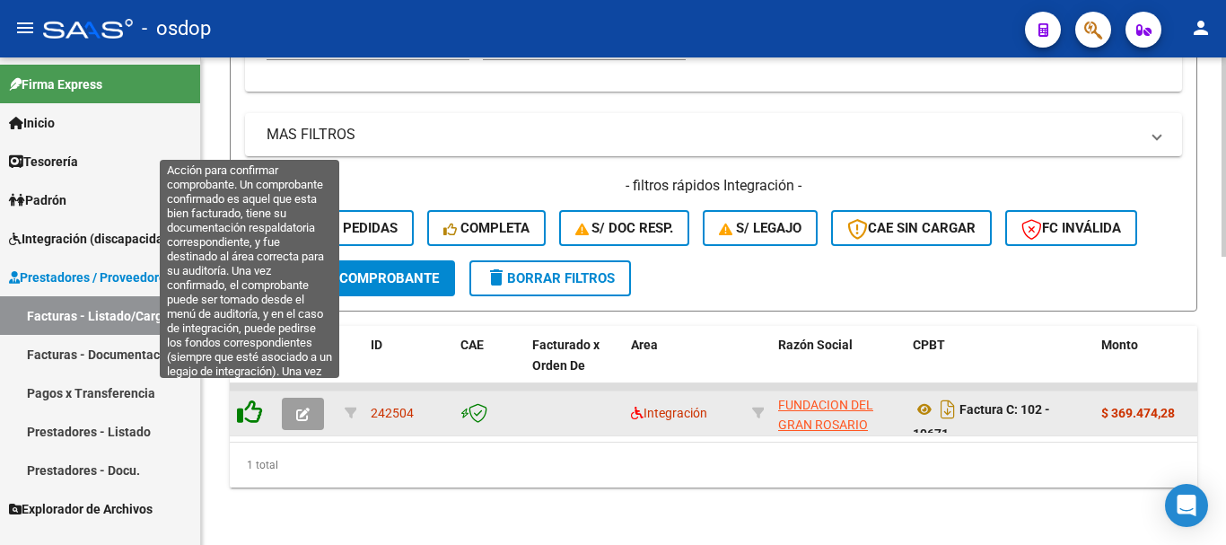
click at [251, 399] on icon at bounding box center [249, 411] width 25 height 25
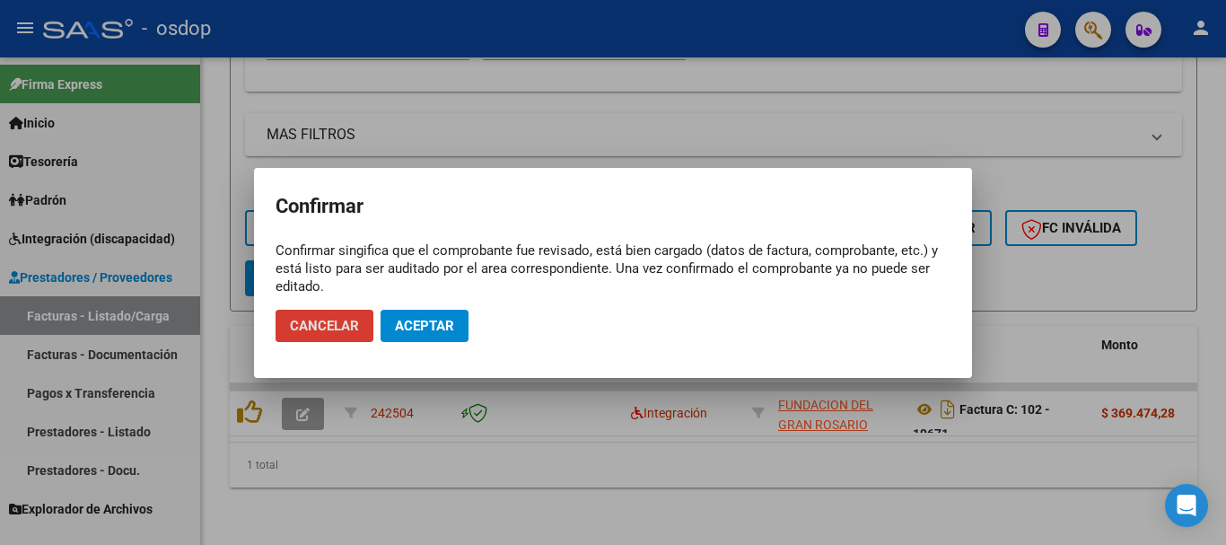
click at [445, 327] on span "Aceptar" at bounding box center [424, 326] width 59 height 16
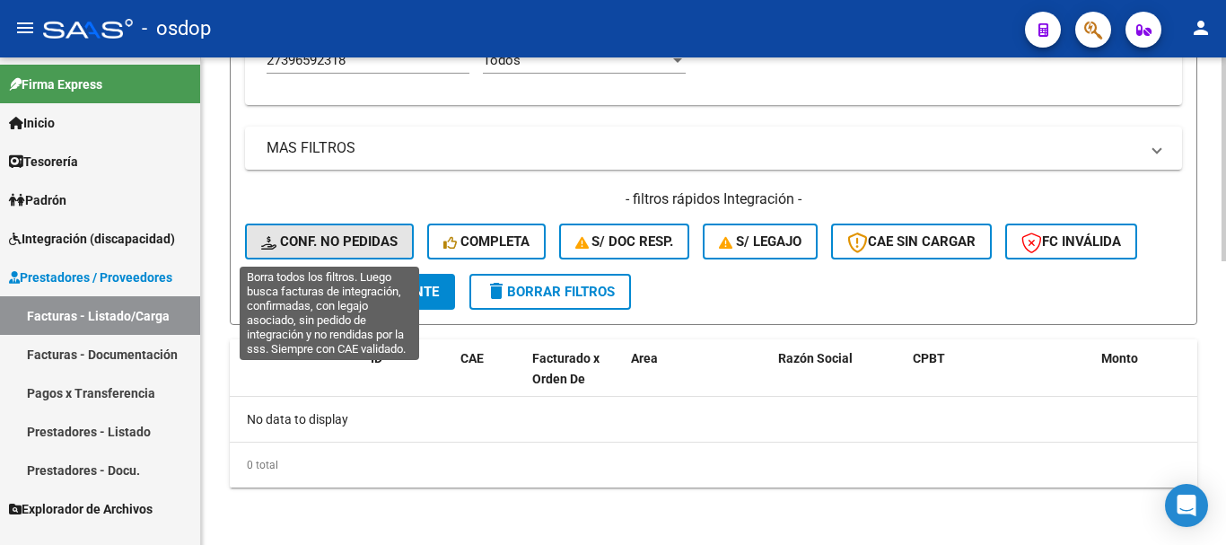
click at [373, 239] on span "Conf. no pedidas" at bounding box center [329, 241] width 136 height 16
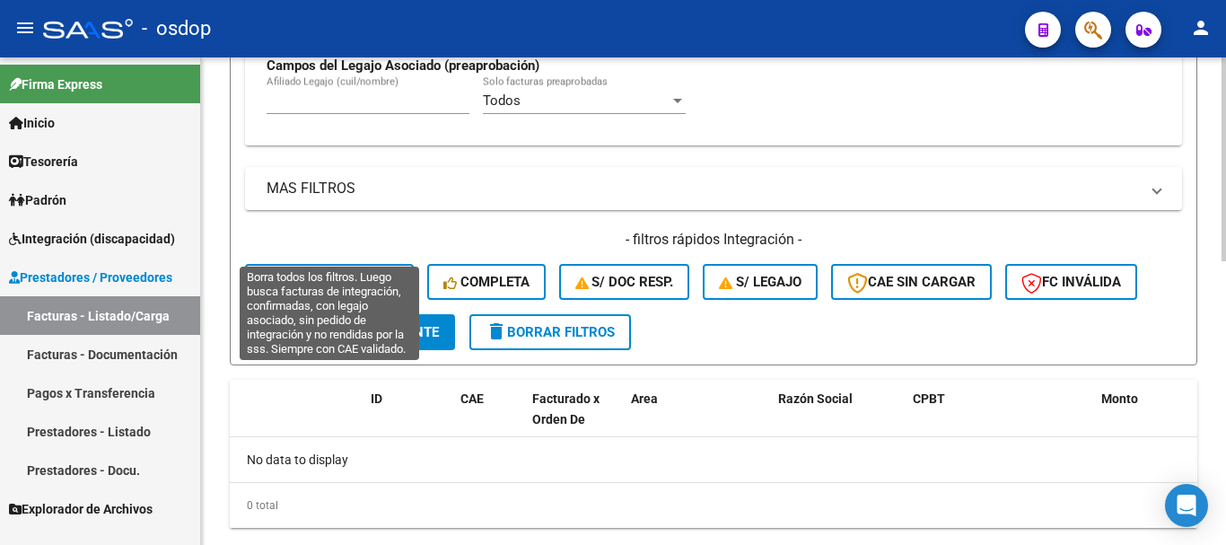
click at [373, 239] on h4 "- filtros rápidos Integración -" at bounding box center [713, 240] width 937 height 20
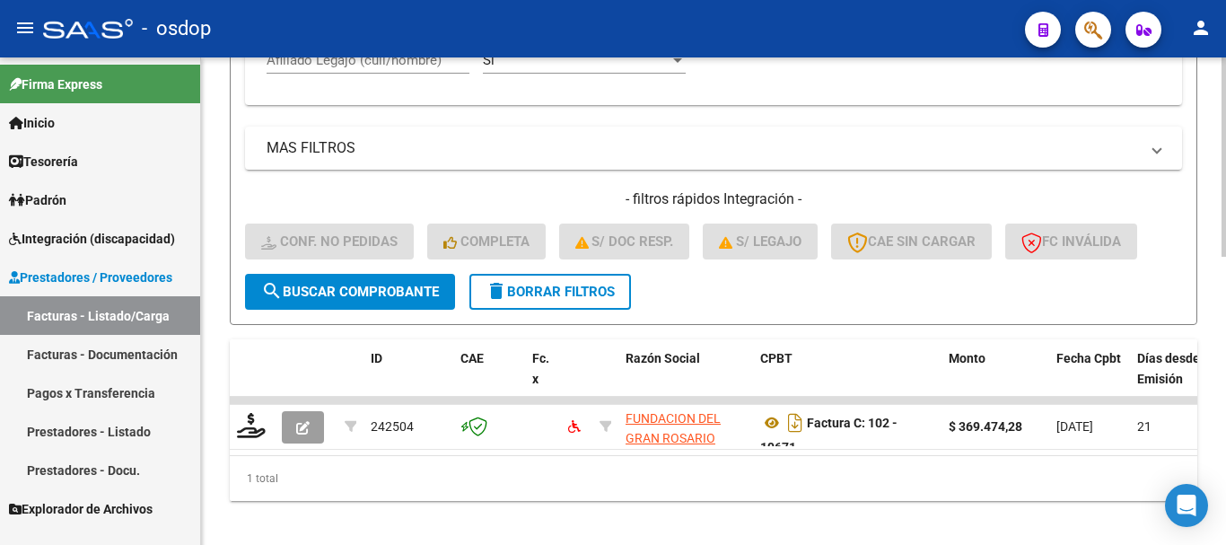
click at [378, 68] on input "Afiliado Legajo (cuil/nombre)" at bounding box center [367, 60] width 203 height 16
paste input "27396592318"
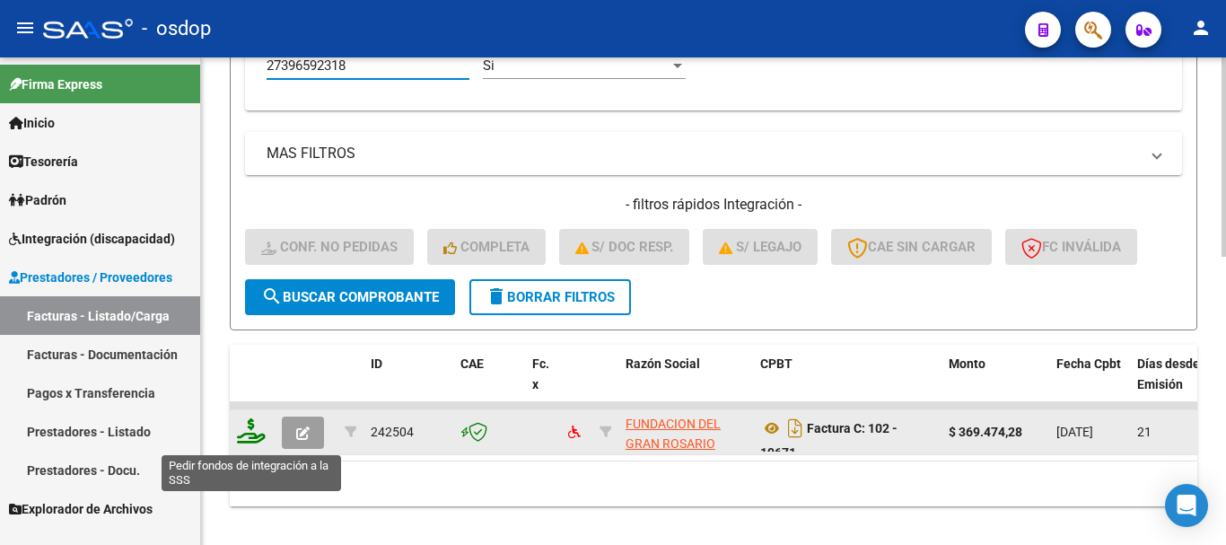
type input "27396592318"
click at [248, 429] on icon at bounding box center [251, 430] width 29 height 25
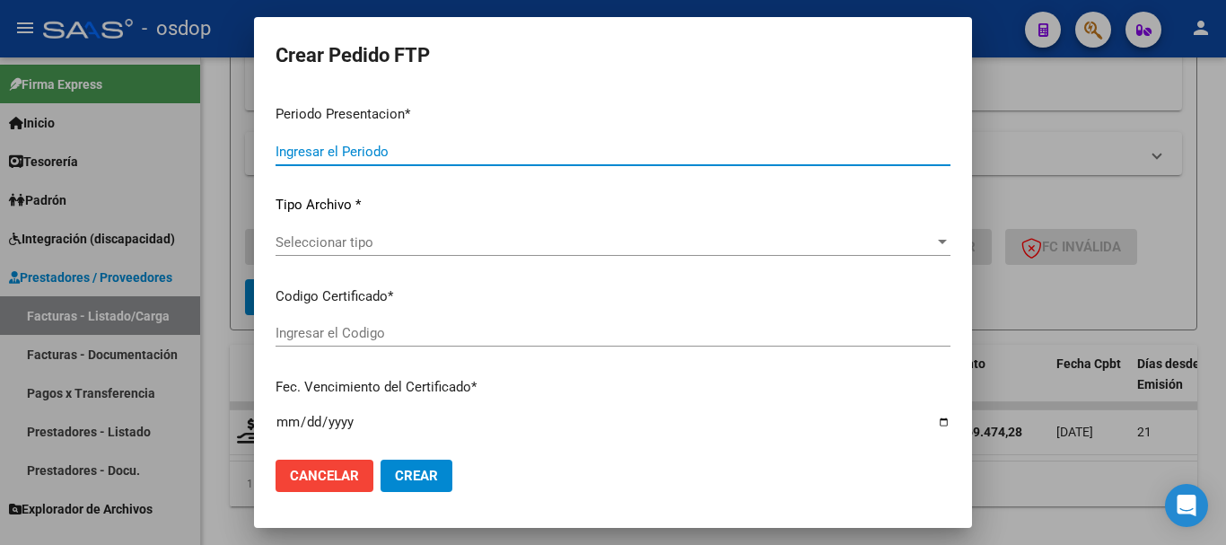
type input "202508"
type input "$ 369.474,28"
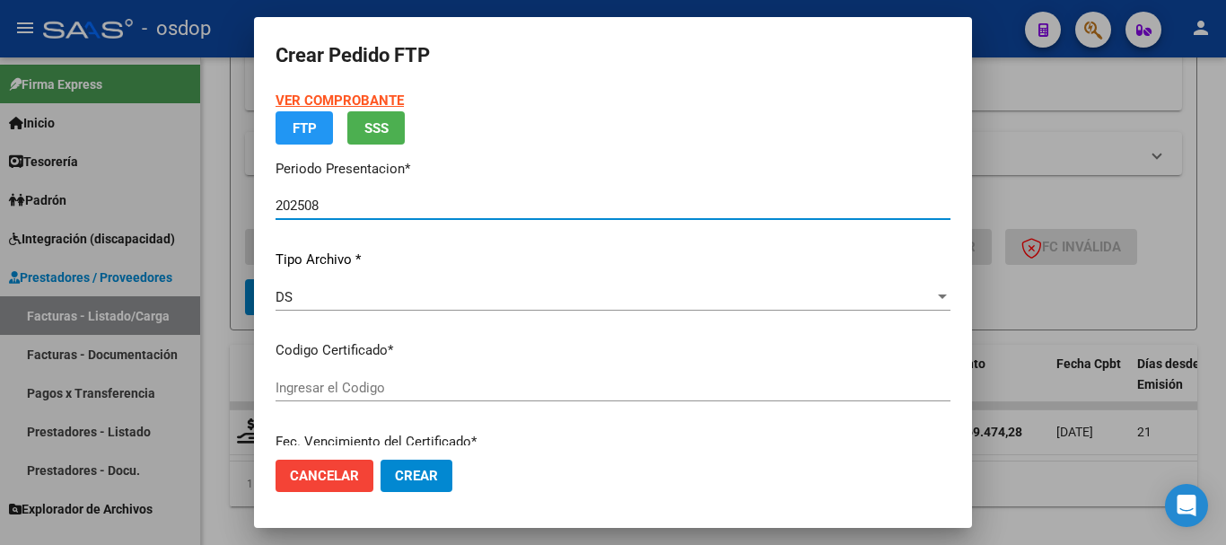
type input "7313911876"
type input "[DATE]"
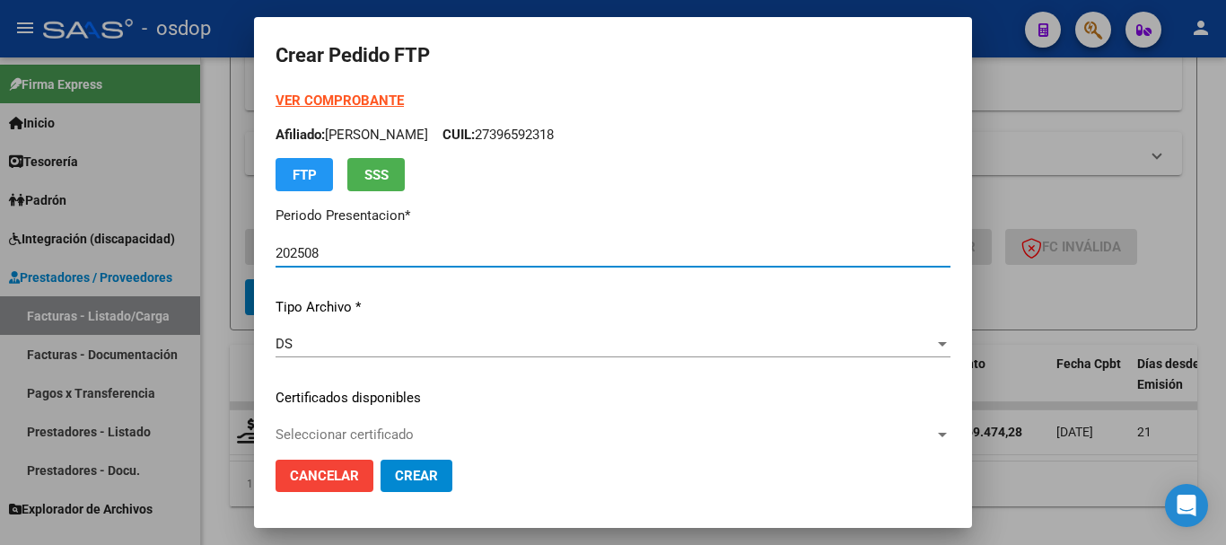
scroll to position [179, 0]
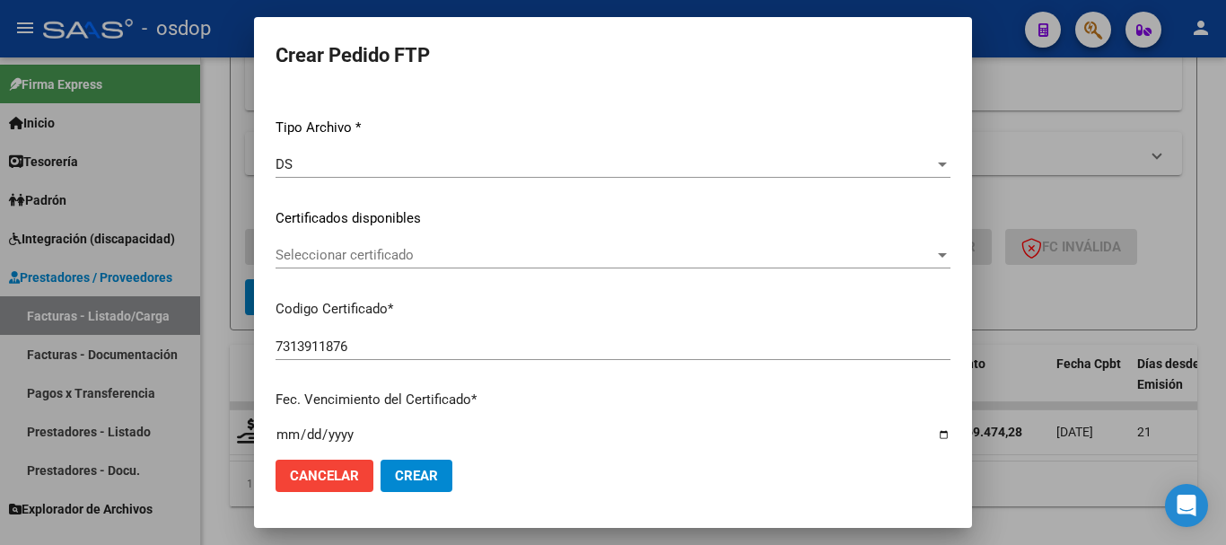
click at [432, 231] on div "VER COMPROBANTE ARCA Padrón Afiliado: [PERSON_NAME]: 27396592318 FTP SSS Period…" at bounding box center [612, 204] width 675 height 587
click at [432, 262] on span "Seleccionar certificado" at bounding box center [604, 255] width 659 height 16
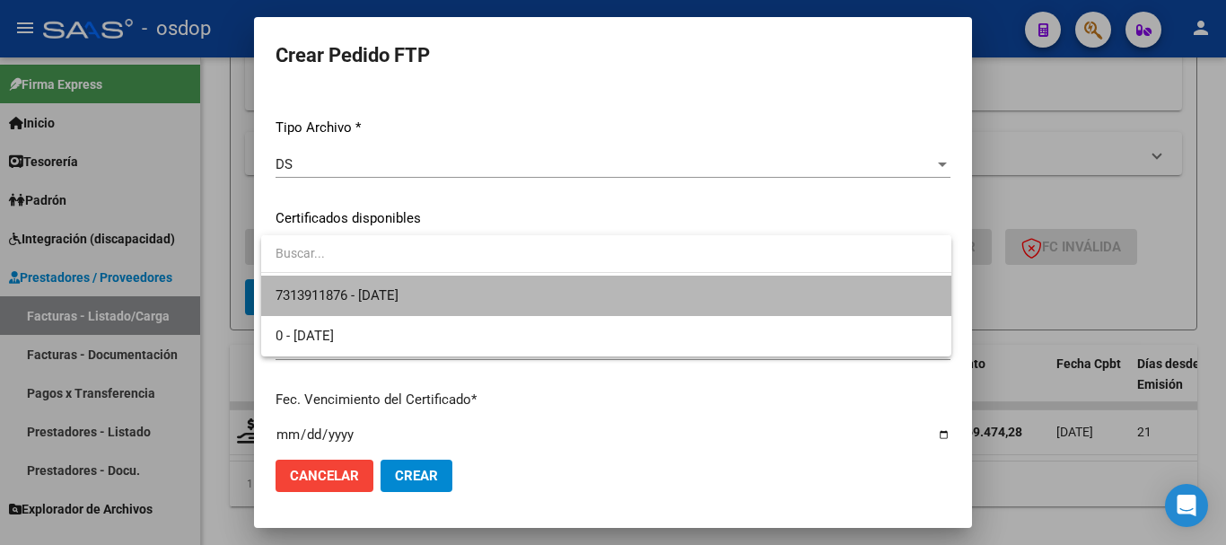
click at [474, 293] on span "7313911876 - [DATE]" at bounding box center [605, 295] width 661 height 40
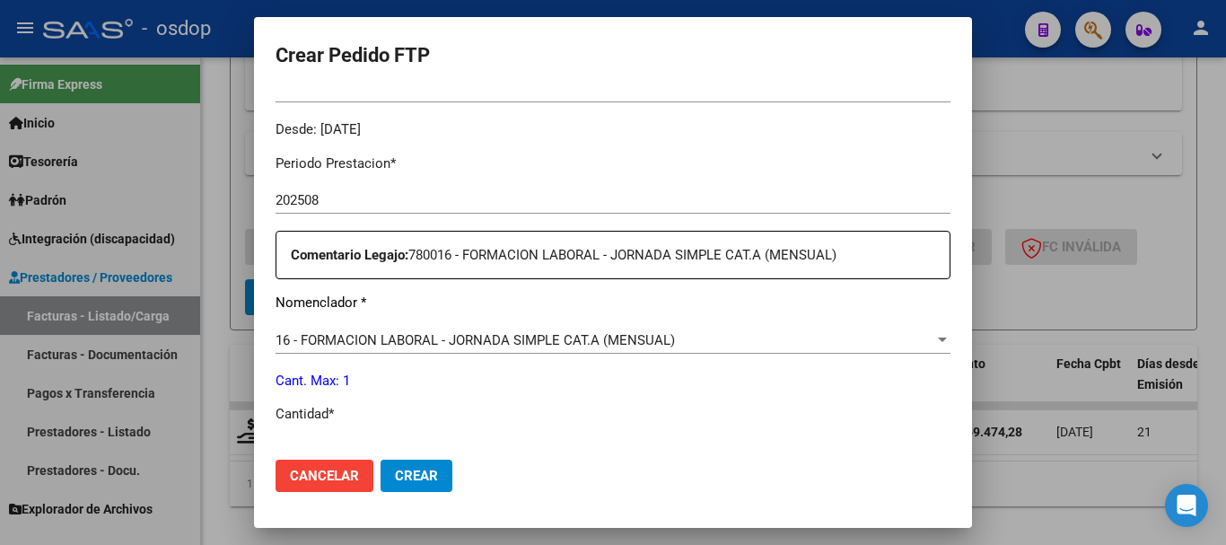
scroll to position [628, 0]
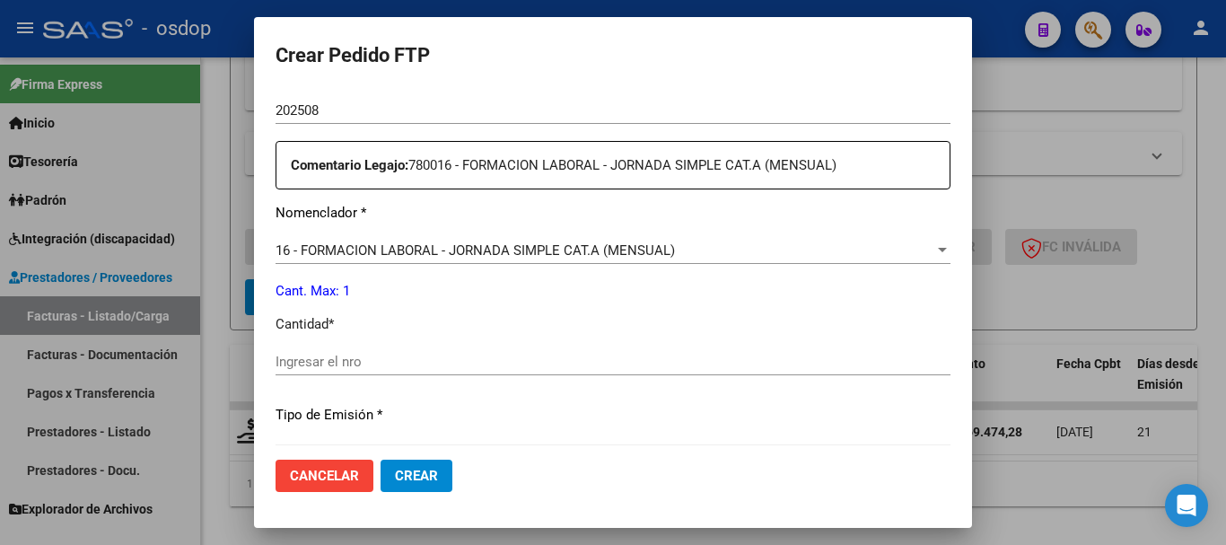
click at [449, 362] on input "Ingresar el nro" at bounding box center [612, 361] width 675 height 16
type input "1"
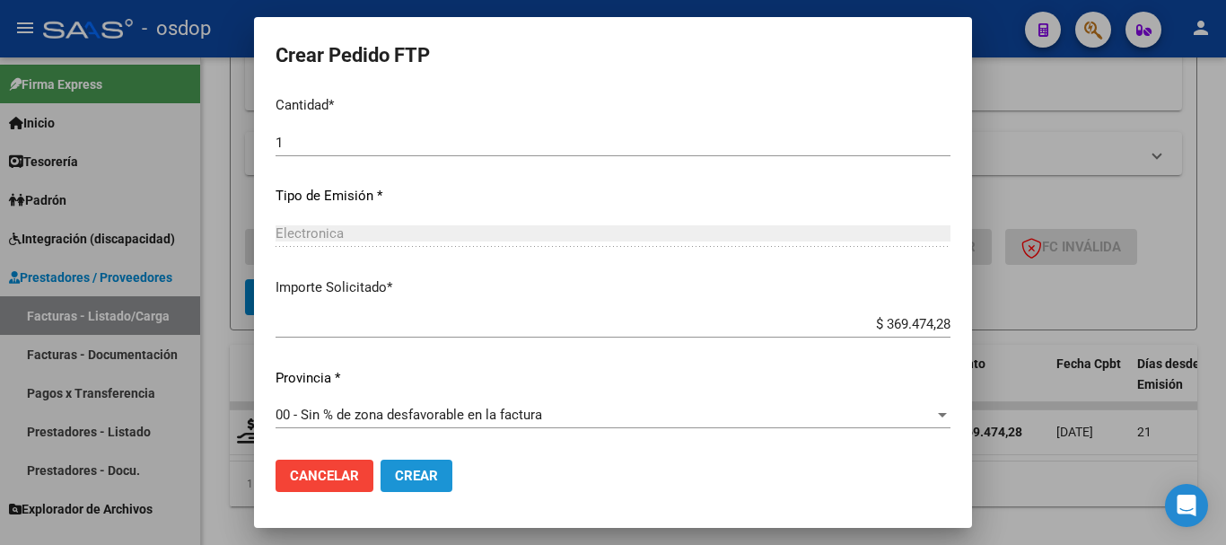
click at [441, 469] on button "Crear" at bounding box center [416, 475] width 72 height 32
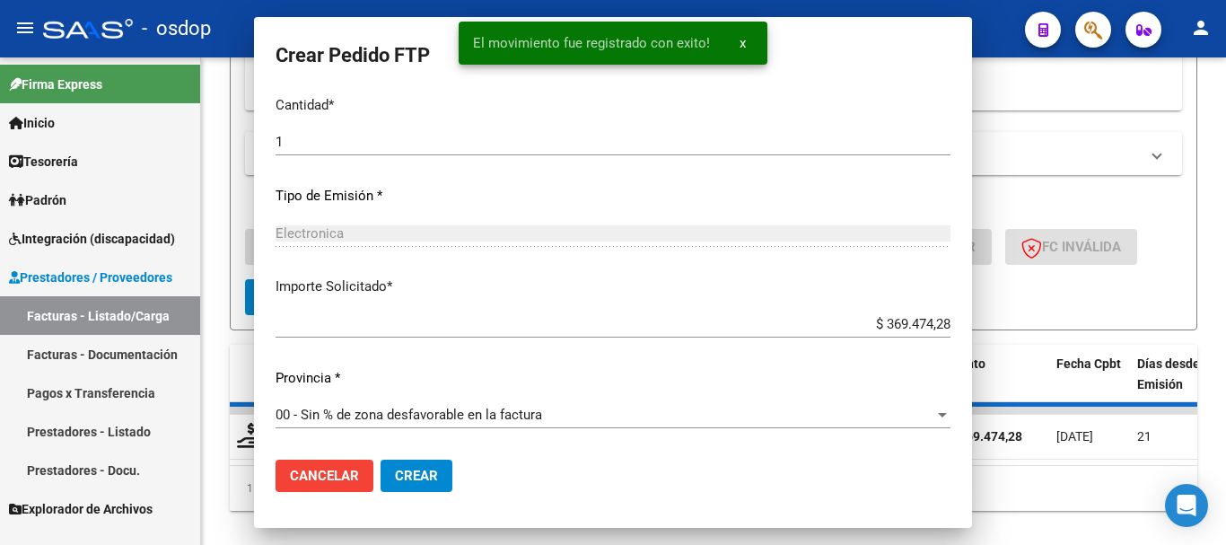
scroll to position [0, 0]
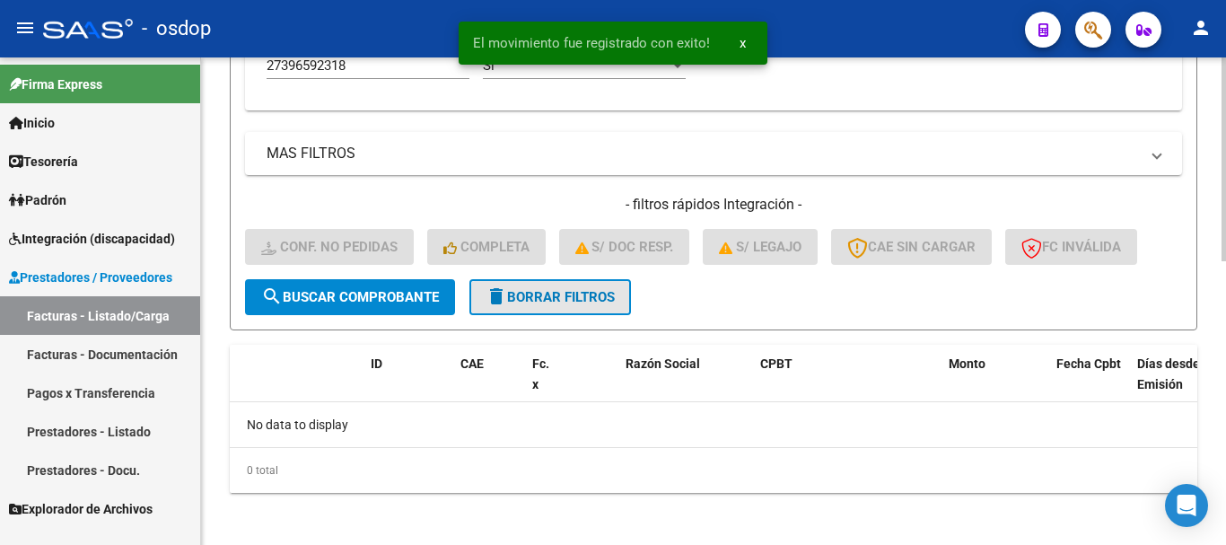
click at [589, 304] on span "delete Borrar Filtros" at bounding box center [549, 297] width 129 height 16
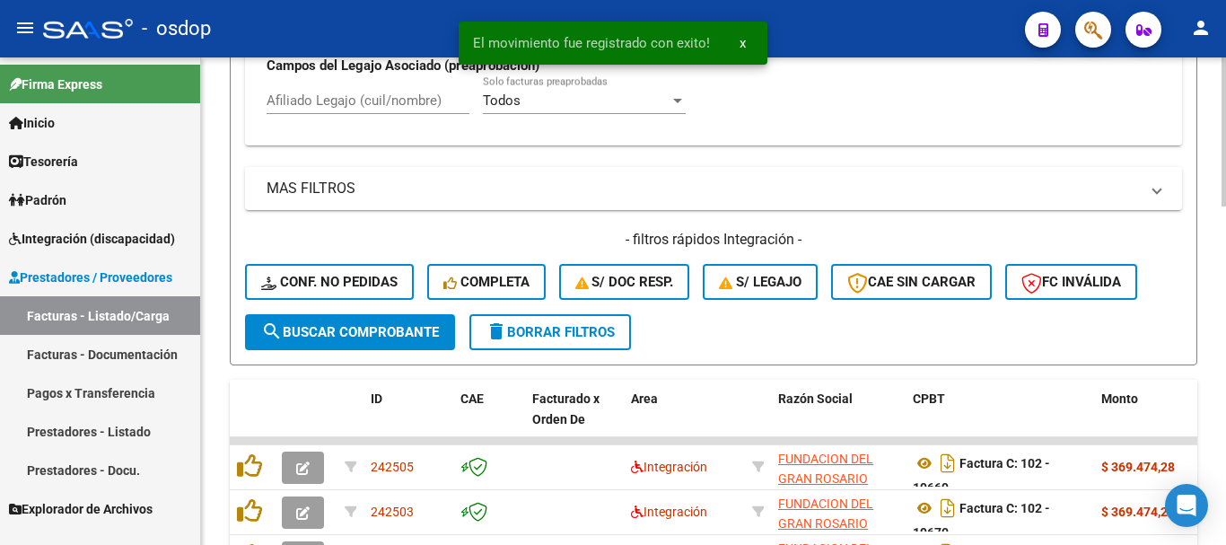
scroll to position [671, 0]
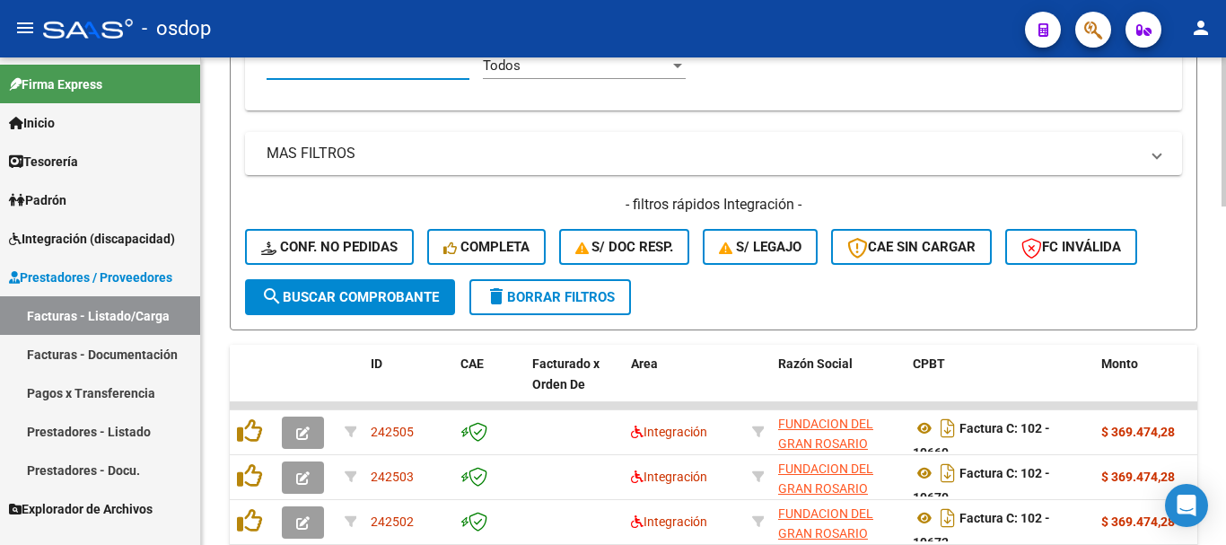
click at [397, 72] on input "Afiliado Legajo (cuil/nombre)" at bounding box center [367, 65] width 203 height 16
paste input "20419043266"
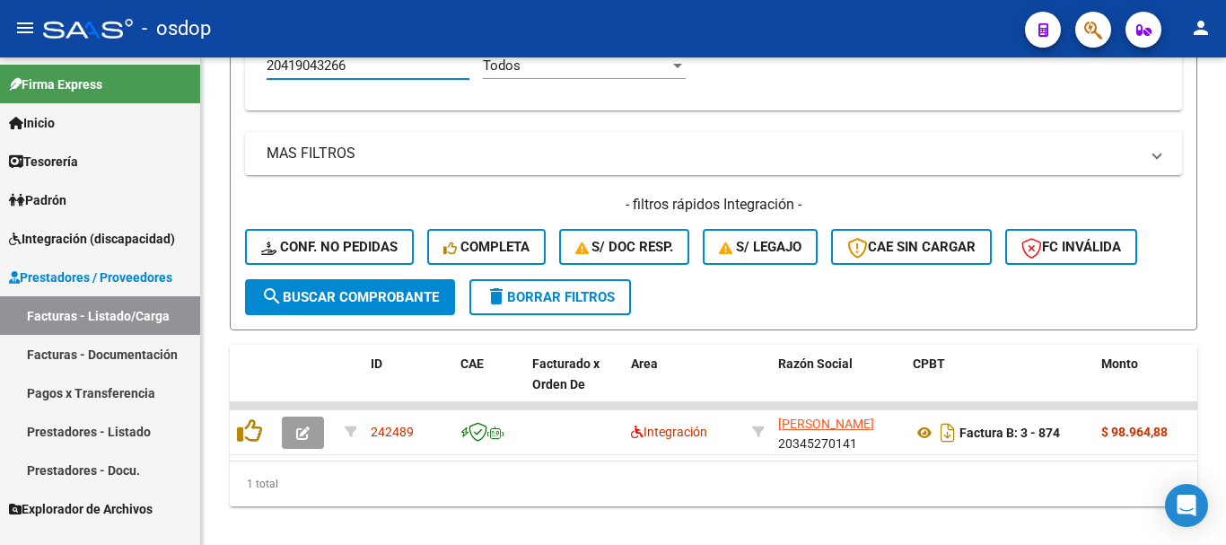
type input "20419043266"
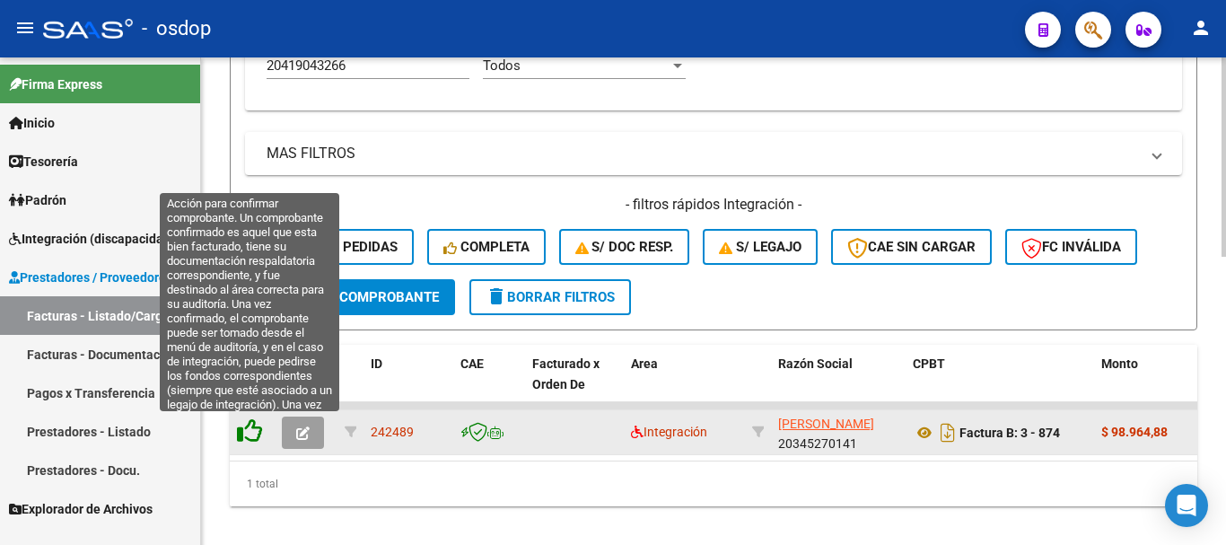
click at [256, 431] on icon at bounding box center [249, 430] width 25 height 25
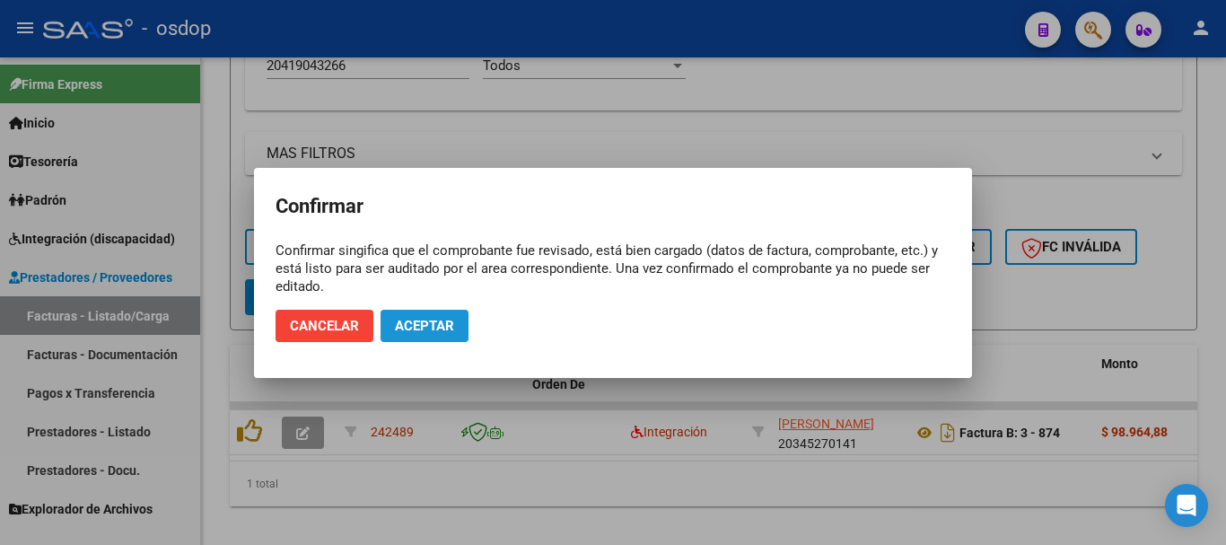
click at [453, 326] on span "Aceptar" at bounding box center [424, 326] width 59 height 16
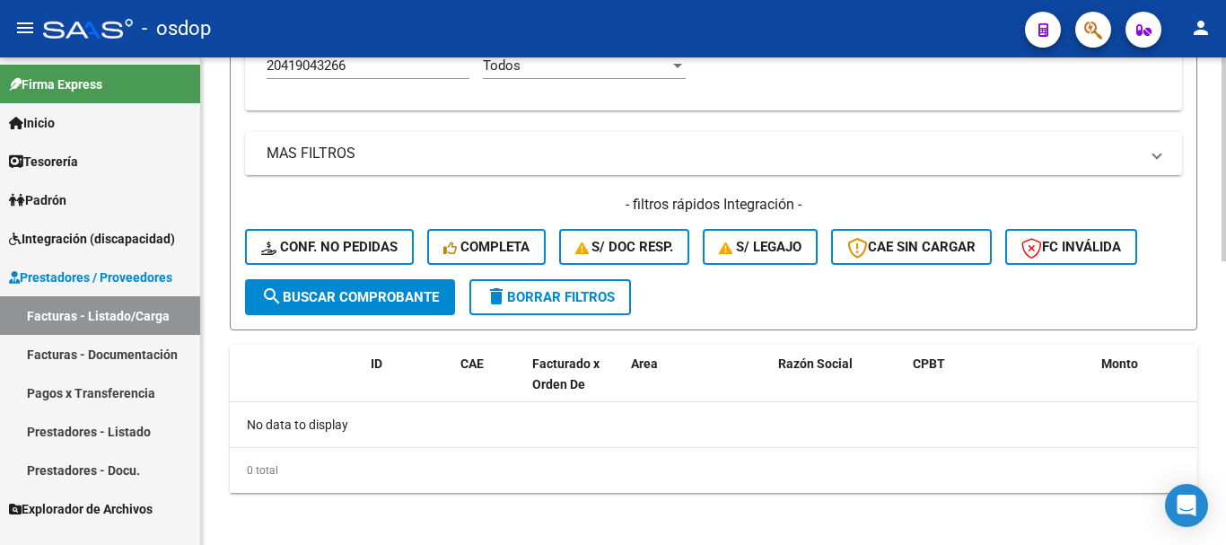
click at [356, 257] on button "Conf. no pedidas" at bounding box center [329, 247] width 169 height 36
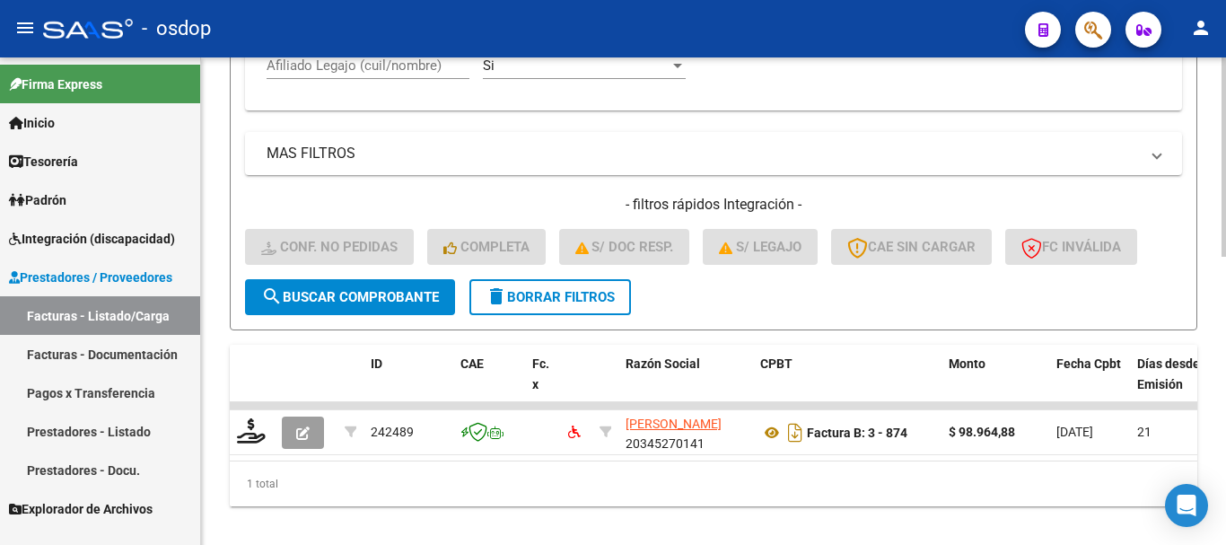
click at [386, 77] on div "Afiliado Legajo (cuil/nombre)" at bounding box center [367, 59] width 203 height 39
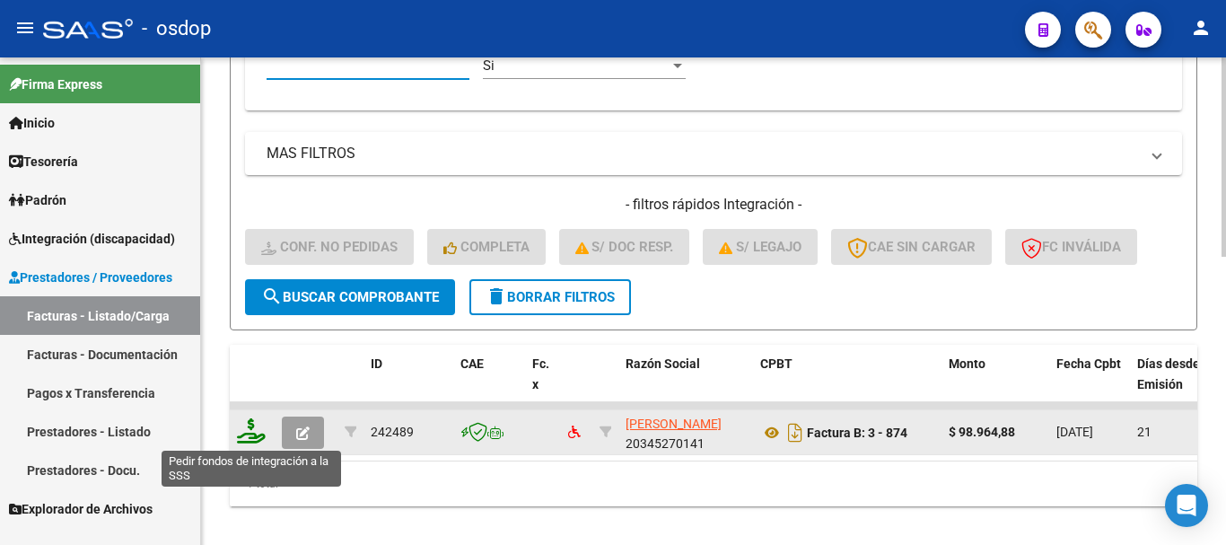
click at [253, 430] on icon at bounding box center [251, 430] width 29 height 25
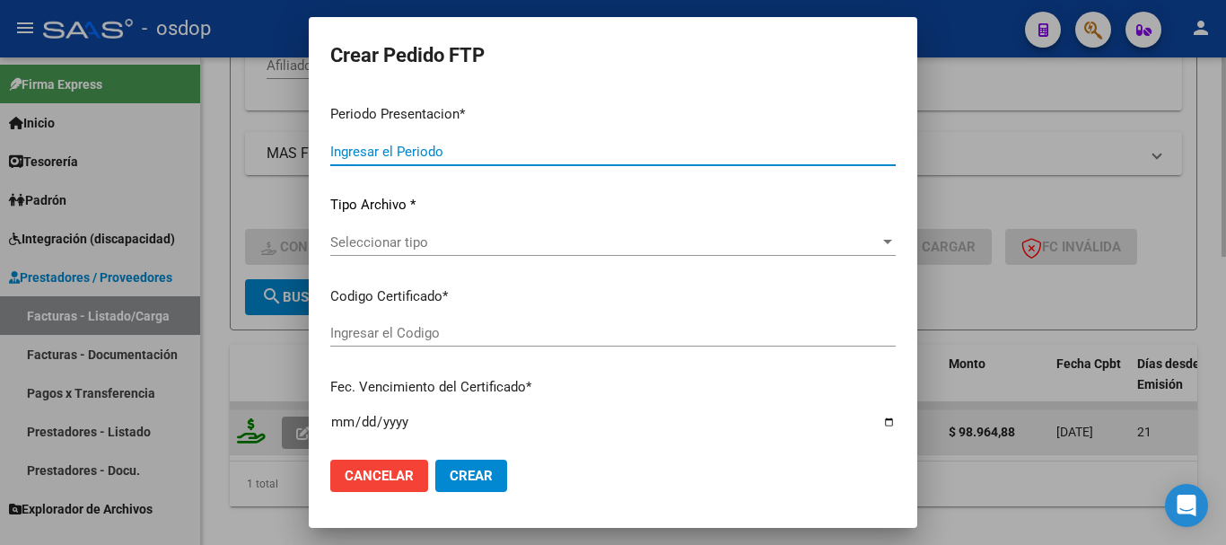
type input "202508"
type input "$ 98.964,88"
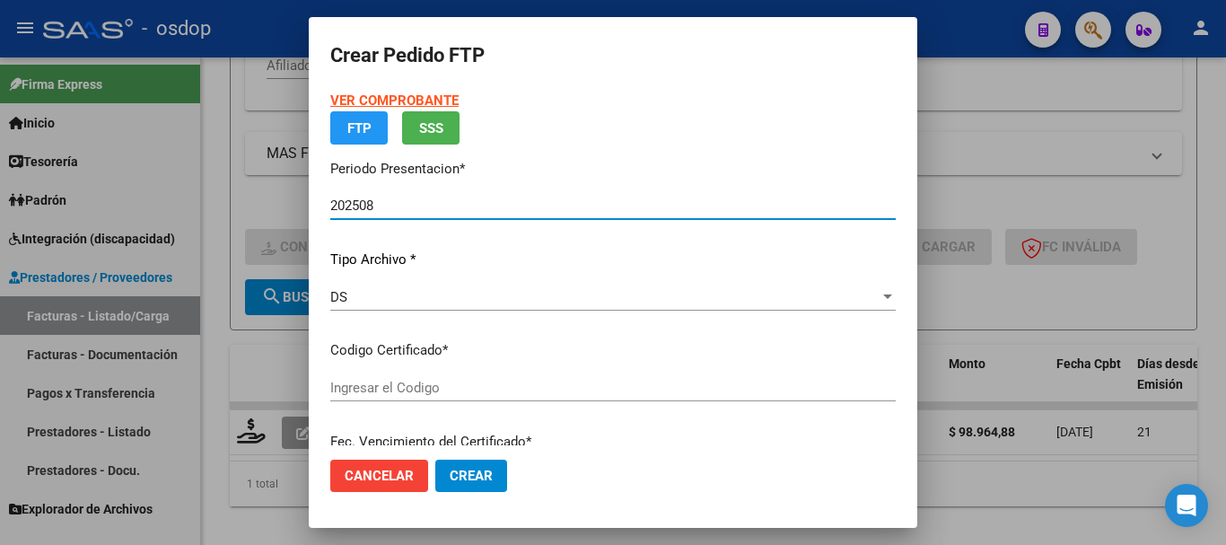
type input "6113632168"
type input "[DATE]"
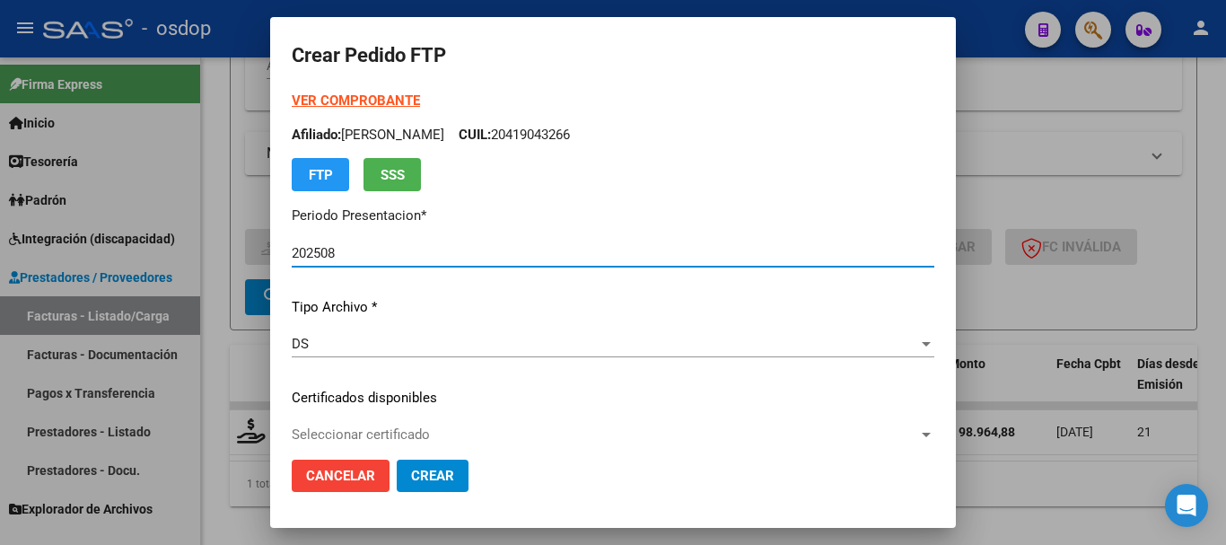
click at [443, 394] on p "Certificados disponibles" at bounding box center [613, 398] width 642 height 21
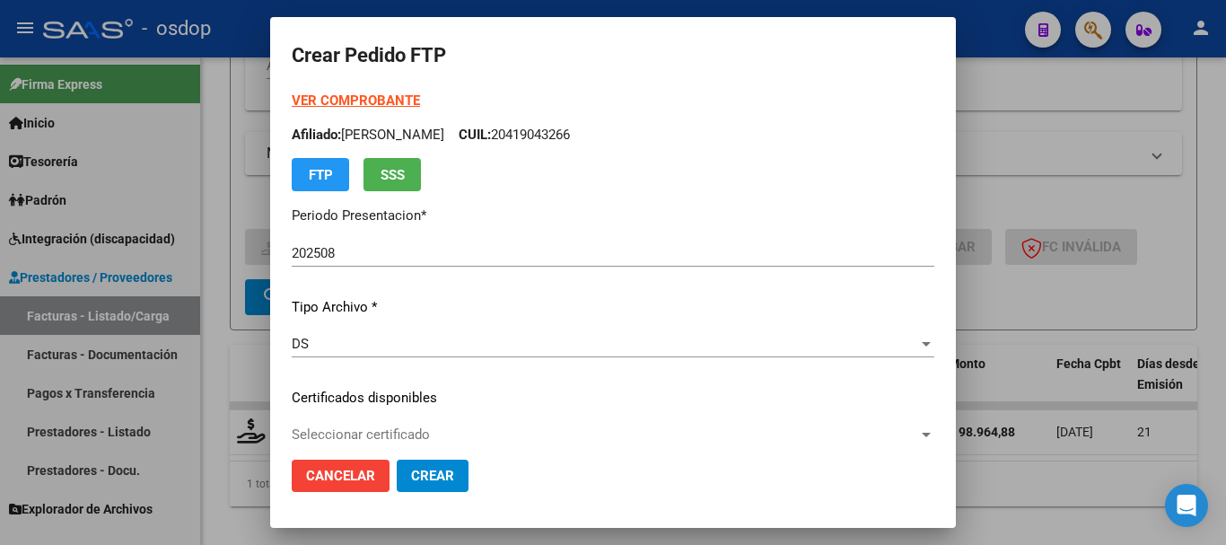
scroll to position [90, 0]
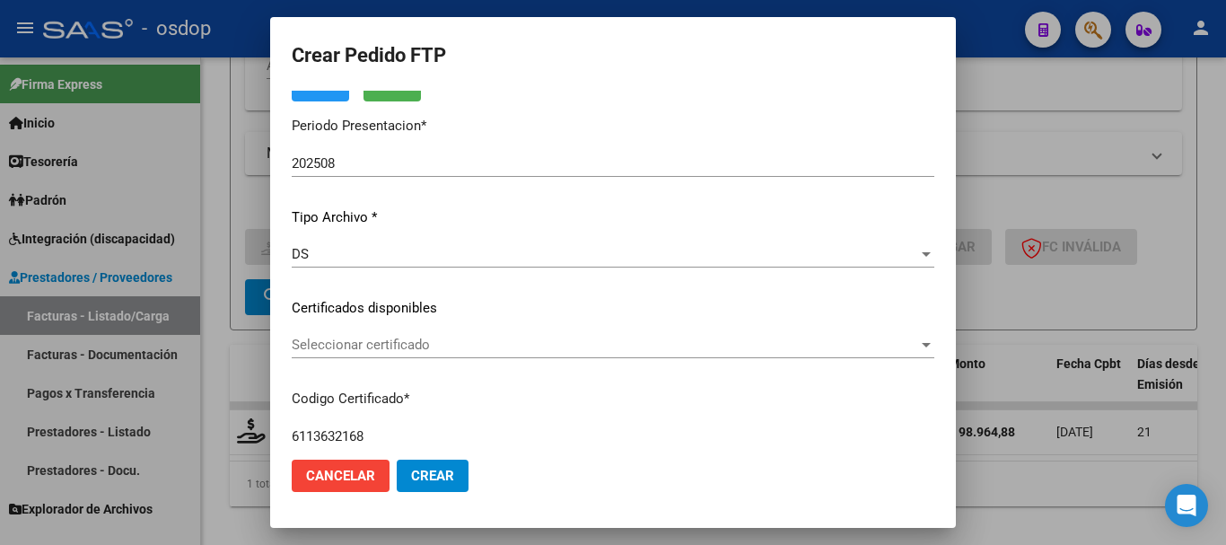
click at [422, 350] on span "Seleccionar certificado" at bounding box center [605, 344] width 626 height 16
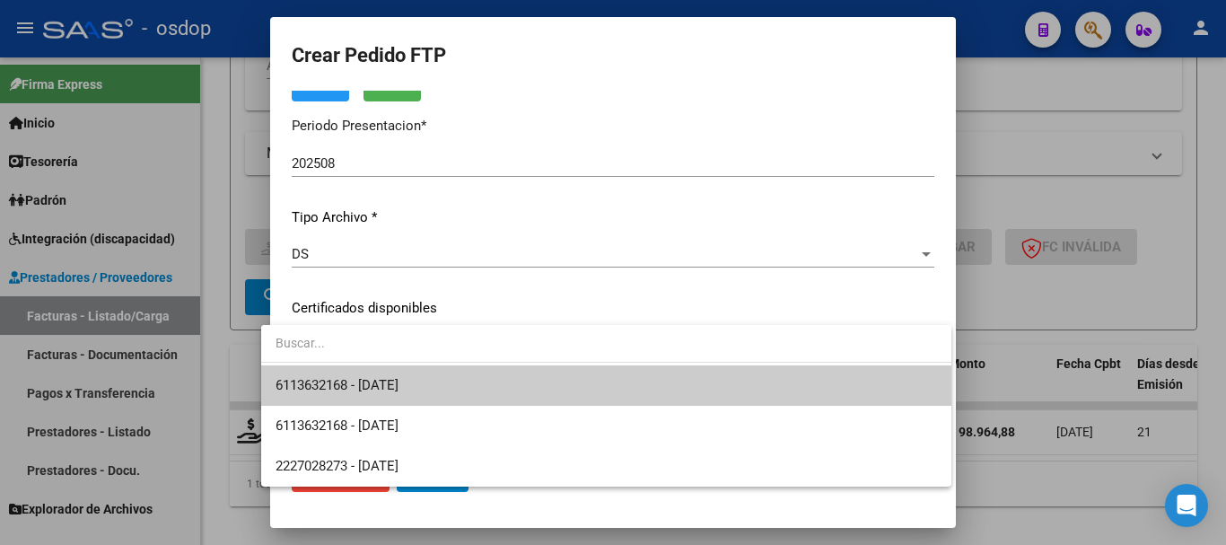
click at [431, 396] on span "6113632168 - [DATE]" at bounding box center [605, 385] width 661 height 40
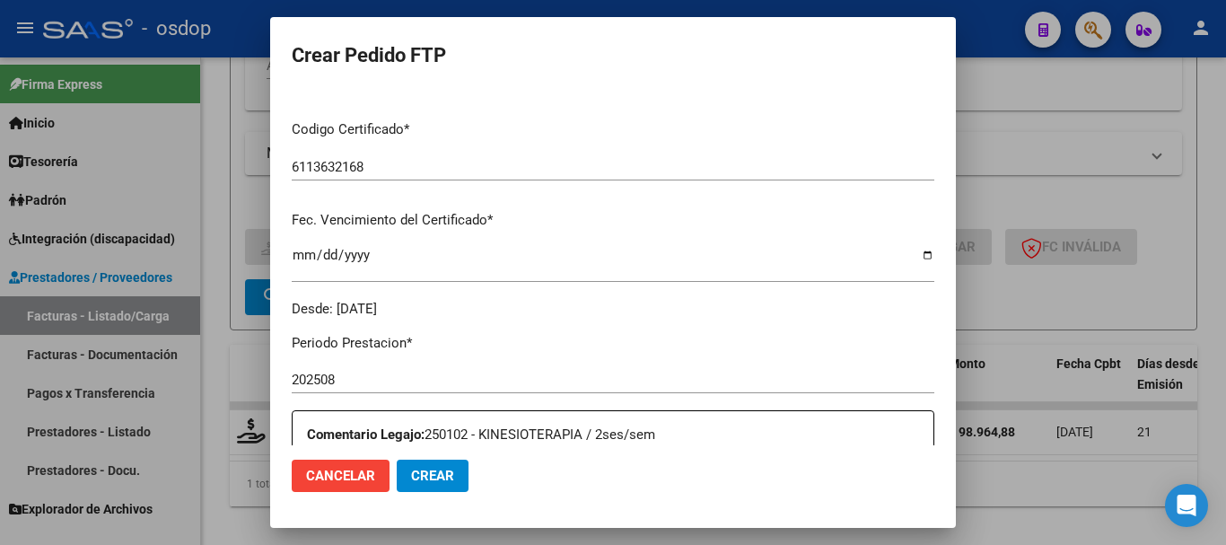
scroll to position [538, 0]
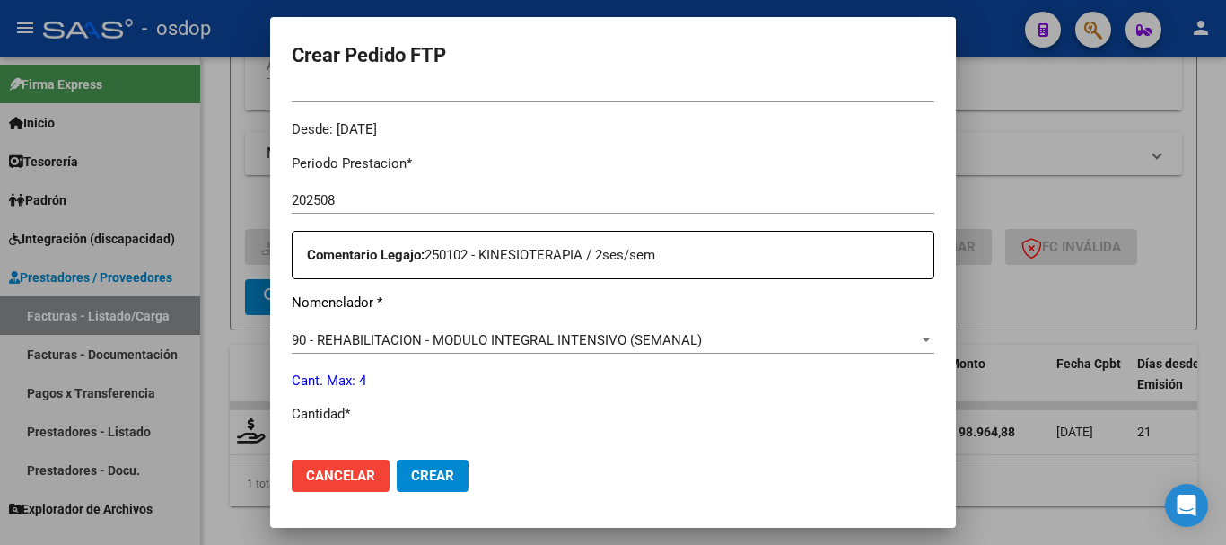
click at [447, 344] on span "90 - REHABILITACION - MODULO INTEGRAL INTENSIVO (SEMANAL)" at bounding box center [497, 340] width 410 height 16
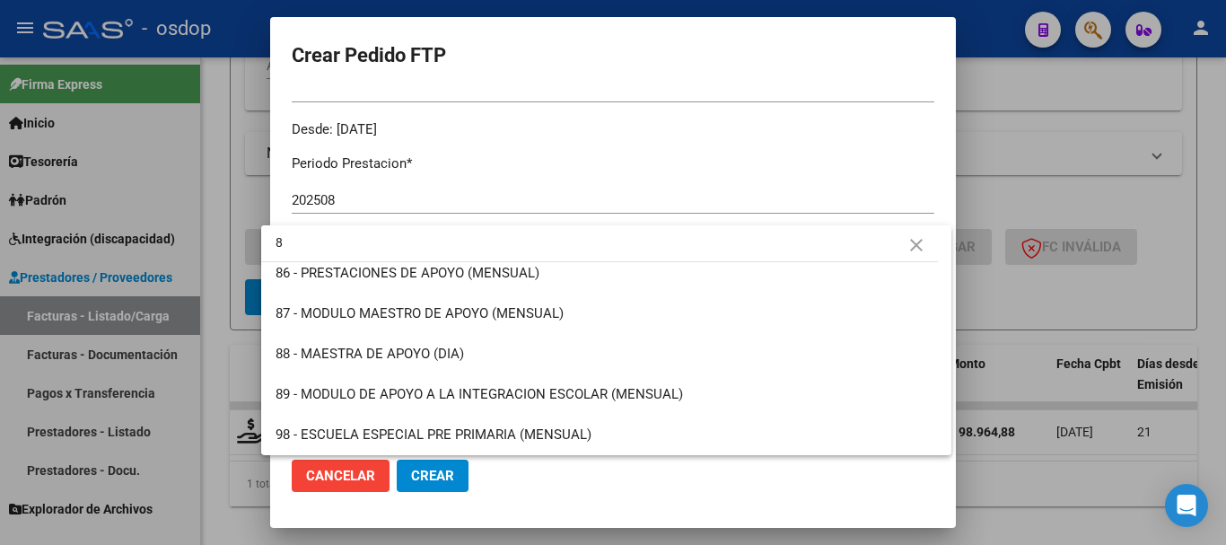
scroll to position [0, 0]
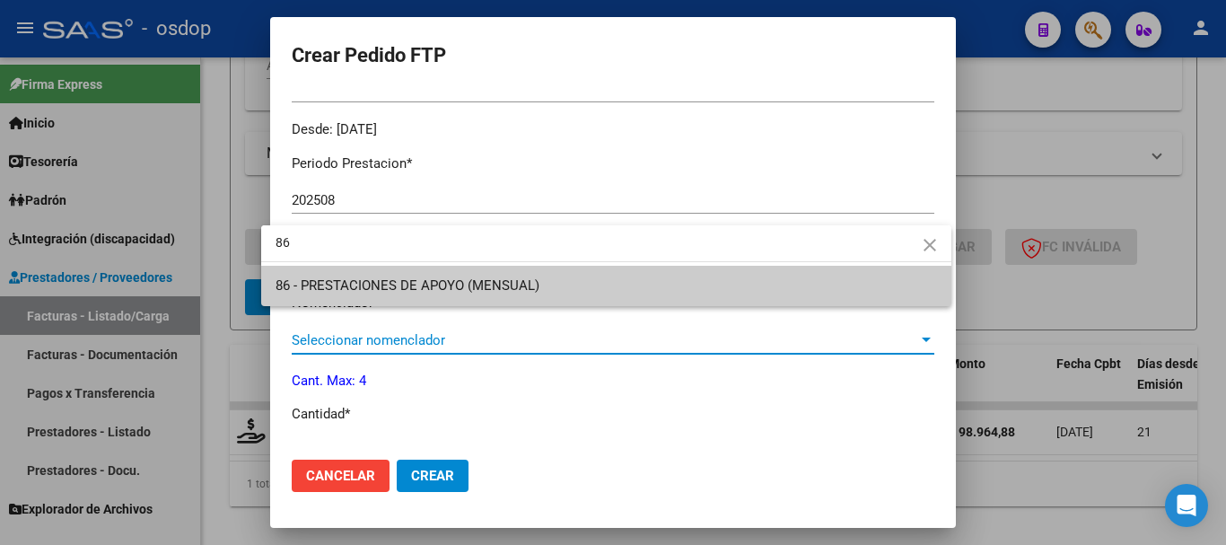
type input "86"
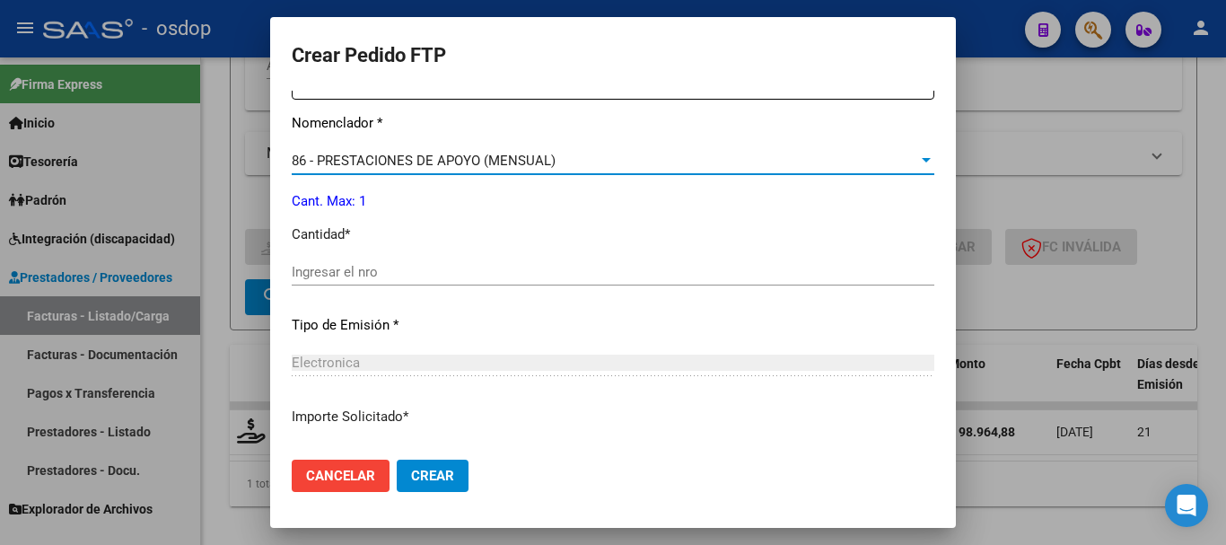
click at [371, 269] on input "Ingresar el nro" at bounding box center [613, 272] width 642 height 16
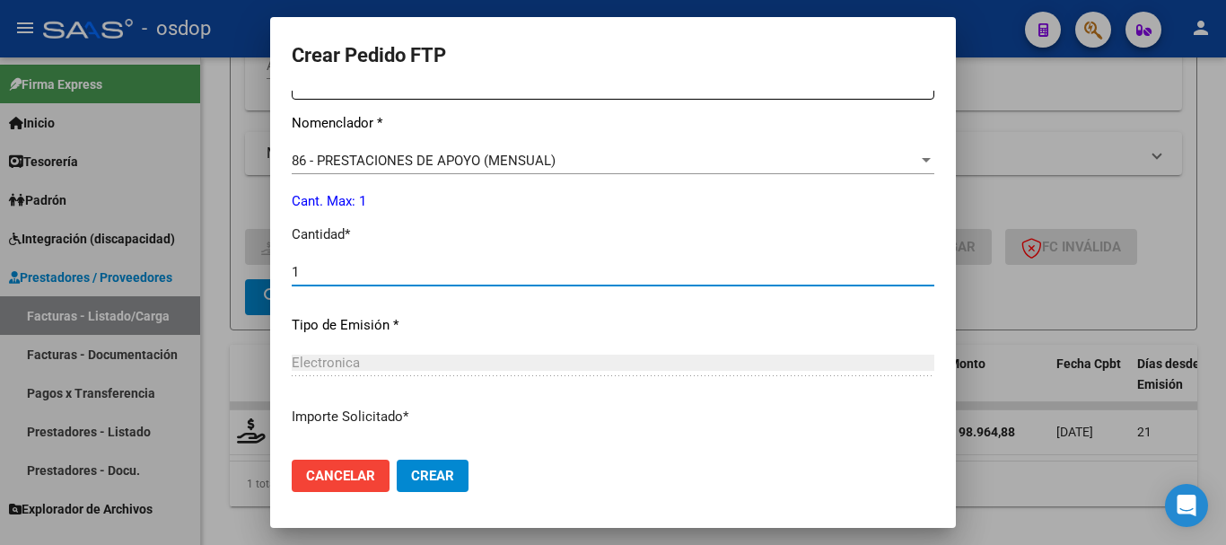
scroll to position [1028, 0]
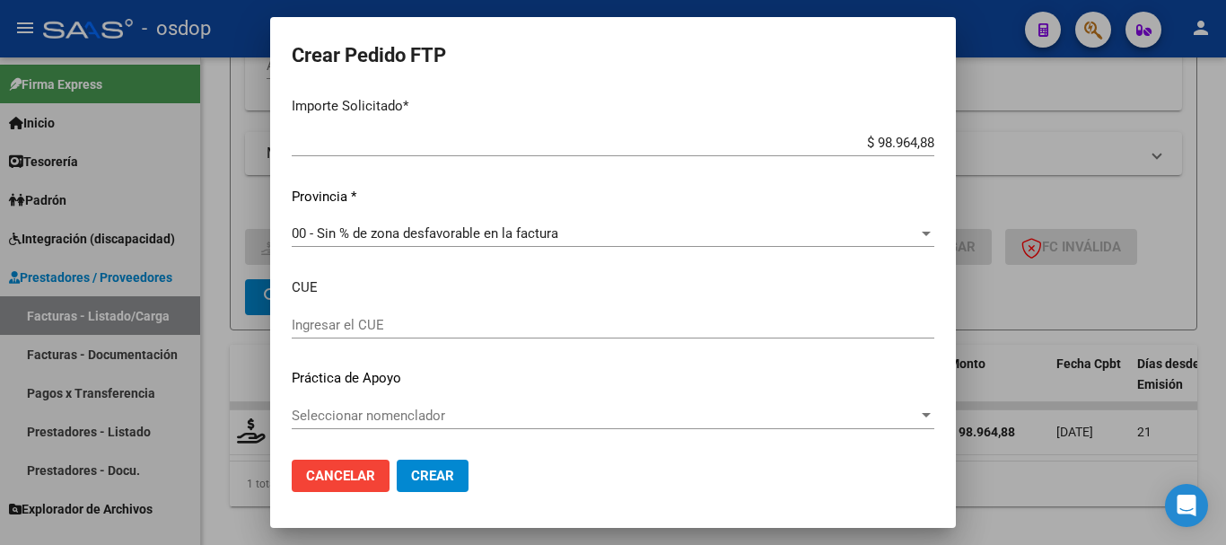
type input "1"
click at [428, 468] on span "Crear" at bounding box center [432, 475] width 43 height 16
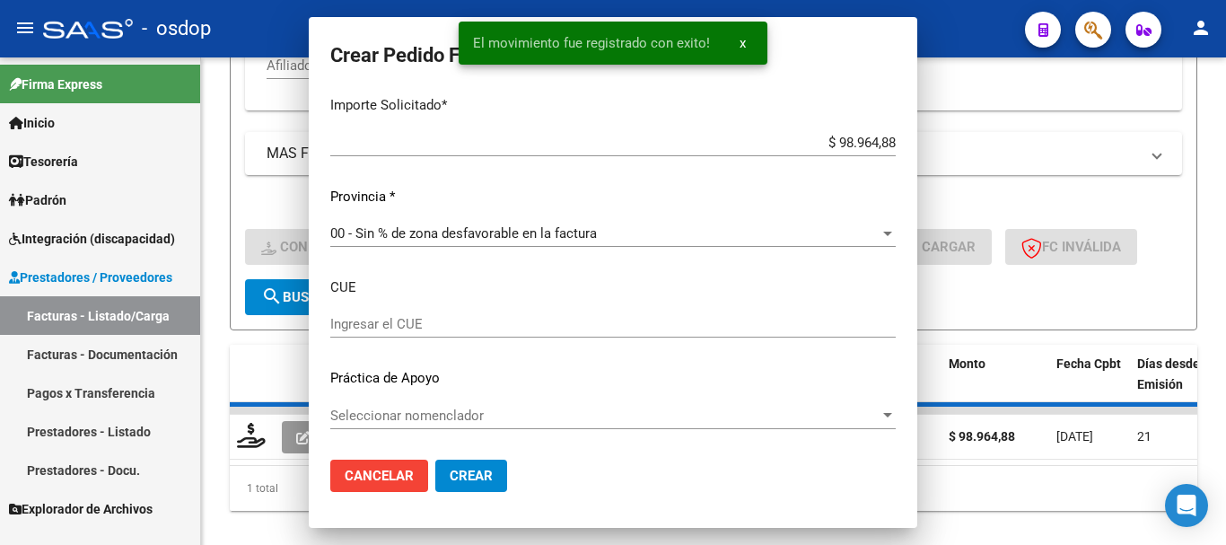
scroll to position [927, 0]
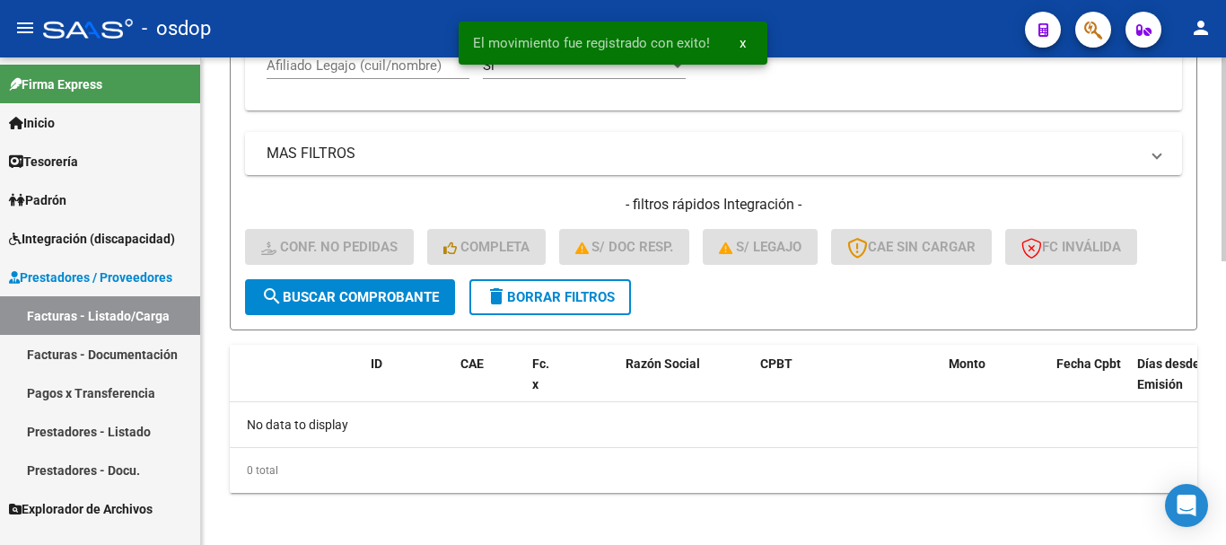
click at [557, 303] on span "delete Borrar Filtros" at bounding box center [549, 297] width 129 height 16
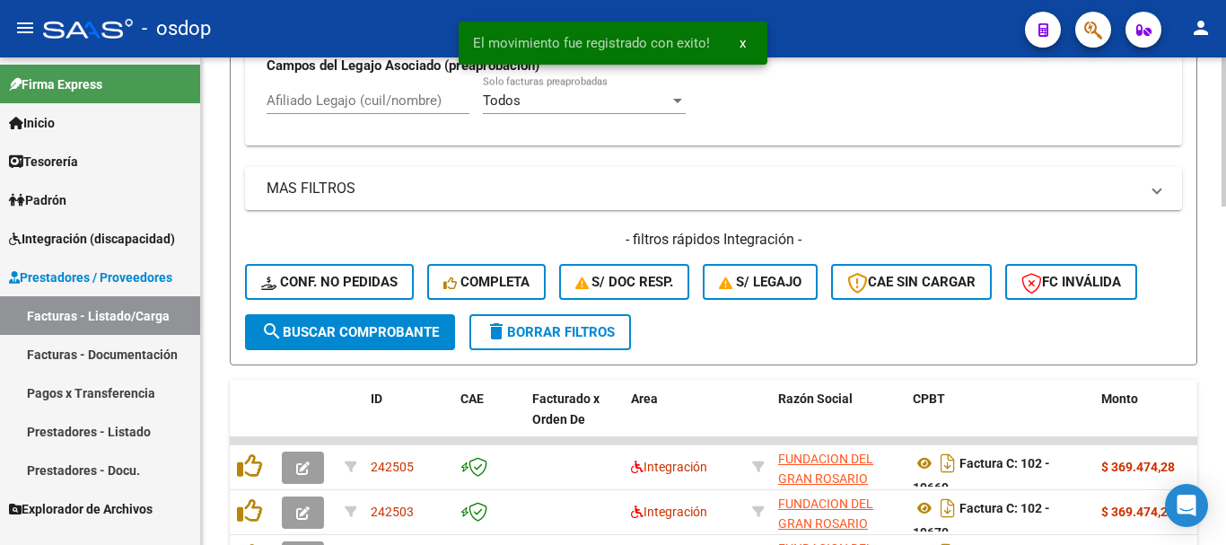
scroll to position [671, 0]
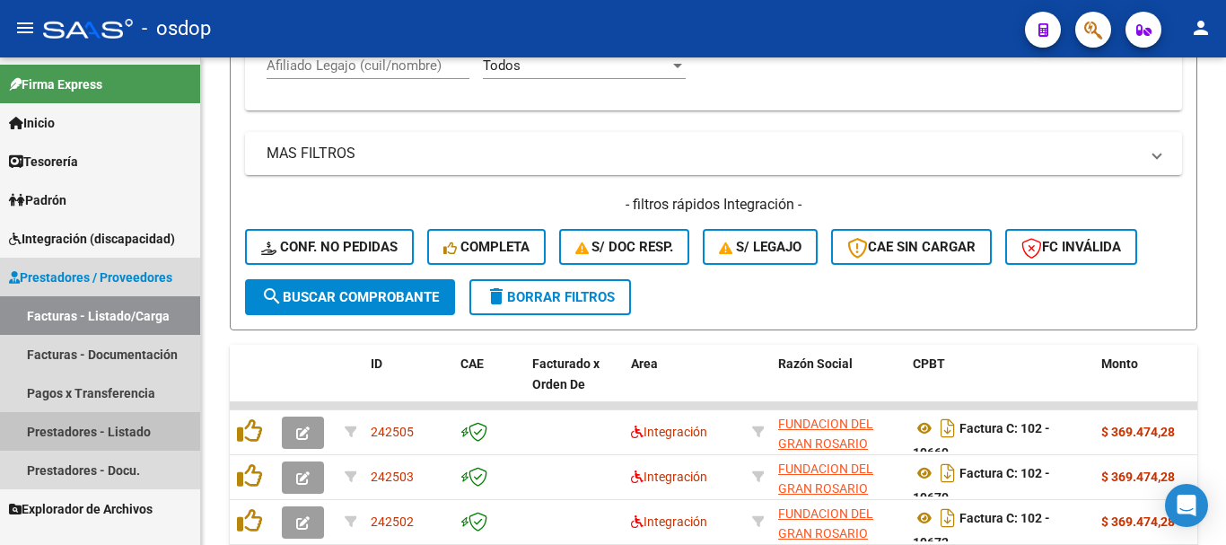
click at [108, 432] on link "Prestadores - Listado" at bounding box center [100, 431] width 200 height 39
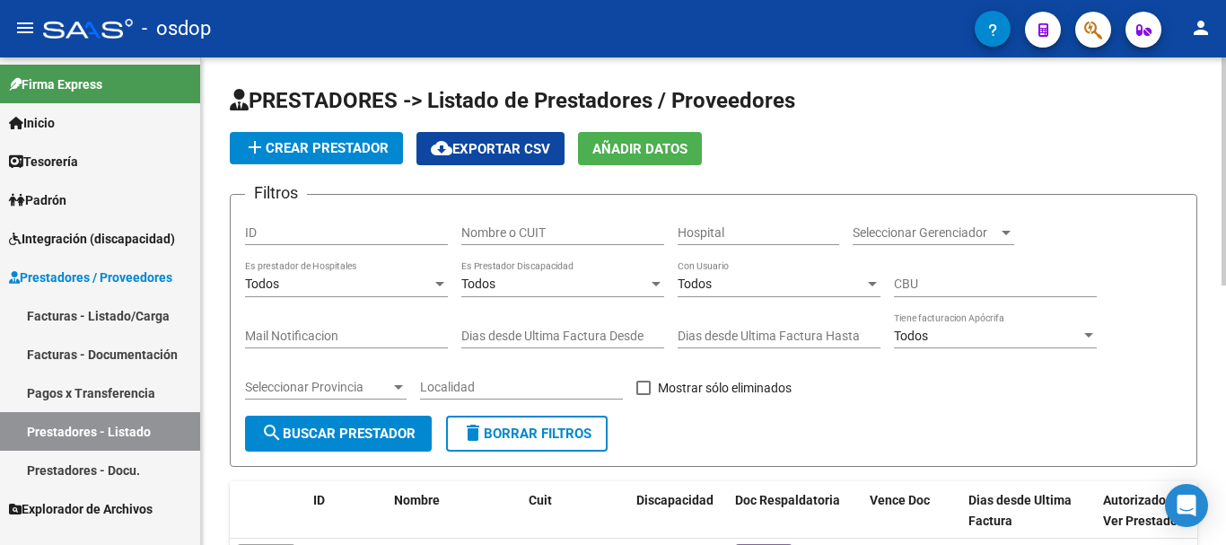
click at [539, 241] on div "Nombre o CUIT" at bounding box center [562, 227] width 203 height 36
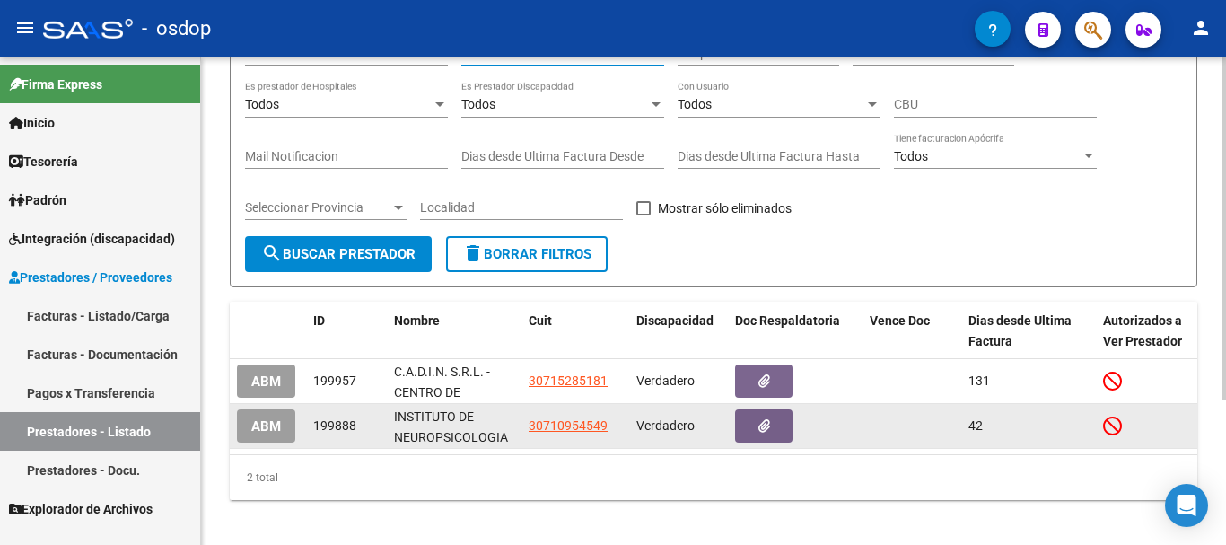
type input "NEUROPSI"
click at [459, 425] on div "INSTITUTO DE NEUROPSICOLOGIA CLINICA S.R.L." at bounding box center [454, 425] width 120 height 38
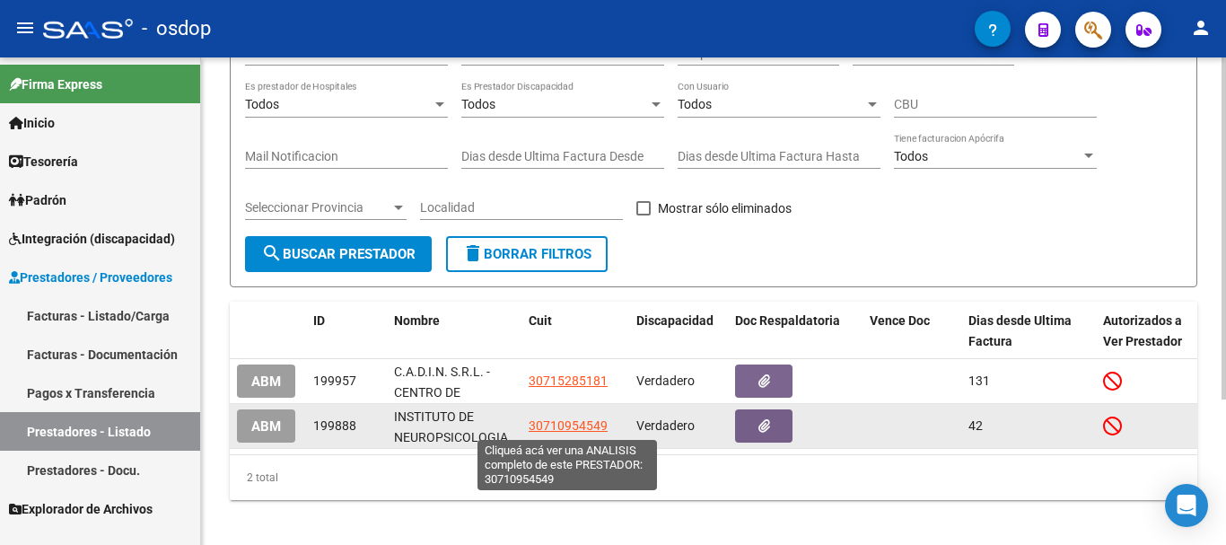
click at [557, 428] on span "30710954549" at bounding box center [567, 425] width 79 height 14
type textarea "30710954549"
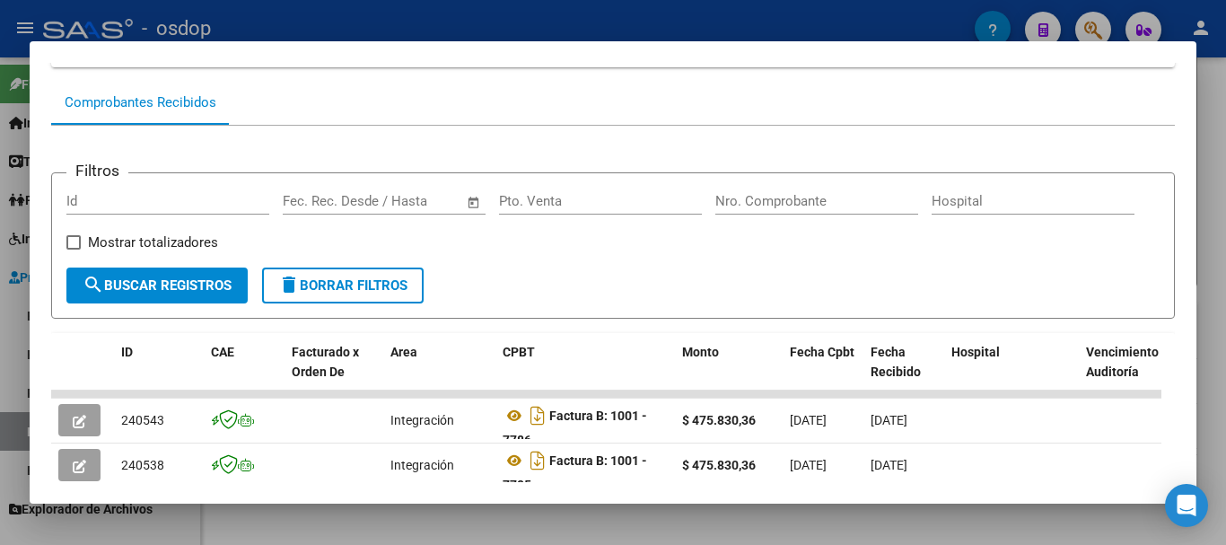
scroll to position [336, 0]
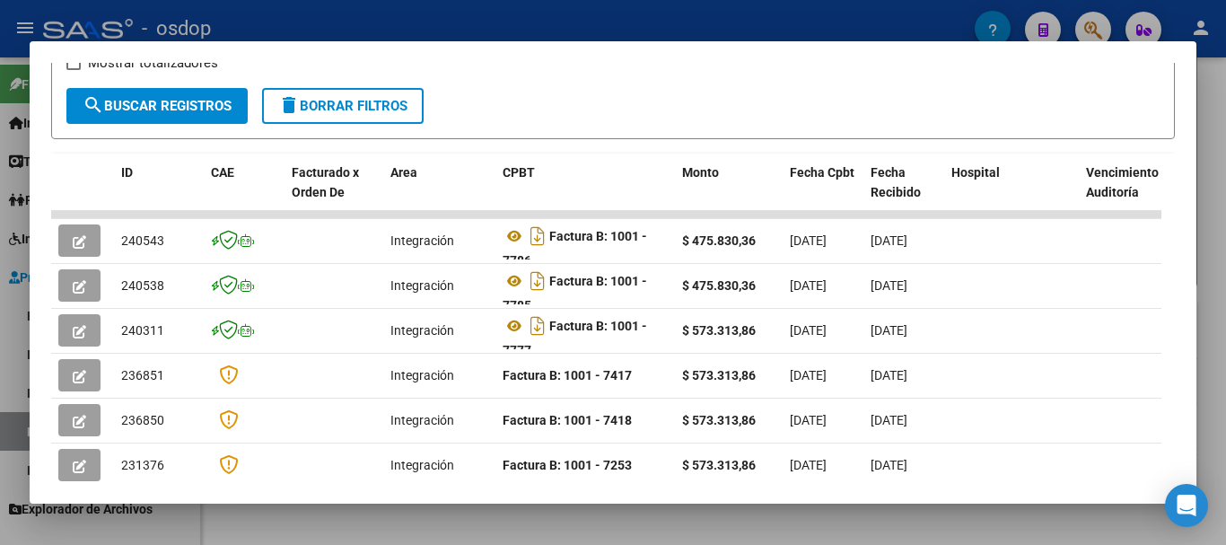
click at [501, 512] on div at bounding box center [613, 272] width 1226 height 545
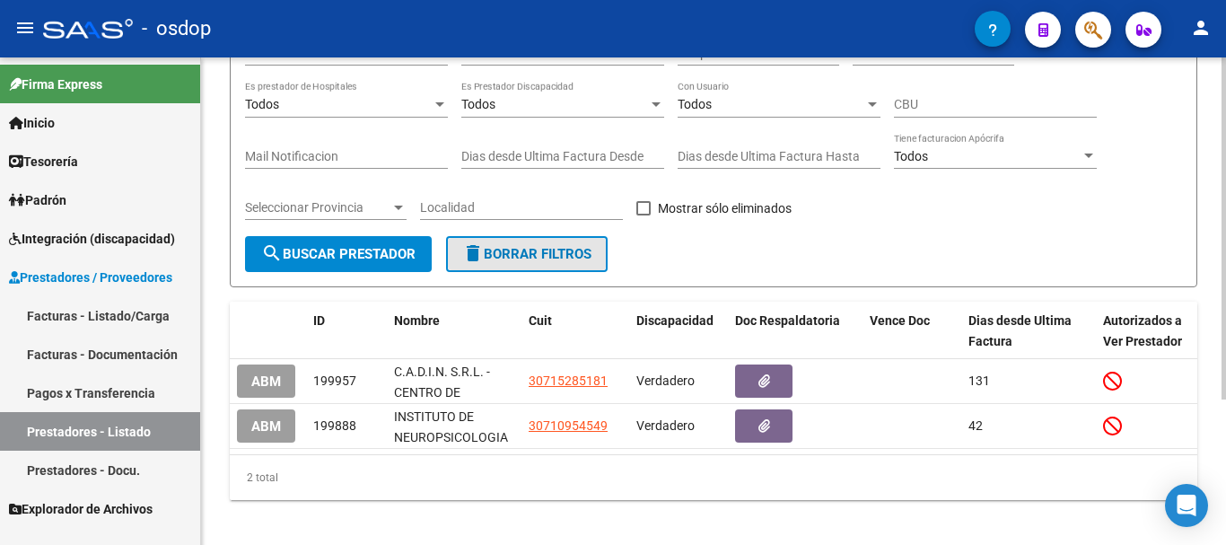
click at [546, 248] on span "delete Borrar Filtros" at bounding box center [526, 254] width 129 height 16
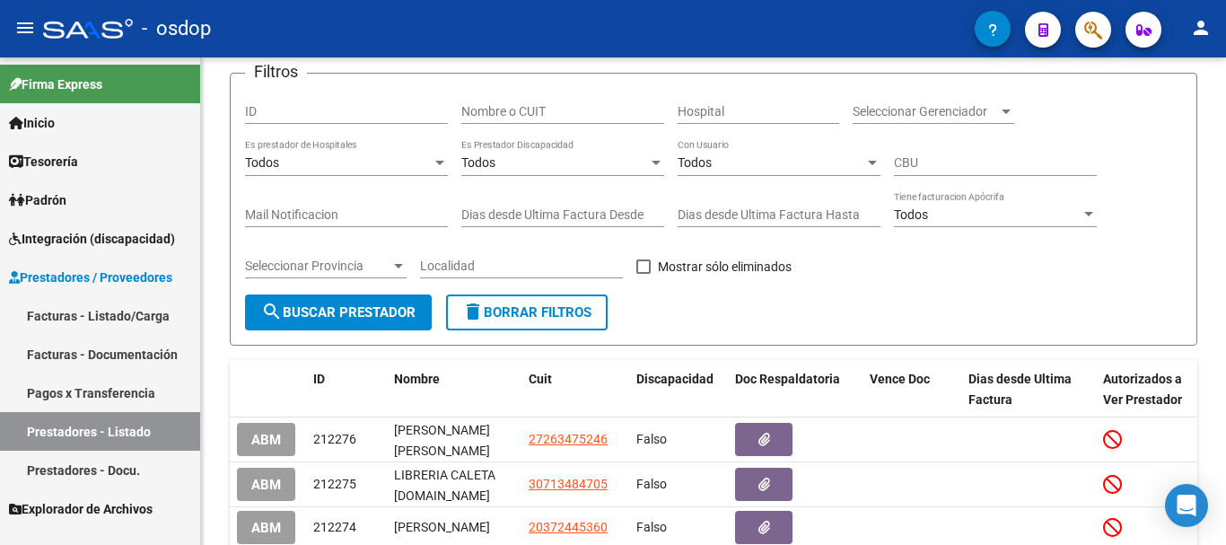
scroll to position [179, 0]
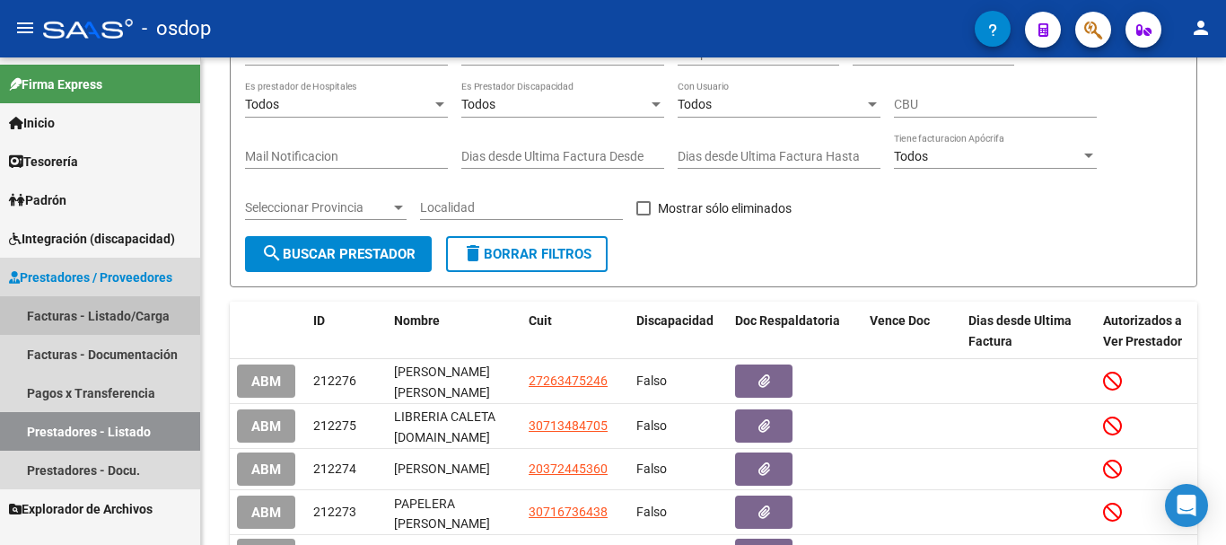
click at [134, 317] on link "Facturas - Listado/Carga" at bounding box center [100, 315] width 200 height 39
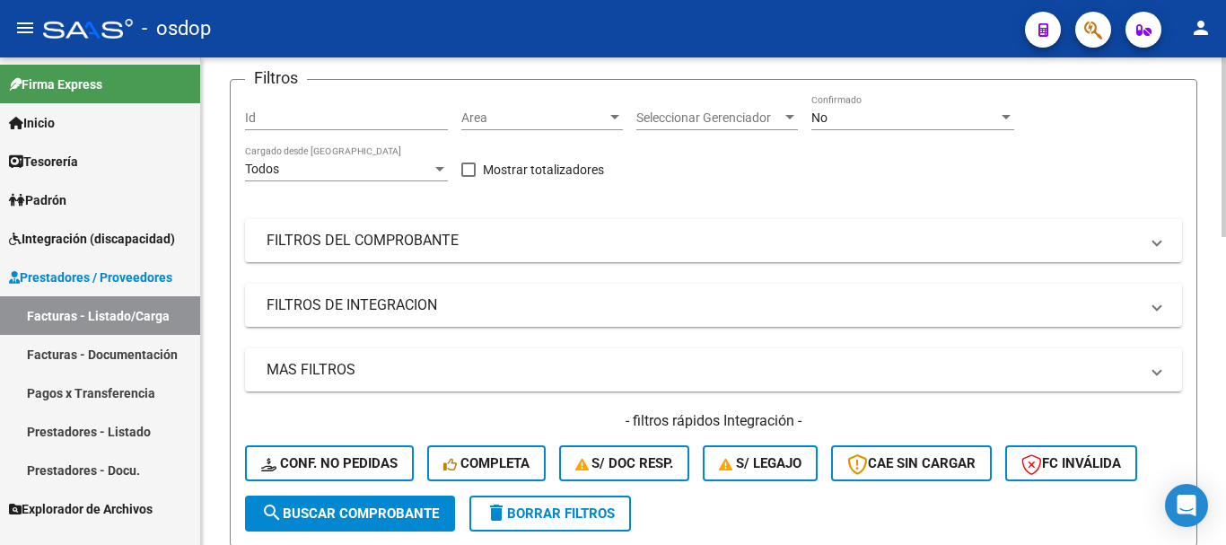
scroll to position [359, 0]
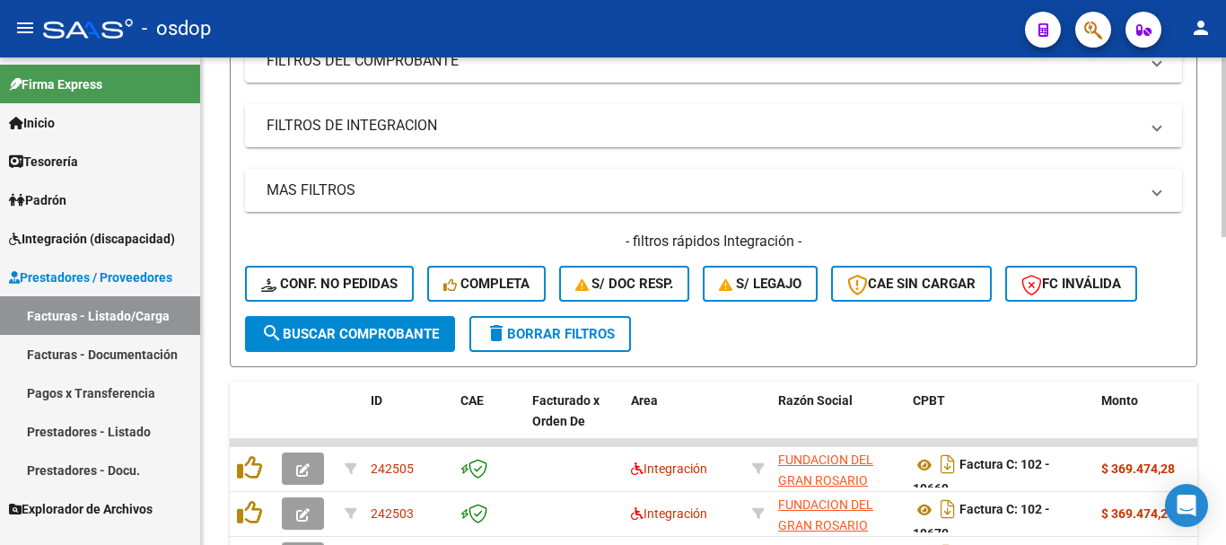
click at [384, 131] on mat-panel-title "FILTROS DE INTEGRACION" at bounding box center [702, 126] width 872 height 20
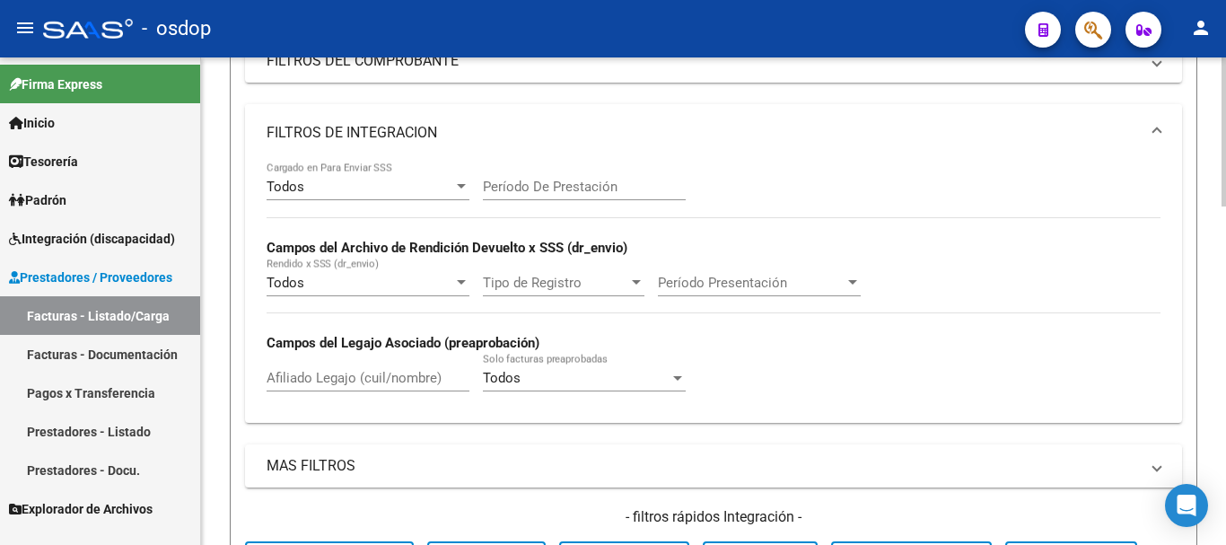
scroll to position [449, 0]
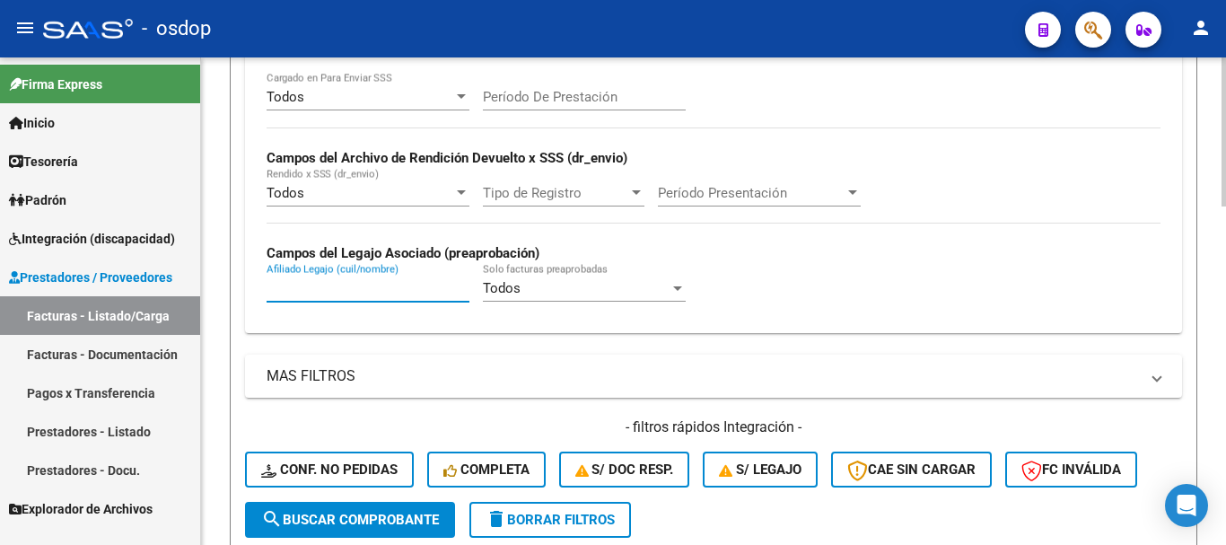
click at [335, 282] on input "Afiliado Legajo (cuil/nombre)" at bounding box center [367, 288] width 203 height 16
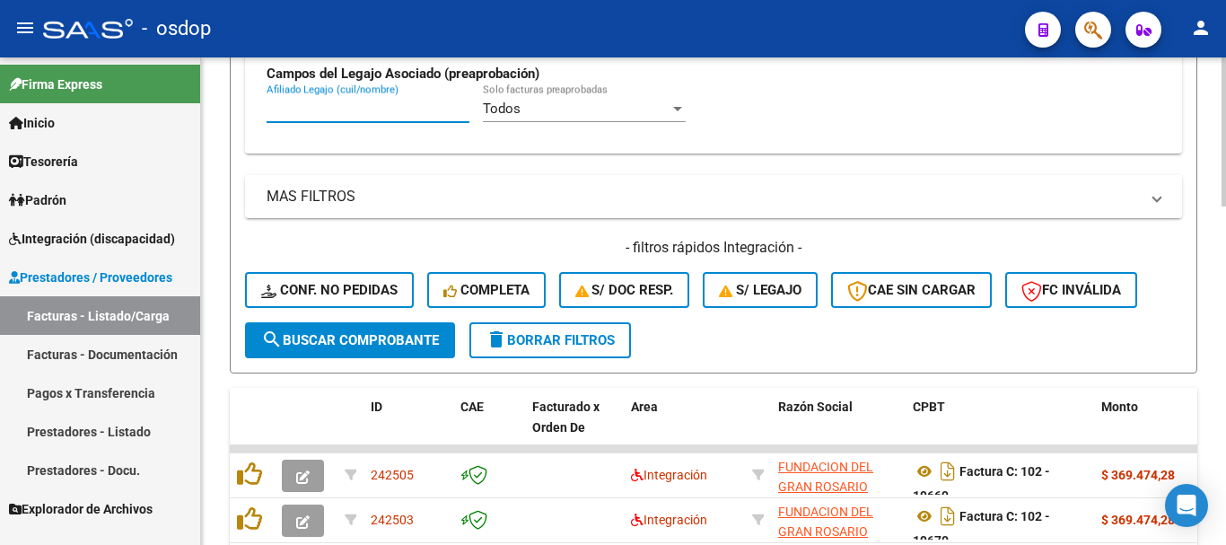
paste input "20416889946"
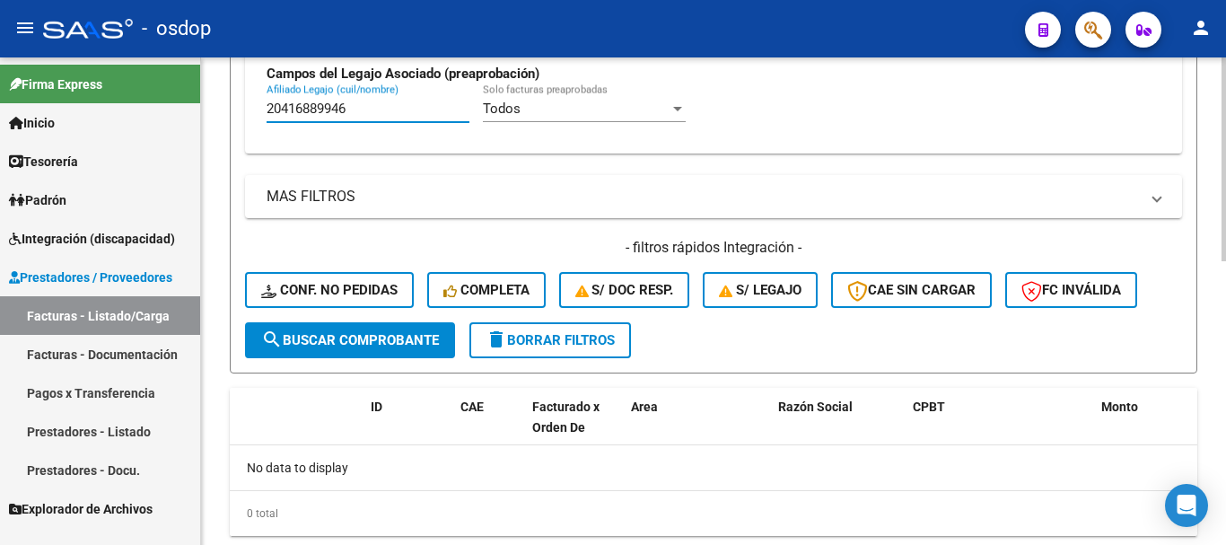
type input "20416889946"
click at [570, 345] on span "delete Borrar Filtros" at bounding box center [549, 340] width 129 height 16
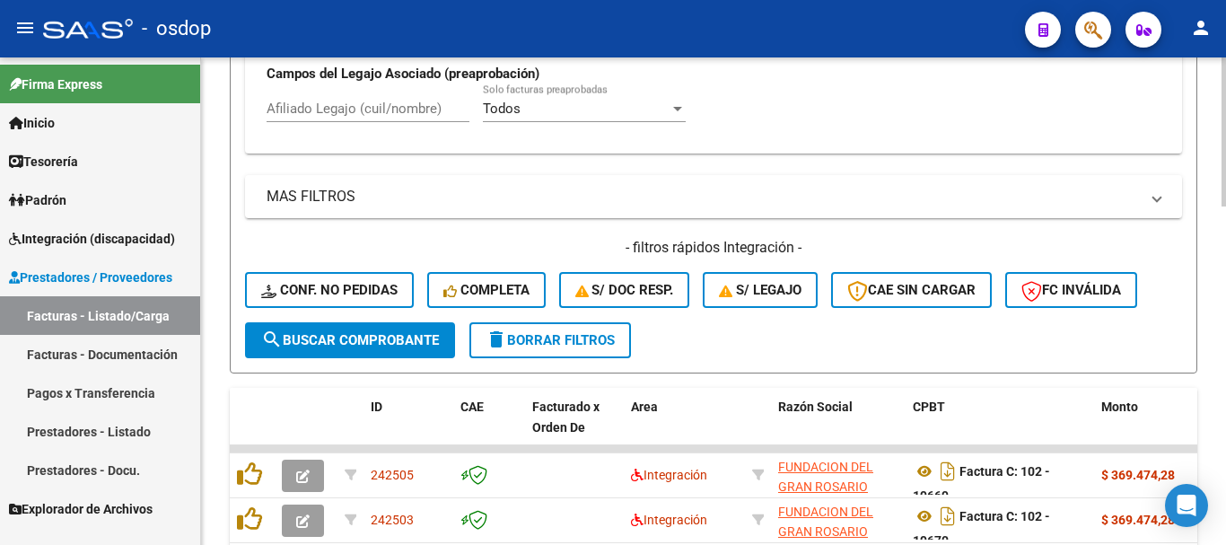
click at [380, 106] on input "Afiliado Legajo (cuil/nombre)" at bounding box center [367, 108] width 203 height 16
paste input "20208536479"
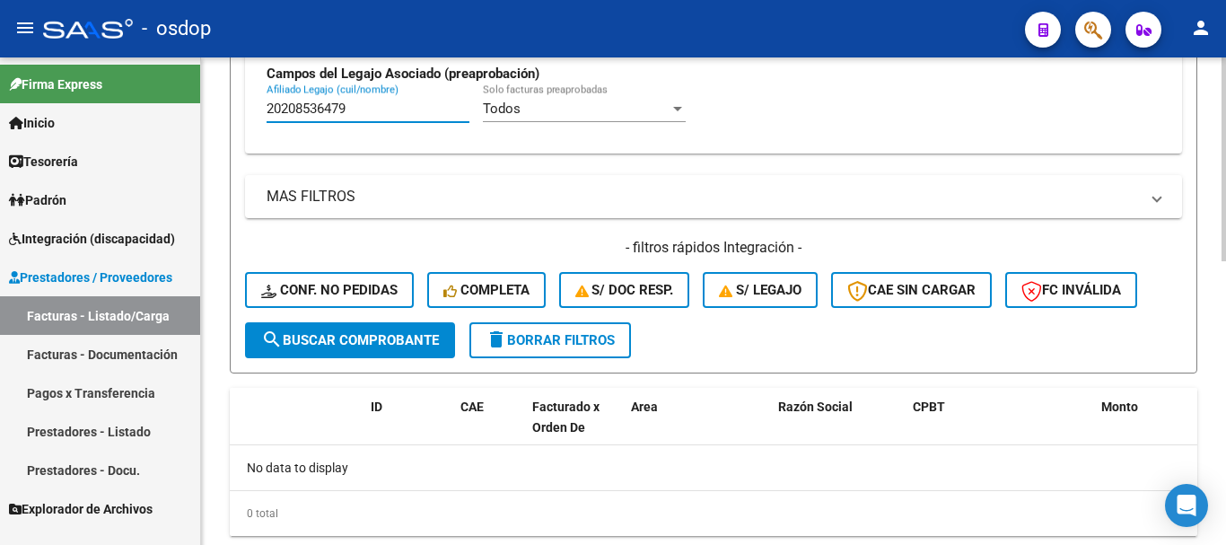
type input "20208536479"
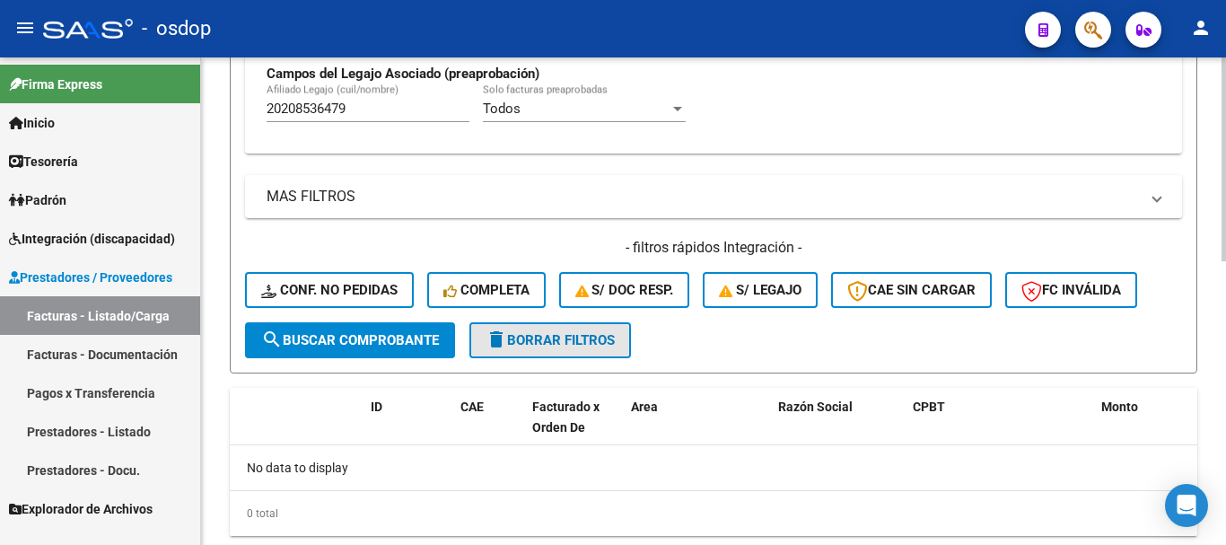
click at [590, 332] on span "delete Borrar Filtros" at bounding box center [549, 340] width 129 height 16
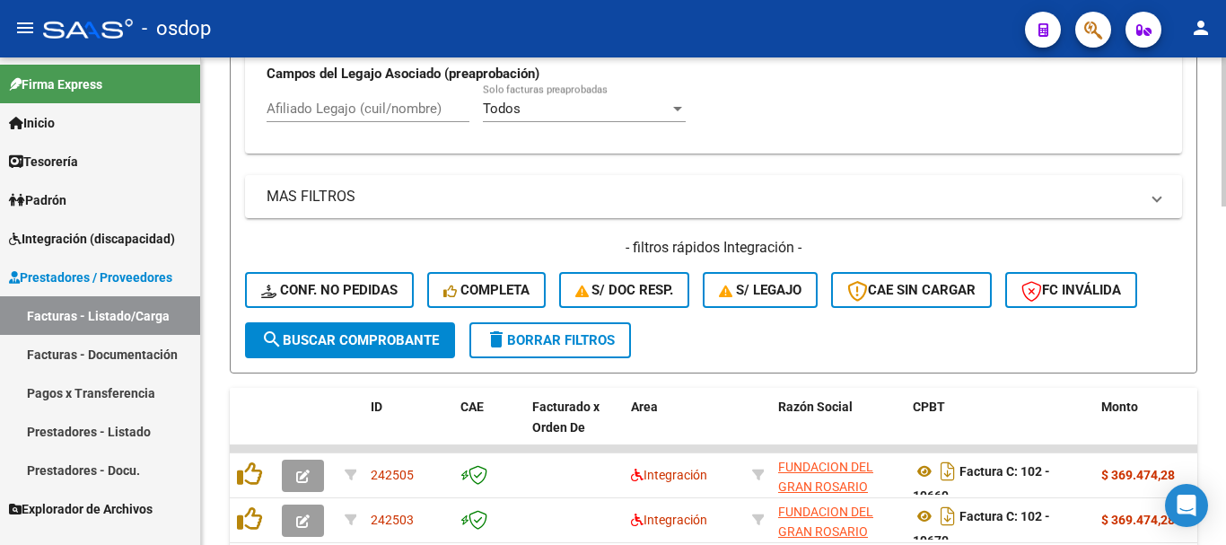
click at [402, 109] on input "Afiliado Legajo (cuil/nombre)" at bounding box center [367, 108] width 203 height 16
paste input "23483224419"
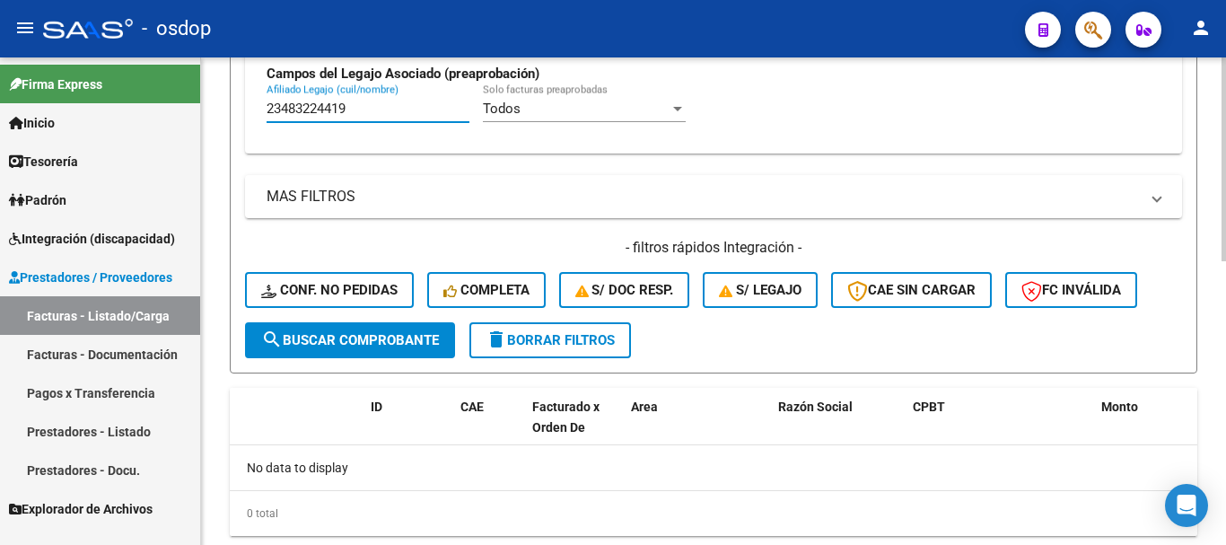
type input "23483224419"
click at [547, 336] on span "delete Borrar Filtros" at bounding box center [549, 340] width 129 height 16
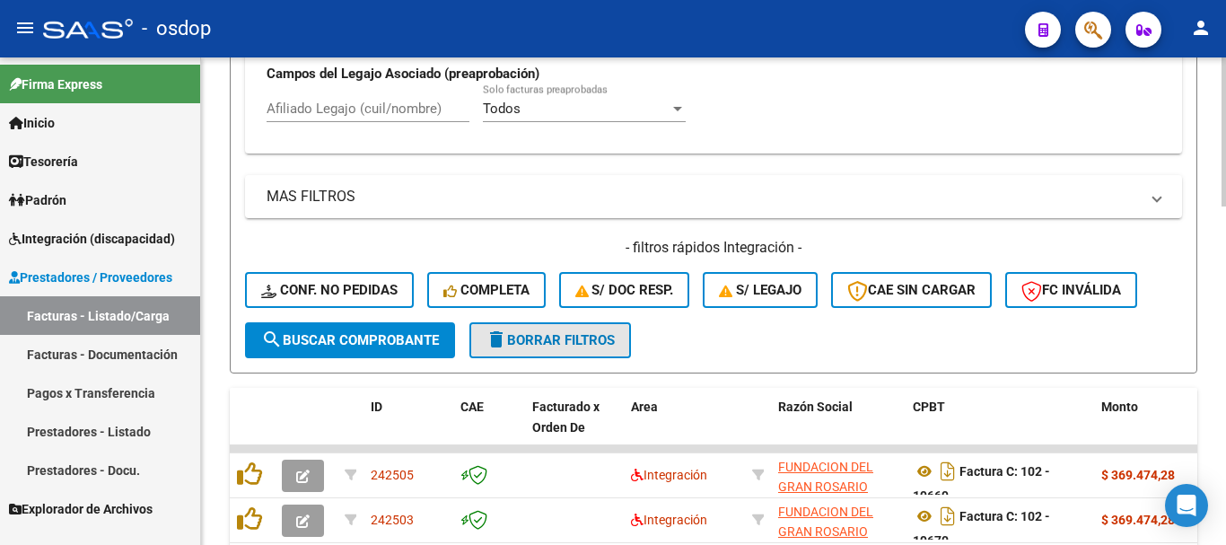
click at [572, 336] on span "delete Borrar Filtros" at bounding box center [549, 340] width 129 height 16
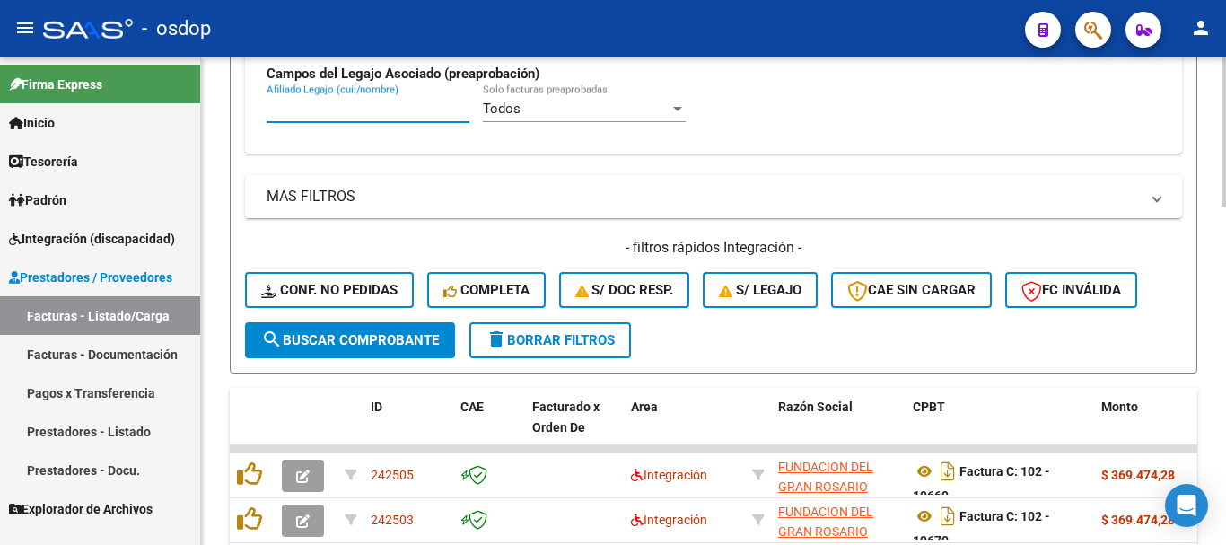
click at [374, 111] on input "Afiliado Legajo (cuil/nombre)" at bounding box center [367, 108] width 203 height 16
paste input "27395064571"
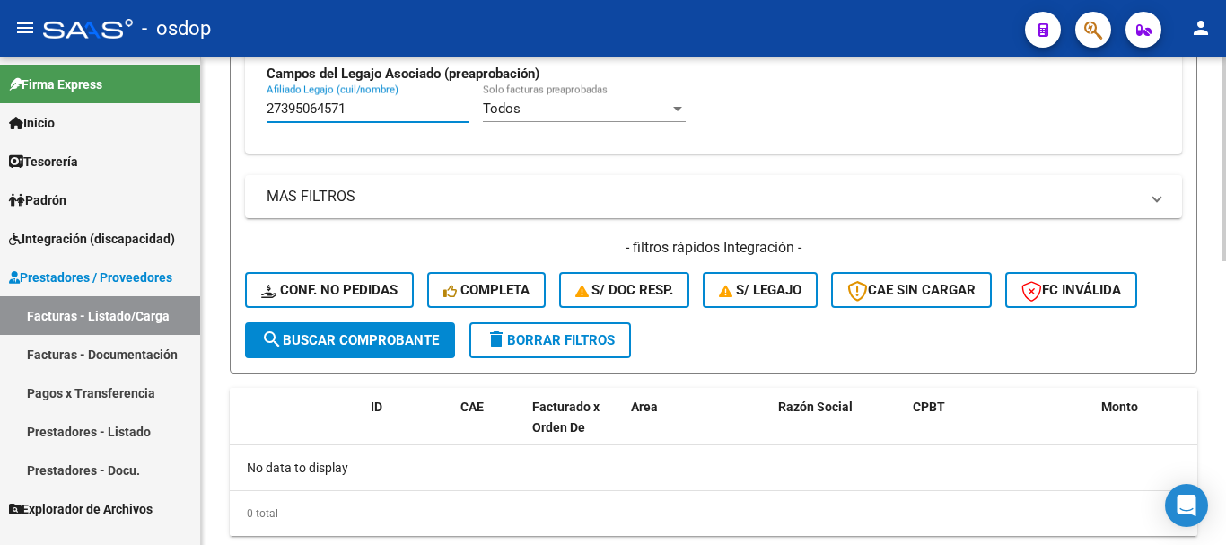
type input "27395064571"
click at [590, 341] on span "delete Borrar Filtros" at bounding box center [549, 340] width 129 height 16
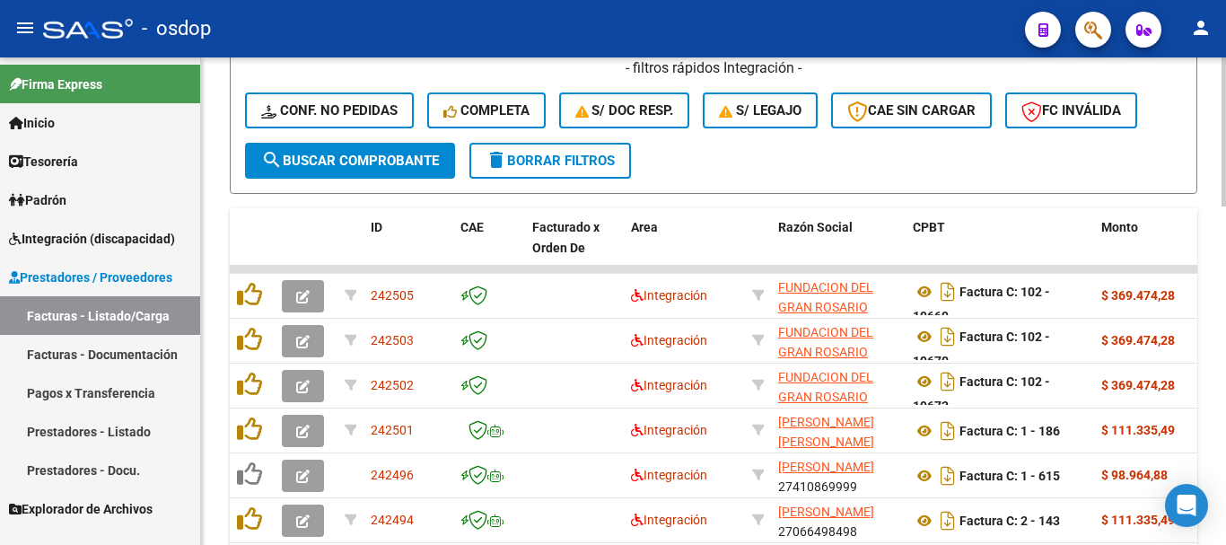
scroll to position [538, 0]
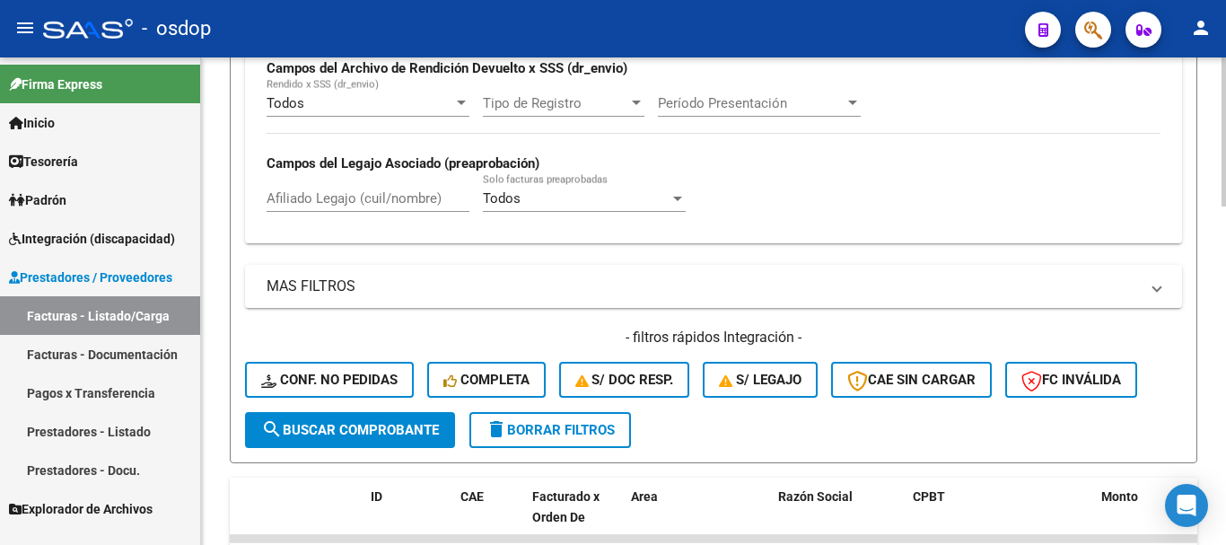
click at [407, 202] on input "Afiliado Legajo (cuil/nombre)" at bounding box center [367, 198] width 203 height 16
paste input "27395064571"
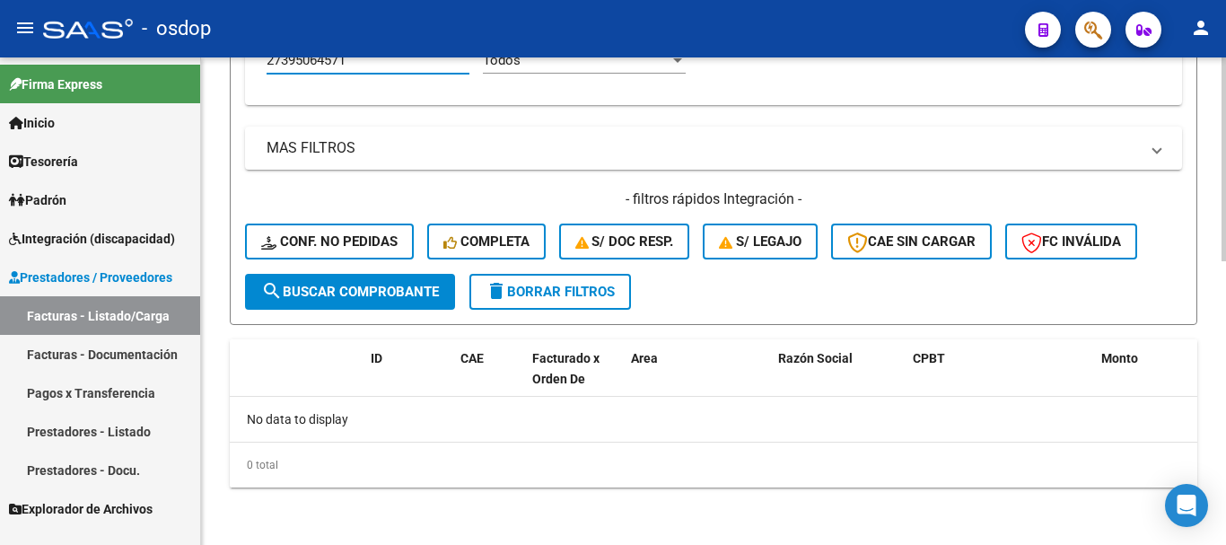
type input "27395064571"
click at [583, 288] on span "delete Borrar Filtros" at bounding box center [549, 292] width 129 height 16
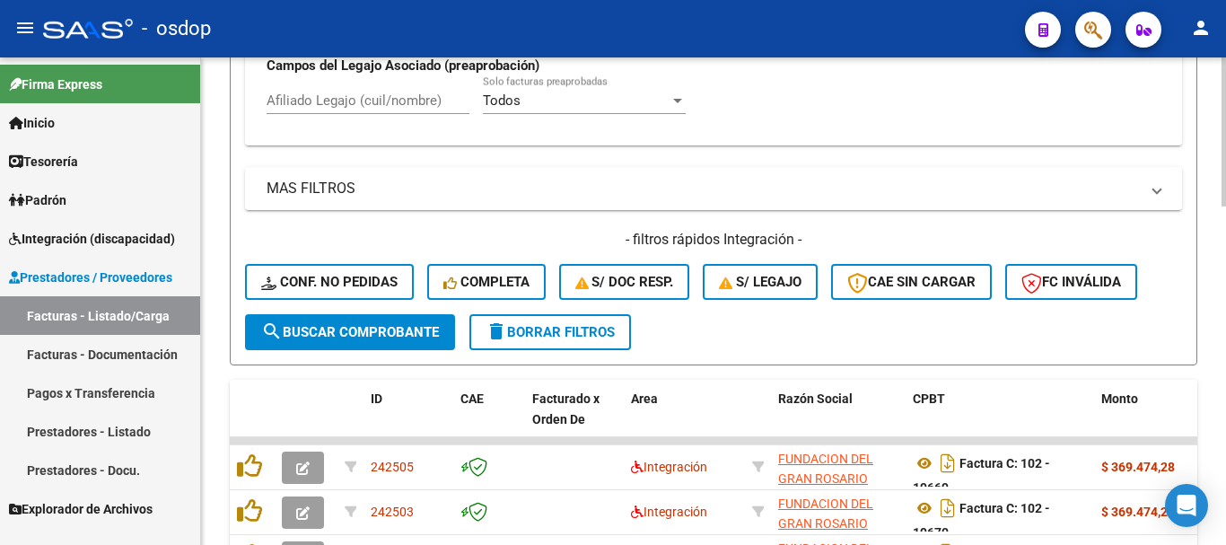
scroll to position [676, 0]
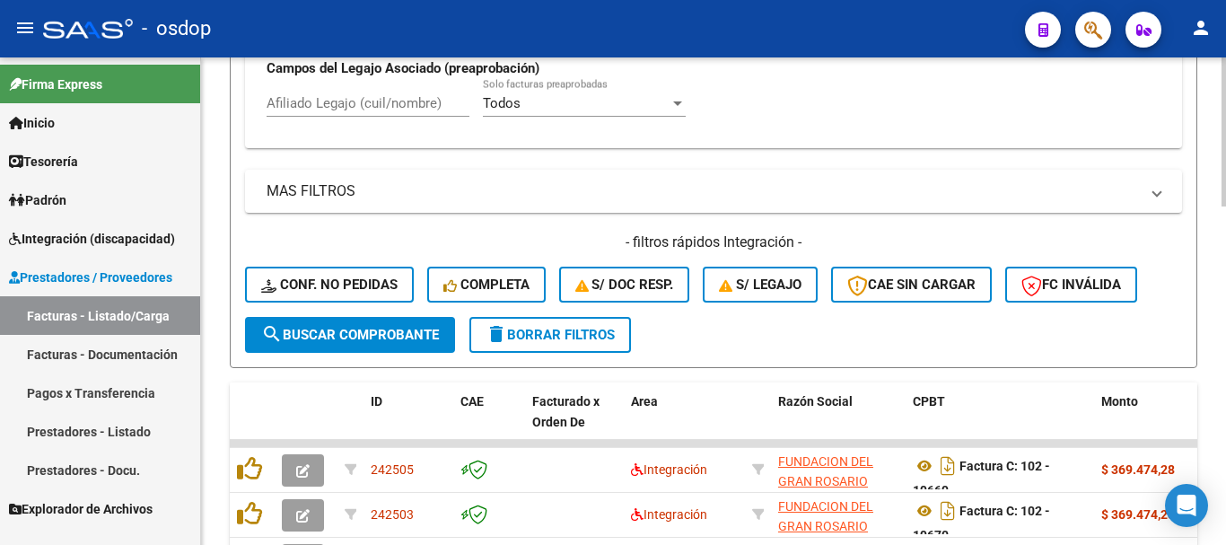
click at [414, 107] on input "Afiliado Legajo (cuil/nombre)" at bounding box center [367, 103] width 203 height 16
paste input "23495100529"
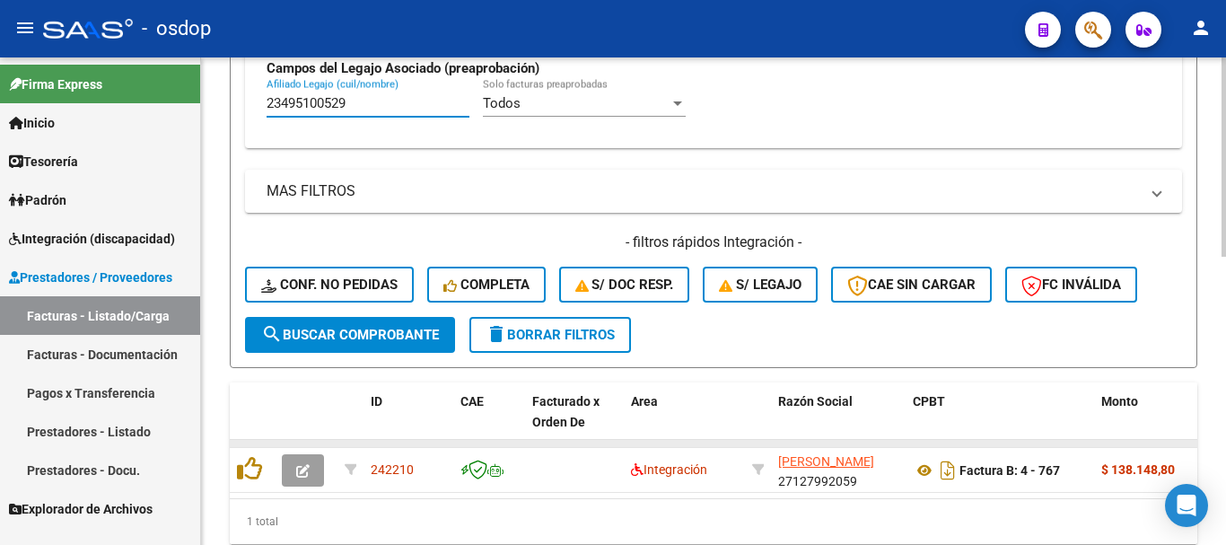
scroll to position [704, 0]
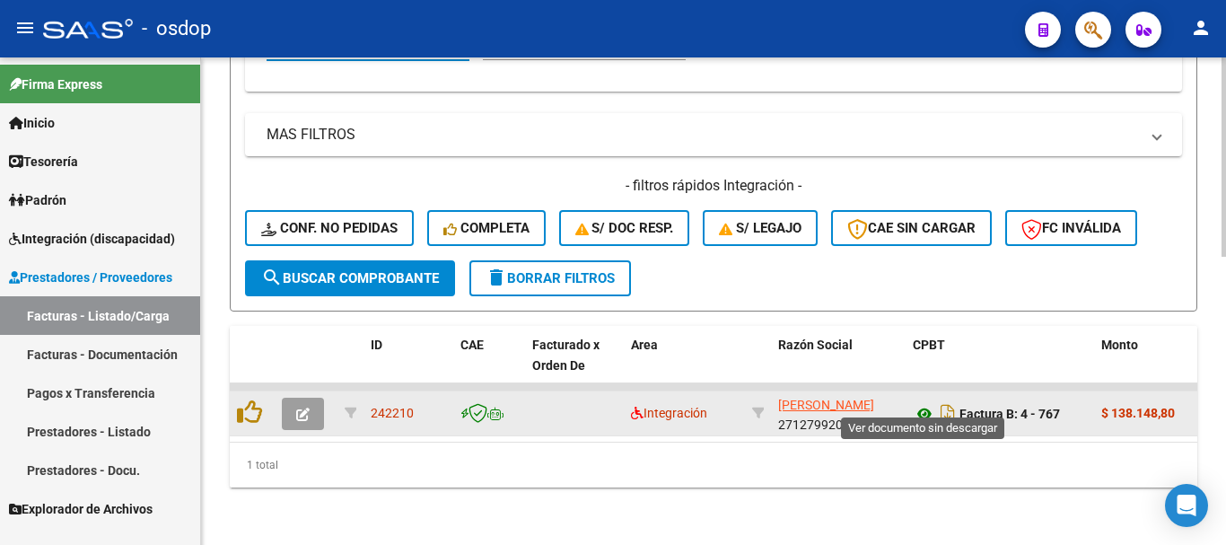
type input "23495100529"
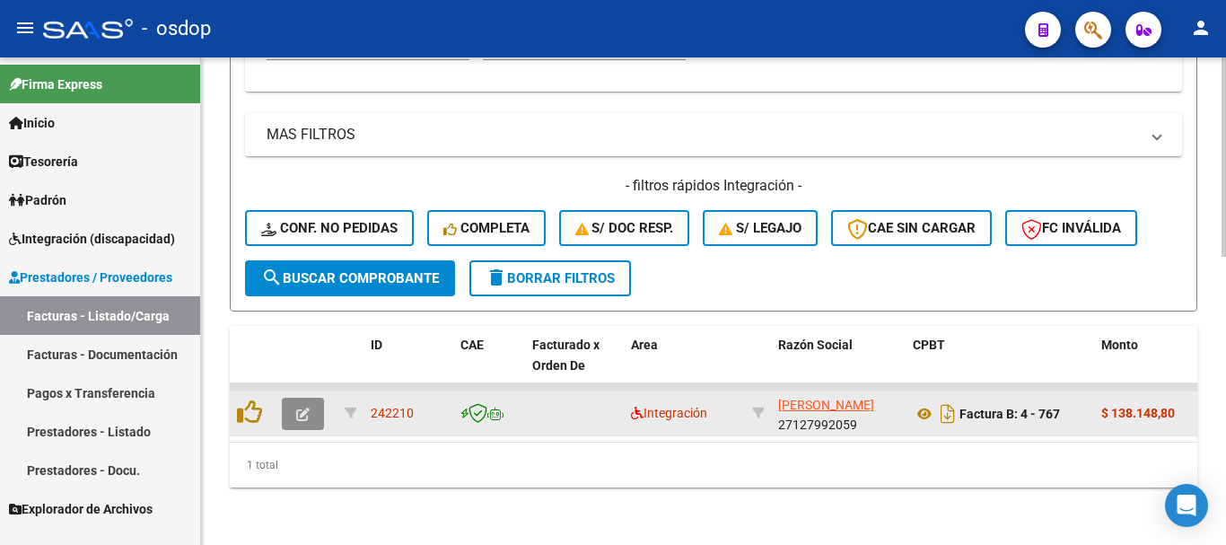
click at [298, 407] on icon "button" at bounding box center [302, 413] width 13 height 13
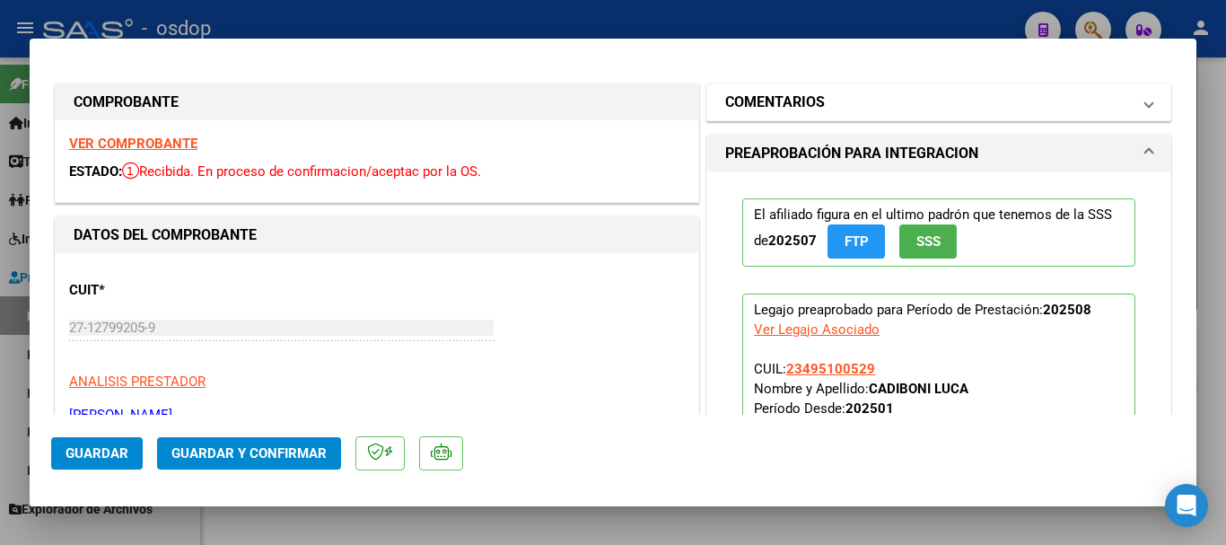
click at [862, 109] on mat-panel-title "COMENTARIOS" at bounding box center [928, 103] width 406 height 22
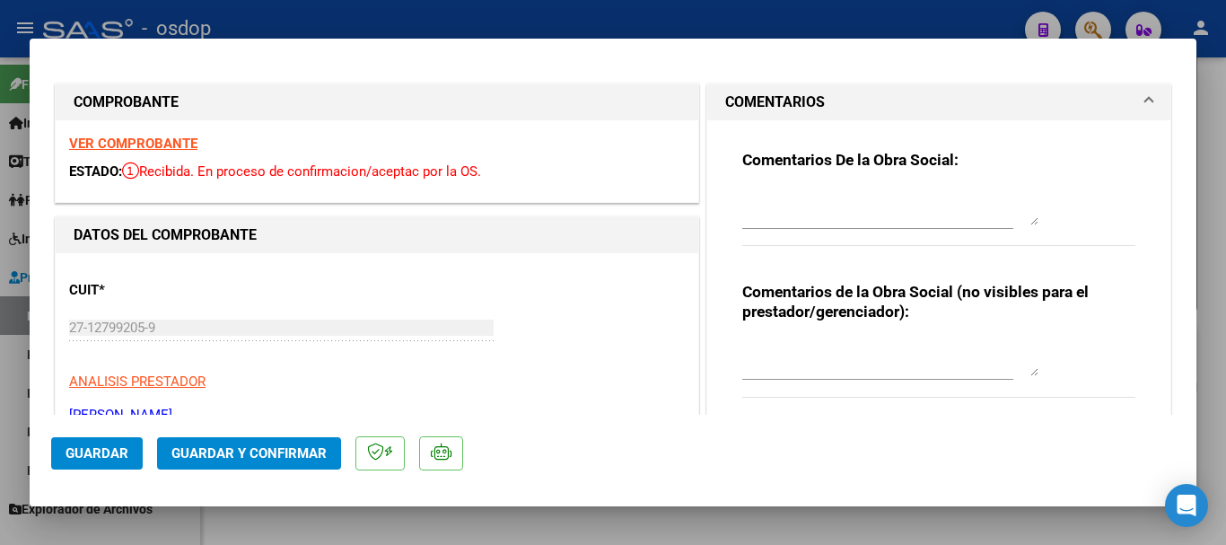
click at [259, 458] on span "Guardar y Confirmar" at bounding box center [248, 453] width 155 height 16
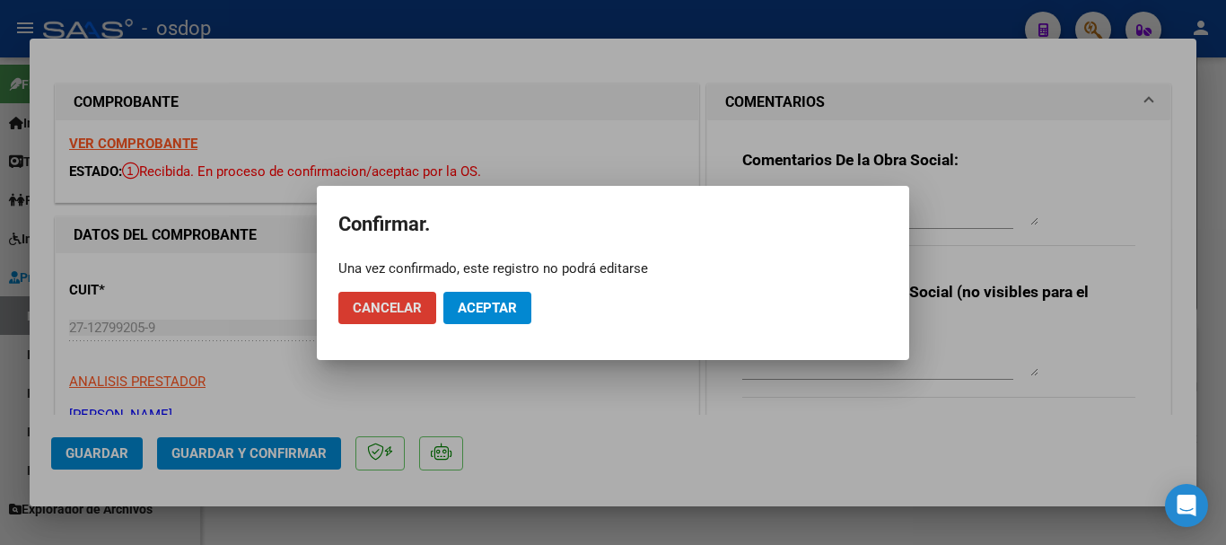
click at [498, 314] on span "Aceptar" at bounding box center [487, 308] width 59 height 16
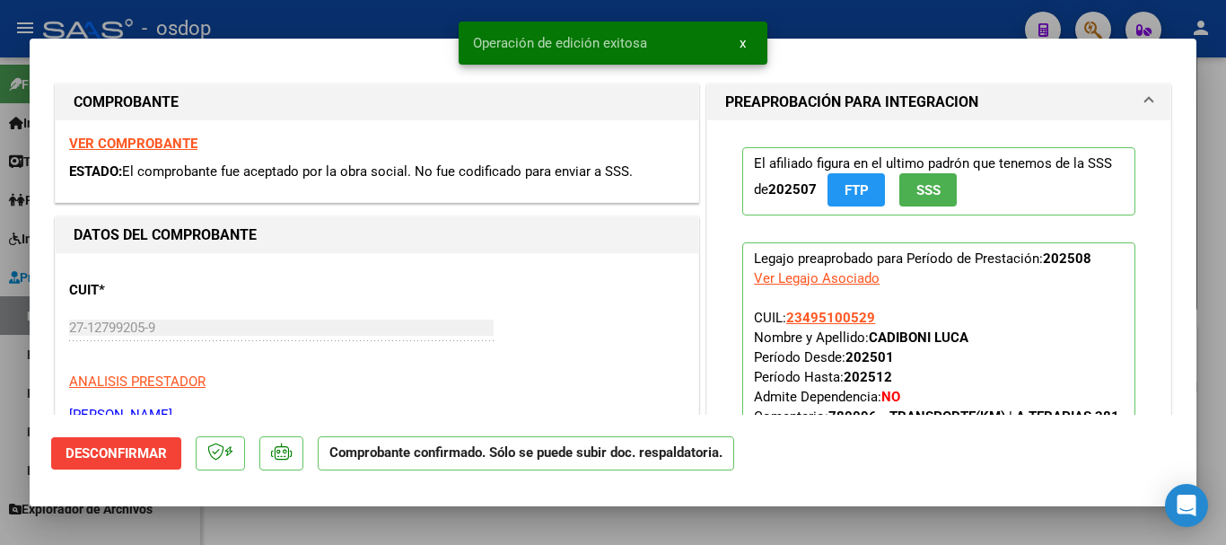
click at [474, 516] on div at bounding box center [613, 272] width 1226 height 545
type input "$ 0,00"
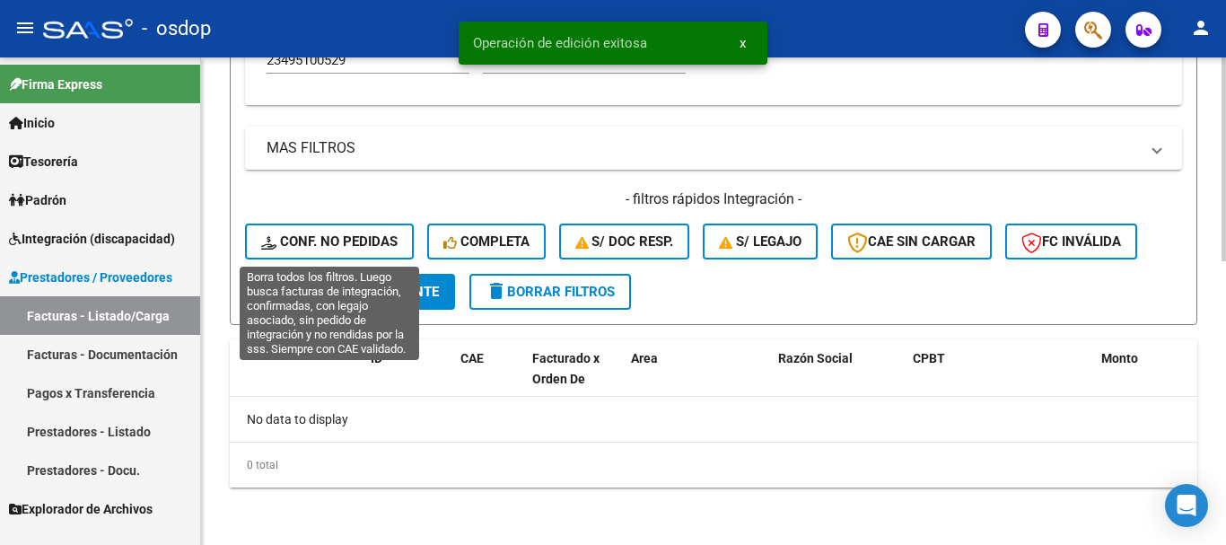
click at [349, 233] on span "Conf. no pedidas" at bounding box center [329, 241] width 136 height 16
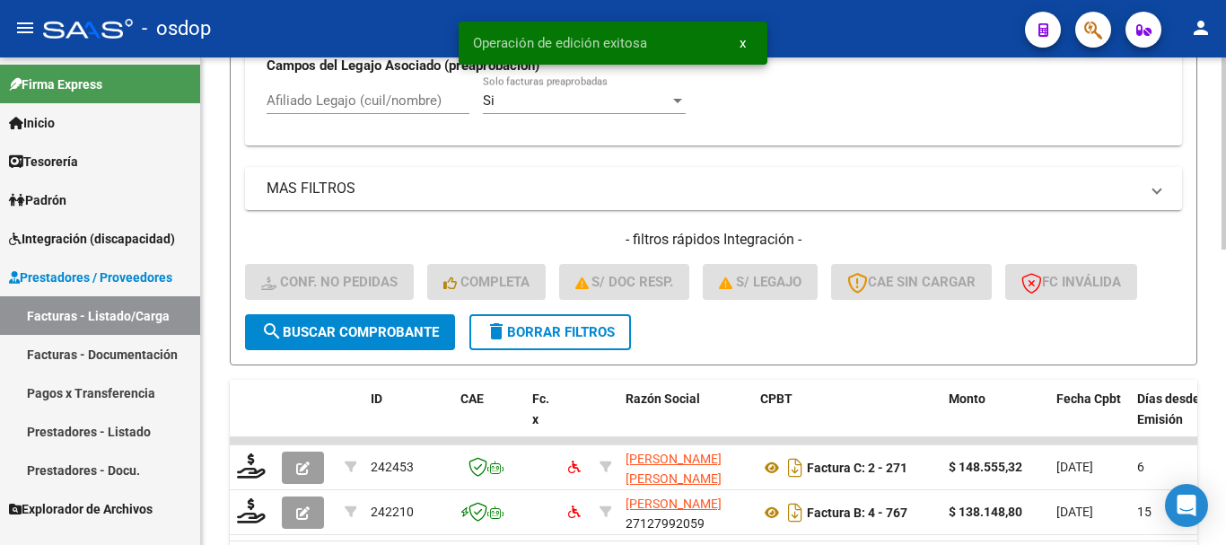
scroll to position [676, 0]
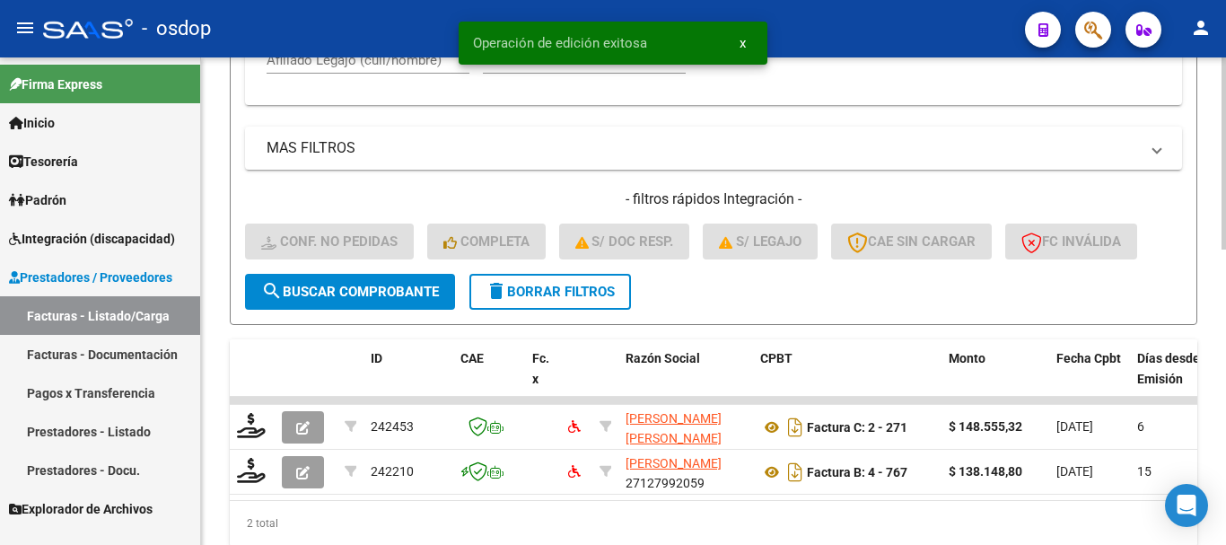
click at [352, 75] on div "Afiliado Legajo (cuil/nombre)" at bounding box center [367, 63] width 203 height 56
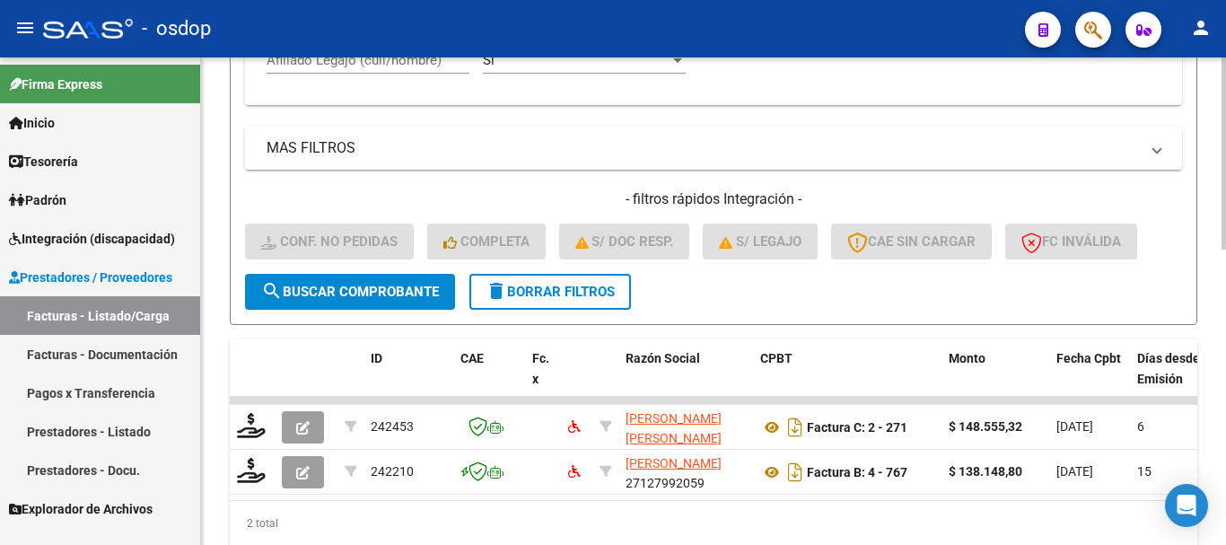
click at [353, 68] on input "Afiliado Legajo (cuil/nombre)" at bounding box center [367, 60] width 203 height 16
paste input "23495100529"
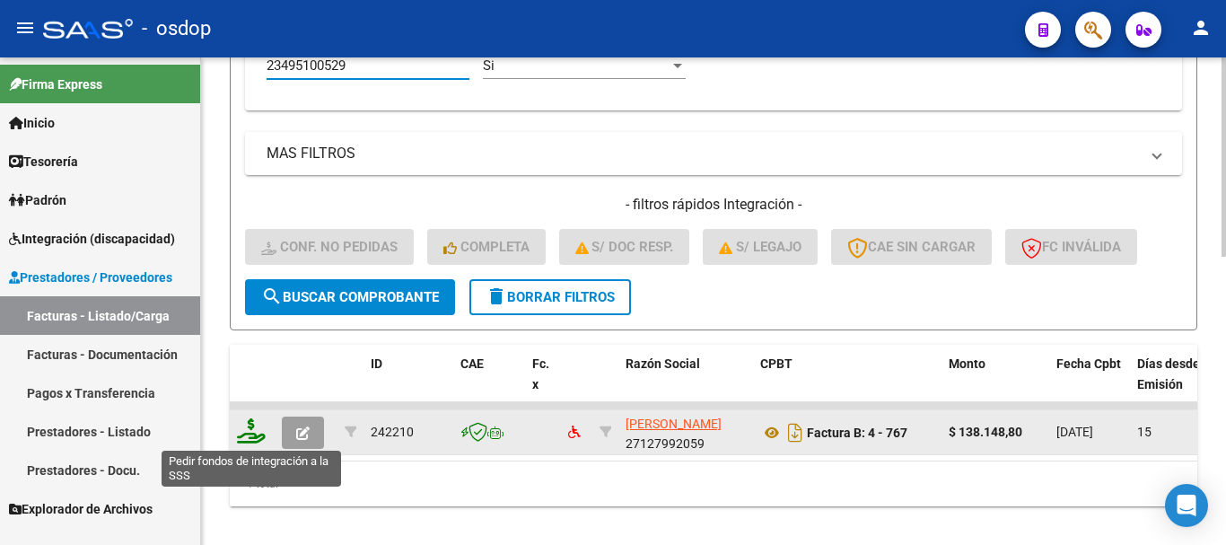
type input "23495100529"
click at [239, 423] on icon at bounding box center [251, 430] width 29 height 25
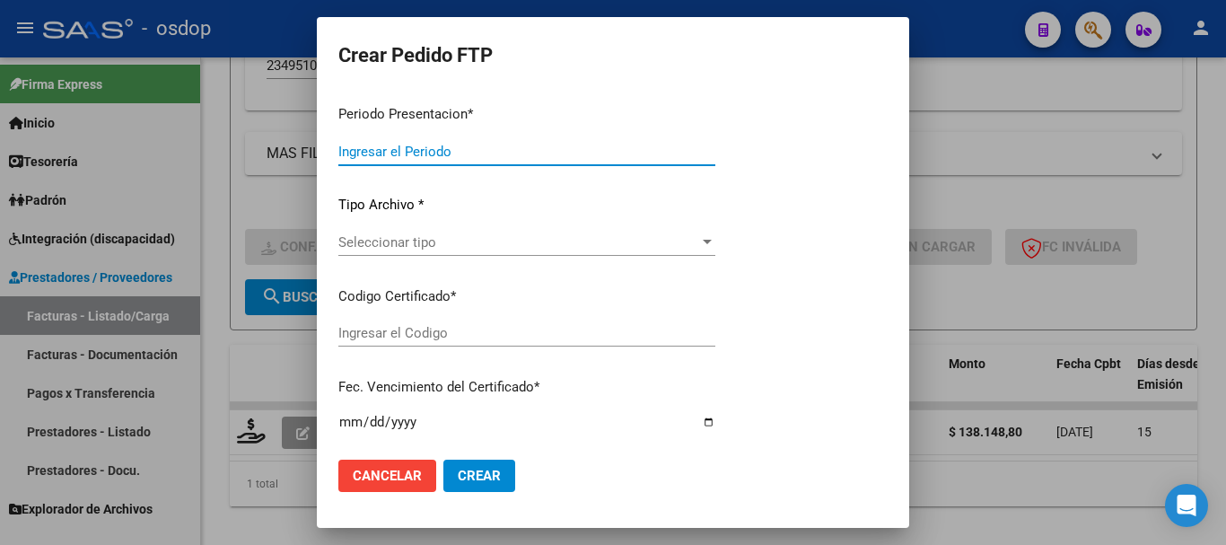
type input "202508"
type input "$ 138.148,80"
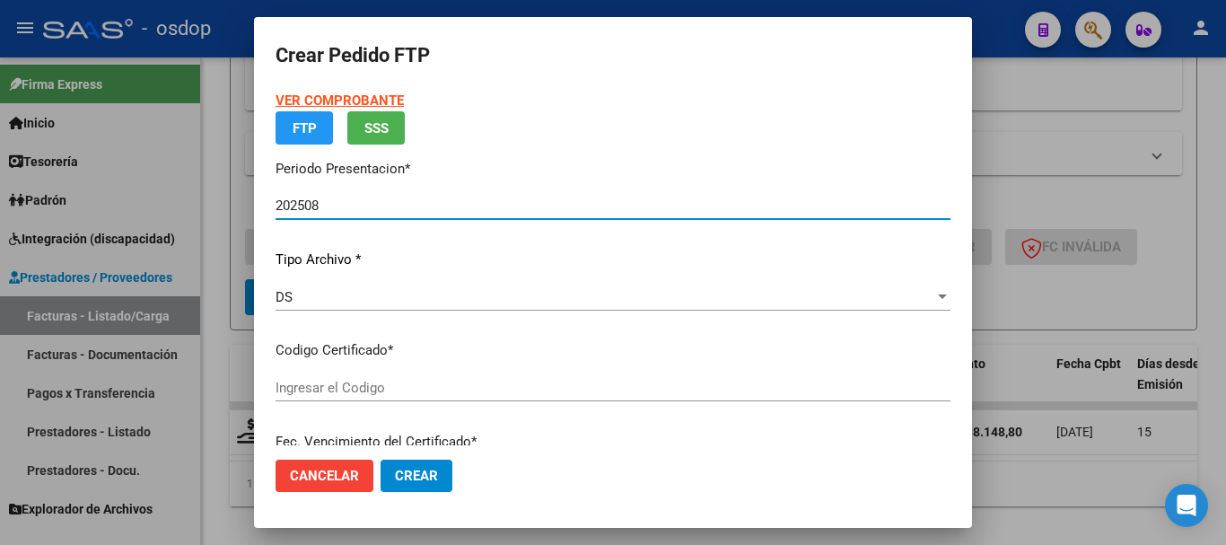
type input "379320309"
type input "[DATE]"
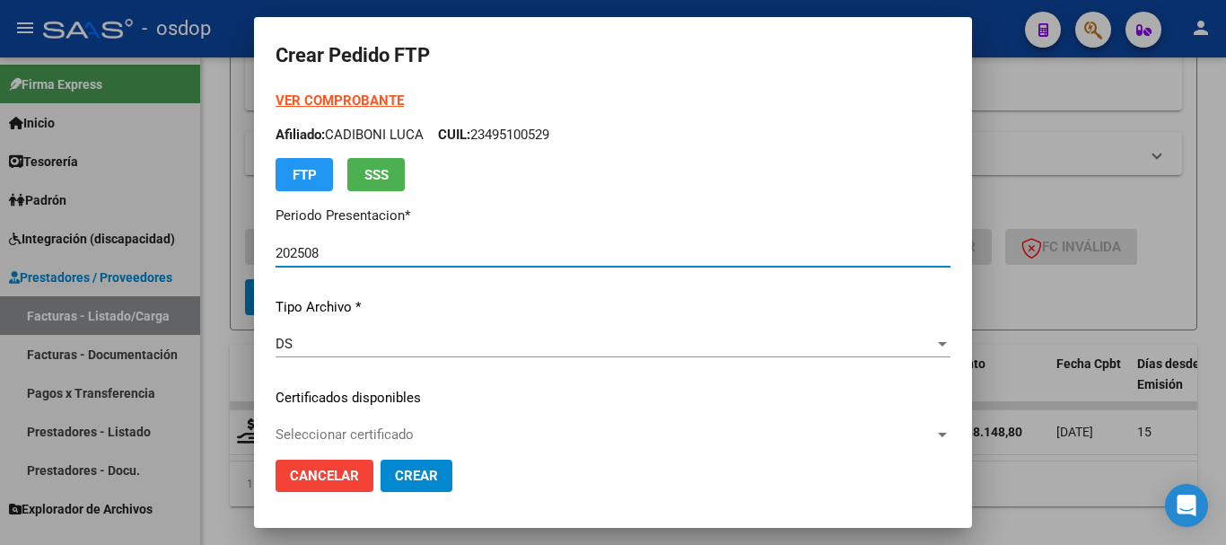
scroll to position [179, 0]
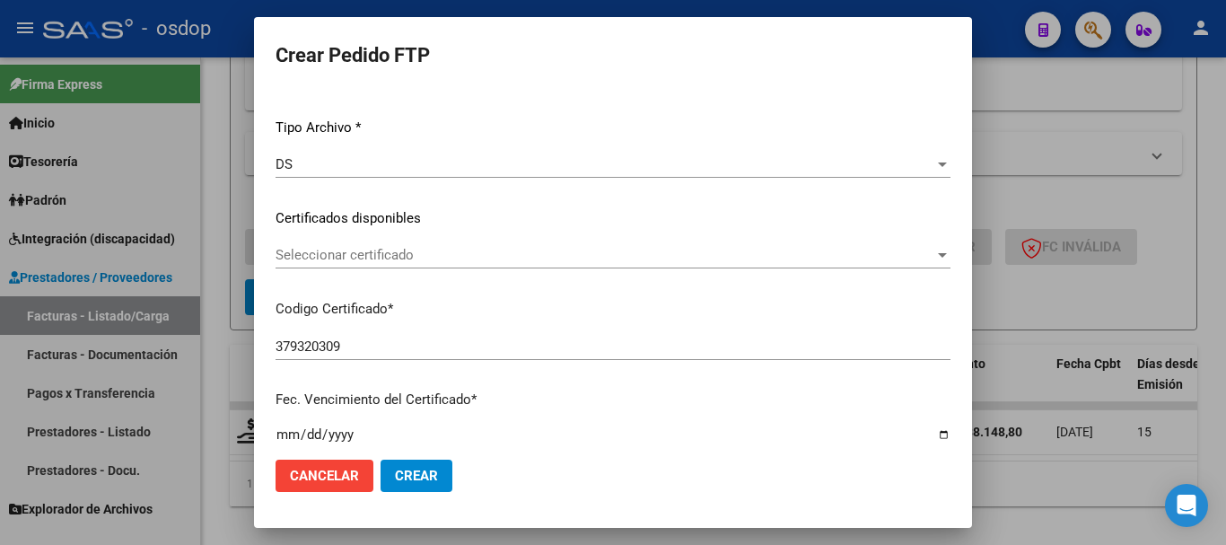
click at [371, 254] on span "Seleccionar certificado" at bounding box center [604, 255] width 659 height 16
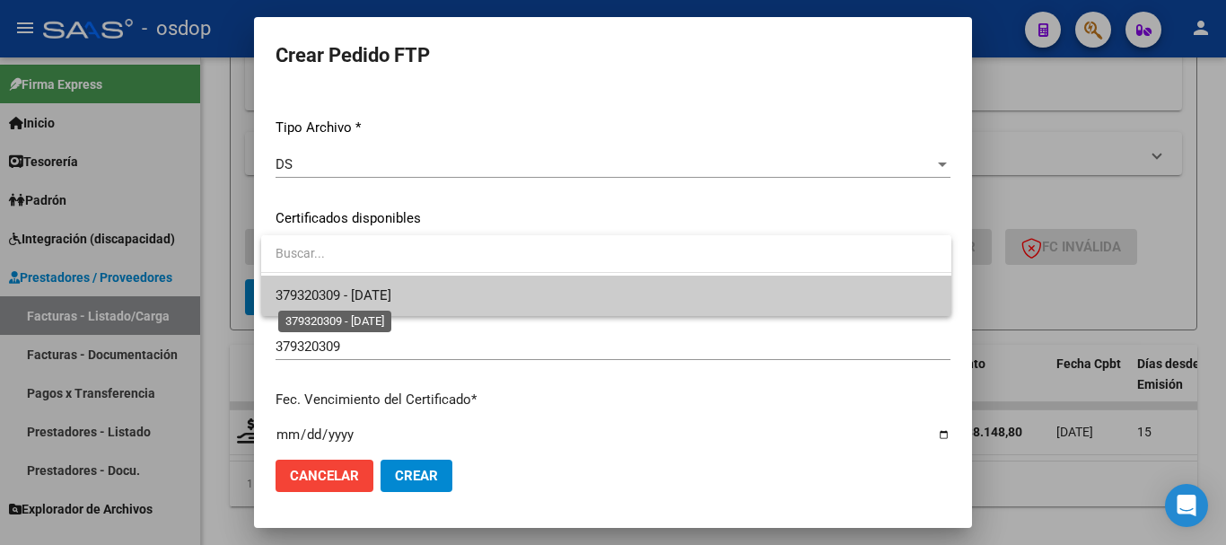
click at [391, 290] on span "379320309 - [DATE]" at bounding box center [333, 295] width 116 height 16
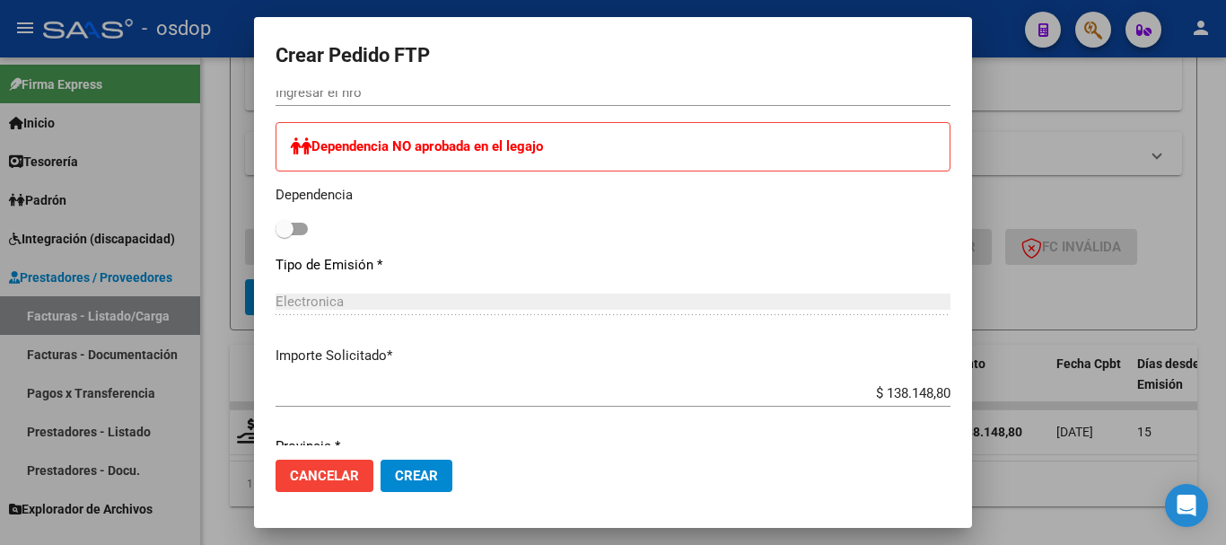
scroll to position [718, 0]
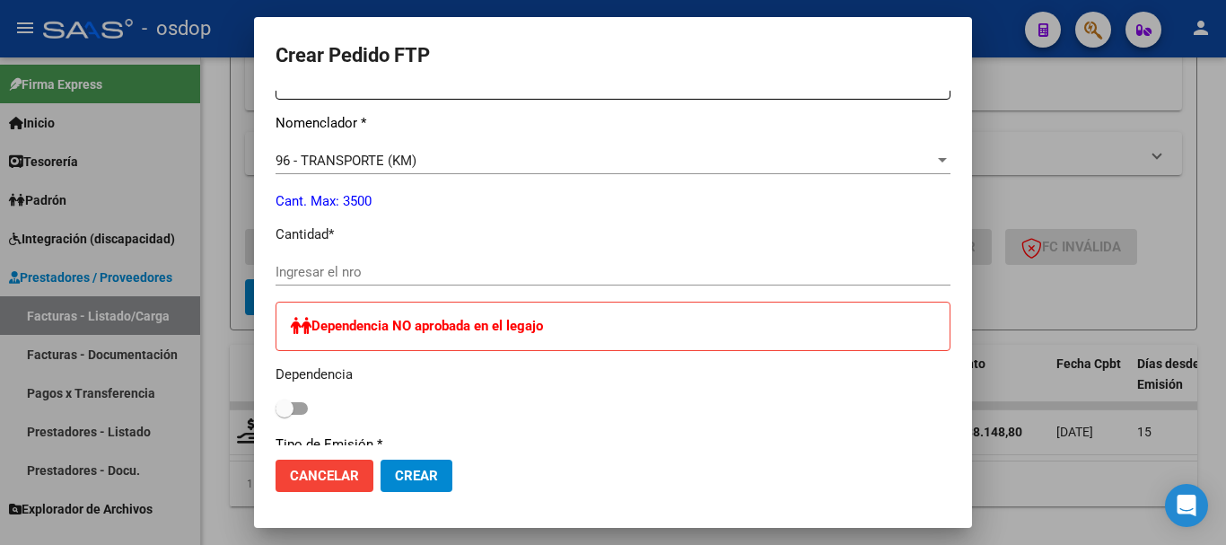
click at [405, 267] on input "Ingresar el nro" at bounding box center [612, 272] width 675 height 16
type input "255"
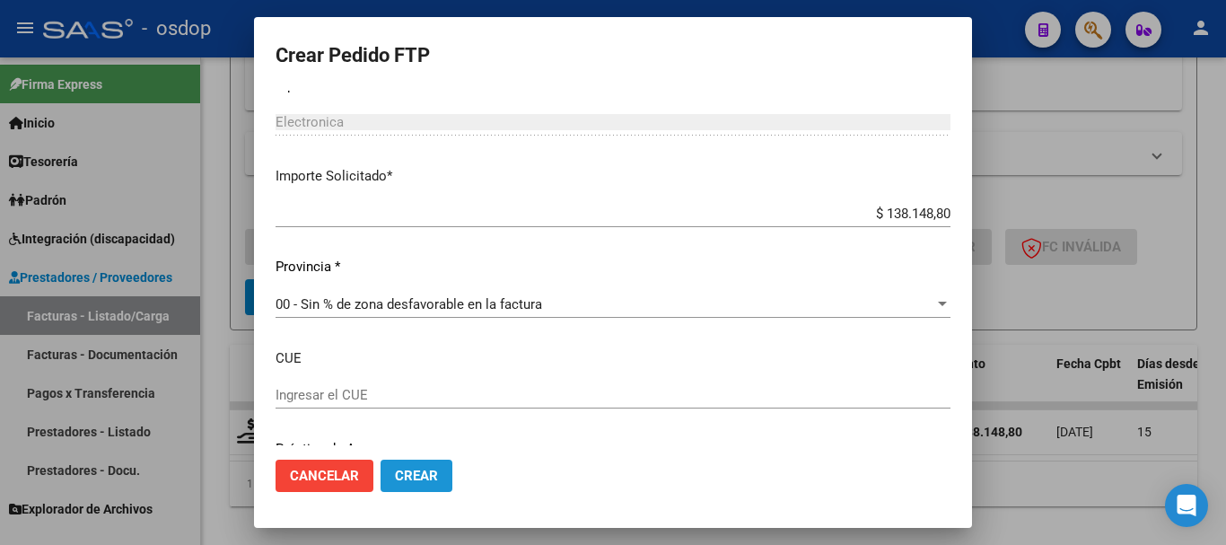
click at [433, 471] on span "Crear" at bounding box center [416, 475] width 43 height 16
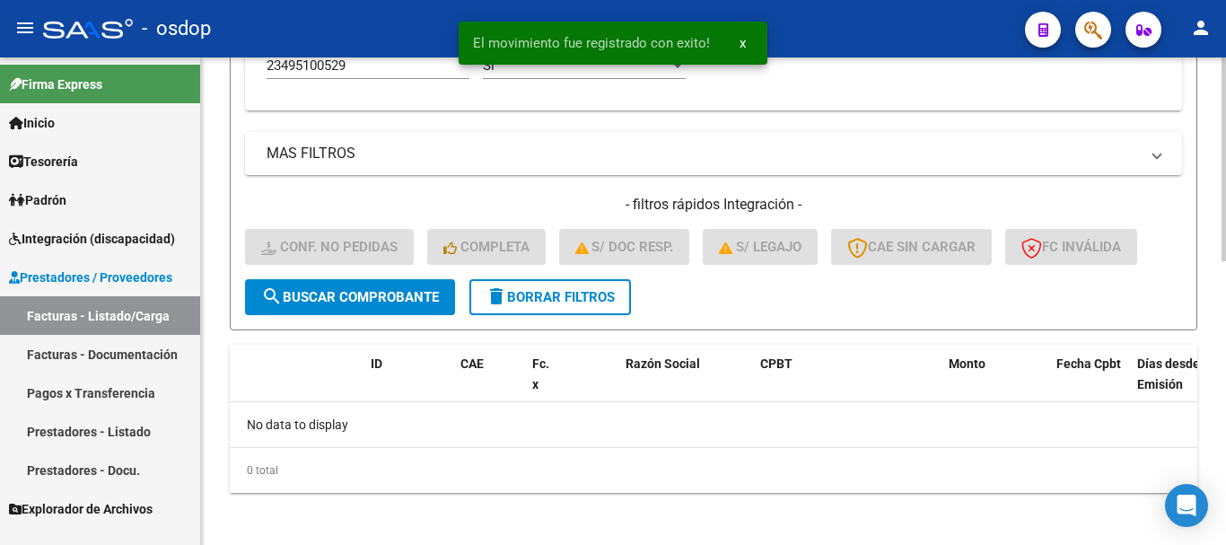
click at [568, 299] on span "delete Borrar Filtros" at bounding box center [549, 297] width 129 height 16
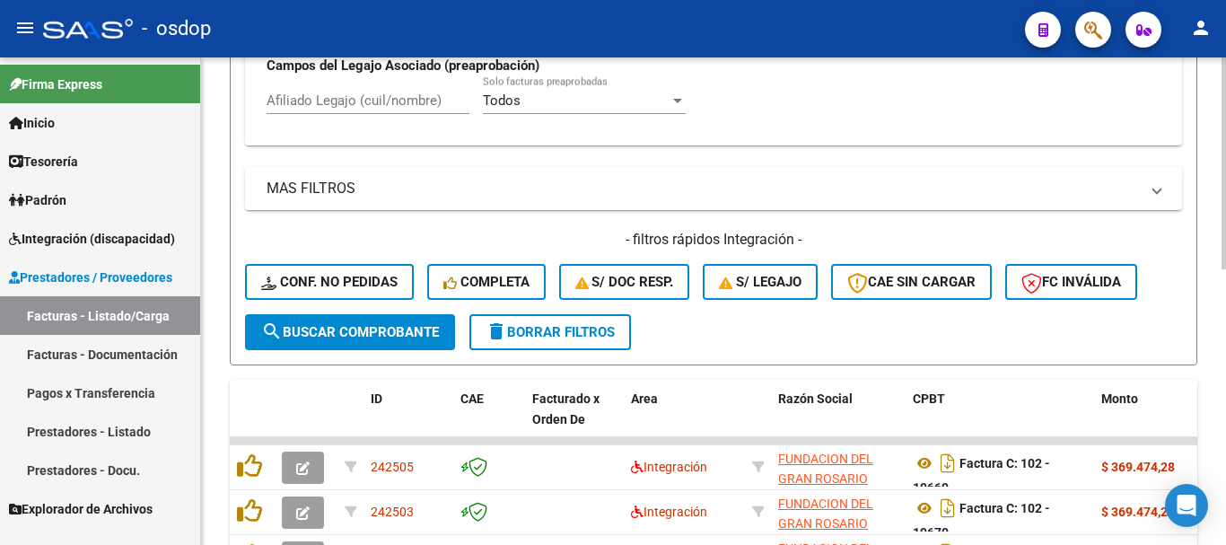
scroll to position [671, 0]
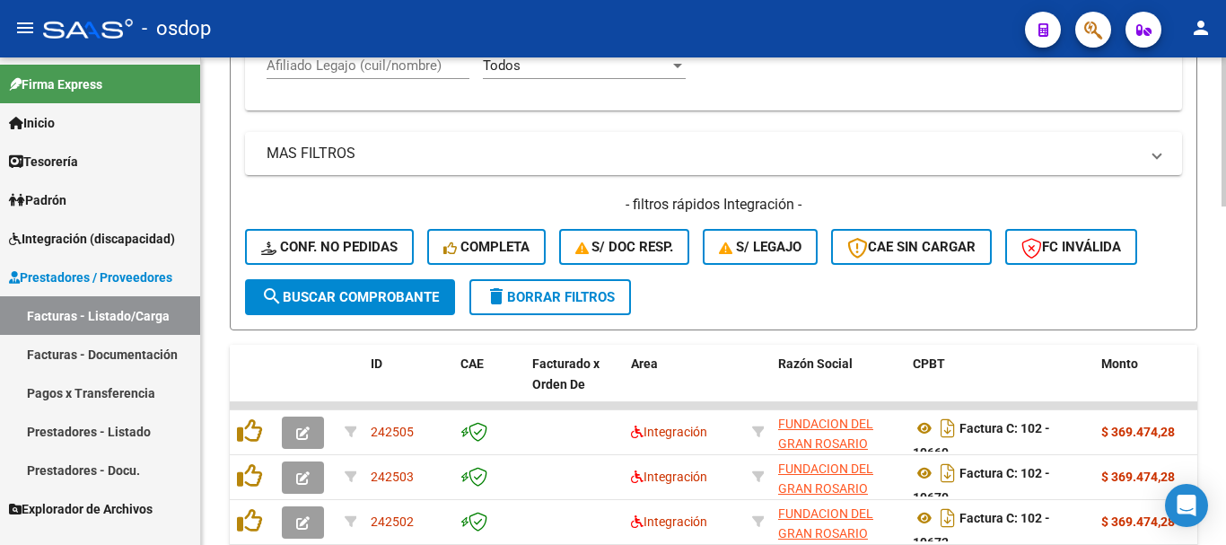
click at [404, 65] on input "Afiliado Legajo (cuil/nombre)" at bounding box center [367, 65] width 203 height 16
paste input "20590639290"
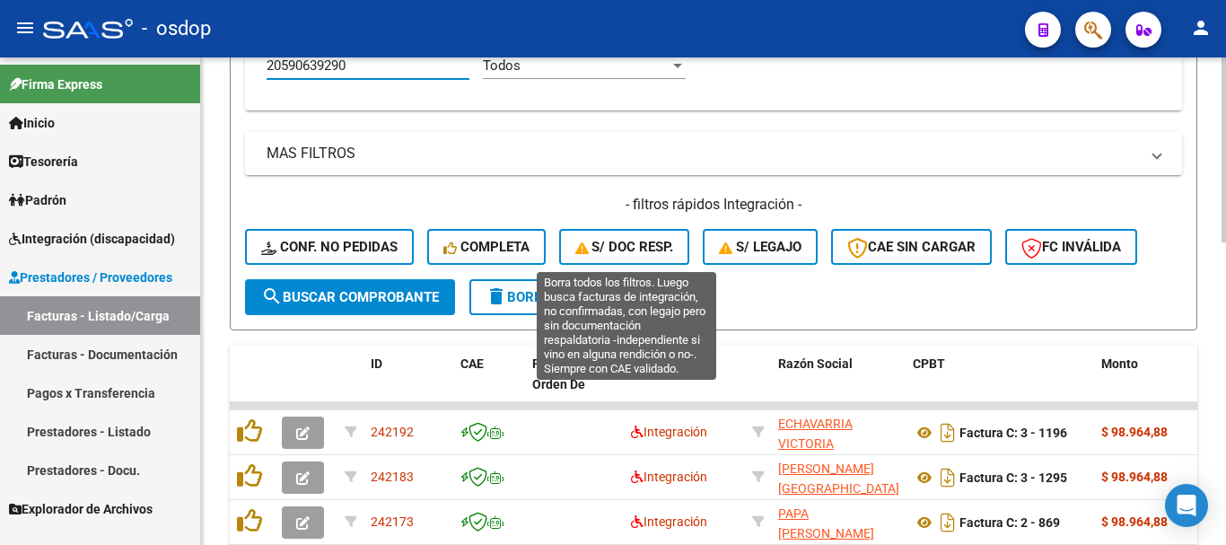
scroll to position [794, 0]
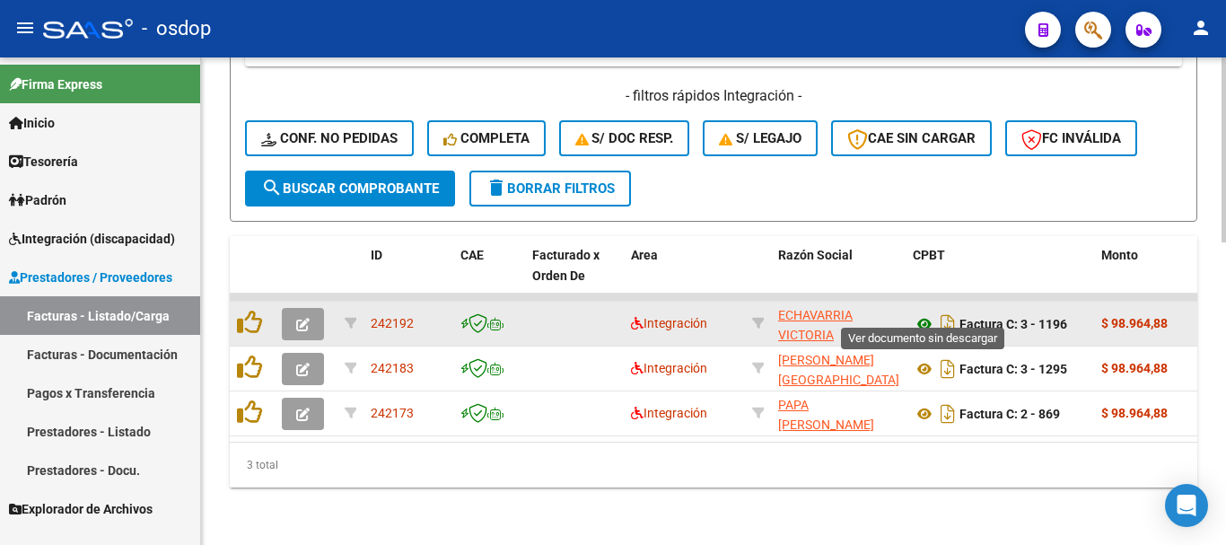
type input "20590639290"
drag, startPoint x: 920, startPoint y: 309, endPoint x: 924, endPoint y: 331, distance: 22.7
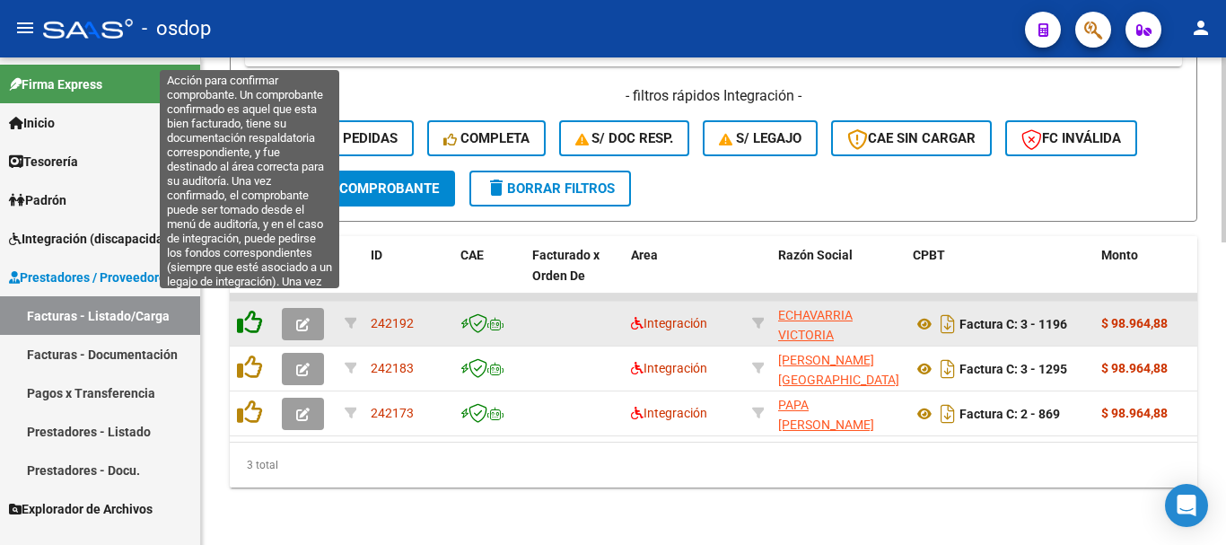
click at [246, 310] on icon at bounding box center [249, 322] width 25 height 25
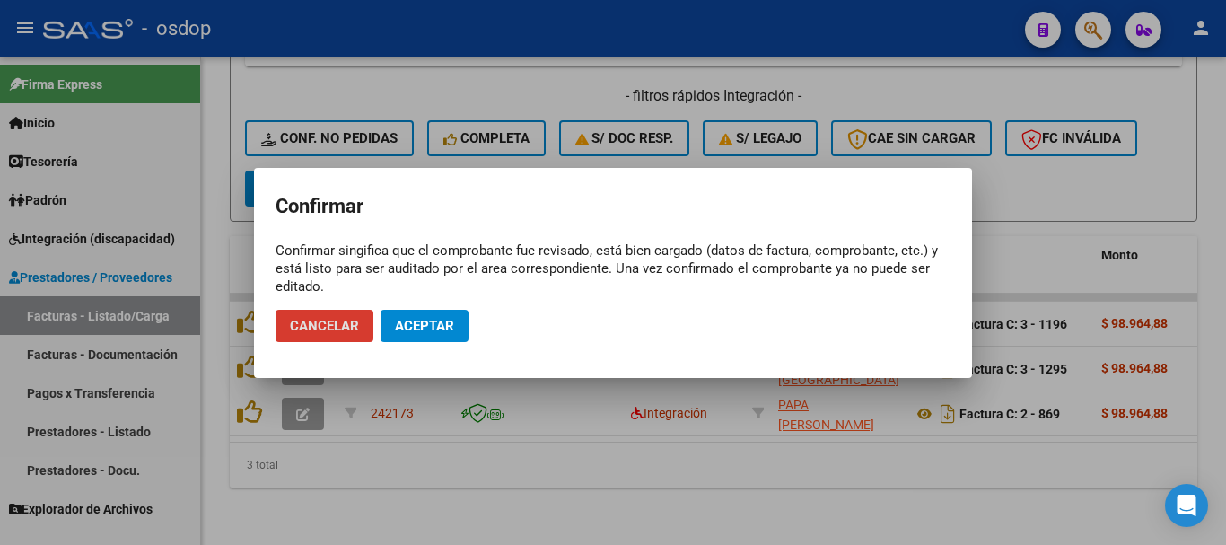
click at [436, 329] on span "Aceptar" at bounding box center [424, 326] width 59 height 16
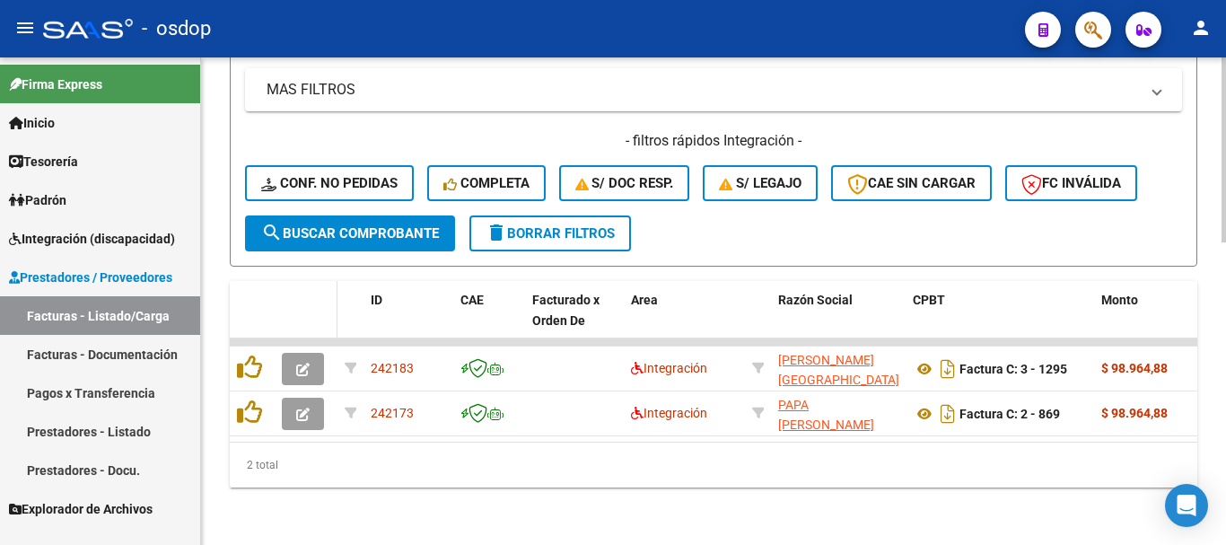
scroll to position [749, 0]
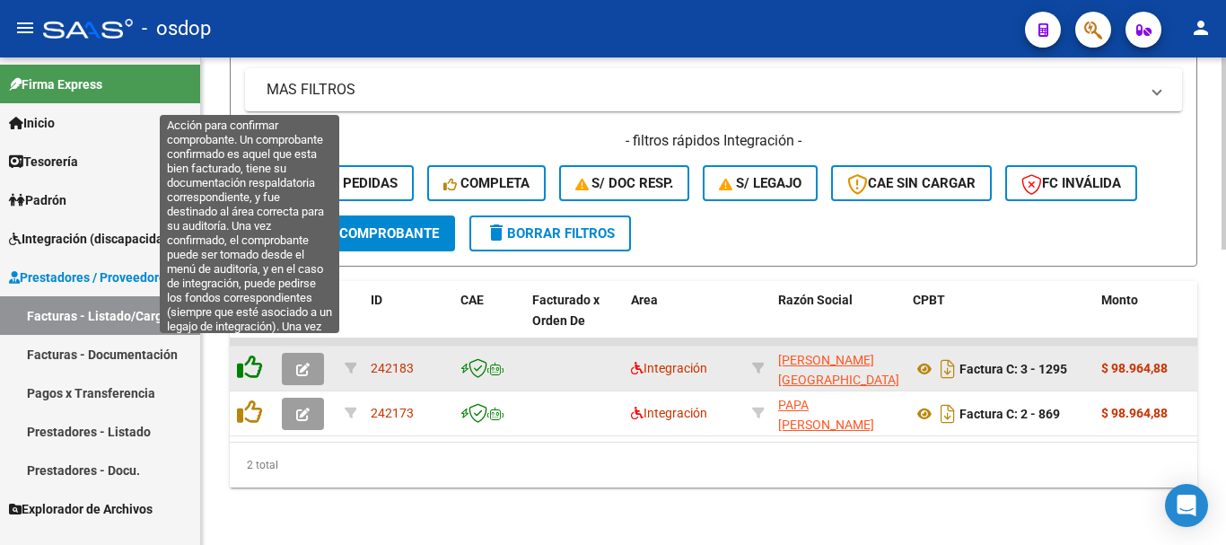
click at [256, 355] on icon at bounding box center [249, 366] width 25 height 25
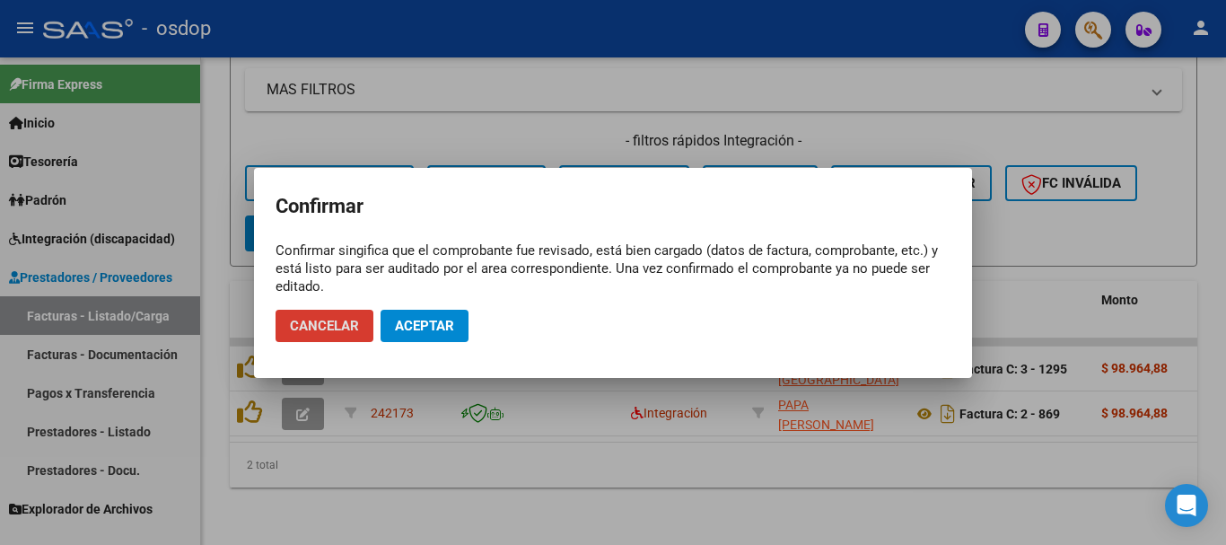
click at [423, 328] on span "Aceptar" at bounding box center [424, 326] width 59 height 16
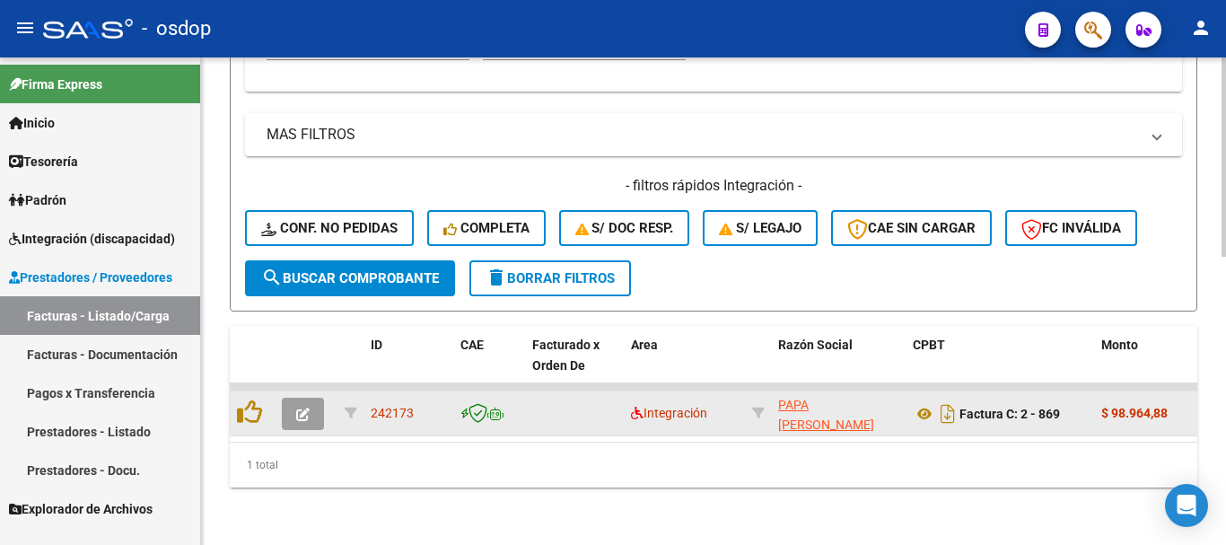
scroll to position [704, 0]
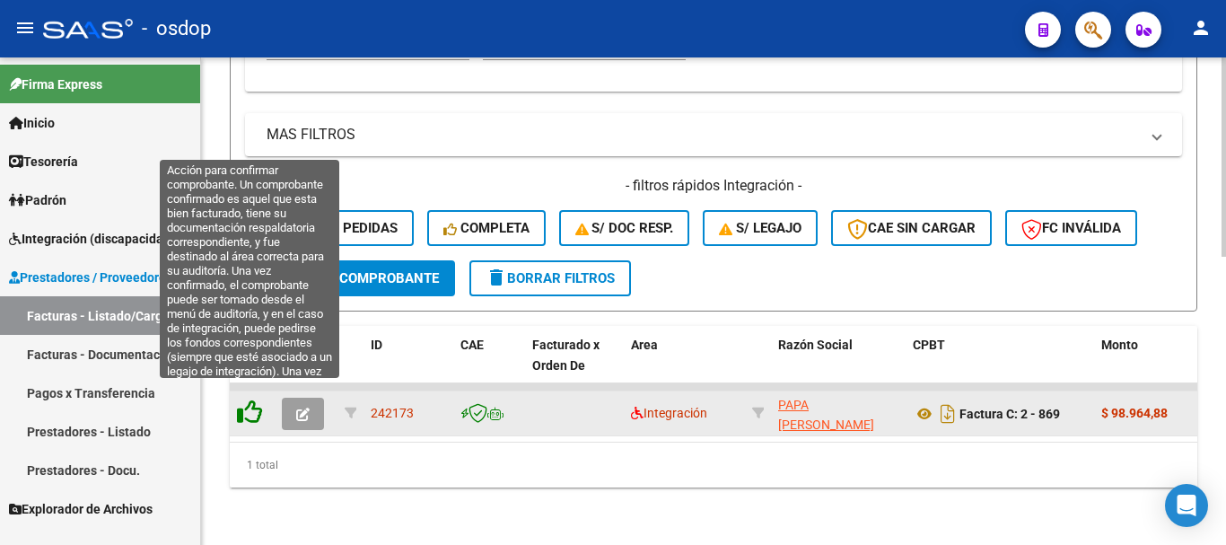
click at [252, 399] on icon at bounding box center [249, 411] width 25 height 25
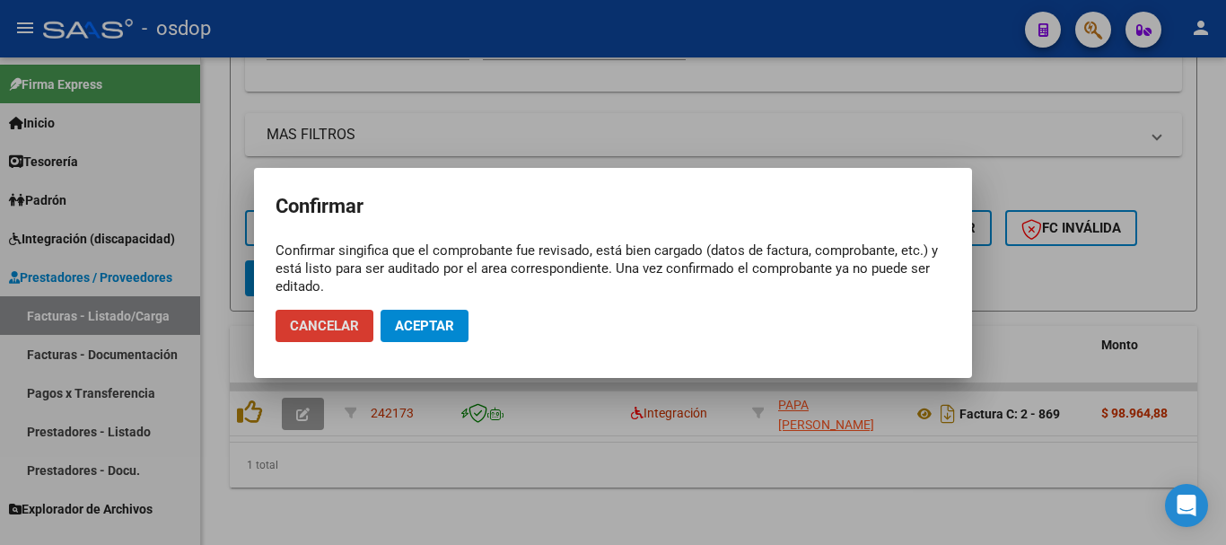
click at [433, 330] on span "Aceptar" at bounding box center [424, 326] width 59 height 16
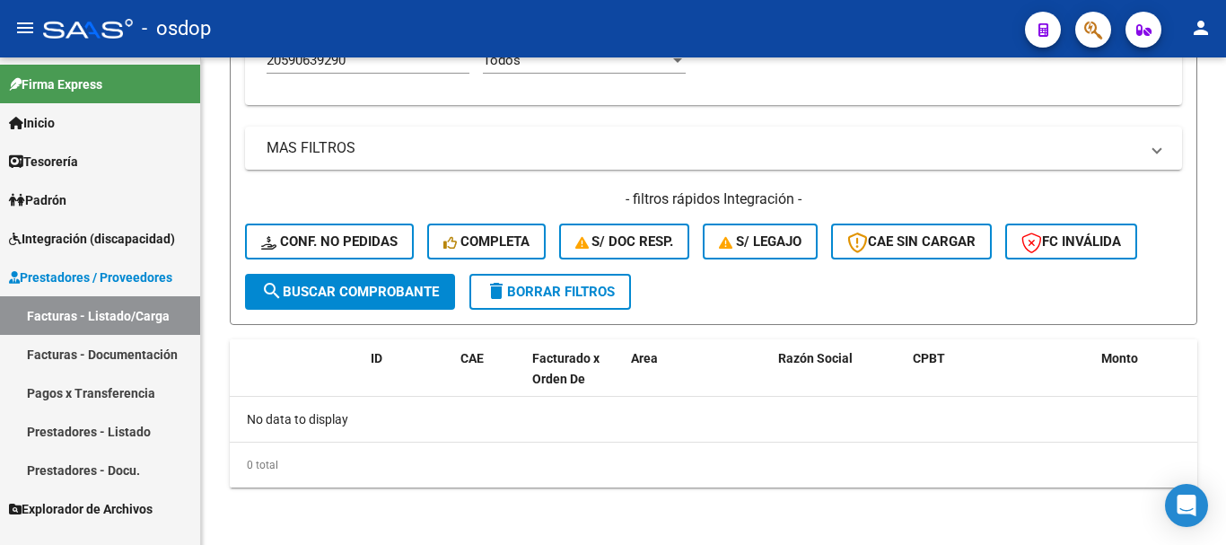
scroll to position [676, 0]
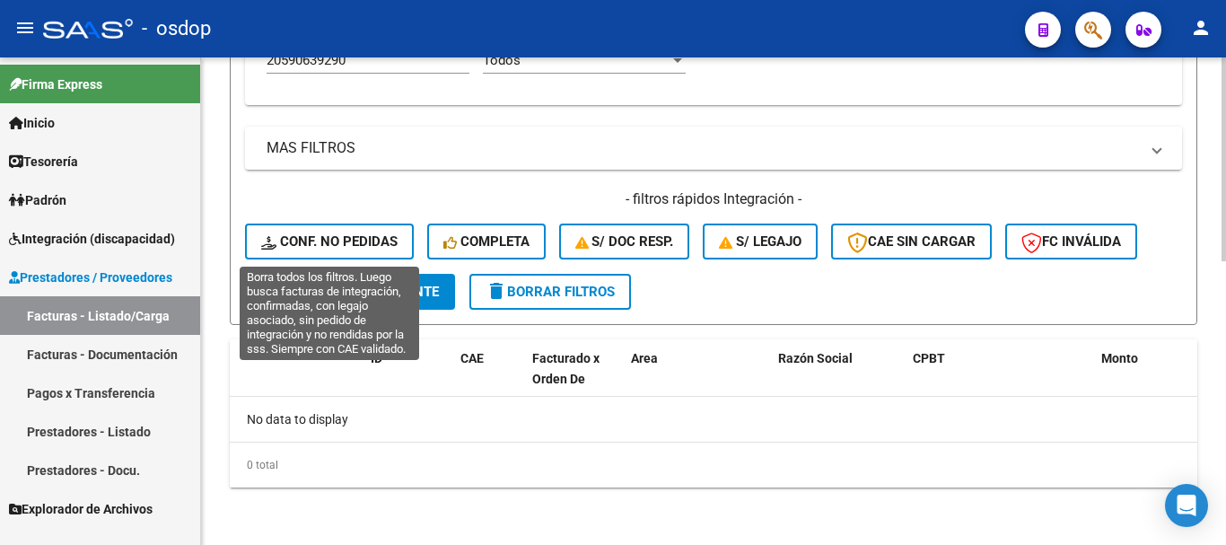
click at [372, 244] on span "Conf. no pedidas" at bounding box center [329, 241] width 136 height 16
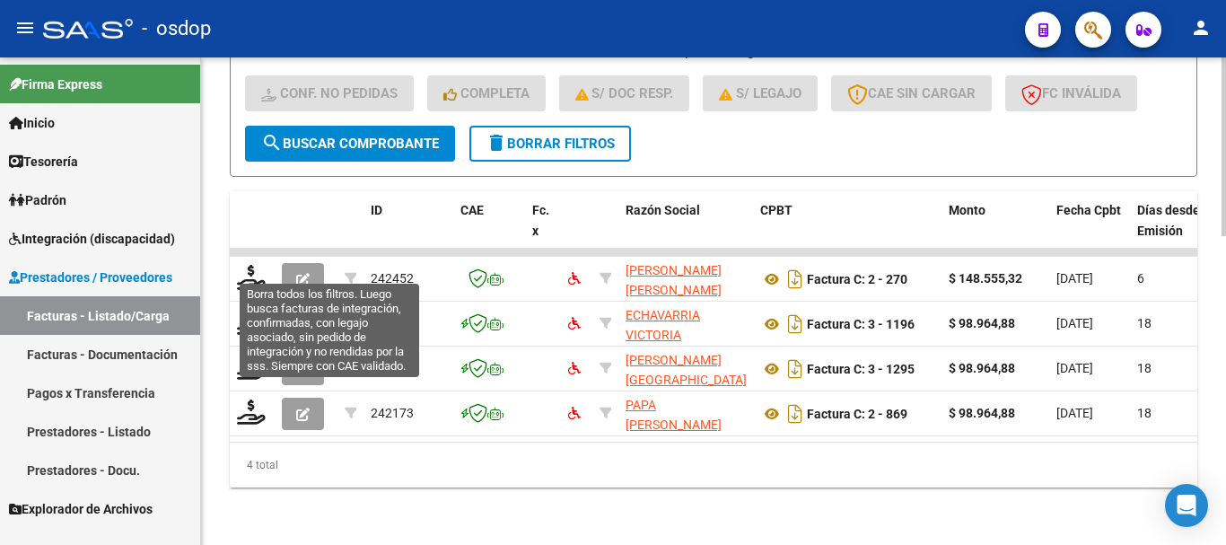
scroll to position [480, 0]
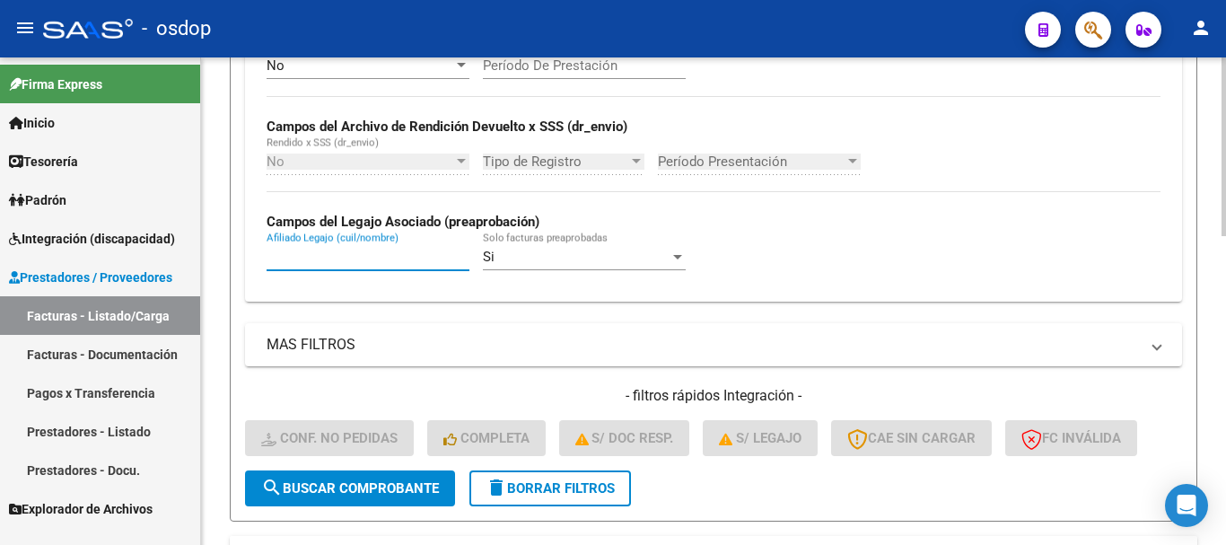
click at [366, 259] on input "Afiliado Legajo (cuil/nombre)" at bounding box center [367, 257] width 203 height 16
paste input "20590639290"
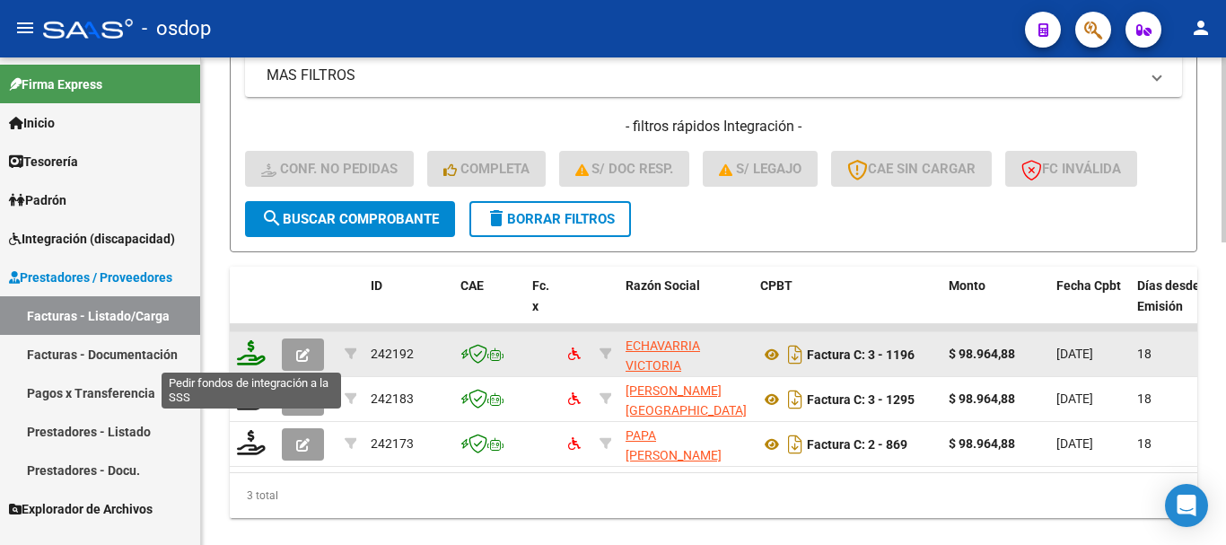
type input "20590639290"
click at [255, 356] on icon at bounding box center [251, 352] width 29 height 25
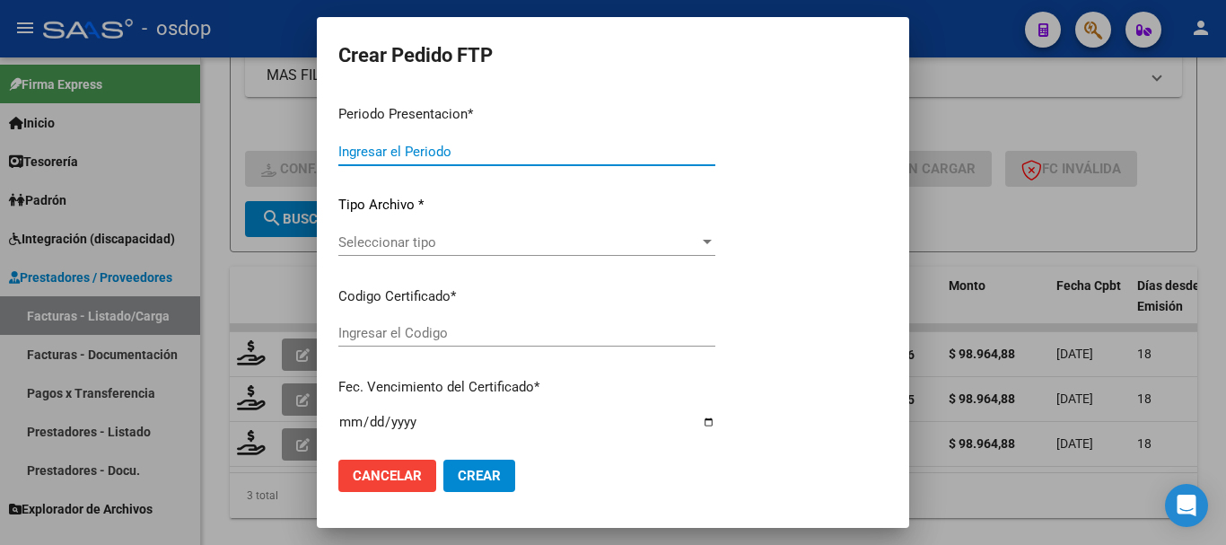
type input "202508"
type input "$ 98.964,88"
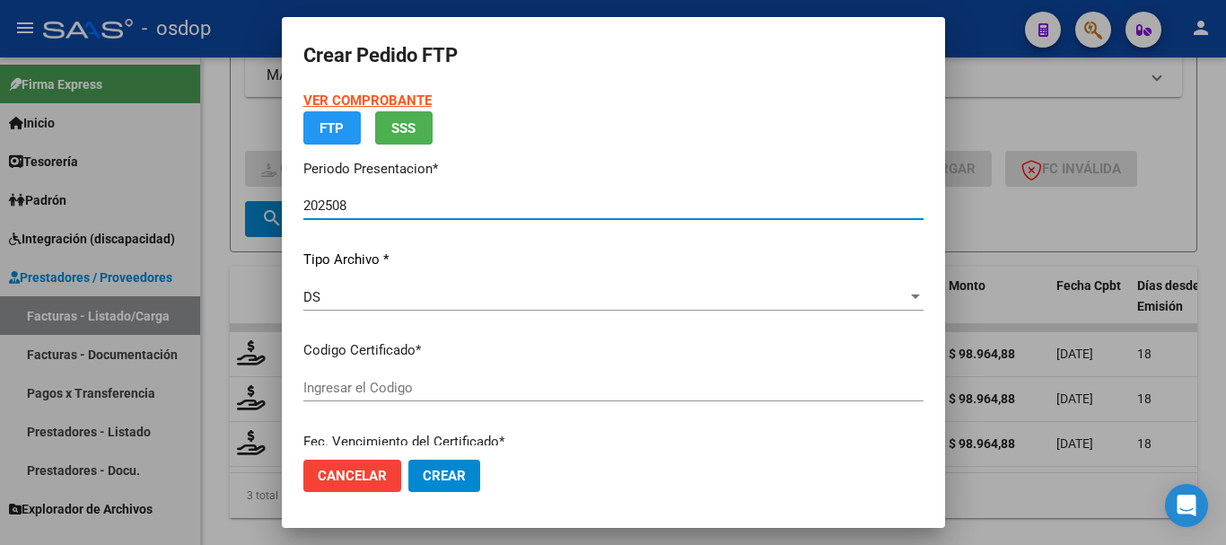
type input "1379645517"
type input "[DATE]"
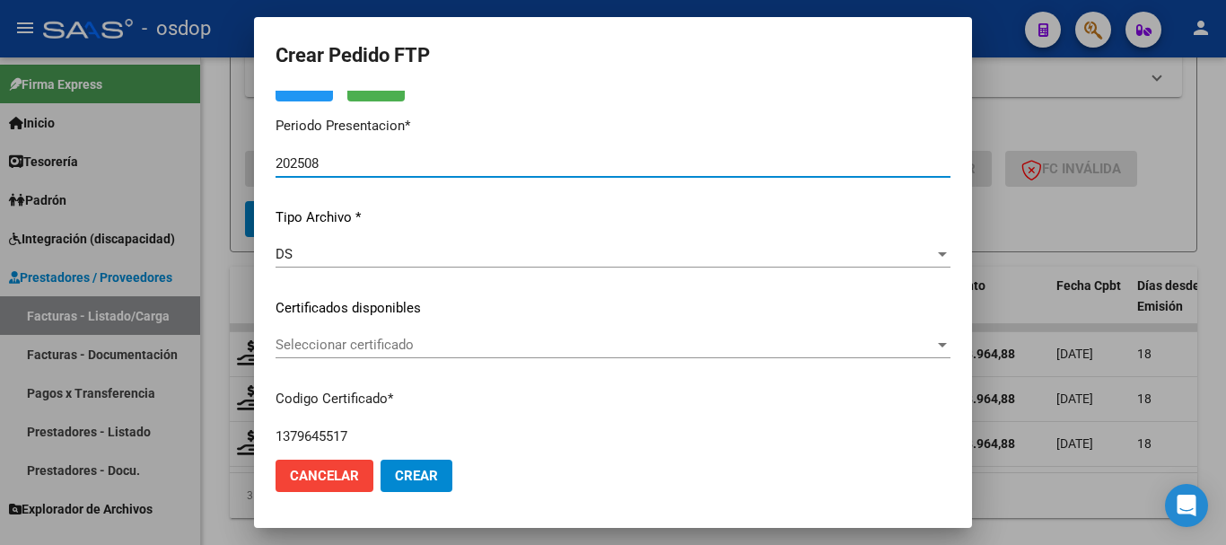
scroll to position [179, 0]
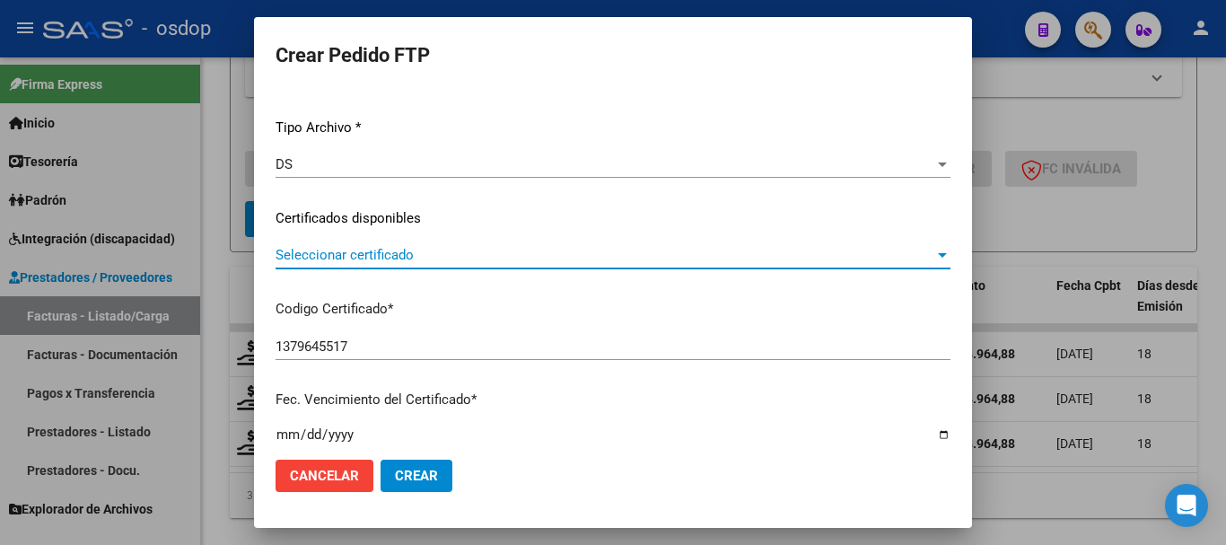
click at [413, 249] on span "Seleccionar certificado" at bounding box center [604, 255] width 659 height 16
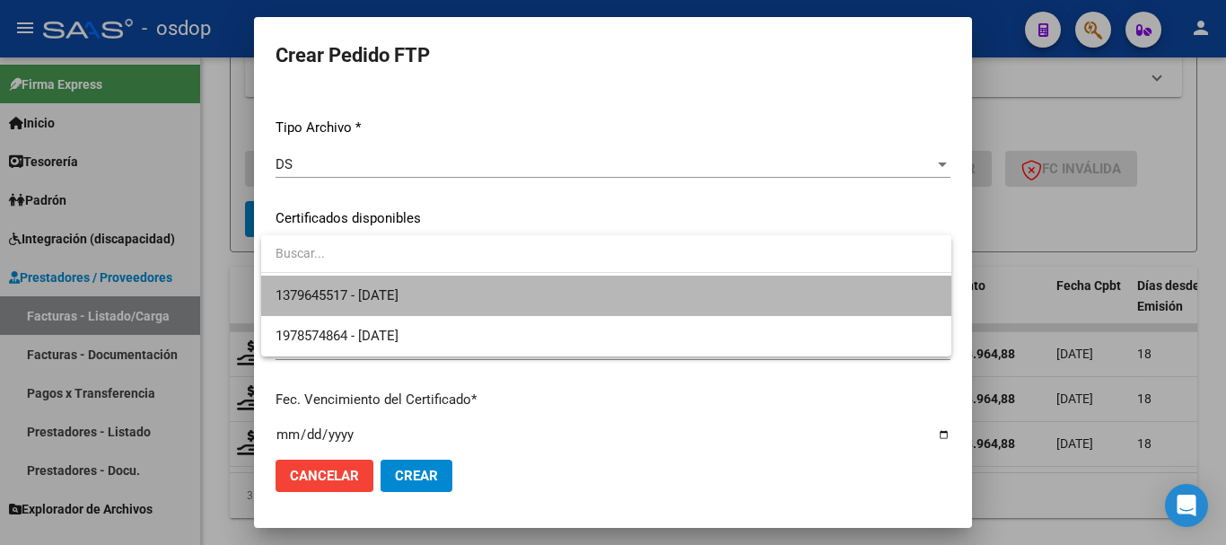
click at [438, 284] on span "1379645517 - [DATE]" at bounding box center [605, 295] width 661 height 40
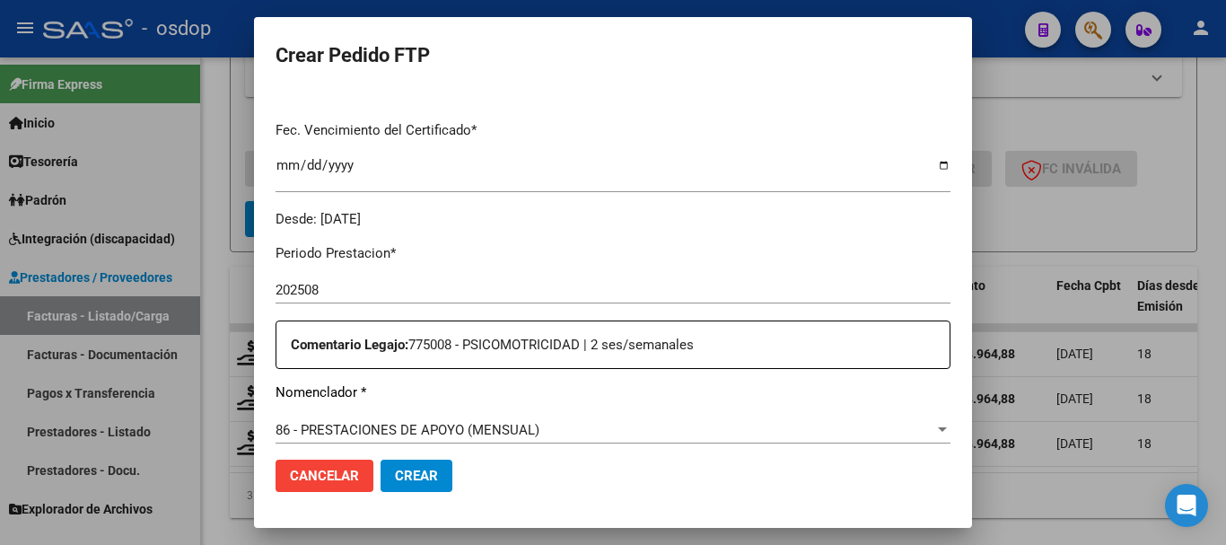
scroll to position [628, 0]
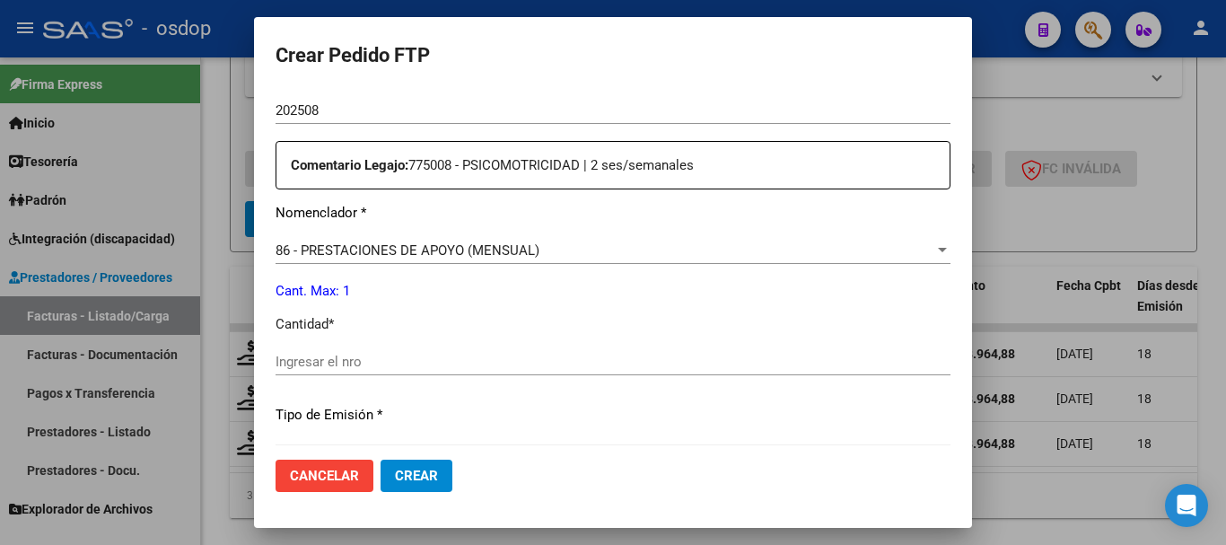
click at [414, 355] on input "Ingresar el nro" at bounding box center [612, 361] width 675 height 16
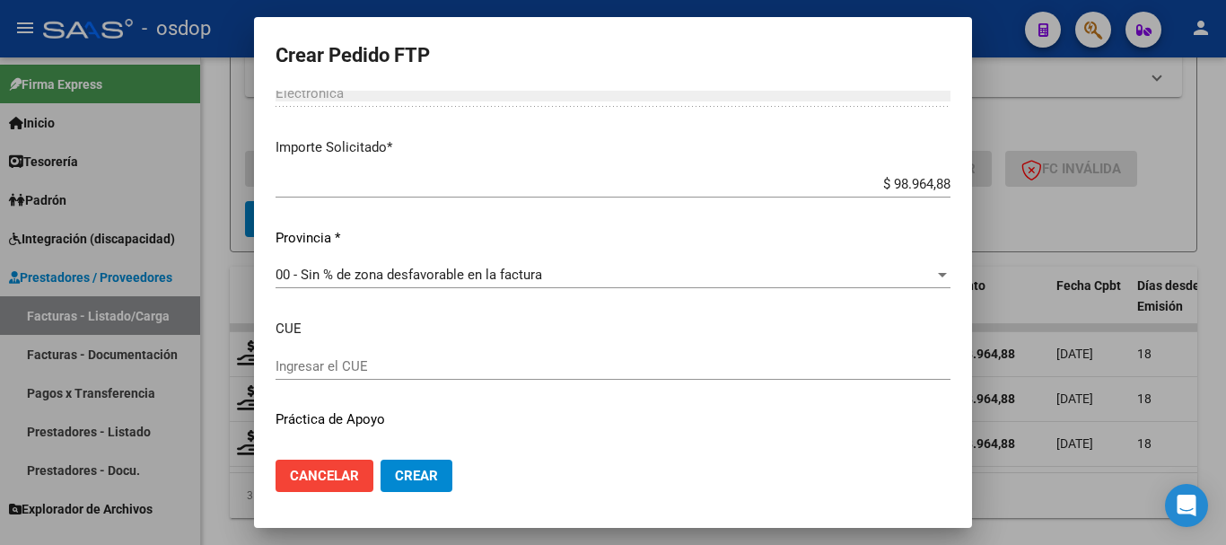
scroll to position [1028, 0]
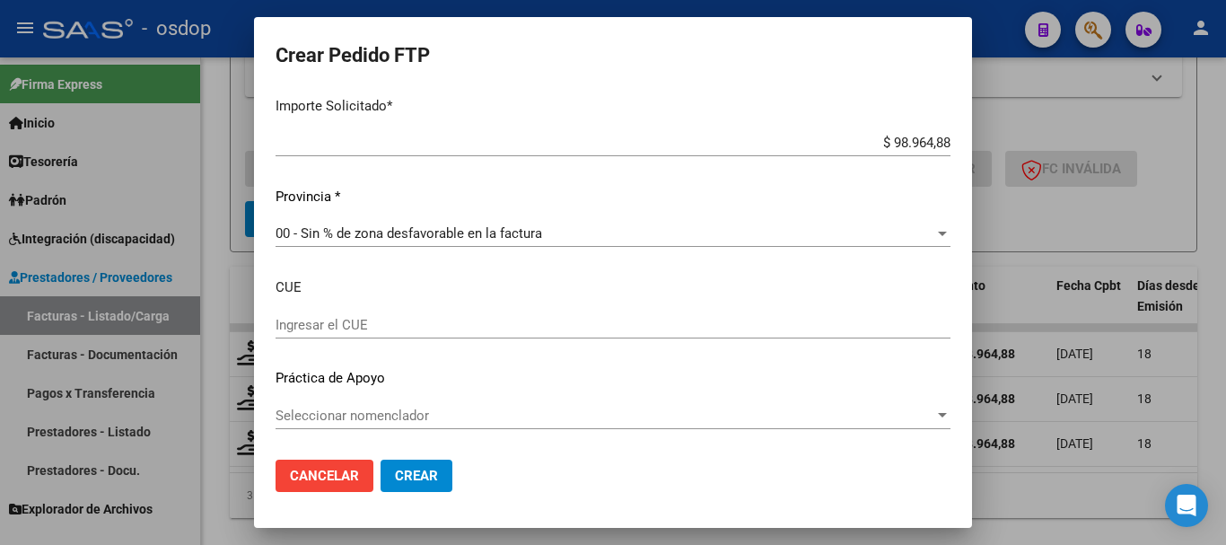
type input "1"
click at [422, 468] on span "Crear" at bounding box center [416, 475] width 43 height 16
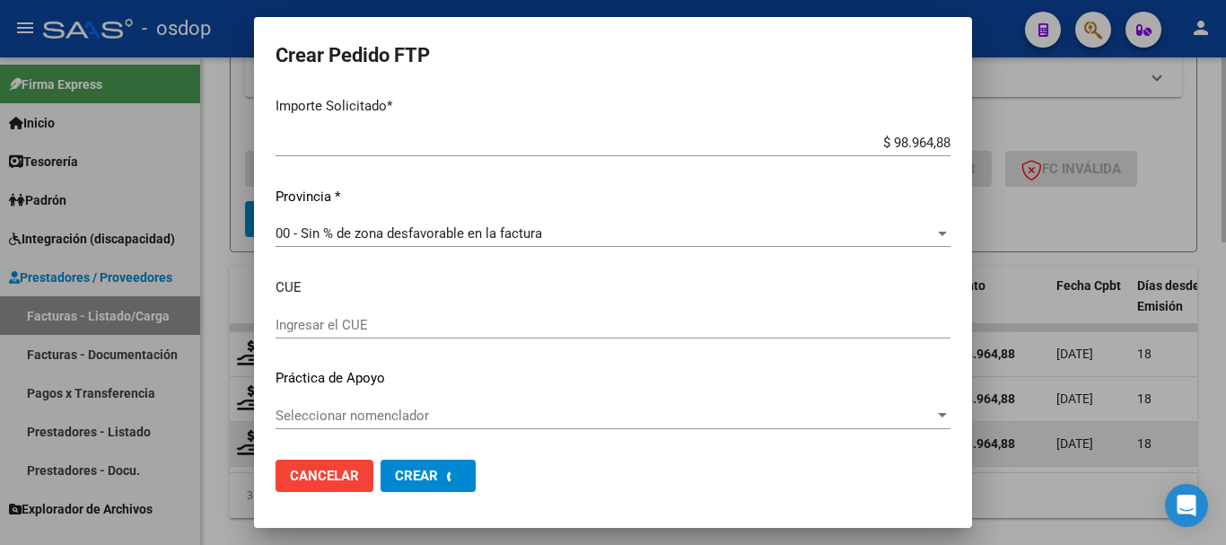
scroll to position [0, 0]
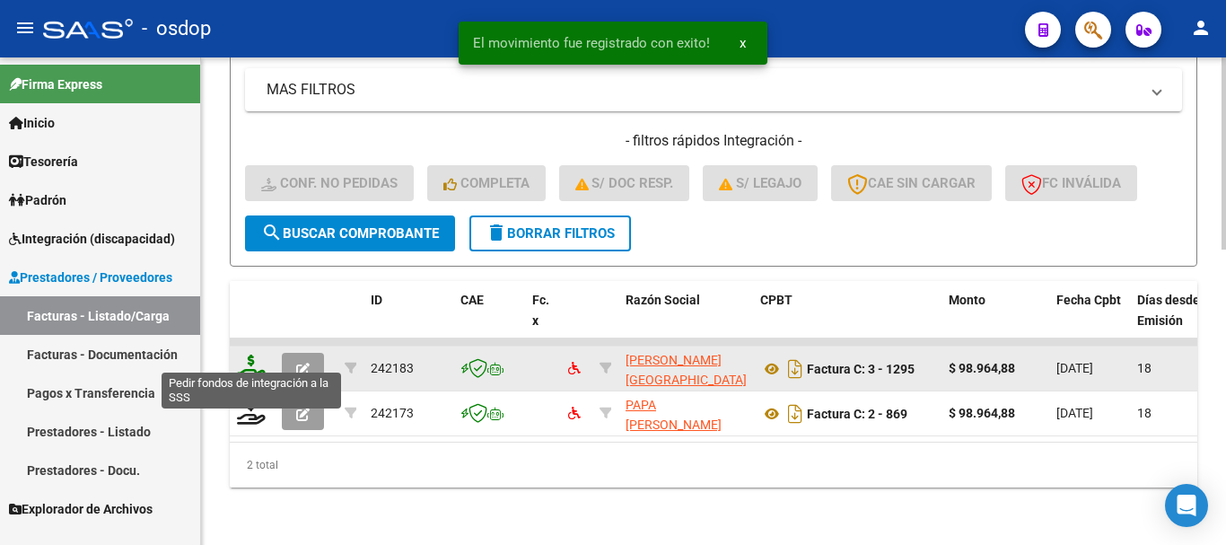
click at [248, 354] on icon at bounding box center [251, 366] width 29 height 25
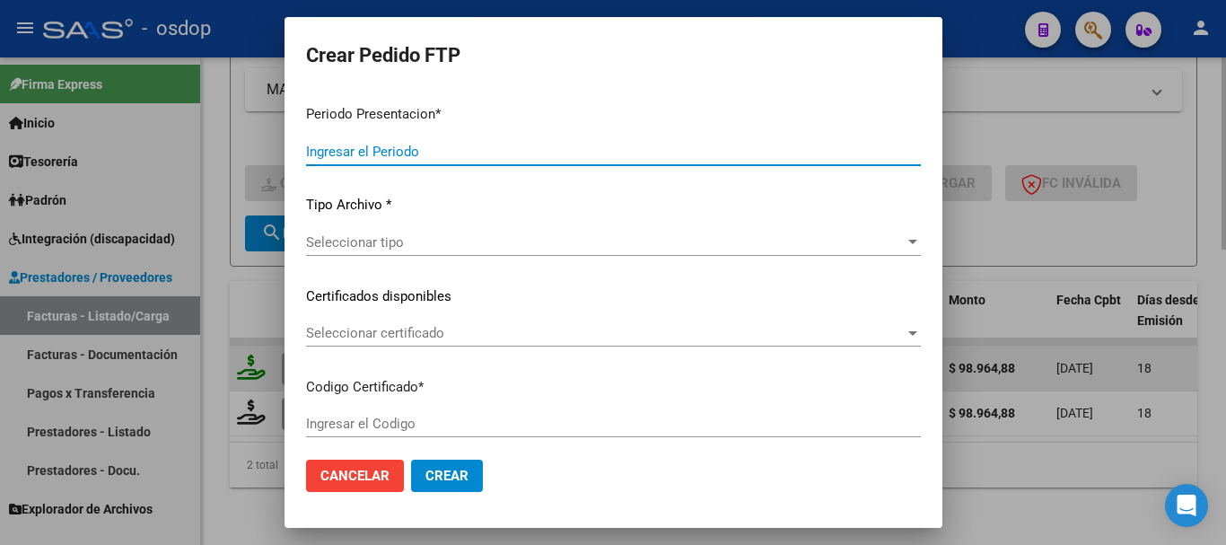
type input "202508"
type input "$ 98.964,88"
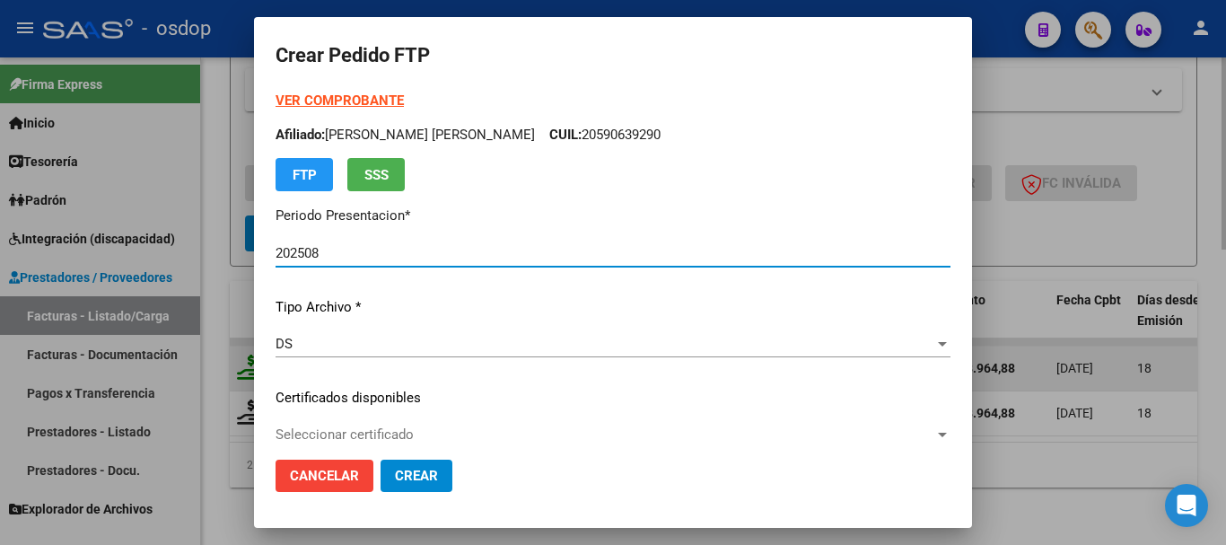
type input "1379645517"
type input "[DATE]"
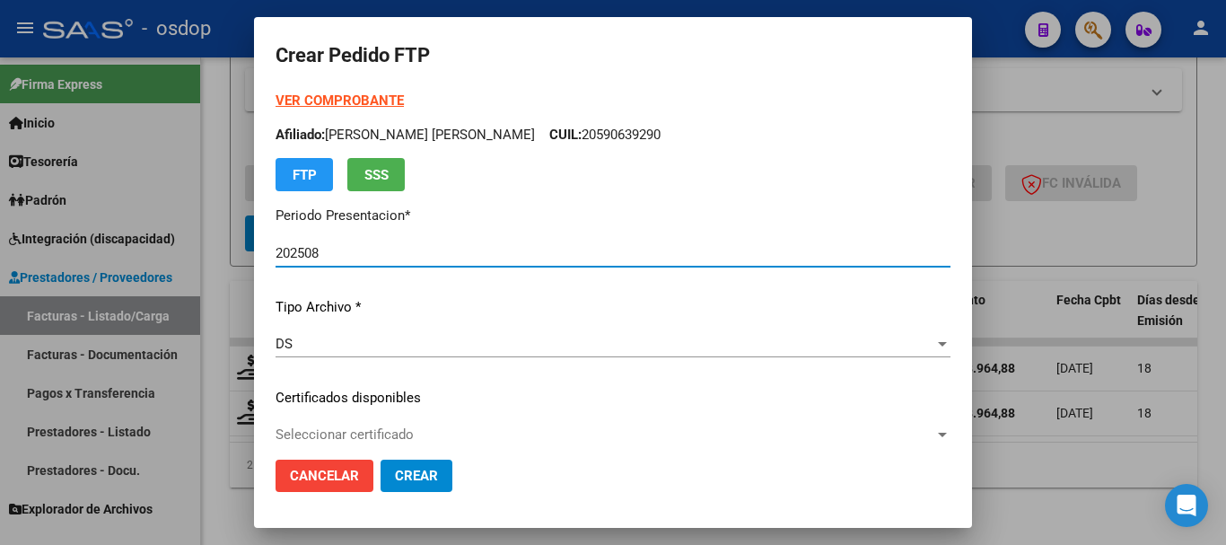
scroll to position [179, 0]
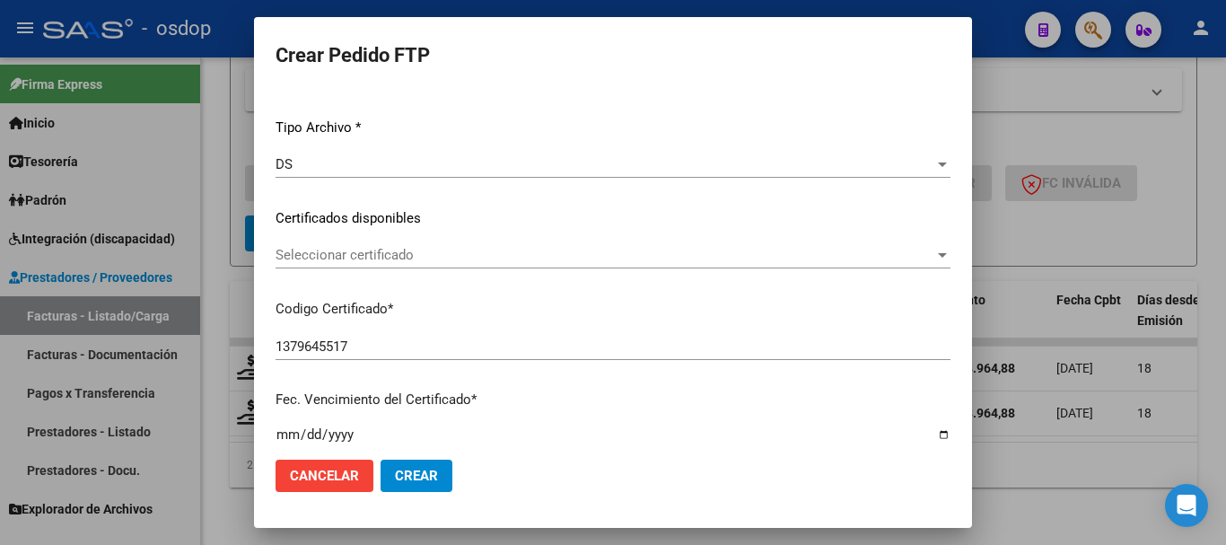
click at [396, 248] on span "Seleccionar certificado" at bounding box center [604, 255] width 659 height 16
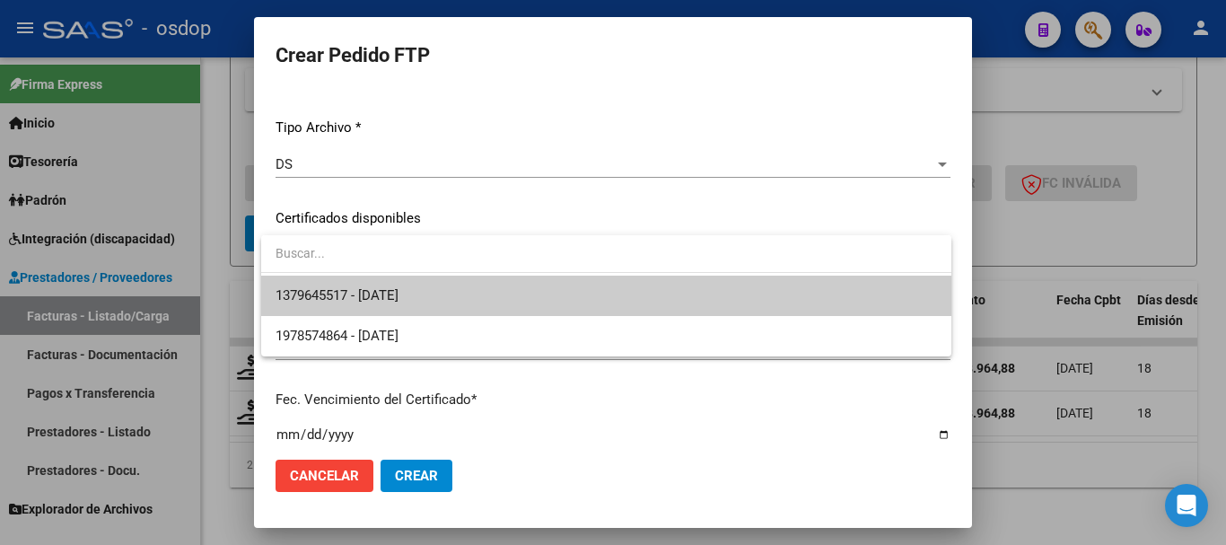
click at [398, 291] on span "1379645517 - [DATE]" at bounding box center [336, 295] width 123 height 16
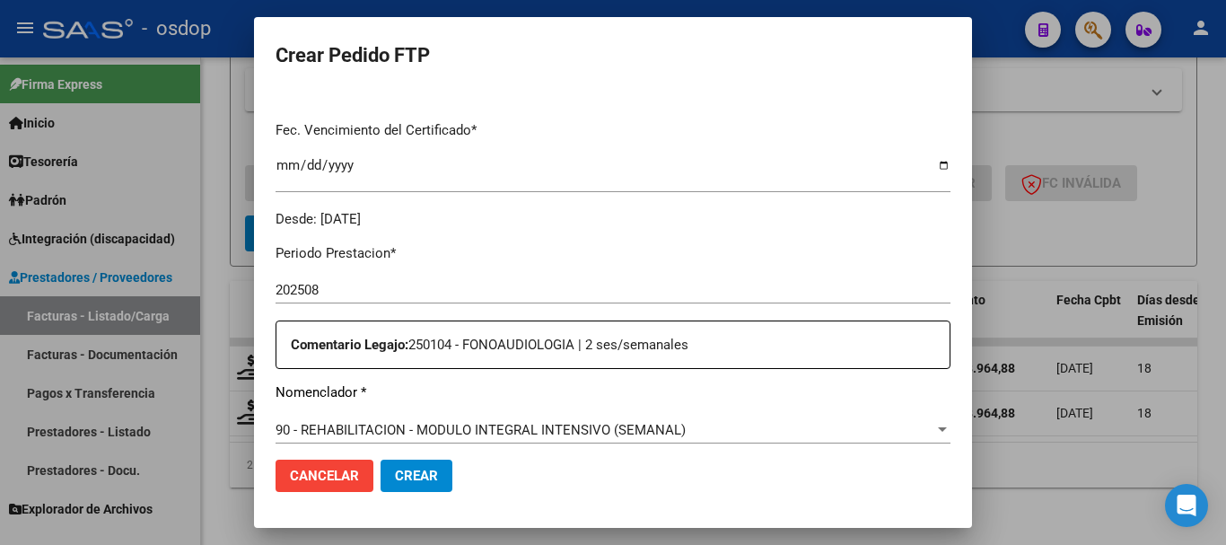
scroll to position [628, 0]
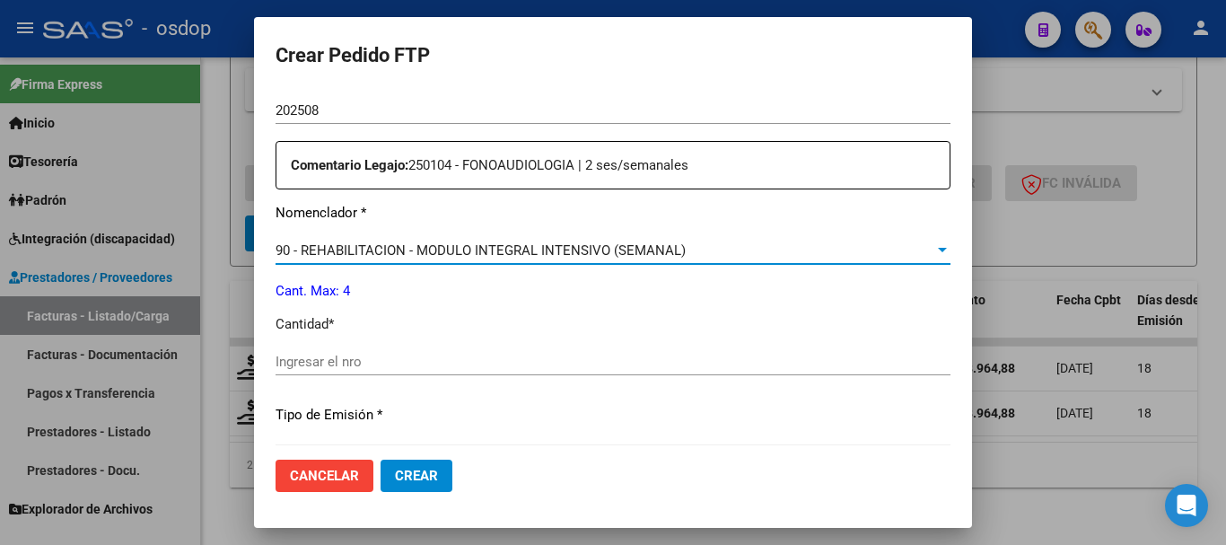
click at [473, 253] on span "90 - REHABILITACION - MODULO INTEGRAL INTENSIVO (SEMANAL)" at bounding box center [480, 250] width 410 height 16
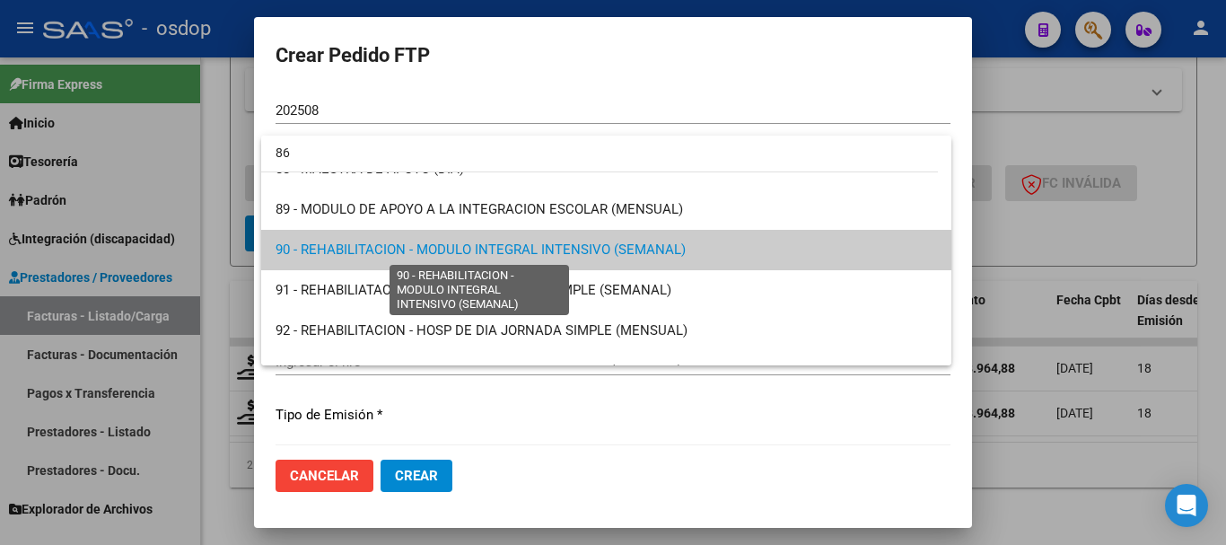
scroll to position [0, 0]
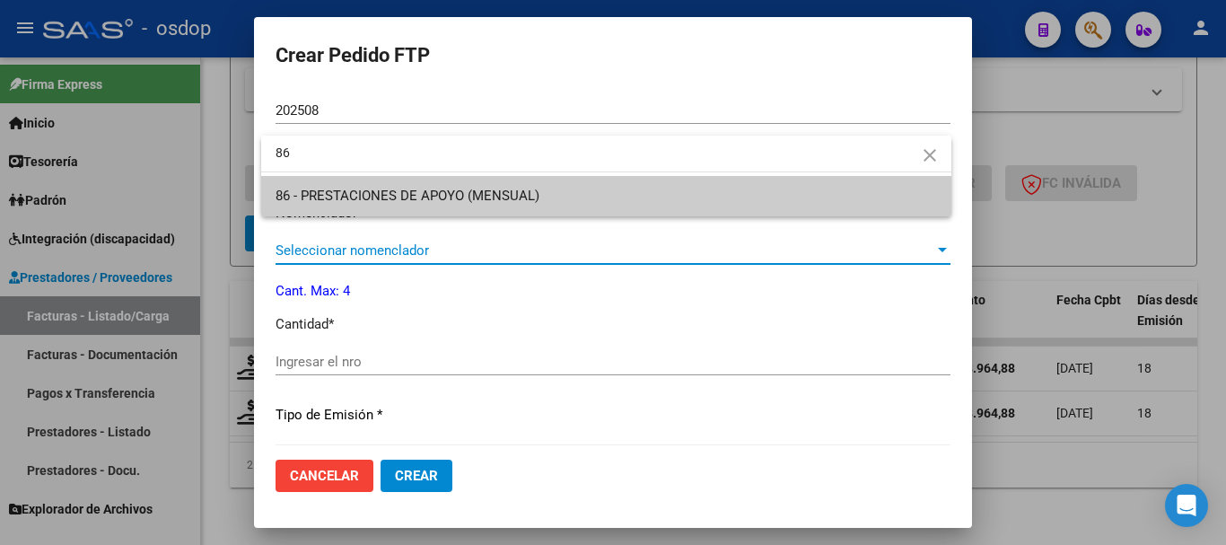
type input "86"
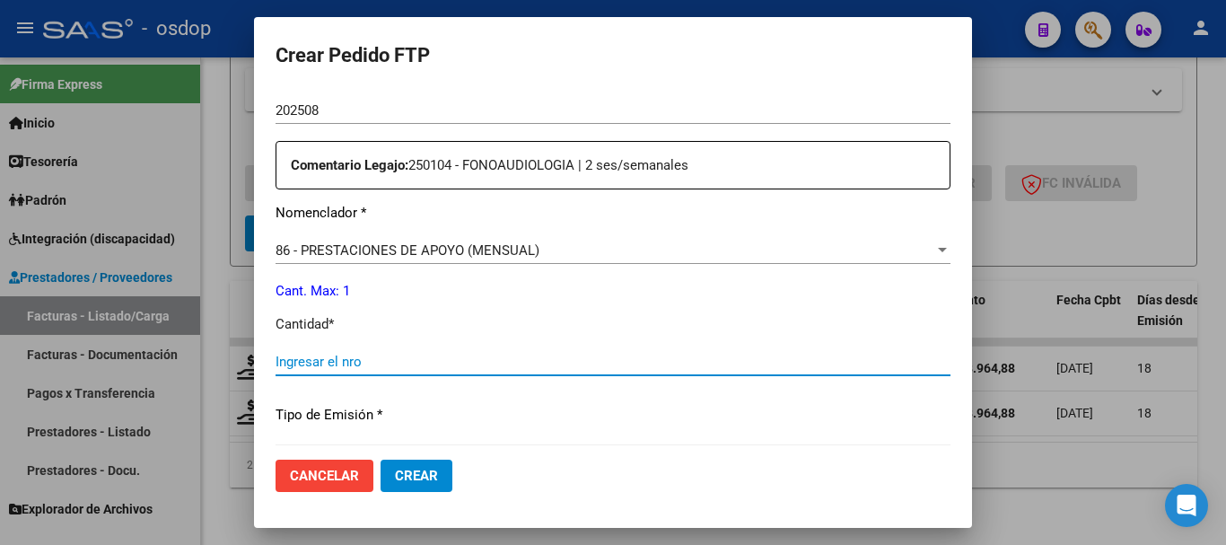
click at [412, 356] on input "Ingresar el nro" at bounding box center [612, 361] width 675 height 16
type input "1"
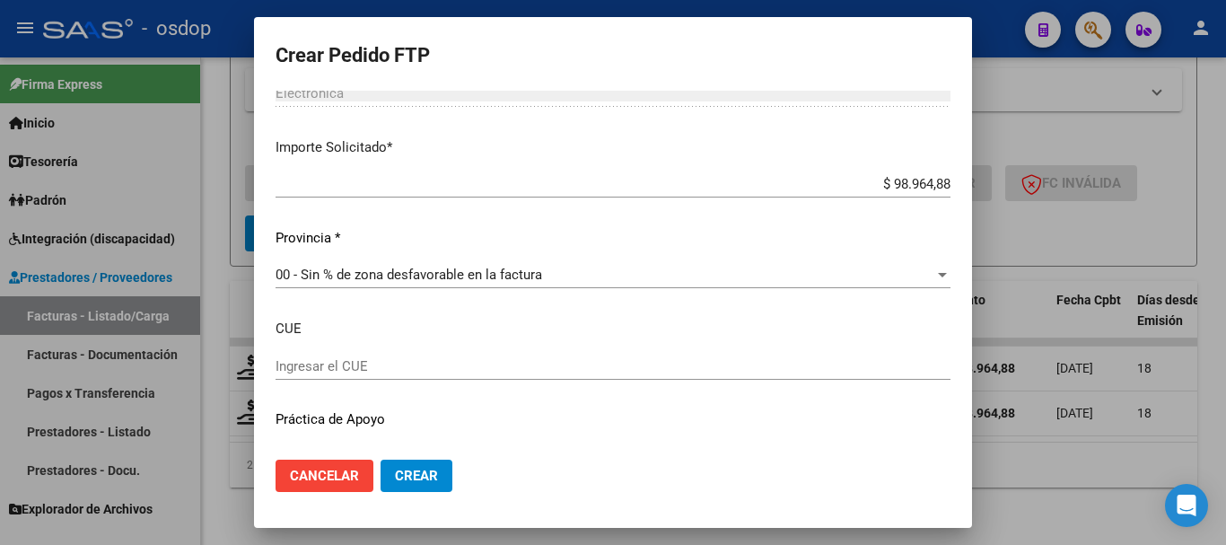
scroll to position [1028, 0]
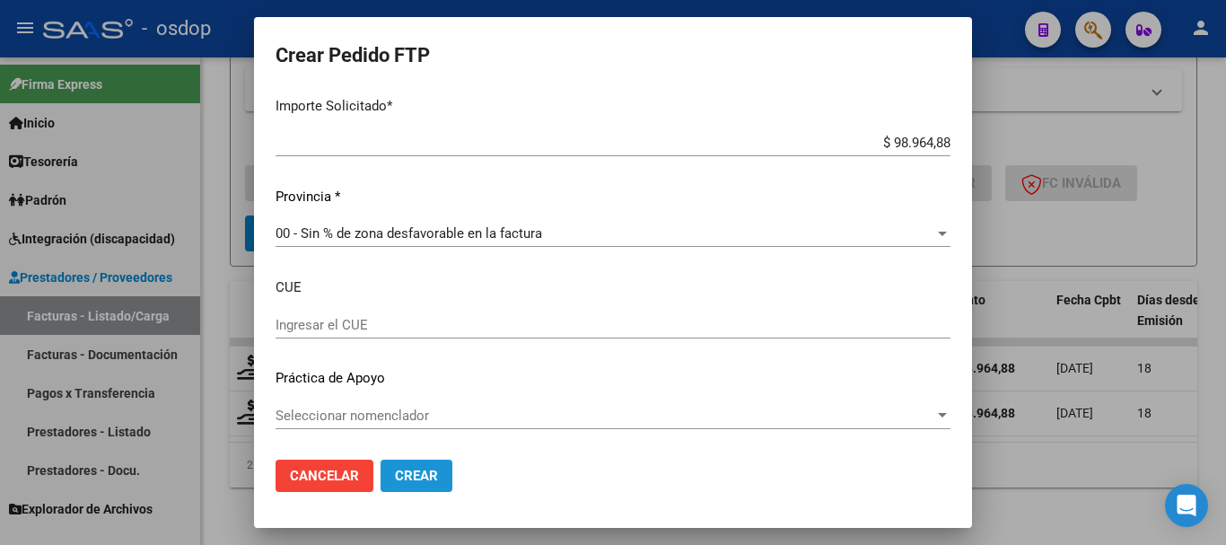
click at [425, 472] on span "Crear" at bounding box center [416, 475] width 43 height 16
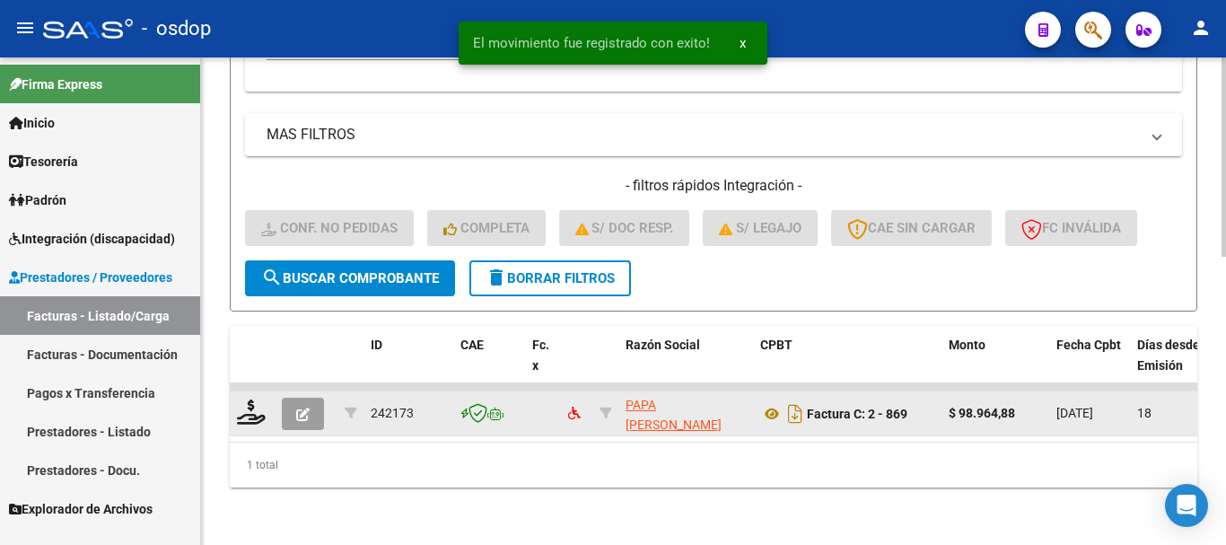
scroll to position [704, 0]
click at [255, 402] on icon at bounding box center [251, 411] width 29 height 25
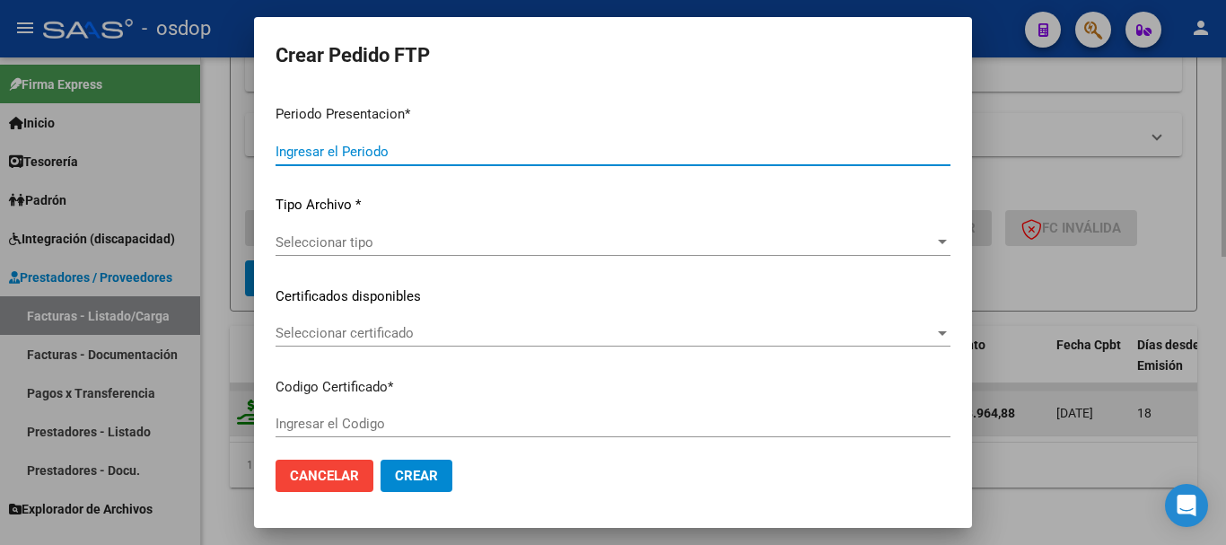
type input "202508"
type input "$ 98.964,88"
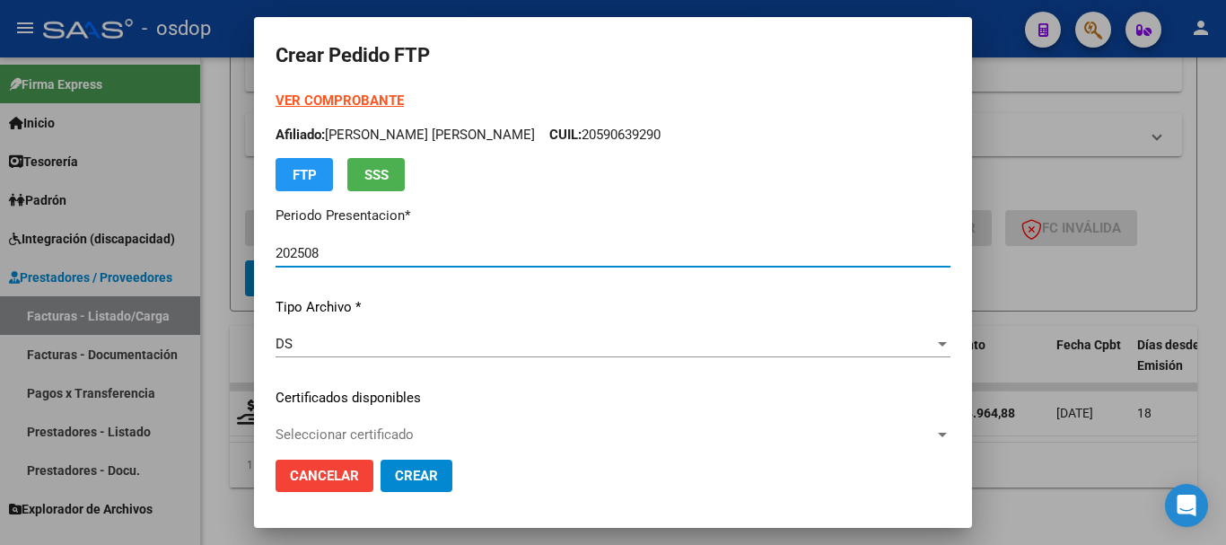
type input "1379645517"
type input "[DATE]"
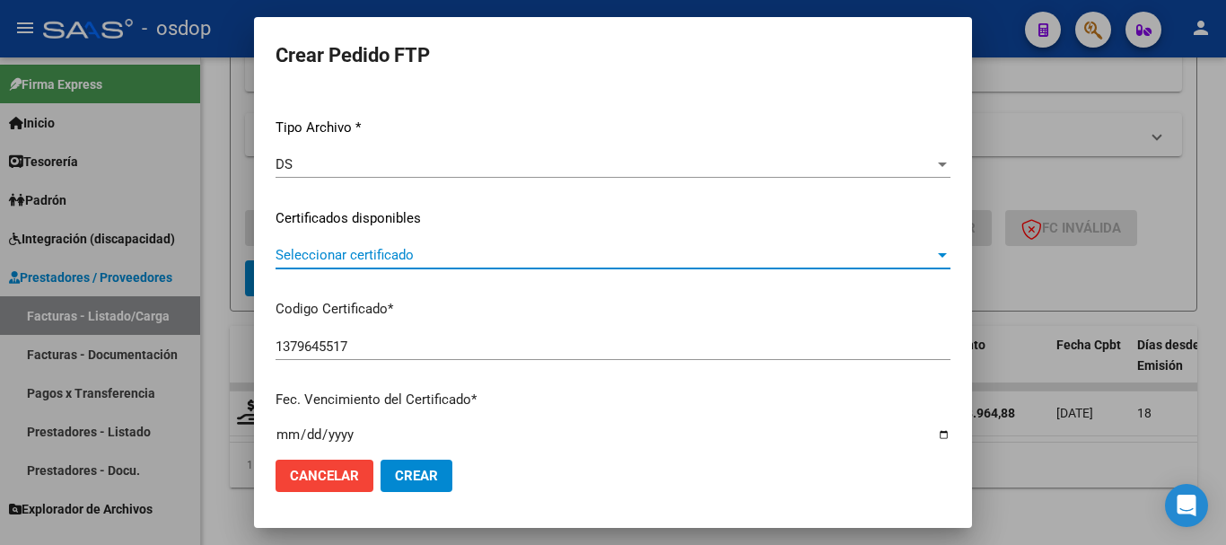
click at [418, 247] on span "Seleccionar certificado" at bounding box center [604, 255] width 659 height 16
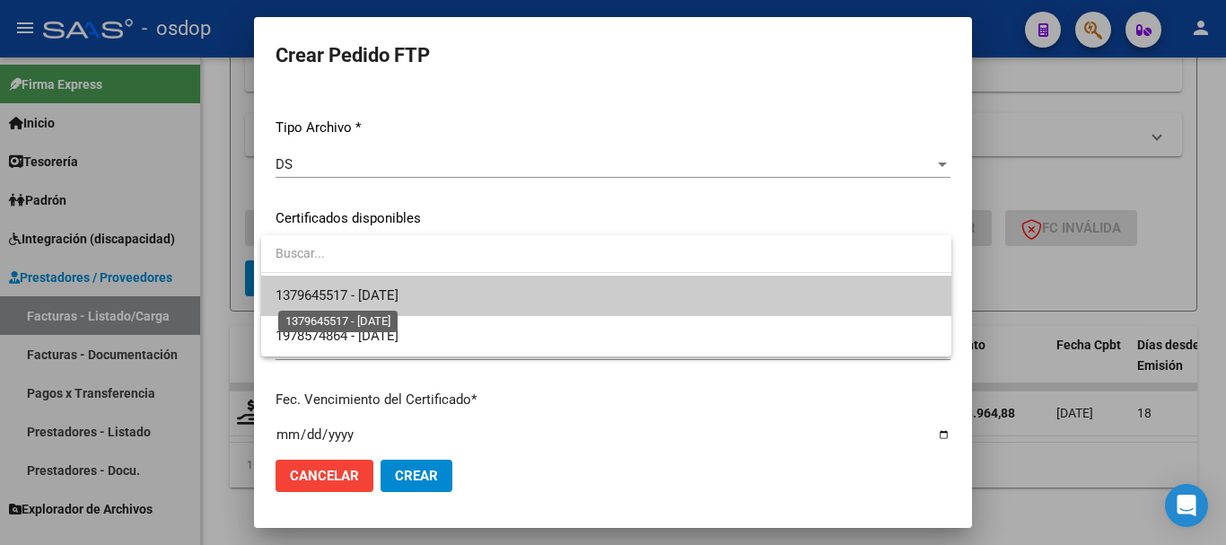
click at [398, 291] on span "1379645517 - [DATE]" at bounding box center [336, 295] width 123 height 16
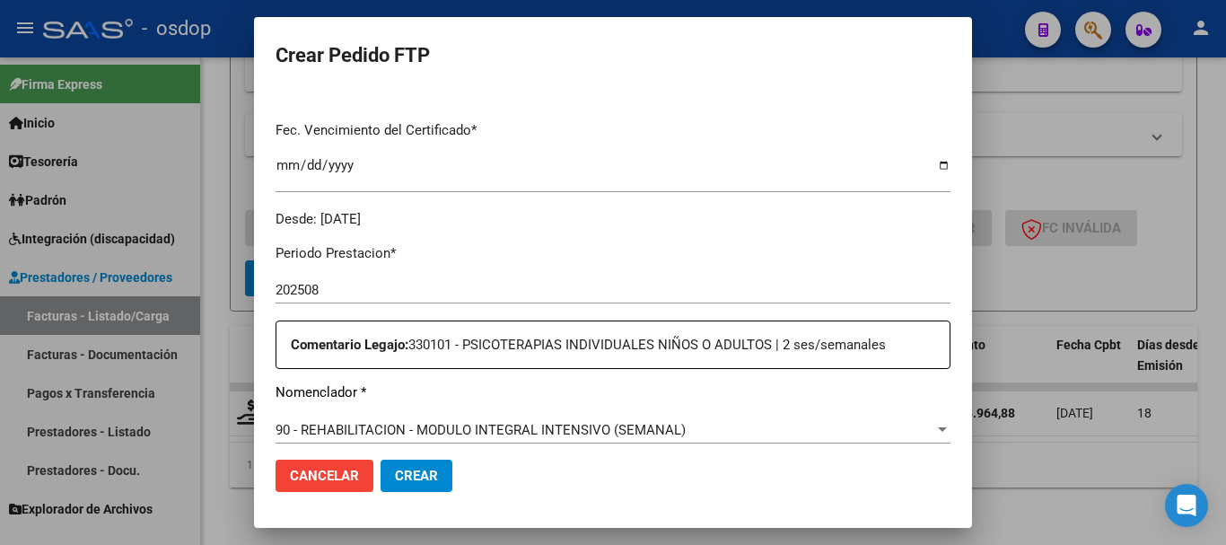
scroll to position [628, 0]
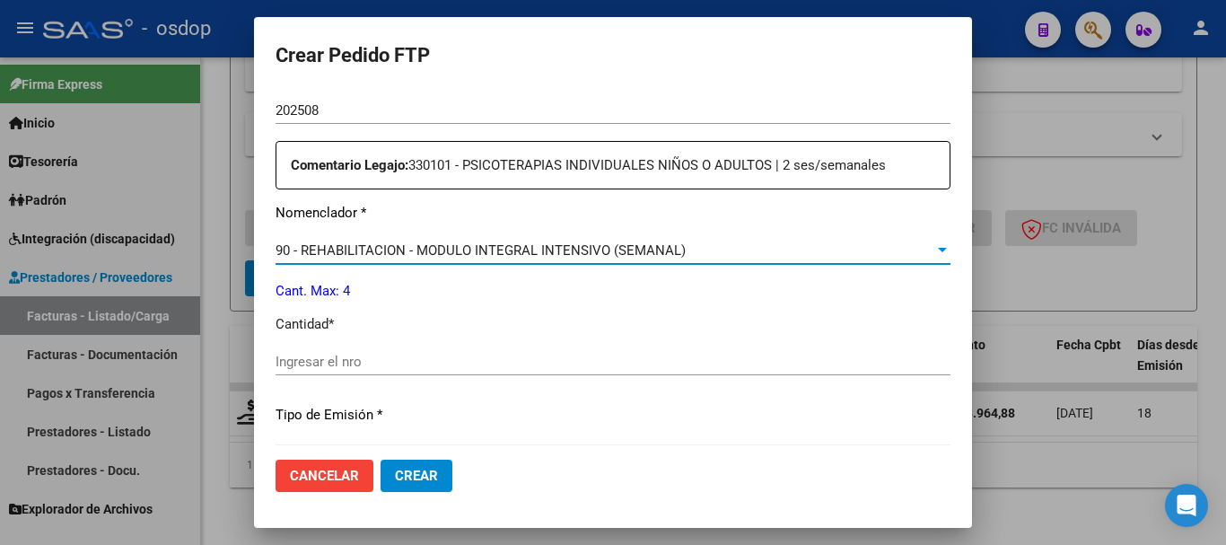
click at [433, 248] on span "90 - REHABILITACION - MODULO INTEGRAL INTENSIVO (SEMANAL)" at bounding box center [480, 250] width 410 height 16
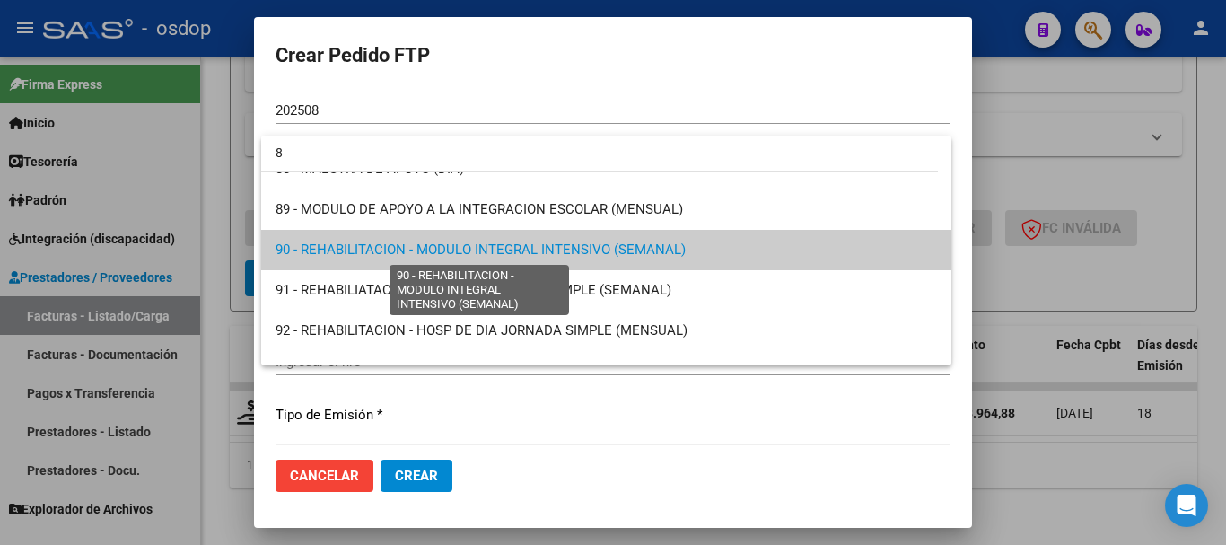
scroll to position [0, 0]
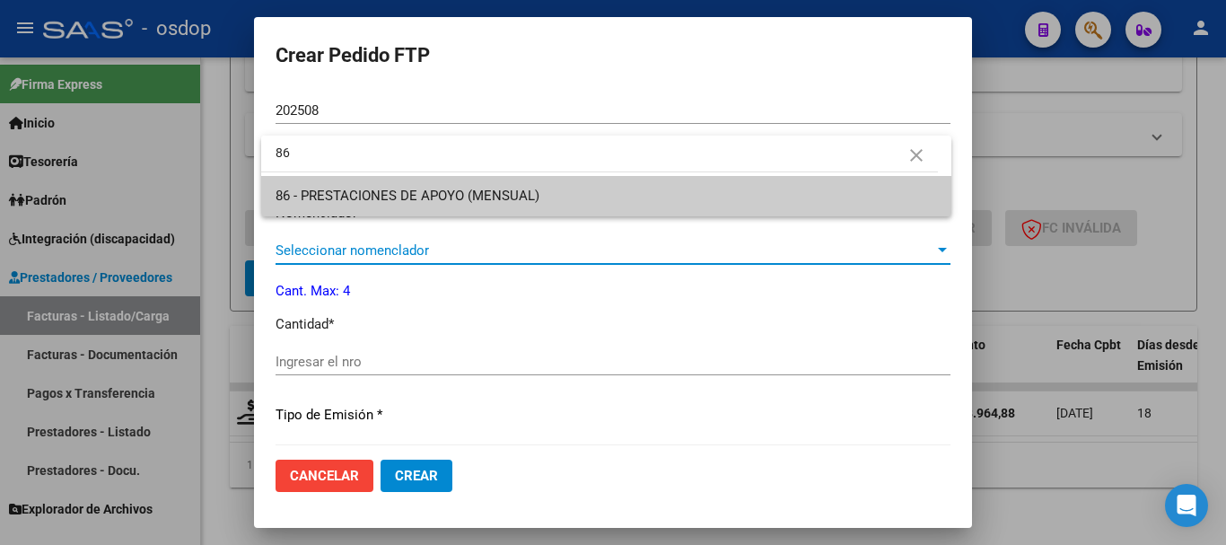
type input "86"
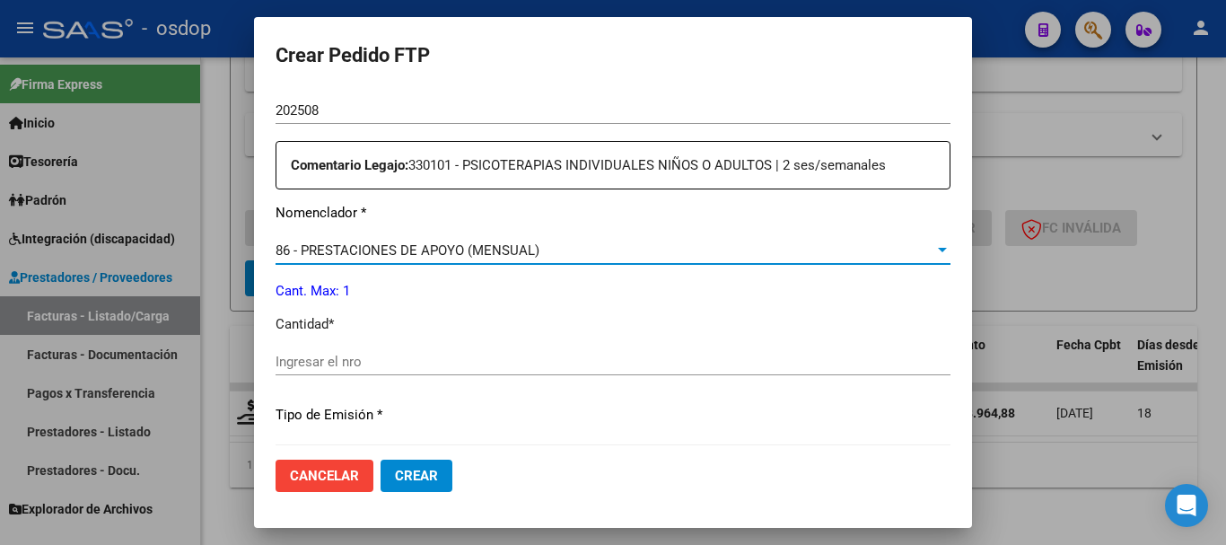
click at [389, 361] on input "Ingresar el nro" at bounding box center [612, 361] width 675 height 16
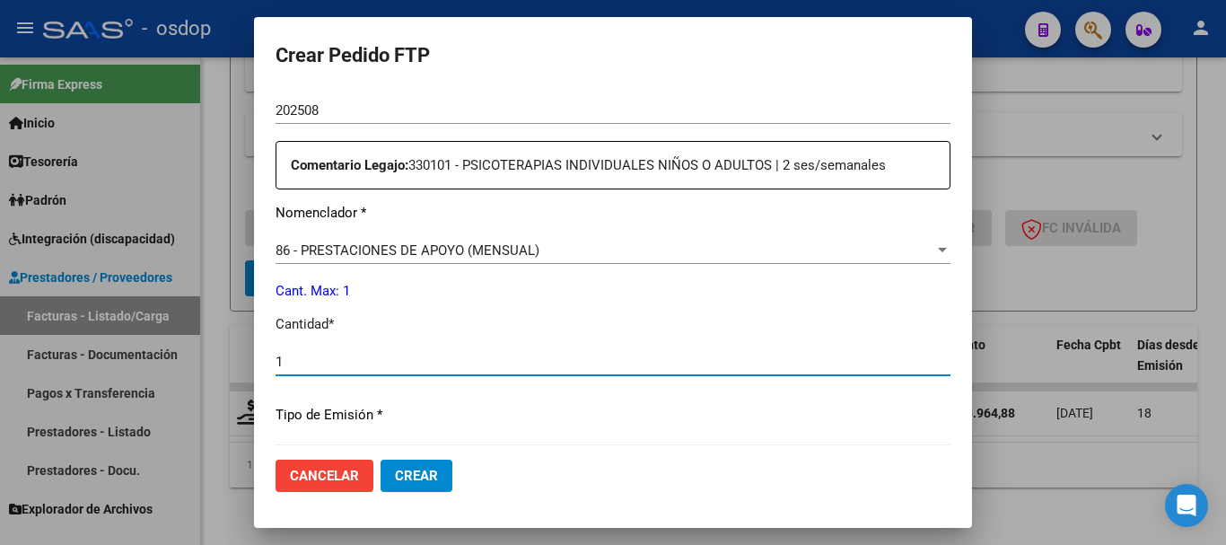
type input "1"
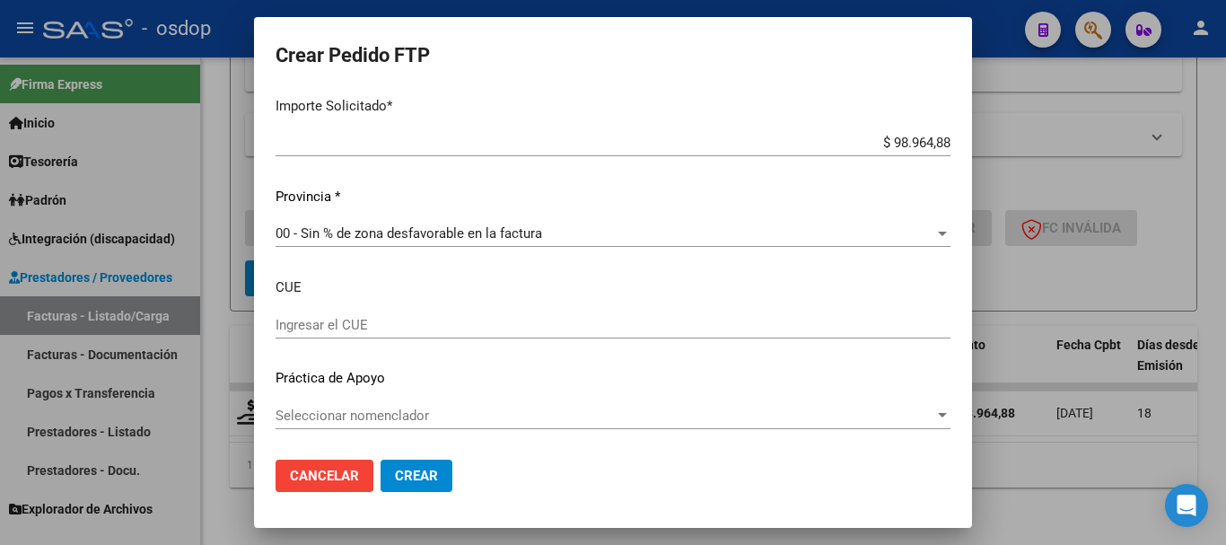
click at [415, 468] on span "Crear" at bounding box center [416, 475] width 43 height 16
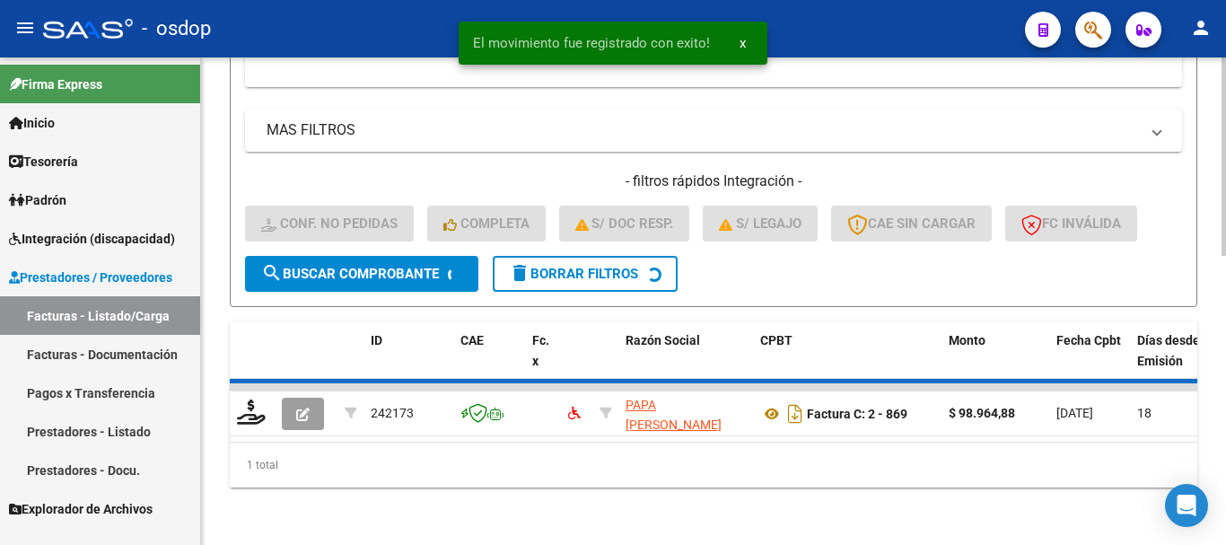
scroll to position [676, 0]
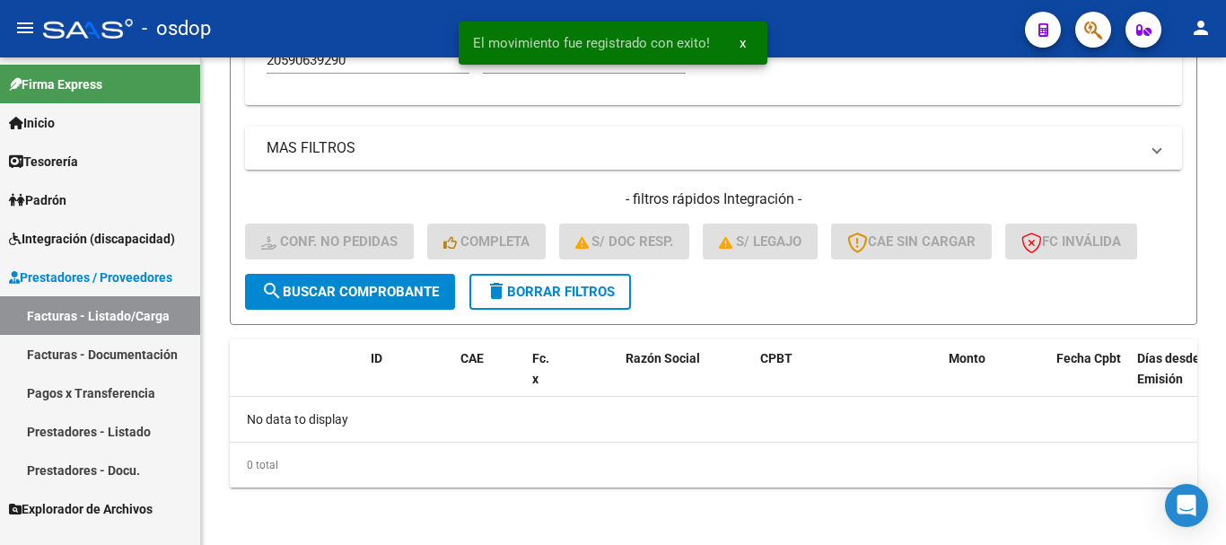
click at [87, 242] on span "Integración (discapacidad)" at bounding box center [92, 239] width 166 height 20
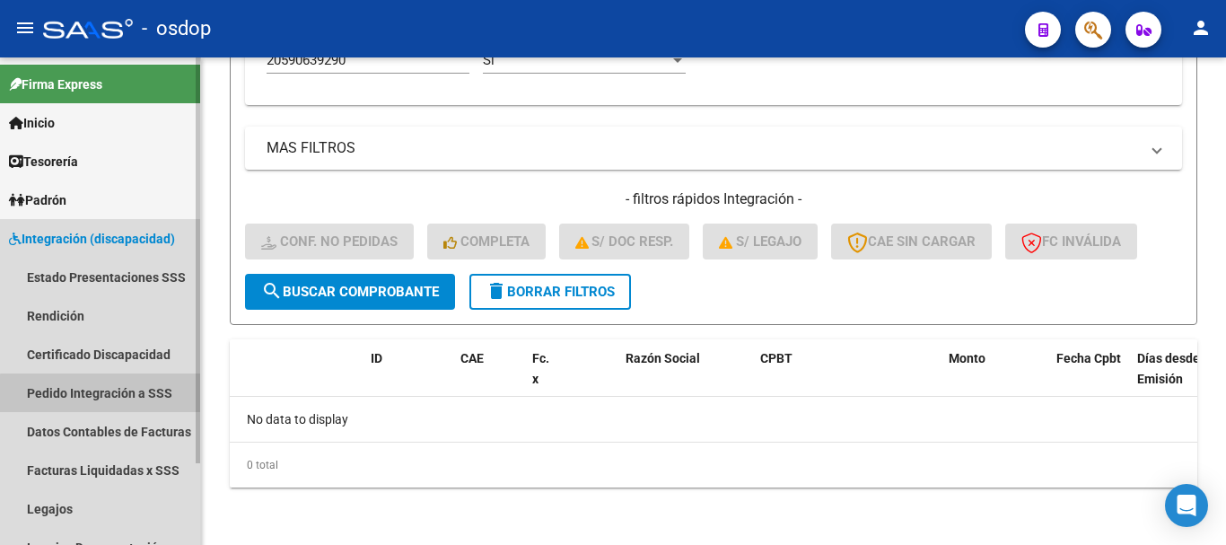
click at [108, 394] on link "Pedido Integración a SSS" at bounding box center [100, 392] width 200 height 39
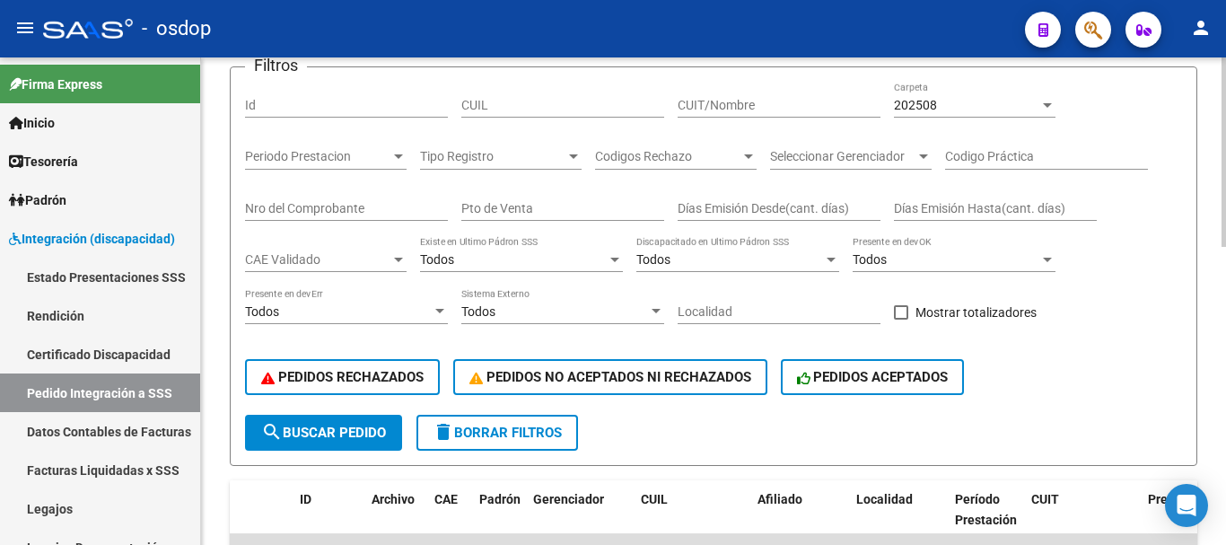
scroll to position [90, 0]
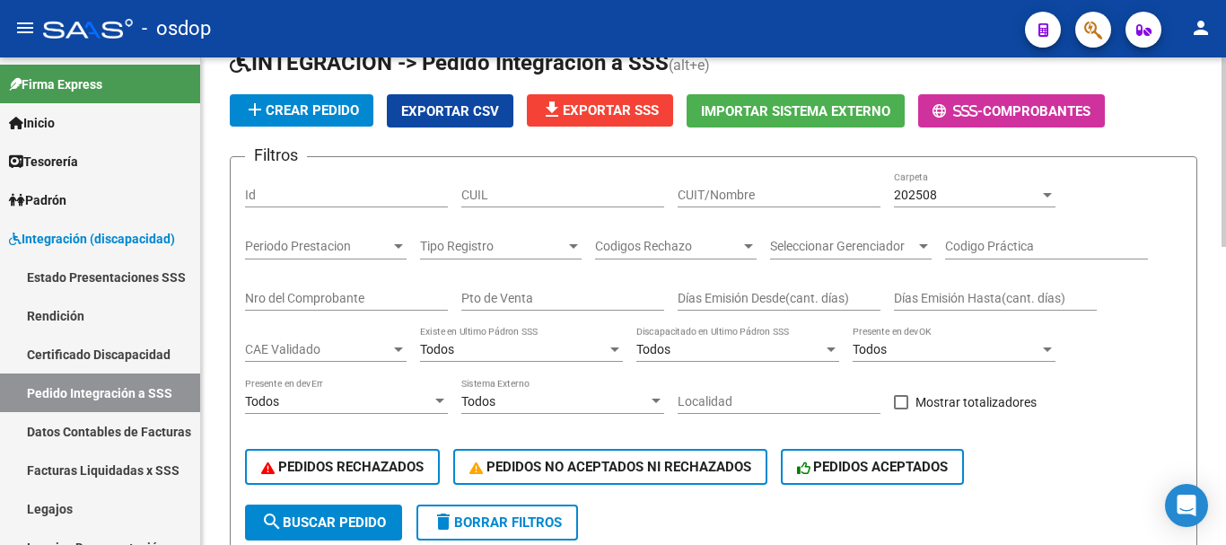
click at [561, 189] on input "CUIL" at bounding box center [562, 195] width 203 height 15
paste input "20590639290"
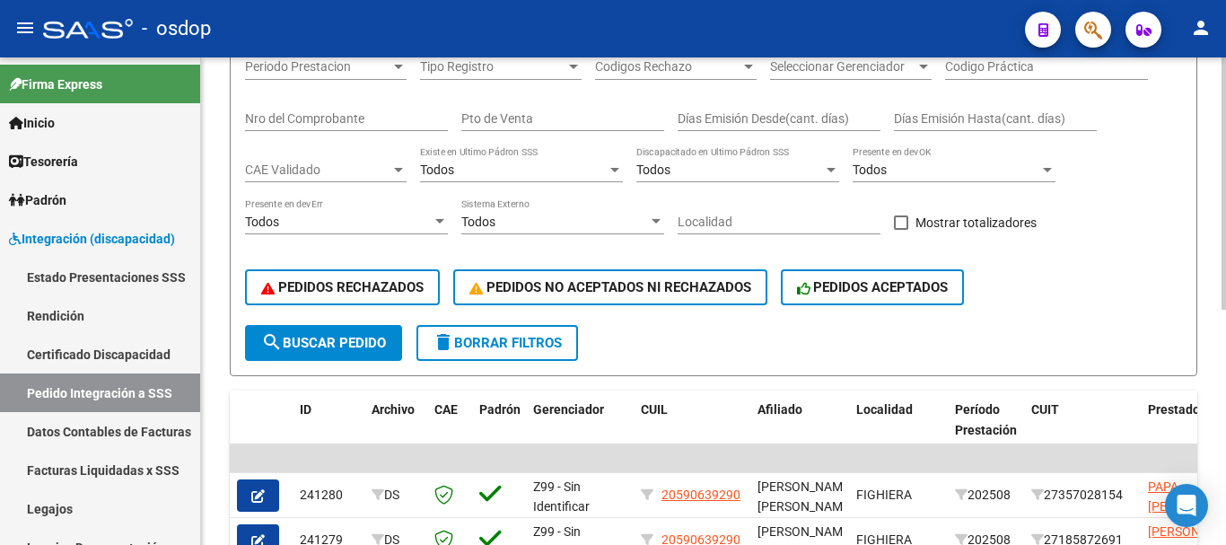
scroll to position [449, 0]
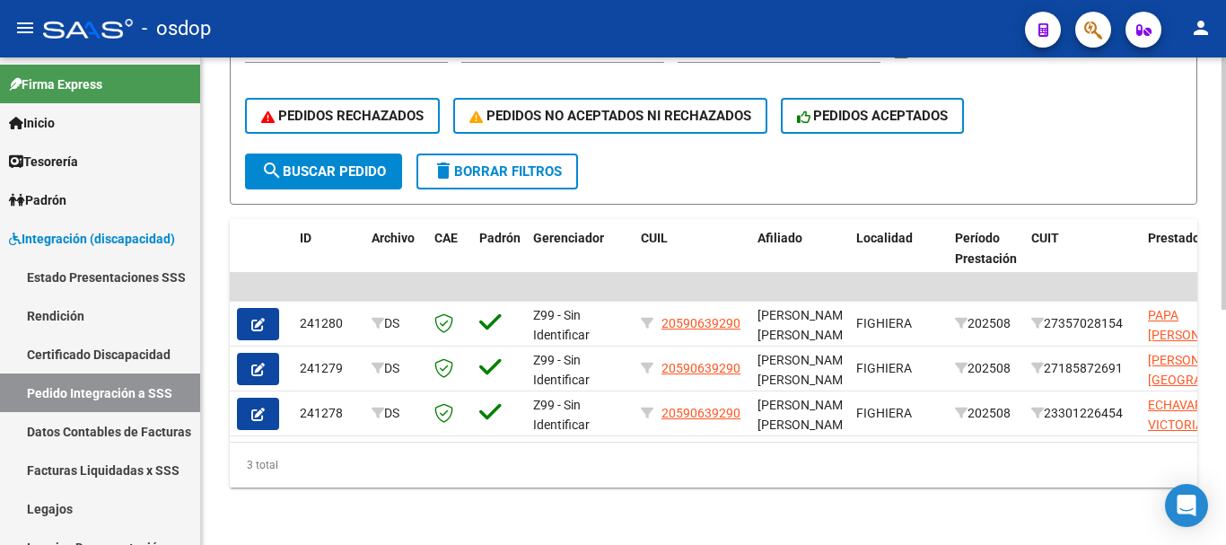
type input "20590639290"
click at [531, 163] on span "delete Borrar Filtros" at bounding box center [496, 171] width 129 height 16
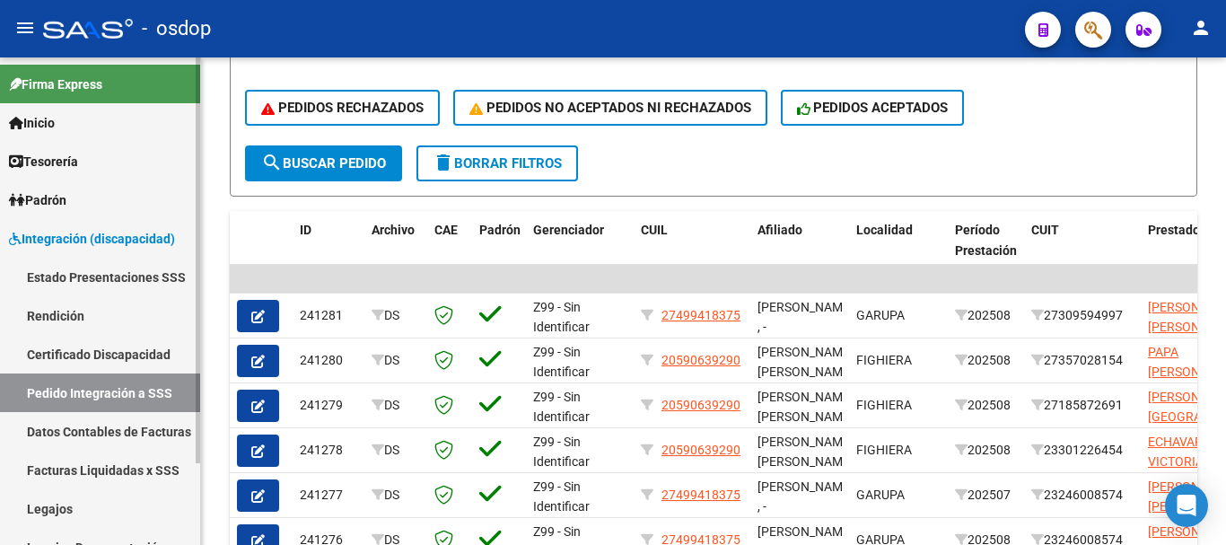
click at [104, 247] on span "Integración (discapacidad)" at bounding box center [92, 239] width 166 height 20
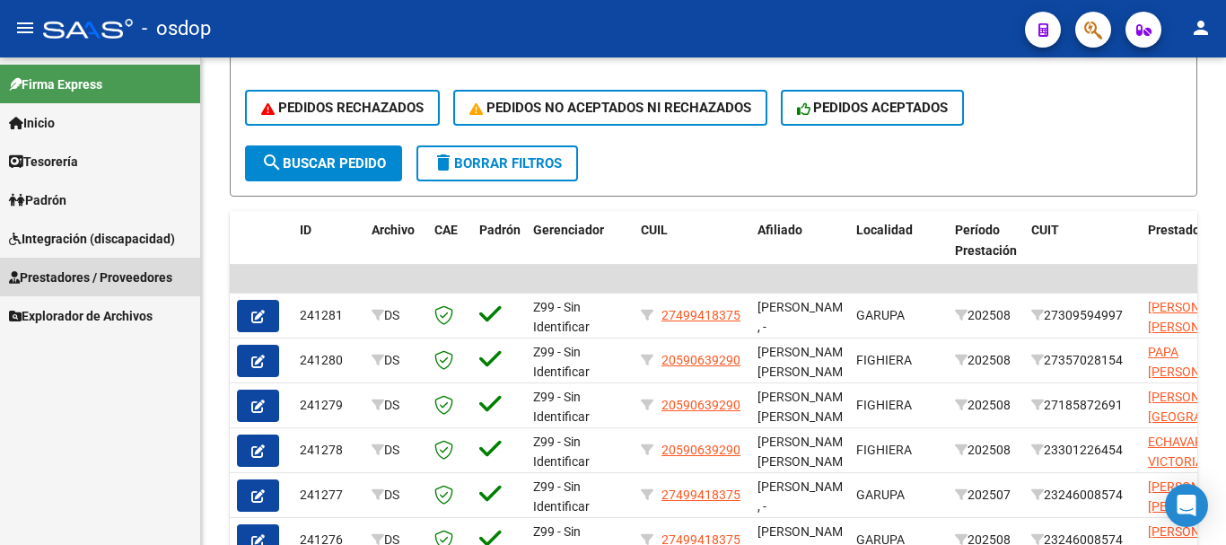
click at [118, 268] on span "Prestadores / Proveedores" at bounding box center [90, 277] width 163 height 20
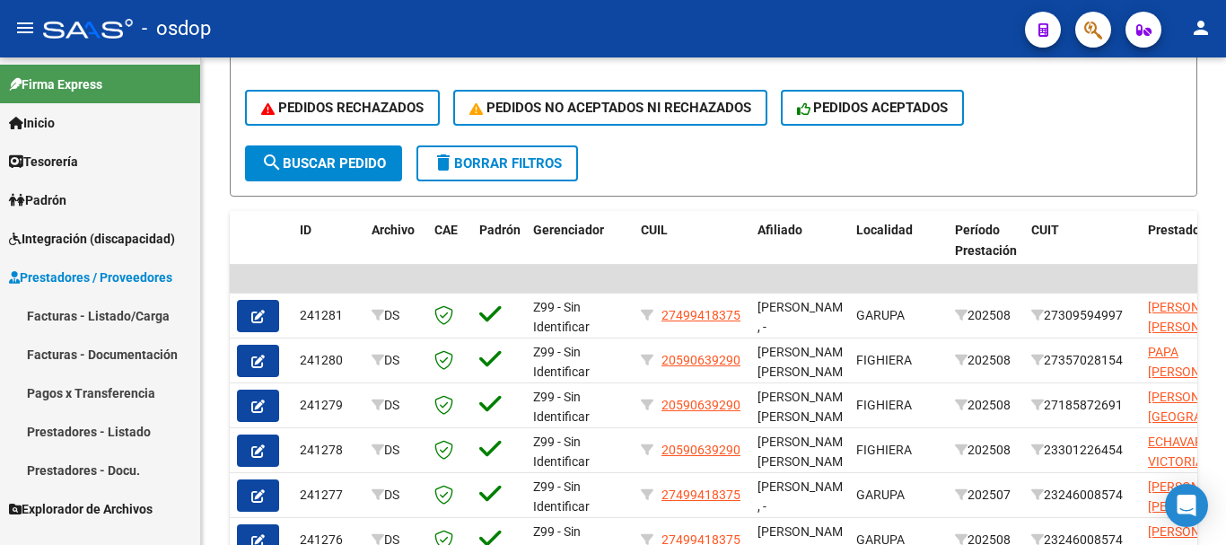
click at [133, 320] on link "Facturas - Listado/Carga" at bounding box center [100, 315] width 200 height 39
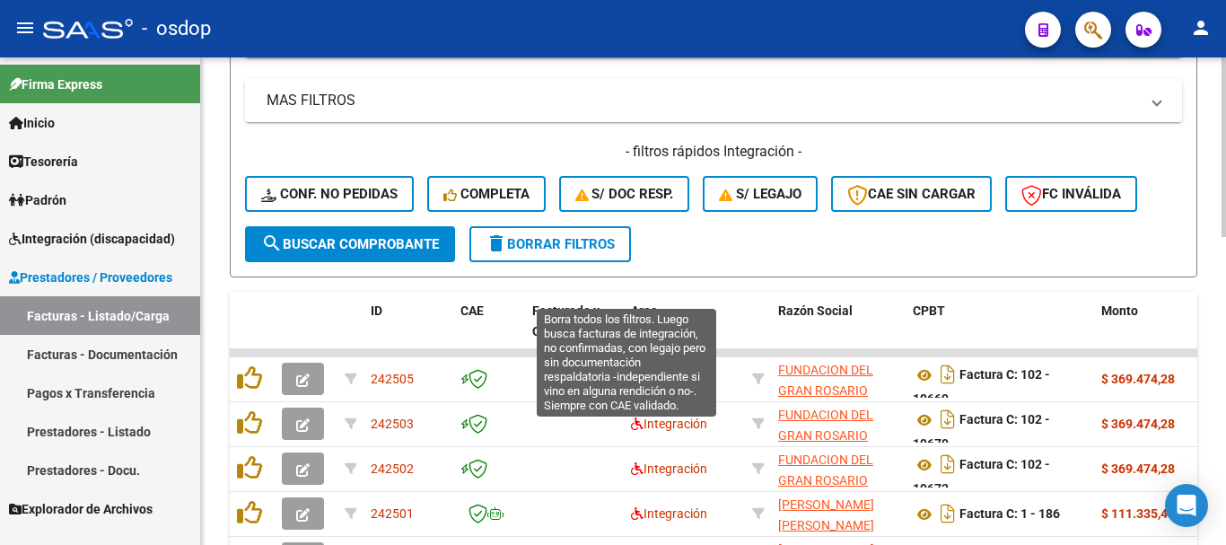
scroll to position [269, 0]
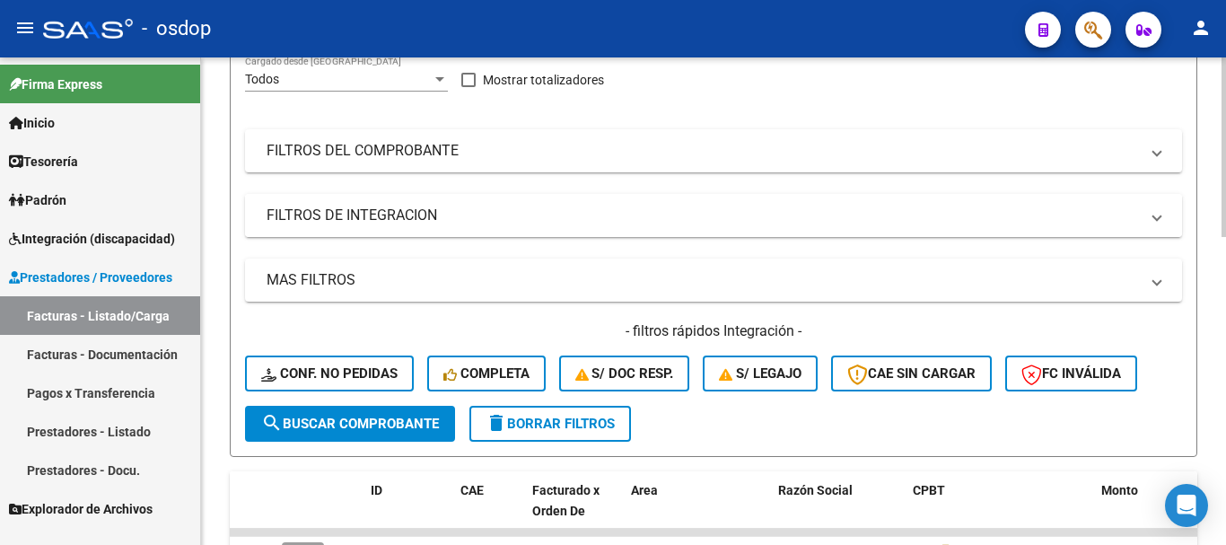
click at [426, 227] on mat-expansion-panel-header "FILTROS DE INTEGRACION" at bounding box center [713, 215] width 937 height 43
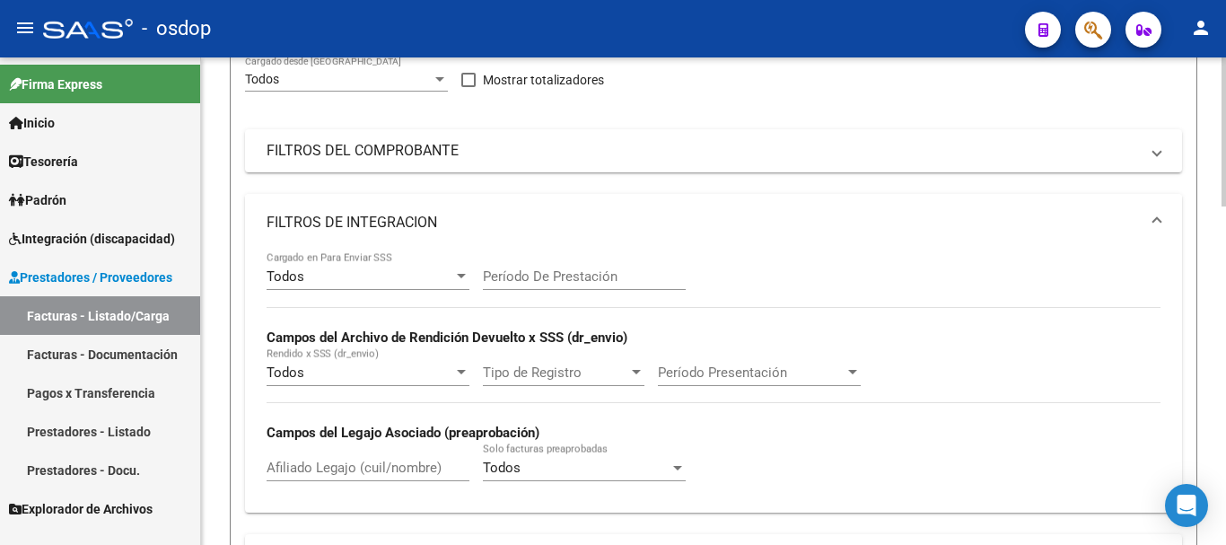
scroll to position [359, 0]
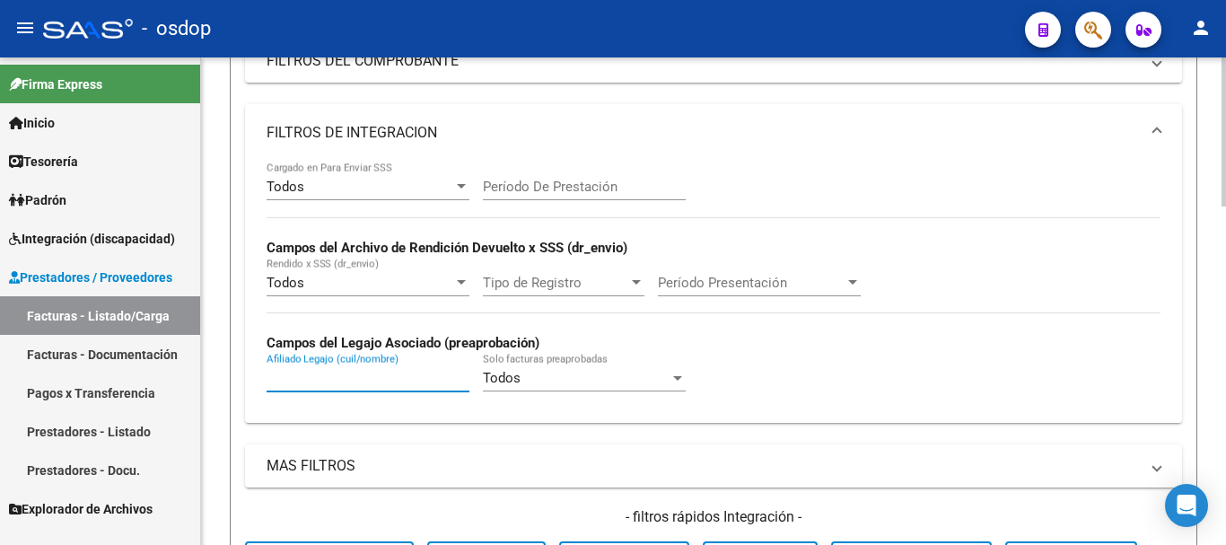
click at [370, 384] on input "Afiliado Legajo (cuil/nombre)" at bounding box center [367, 378] width 203 height 16
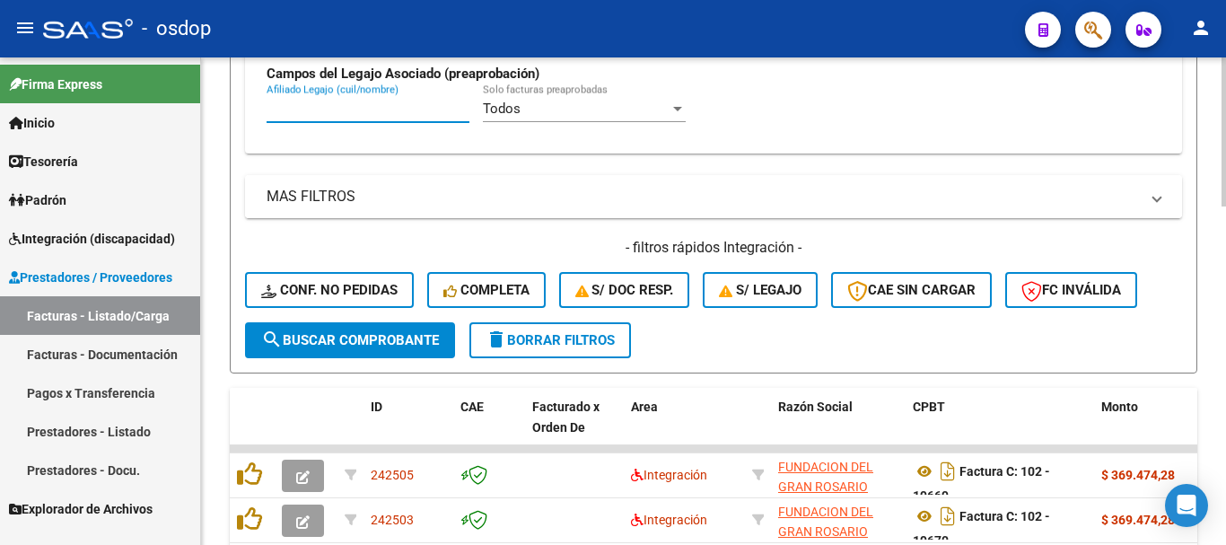
paste input "27490416132"
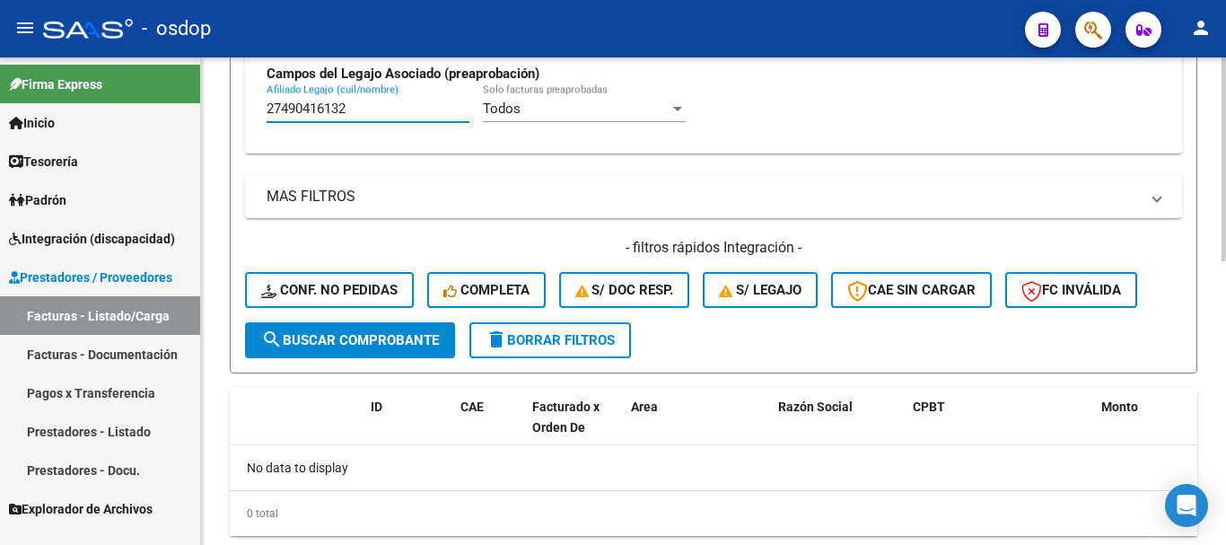
scroll to position [676, 0]
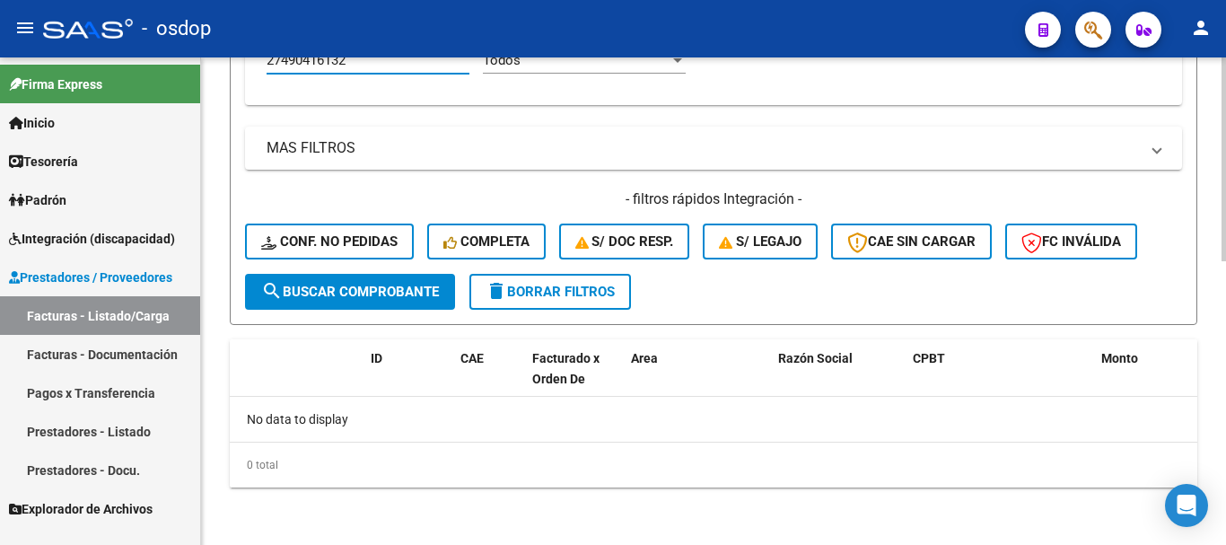
type input "27490416132"
click at [571, 292] on span "delete Borrar Filtros" at bounding box center [549, 292] width 129 height 16
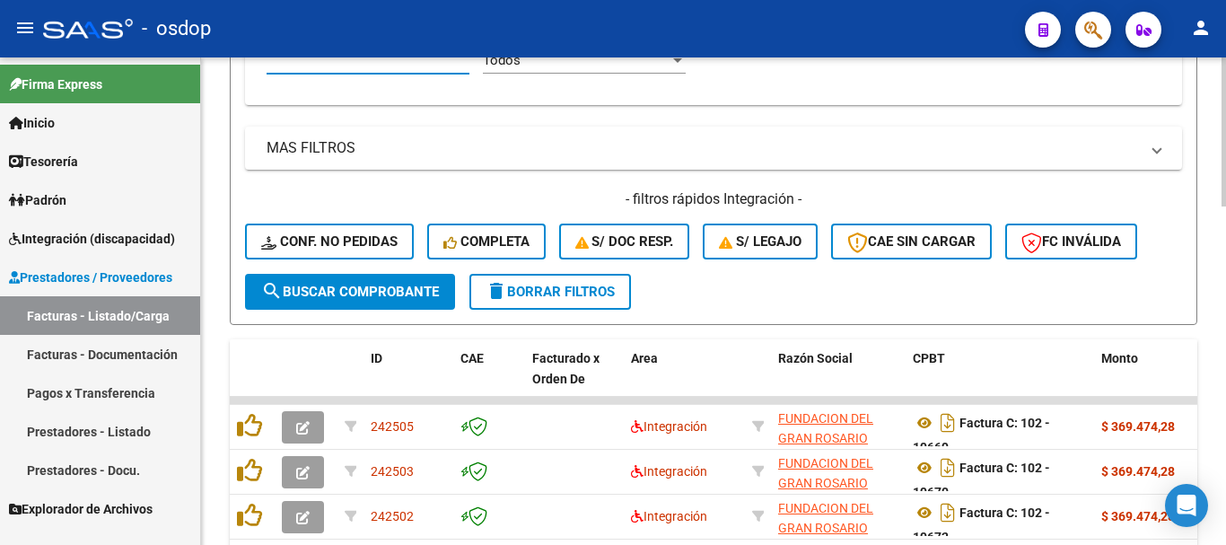
click at [375, 61] on input "Afiliado Legajo (cuil/nombre)" at bounding box center [367, 60] width 203 height 16
paste input "27490416132"
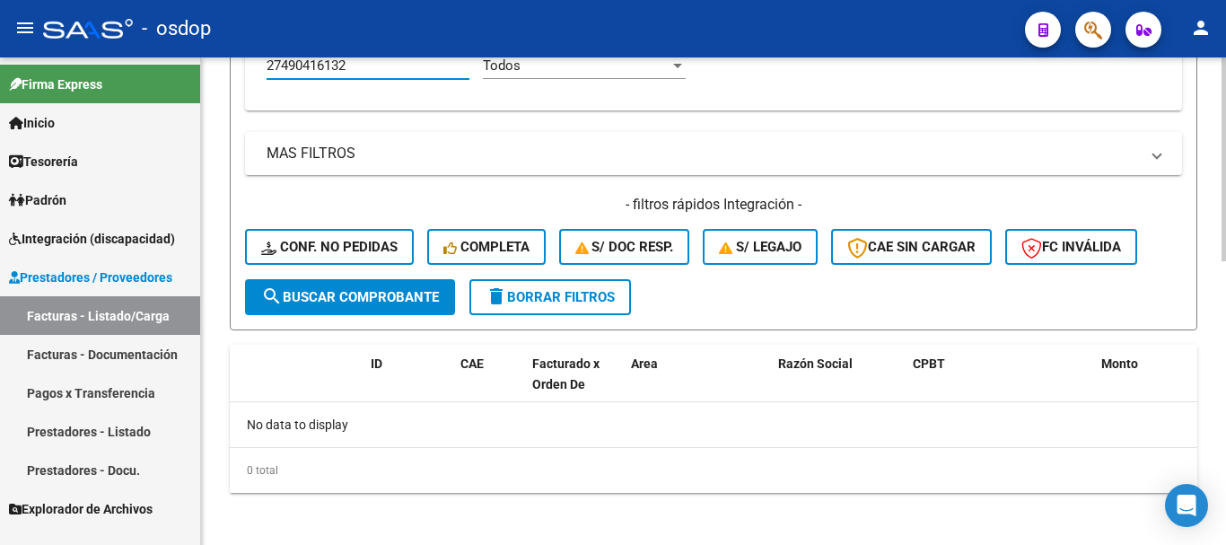
type input "27490416132"
click at [567, 290] on span "delete Borrar Filtros" at bounding box center [549, 297] width 129 height 16
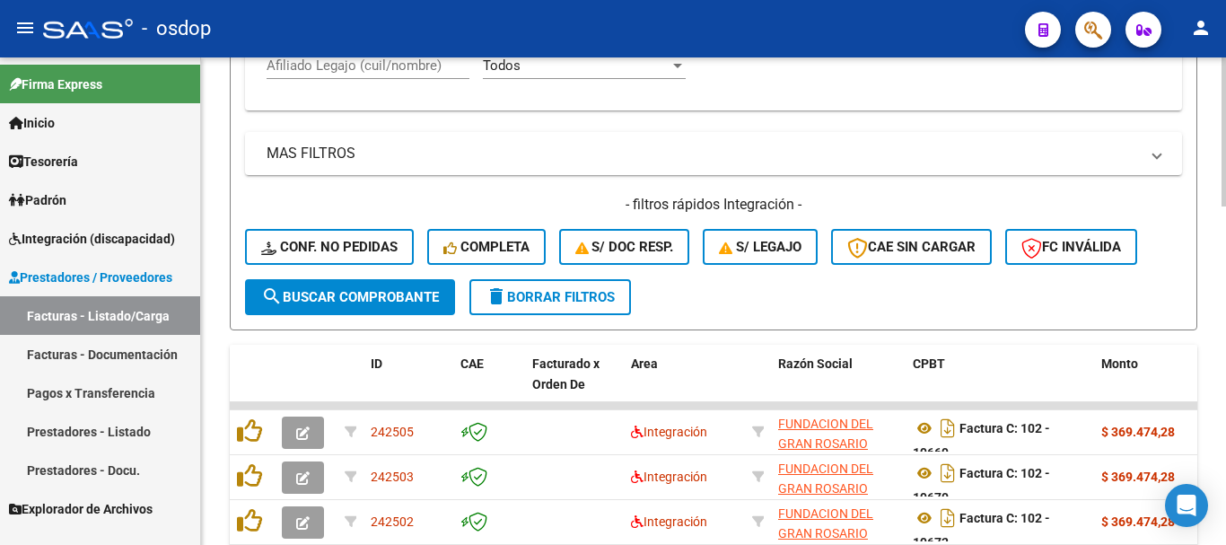
click at [394, 66] on input "Afiliado Legajo (cuil/nombre)" at bounding box center [367, 65] width 203 height 16
paste input "27490416132"
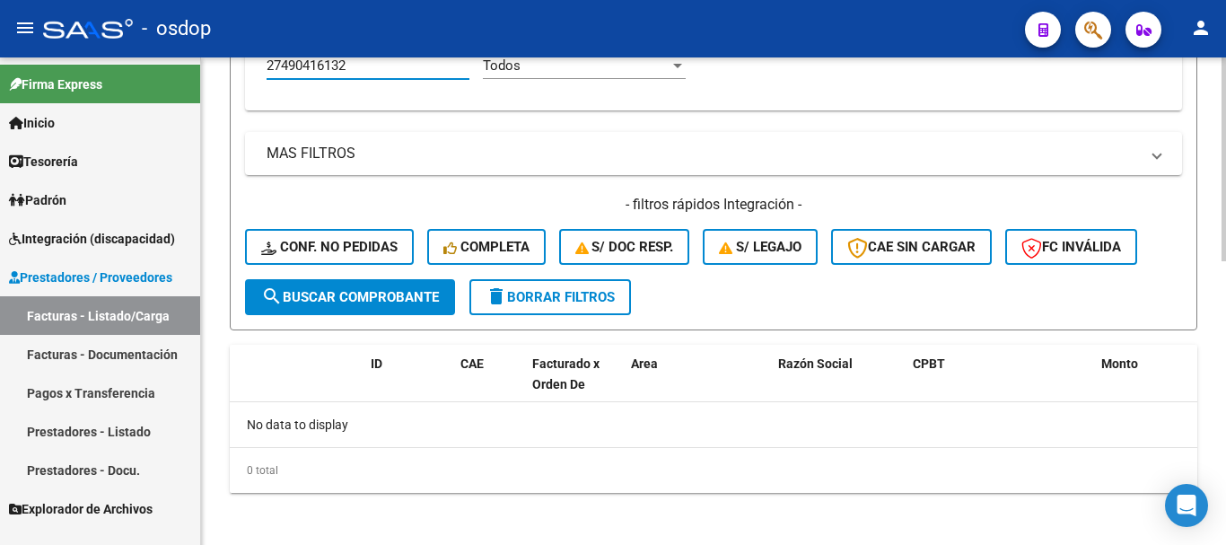
type input "27490416132"
click at [521, 296] on span "delete Borrar Filtros" at bounding box center [549, 297] width 129 height 16
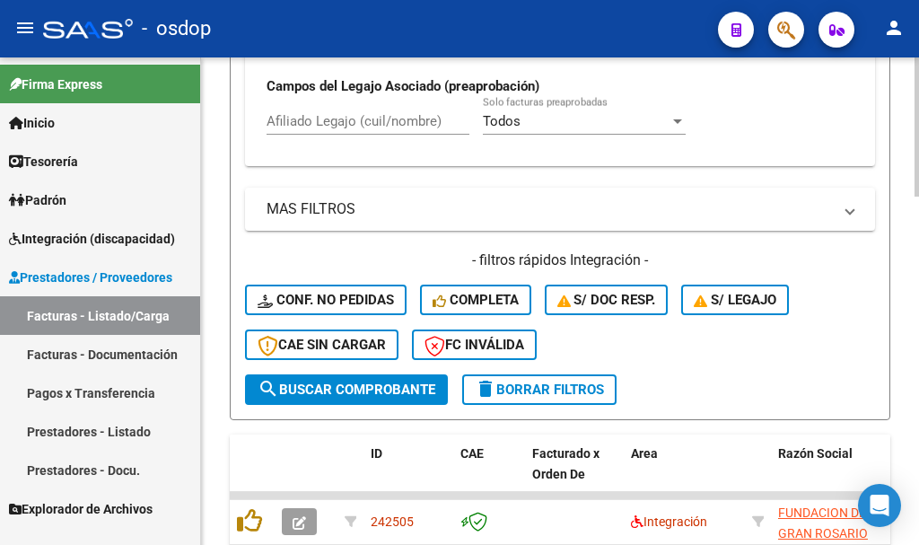
scroll to position [745, 0]
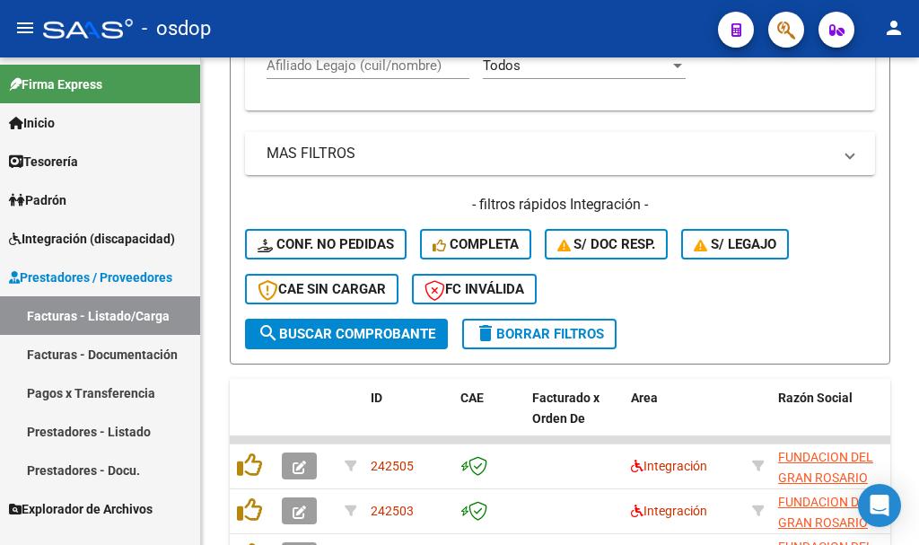
click at [111, 432] on link "Prestadores - Listado" at bounding box center [100, 431] width 200 height 39
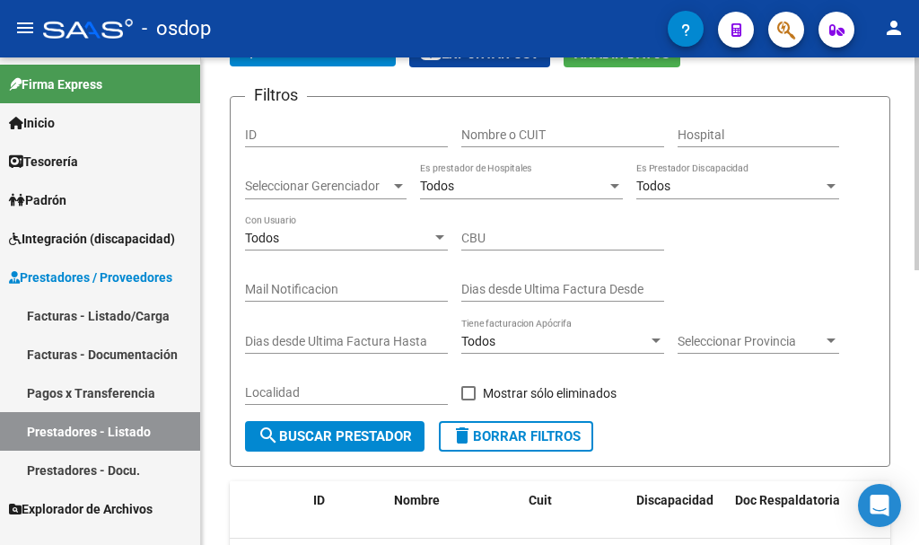
scroll to position [3, 0]
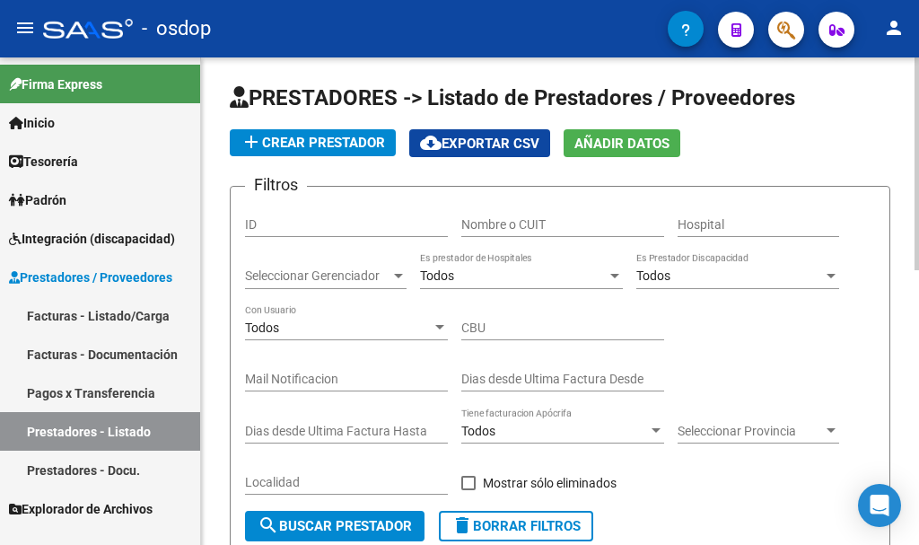
click at [516, 234] on div "Nombre o CUIT" at bounding box center [562, 219] width 203 height 36
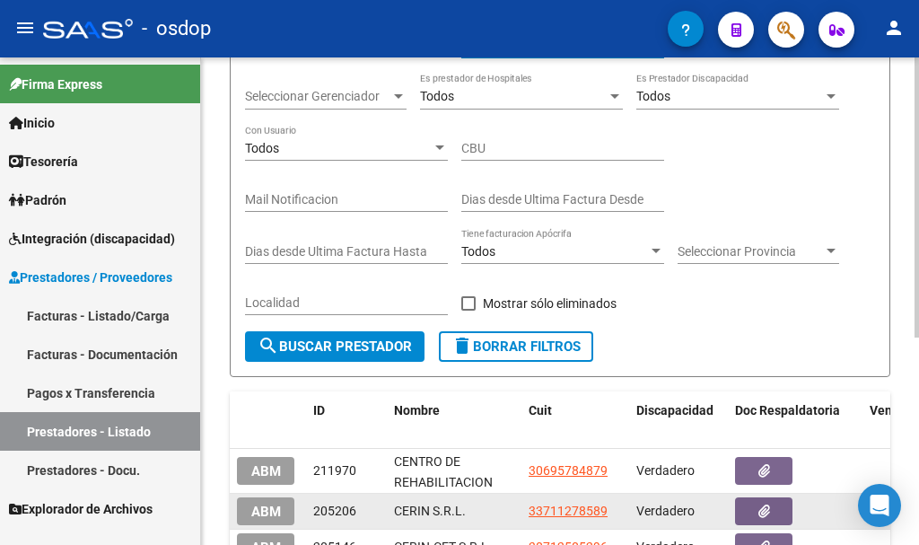
scroll to position [362, 0]
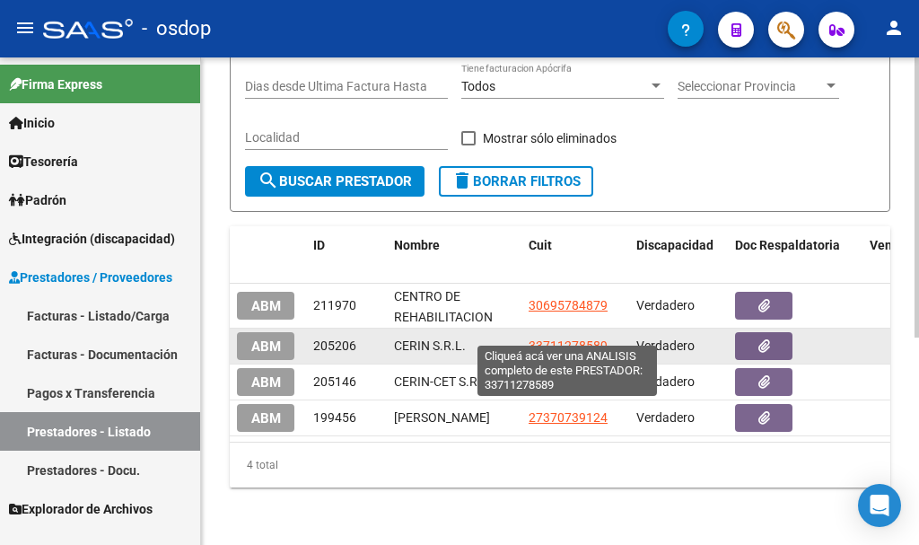
type input "[PERSON_NAME]"
click at [570, 338] on span "33711278589" at bounding box center [567, 345] width 79 height 14
type textarea "33711278589"
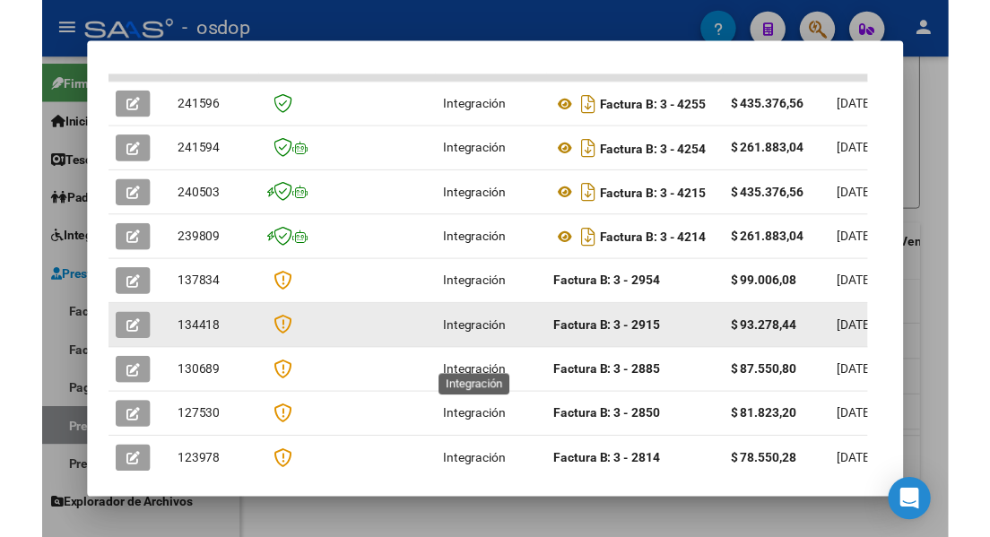
scroll to position [331, 0]
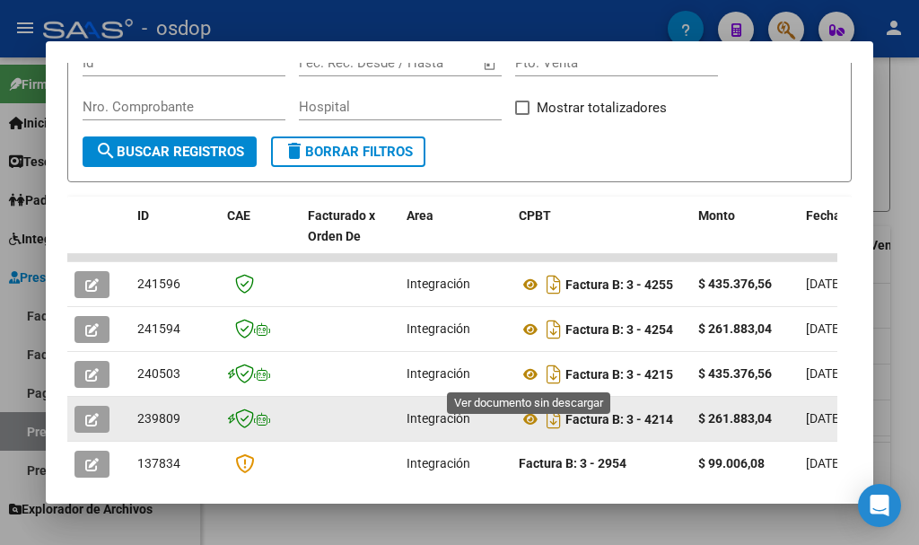
drag, startPoint x: 529, startPoint y: 372, endPoint x: 529, endPoint y: 405, distance: 32.3
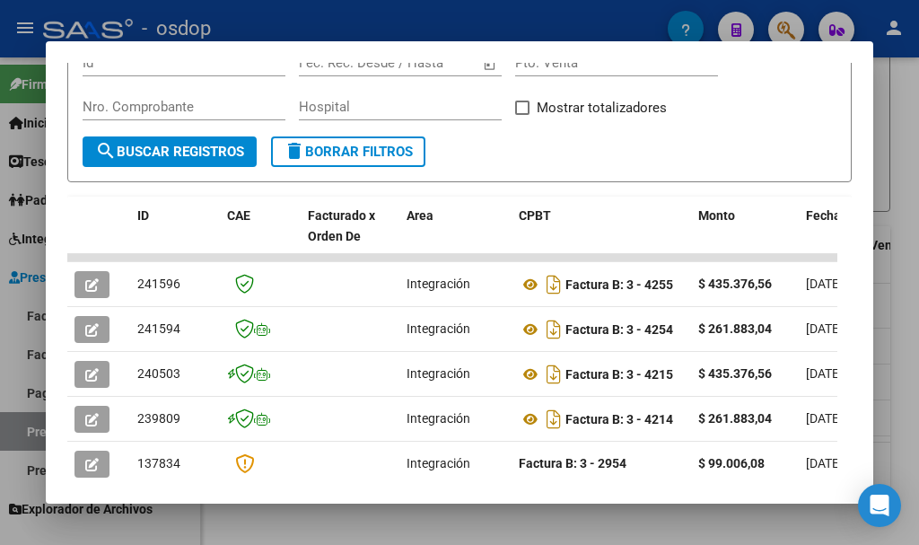
click at [324, 521] on div at bounding box center [459, 272] width 919 height 545
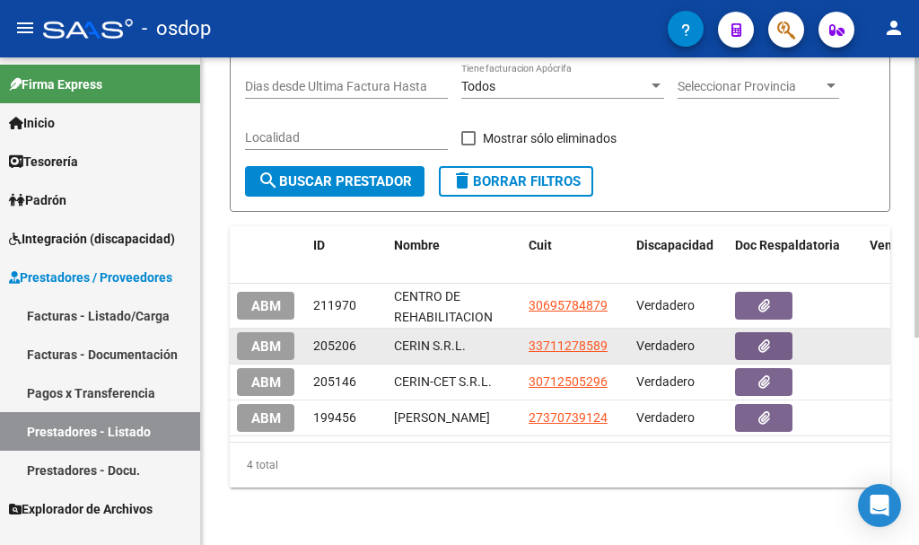
drag, startPoint x: 521, startPoint y: 334, endPoint x: 608, endPoint y: 336, distance: 87.1
click at [608, 336] on datatable-body-cell "33711278589" at bounding box center [575, 345] width 108 height 35
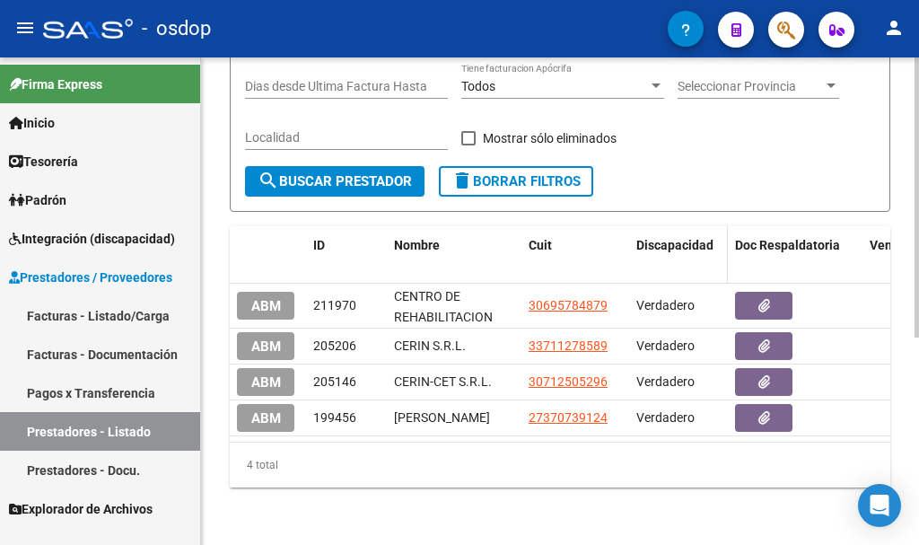
copy span "33711278589"
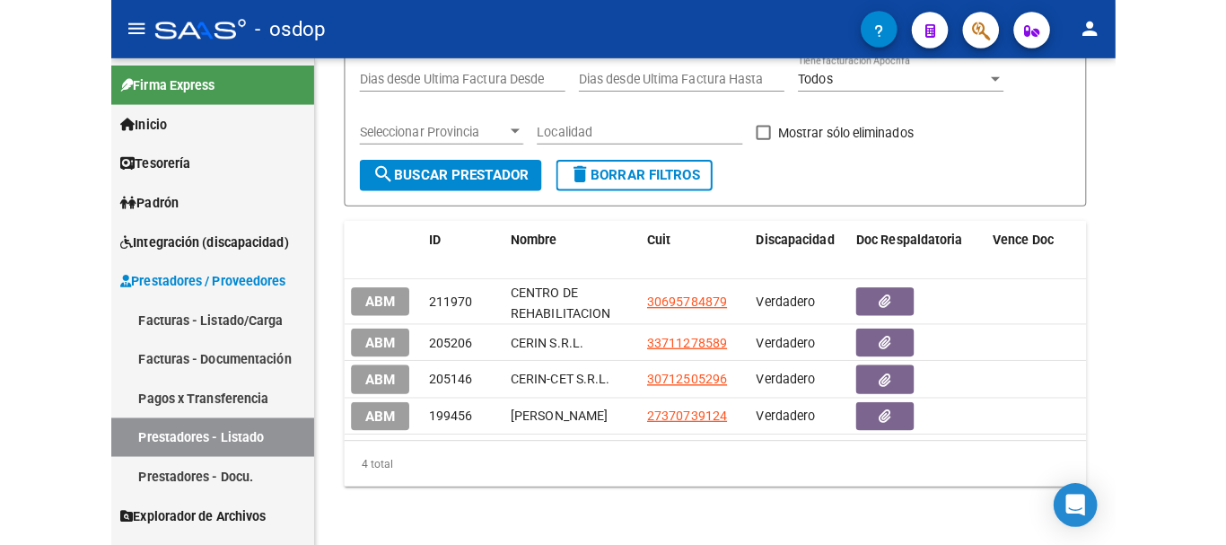
scroll to position [264, 0]
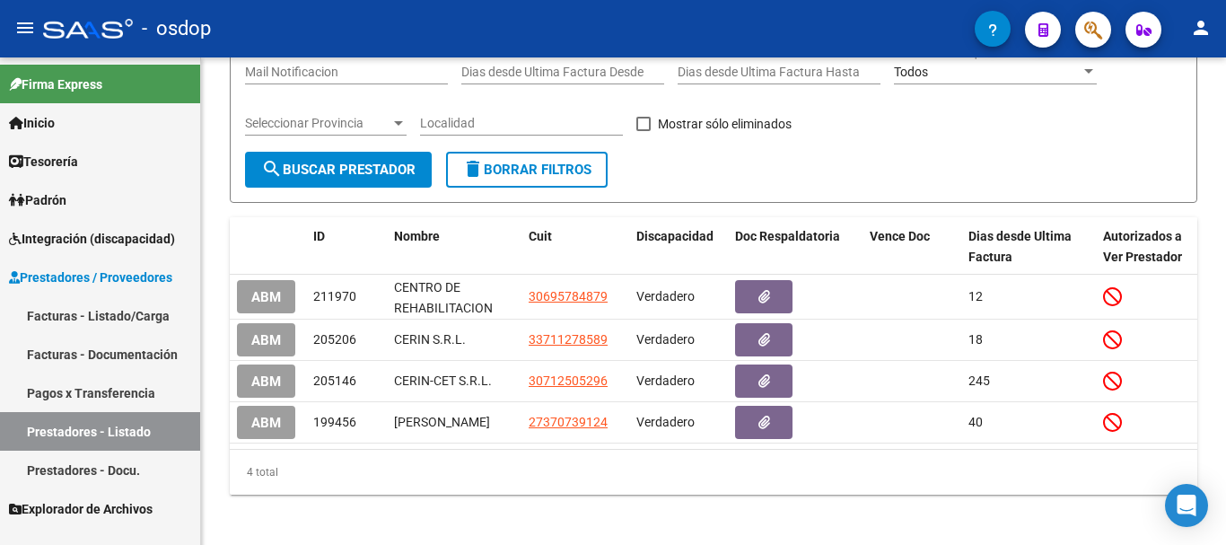
click at [142, 277] on span "Prestadores / Proveedores" at bounding box center [90, 277] width 163 height 20
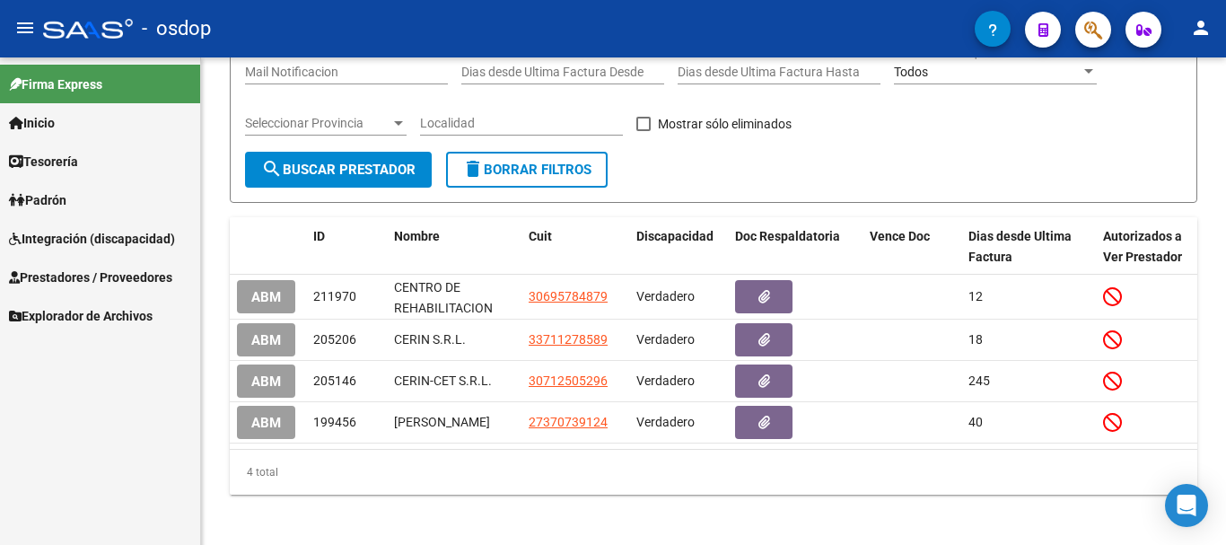
click at [142, 277] on span "Prestadores / Proveedores" at bounding box center [90, 277] width 163 height 20
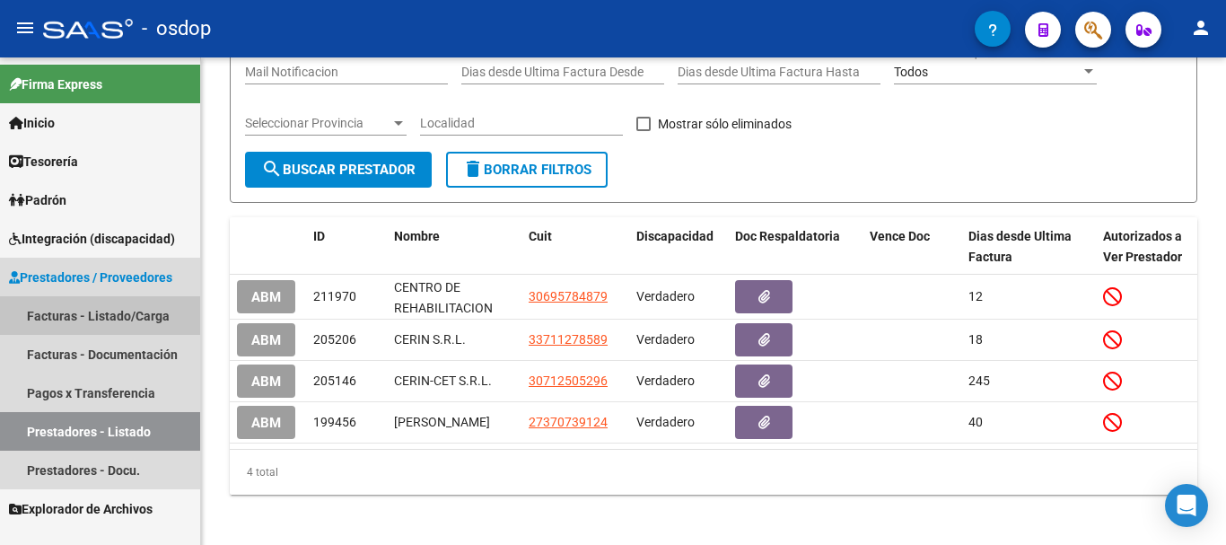
click at [122, 316] on link "Facturas - Listado/Carga" at bounding box center [100, 315] width 200 height 39
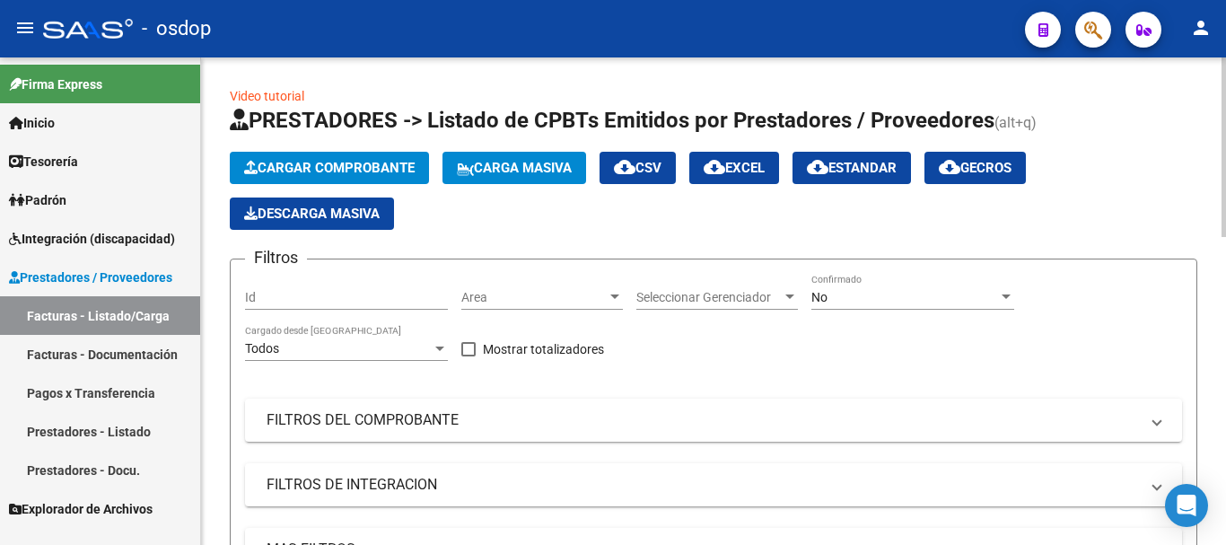
scroll to position [269, 0]
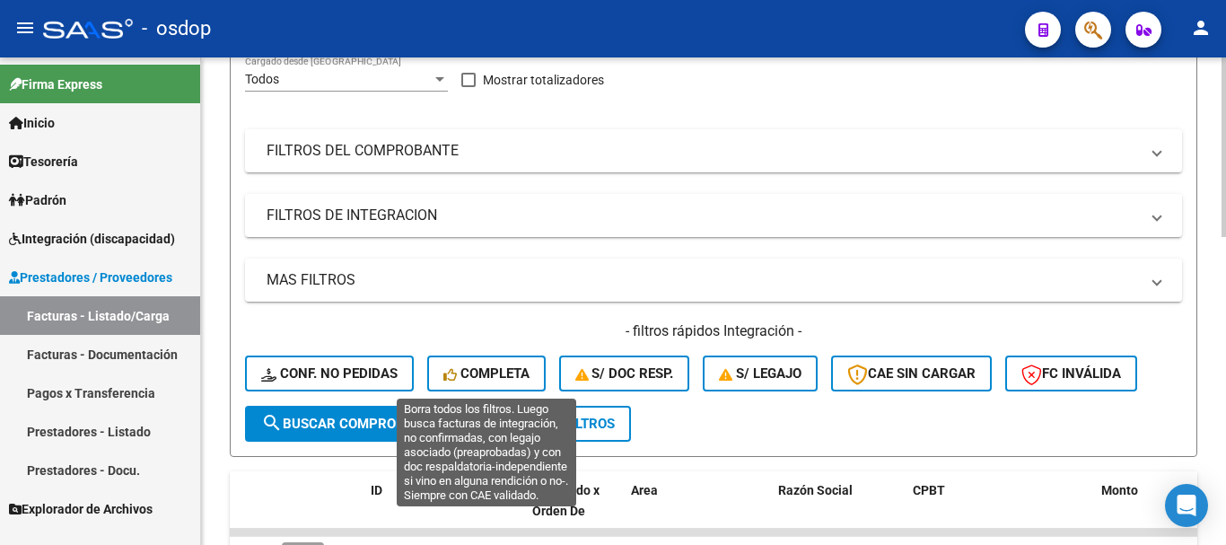
drag, startPoint x: 483, startPoint y: 371, endPoint x: 570, endPoint y: 341, distance: 91.9
click at [484, 371] on span "Completa" at bounding box center [486, 373] width 86 height 16
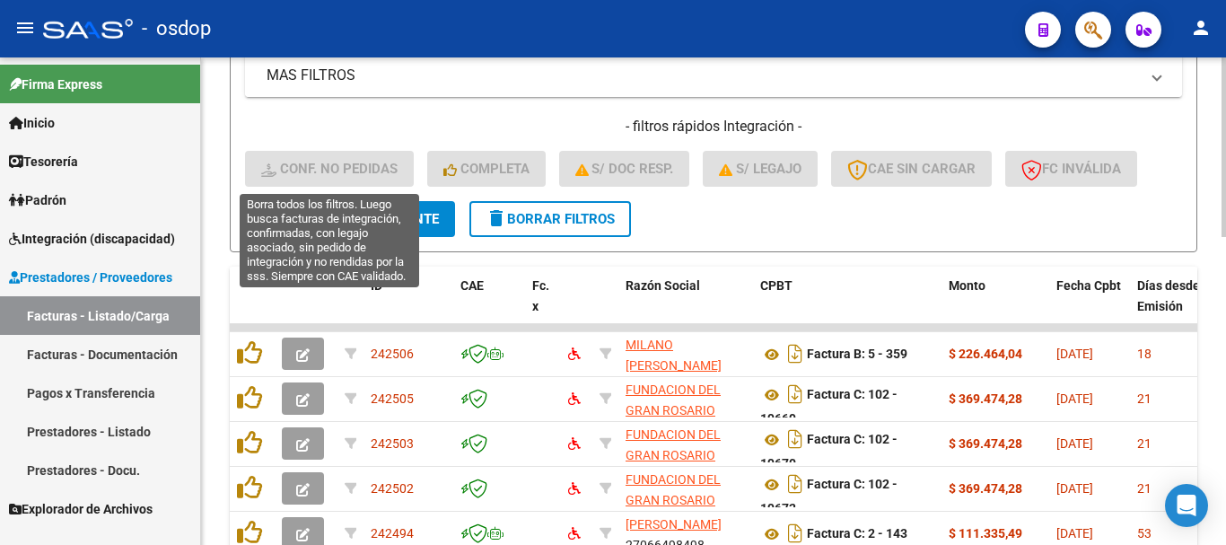
scroll to position [294, 0]
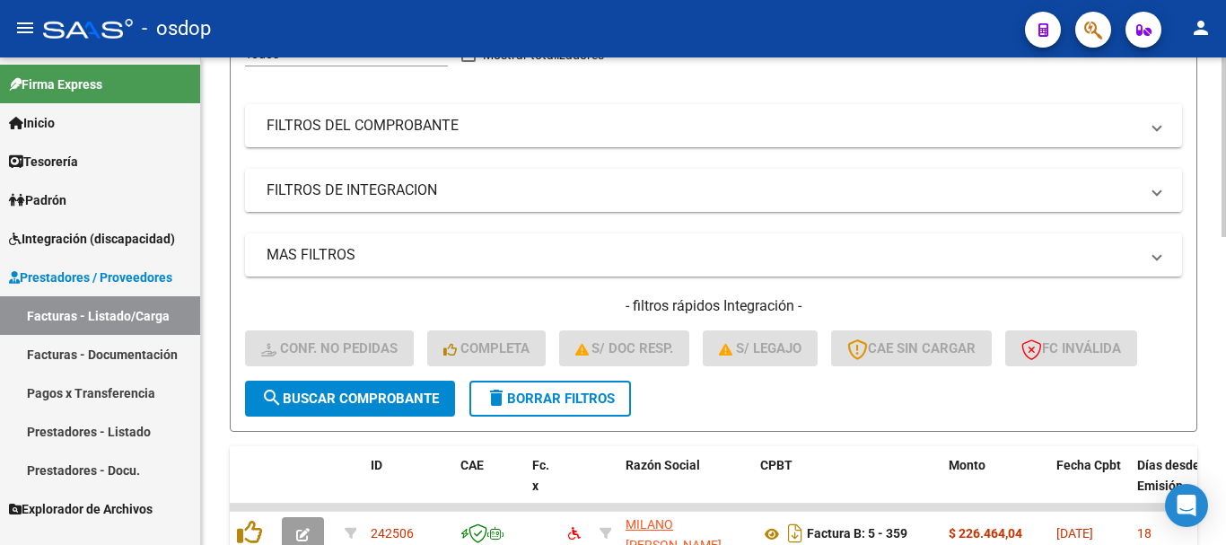
click at [410, 193] on mat-panel-title "FILTROS DE INTEGRACION" at bounding box center [702, 190] width 872 height 20
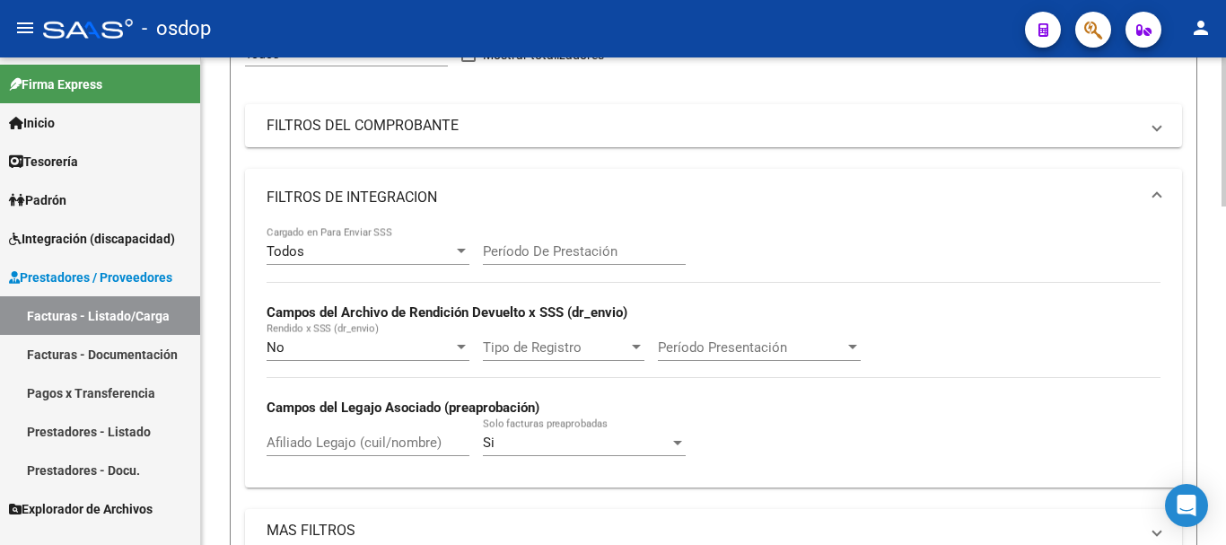
click at [387, 441] on input "Afiliado Legajo (cuil/nombre)" at bounding box center [367, 442] width 203 height 16
paste input "27490416132"
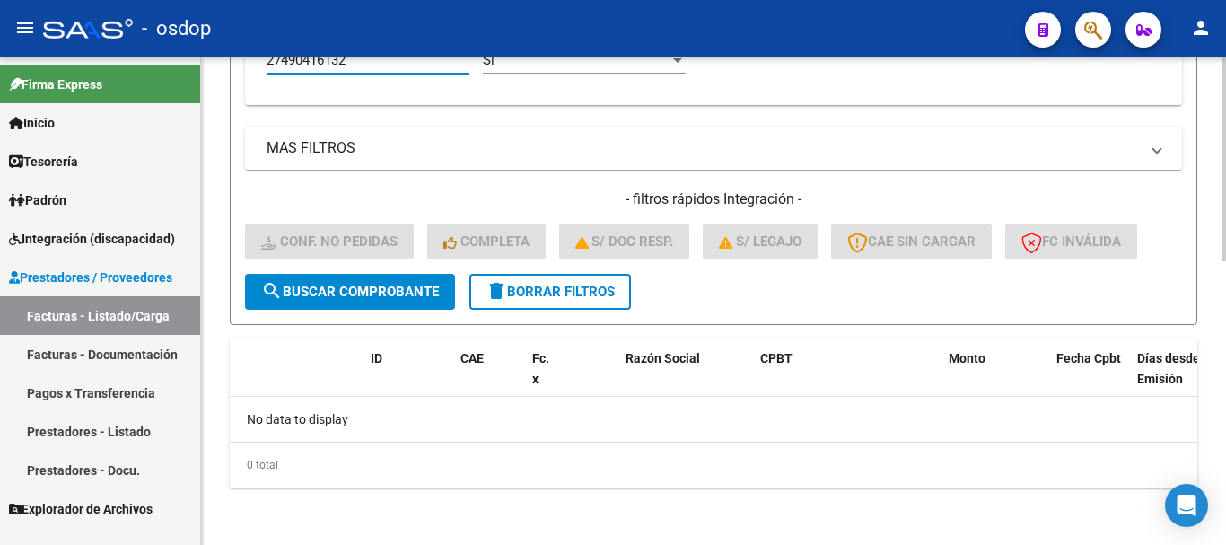
type input "27490416132"
click at [580, 289] on span "delete Borrar Filtros" at bounding box center [549, 292] width 129 height 16
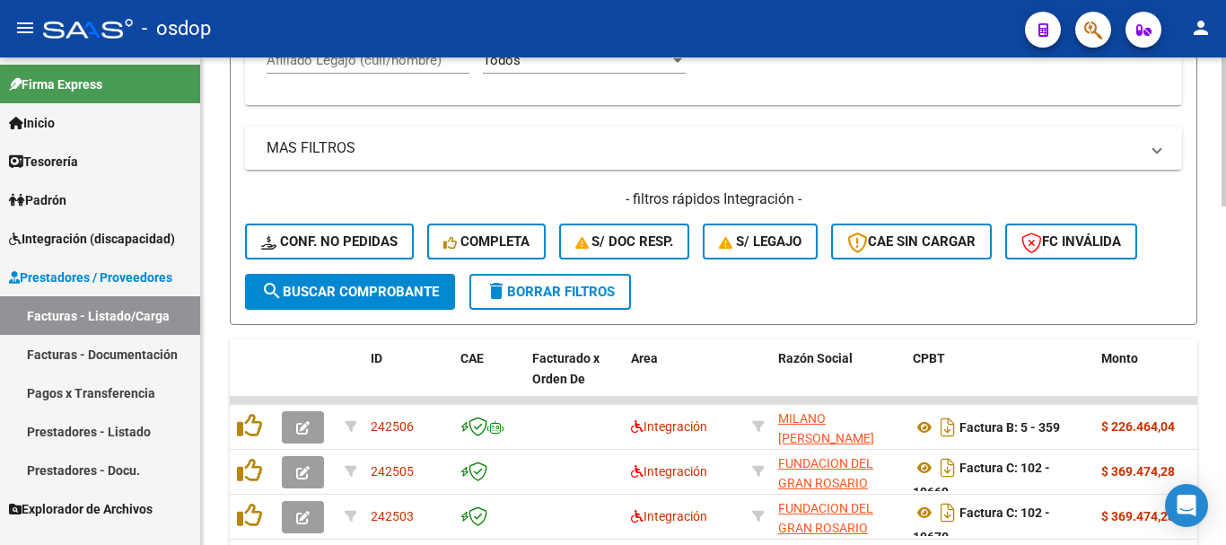
scroll to position [587, 0]
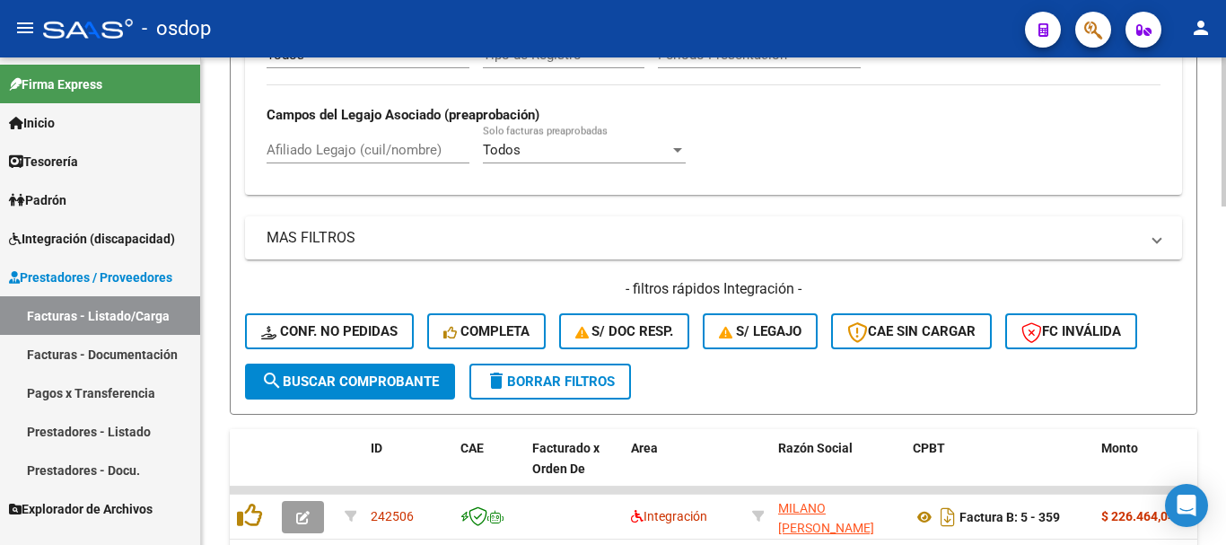
click at [394, 149] on input "Afiliado Legajo (cuil/nombre)" at bounding box center [367, 150] width 203 height 16
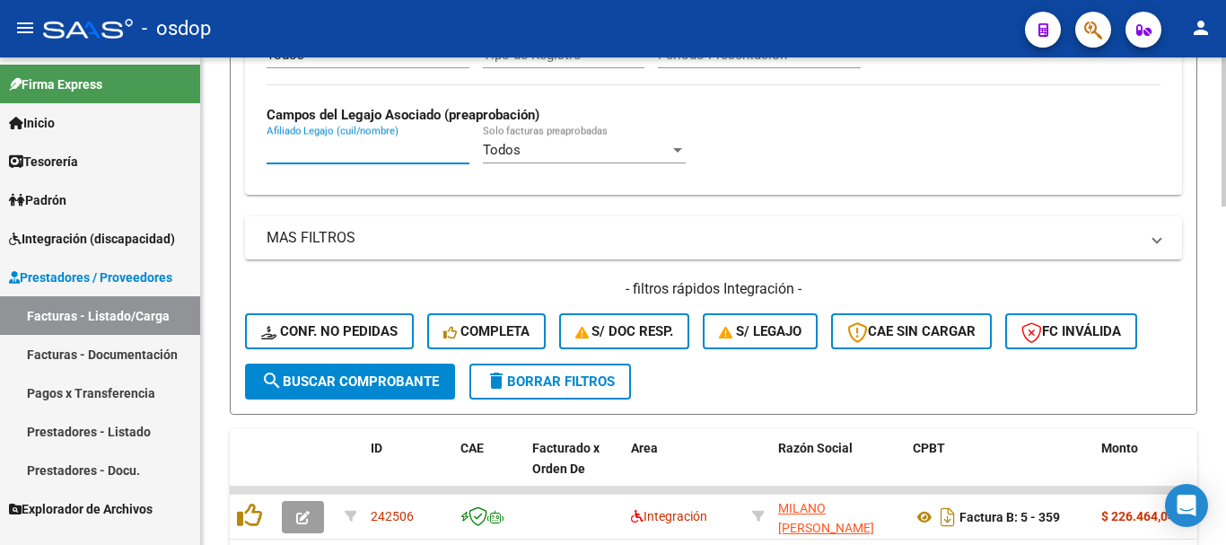
paste input "27442922638"
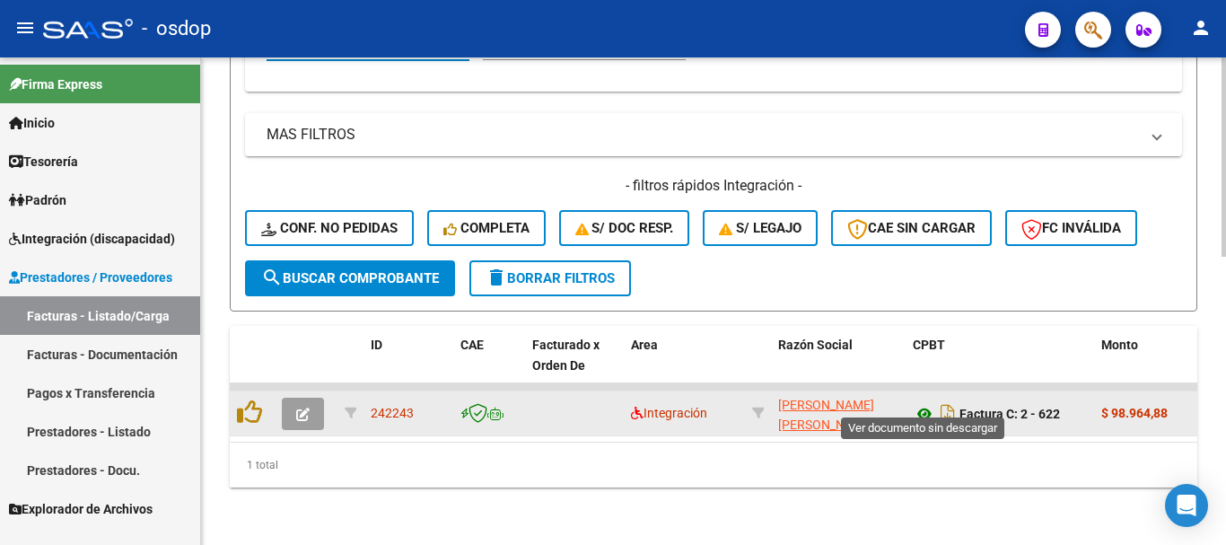
type input "27442922638"
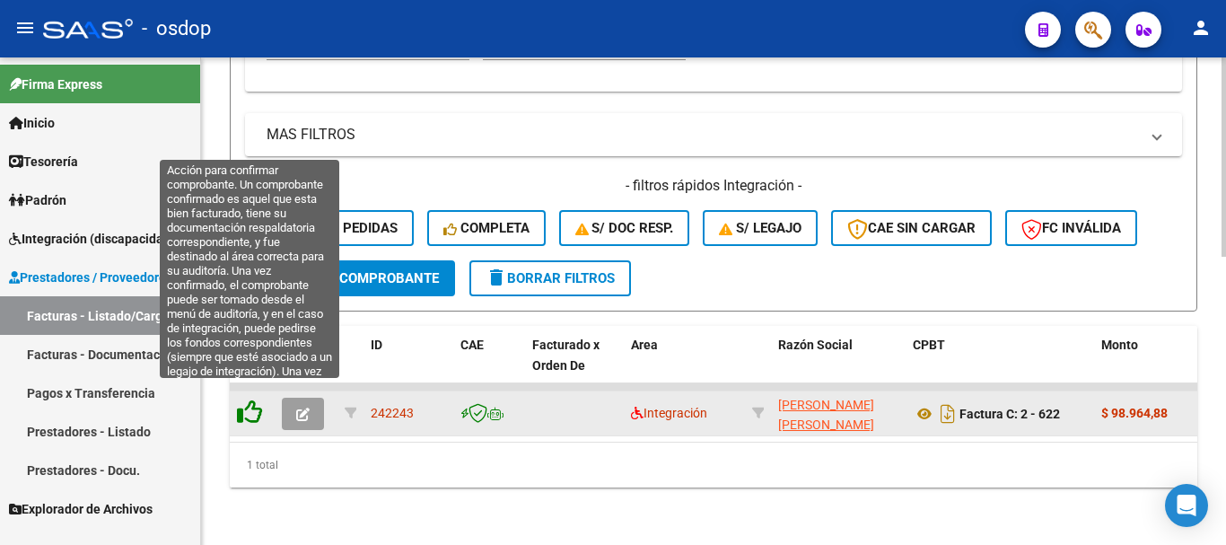
click at [254, 399] on icon at bounding box center [249, 411] width 25 height 25
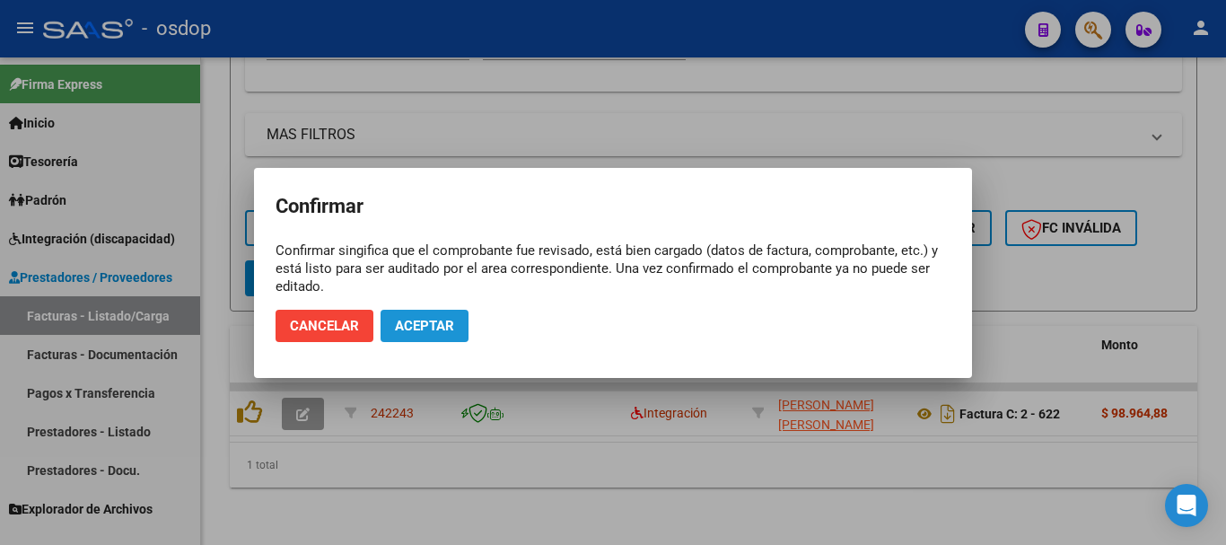
click at [440, 330] on span "Aceptar" at bounding box center [424, 326] width 59 height 16
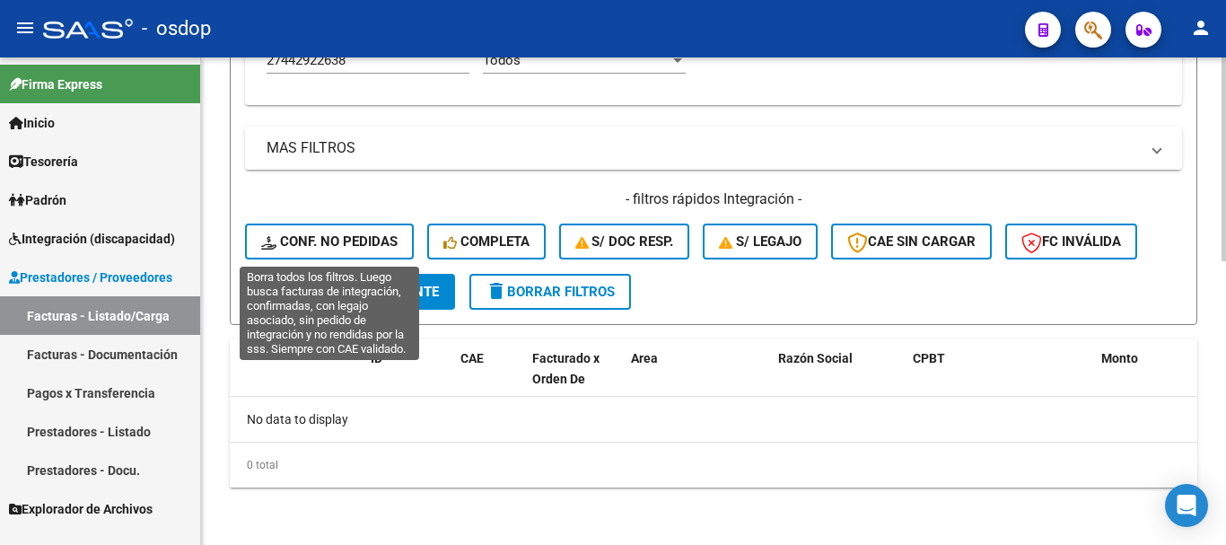
click at [349, 228] on button "Conf. no pedidas" at bounding box center [329, 241] width 169 height 36
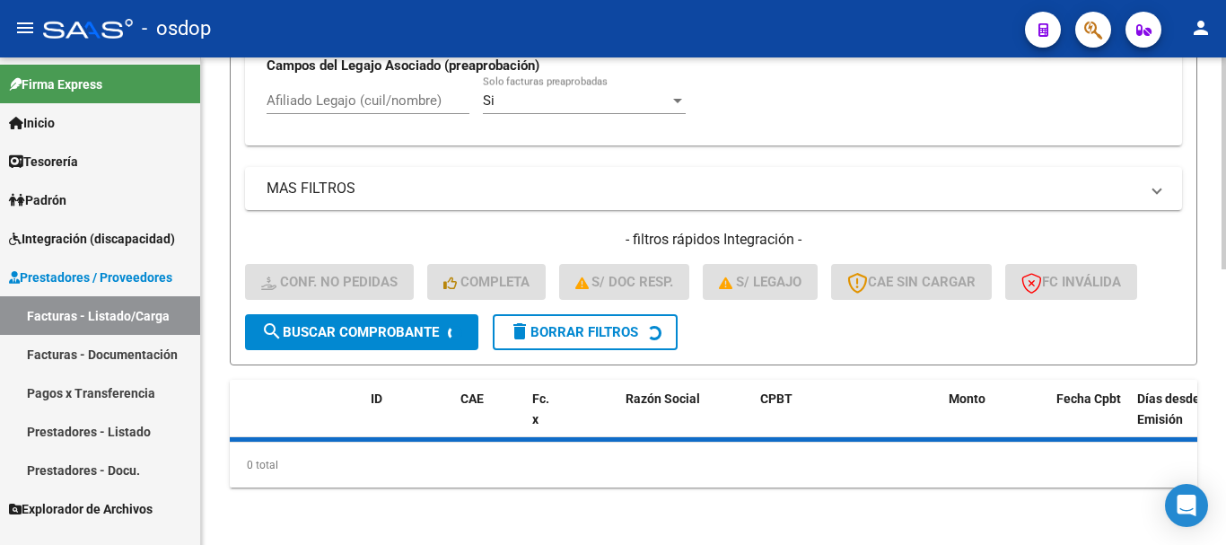
scroll to position [676, 0]
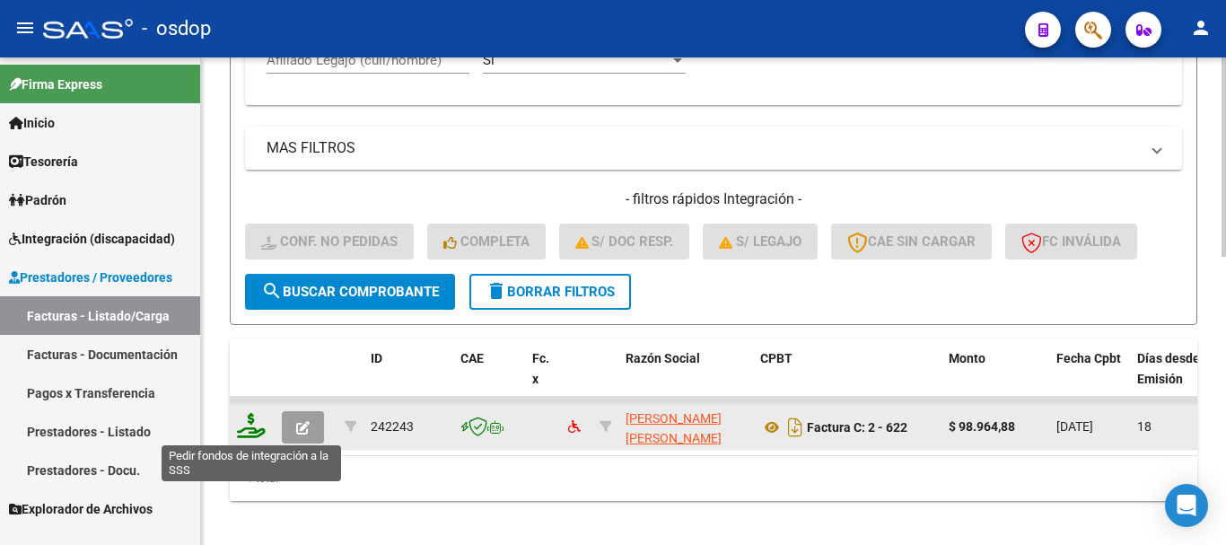
click at [258, 424] on icon at bounding box center [251, 425] width 29 height 25
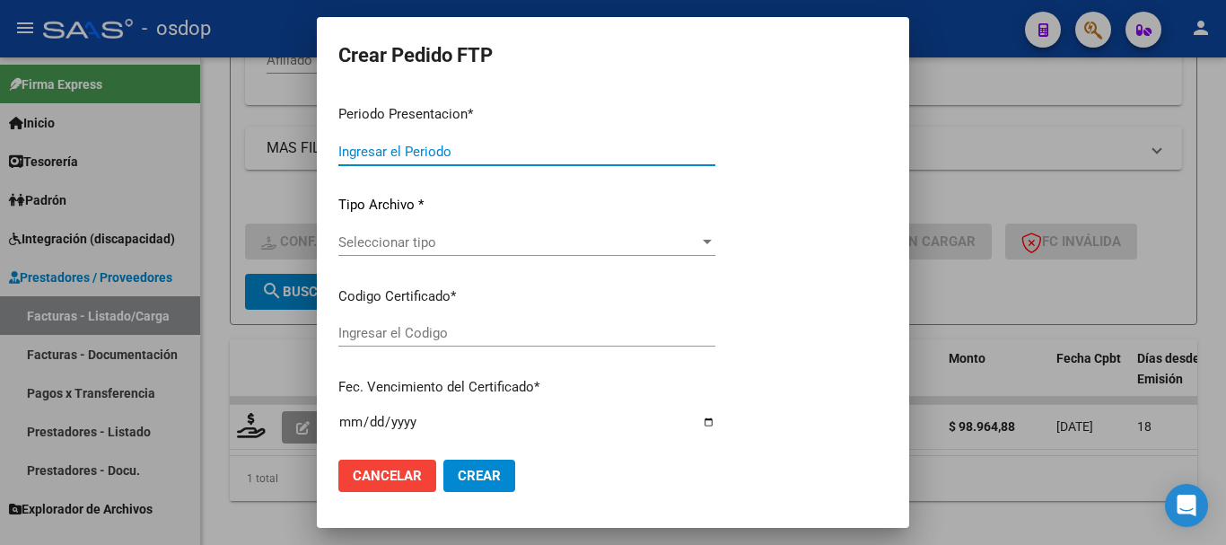
type input "202508"
type input "$ 98.964,88"
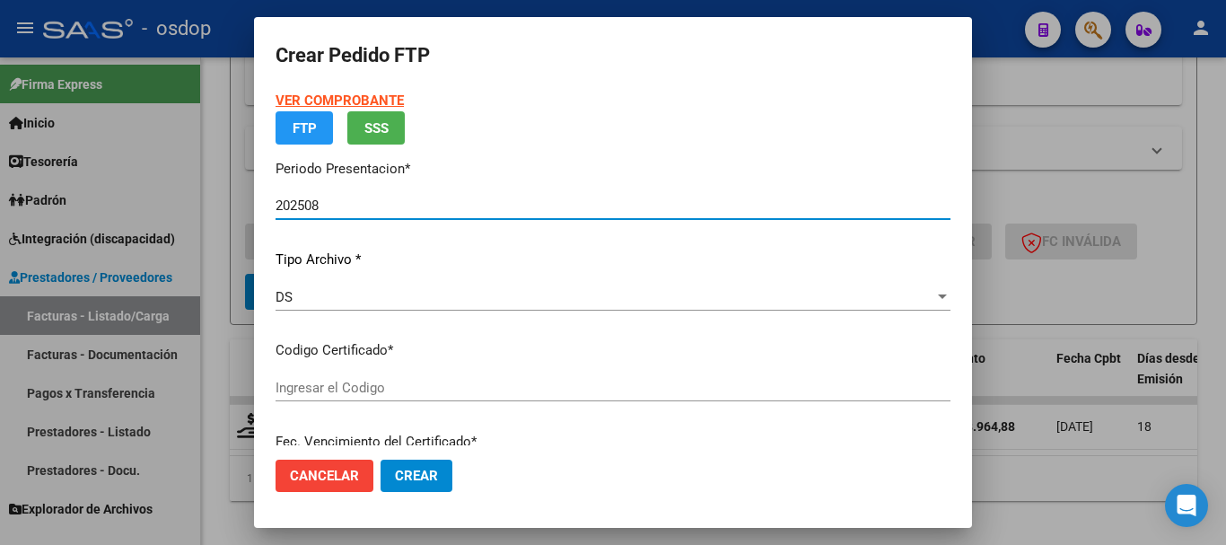
type input "9825335619"
type input "[DATE]"
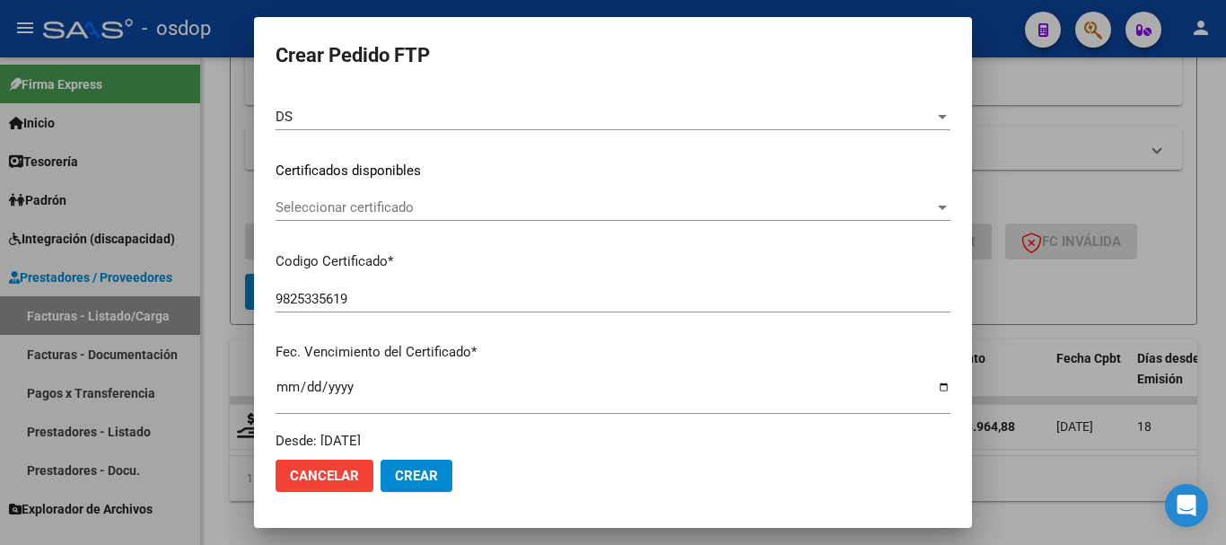
click at [445, 211] on span "Seleccionar certificado" at bounding box center [604, 207] width 659 height 16
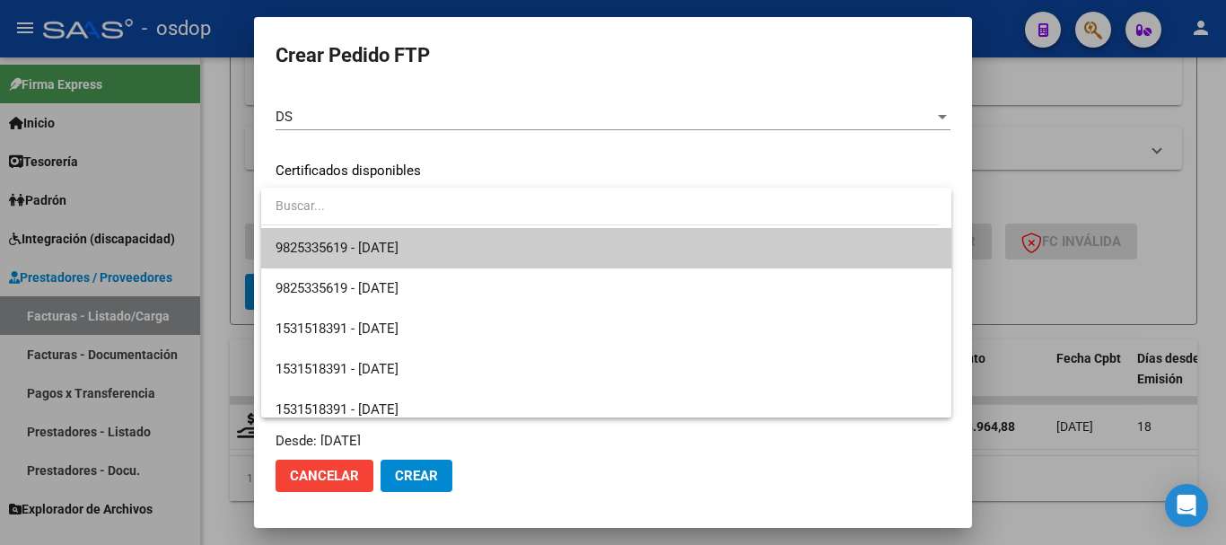
click at [461, 248] on span "9825335619 - [DATE]" at bounding box center [605, 248] width 661 height 40
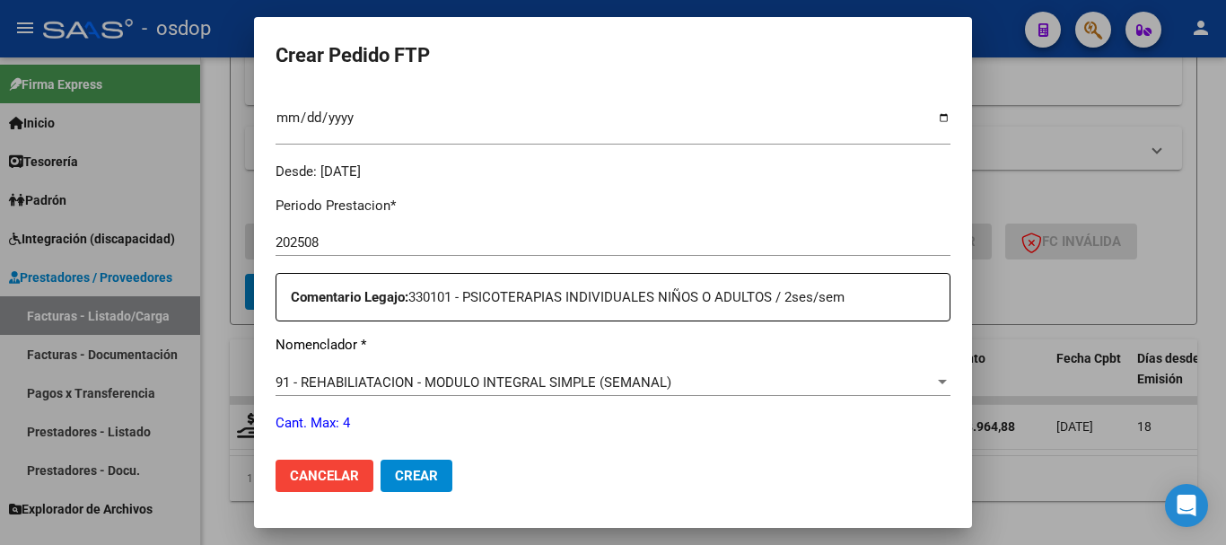
scroll to position [676, 0]
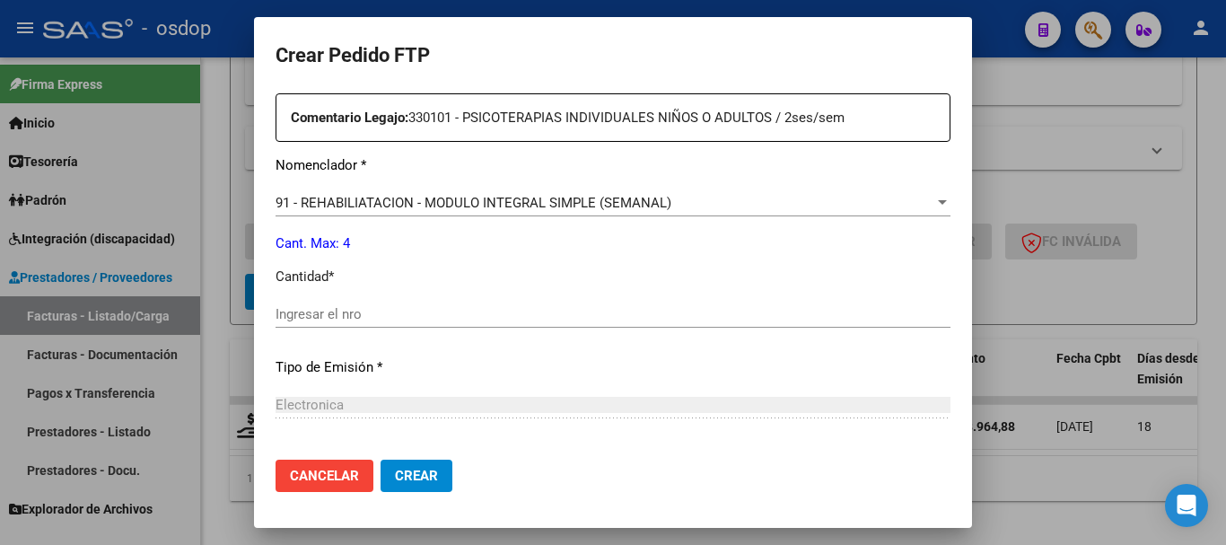
click at [418, 199] on span "91 - REHABILIATACION - MODULO INTEGRAL SIMPLE (SEMANAL)" at bounding box center [473, 203] width 396 height 16
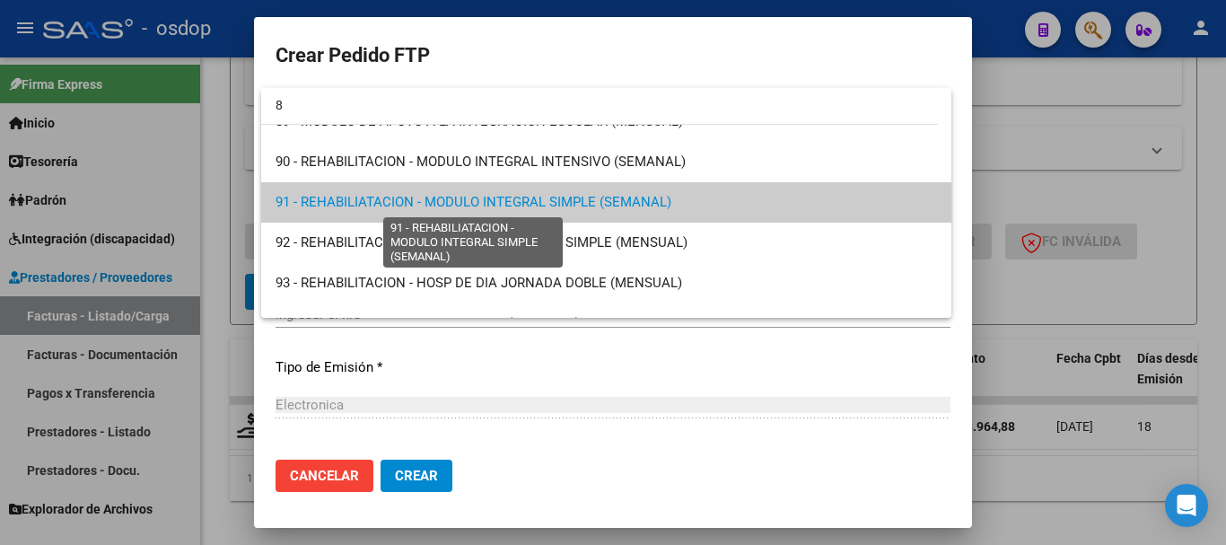
scroll to position [0, 0]
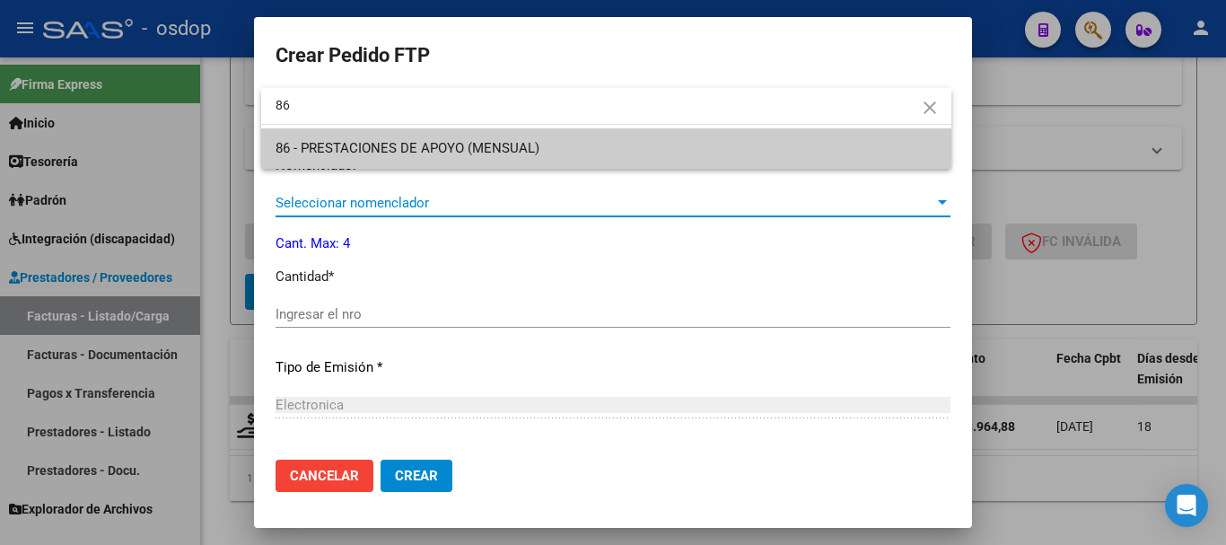
type input "86"
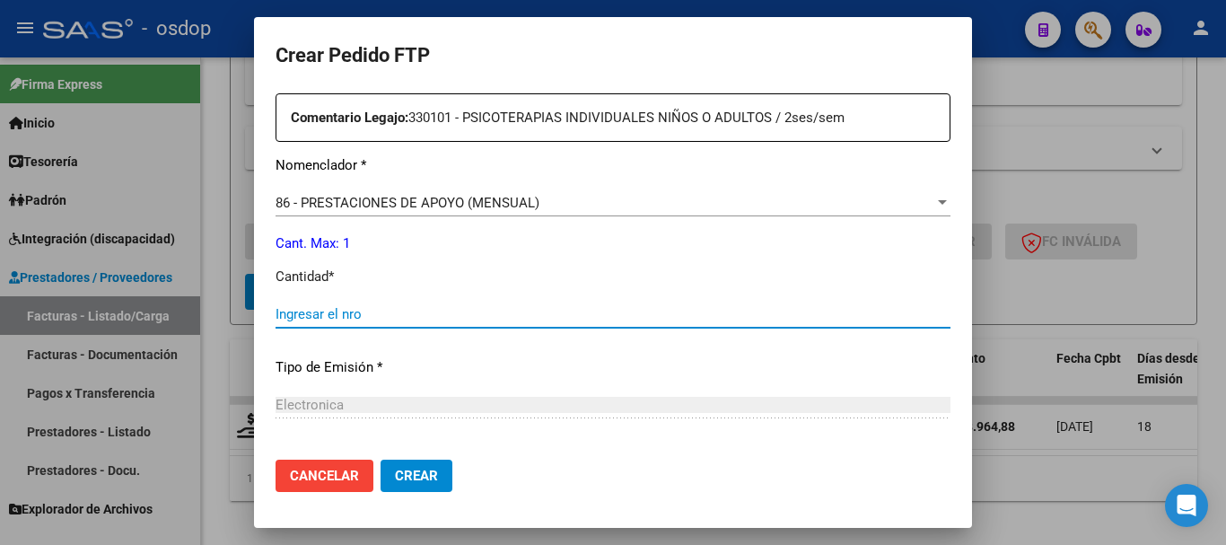
click at [418, 307] on input "Ingresar el nro" at bounding box center [612, 314] width 675 height 16
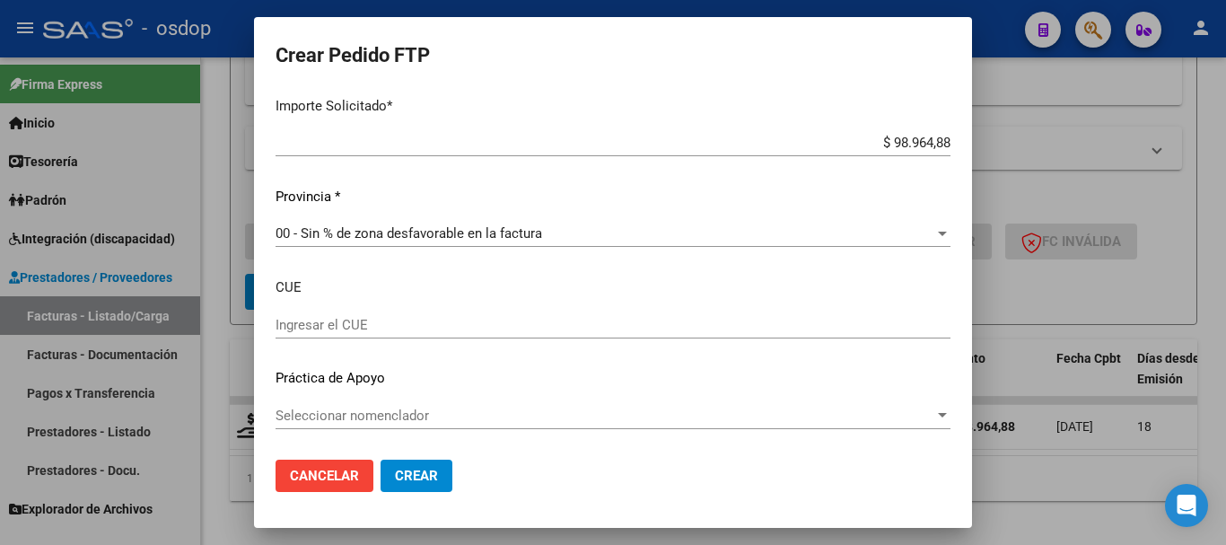
type input "1"
click at [409, 478] on span "Crear" at bounding box center [416, 475] width 43 height 16
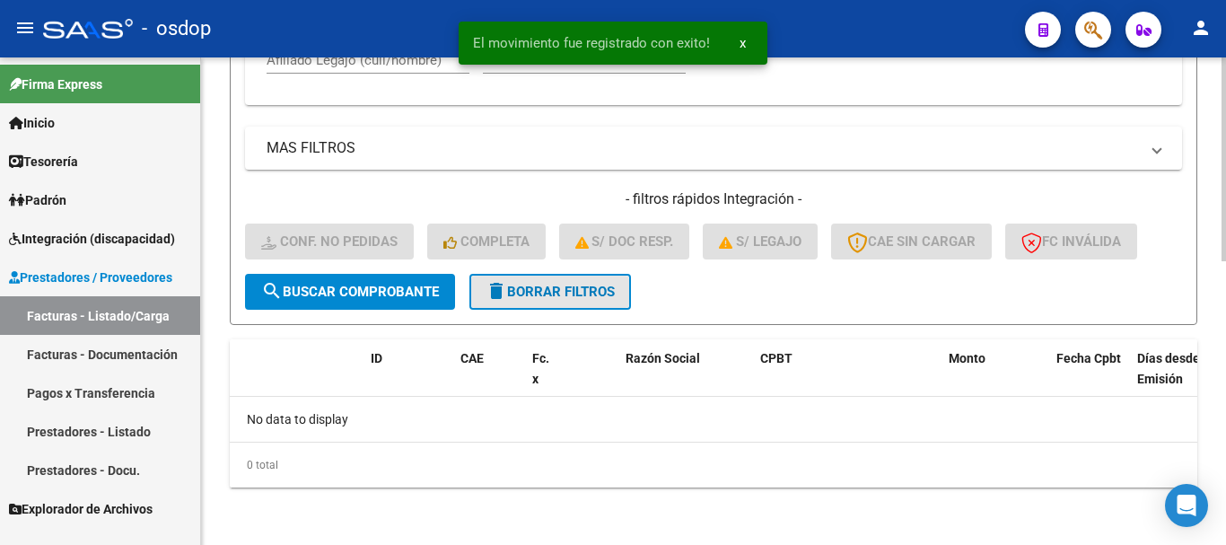
click at [547, 289] on span "delete Borrar Filtros" at bounding box center [549, 292] width 129 height 16
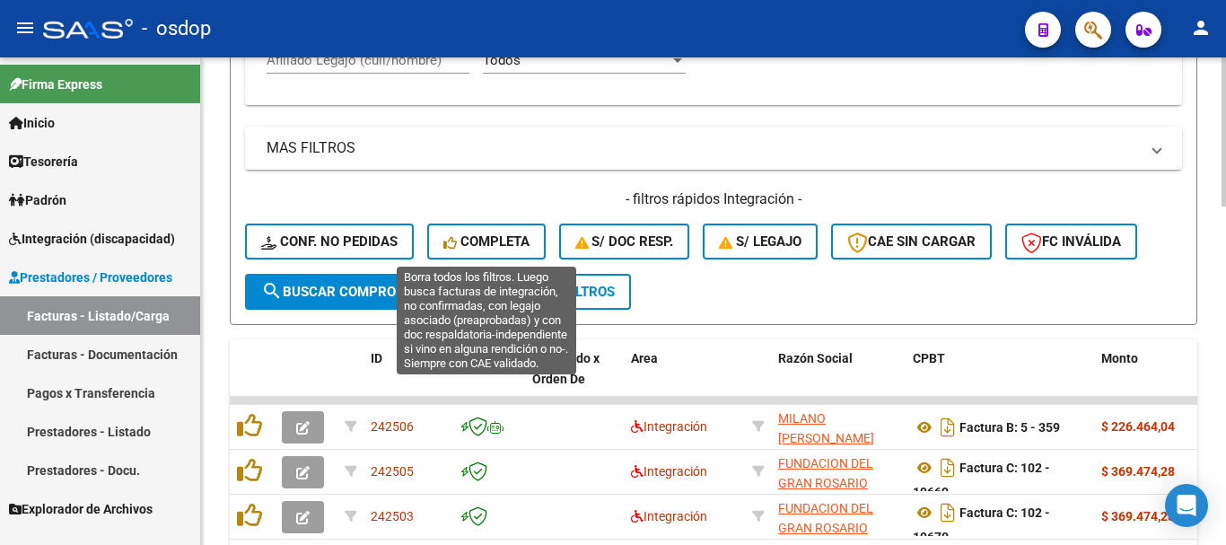
scroll to position [587, 0]
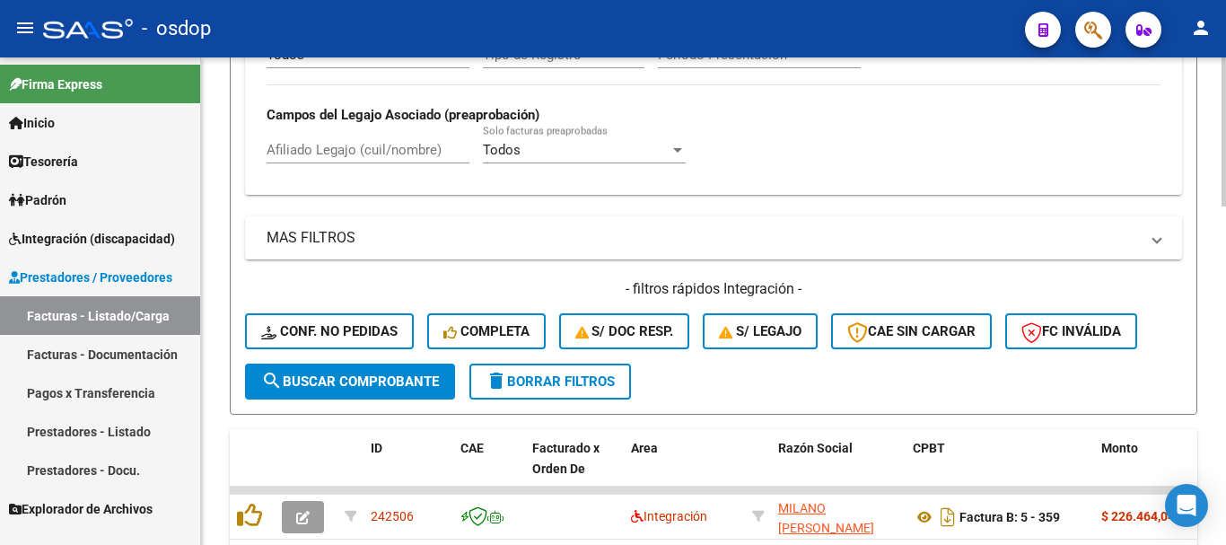
click at [410, 139] on div "Afiliado Legajo (cuil/nombre)" at bounding box center [367, 144] width 203 height 39
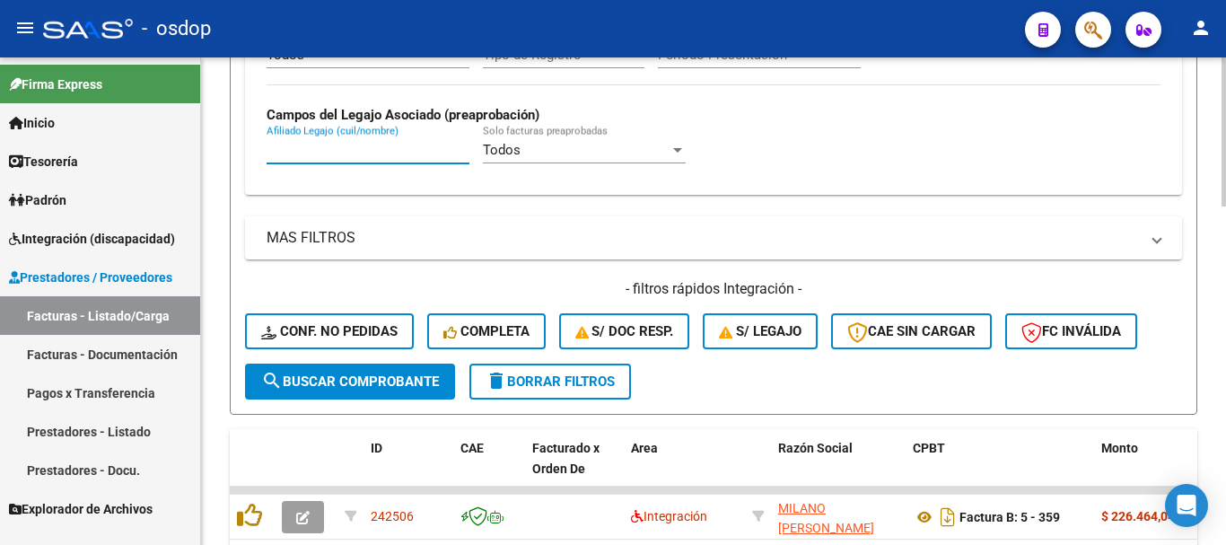
paste input "27477690314"
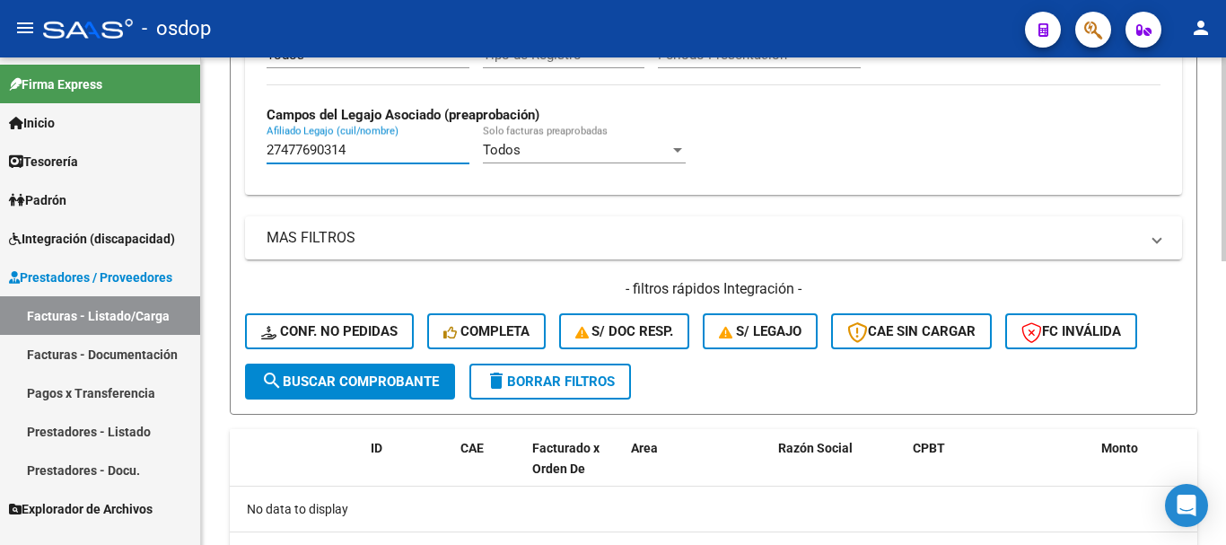
scroll to position [676, 0]
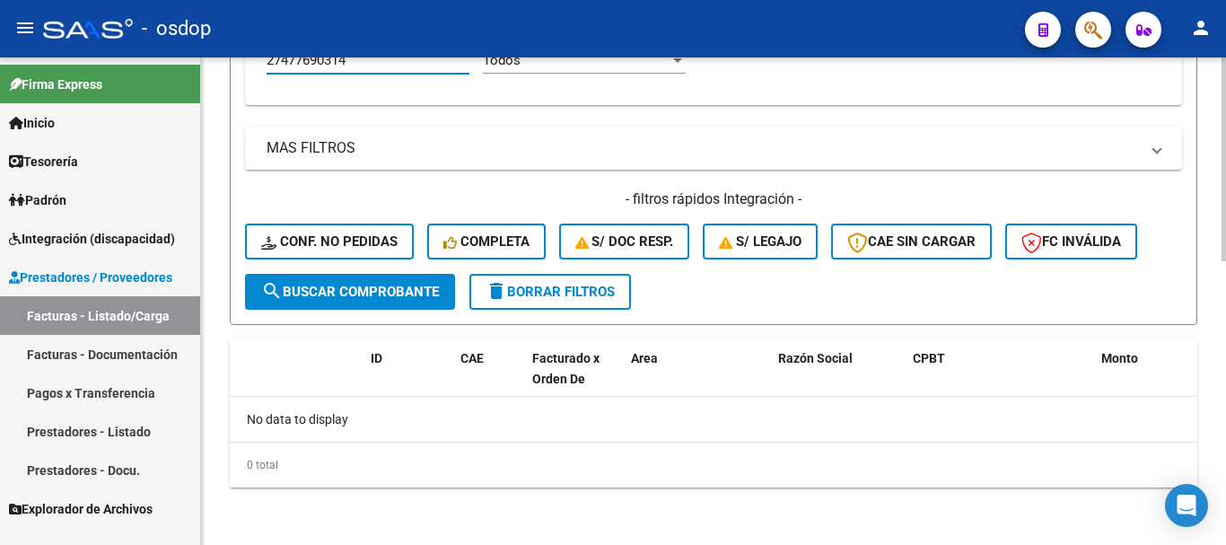
type input "27477690314"
click at [585, 293] on span "delete Borrar Filtros" at bounding box center [549, 292] width 129 height 16
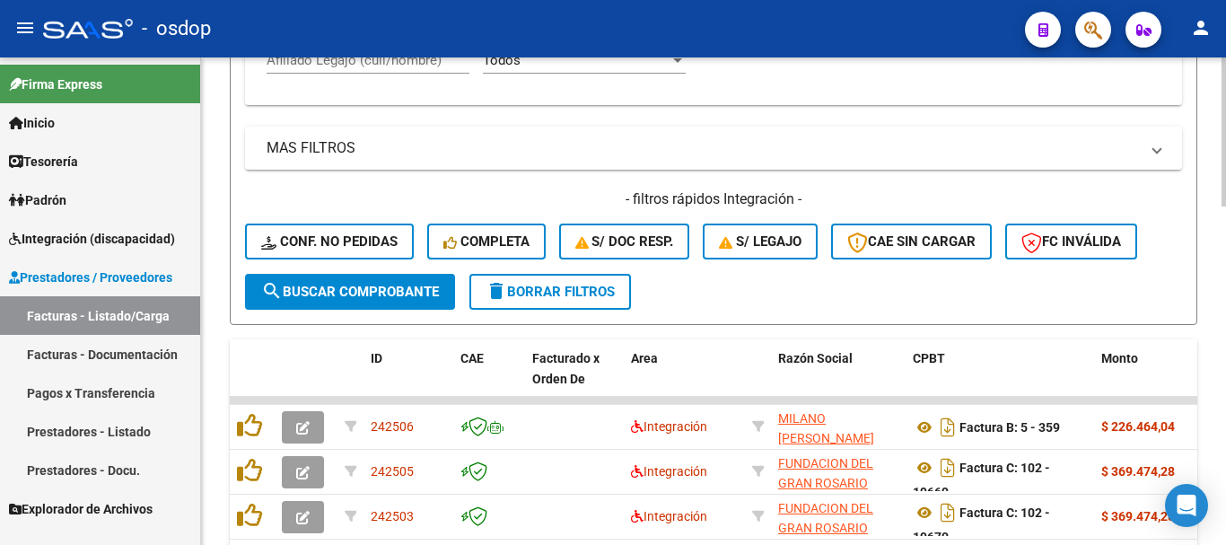
scroll to position [497, 0]
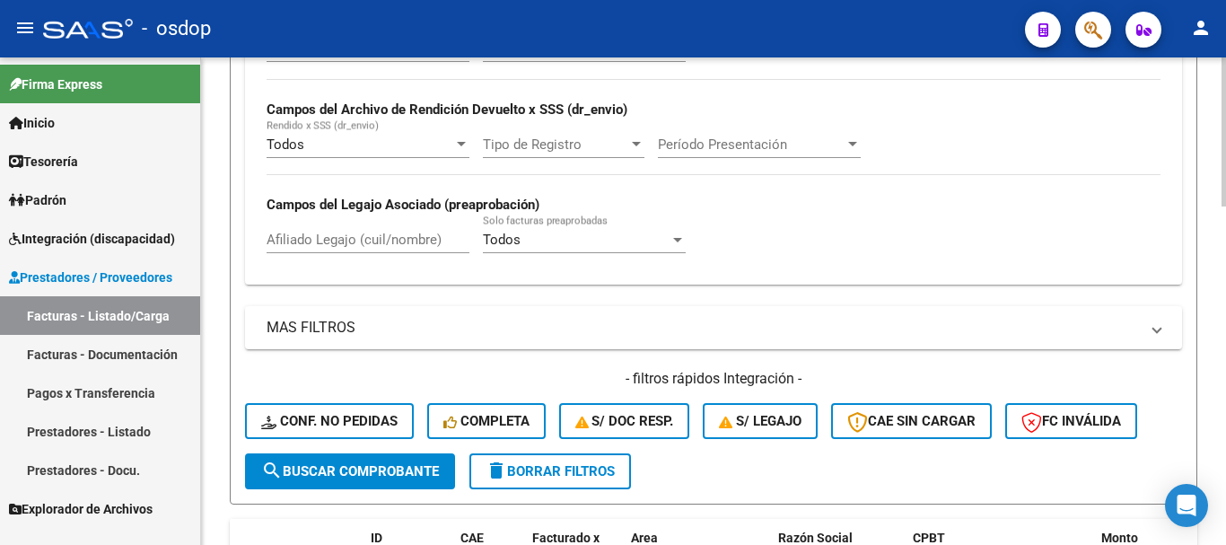
click at [402, 231] on div "Afiliado Legajo (cuil/nombre)" at bounding box center [367, 233] width 203 height 39
paste input "20423301369"
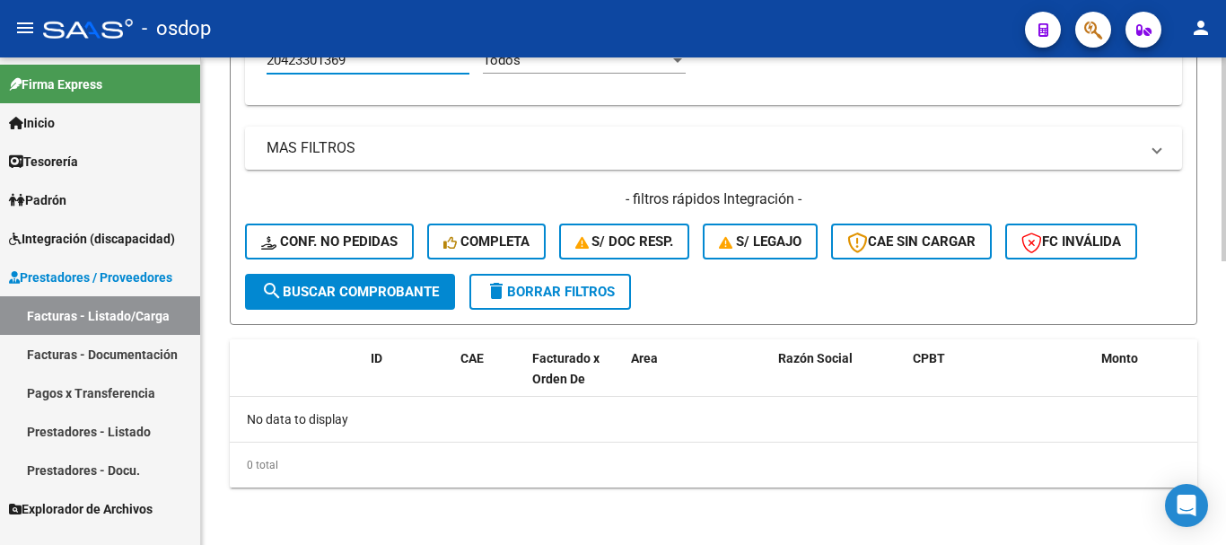
type input "20423301369"
click at [573, 284] on span "delete Borrar Filtros" at bounding box center [549, 292] width 129 height 16
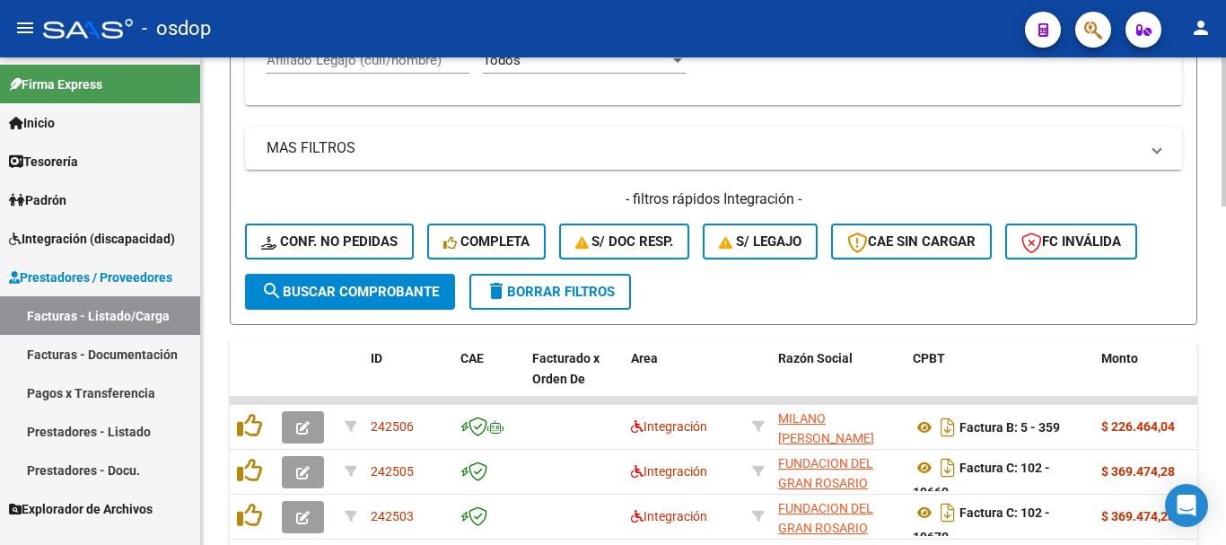
click at [374, 65] on input "Afiliado Legajo (cuil/nombre)" at bounding box center [367, 60] width 203 height 16
paste input "27551340053"
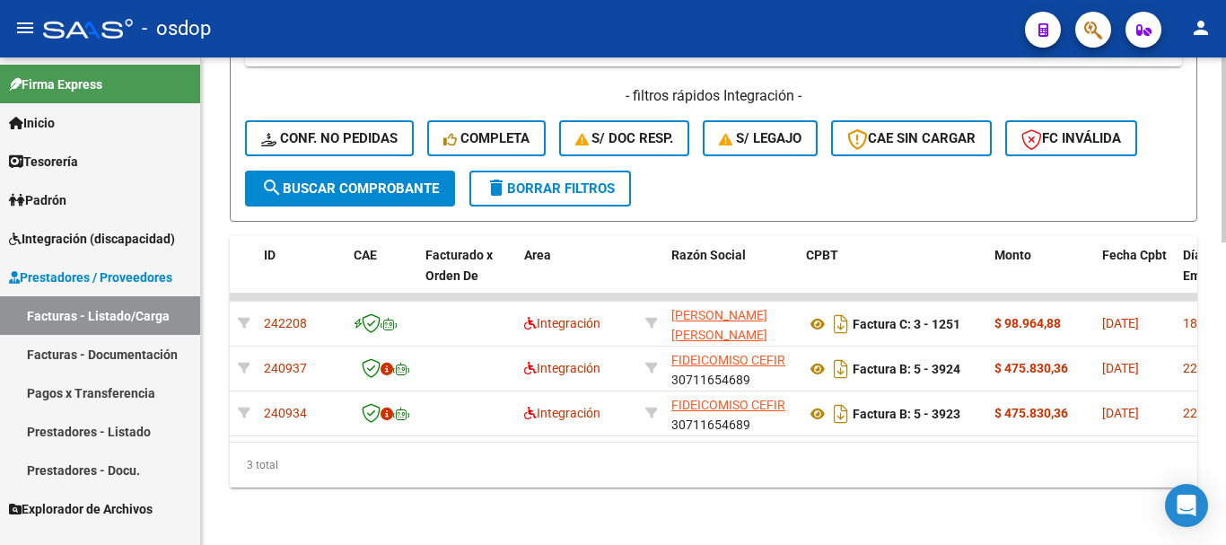
scroll to position [0, 13]
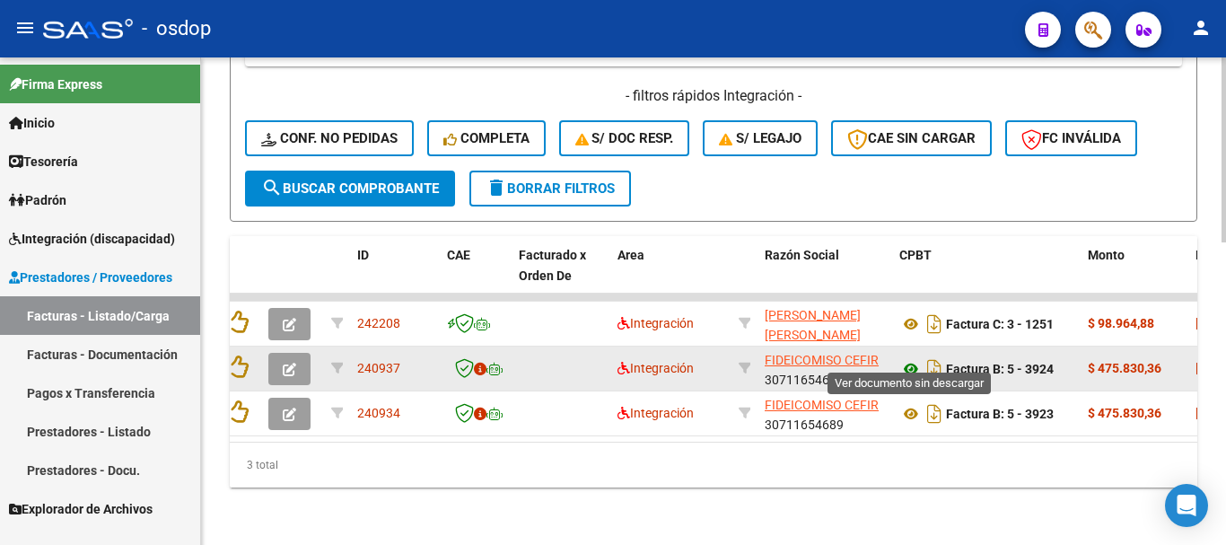
type input "27551340053"
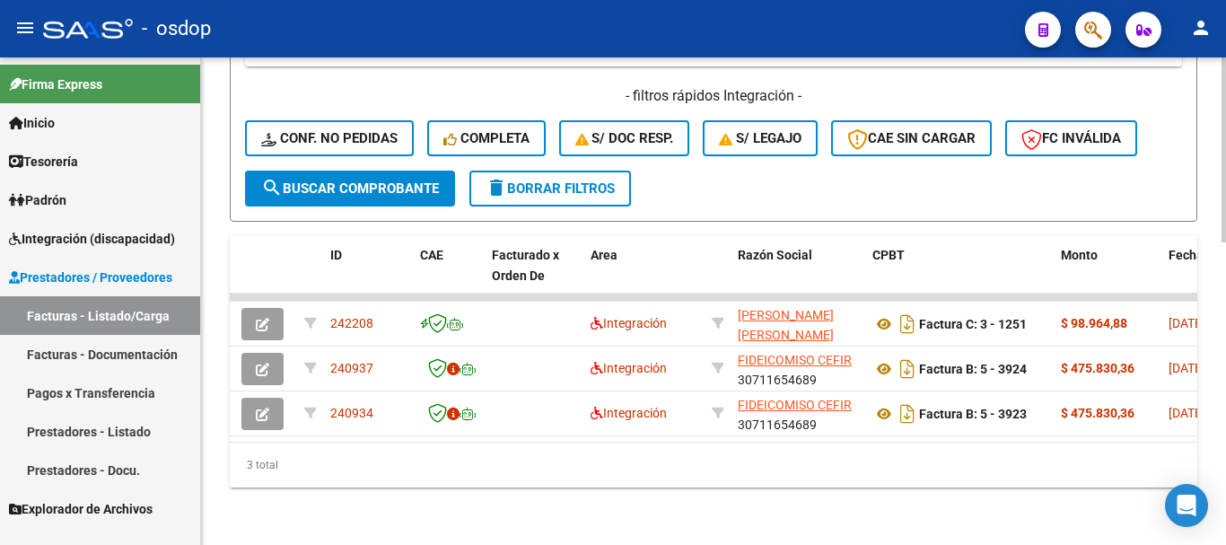
scroll to position [0, 0]
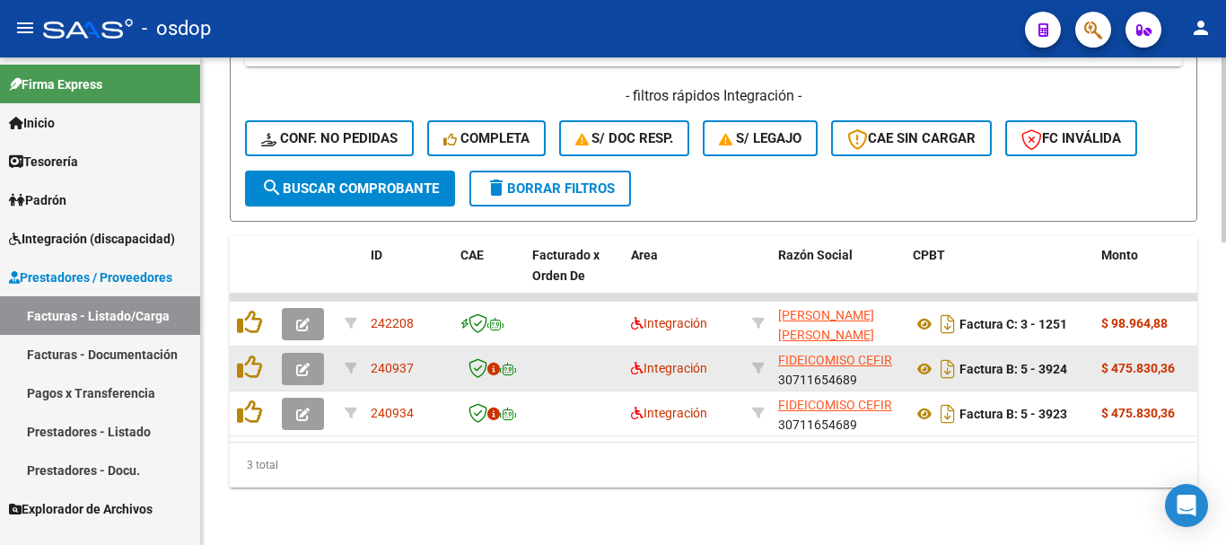
click at [310, 358] on button "button" at bounding box center [303, 369] width 42 height 32
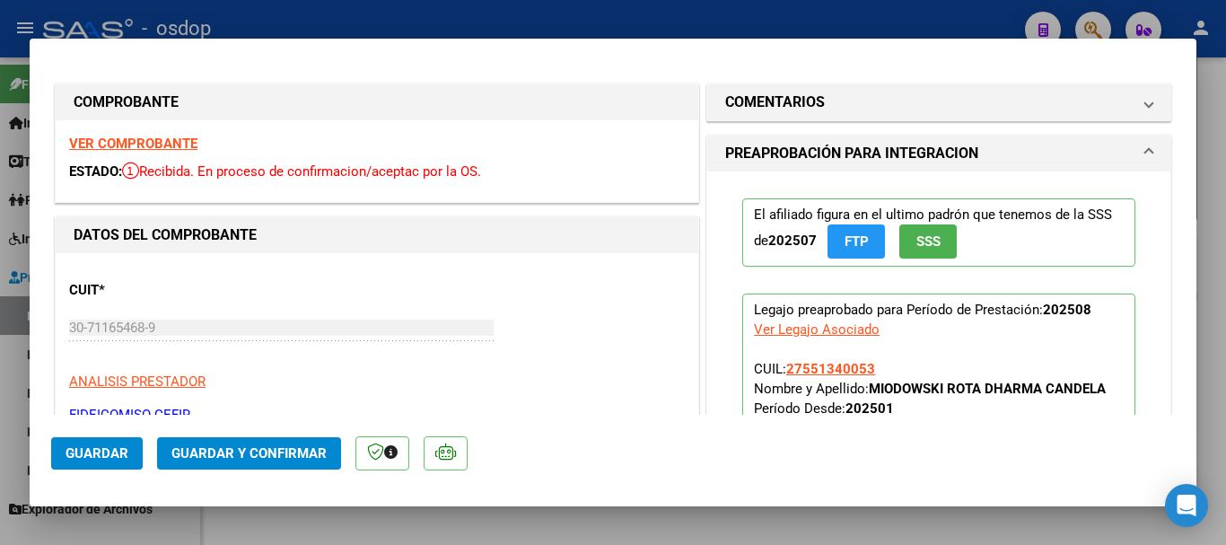
scroll to position [179, 0]
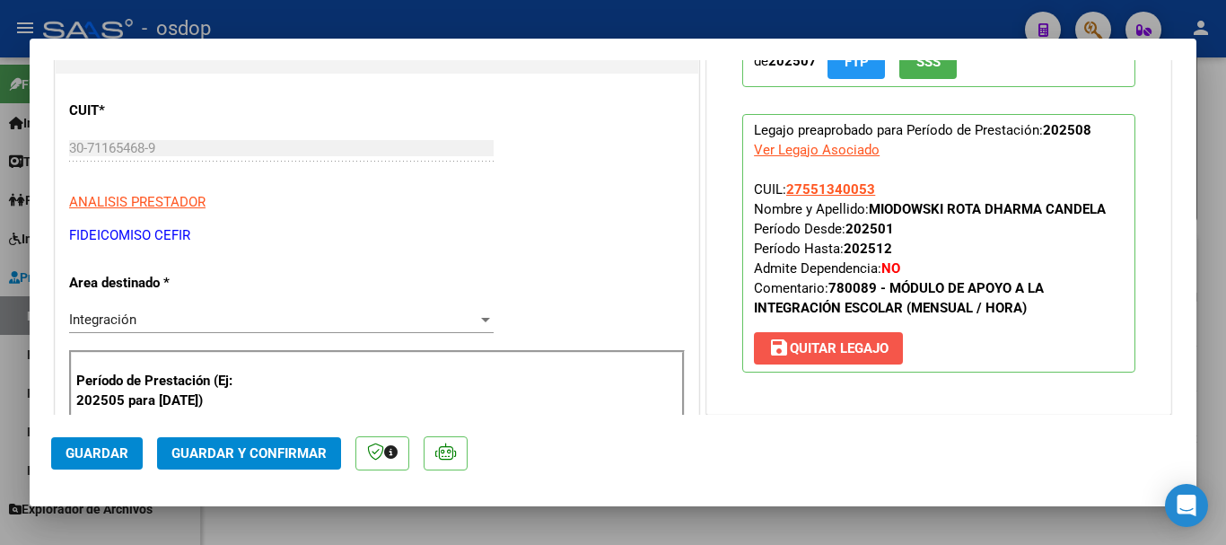
click at [827, 353] on span "save [PERSON_NAME]" at bounding box center [828, 348] width 120 height 16
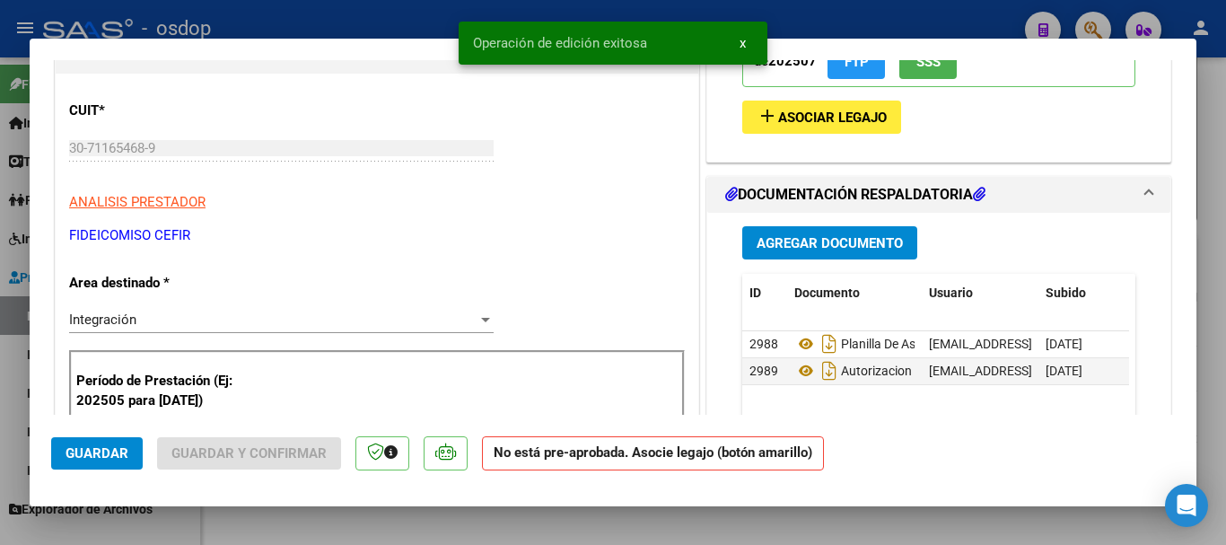
scroll to position [90, 0]
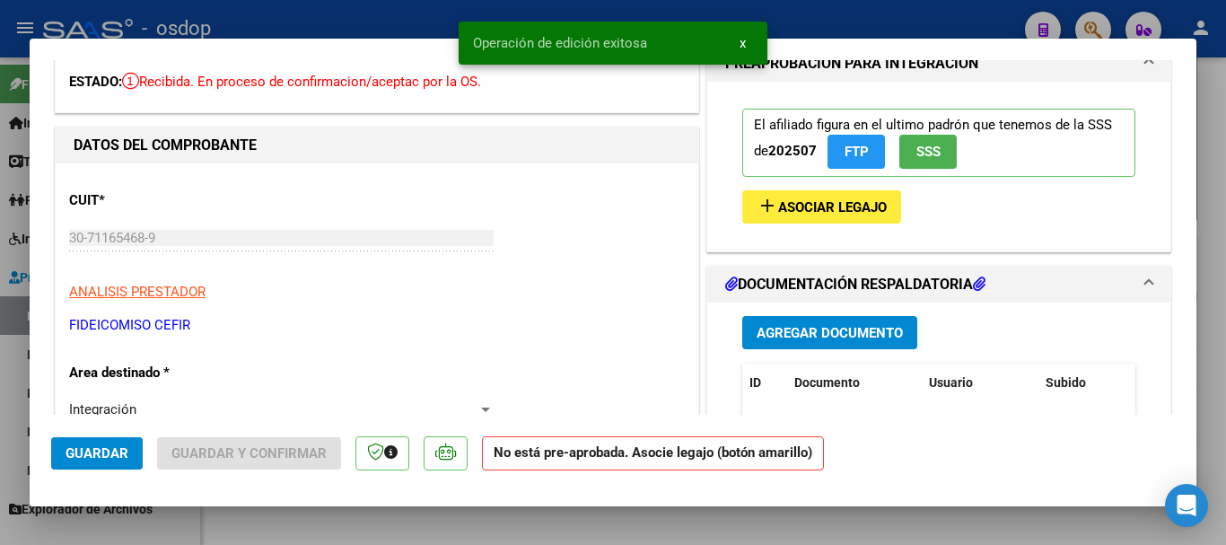
click at [836, 205] on span "Asociar Legajo" at bounding box center [832, 207] width 109 height 16
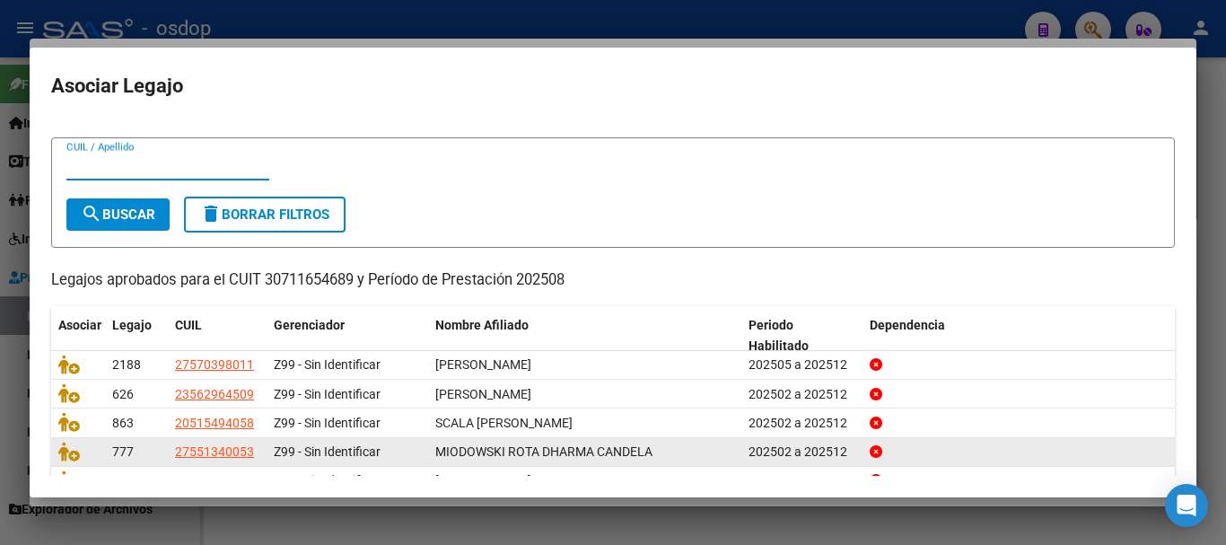
scroll to position [118, 0]
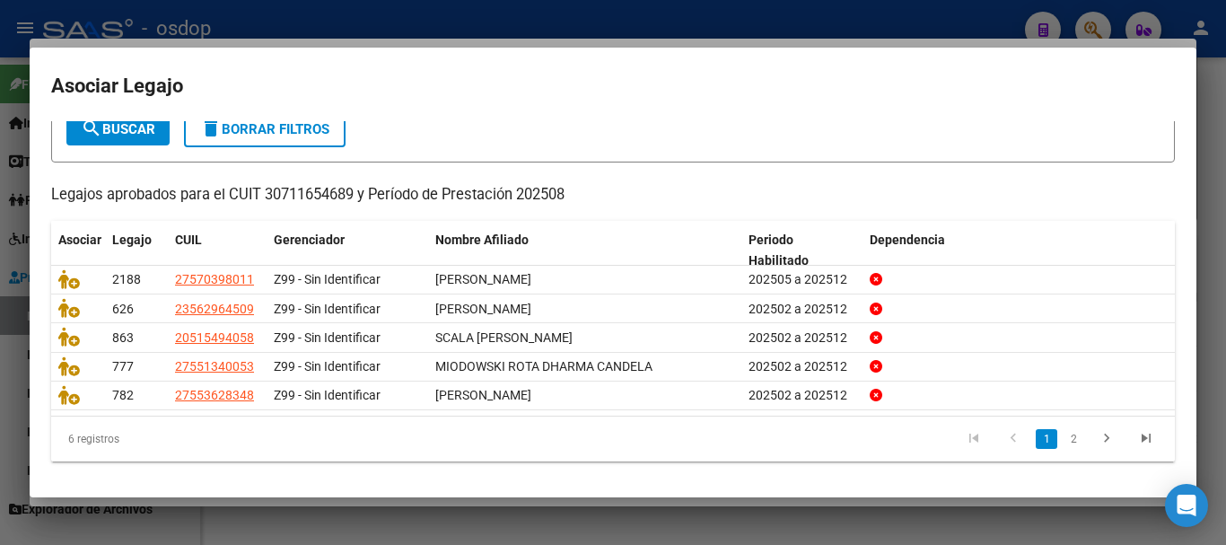
click at [568, 514] on div at bounding box center [613, 272] width 1226 height 545
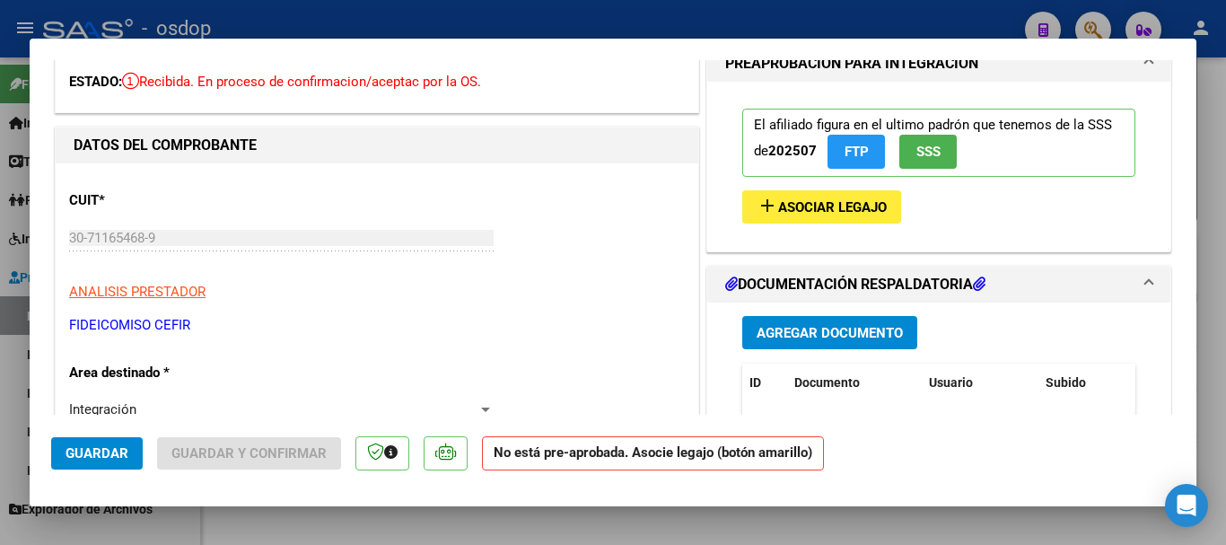
click at [790, 209] on span "Asociar Legajo" at bounding box center [832, 207] width 109 height 16
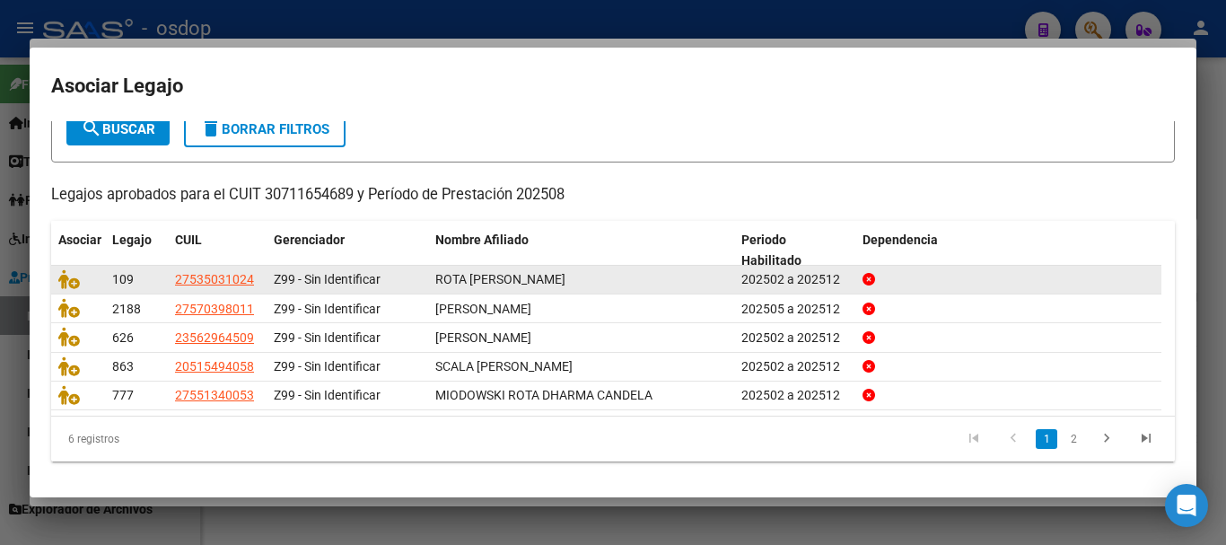
click at [469, 282] on span "ROTA [PERSON_NAME]" at bounding box center [500, 279] width 130 height 14
click at [71, 278] on icon at bounding box center [69, 279] width 22 height 20
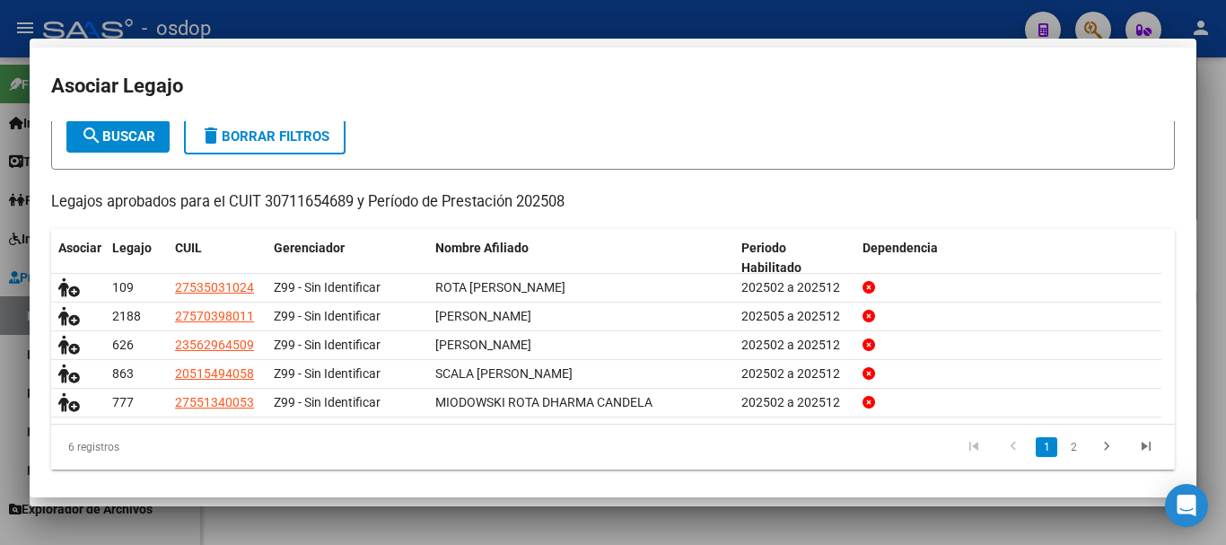
scroll to position [0, 0]
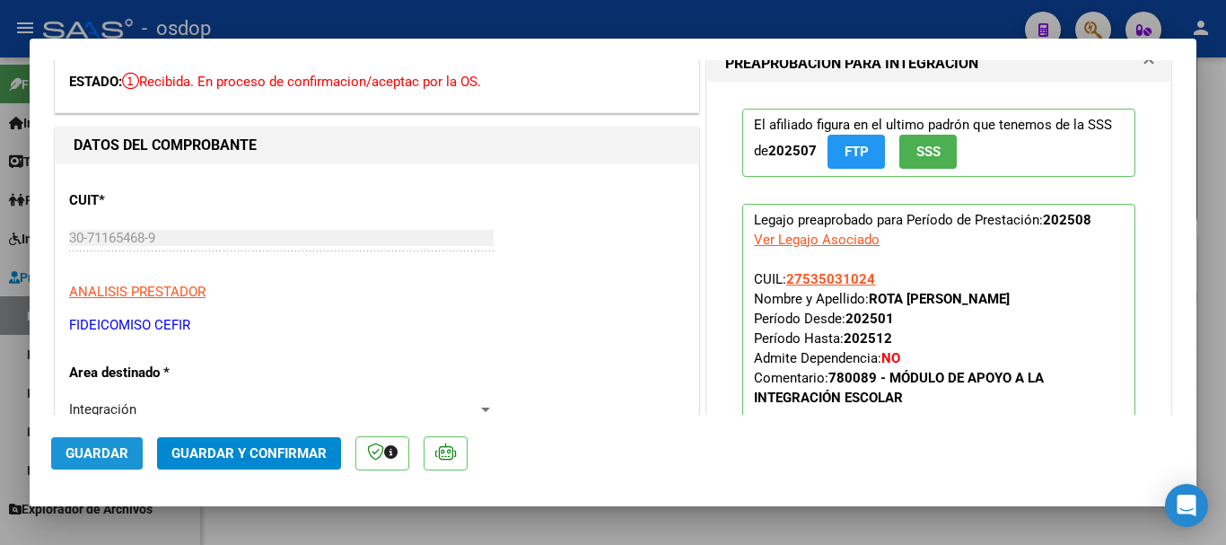
click at [113, 454] on span "Guardar" at bounding box center [96, 453] width 63 height 16
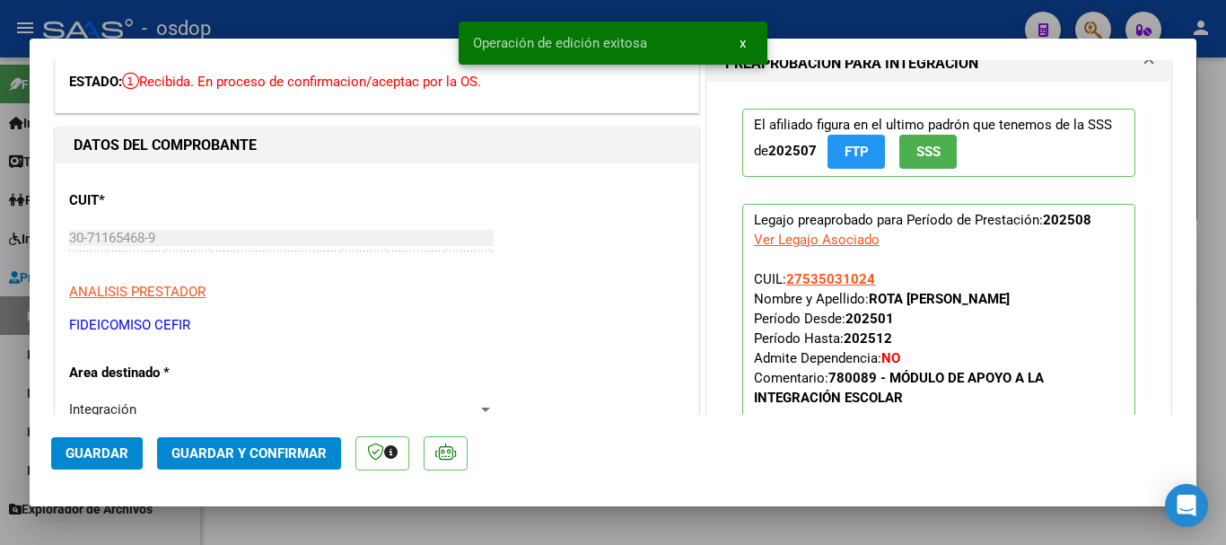
click at [457, 514] on div at bounding box center [613, 272] width 1226 height 545
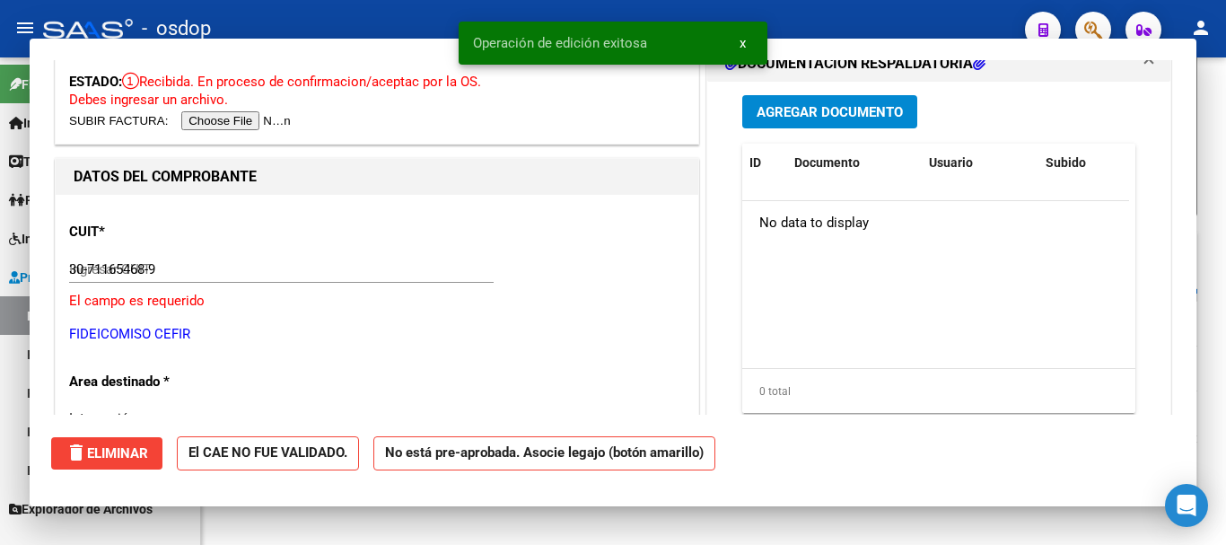
type input "$ 0,00"
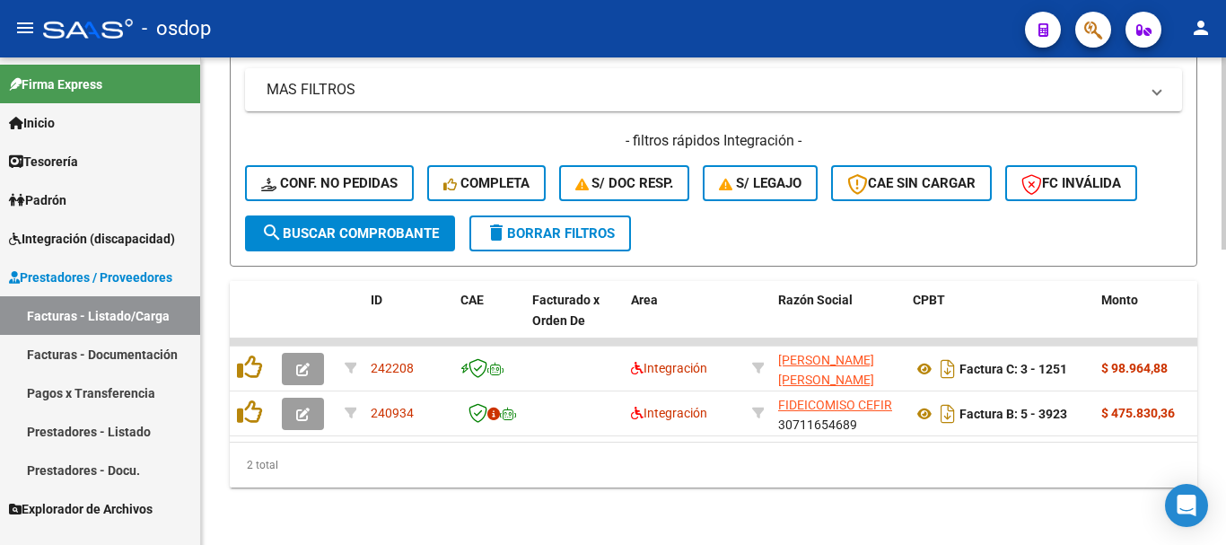
scroll to position [659, 0]
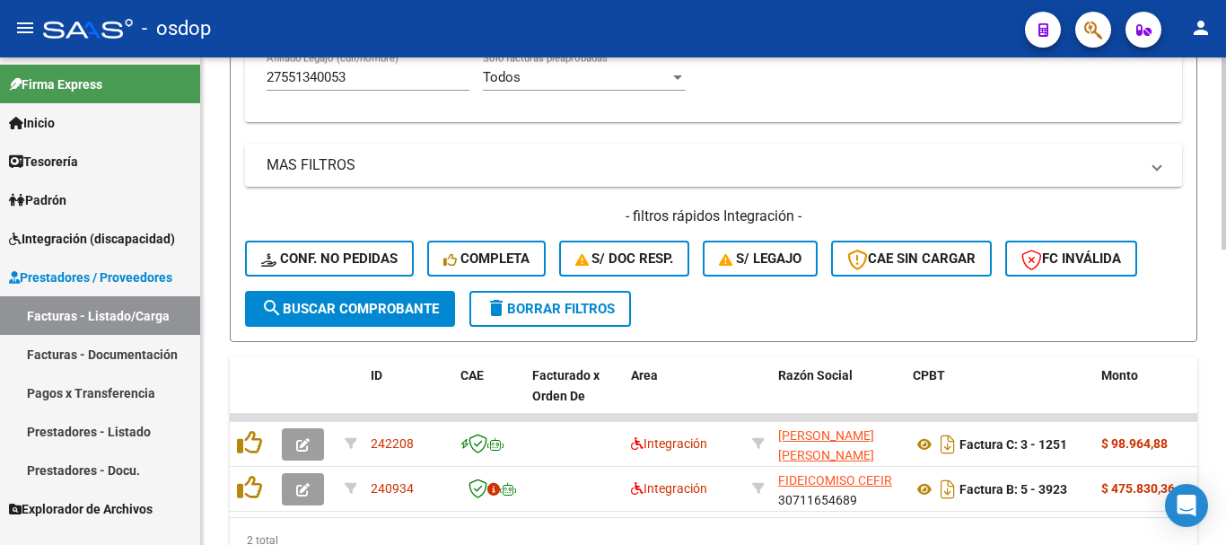
click at [553, 303] on span "delete Borrar Filtros" at bounding box center [549, 309] width 129 height 16
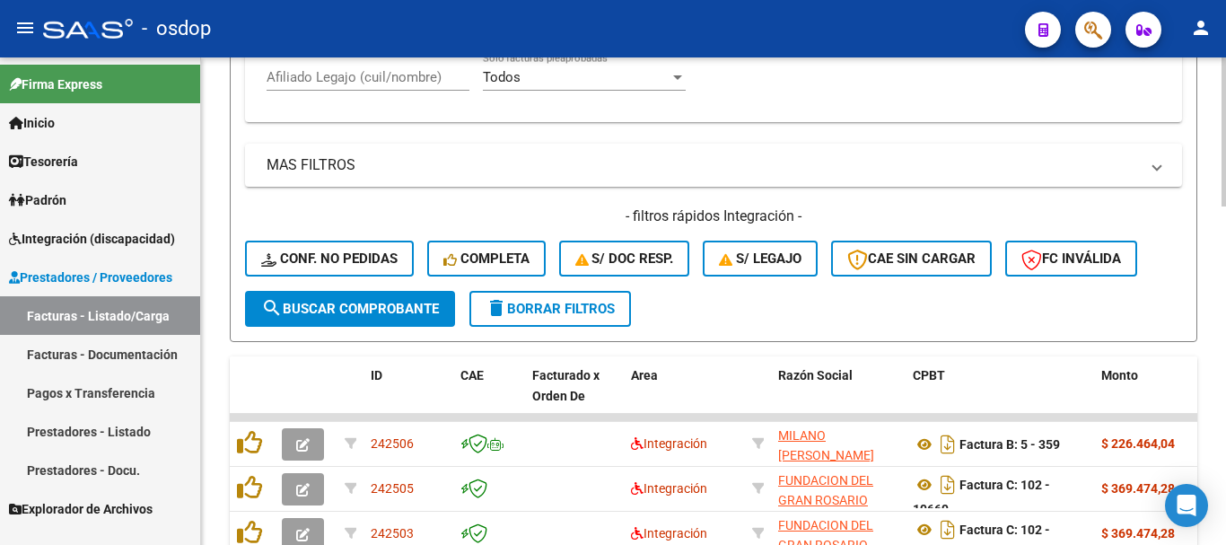
click at [379, 75] on input "Afiliado Legajo (cuil/nombre)" at bounding box center [367, 77] width 203 height 16
paste input "27551340053"
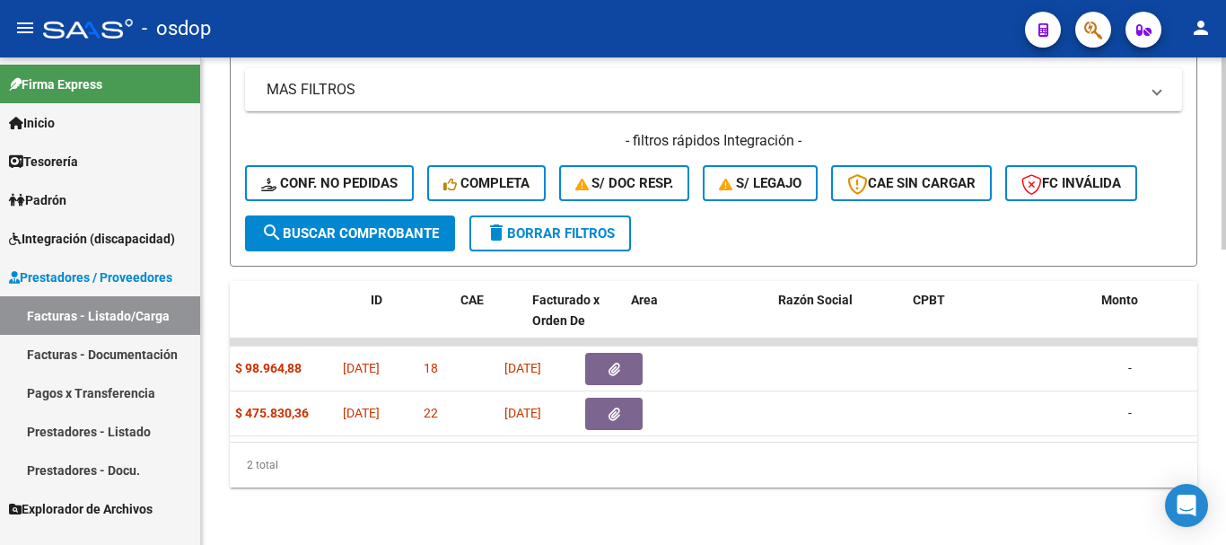
scroll to position [0, 0]
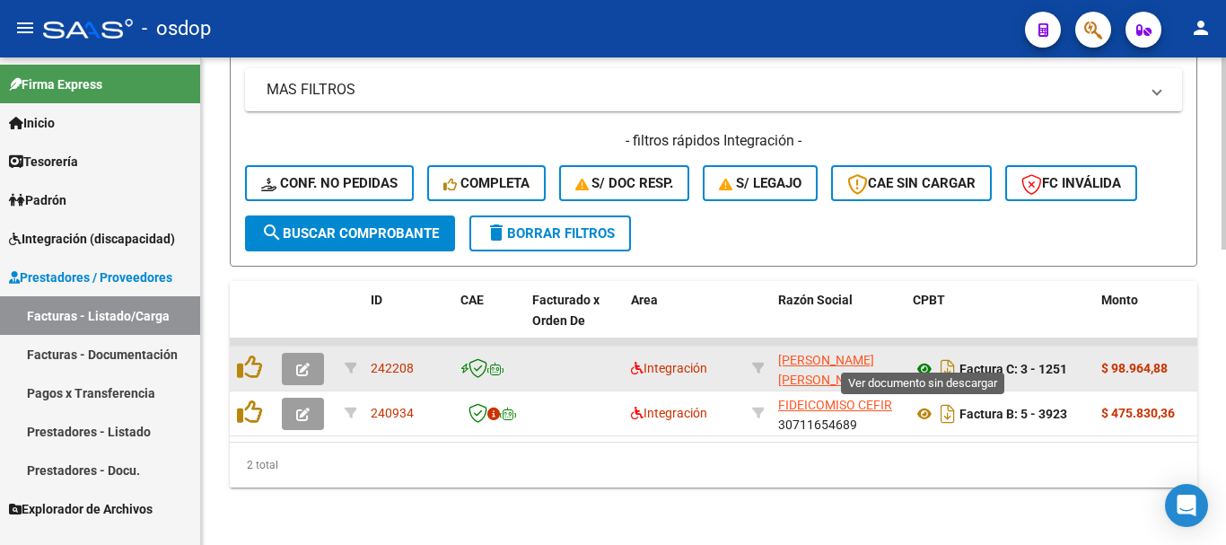
type input "27551340053"
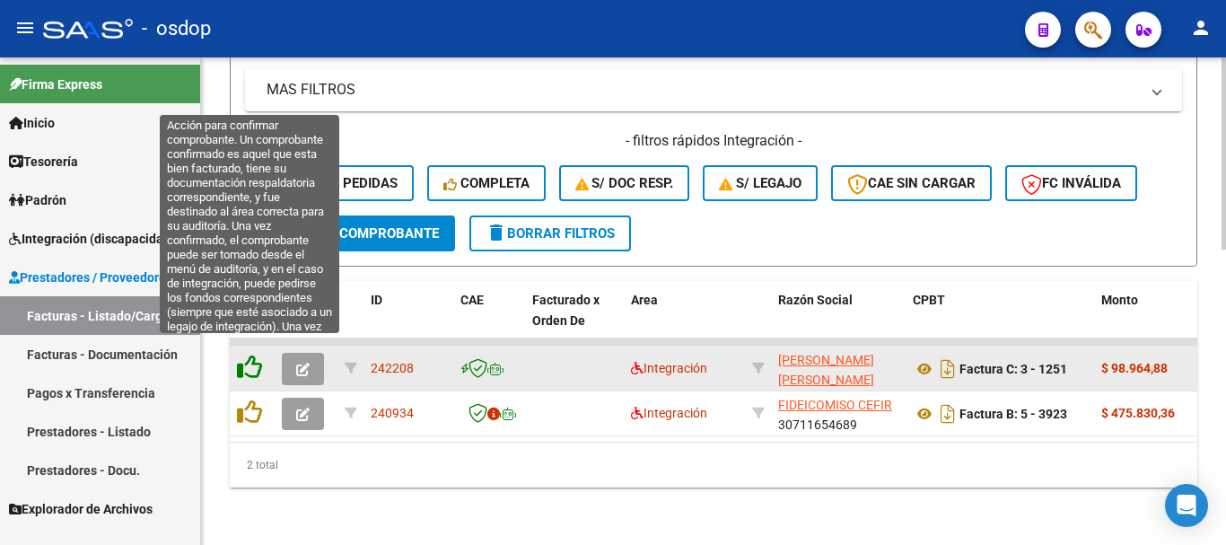
click at [250, 354] on icon at bounding box center [249, 366] width 25 height 25
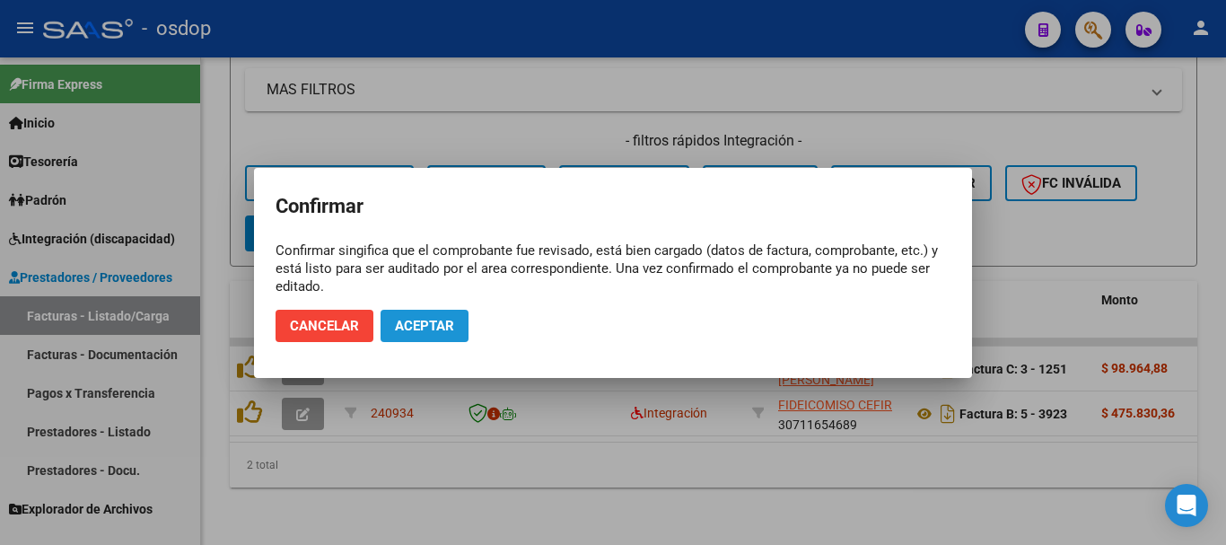
click at [427, 328] on span "Aceptar" at bounding box center [424, 326] width 59 height 16
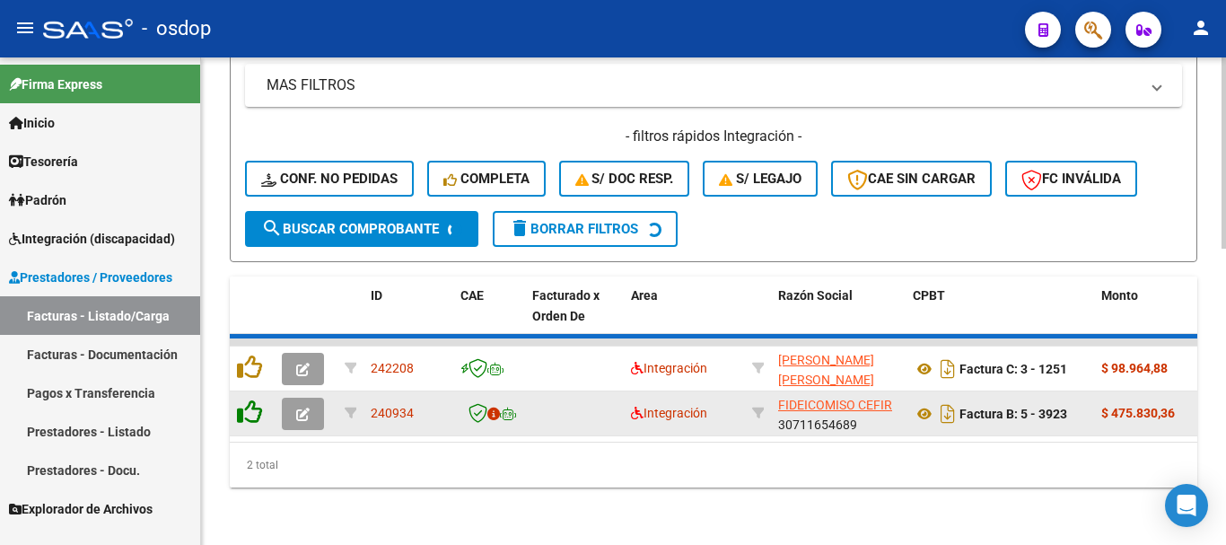
scroll to position [704, 0]
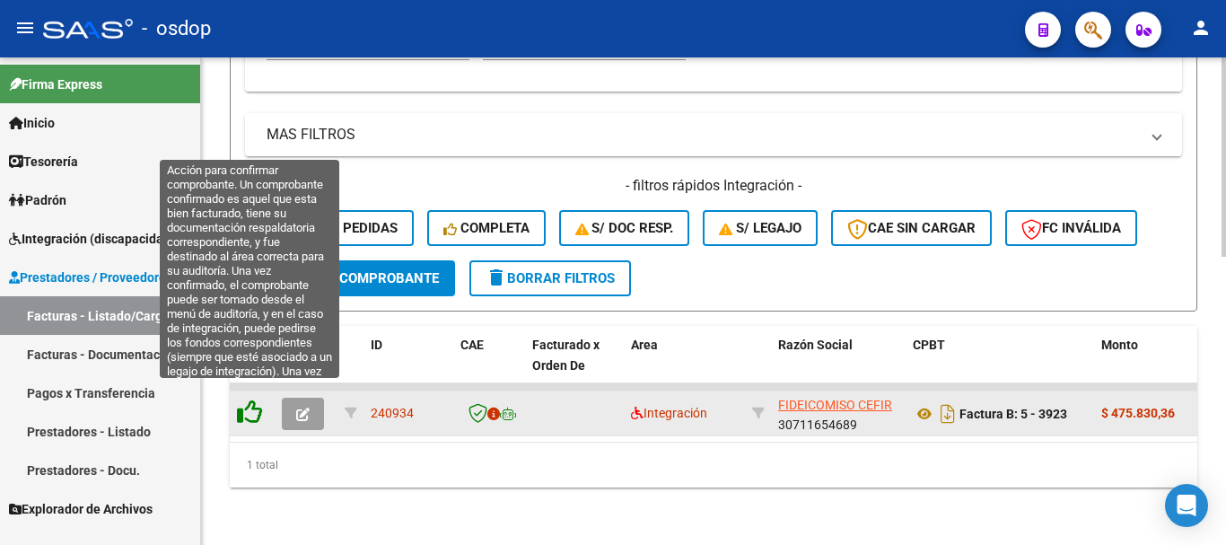
click at [250, 399] on icon at bounding box center [249, 411] width 25 height 25
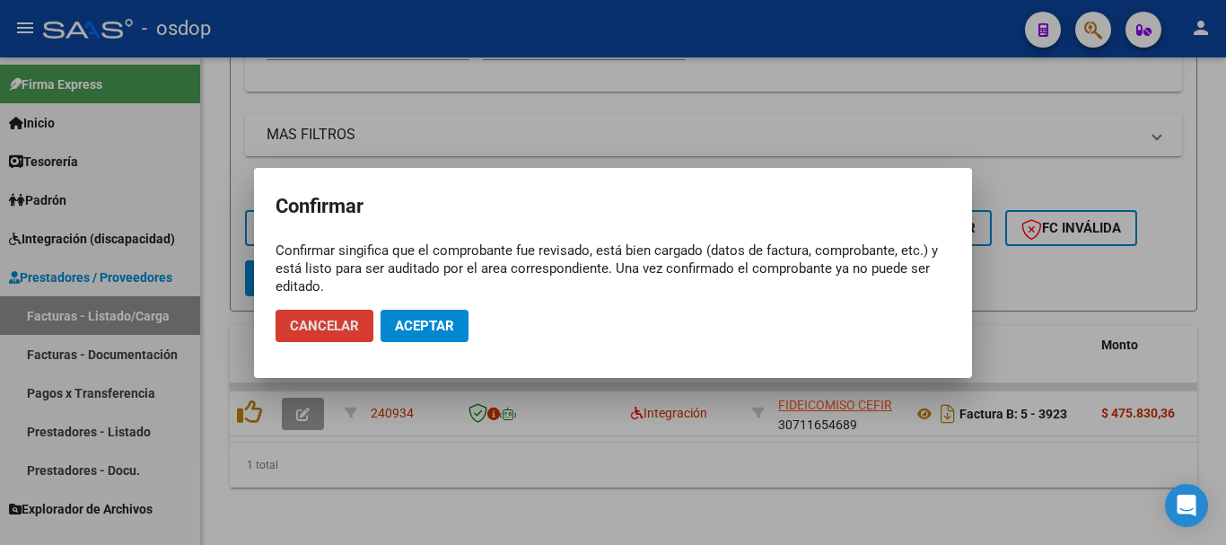
click at [428, 333] on span "Aceptar" at bounding box center [424, 326] width 59 height 16
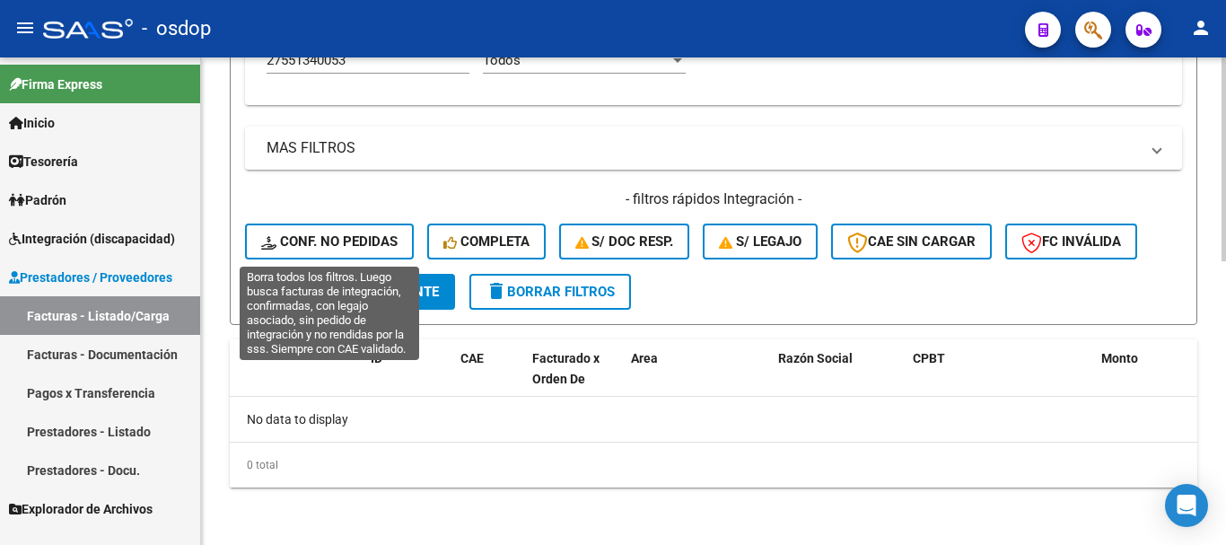
click at [367, 246] on span "Conf. no pedidas" at bounding box center [329, 241] width 136 height 16
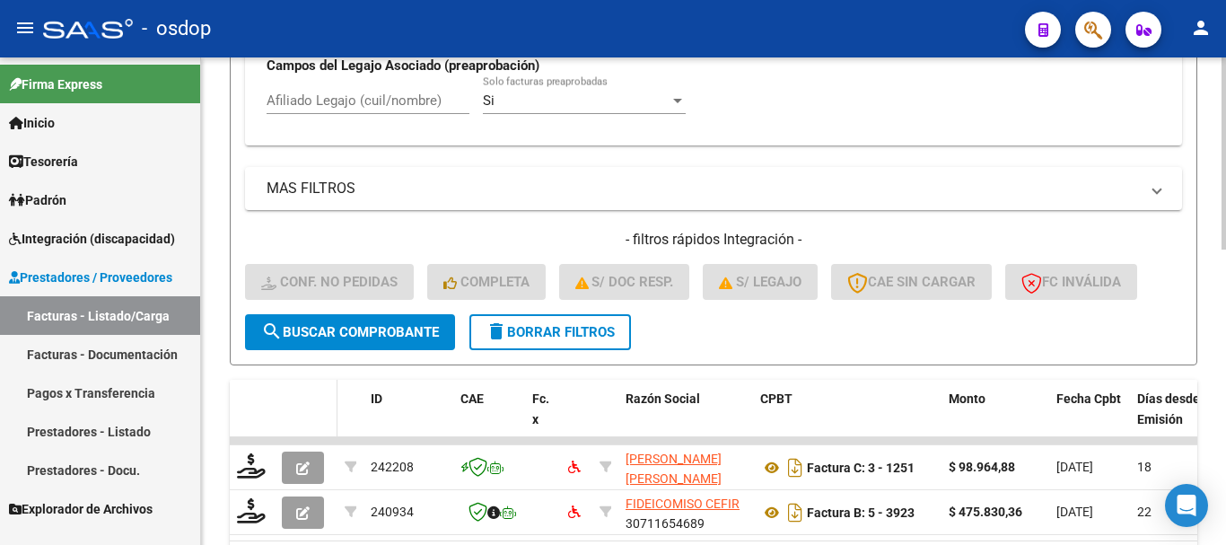
scroll to position [676, 0]
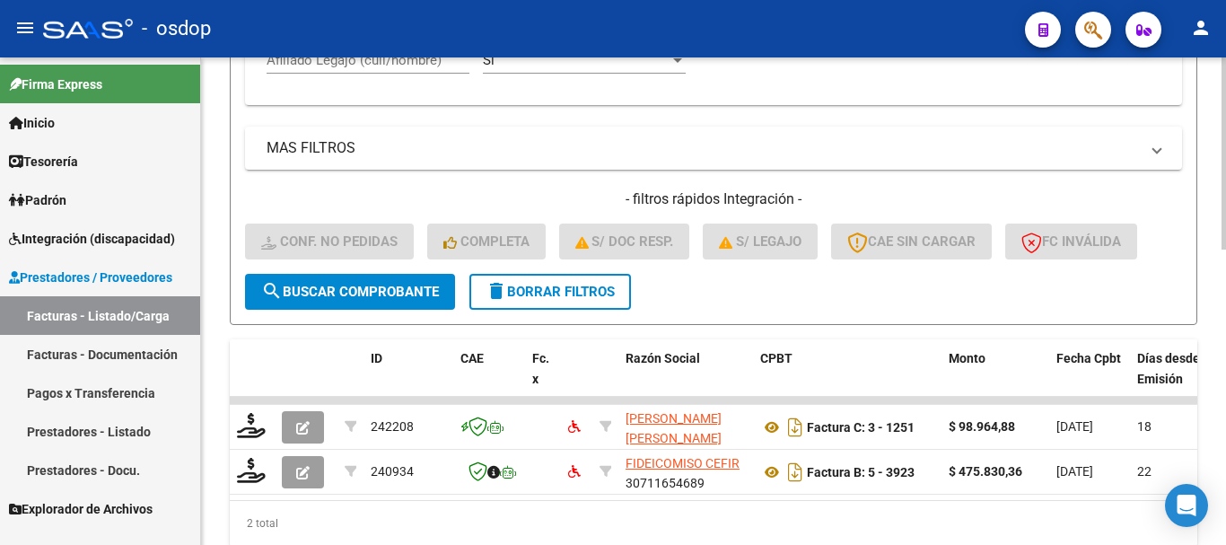
click at [388, 73] on div "Afiliado Legajo (cuil/nombre)" at bounding box center [367, 54] width 203 height 39
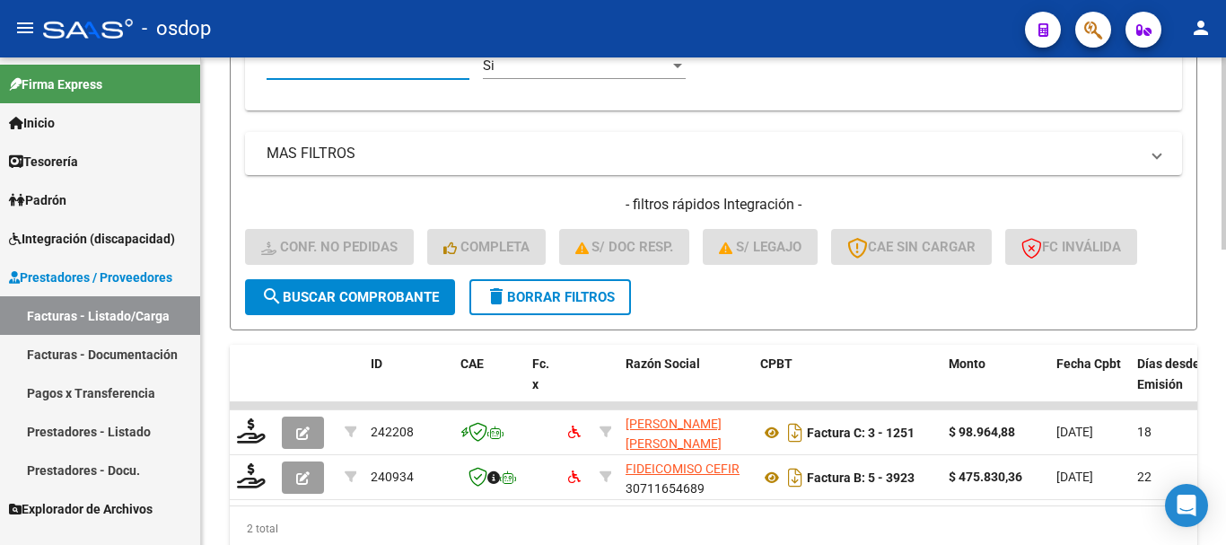
click at [393, 65] on input "Afiliado Legajo (cuil/nombre)" at bounding box center [367, 65] width 203 height 16
paste input "27551340053"
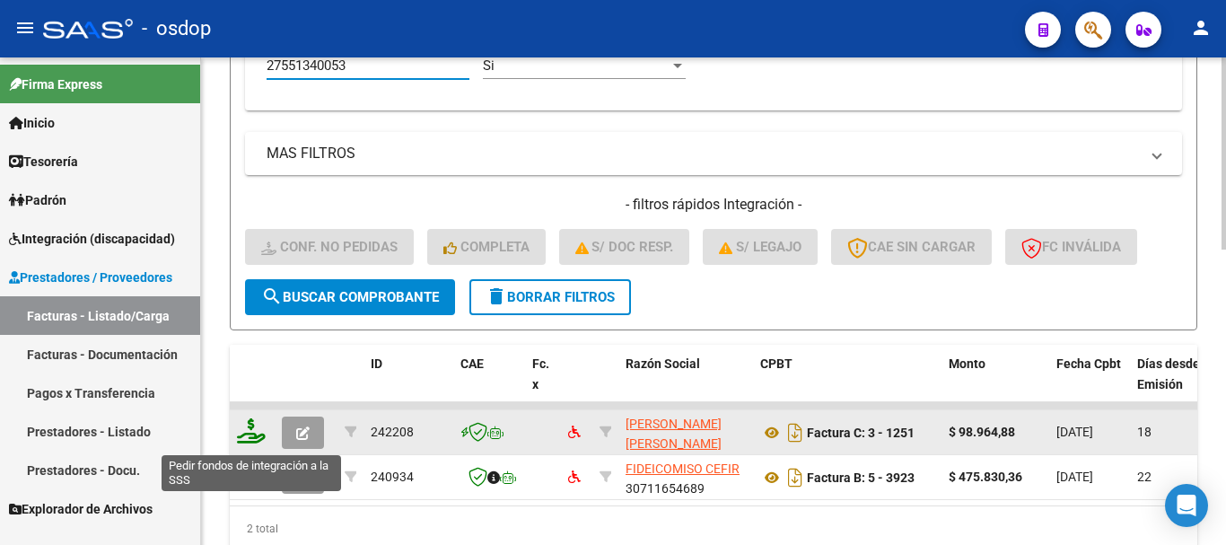
type input "27551340053"
click at [254, 428] on icon at bounding box center [251, 430] width 29 height 25
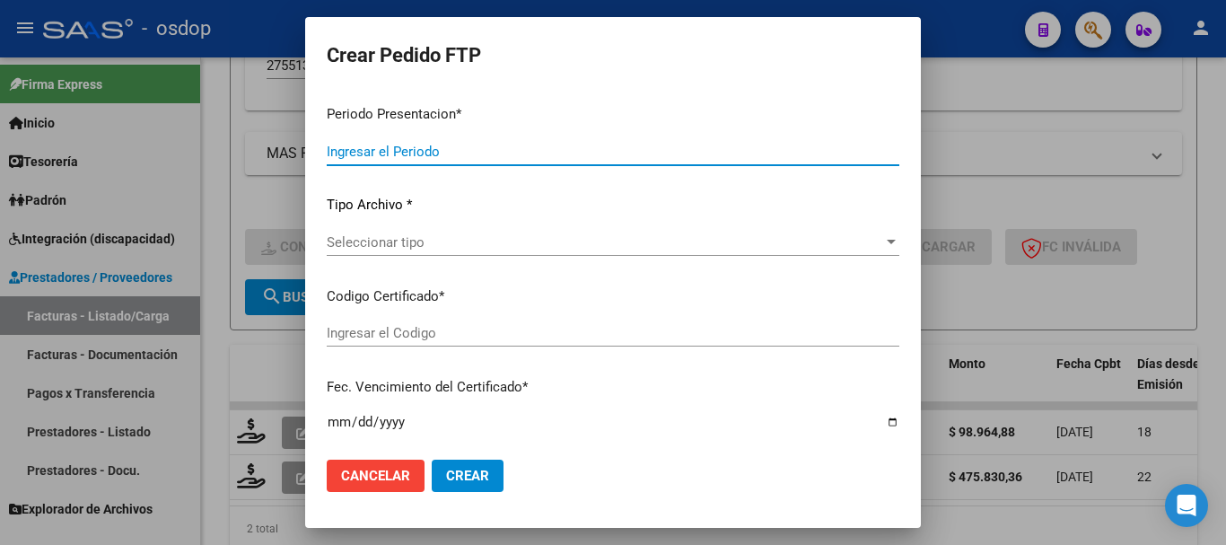
type input "202508"
type input "$ 98.964,88"
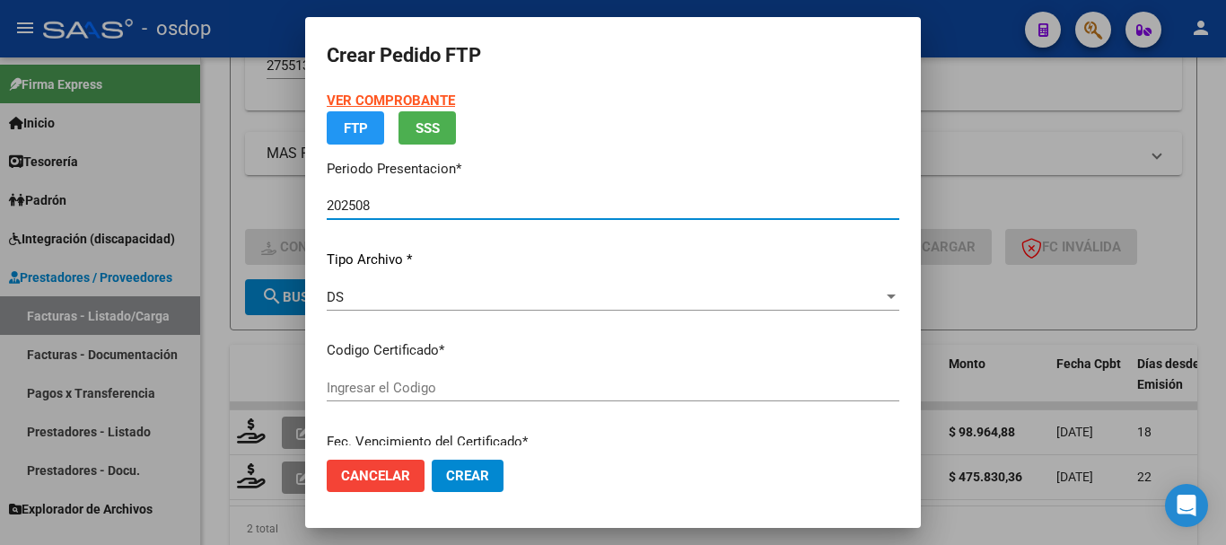
type input "3522019668"
type input "[DATE]"
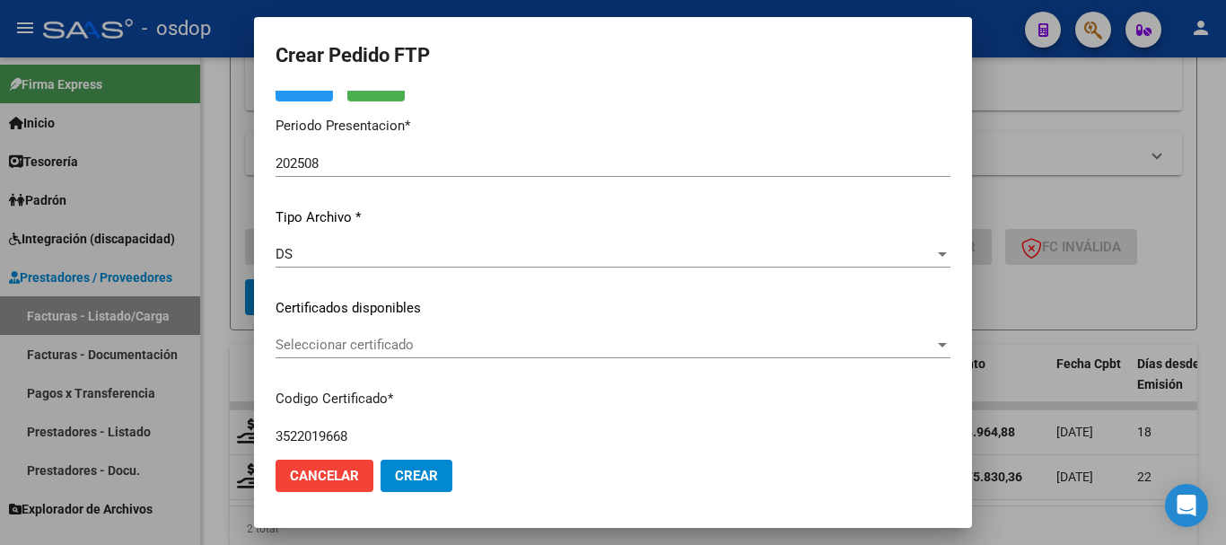
scroll to position [137, 0]
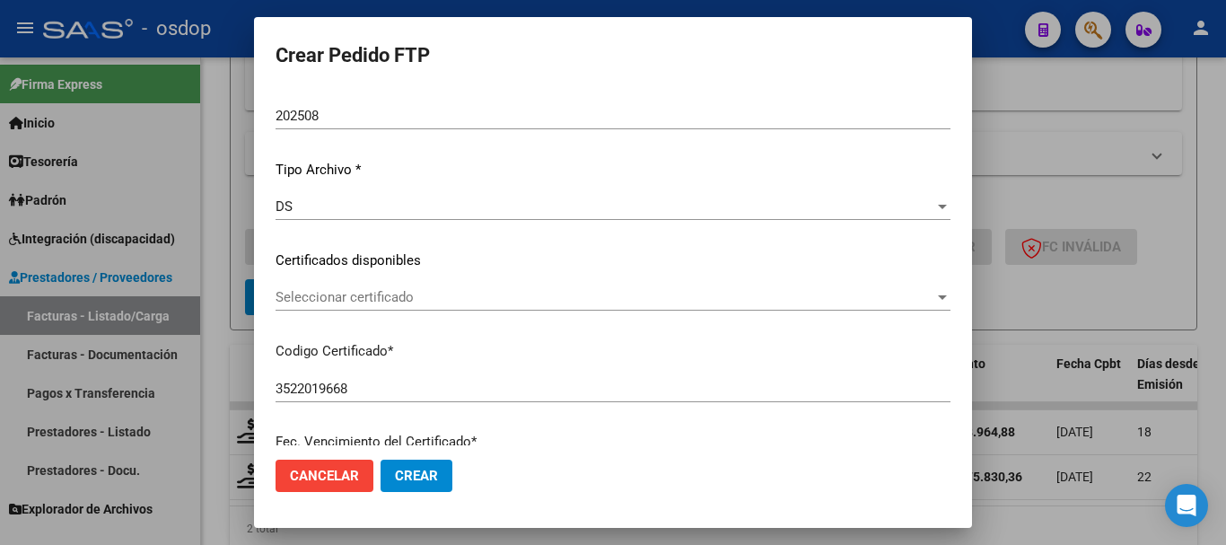
click at [445, 307] on div "Seleccionar certificado Seleccionar certificado" at bounding box center [612, 297] width 675 height 27
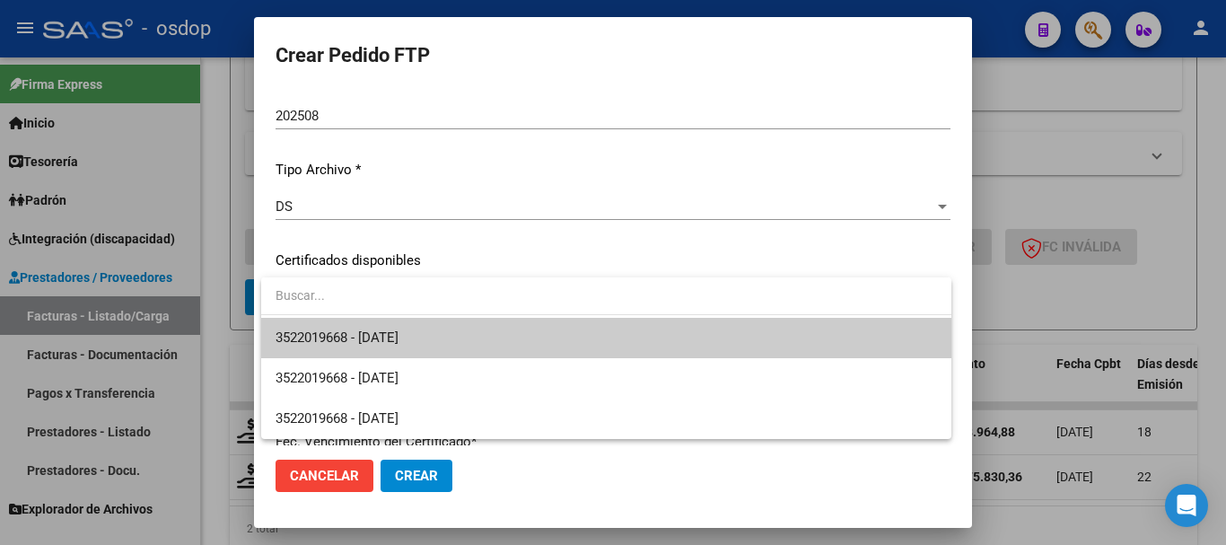
click at [459, 341] on span "3522019668 - [DATE]" at bounding box center [605, 338] width 661 height 40
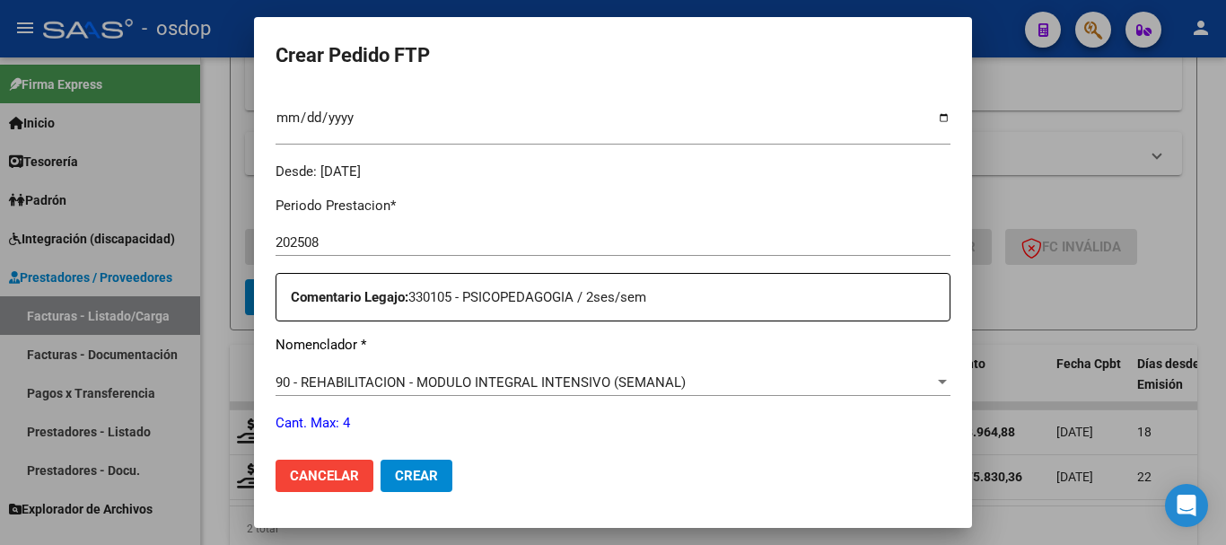
scroll to position [676, 0]
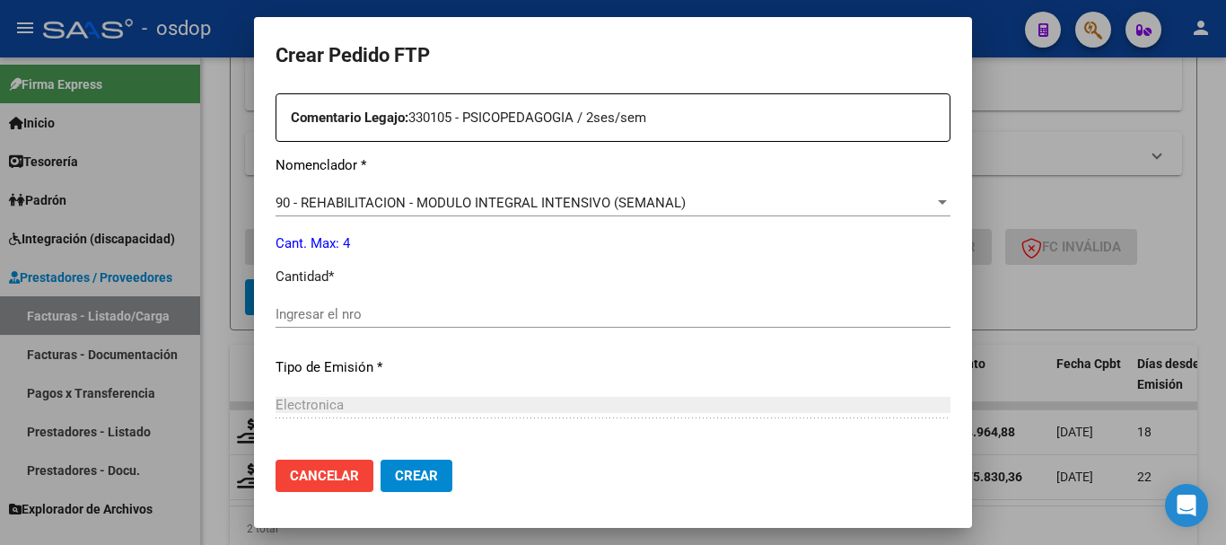
click at [407, 320] on input "Ingresar el nro" at bounding box center [612, 314] width 675 height 16
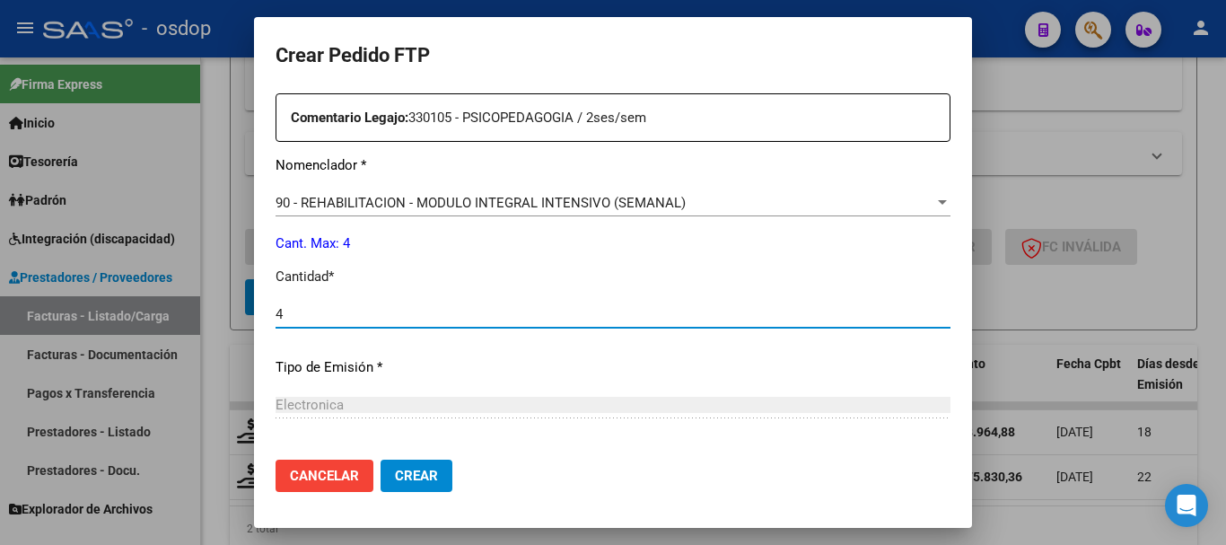
type input "4"
click at [440, 202] on span "90 - REHABILITACION - MODULO INTEGRAL INTENSIVO (SEMANAL)" at bounding box center [480, 203] width 410 height 16
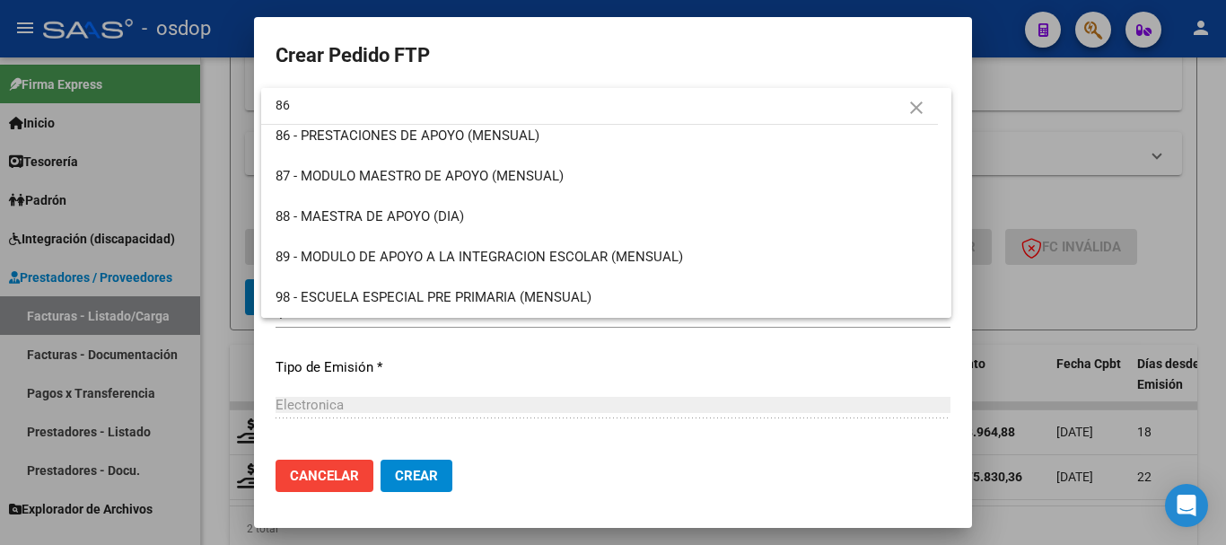
scroll to position [0, 0]
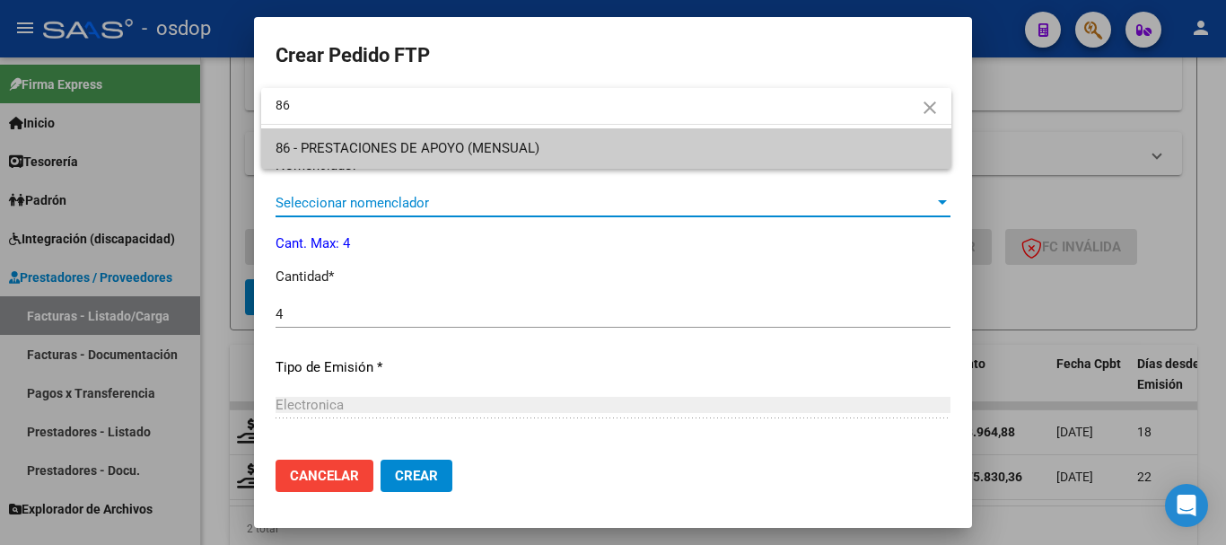
type input "86"
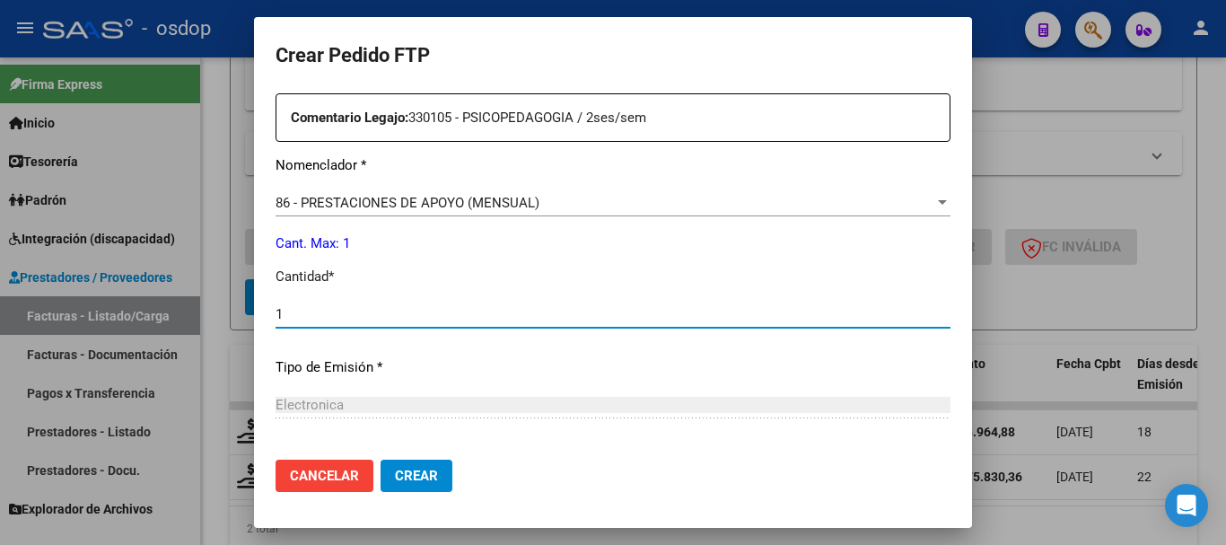
drag, startPoint x: 364, startPoint y: 310, endPoint x: 205, endPoint y: 320, distance: 159.1
click at [205, 320] on div "Crear Pedido FTP VER COMPROBANTE ARCA Padrón Afiliado: [PERSON_NAME] ROTA DHARM…" at bounding box center [613, 272] width 1226 height 545
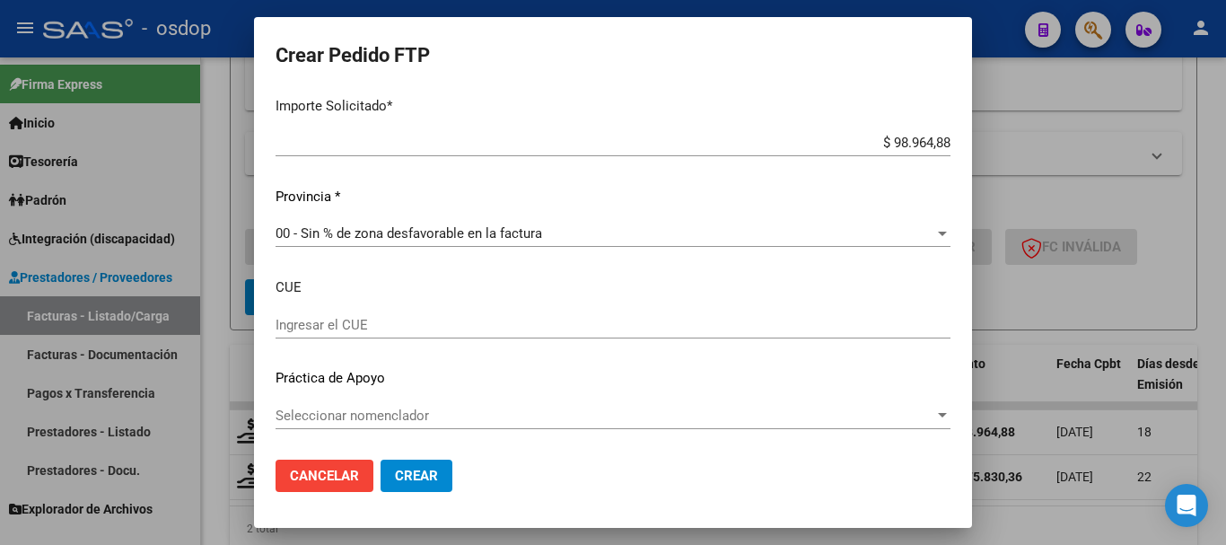
type input "1"
click at [423, 467] on span "Crear" at bounding box center [416, 475] width 43 height 16
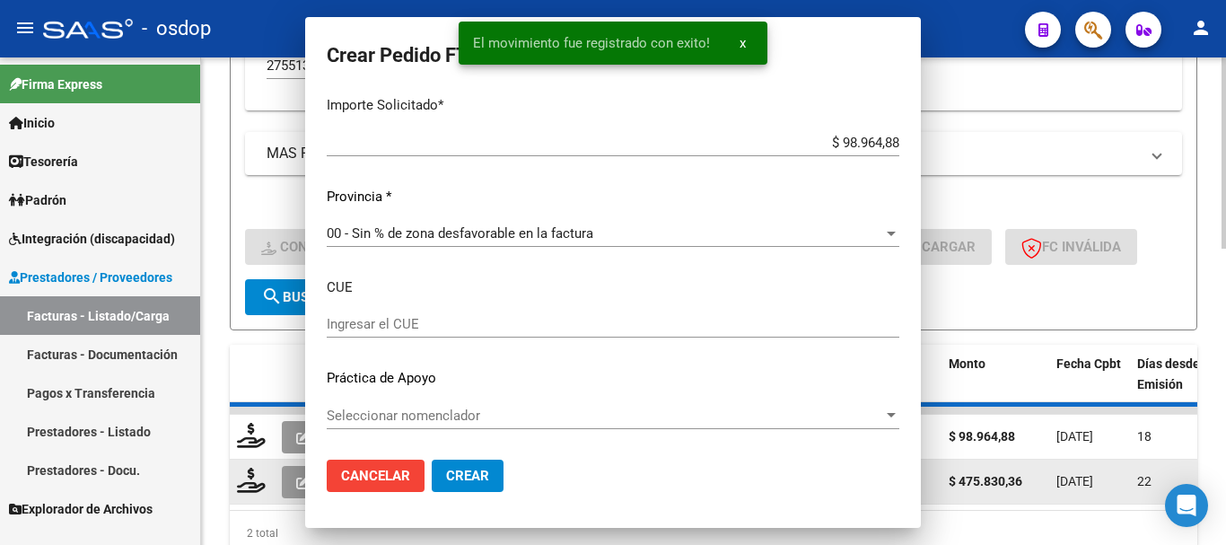
scroll to position [0, 0]
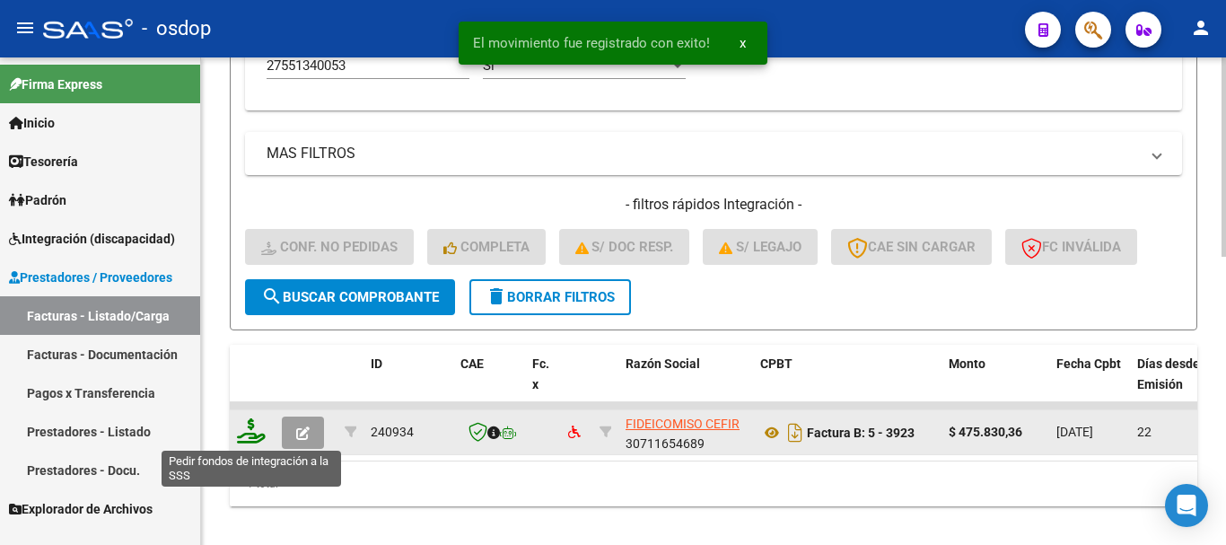
click at [254, 434] on icon at bounding box center [251, 430] width 29 height 25
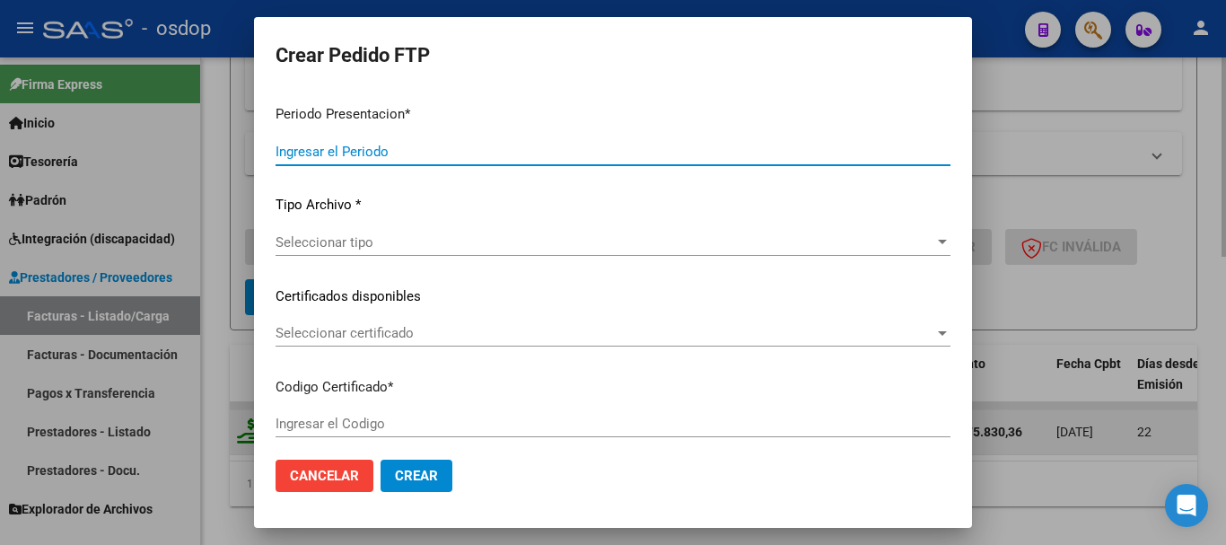
type input "202508"
type input "$ 475.830,36"
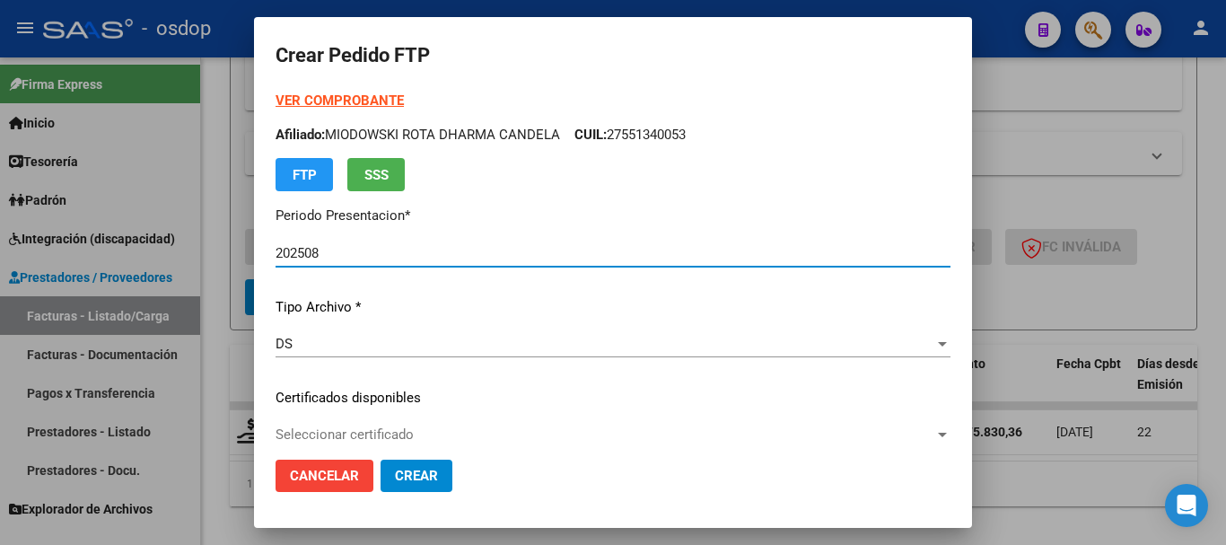
type input "3522019668"
type input "[DATE]"
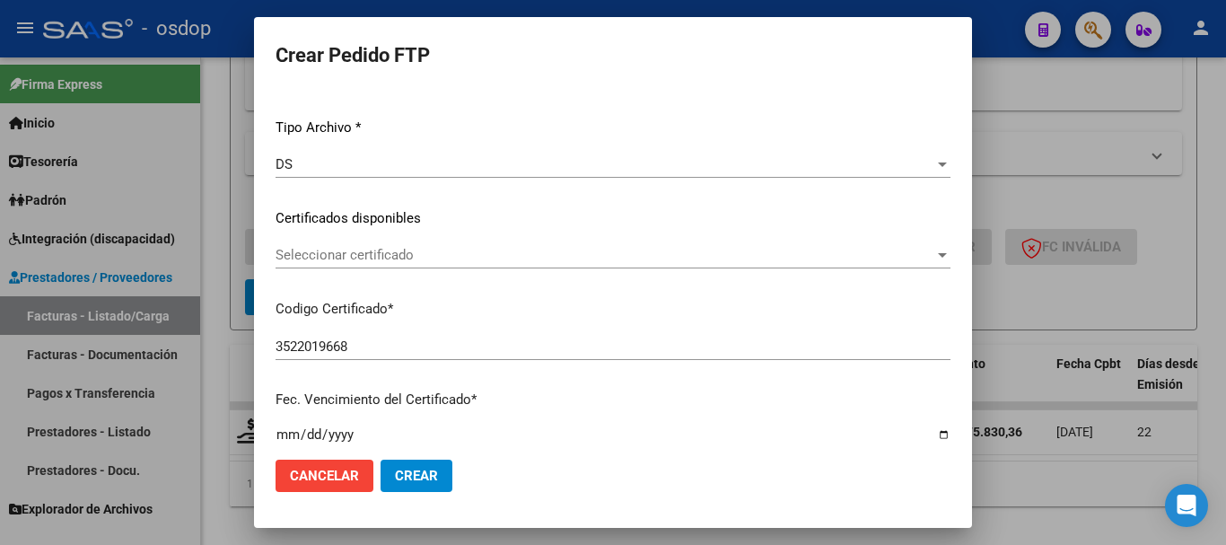
scroll to position [269, 0]
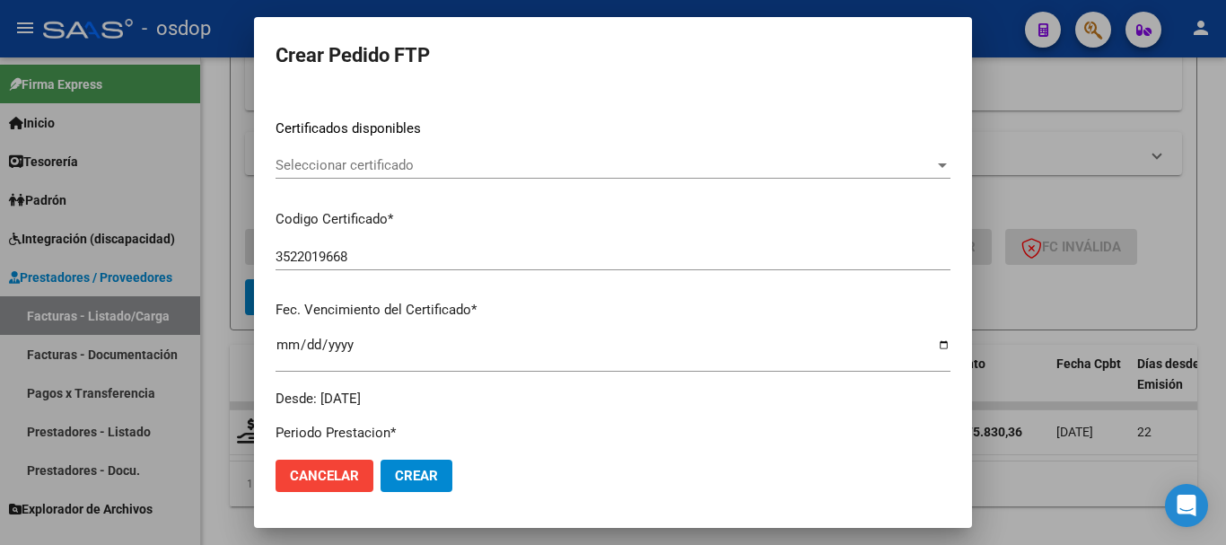
click at [388, 169] on span "Seleccionar certificado" at bounding box center [604, 165] width 659 height 16
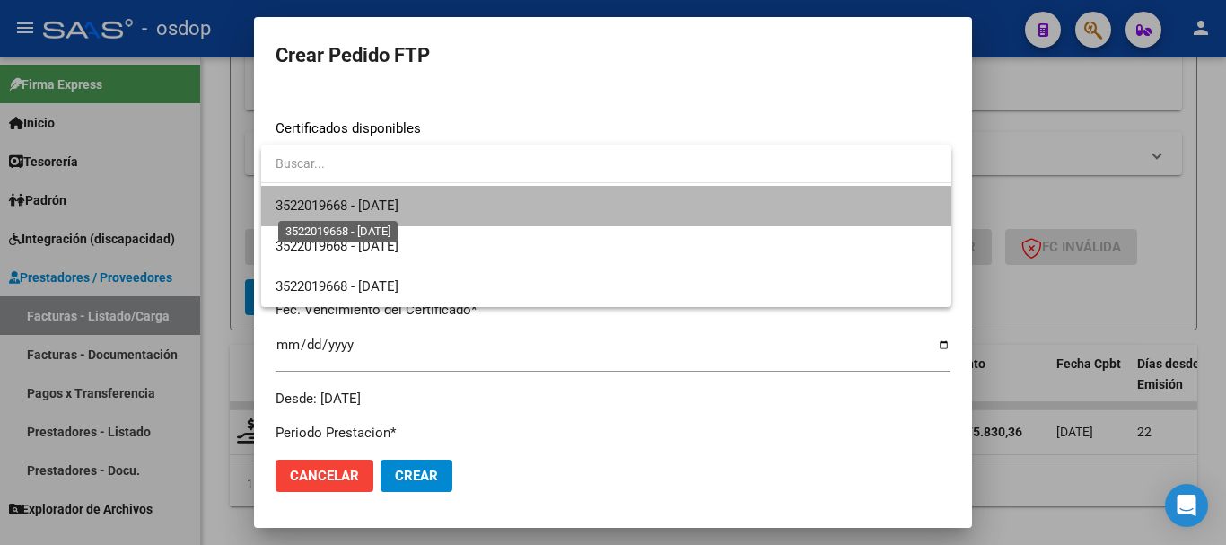
click at [398, 200] on span "3522019668 - [DATE]" at bounding box center [336, 205] width 123 height 16
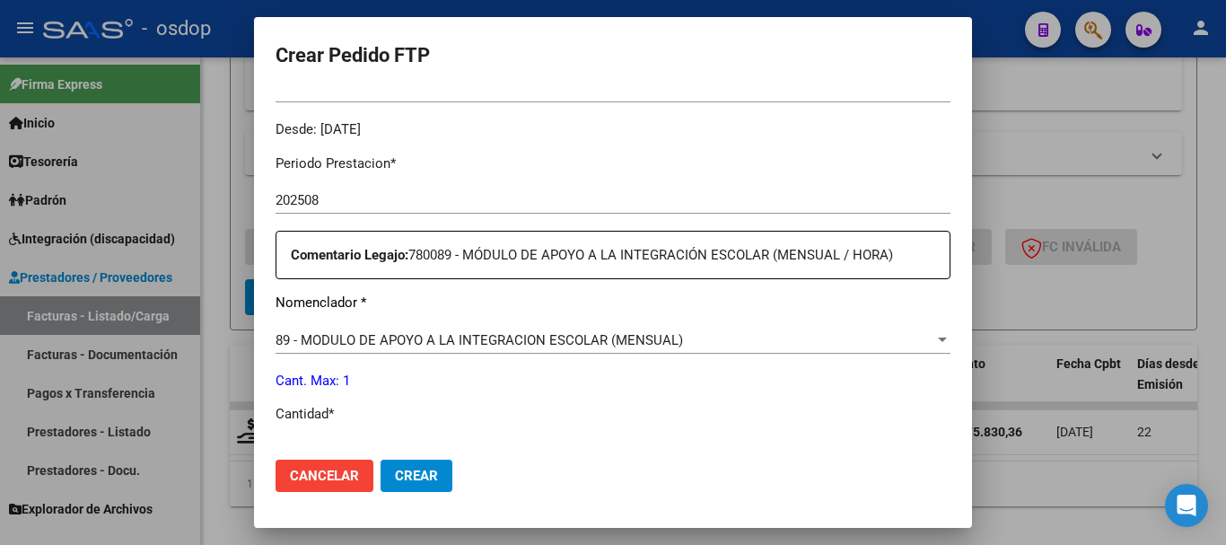
scroll to position [628, 0]
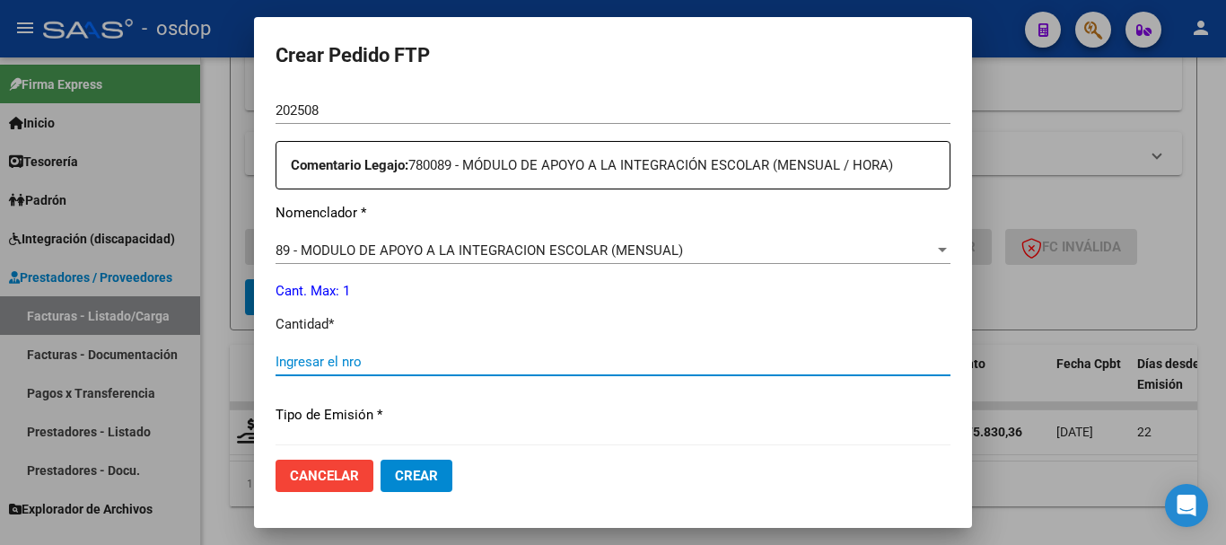
click at [387, 353] on input "Ingresar el nro" at bounding box center [612, 361] width 675 height 16
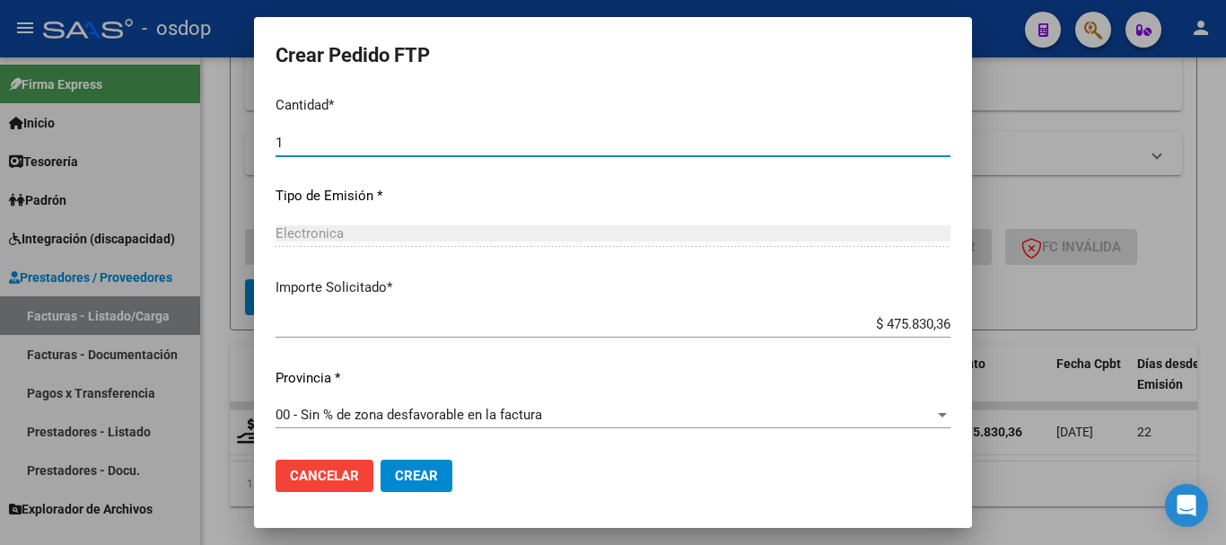
type input "1"
click at [421, 474] on span "Crear" at bounding box center [416, 475] width 43 height 16
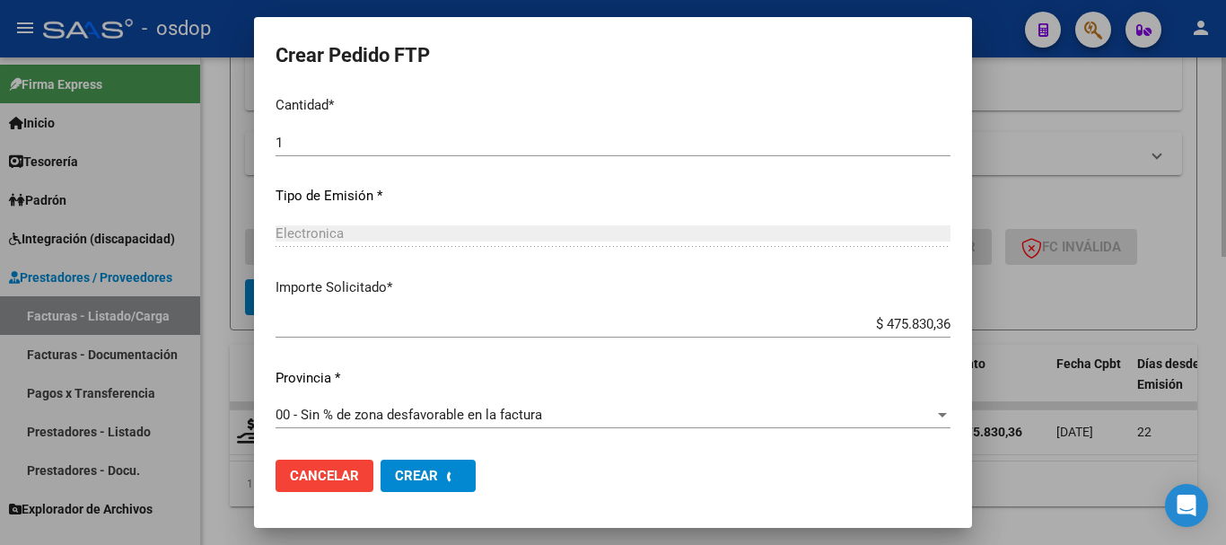
scroll to position [0, 0]
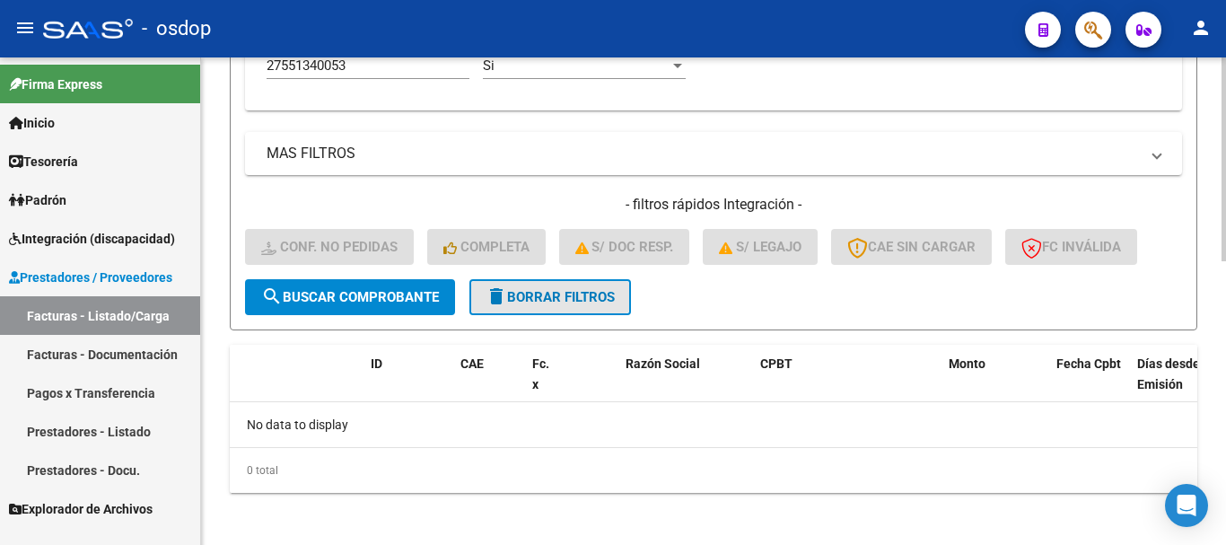
click at [567, 297] on span "delete Borrar Filtros" at bounding box center [549, 297] width 129 height 16
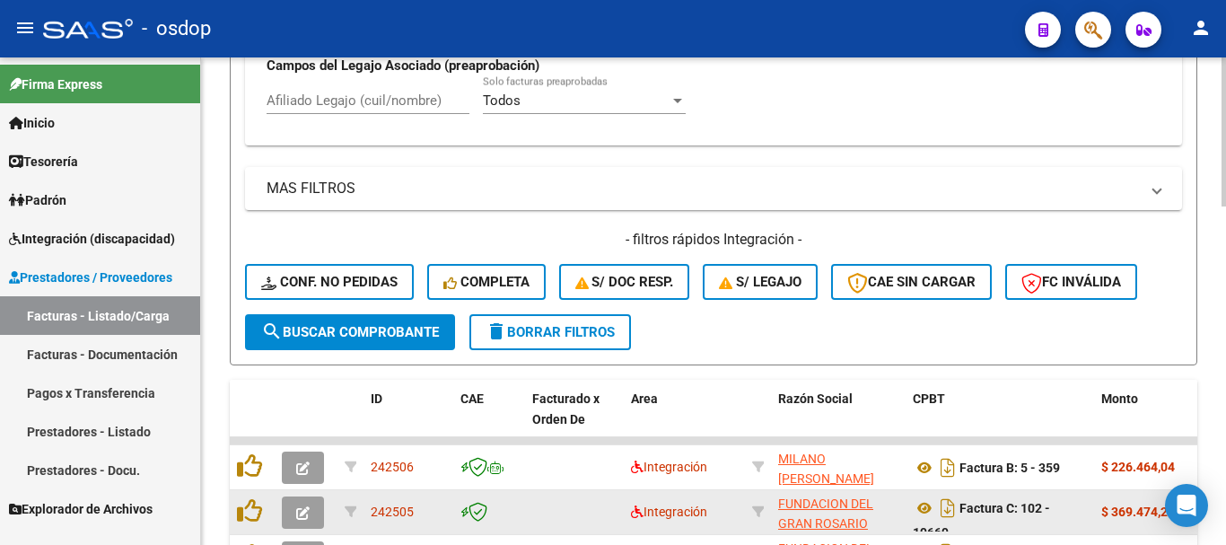
scroll to position [671, 0]
